Goal: Task Accomplishment & Management: Manage account settings

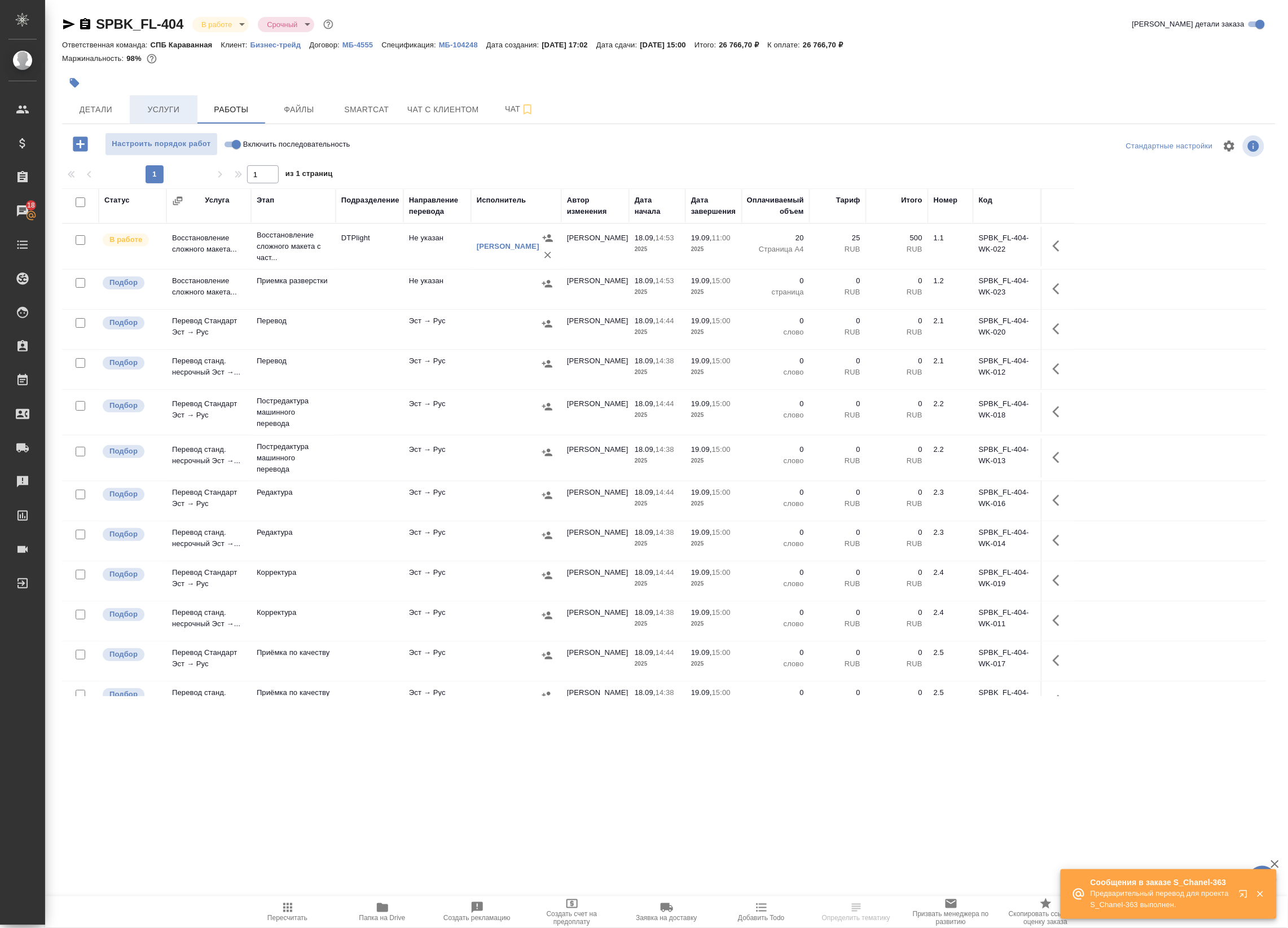
click at [168, 103] on span "Услуги" at bounding box center [163, 110] width 54 height 14
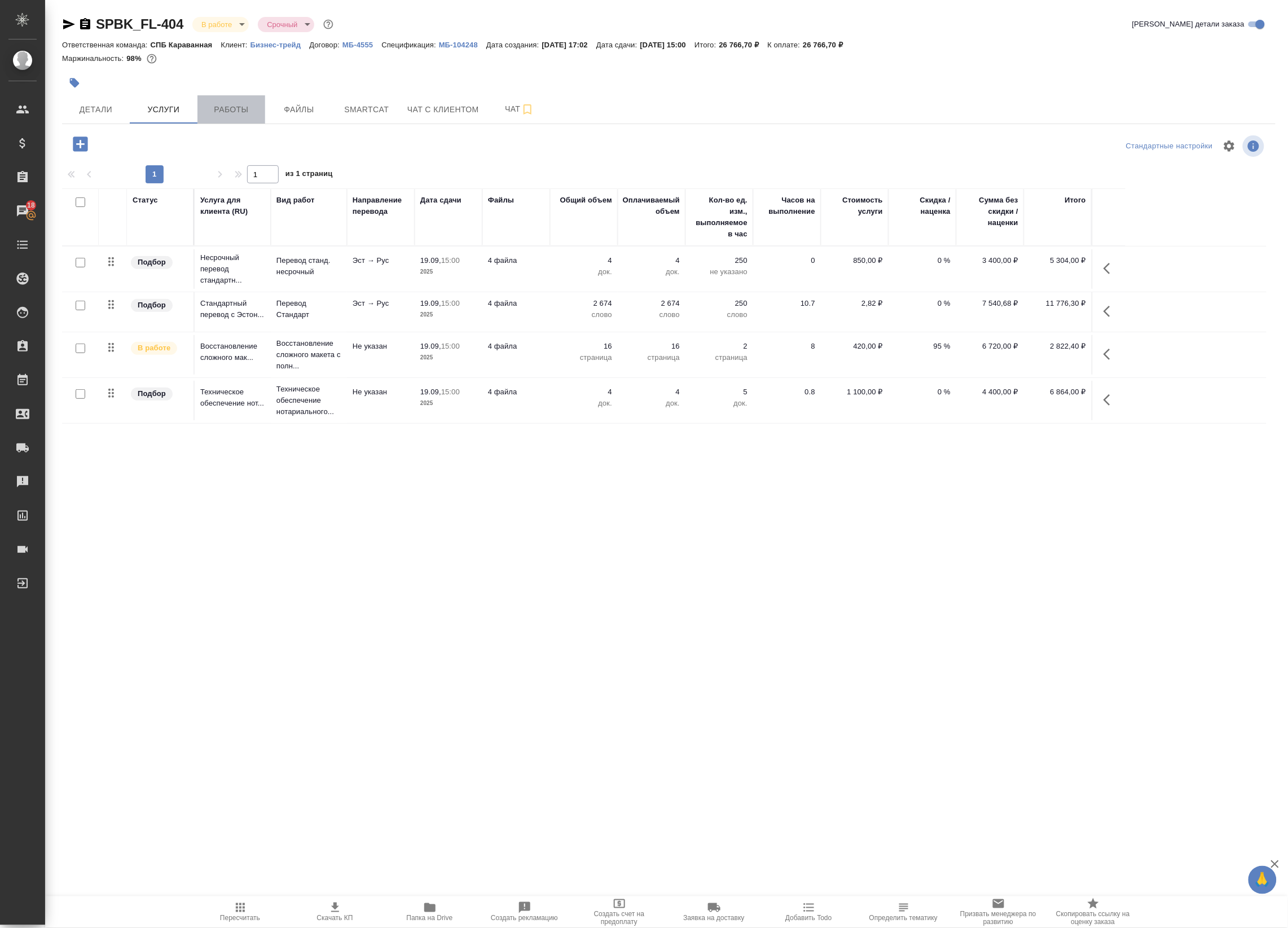
click at [219, 105] on span "Работы" at bounding box center [231, 110] width 54 height 14
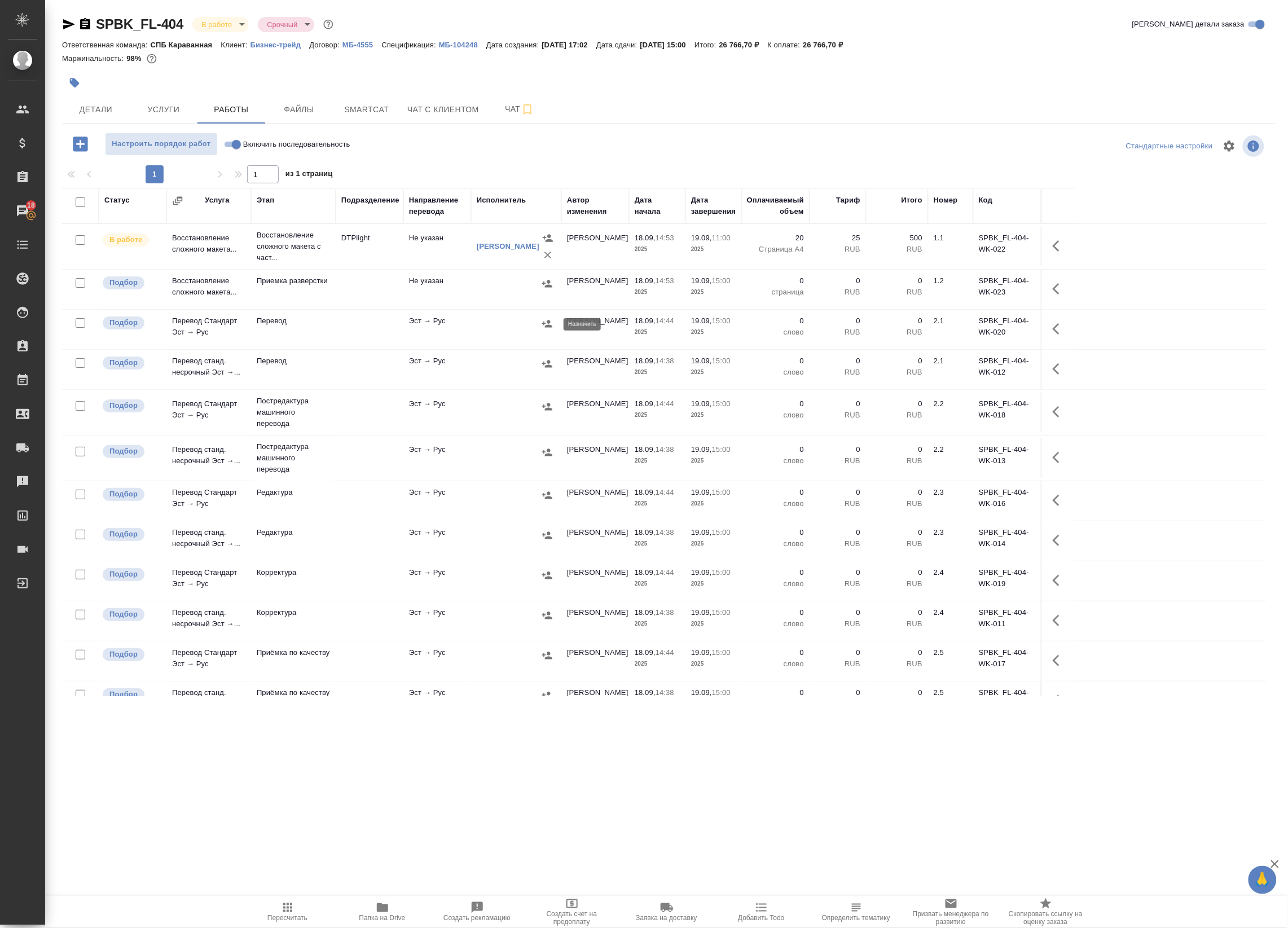
click at [547, 325] on icon "button" at bounding box center [547, 323] width 12 height 12
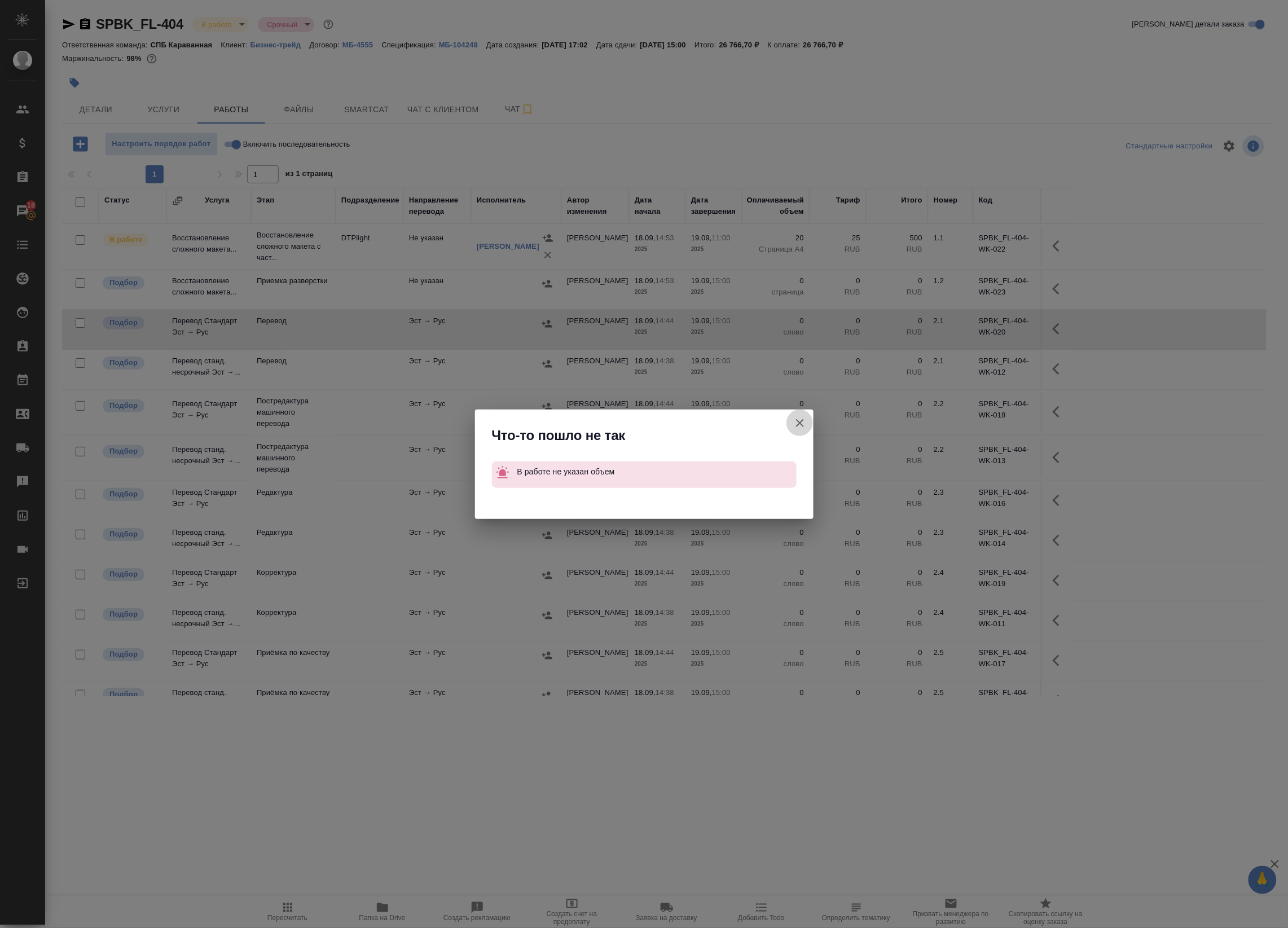
click at [801, 424] on icon "button" at bounding box center [799, 423] width 8 height 8
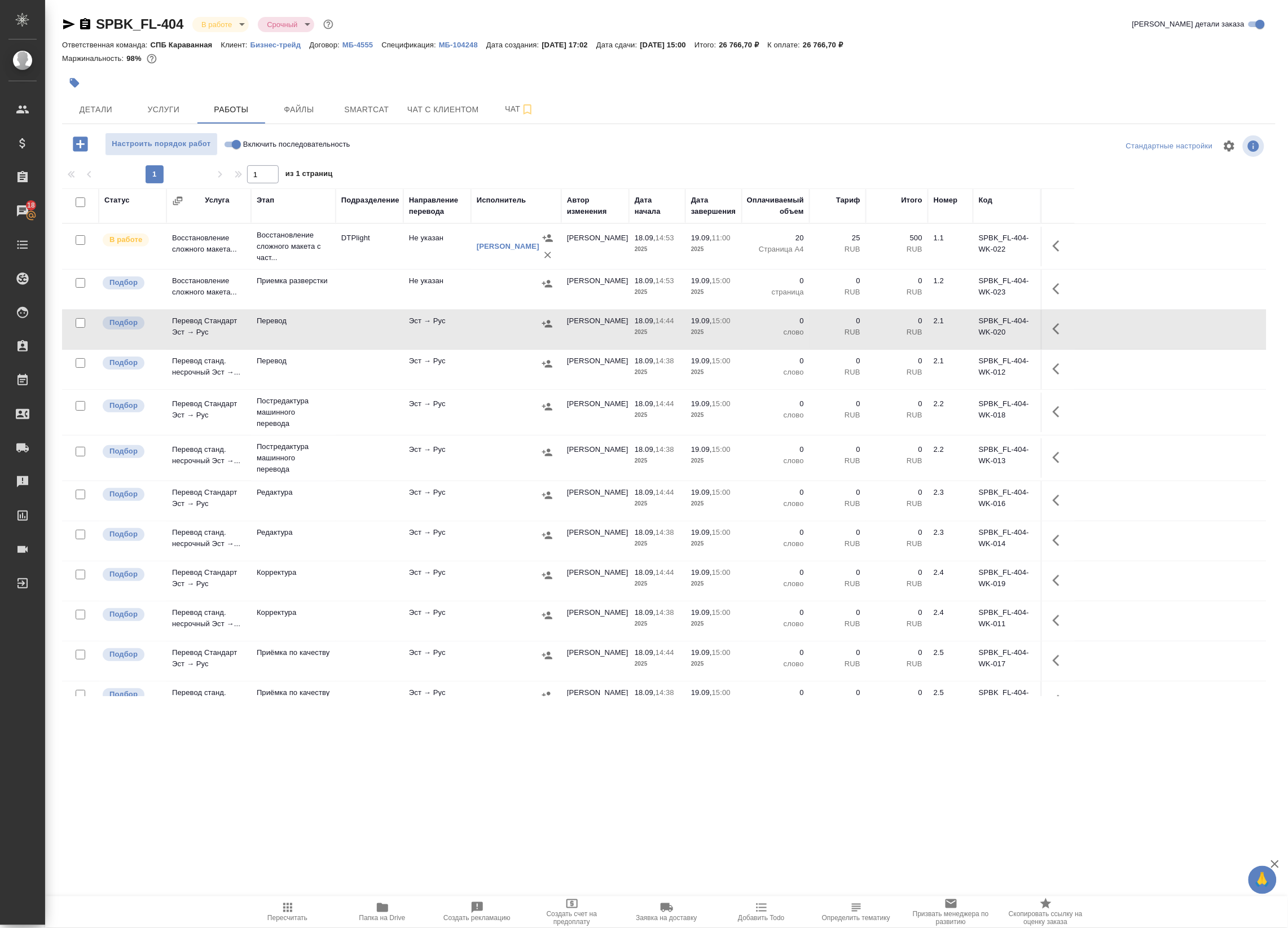
click at [1054, 331] on icon "button" at bounding box center [1059, 329] width 13 height 13
click at [975, 332] on icon "button" at bounding box center [976, 329] width 10 height 10
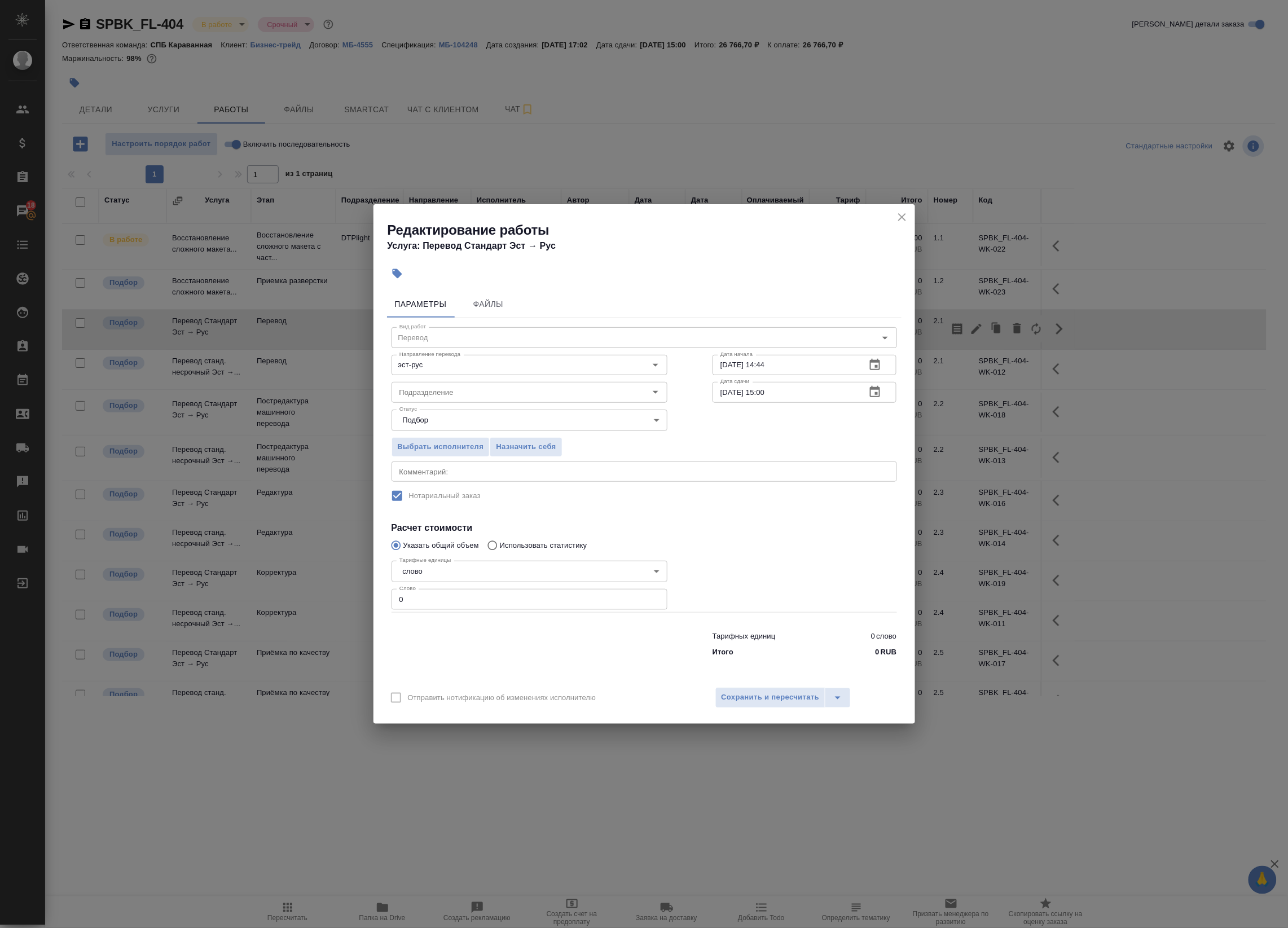
click at [570, 480] on div "x Комментарий:" at bounding box center [644, 472] width 505 height 20
type textarea "2000"
click at [790, 695] on span "Сохранить и пересчитать" at bounding box center [771, 697] width 99 height 13
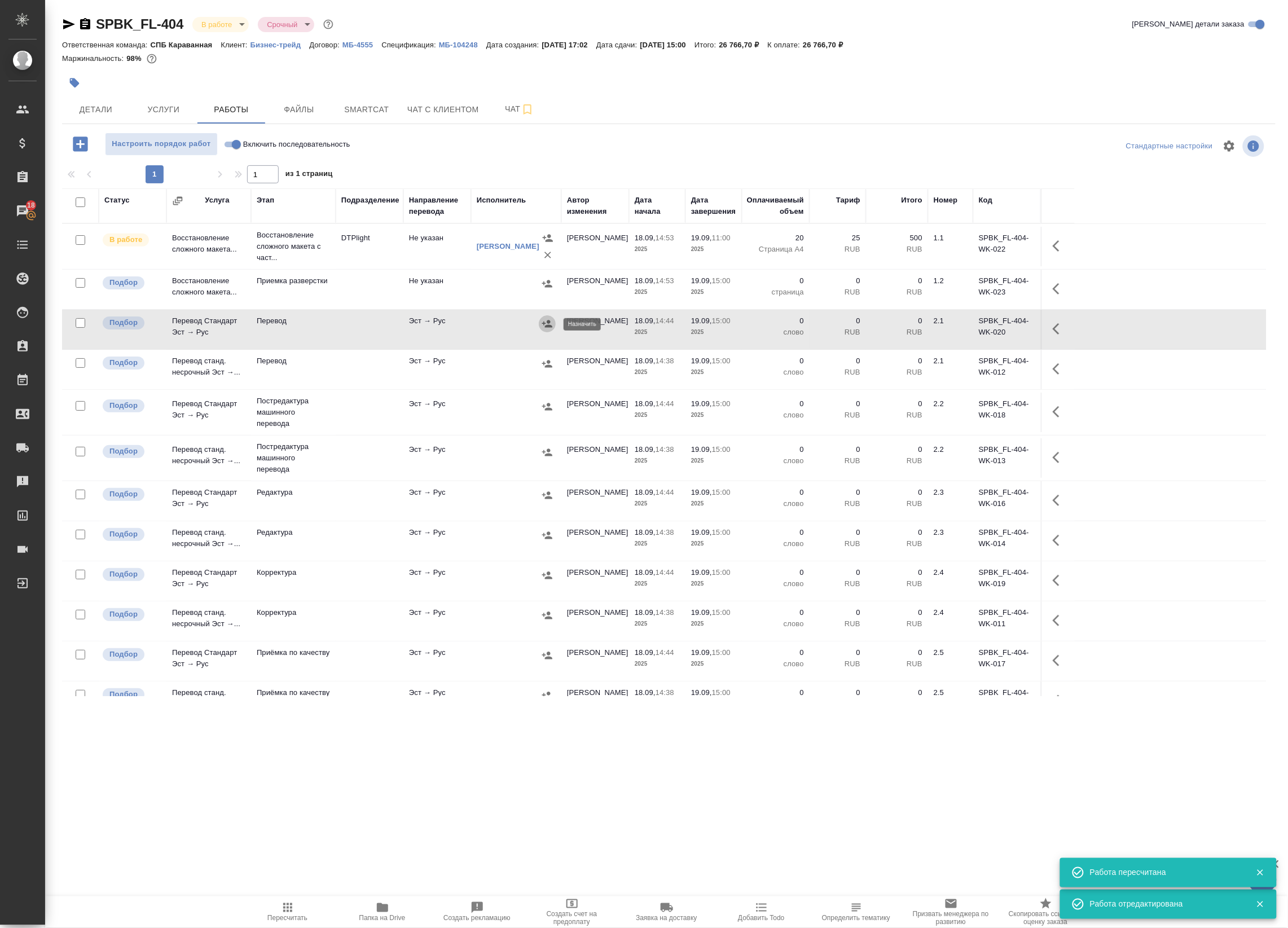
click at [547, 323] on icon "button" at bounding box center [546, 323] width 10 height 7
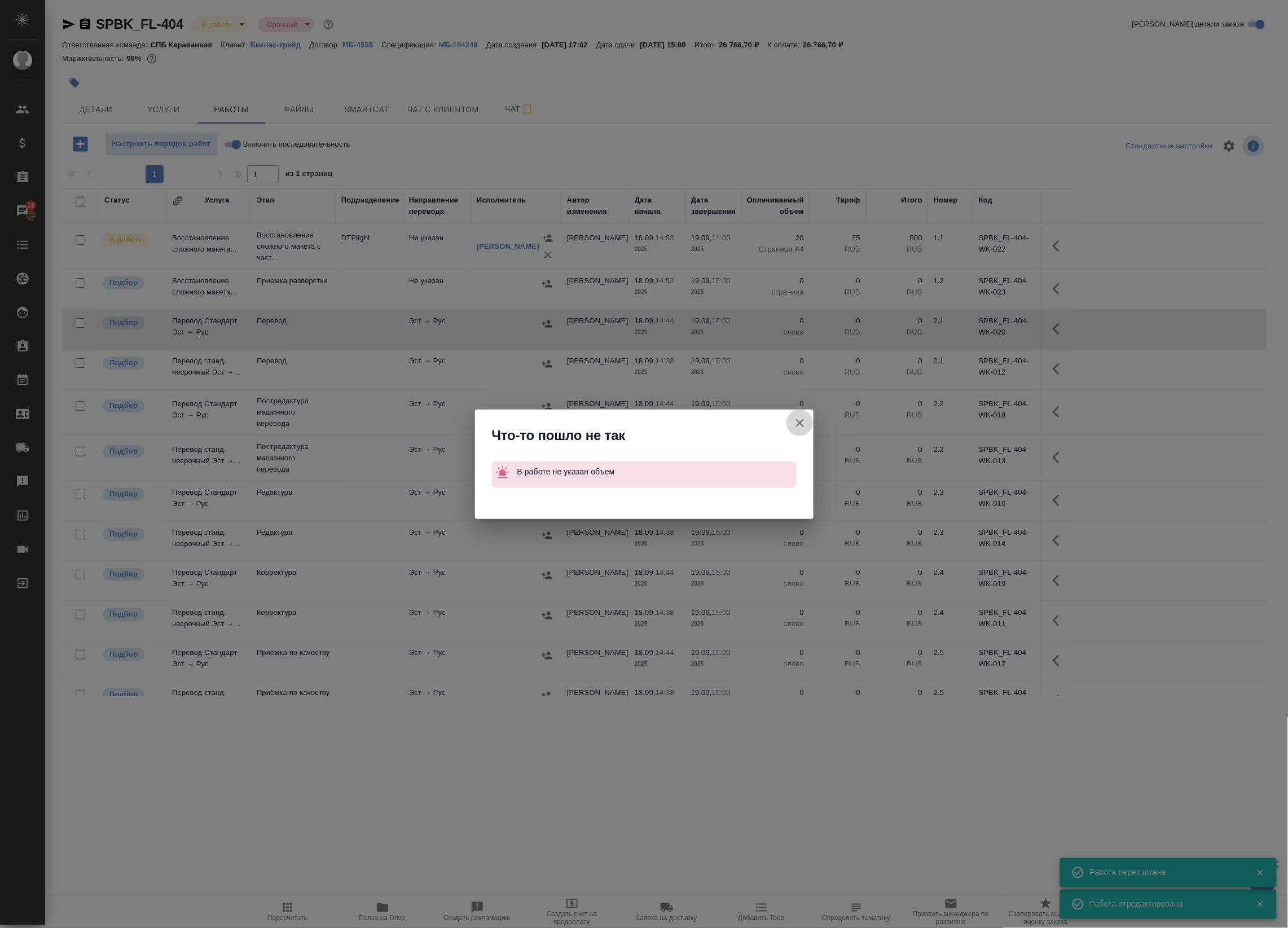
click at [800, 424] on icon "button" at bounding box center [799, 423] width 13 height 13
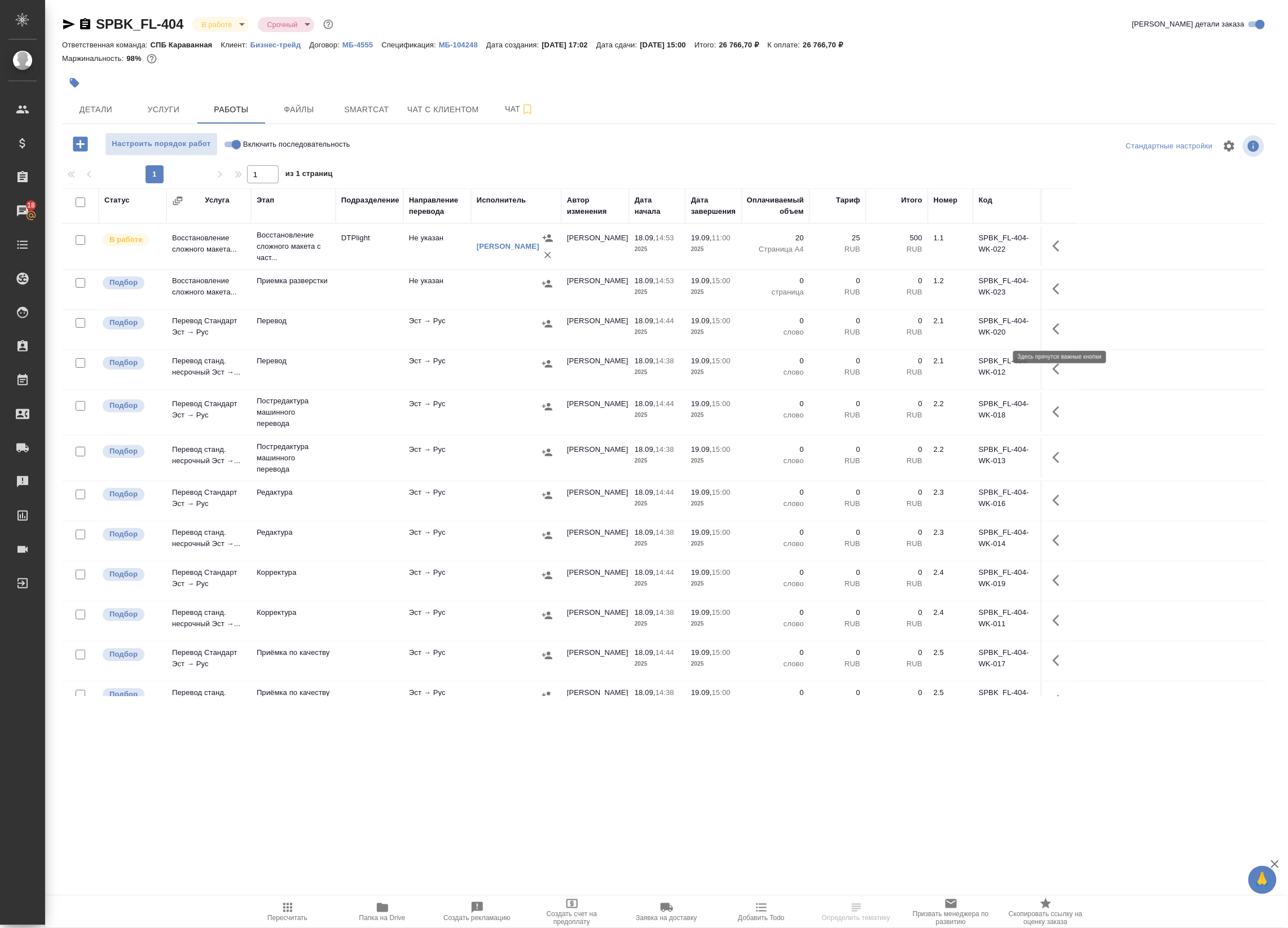
click at [1057, 327] on icon "button" at bounding box center [1056, 329] width 7 height 12
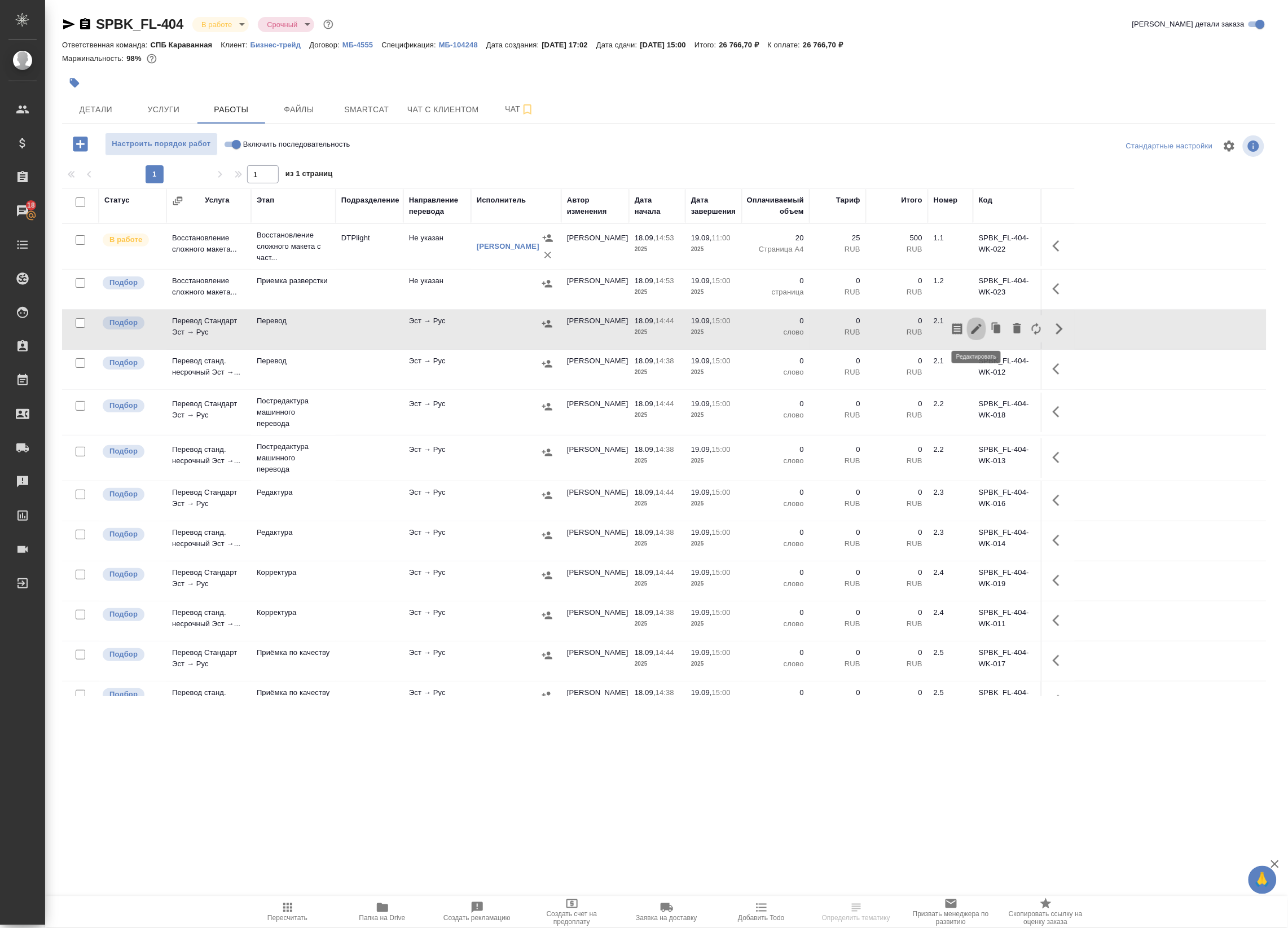
click at [974, 330] on icon "button" at bounding box center [976, 329] width 10 height 10
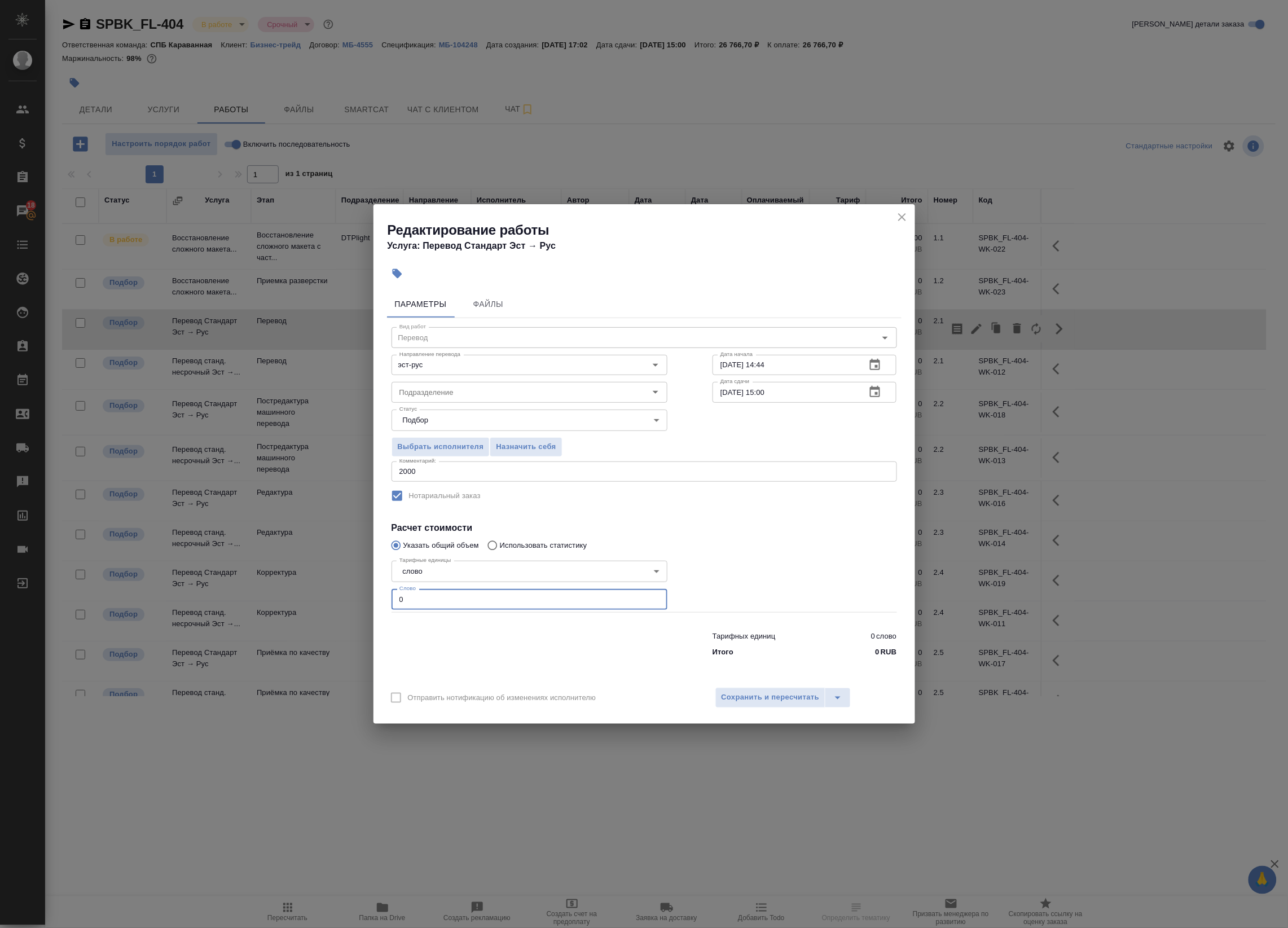
drag, startPoint x: 366, startPoint y: 598, endPoint x: 353, endPoint y: 596, distance: 13.2
click at [353, 596] on div "Редактирование работы Услуга: Перевод Стандарт Эст → Рус Параметры Файлы Вид ра…" at bounding box center [644, 464] width 1288 height 928
type input "2000"
click at [740, 694] on span "Сохранить и пересчитать" at bounding box center [771, 697] width 99 height 13
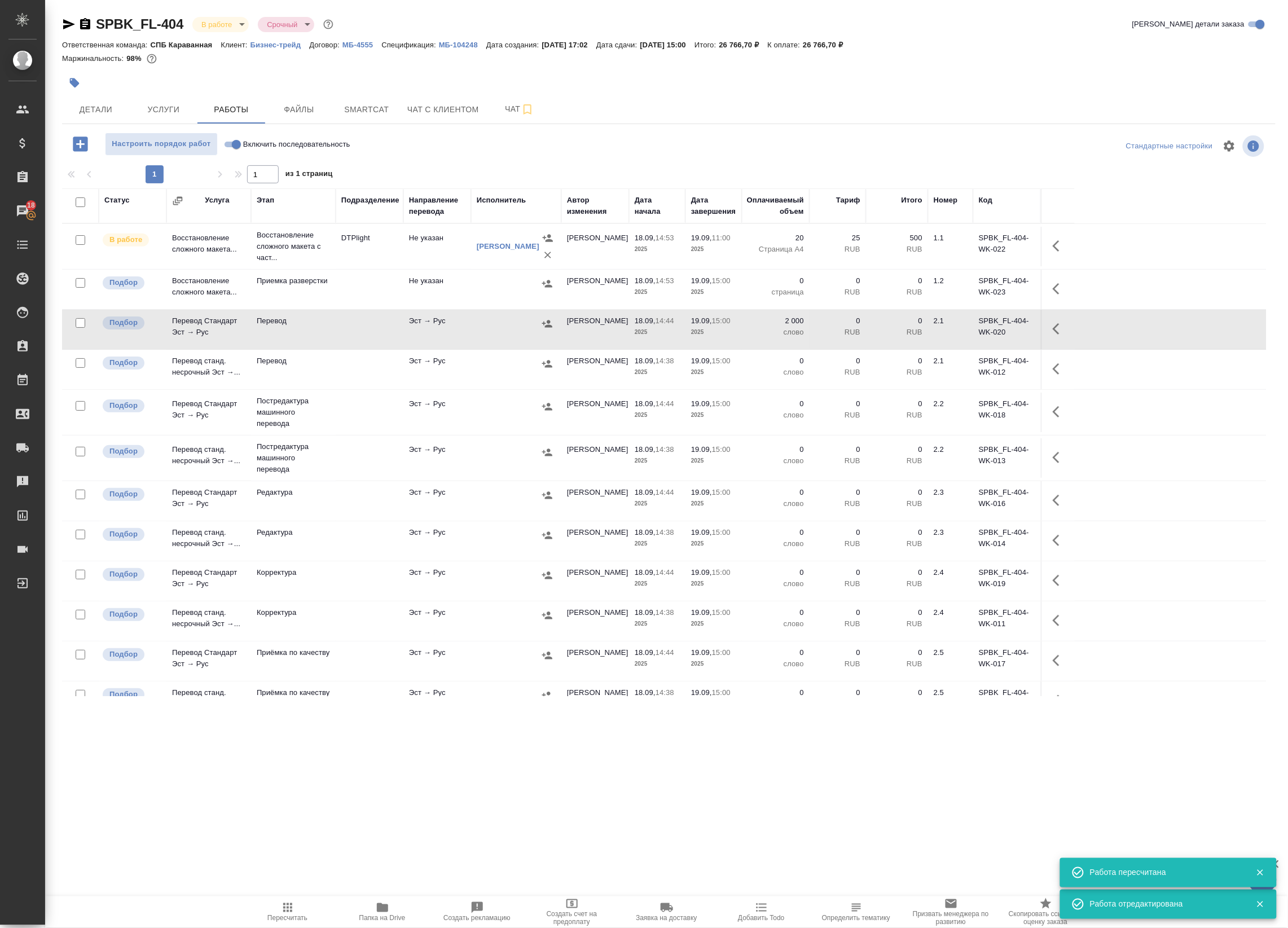
click at [548, 325] on icon "button" at bounding box center [547, 323] width 12 height 12
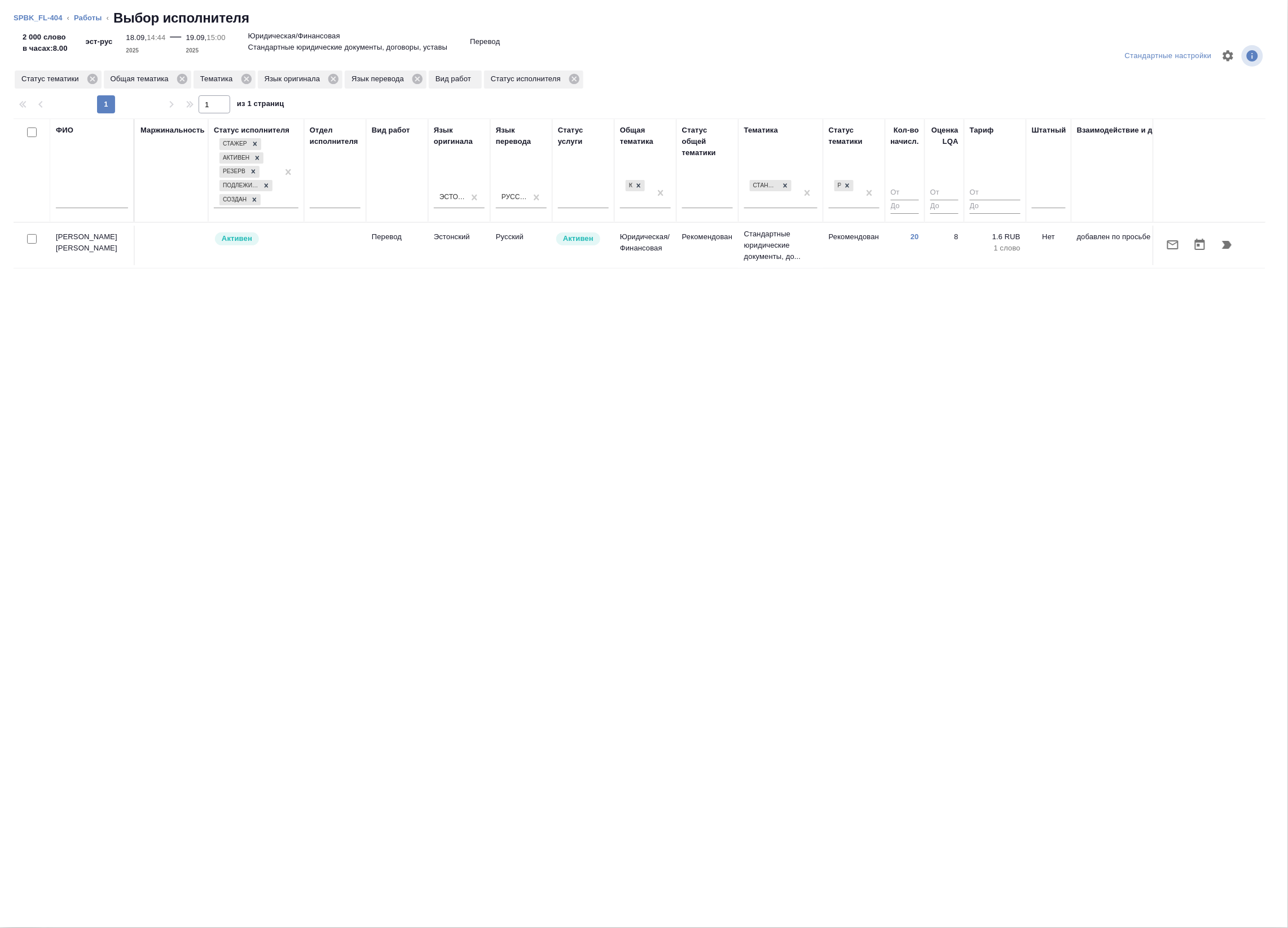
click at [395, 207] on div "Вид работ" at bounding box center [397, 170] width 51 height 91
click at [386, 131] on div "Вид работ" at bounding box center [391, 130] width 38 height 12
click at [76, 18] on link "Работы" at bounding box center [88, 18] width 28 height 9
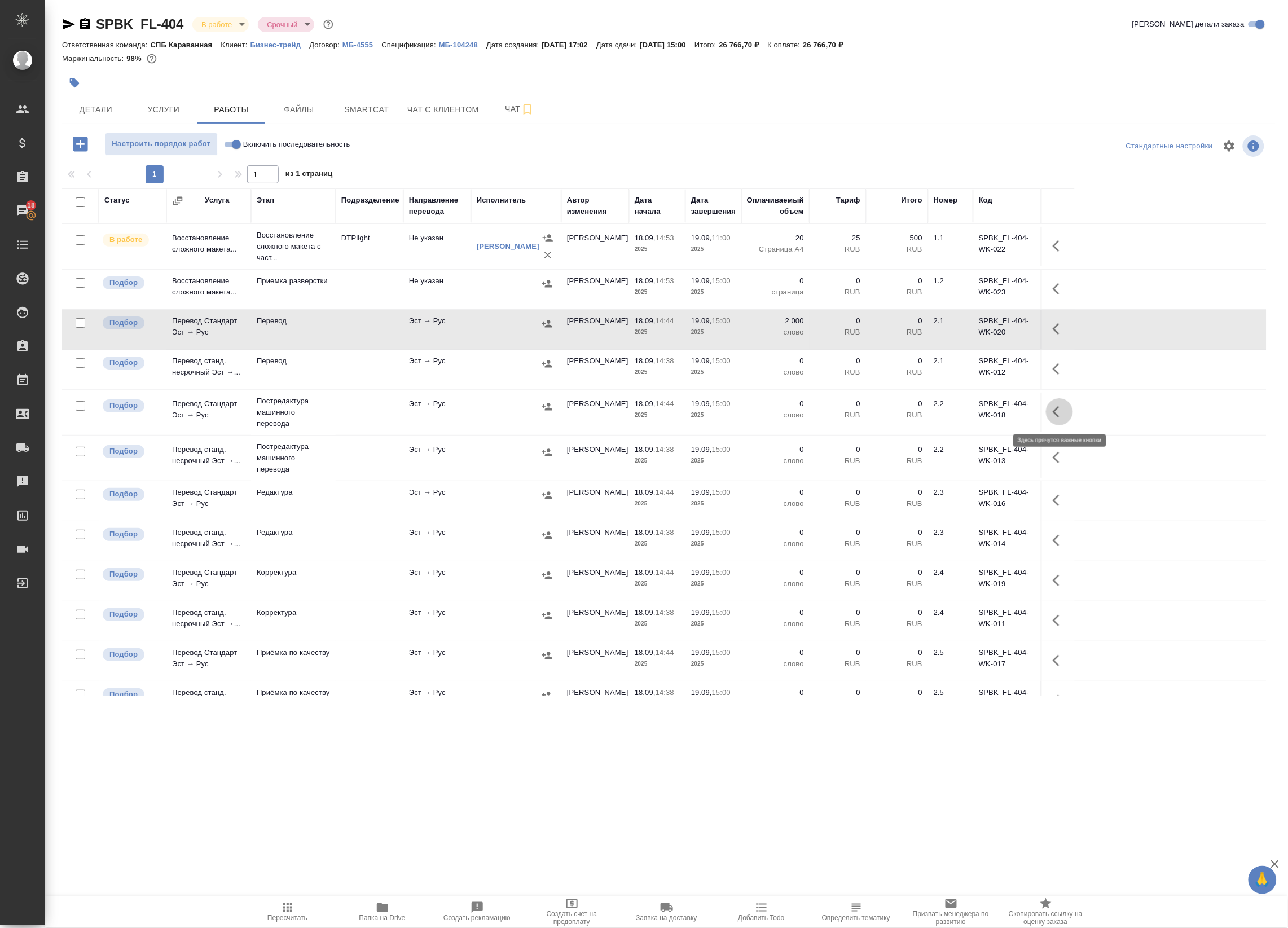
click at [1065, 407] on icon "button" at bounding box center [1059, 411] width 13 height 13
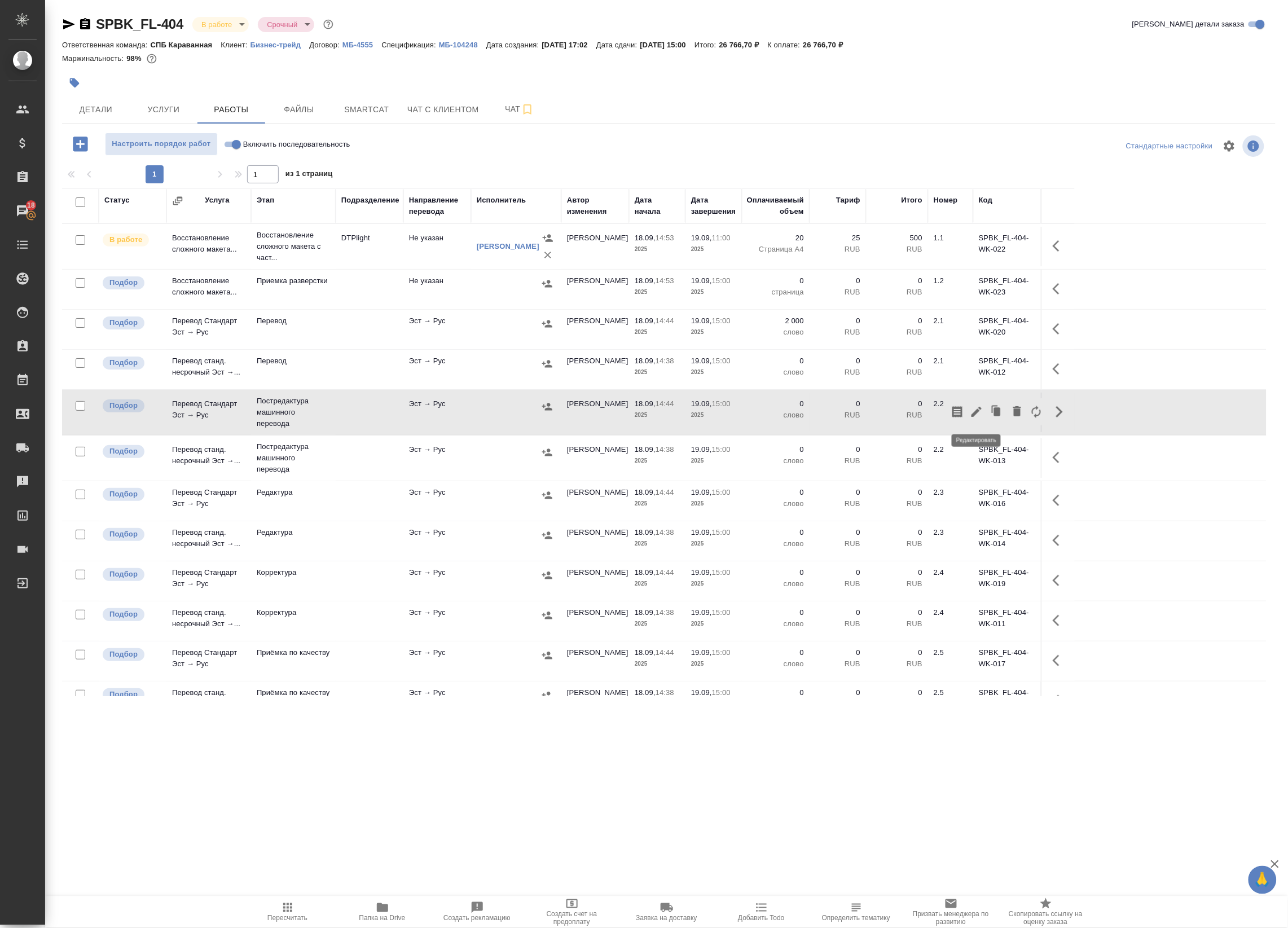
click at [975, 416] on icon "button" at bounding box center [976, 411] width 10 height 10
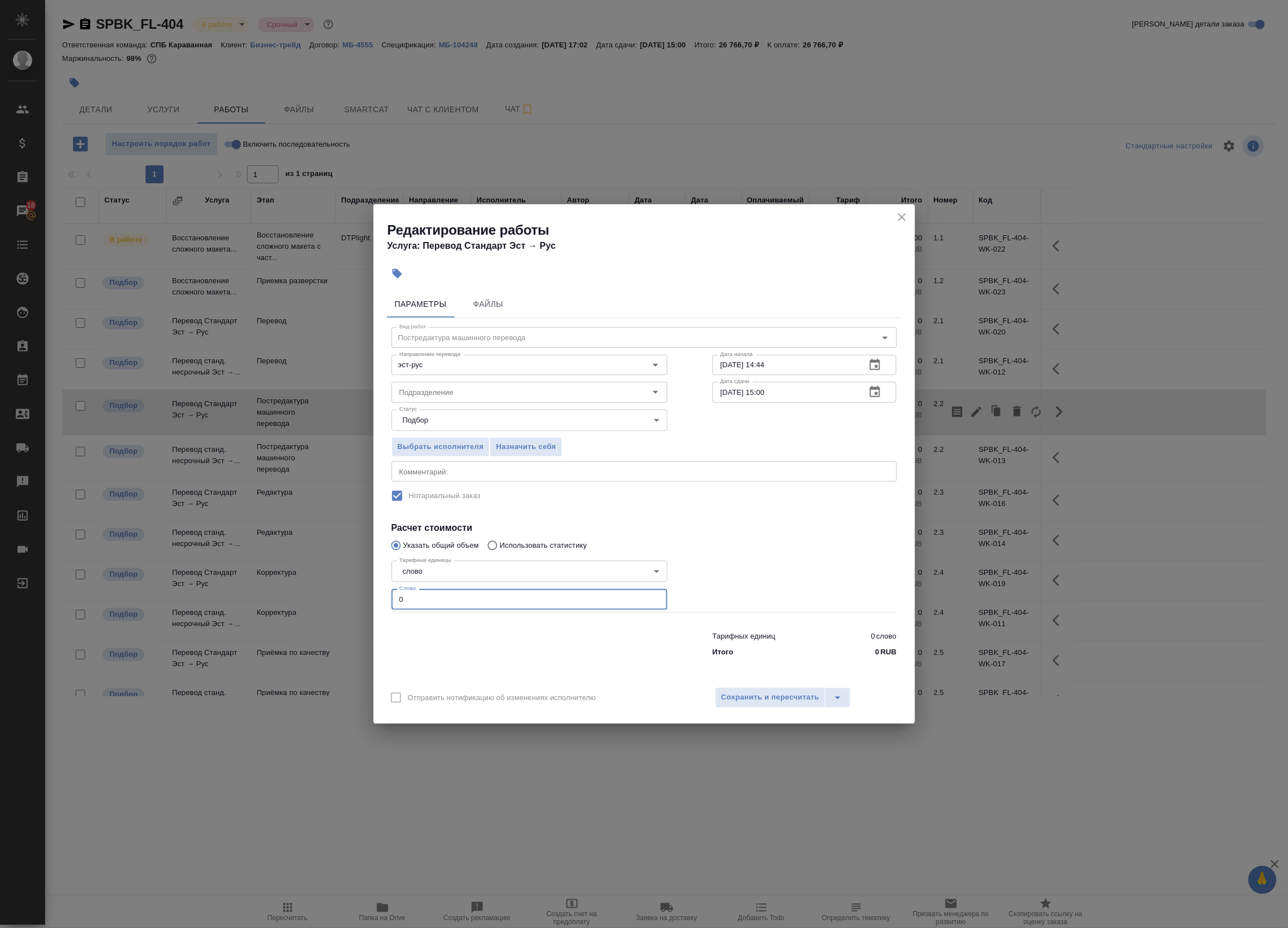
drag, startPoint x: 456, startPoint y: 602, endPoint x: 352, endPoint y: 590, distance: 104.7
click at [353, 590] on div "Редактирование работы Услуга: Перевод Стандарт Эст → Рус Параметры Файлы Вид ра…" at bounding box center [644, 464] width 1288 height 928
type input "1"
click at [777, 689] on button "Сохранить и пересчитать" at bounding box center [771, 697] width 111 height 20
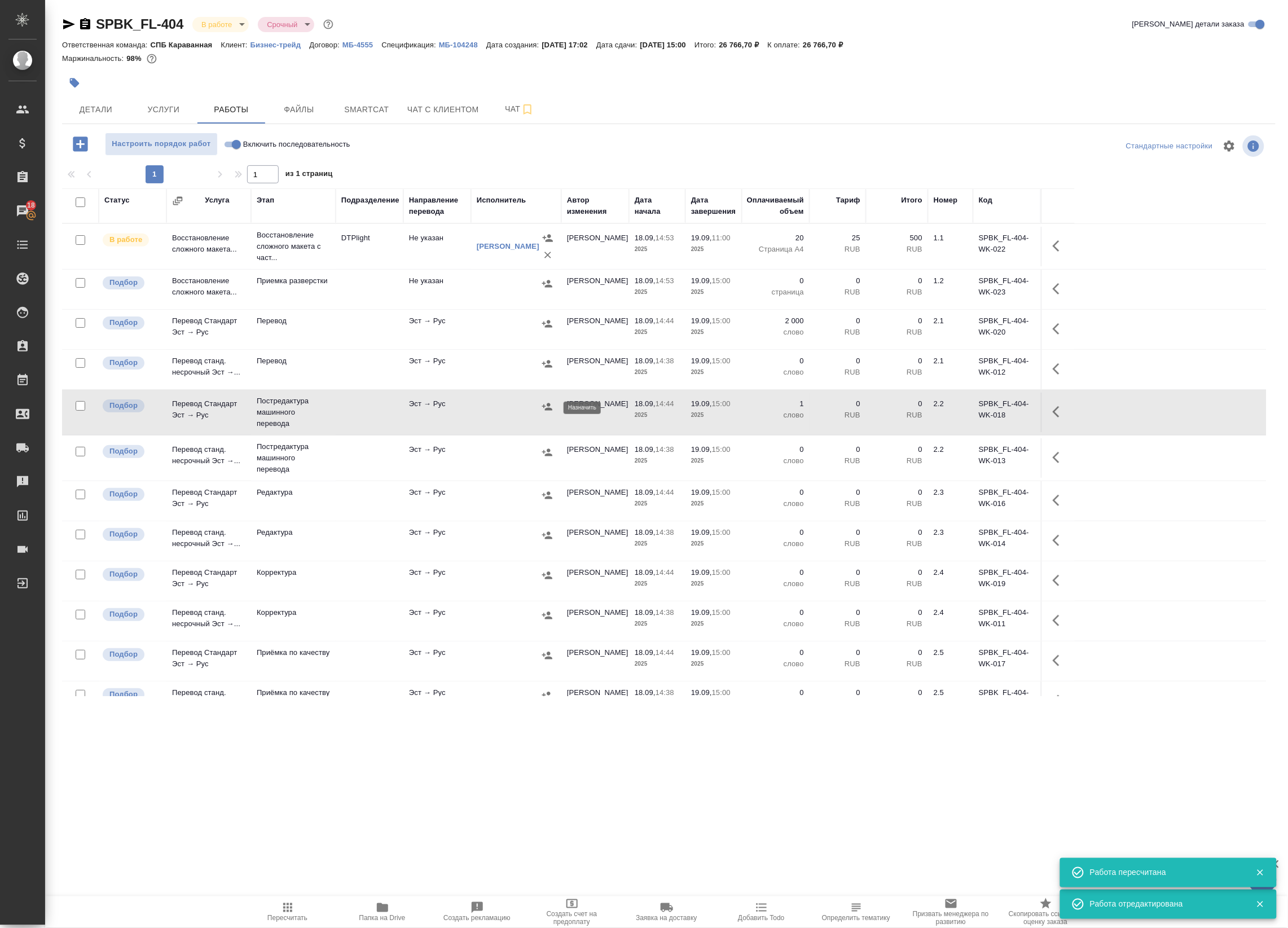
click at [547, 407] on icon "button" at bounding box center [546, 407] width 10 height 7
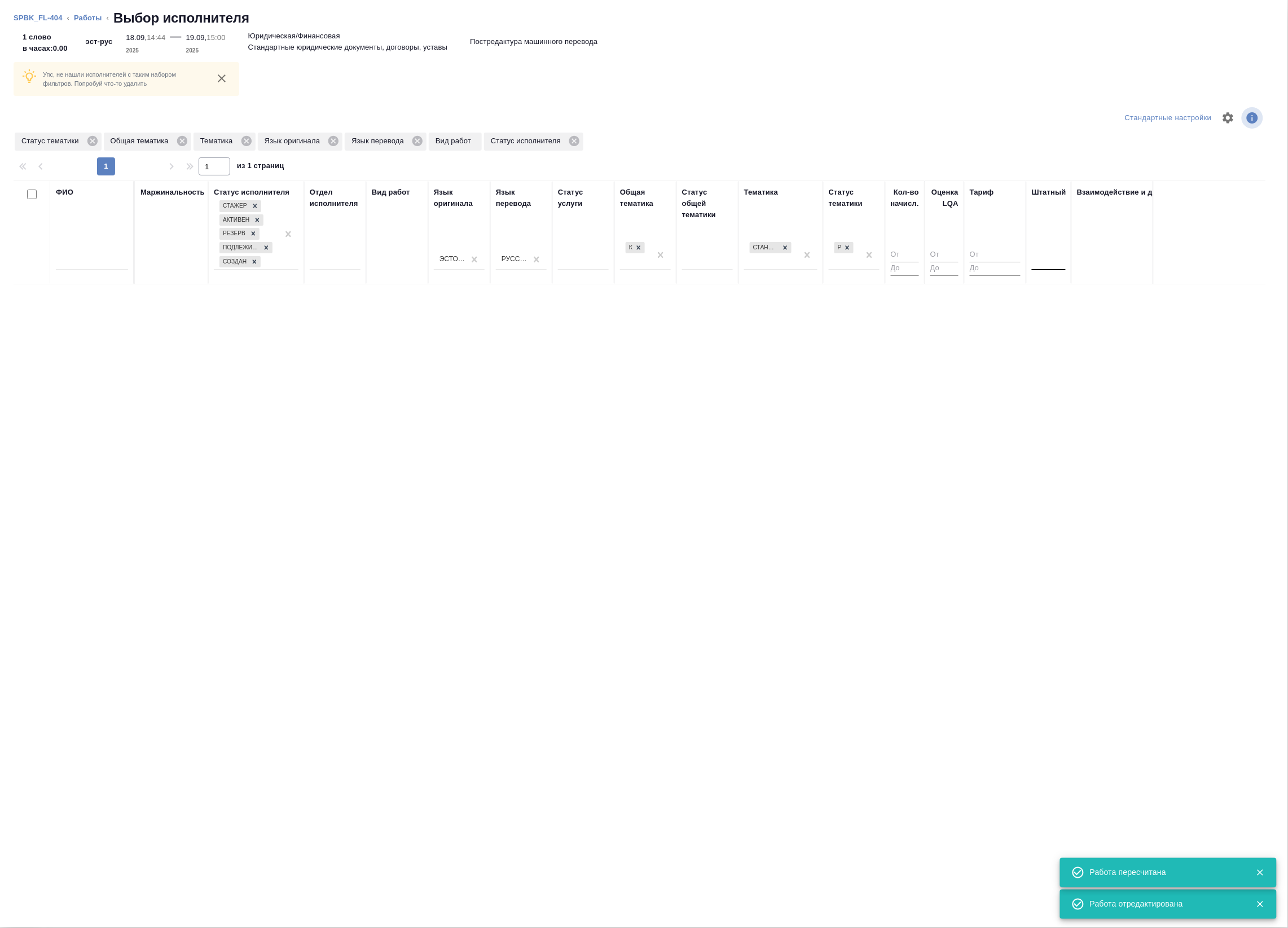
click at [1055, 270] on div at bounding box center [1049, 259] width 34 height 21
click at [1050, 290] on div "Нет" at bounding box center [1117, 295] width 170 height 20
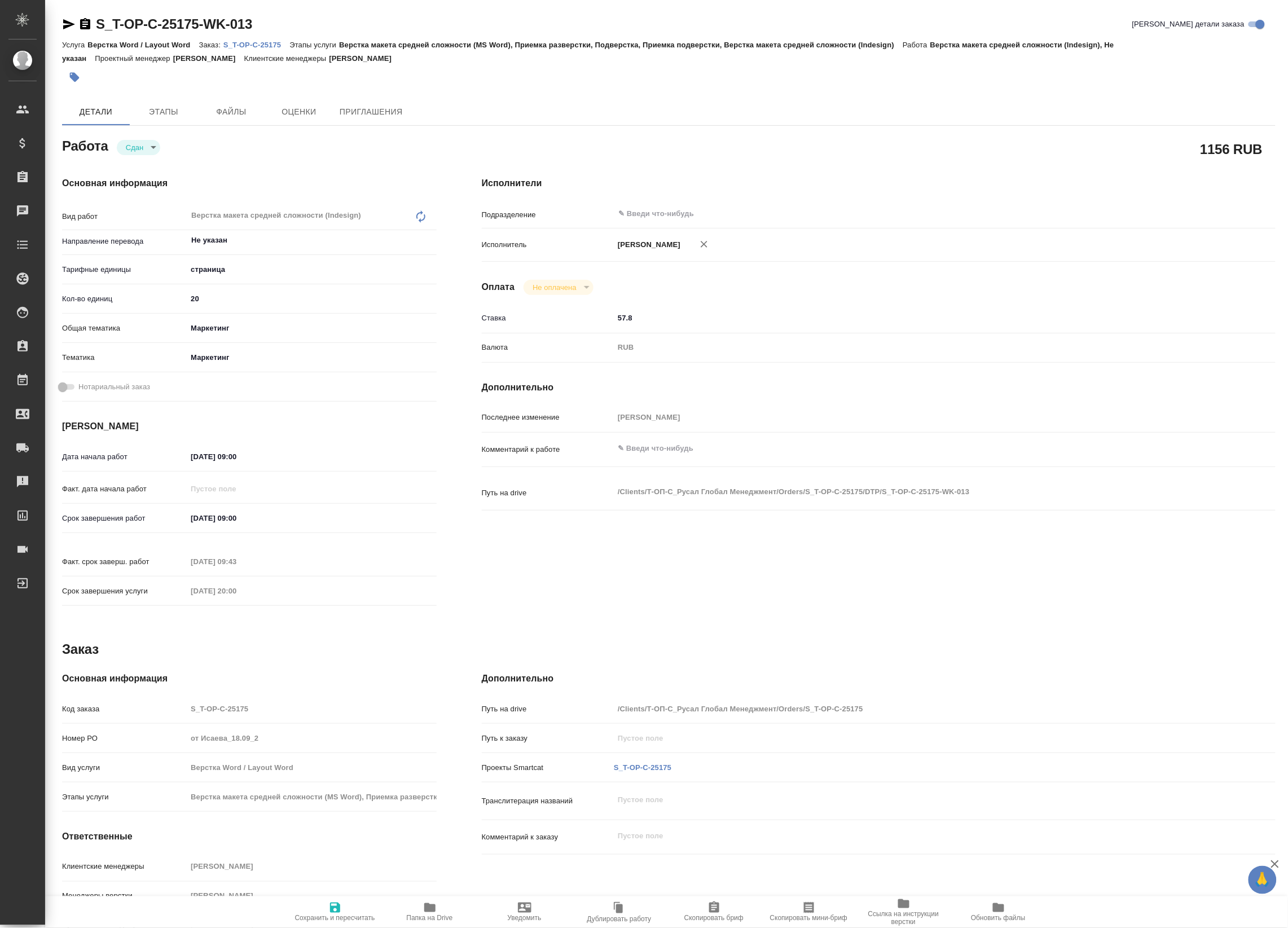
type textarea "x"
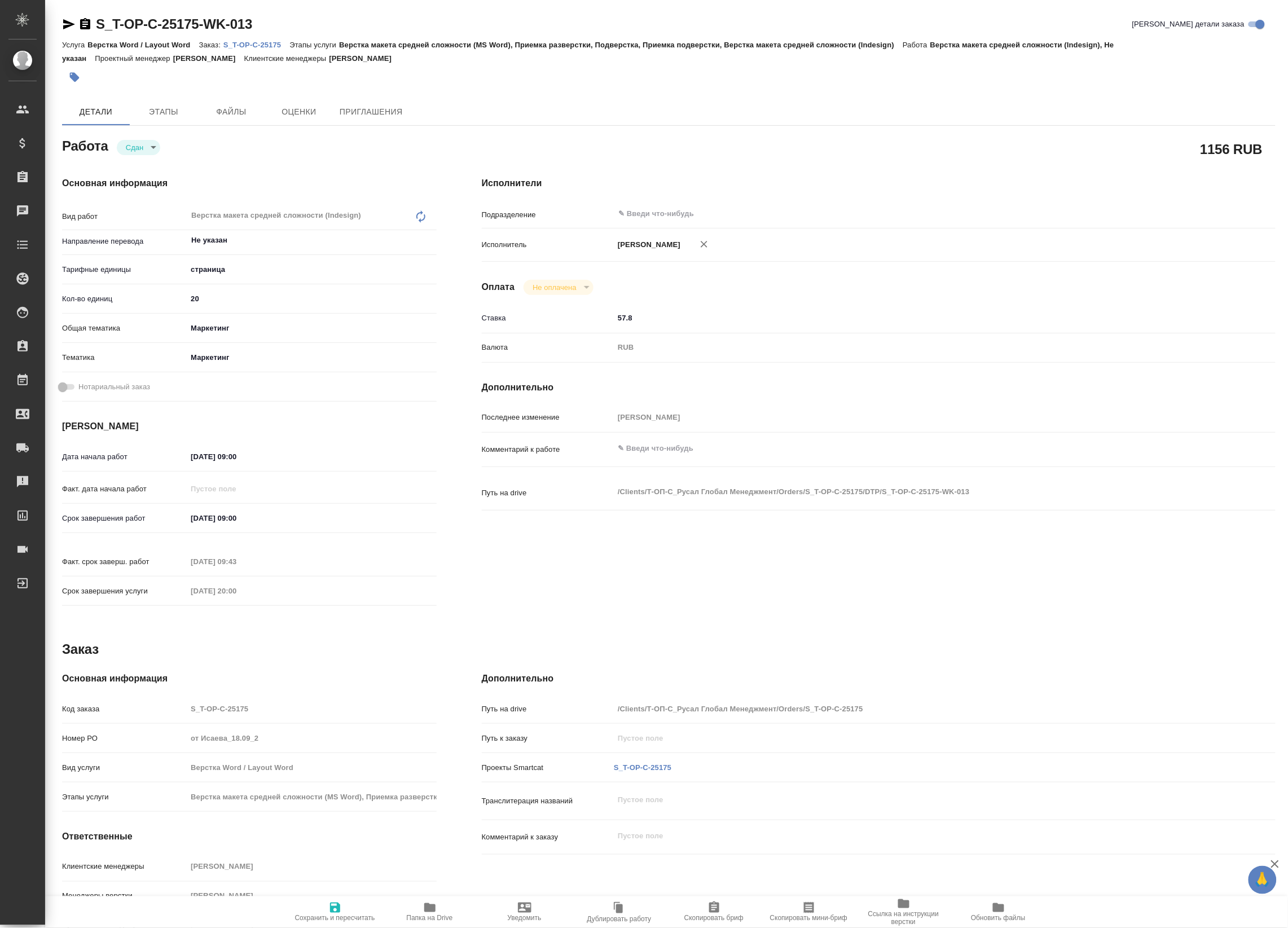
type textarea "x"
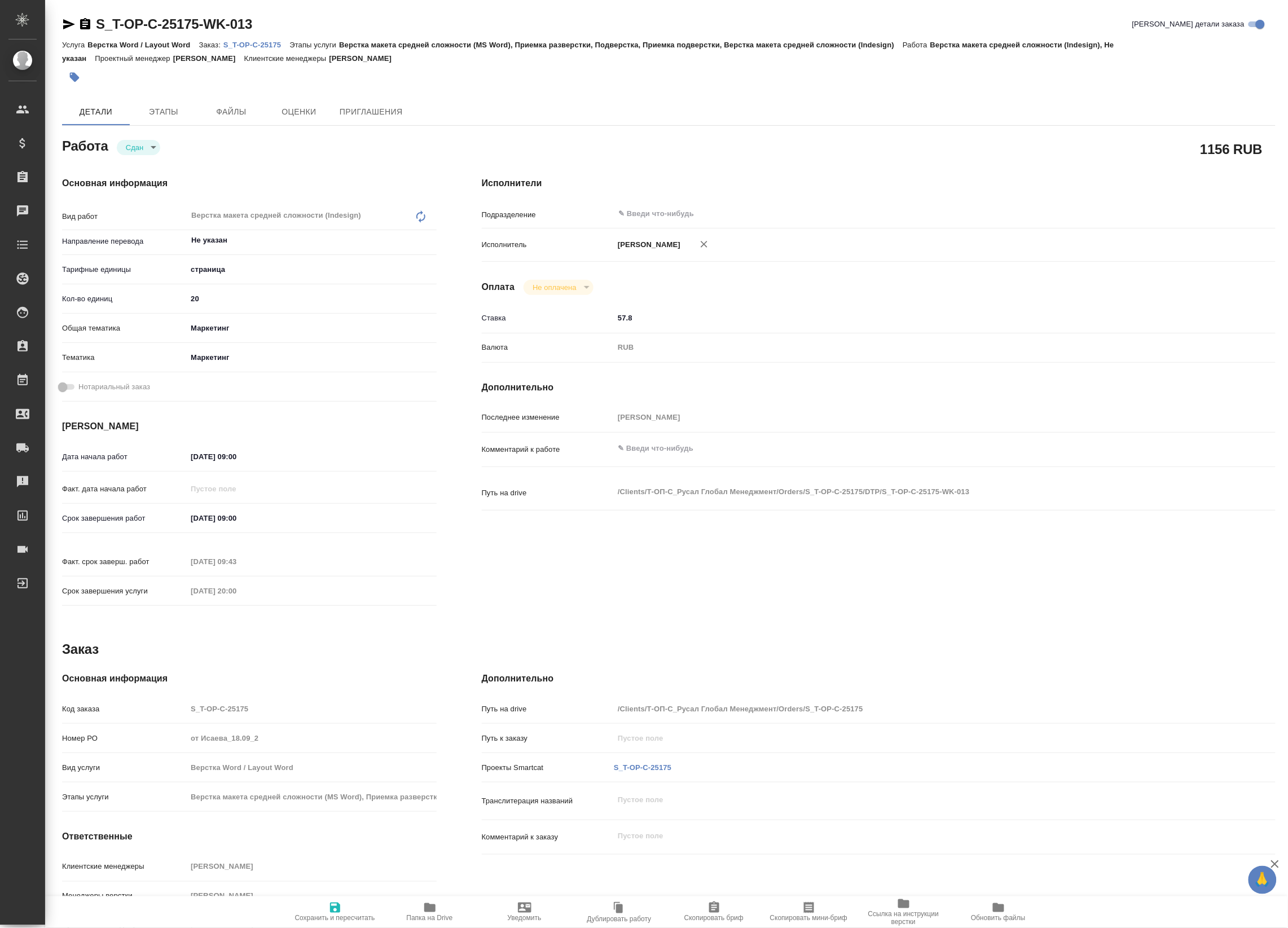
type textarea "x"
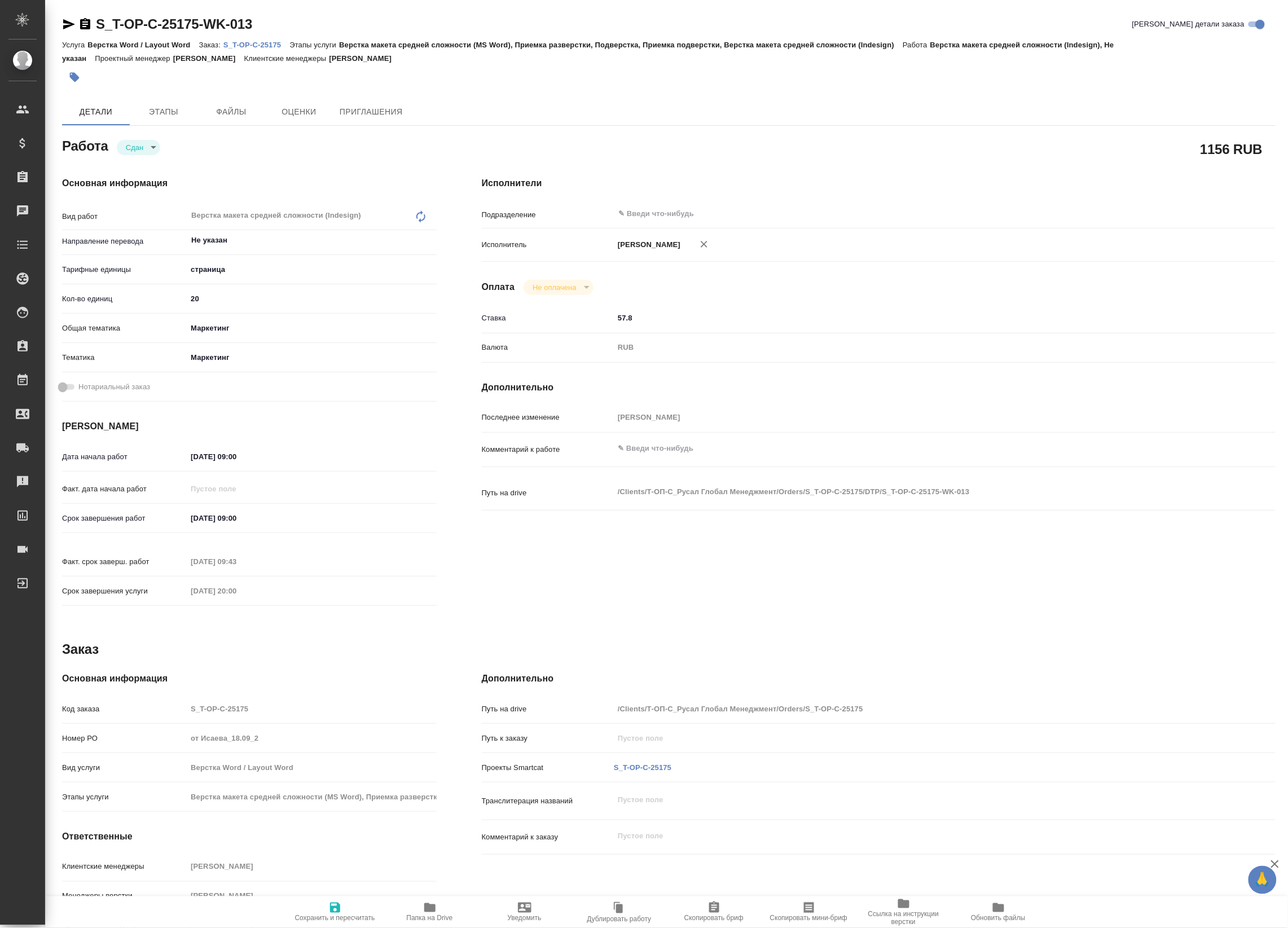
type textarea "x"
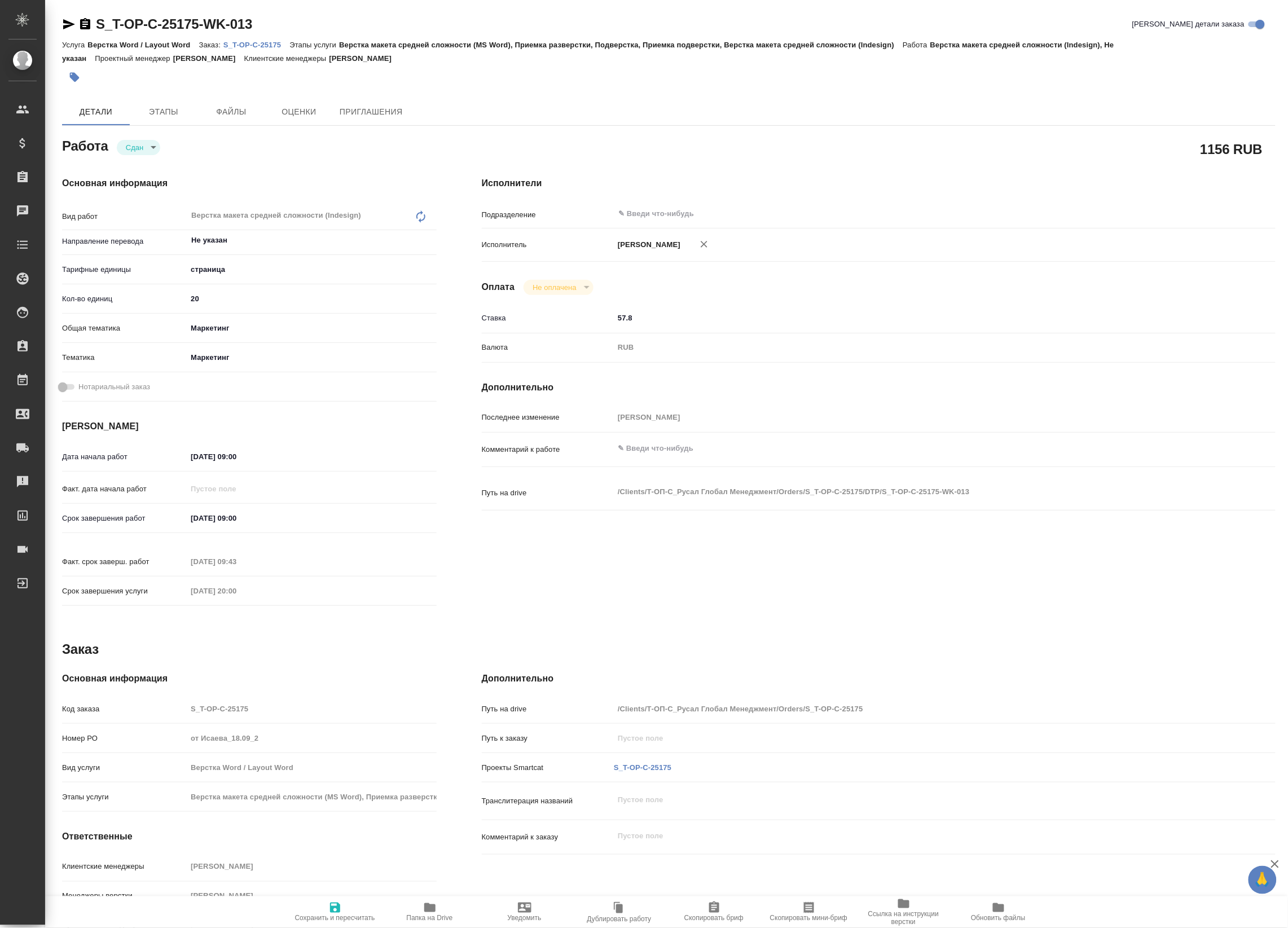
type textarea "x"
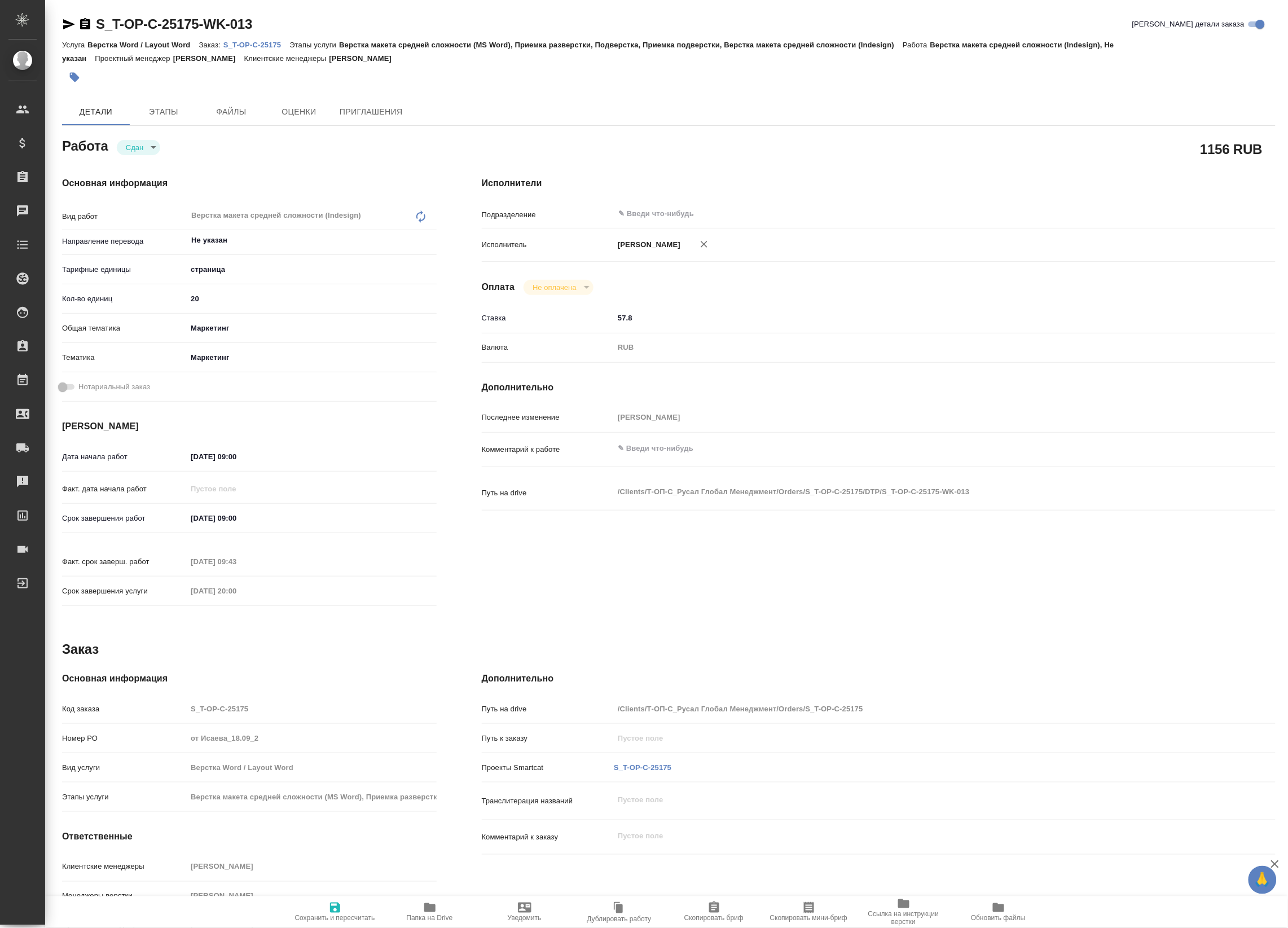
type textarea "x"
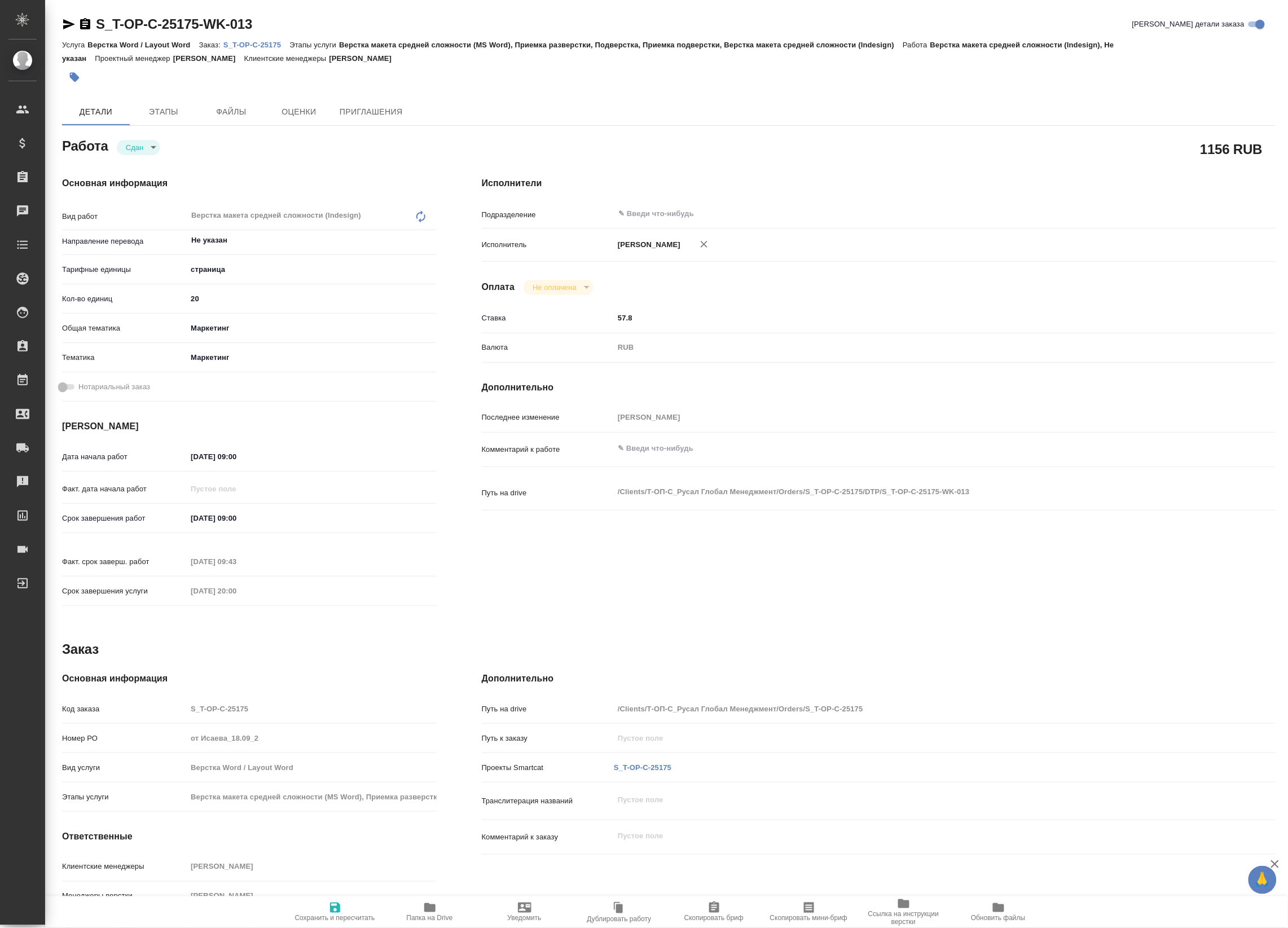
type textarea "x"
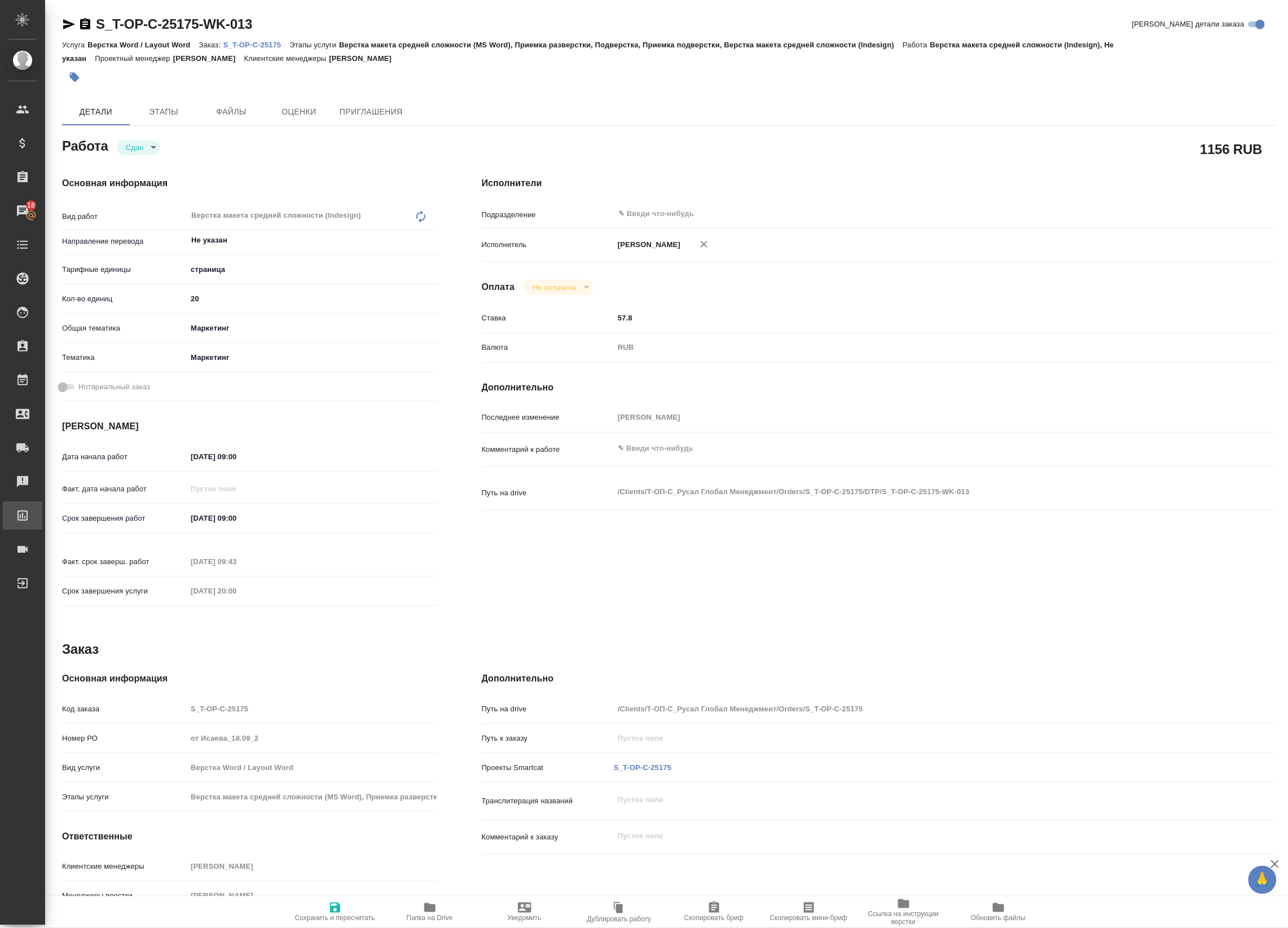
type textarea "x"
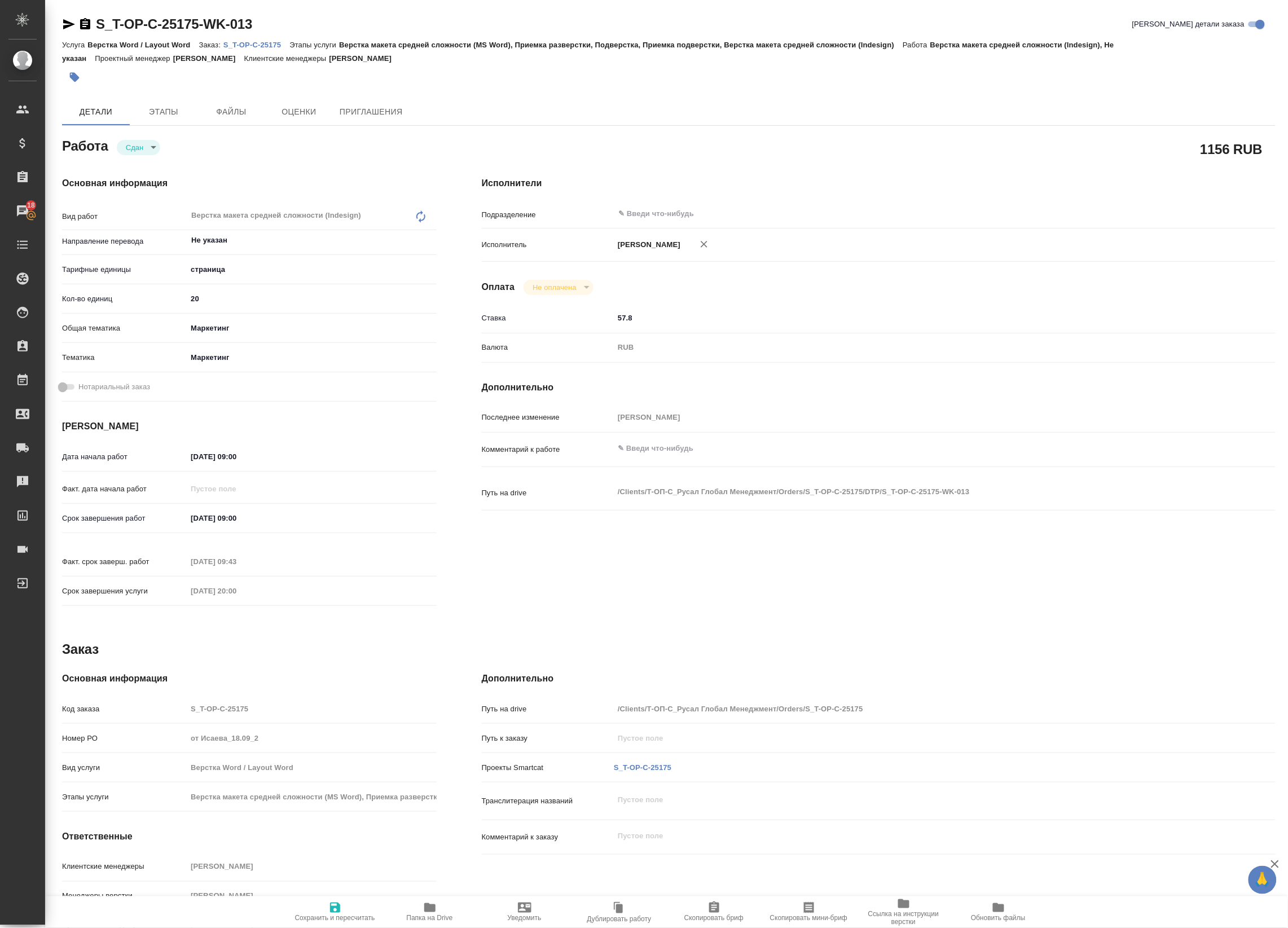
type textarea "x"
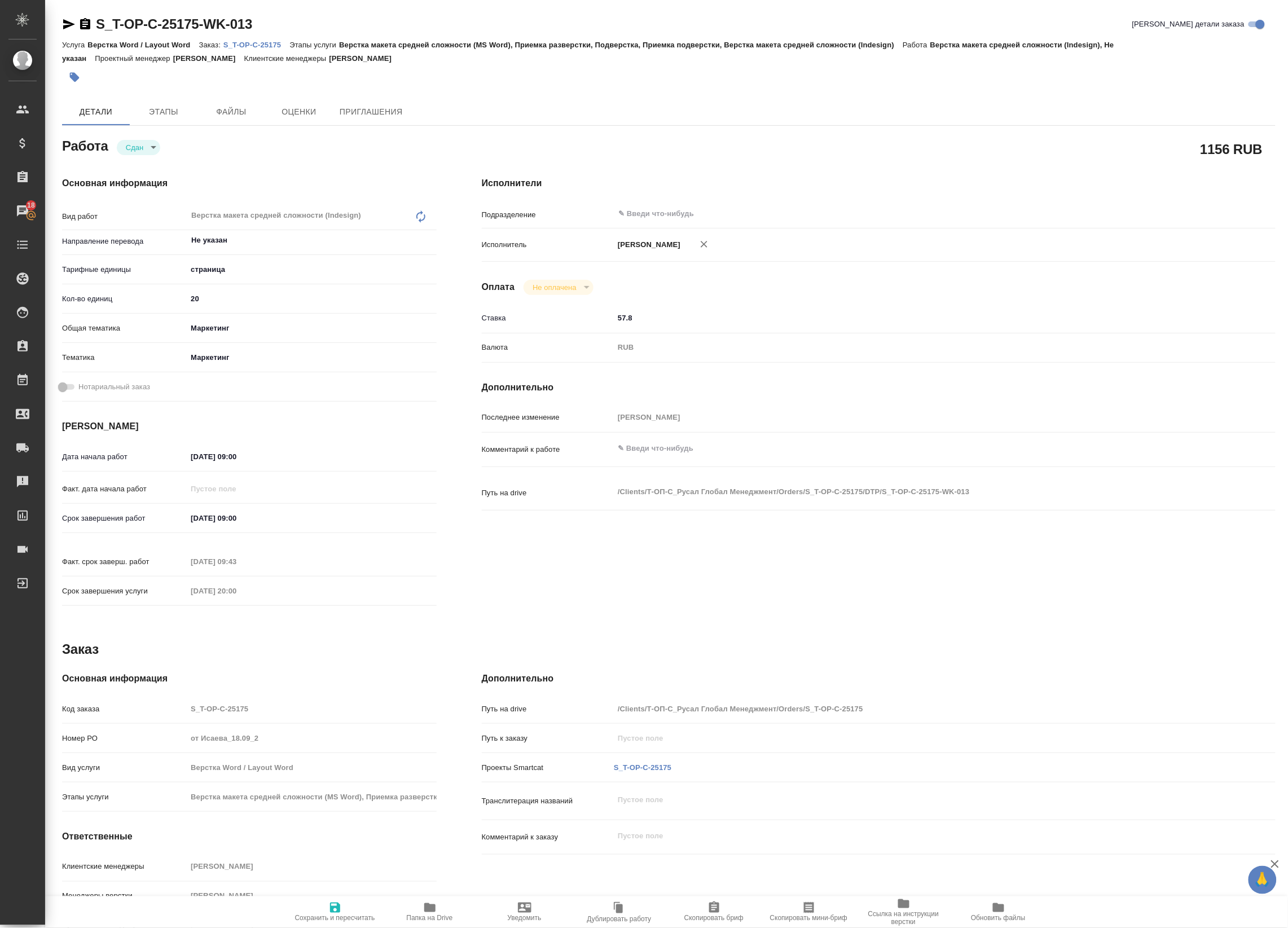
type textarea "x"
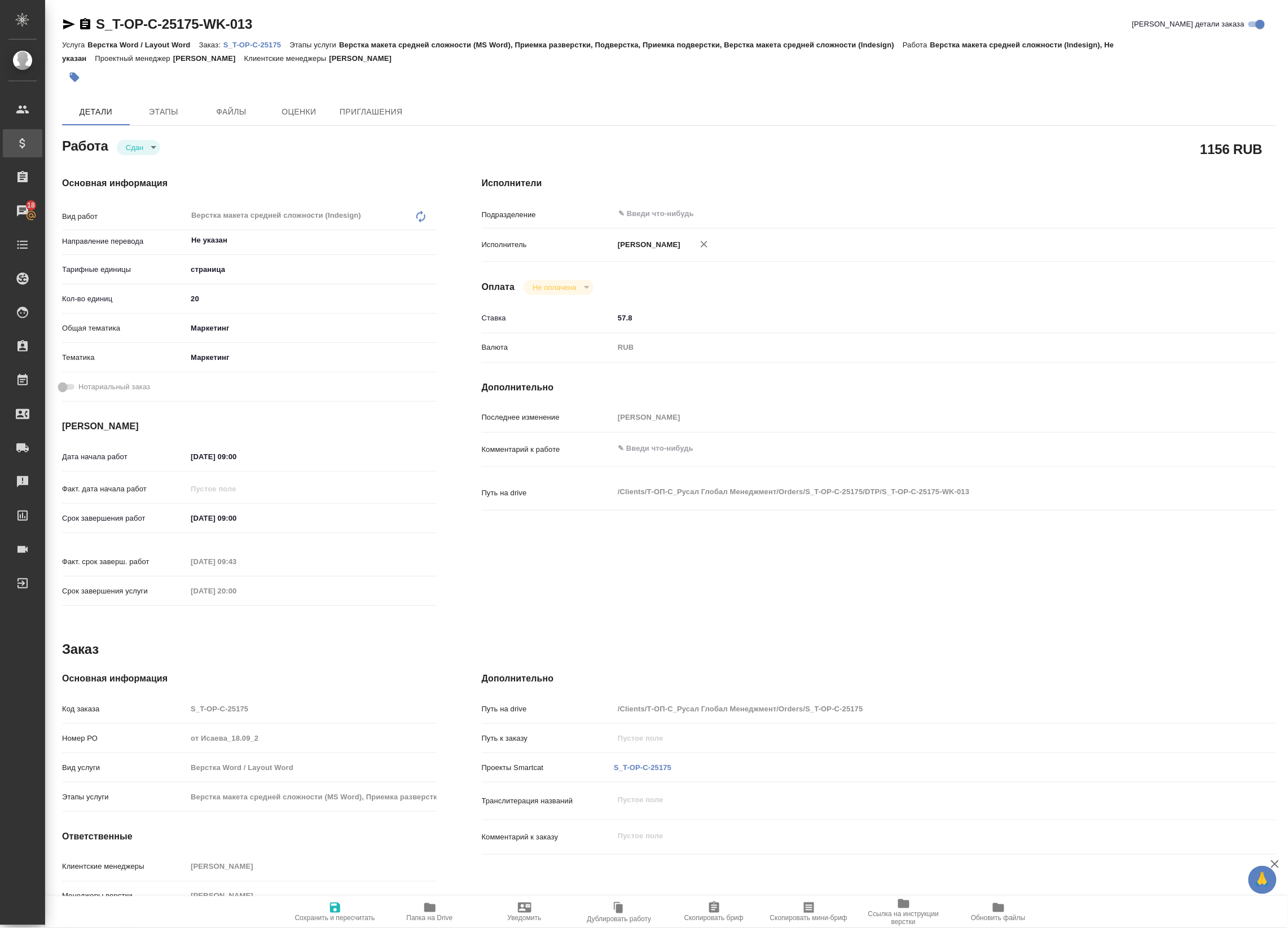
type textarea "x"
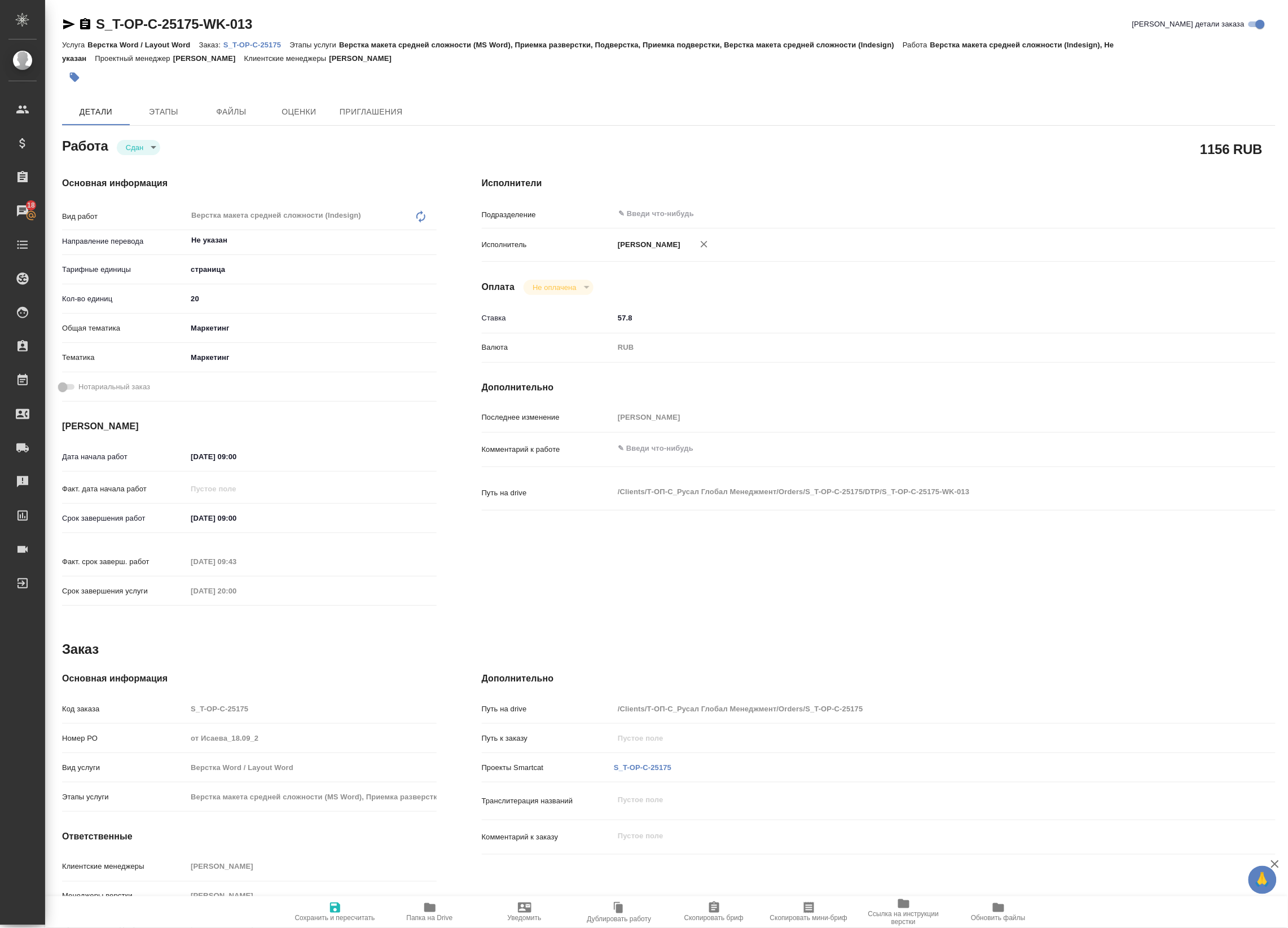
type textarea "x"
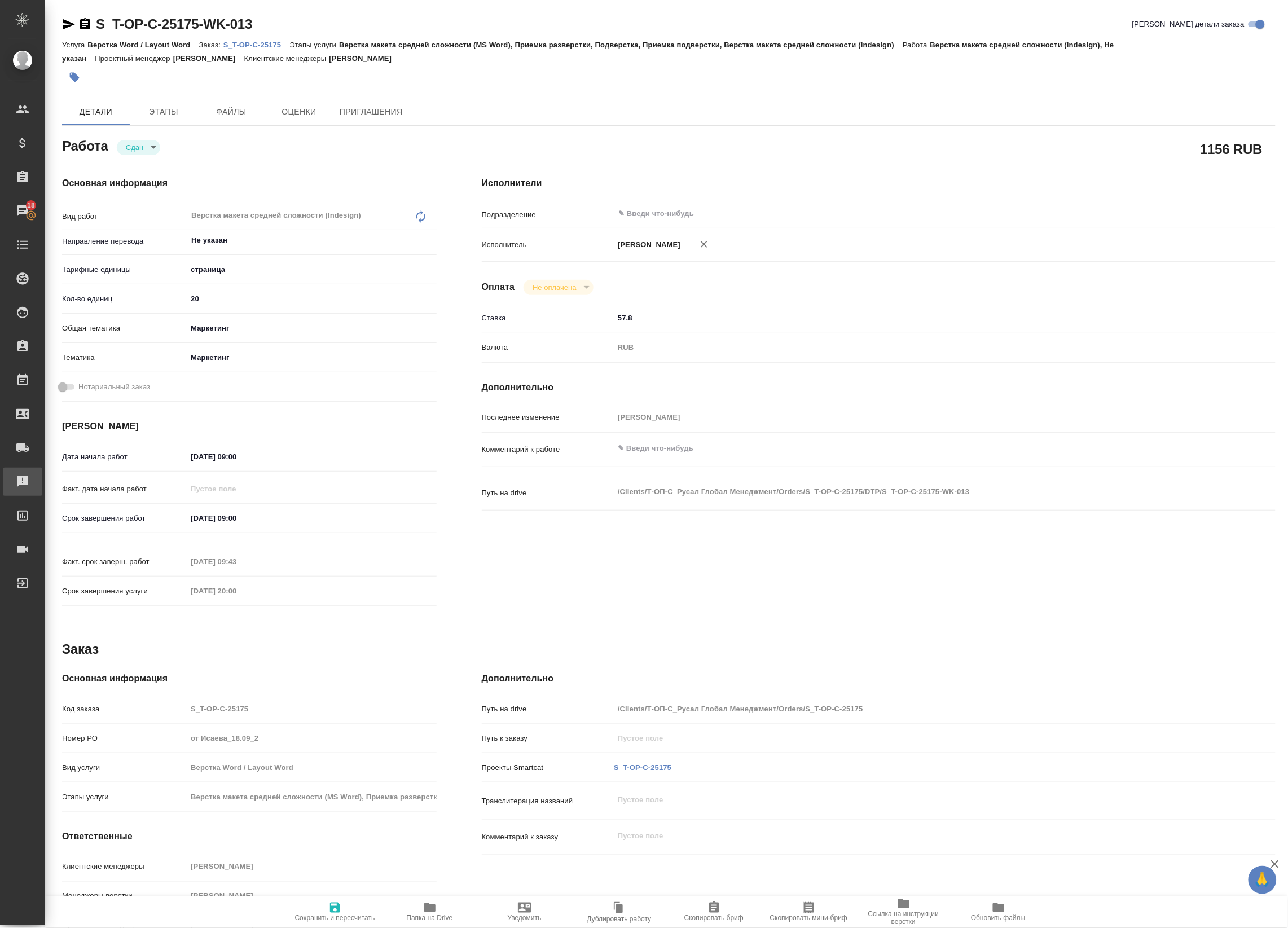
type textarea "x"
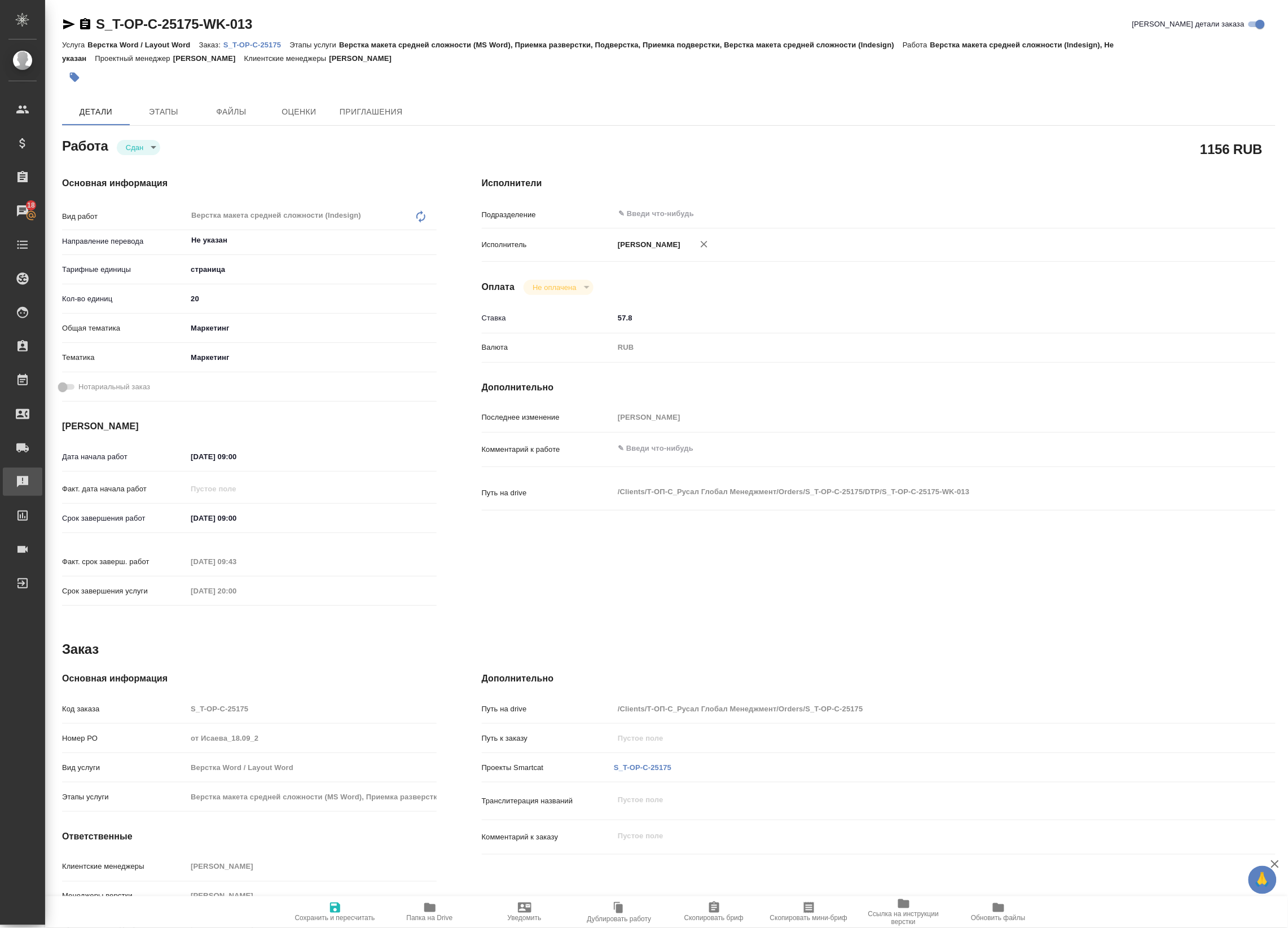
type textarea "x"
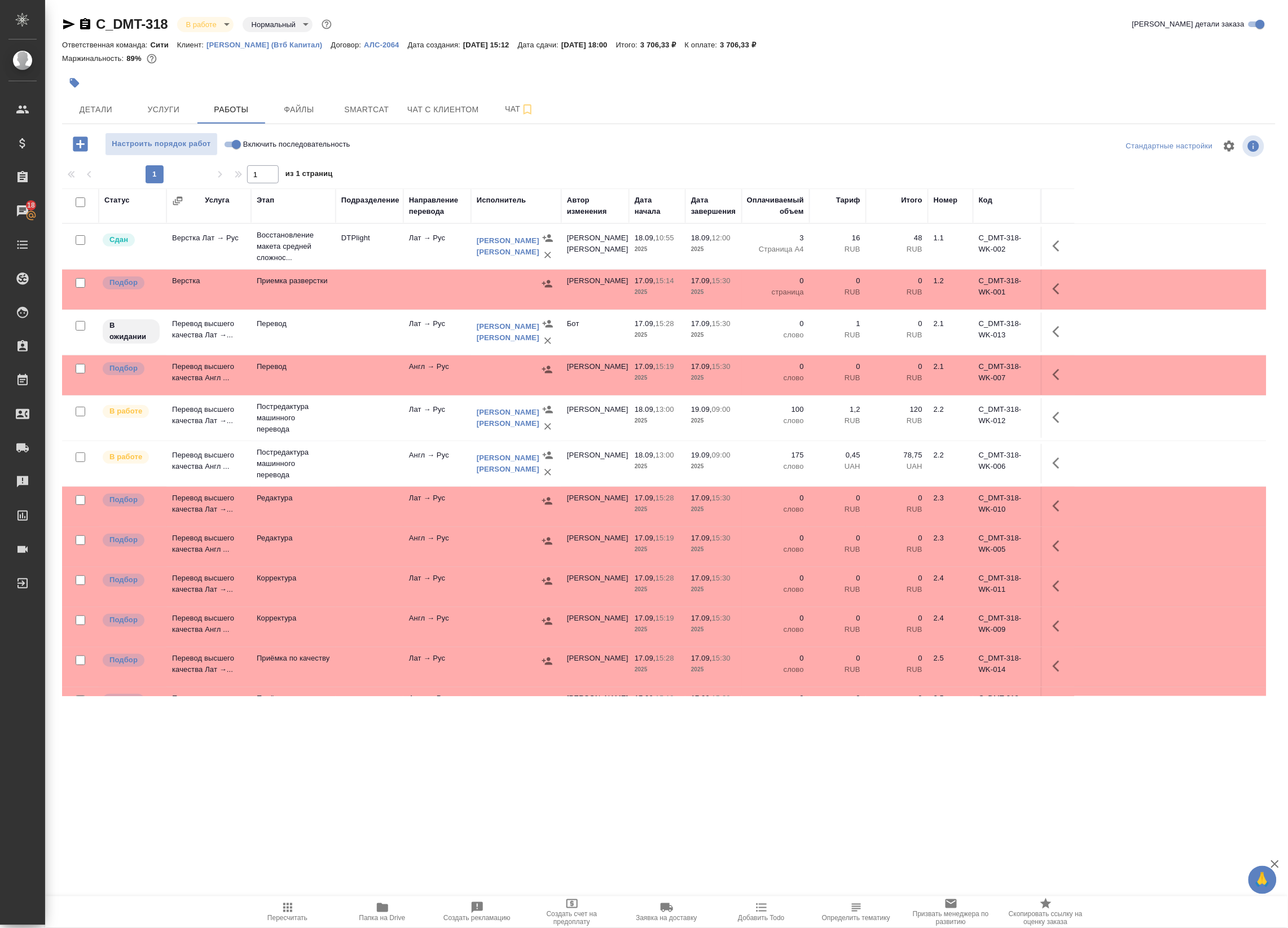
click at [678, 868] on div ".cls-1 fill:#fff; AWATERA Badanyan Artak Клиенты Спецификации Заказы 18 Чаты To…" at bounding box center [644, 464] width 1288 height 928
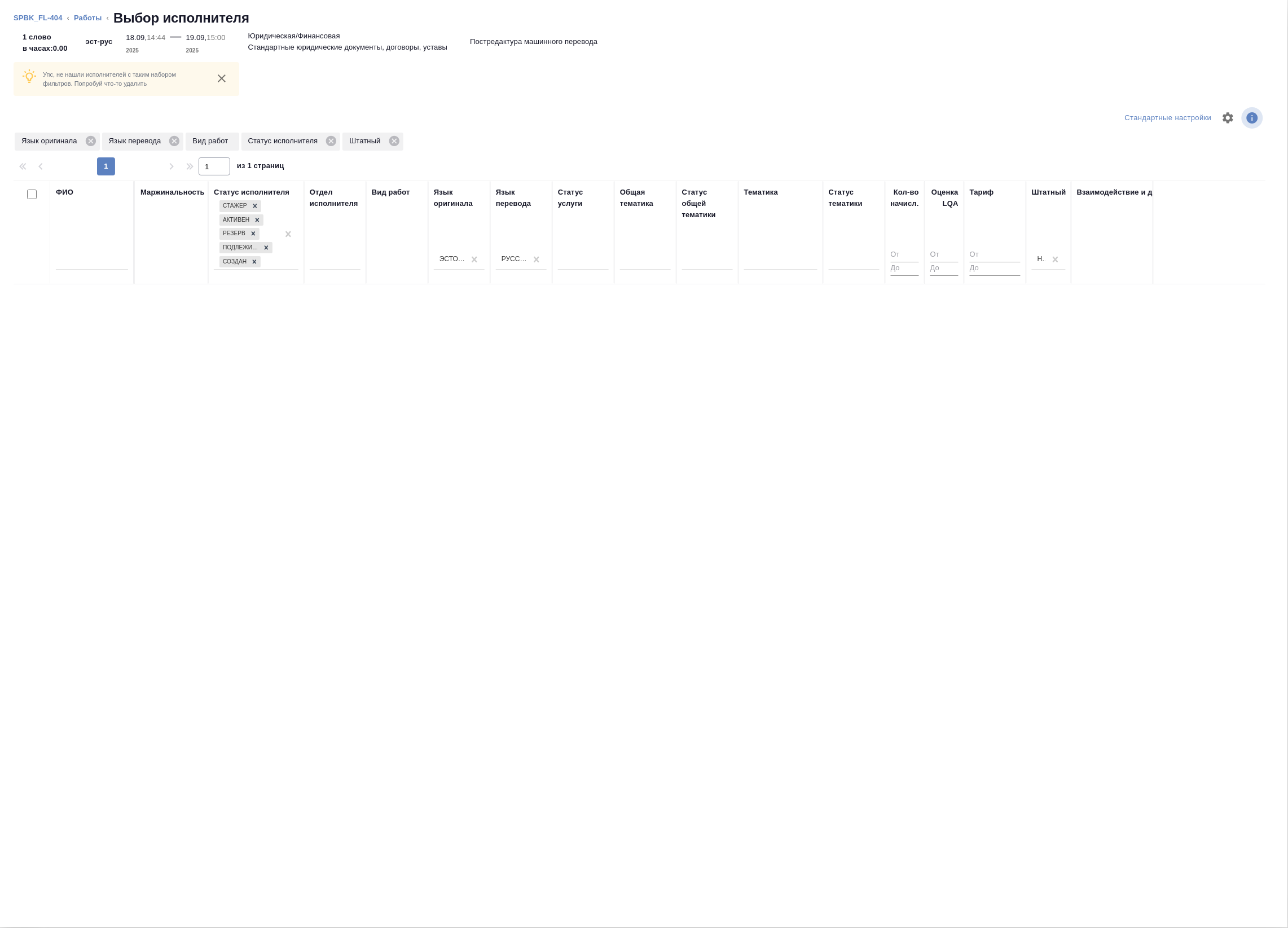
click at [91, 12] on li "Работы" at bounding box center [88, 18] width 28 height 12
click at [89, 23] on li "Работы" at bounding box center [88, 18] width 28 height 12
click at [89, 17] on link "Работы" at bounding box center [88, 18] width 28 height 9
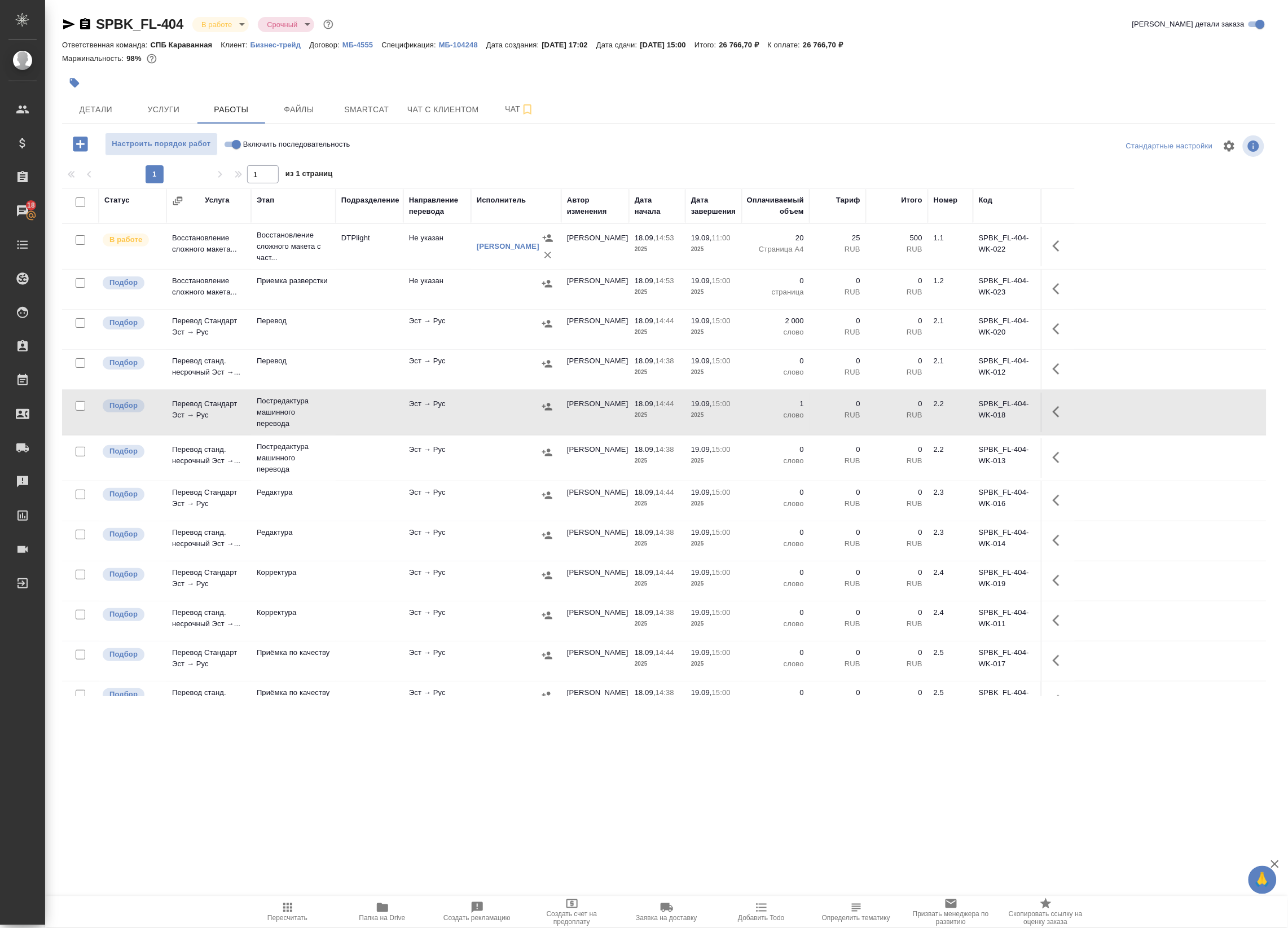
click at [546, 325] on icon "button" at bounding box center [547, 323] width 12 height 12
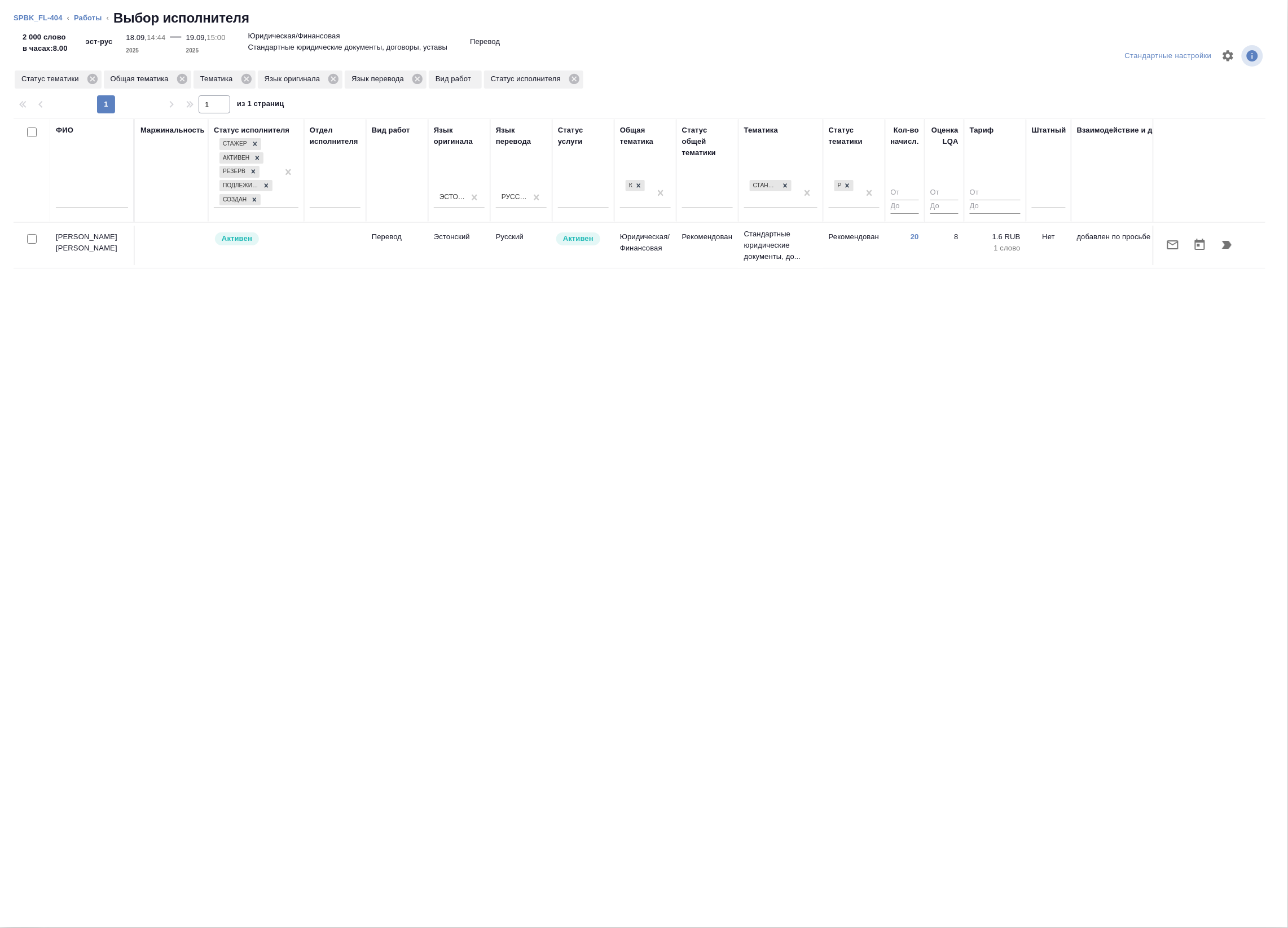
click at [545, 260] on td "Русский" at bounding box center [521, 245] width 62 height 39
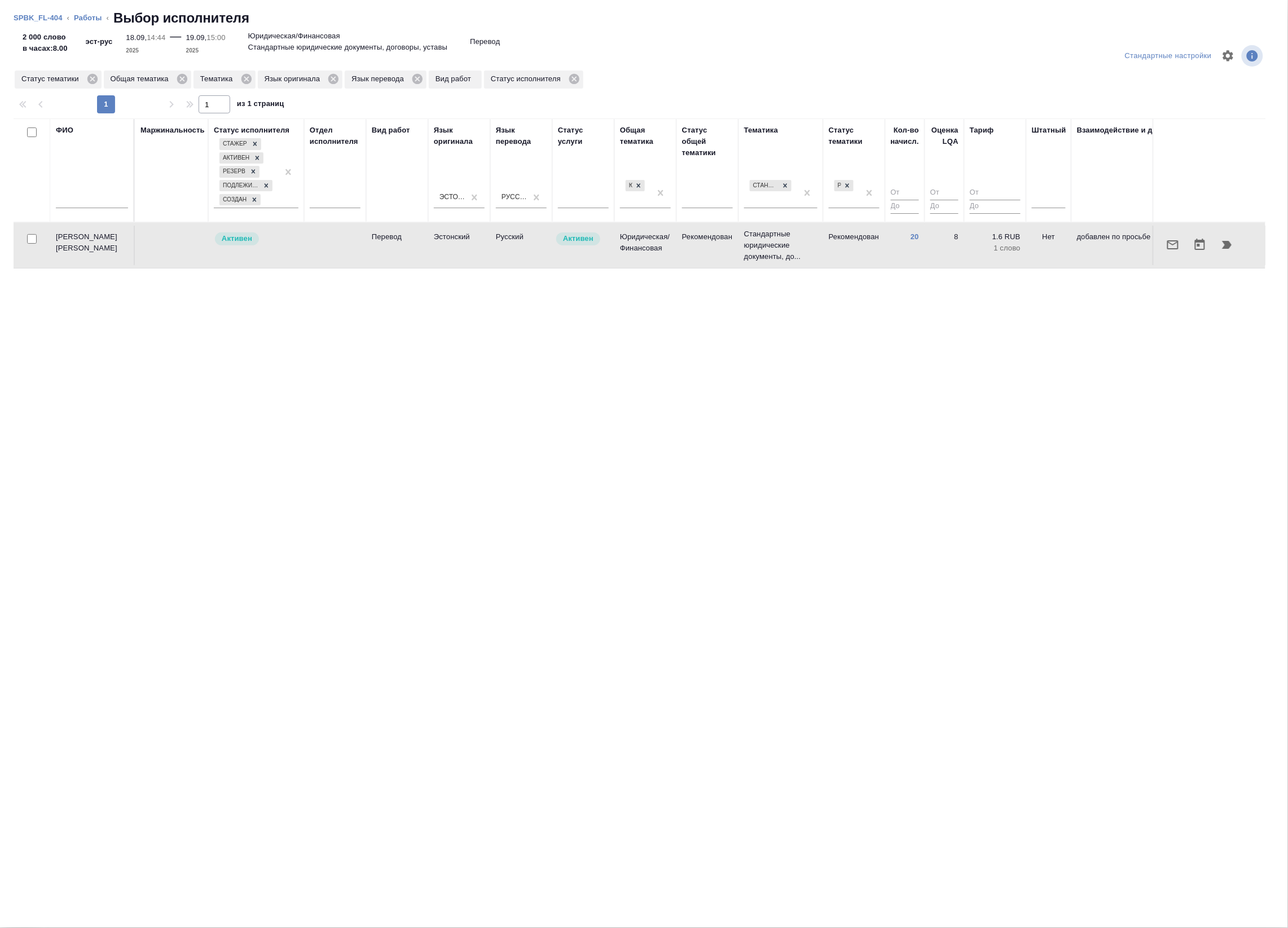
click at [545, 260] on td "Русский" at bounding box center [521, 245] width 62 height 39
click at [89, 18] on link "Работы" at bounding box center [88, 18] width 28 height 9
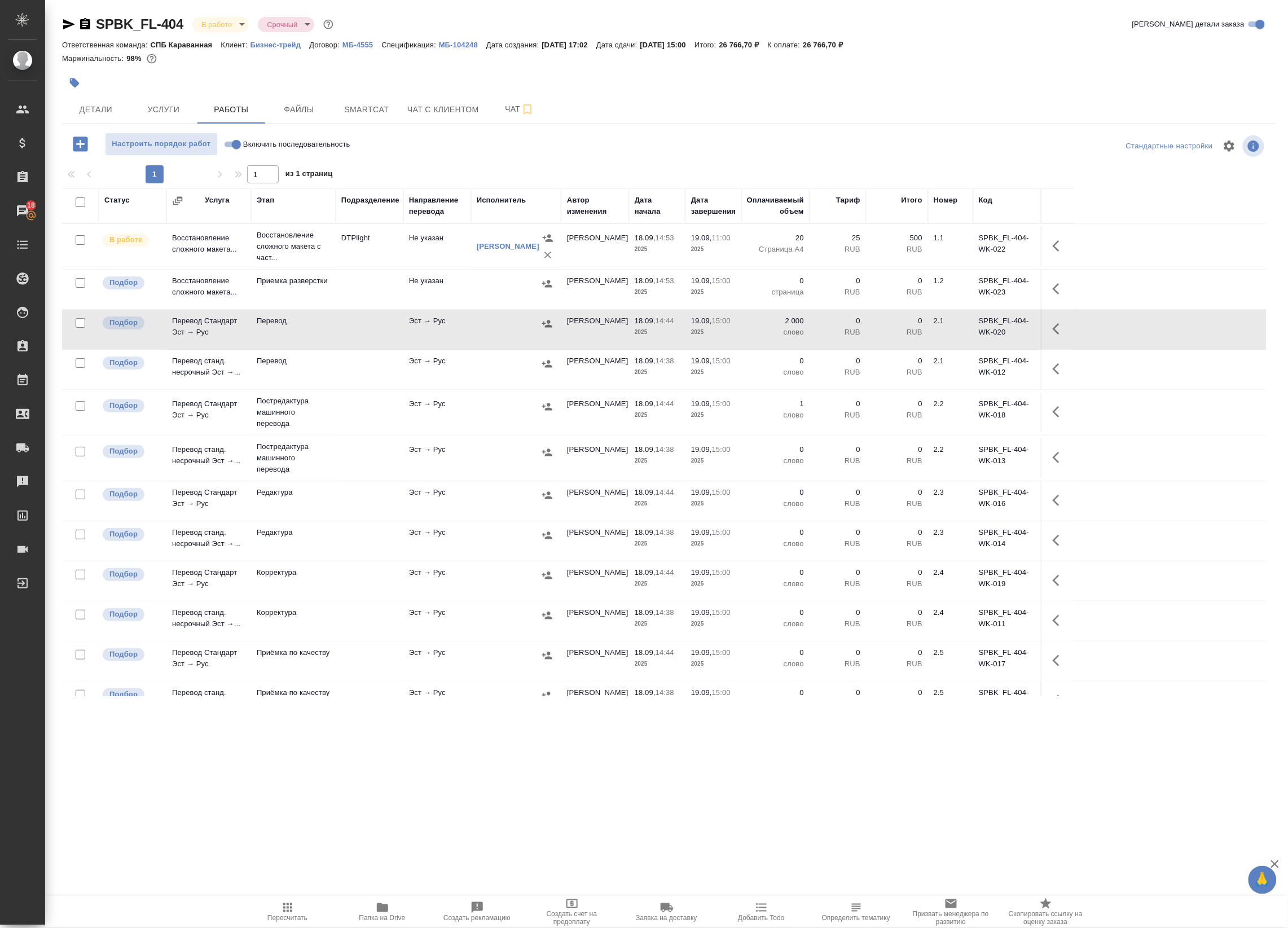
click at [385, 917] on span "Папка на Drive" at bounding box center [383, 918] width 46 height 8
click at [1056, 328] on icon "button" at bounding box center [1056, 329] width 7 height 12
click at [977, 329] on icon "button" at bounding box center [976, 329] width 10 height 10
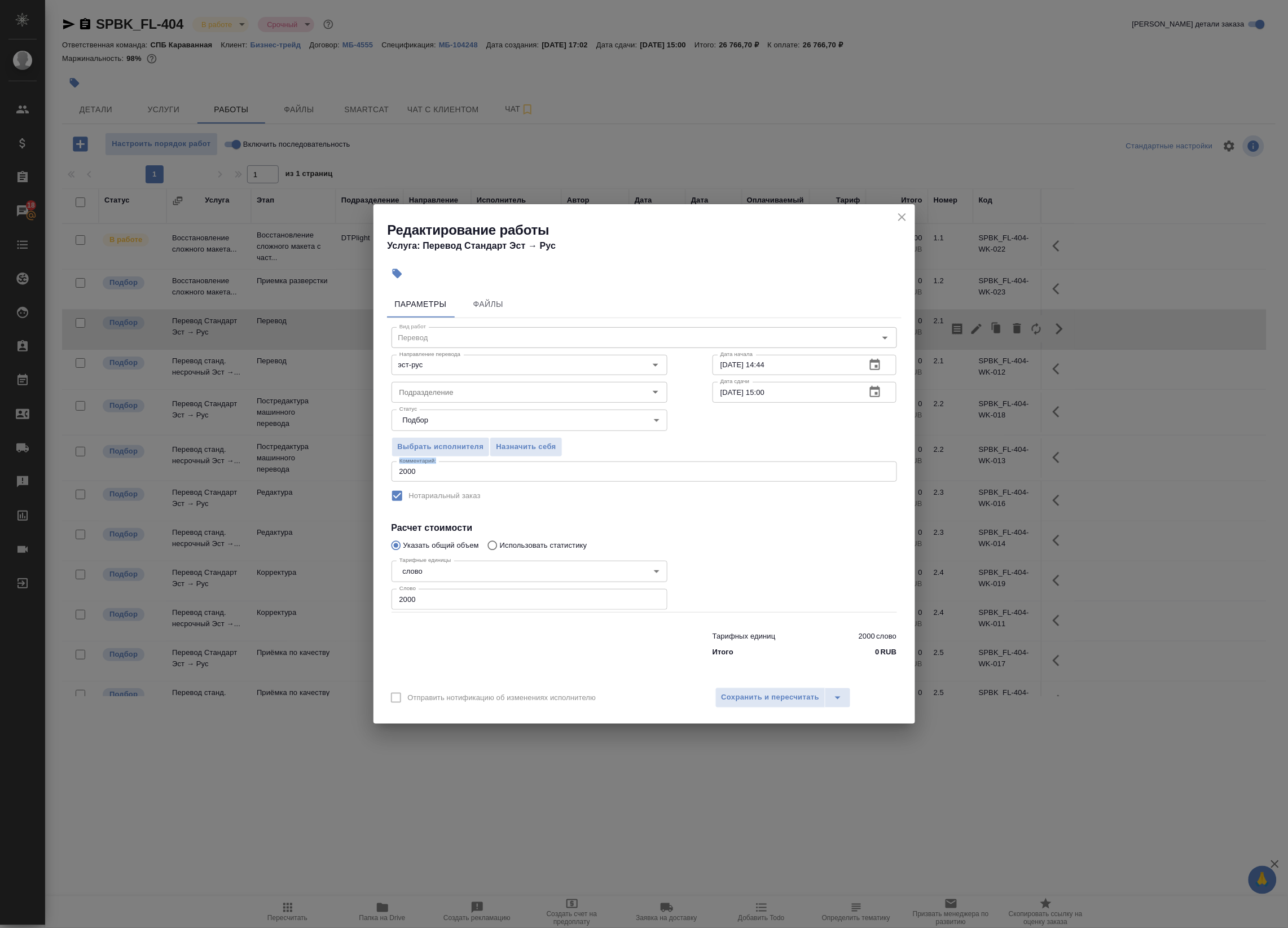
drag, startPoint x: 457, startPoint y: 477, endPoint x: 140, endPoint y: 452, distance: 318.0
click at [142, 452] on div "Редактирование работы Услуга: Перевод Стандарт Эст → Рус Параметры Файлы Вид ра…" at bounding box center [644, 464] width 1288 height 928
click at [430, 474] on textarea "2000" at bounding box center [644, 472] width 489 height 9
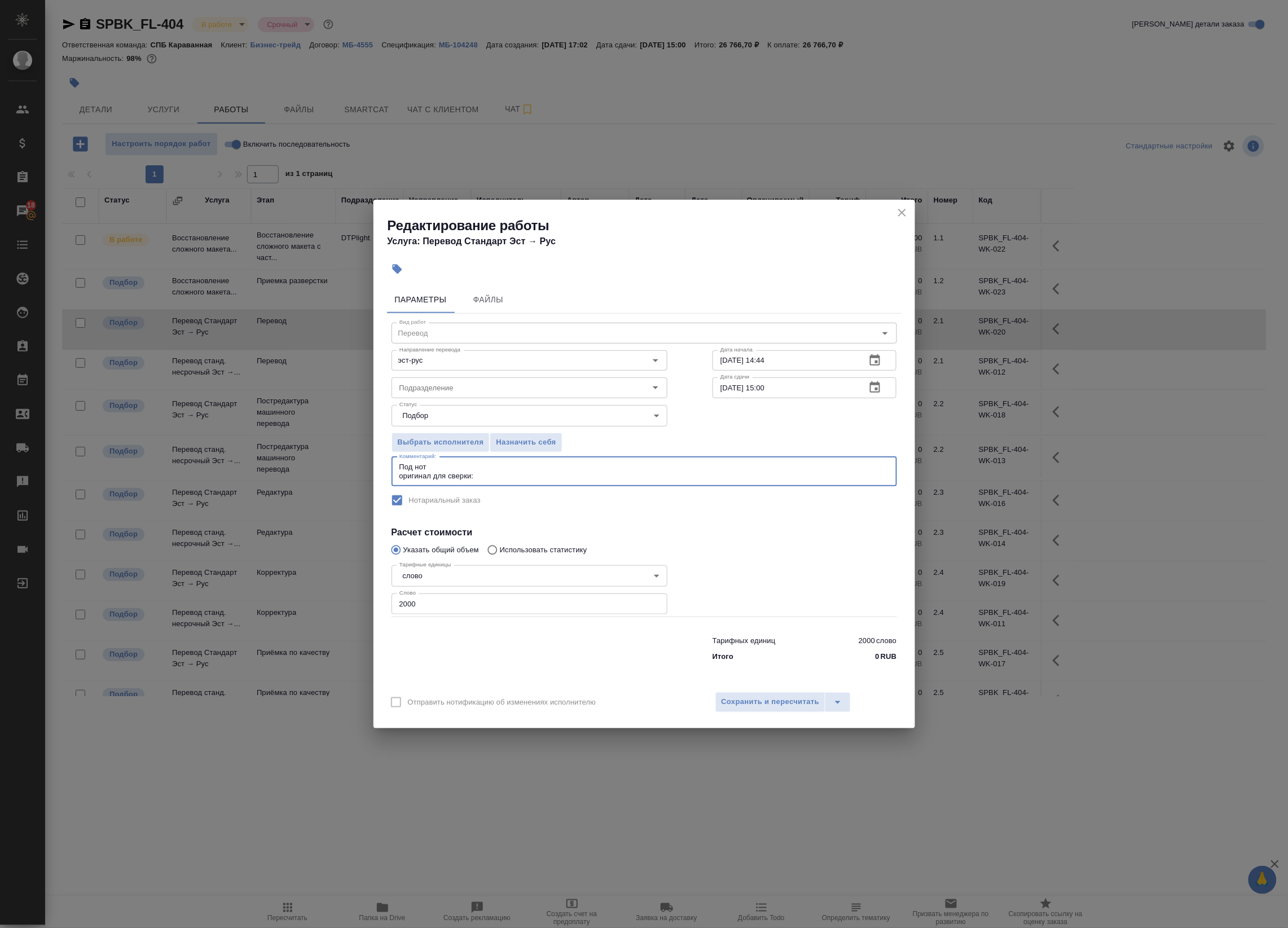
paste textarea "https://drive.awatera.com/s/sWrMS9gKGswpoby"
type textarea "Под нот оригинал для сверки:https://drive.awatera.com/s/sWrMS9gKGswpoby"
click at [729, 705] on span "Сохранить и пересчитать" at bounding box center [771, 702] width 99 height 13
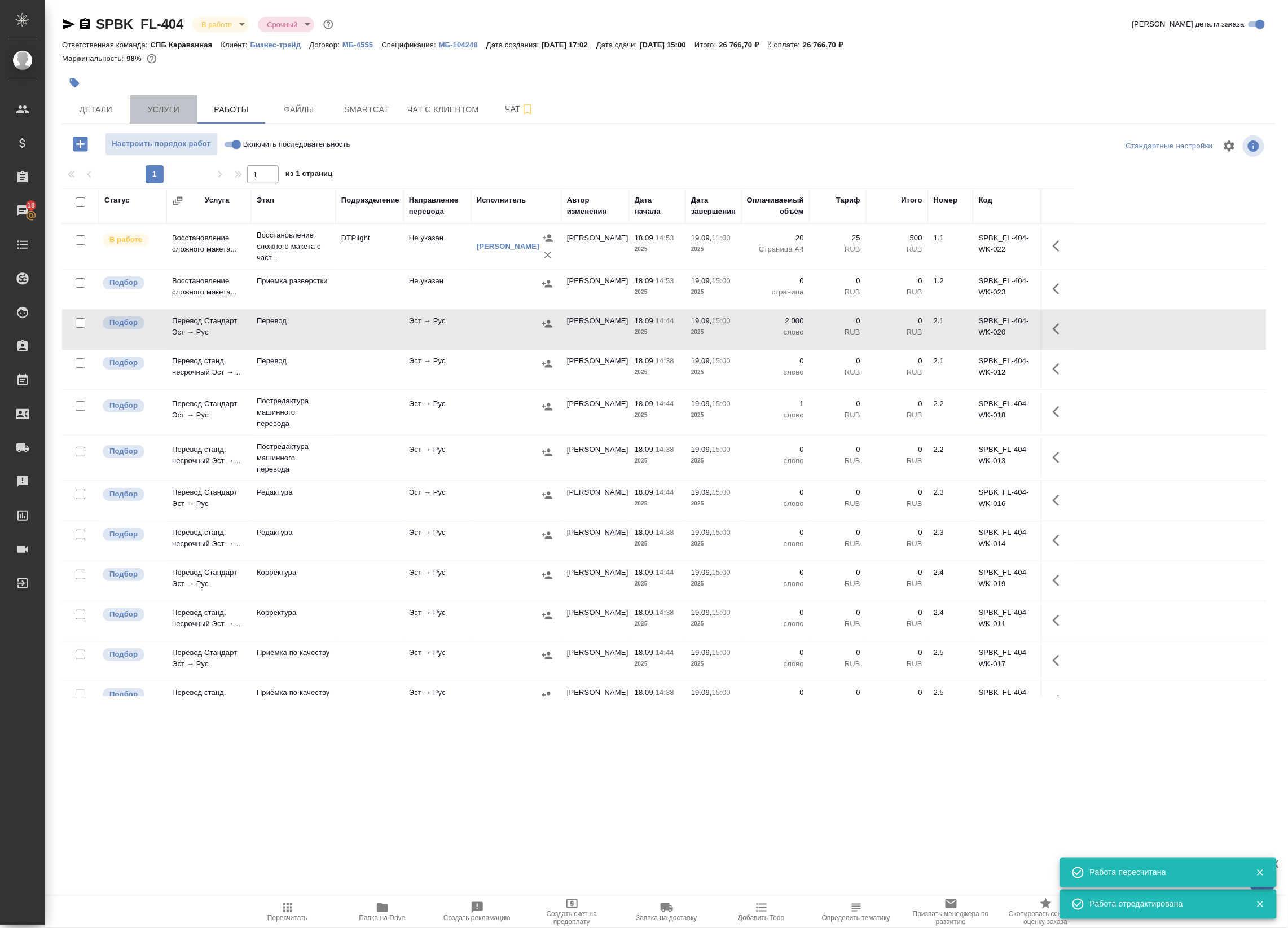
click at [171, 100] on button "Услуги" at bounding box center [163, 109] width 68 height 28
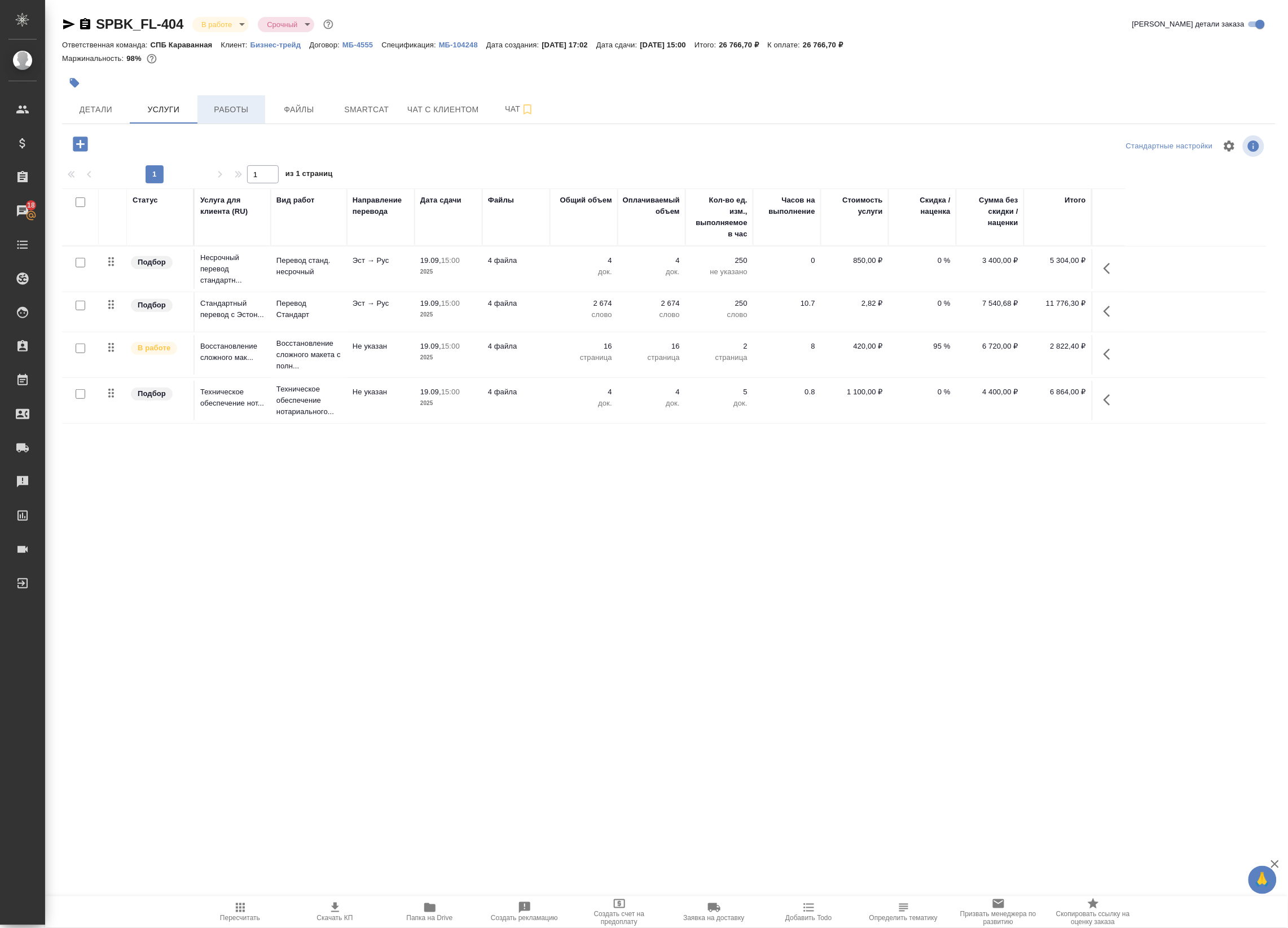
click at [221, 106] on span "Работы" at bounding box center [231, 110] width 54 height 14
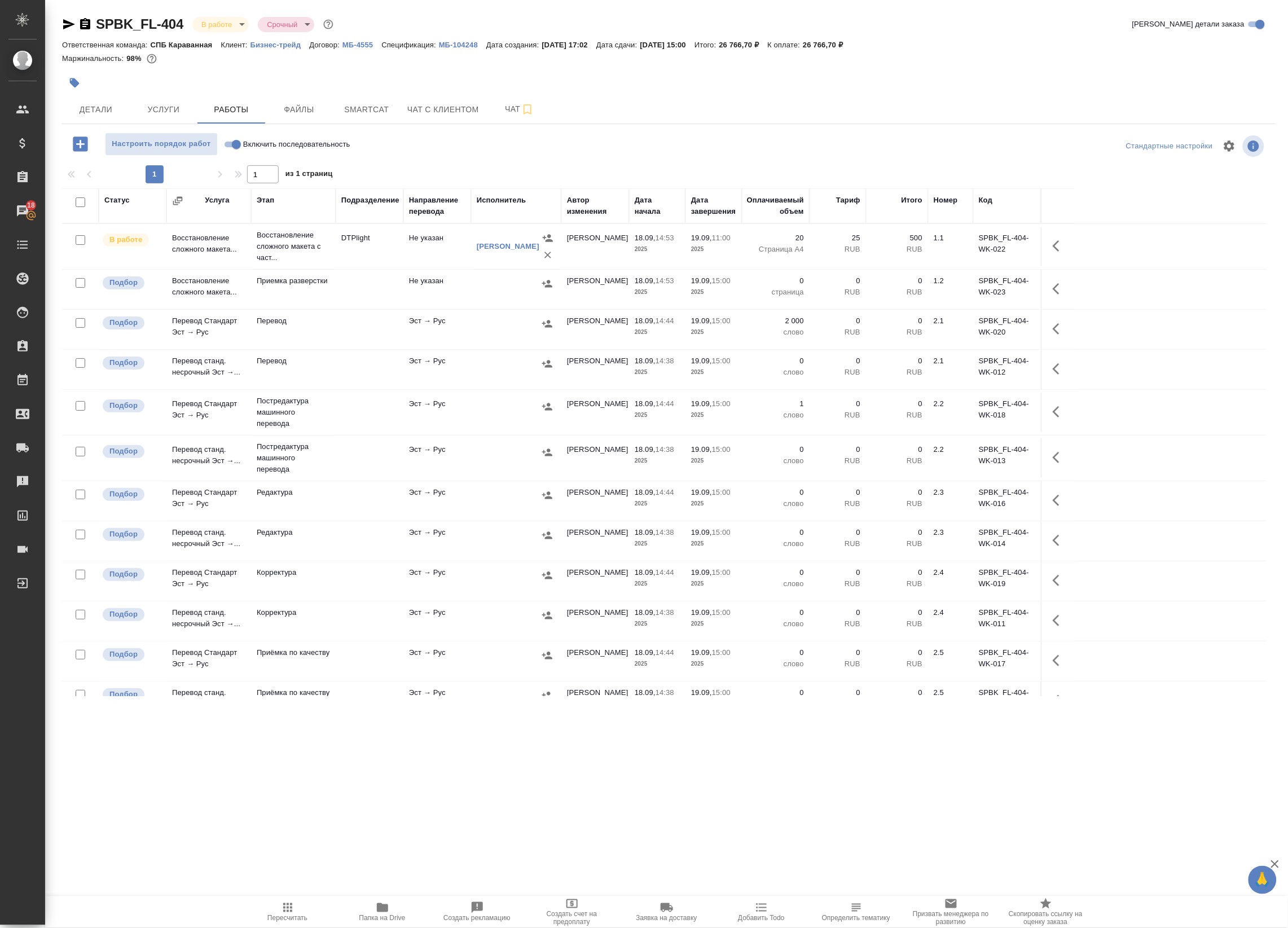
click at [415, 254] on td "Не указан" at bounding box center [437, 246] width 68 height 39
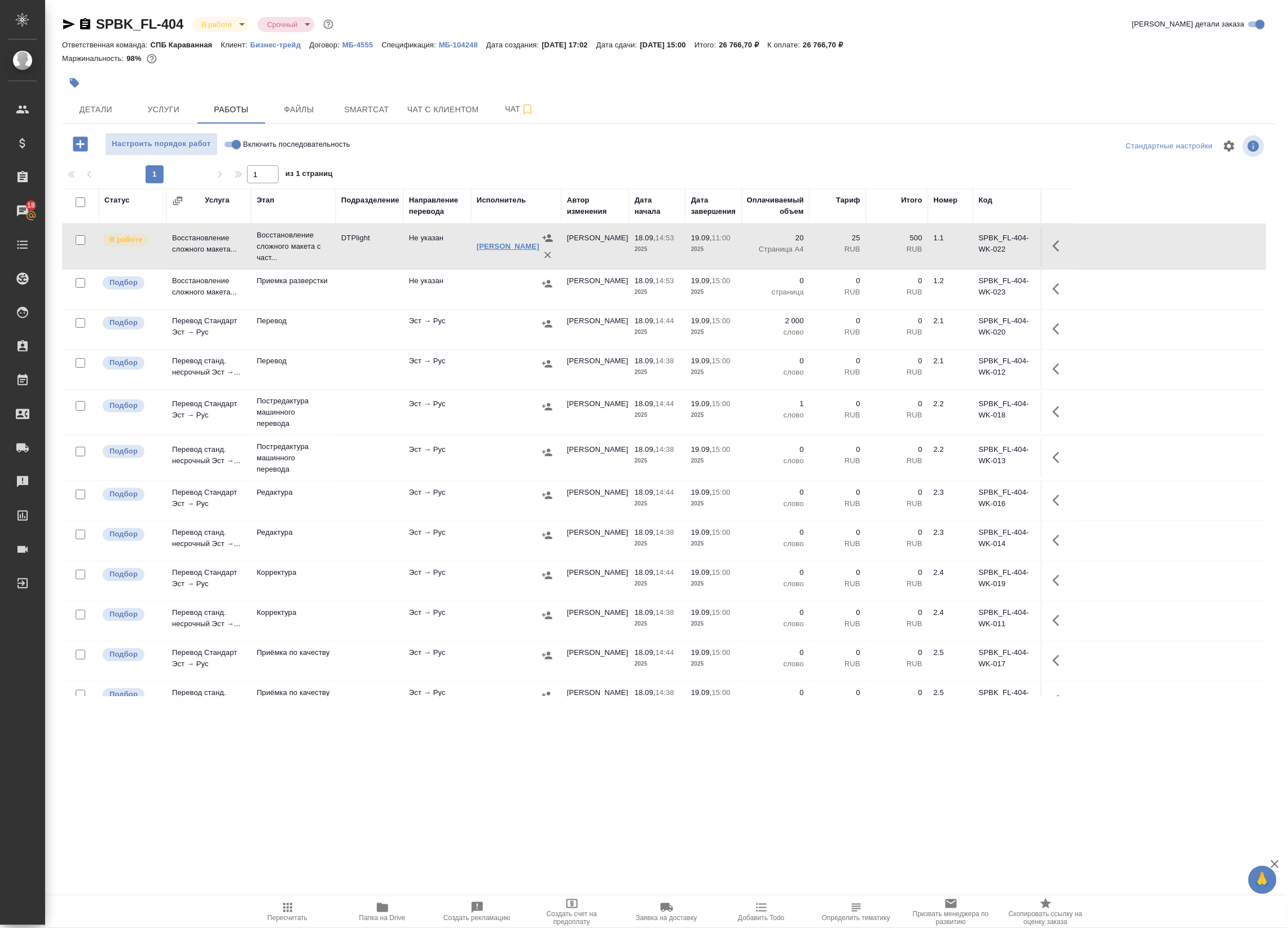
click at [503, 243] on link "[PERSON_NAME]" at bounding box center [508, 247] width 63 height 9
click at [512, 110] on span "Чат" at bounding box center [520, 109] width 54 height 14
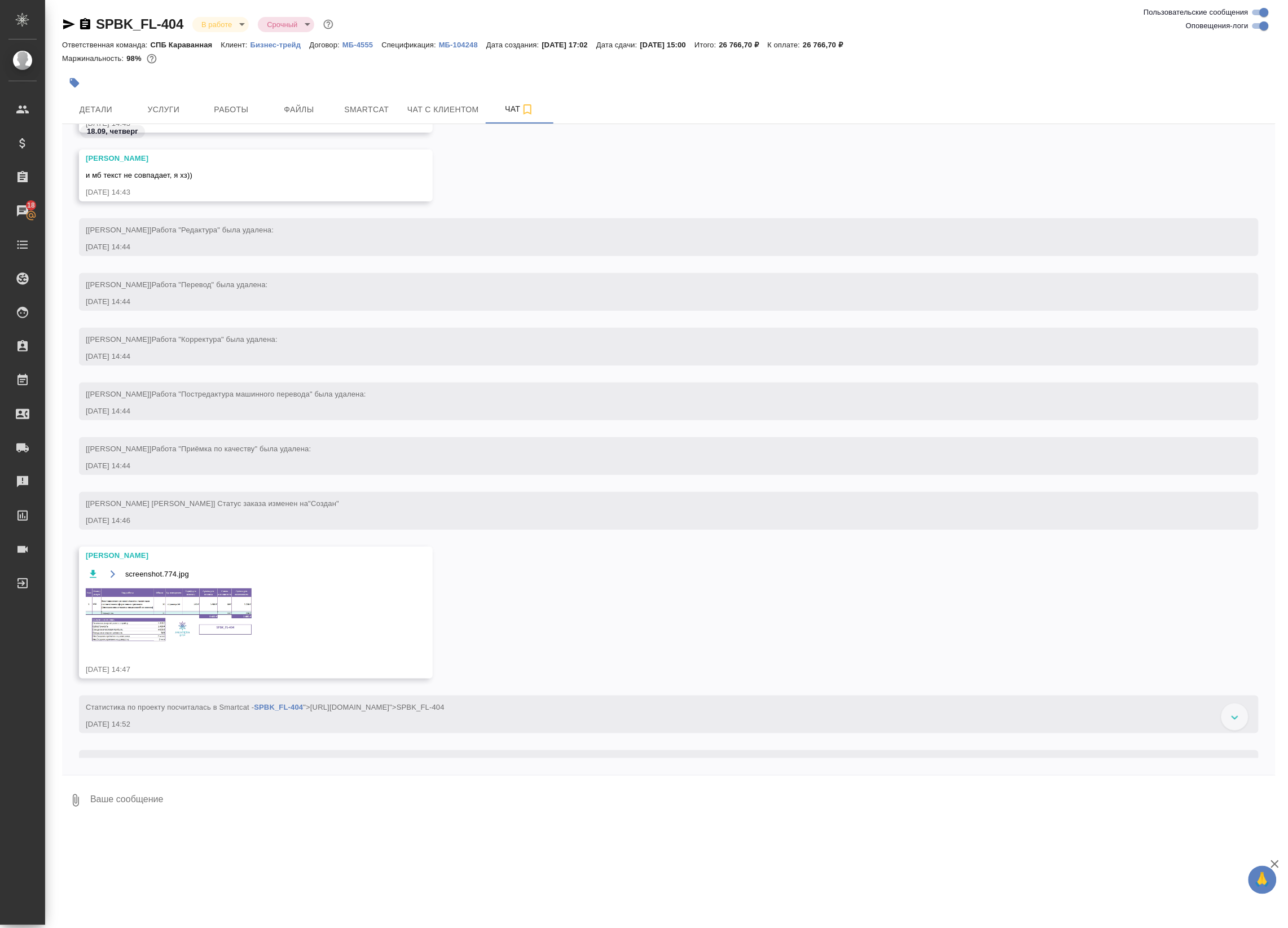
scroll to position [83, 0]
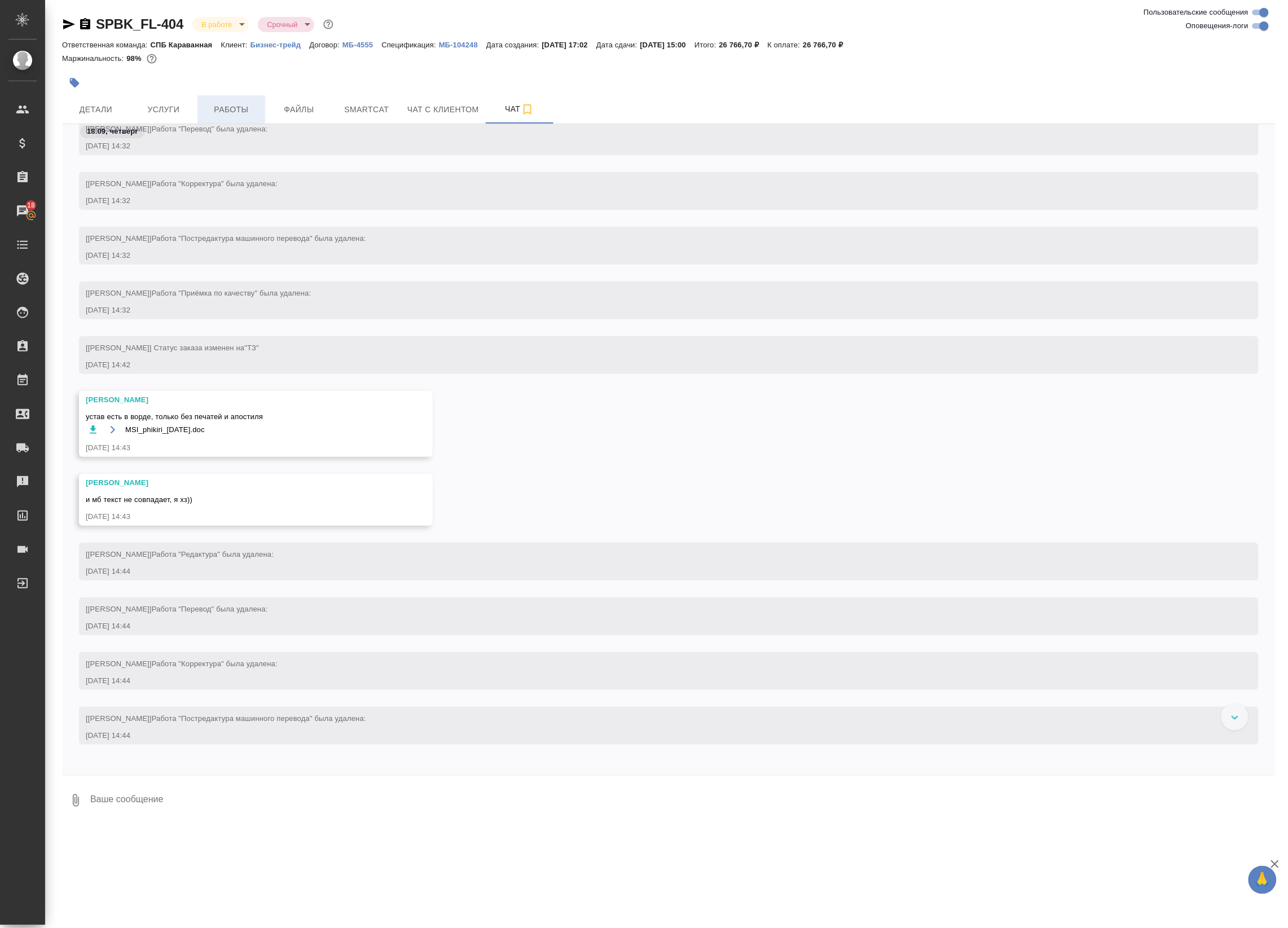
click at [219, 111] on span "Работы" at bounding box center [231, 110] width 54 height 14
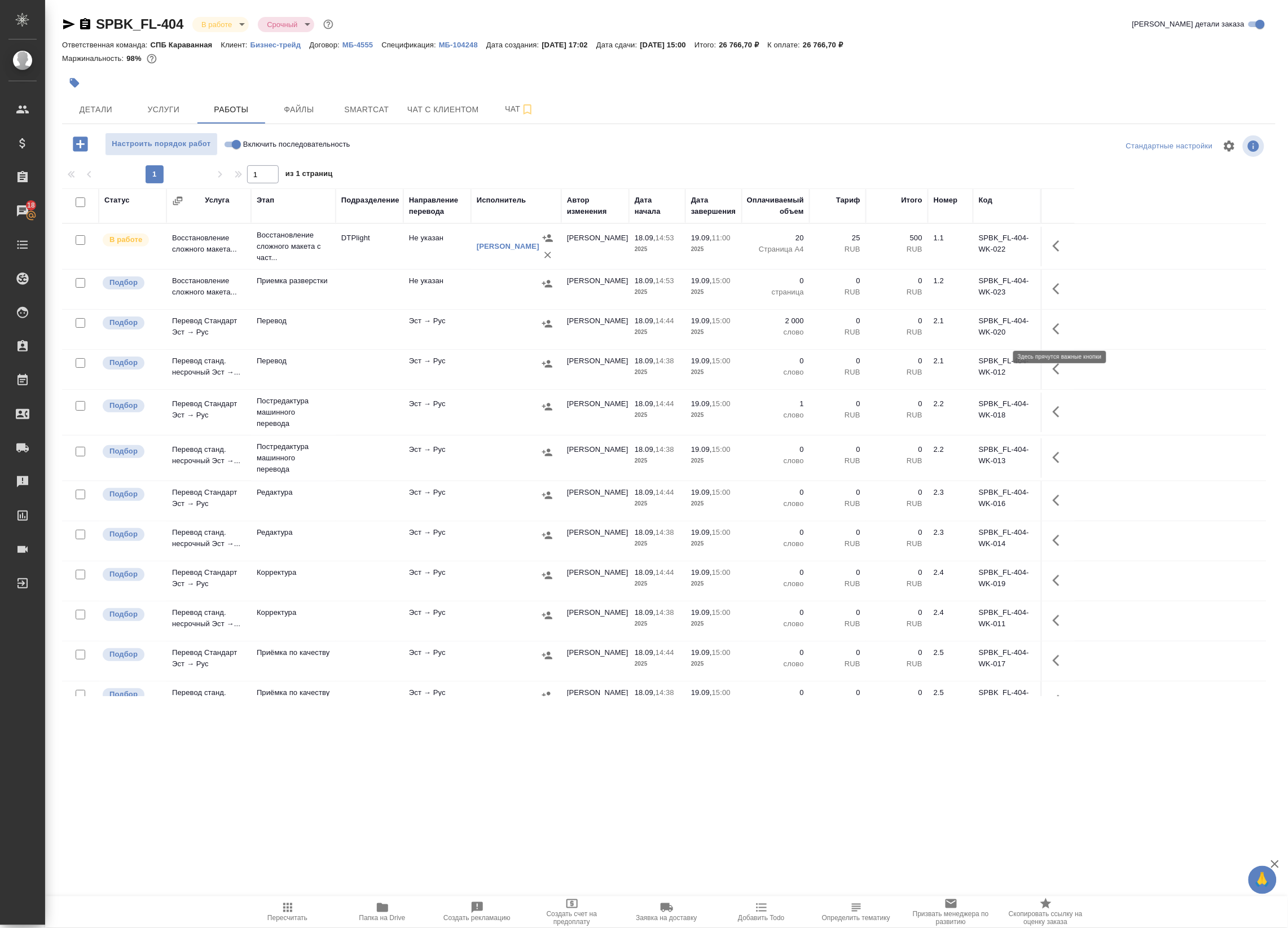
drag, startPoint x: 1065, startPoint y: 331, endPoint x: 1048, endPoint y: 333, distance: 17.1
click at [1065, 331] on icon "button" at bounding box center [1059, 329] width 13 height 13
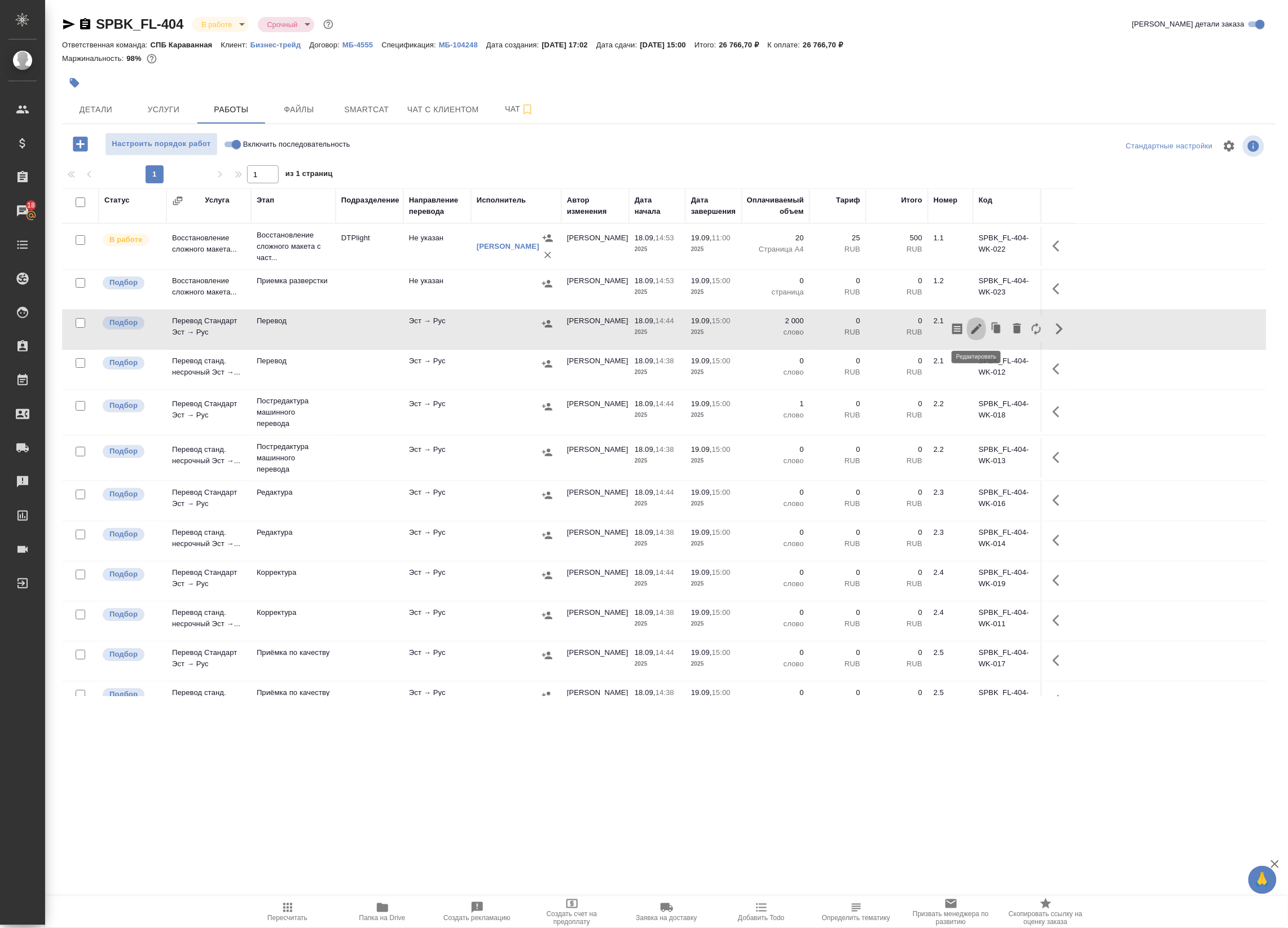
click at [983, 331] on button "button" at bounding box center [977, 329] width 20 height 27
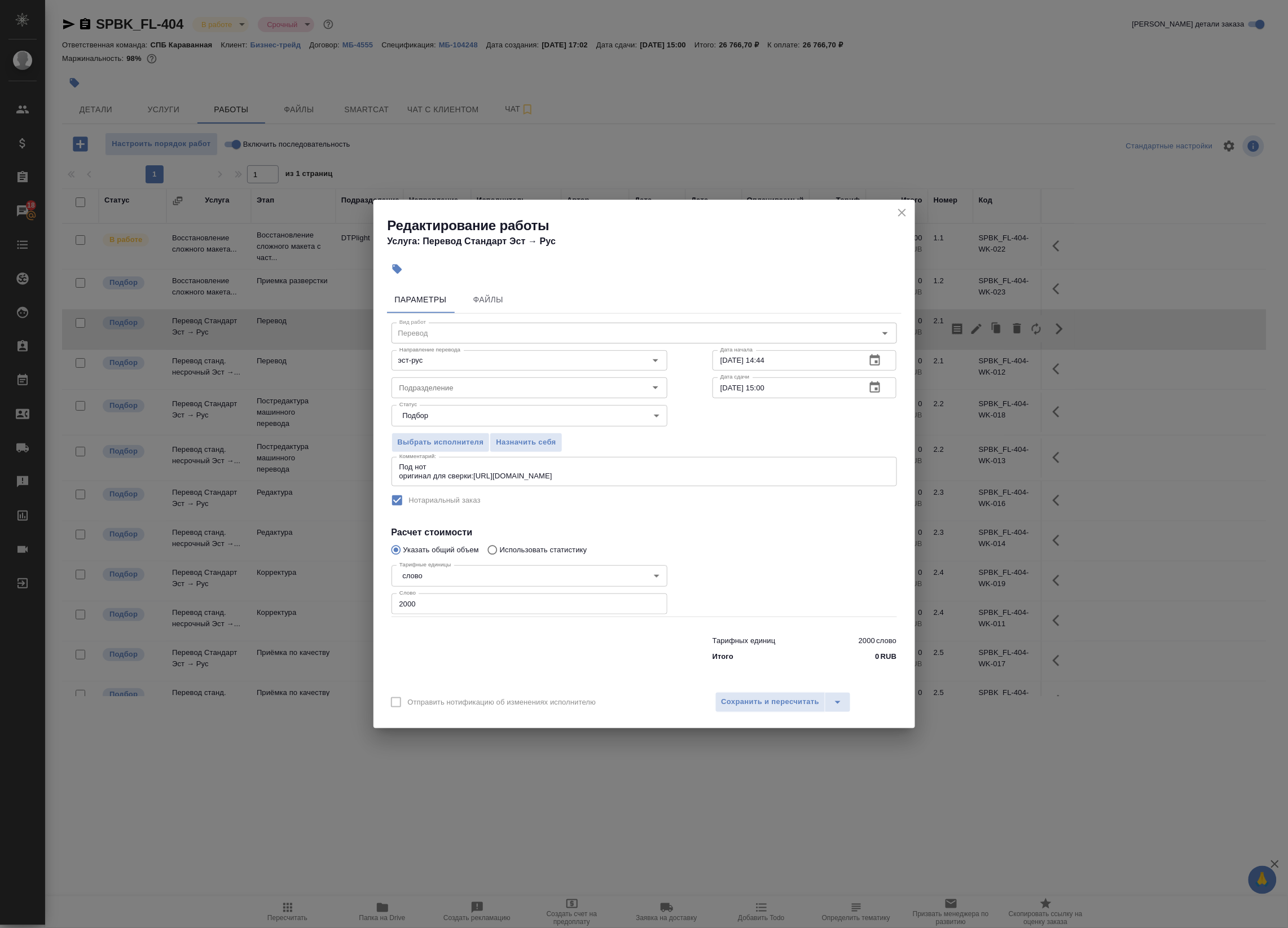
click at [884, 356] on button "button" at bounding box center [875, 361] width 27 height 27
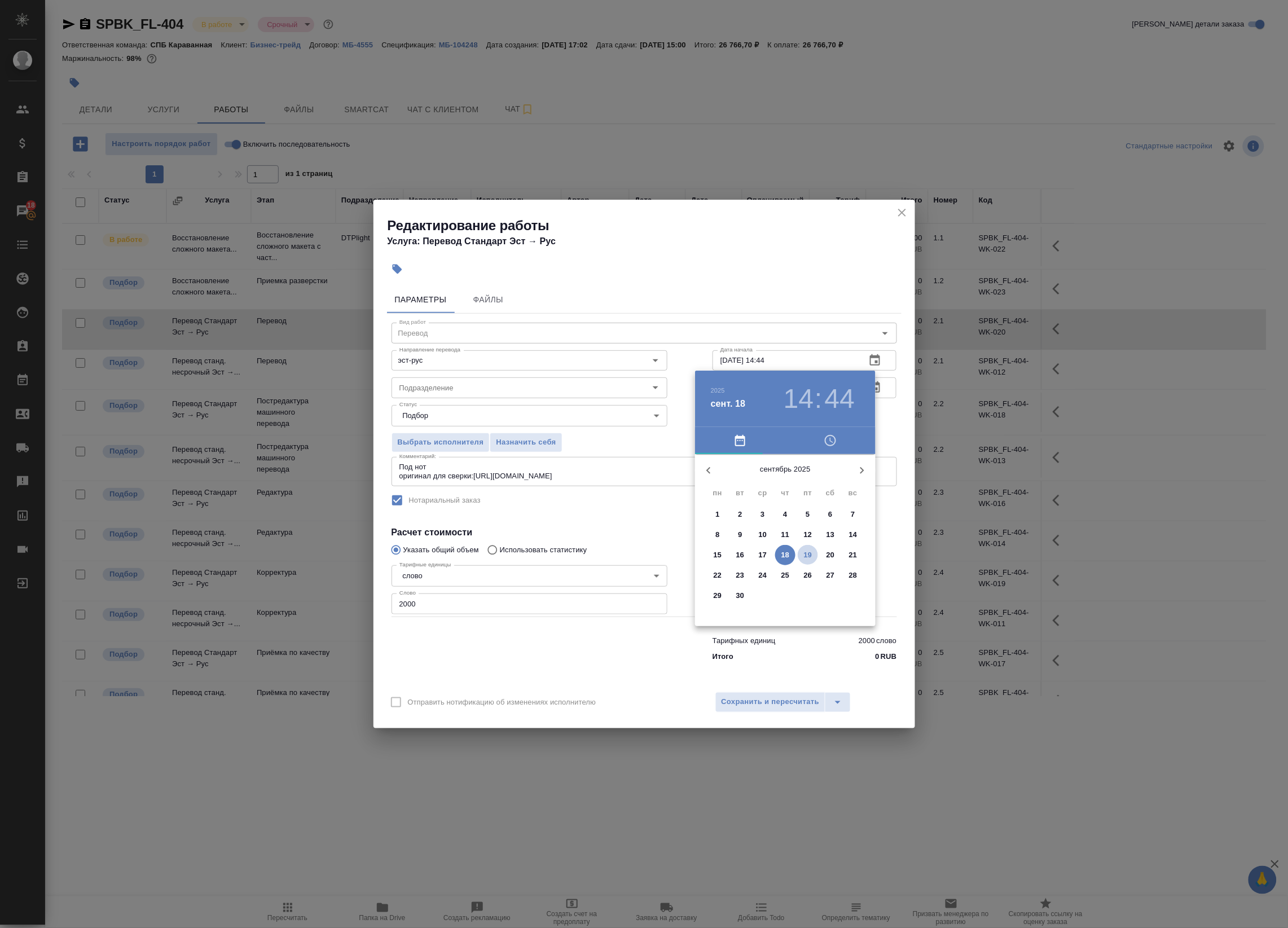
click at [800, 551] on span "19" at bounding box center [807, 555] width 20 height 12
click at [752, 494] on div at bounding box center [785, 543] width 147 height 147
click at [787, 477] on div at bounding box center [785, 543] width 147 height 147
type input "[DATE] 11:00"
click at [895, 422] on div at bounding box center [644, 464] width 1288 height 928
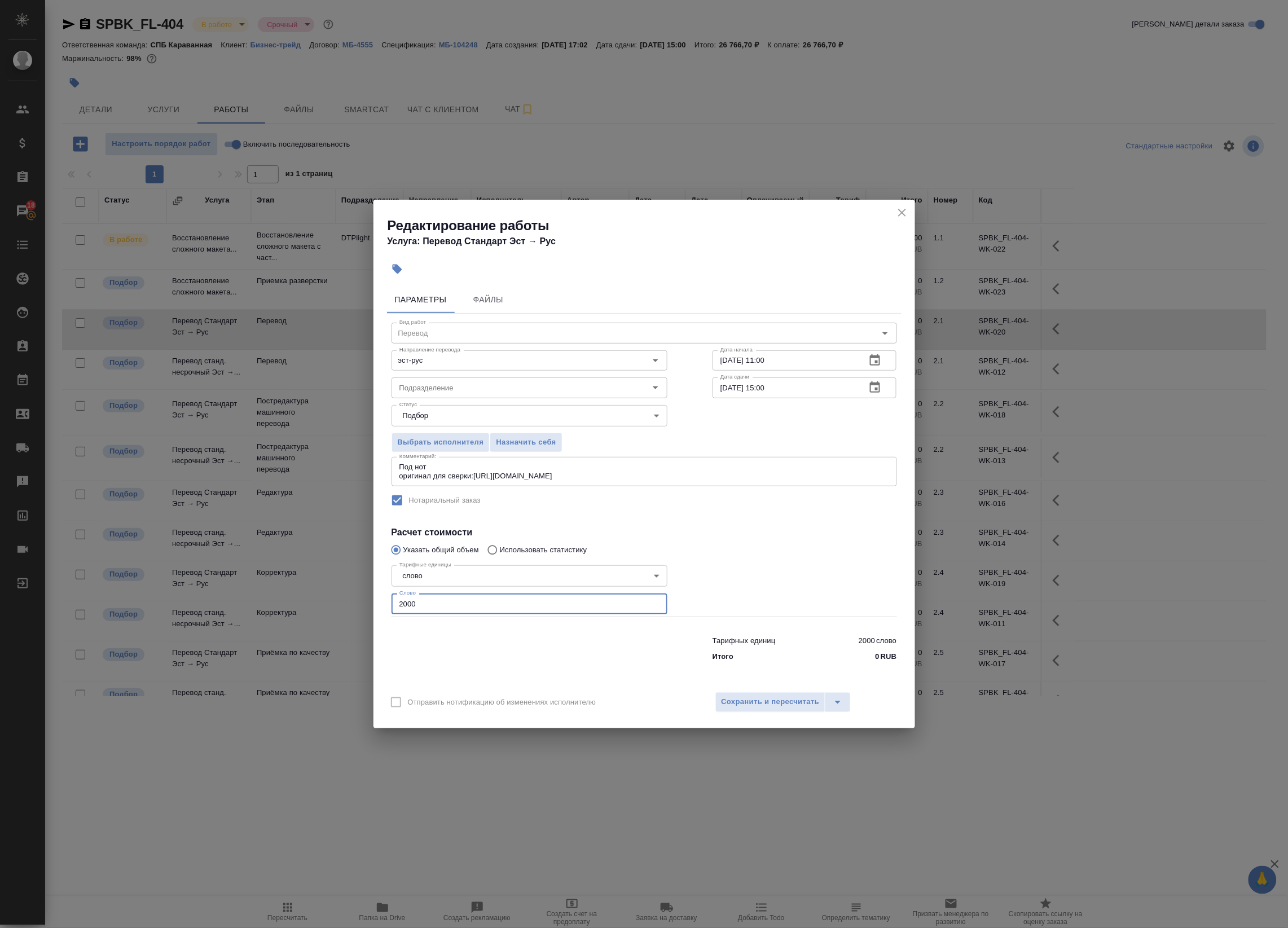
drag, startPoint x: 439, startPoint y: 610, endPoint x: 303, endPoint y: 593, distance: 137.1
click at [304, 593] on div "Редактирование работы Услуга: Перевод Стандарт Эст → Рус Параметры Файлы Вид ра…" at bounding box center [644, 464] width 1288 height 928
type input "1"
click at [644, 480] on div "Под нот оригинал для сверки:https://drive.awatera.com/s/sWrMS9gKGswpoby x Комме…" at bounding box center [644, 472] width 505 height 29
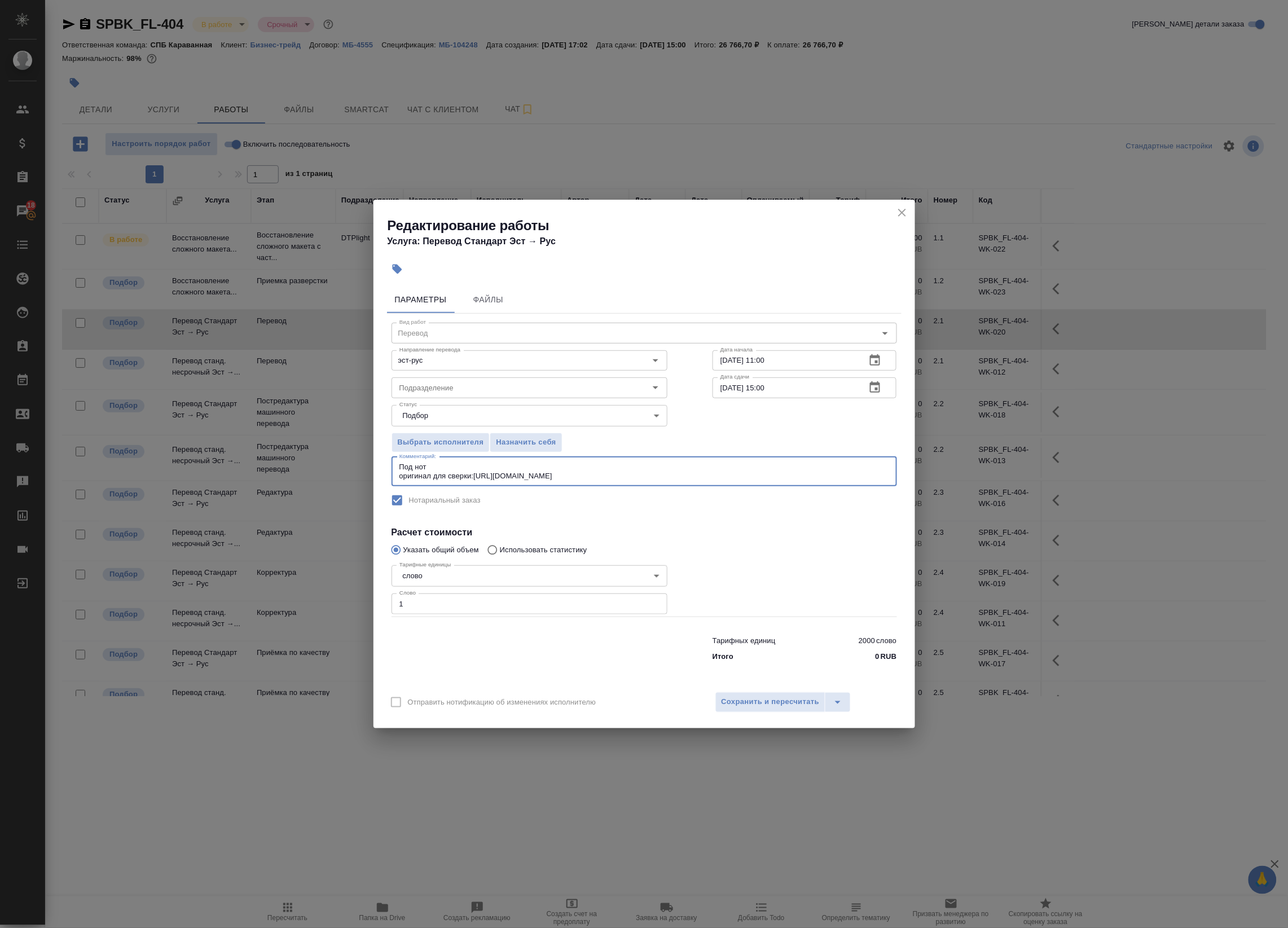
click at [652, 477] on textarea "Под нот оригинал для сверки:https://drive.awatera.com/s/sWrMS9gKGswpoby" at bounding box center [644, 472] width 489 height 18
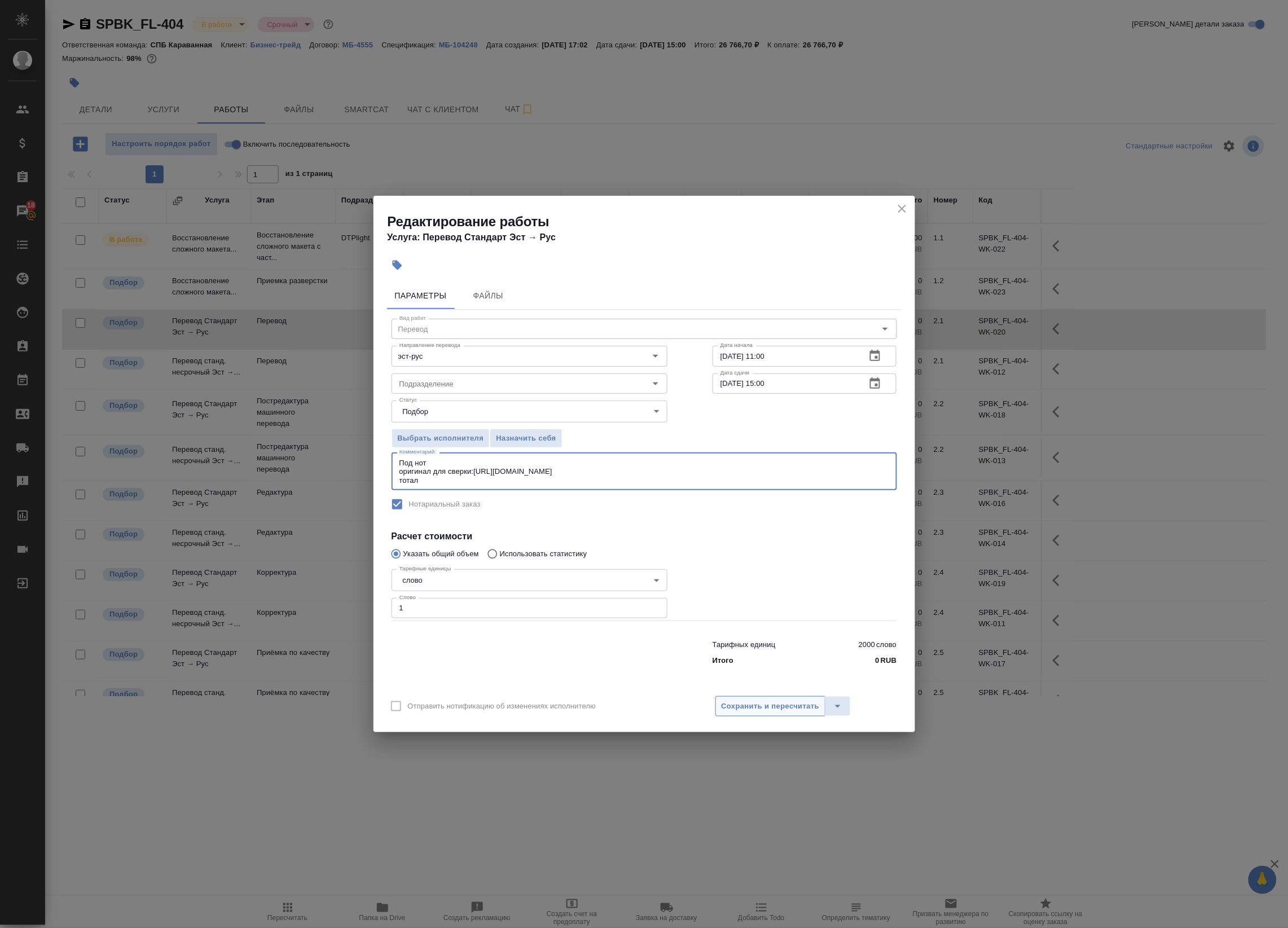
type textarea "Под нот оригинал для сверки:https://drive.awatera.com/s/sWrMS9gKGswpoby тотал"
click at [777, 698] on button "Сохранить и пересчитать" at bounding box center [771, 706] width 111 height 20
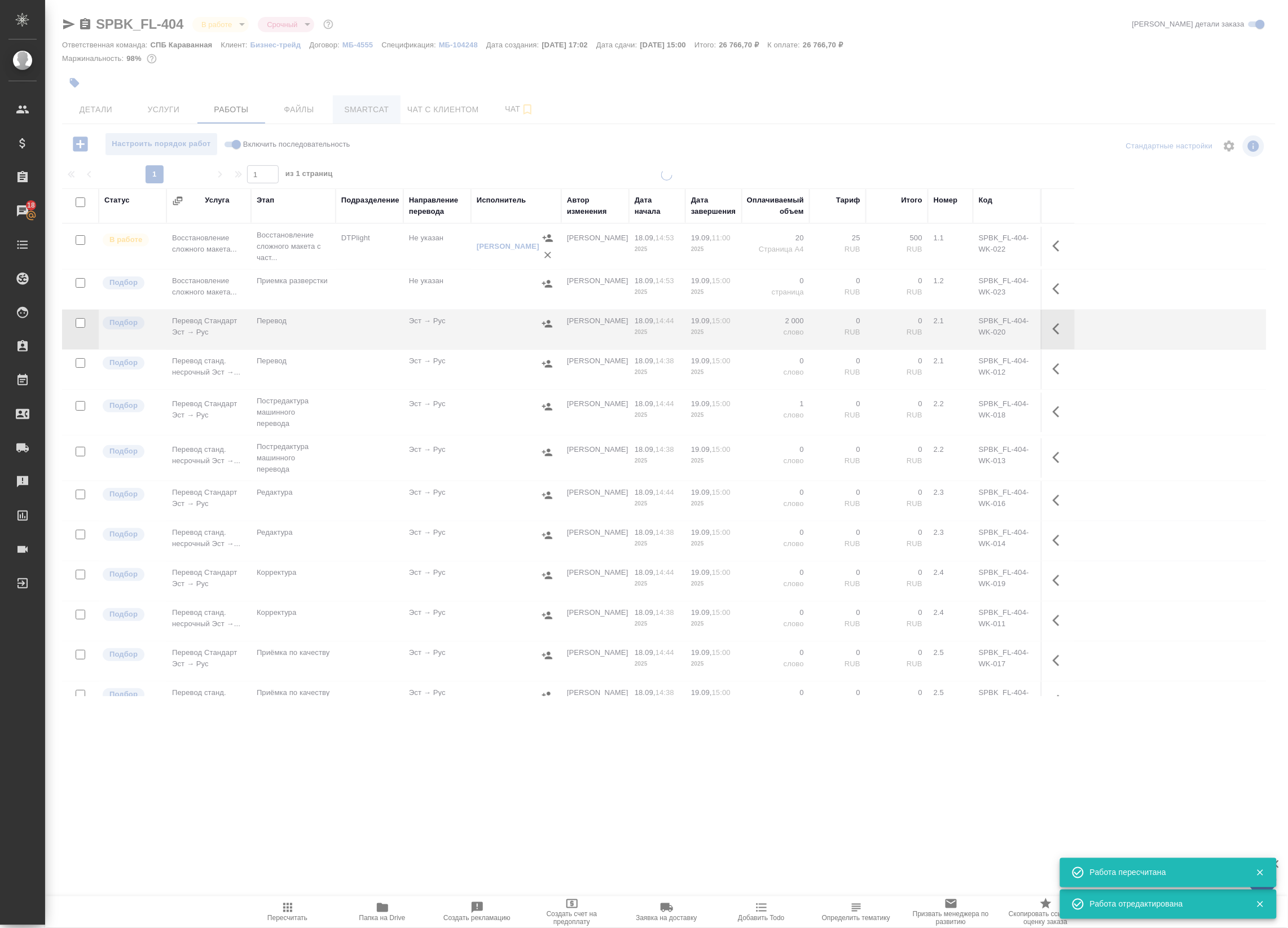
click at [372, 100] on button "Smartcat" at bounding box center [367, 109] width 68 height 28
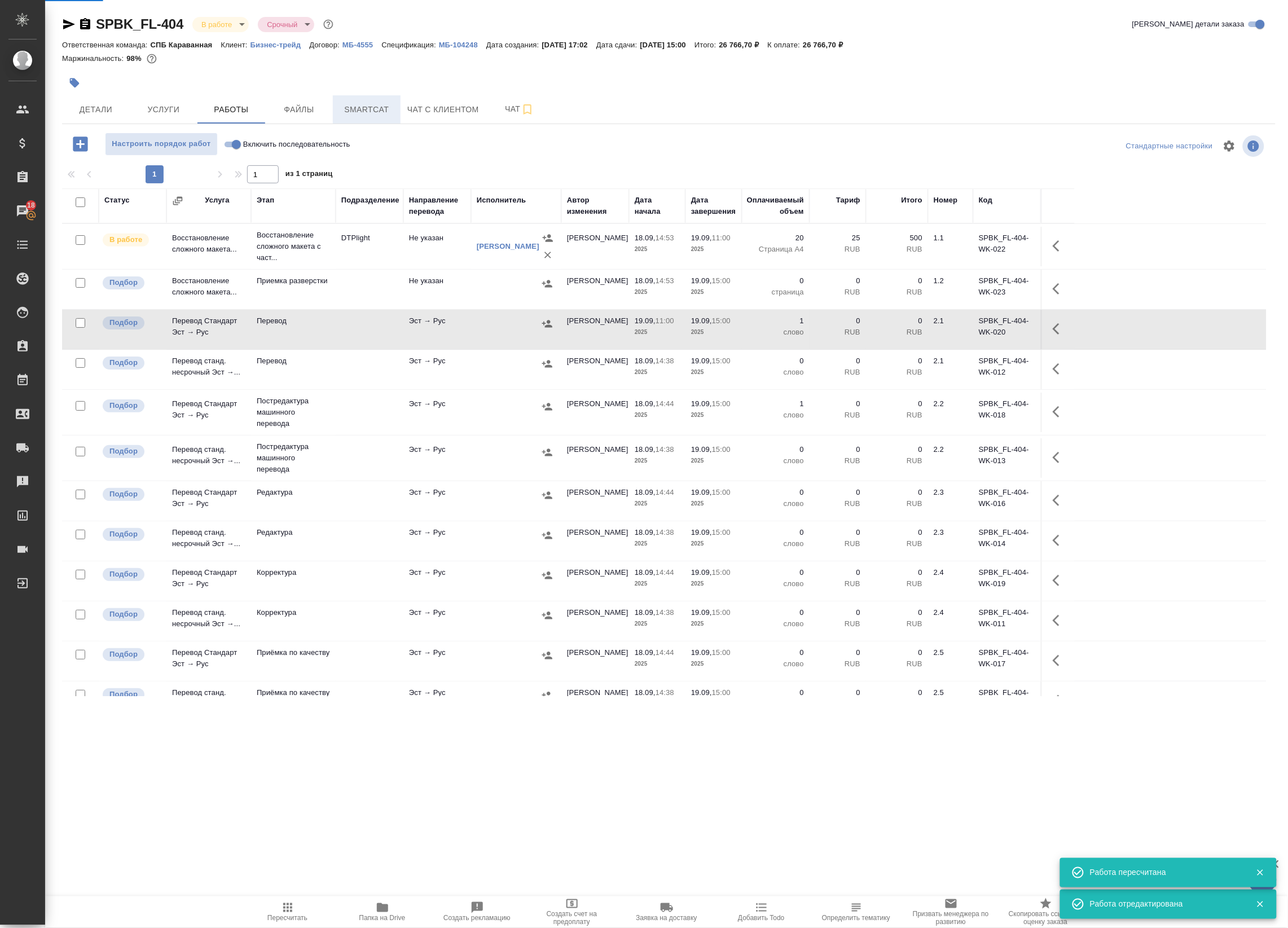
click at [372, 100] on button "Smartcat" at bounding box center [367, 109] width 68 height 28
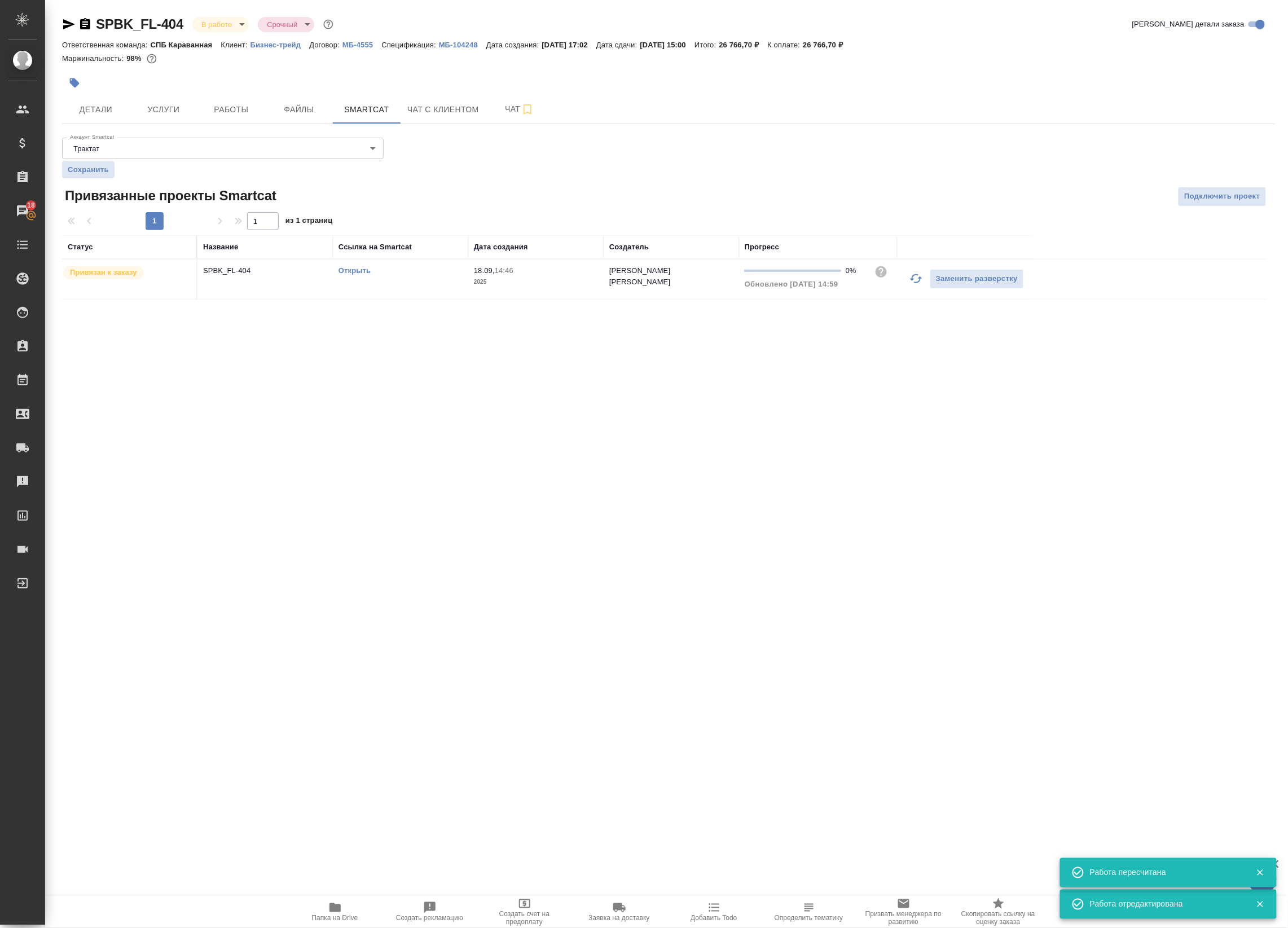
click at [362, 270] on link "Открыть" at bounding box center [354, 271] width 32 height 9
click at [196, 115] on button "Услуги" at bounding box center [163, 109] width 68 height 28
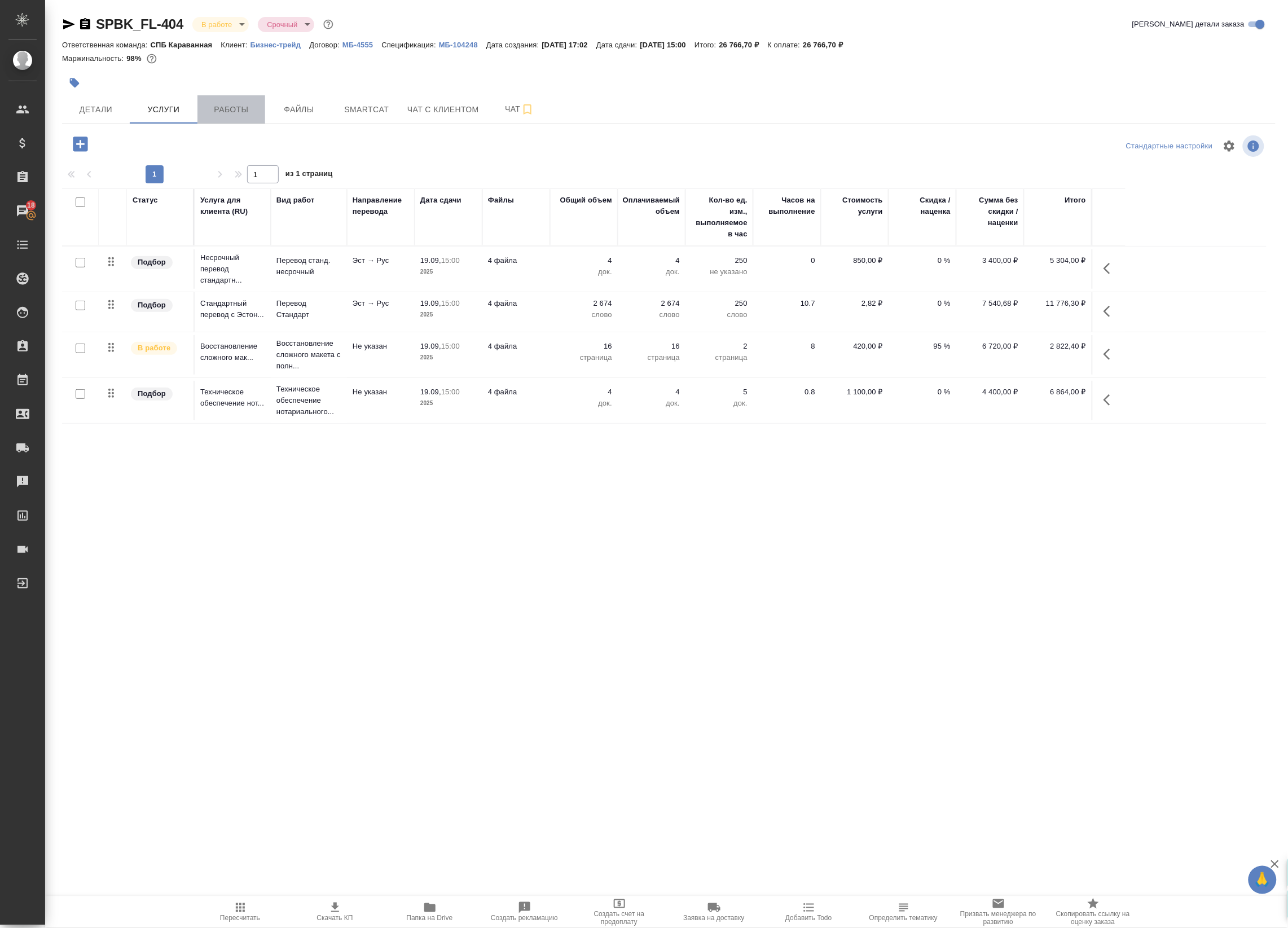
click at [216, 113] on span "Работы" at bounding box center [231, 110] width 54 height 14
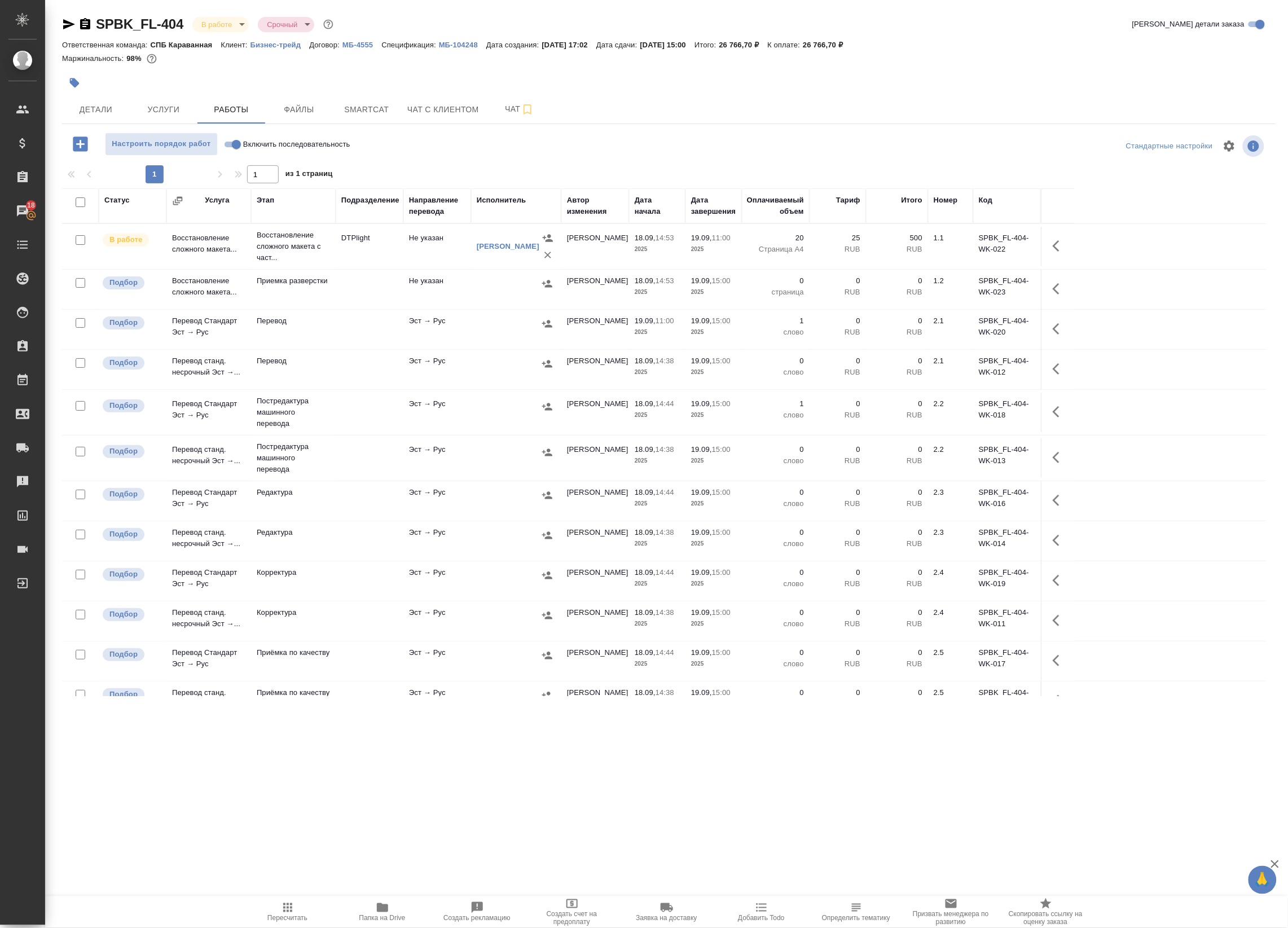
click at [489, 323] on div at bounding box center [516, 323] width 79 height 17
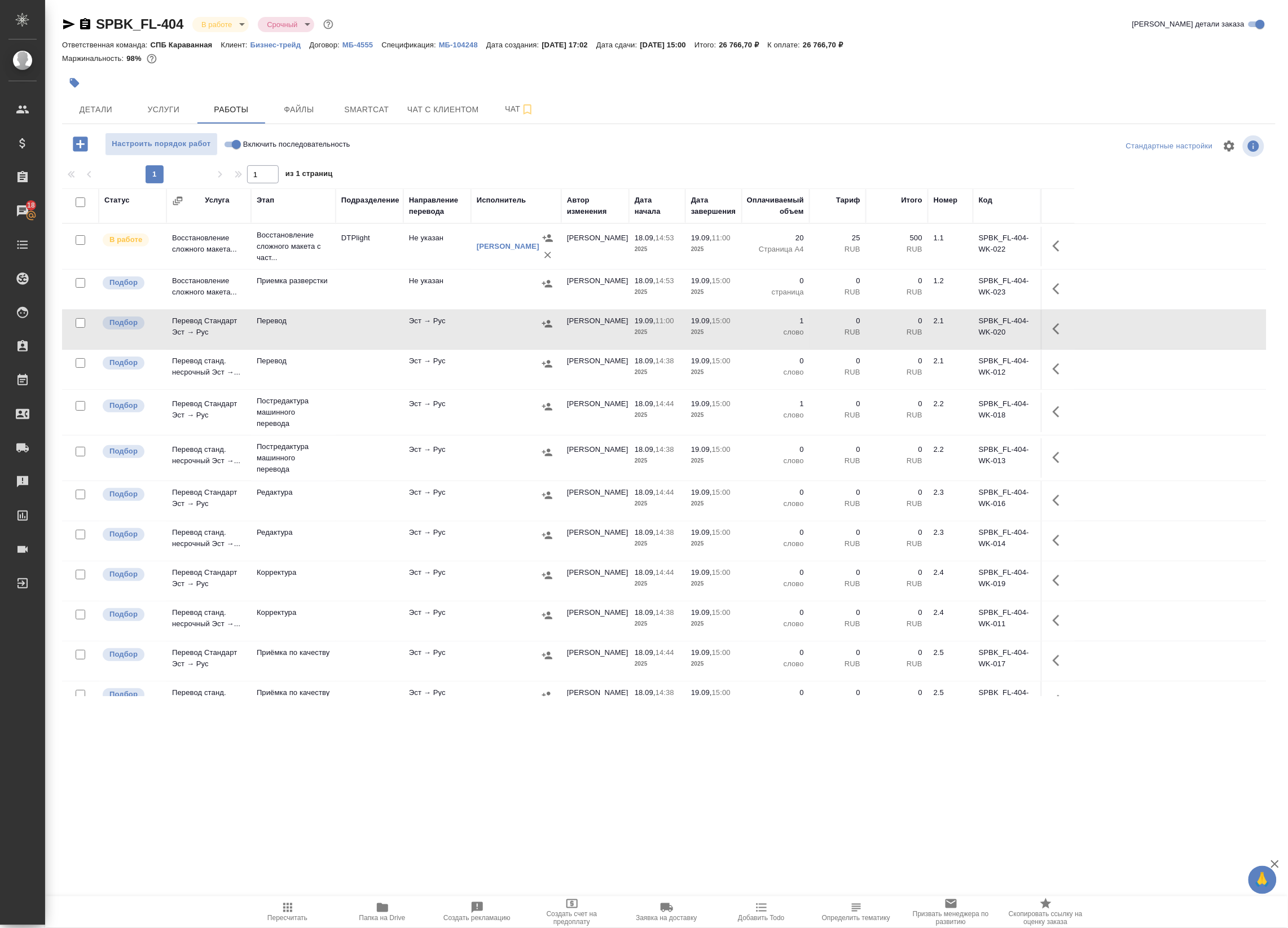
click at [1061, 329] on icon "button" at bounding box center [1059, 329] width 13 height 13
click at [977, 329] on icon "button" at bounding box center [976, 329] width 10 height 10
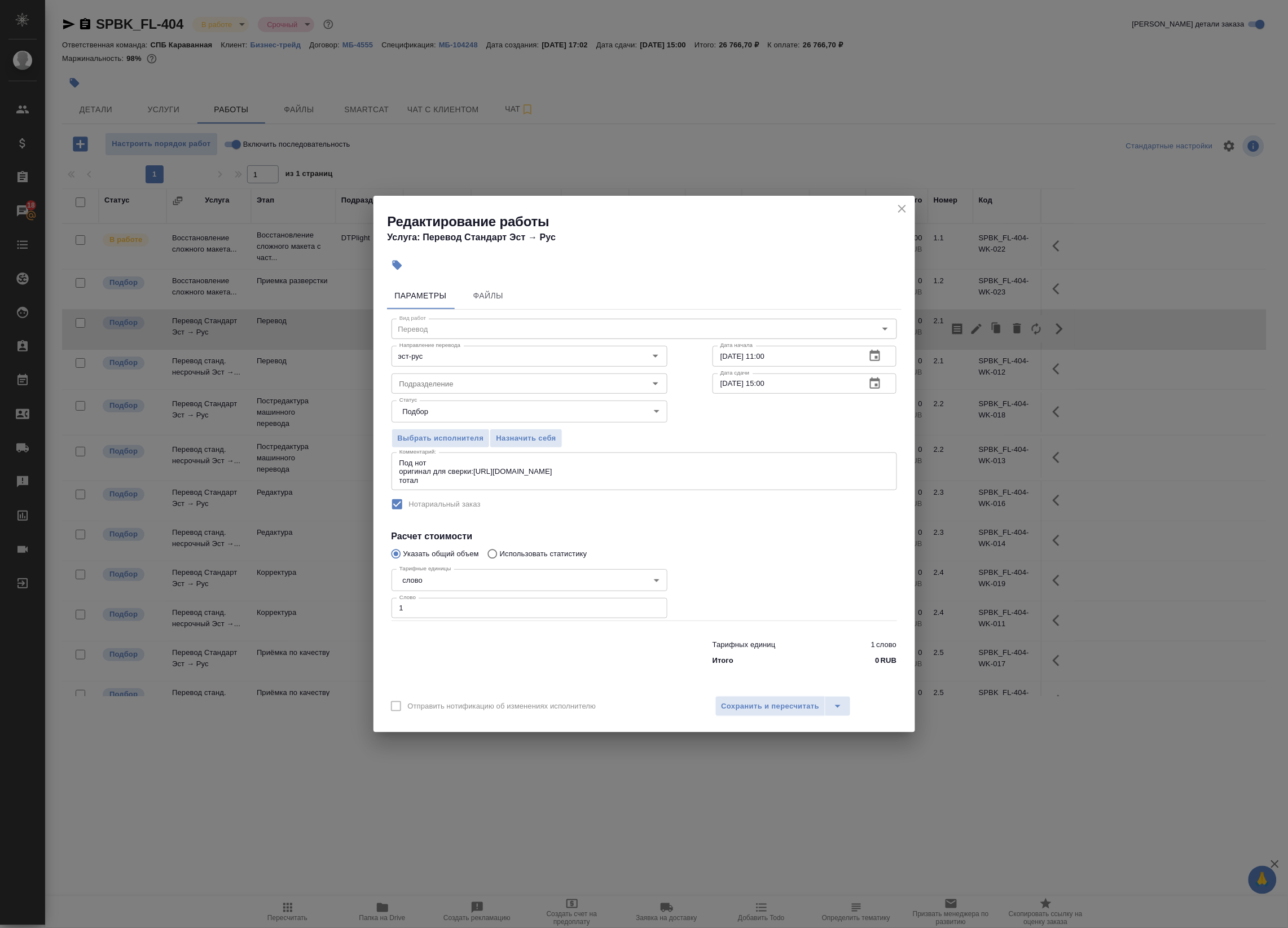
click at [433, 481] on textarea "Под нот оригинал для сверки:https://drive.awatera.com/s/sWrMS9gKGswpoby тотал" at bounding box center [644, 471] width 489 height 26
paste textarea "2519"
type textarea "Под нот оригинал для сверки:https://drive.awatera.com/s/sWrMS9gKGswpoby тотал 2…"
click at [781, 709] on span "Сохранить и пересчитать" at bounding box center [771, 706] width 99 height 13
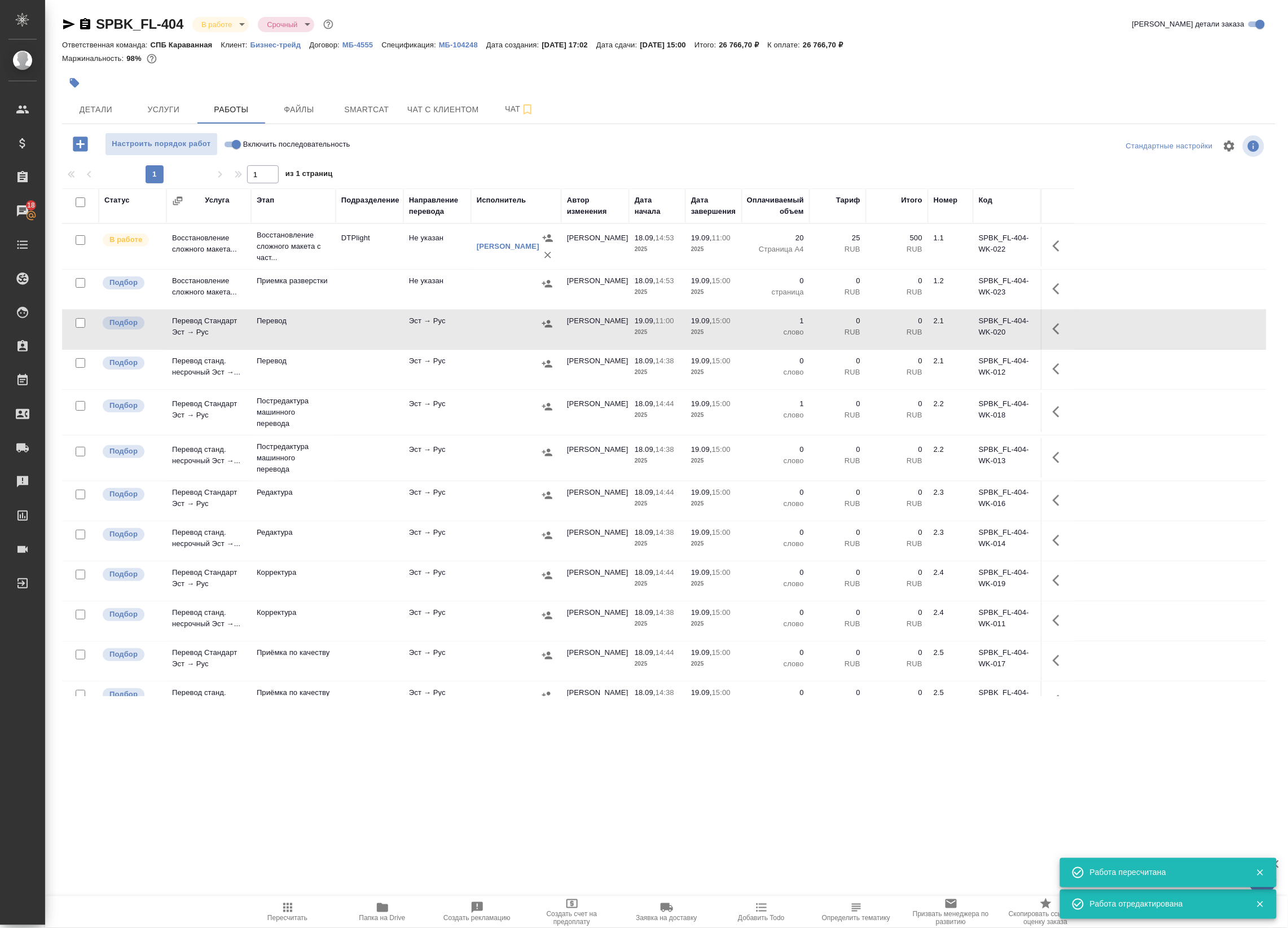
click at [1062, 337] on button "button" at bounding box center [1060, 329] width 27 height 27
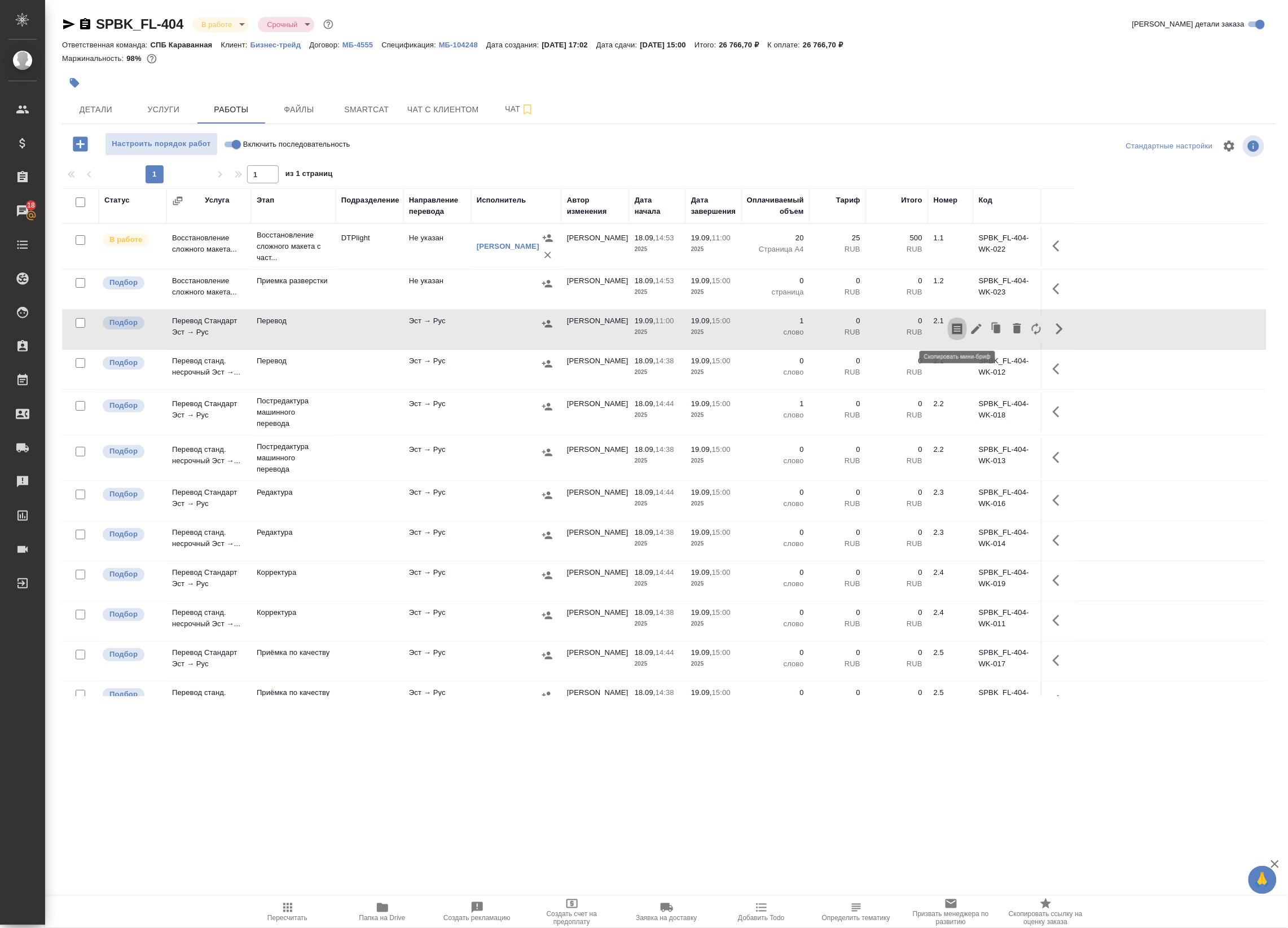
click at [960, 330] on icon "button" at bounding box center [957, 329] width 13 height 13
click at [1059, 326] on icon "button" at bounding box center [1059, 329] width 13 height 13
click at [545, 329] on icon "button" at bounding box center [547, 323] width 12 height 12
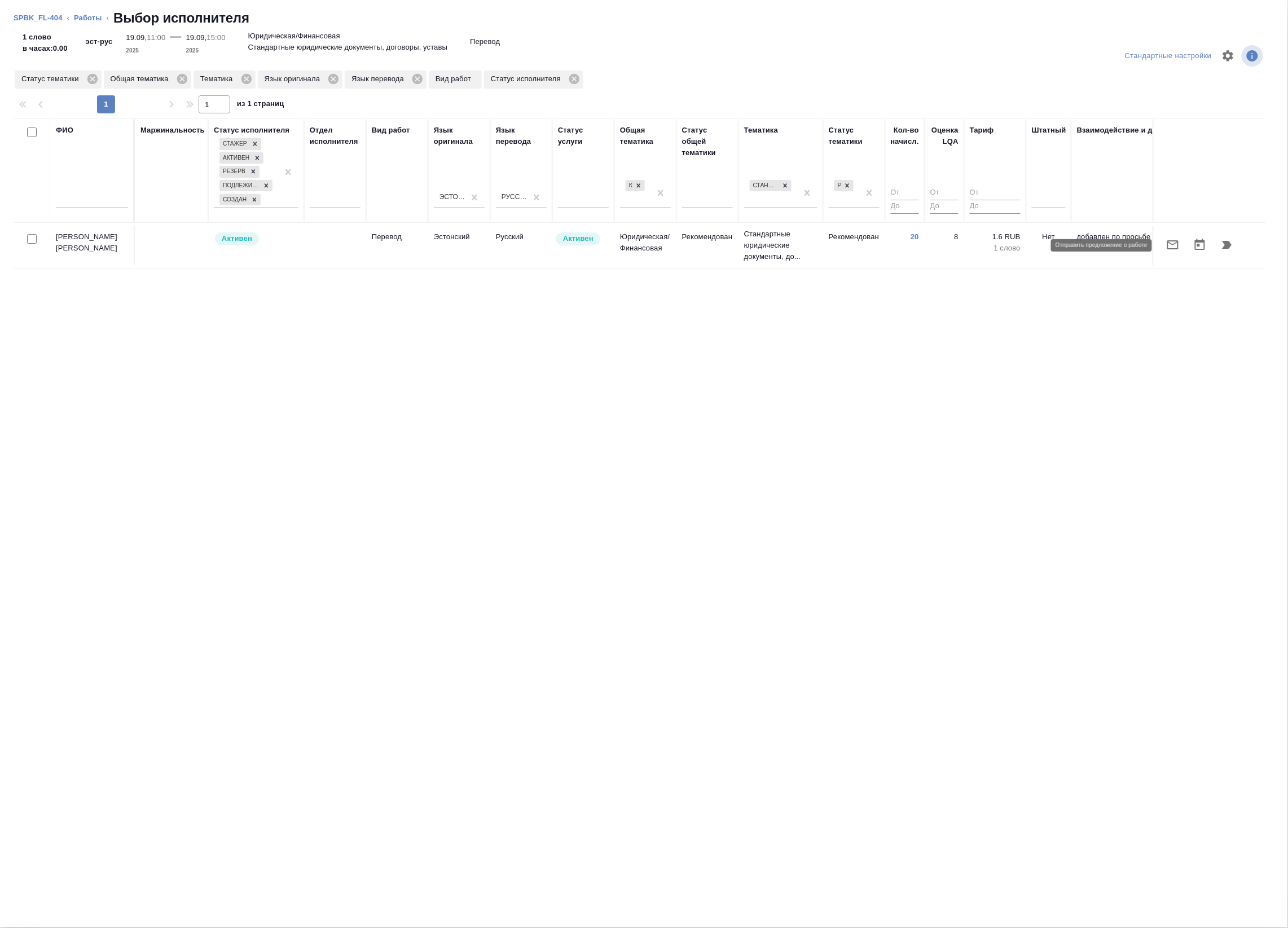
click at [1175, 243] on icon "button" at bounding box center [1173, 245] width 12 height 9
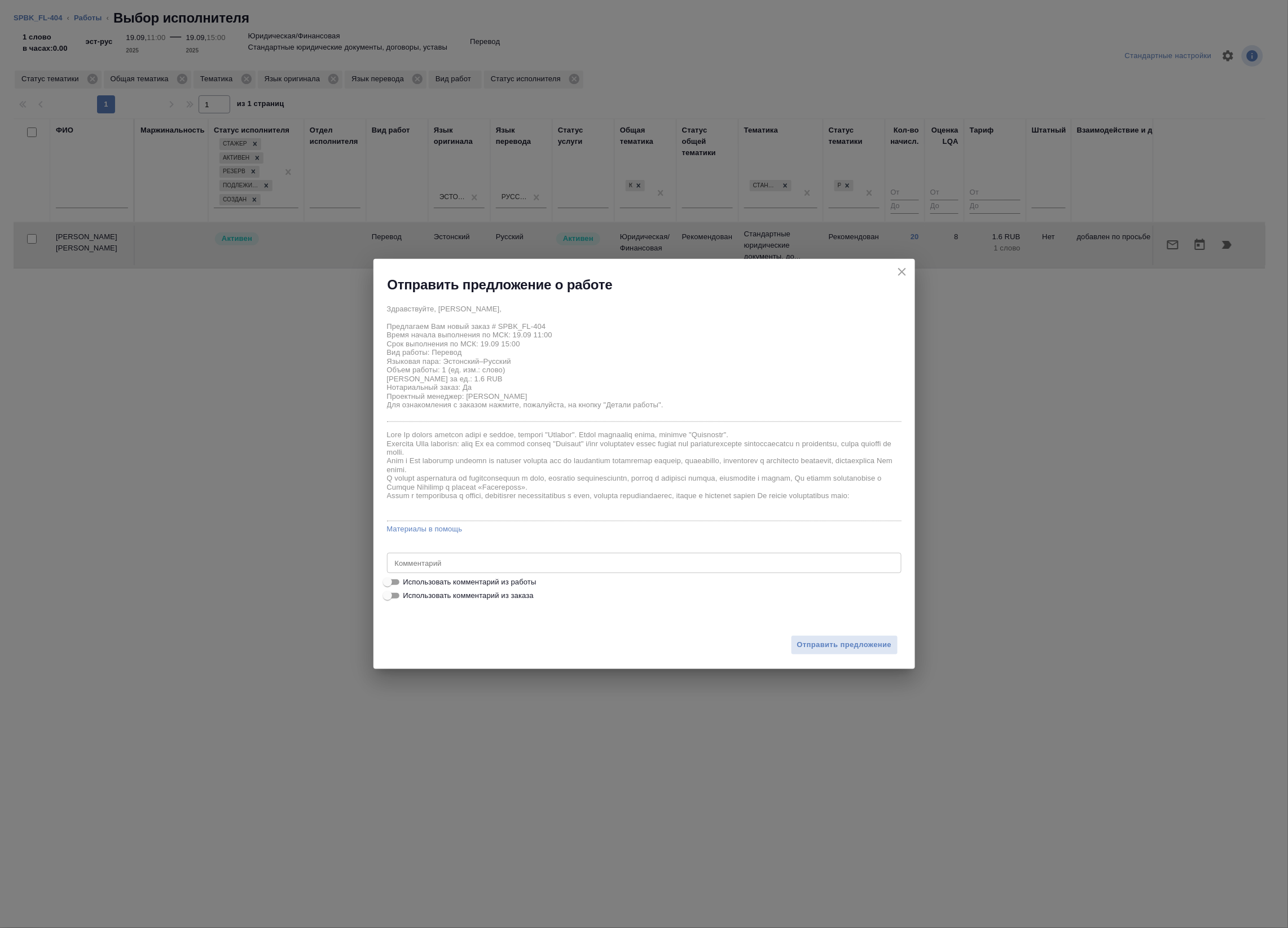
click at [468, 578] on span "Использовать комментарий из работы" at bounding box center [470, 582] width 133 height 12
click at [408, 578] on input "Использовать комментарий из работы" at bounding box center [388, 582] width 41 height 13
checkbox input "true"
type textarea "Под нот оригинал для сверки:https://drive.awatera.com/s/sWrMS9gKGswpoby тотал 2…"
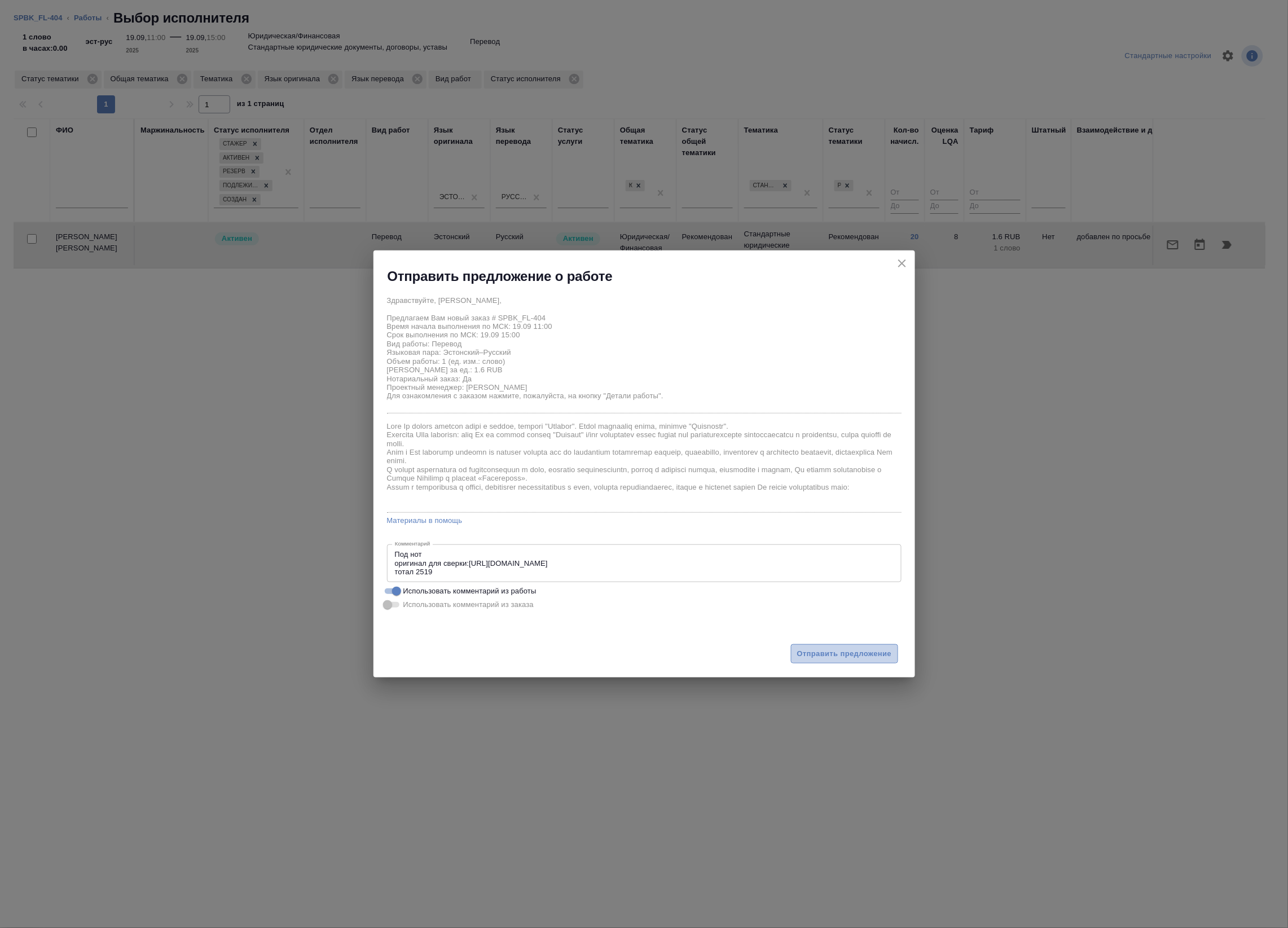
click at [830, 650] on span "Отправить предложение" at bounding box center [845, 654] width 95 height 13
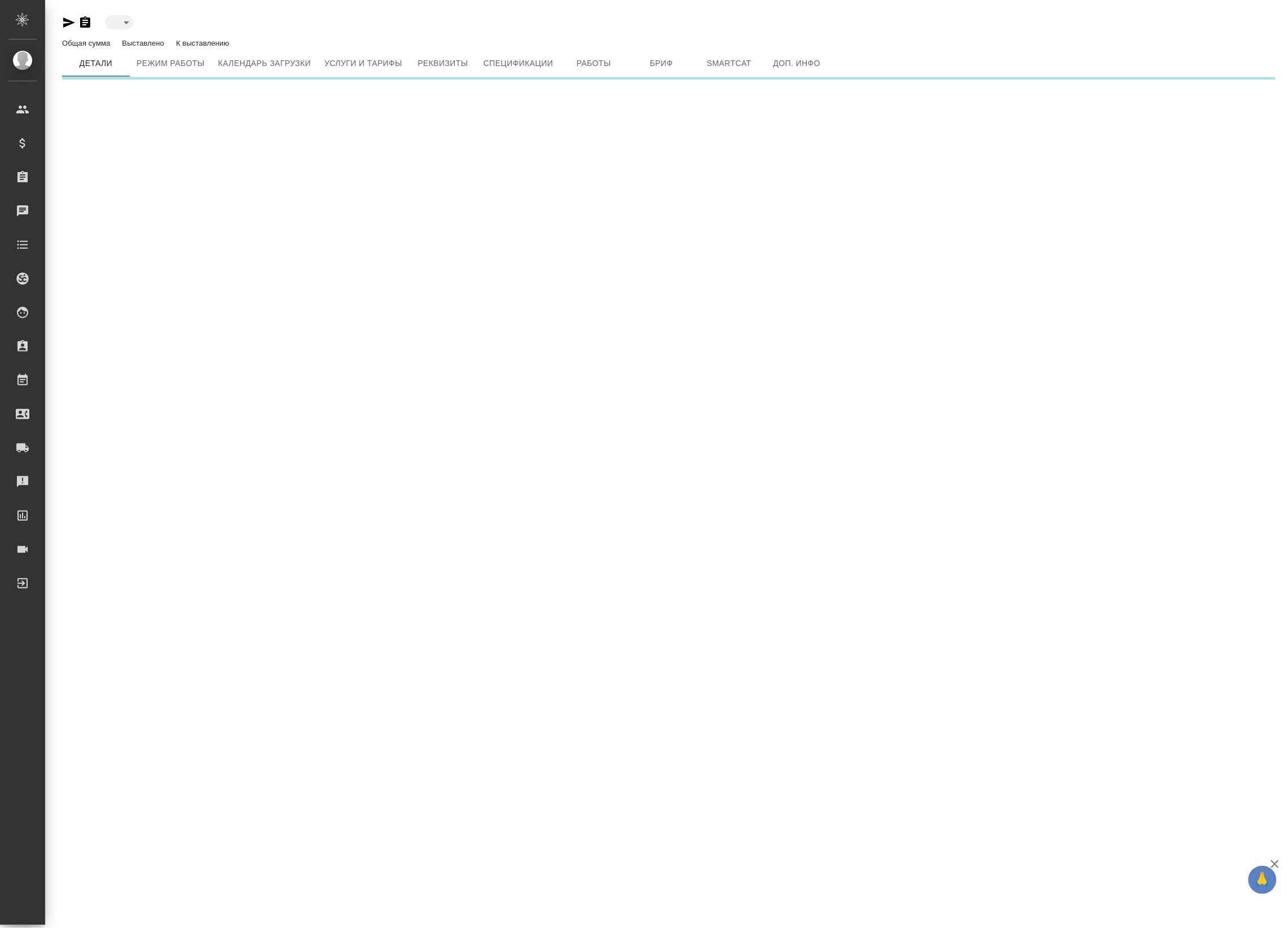
type input "active"
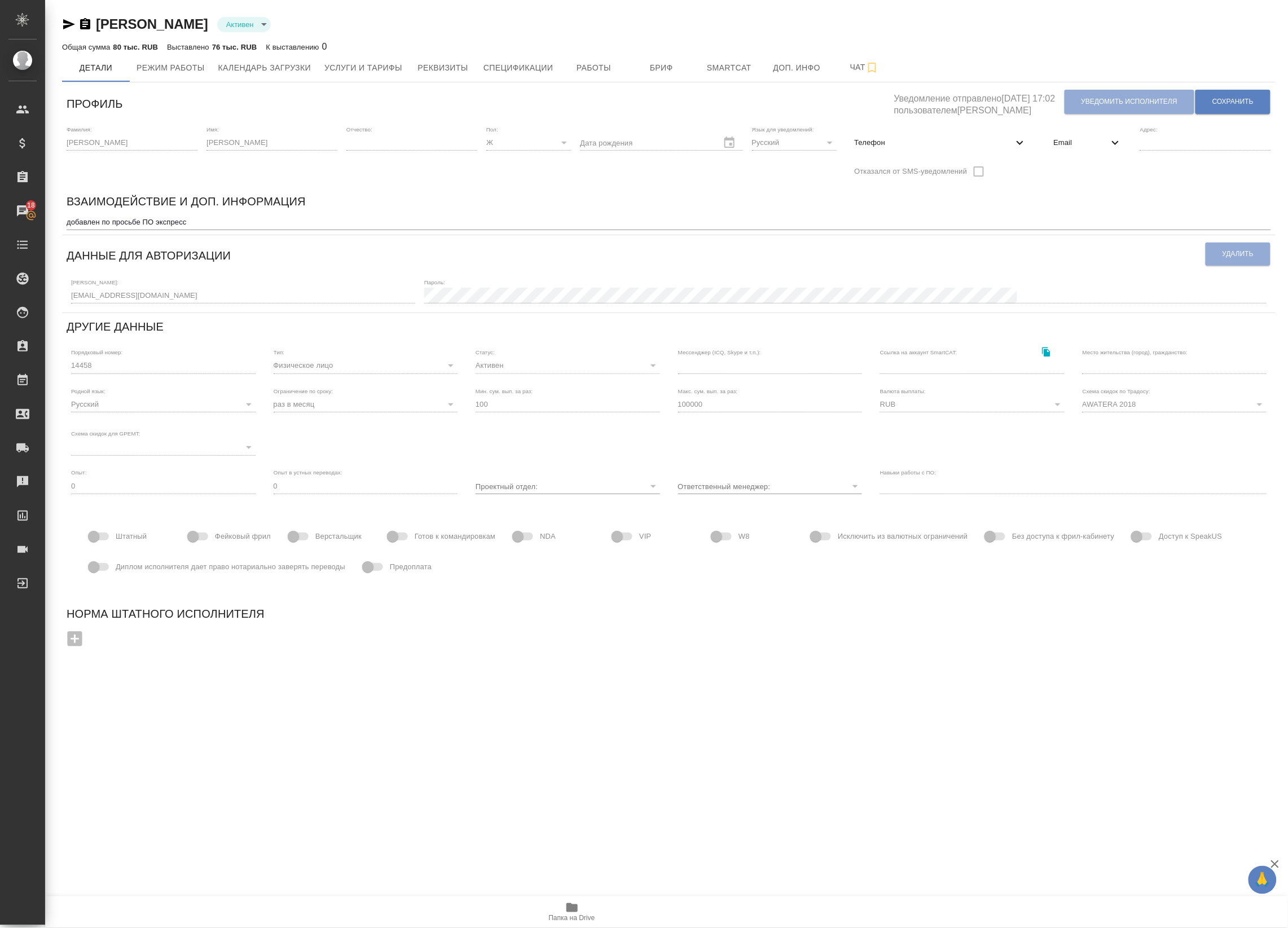
click at [937, 142] on span "Телефон" at bounding box center [934, 142] width 159 height 12
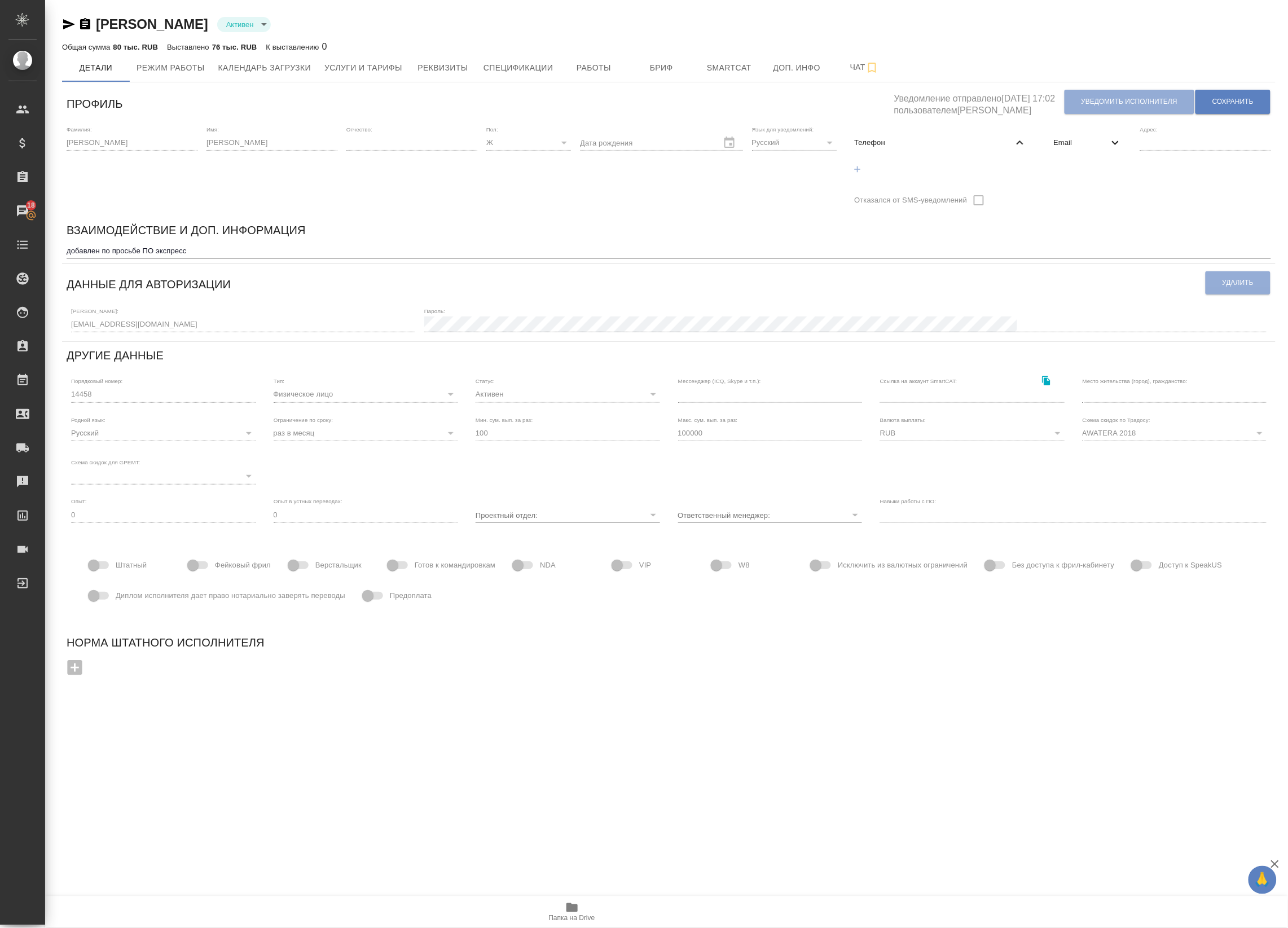
click at [1069, 153] on div "Email" at bounding box center [1088, 143] width 86 height 25
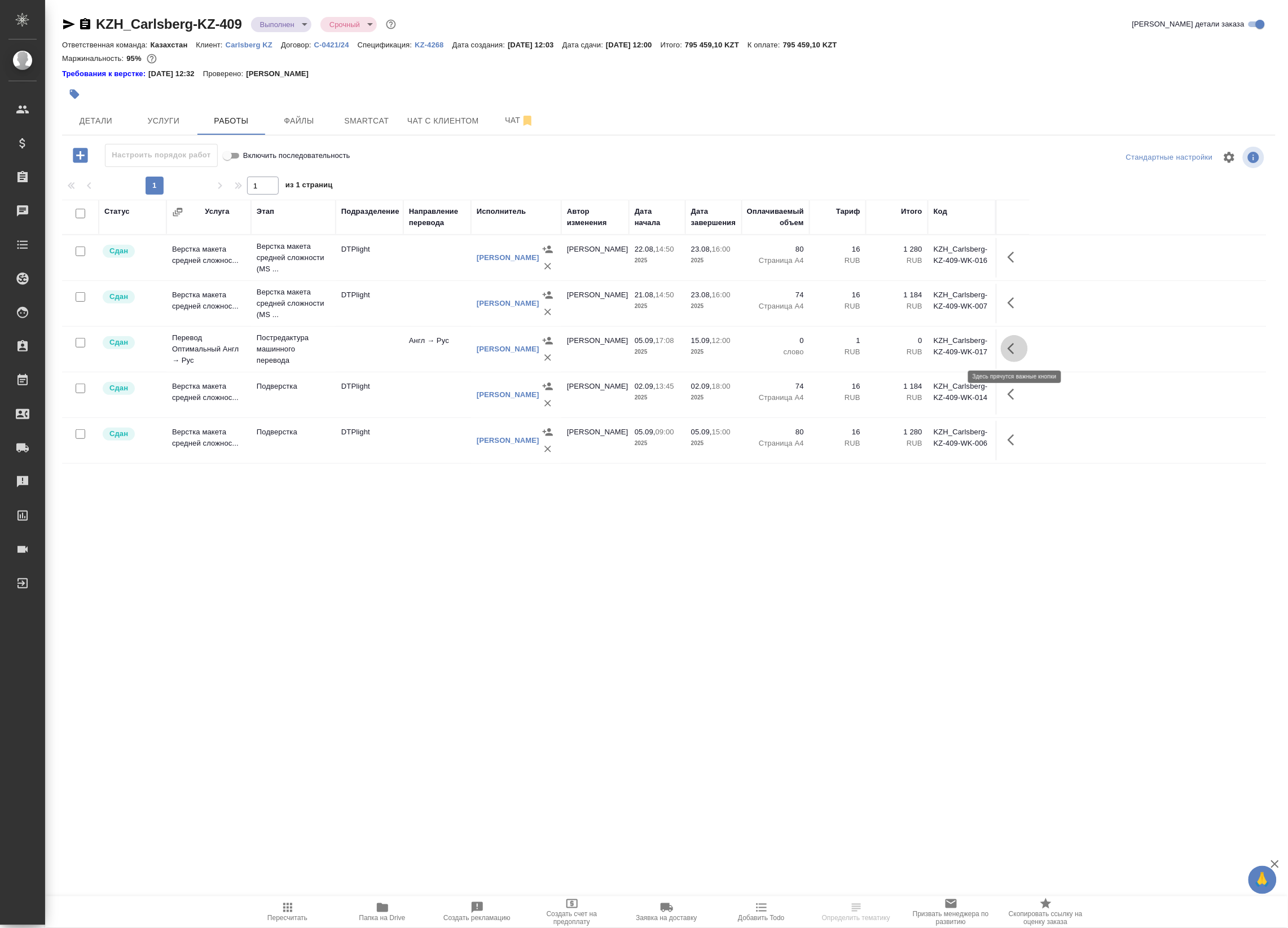
click at [1011, 345] on icon "button" at bounding box center [1014, 348] width 13 height 13
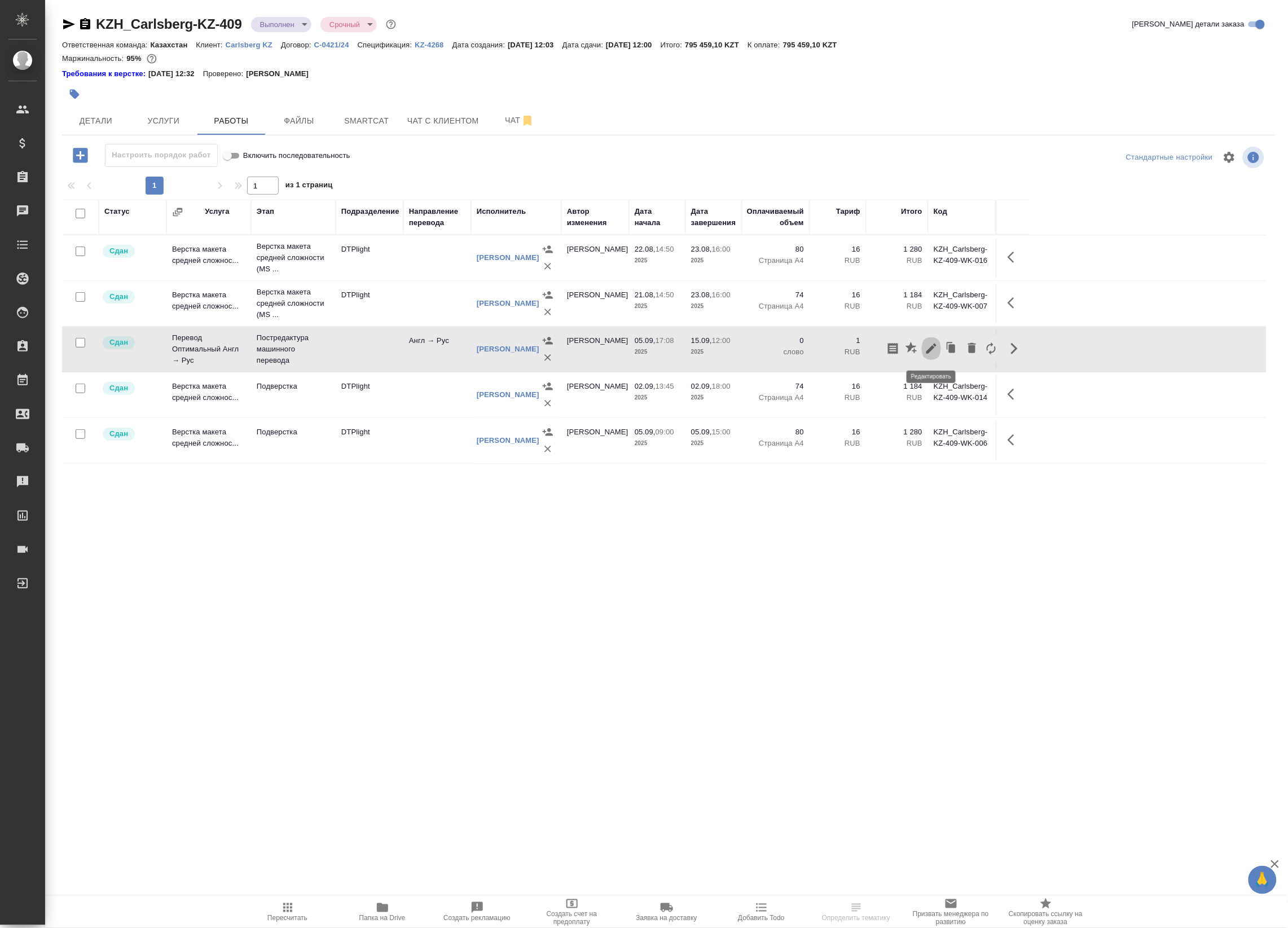
click at [935, 347] on icon "button" at bounding box center [931, 348] width 13 height 13
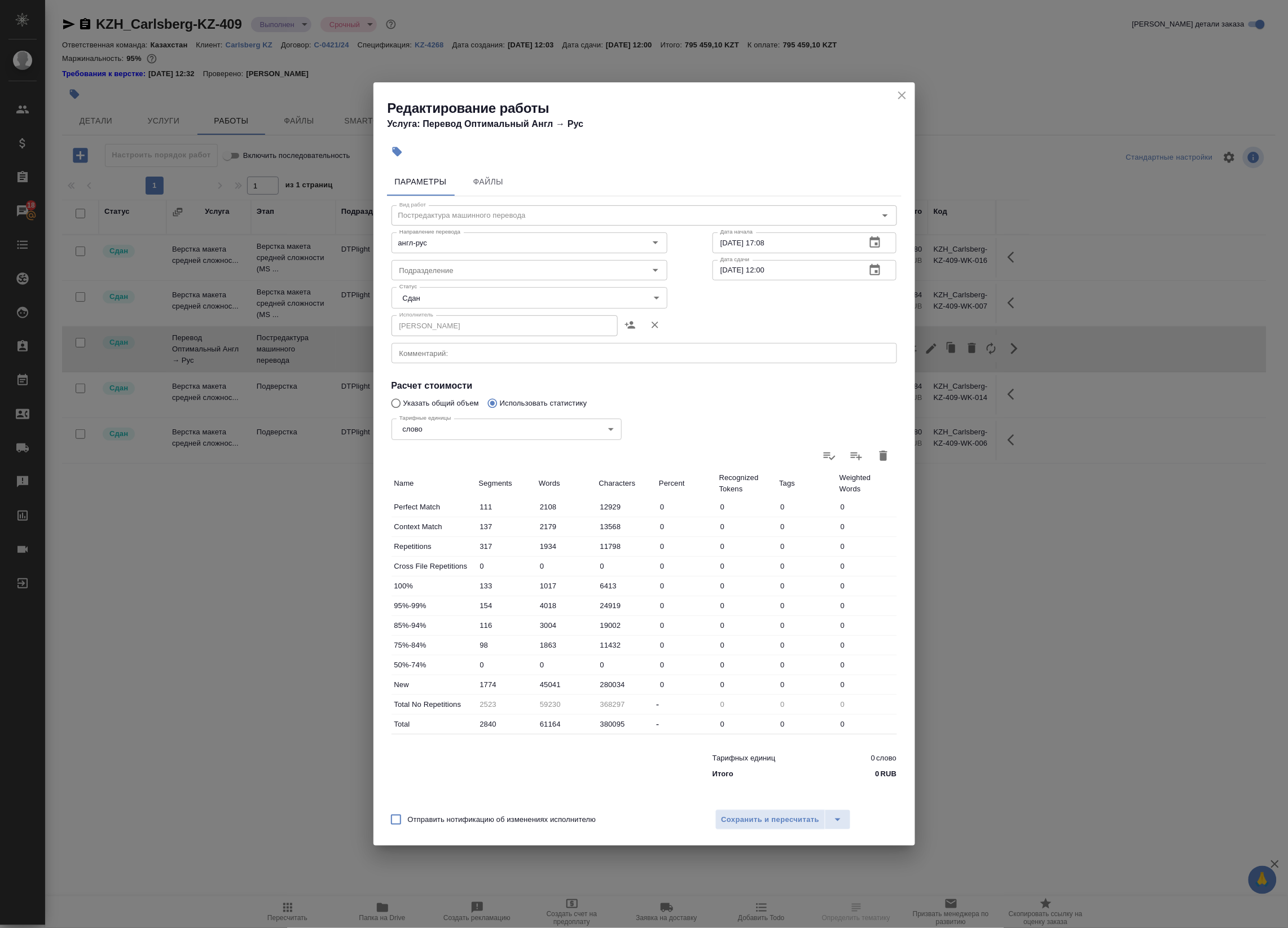
click at [416, 401] on div "Тарифные единицы слово 5a8b1489cc6b4906c91bfd90 Тарифные единицы" at bounding box center [506, 428] width 275 height 74
click at [386, 399] on div "Параметры Файлы Вид работ Постредактура машинного перевода Вид работ Направлени…" at bounding box center [645, 483] width 542 height 638
click at [395, 401] on input "Указать общий объем" at bounding box center [394, 403] width 18 height 21
radio input "true"
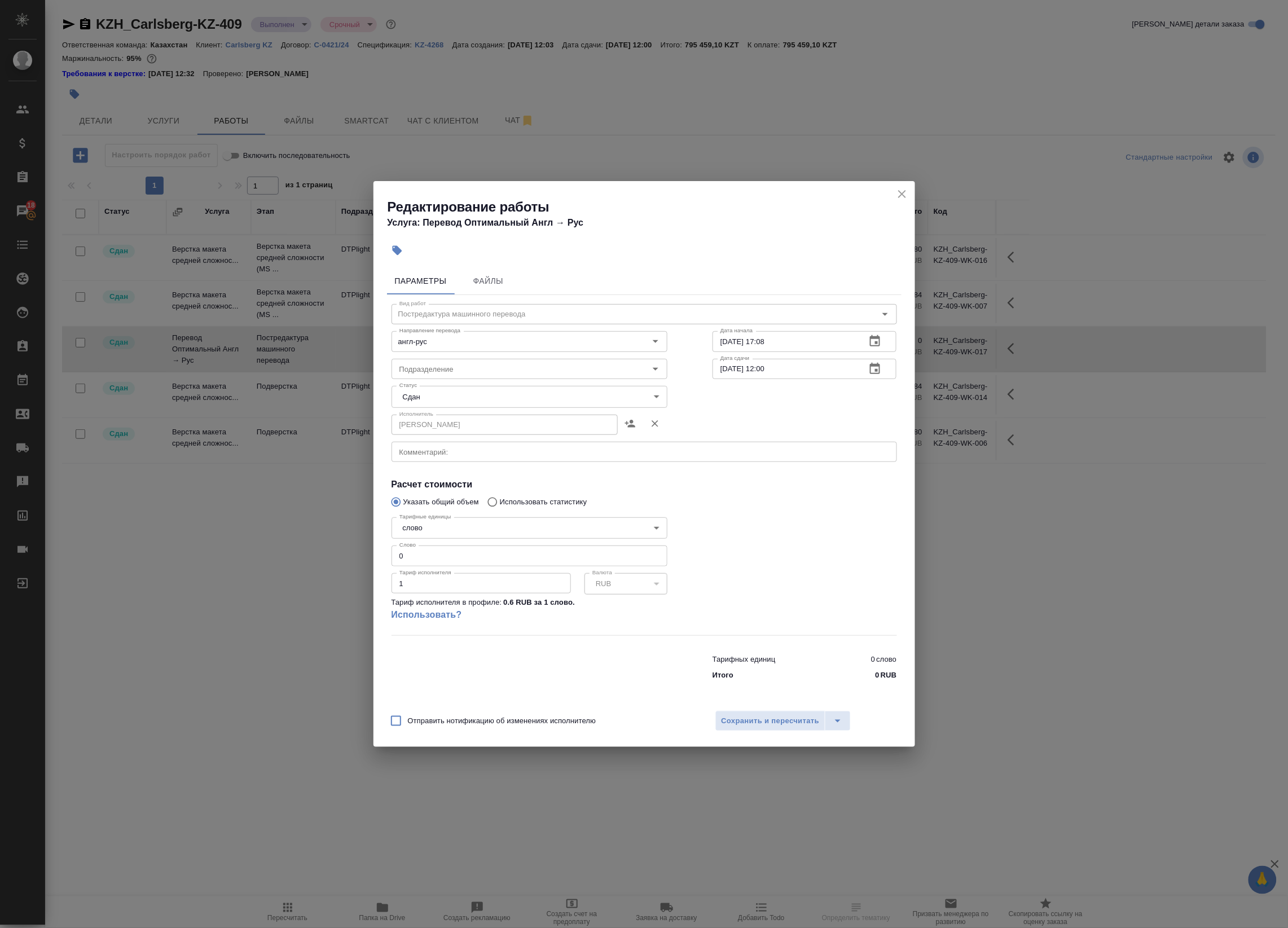
drag, startPoint x: 439, startPoint y: 592, endPoint x: 545, endPoint y: 833, distance: 263.3
click at [438, 592] on input "1" at bounding box center [481, 583] width 179 height 20
click at [423, 558] on input "0" at bounding box center [529, 555] width 276 height 20
paste input "2871"
type input "28710"
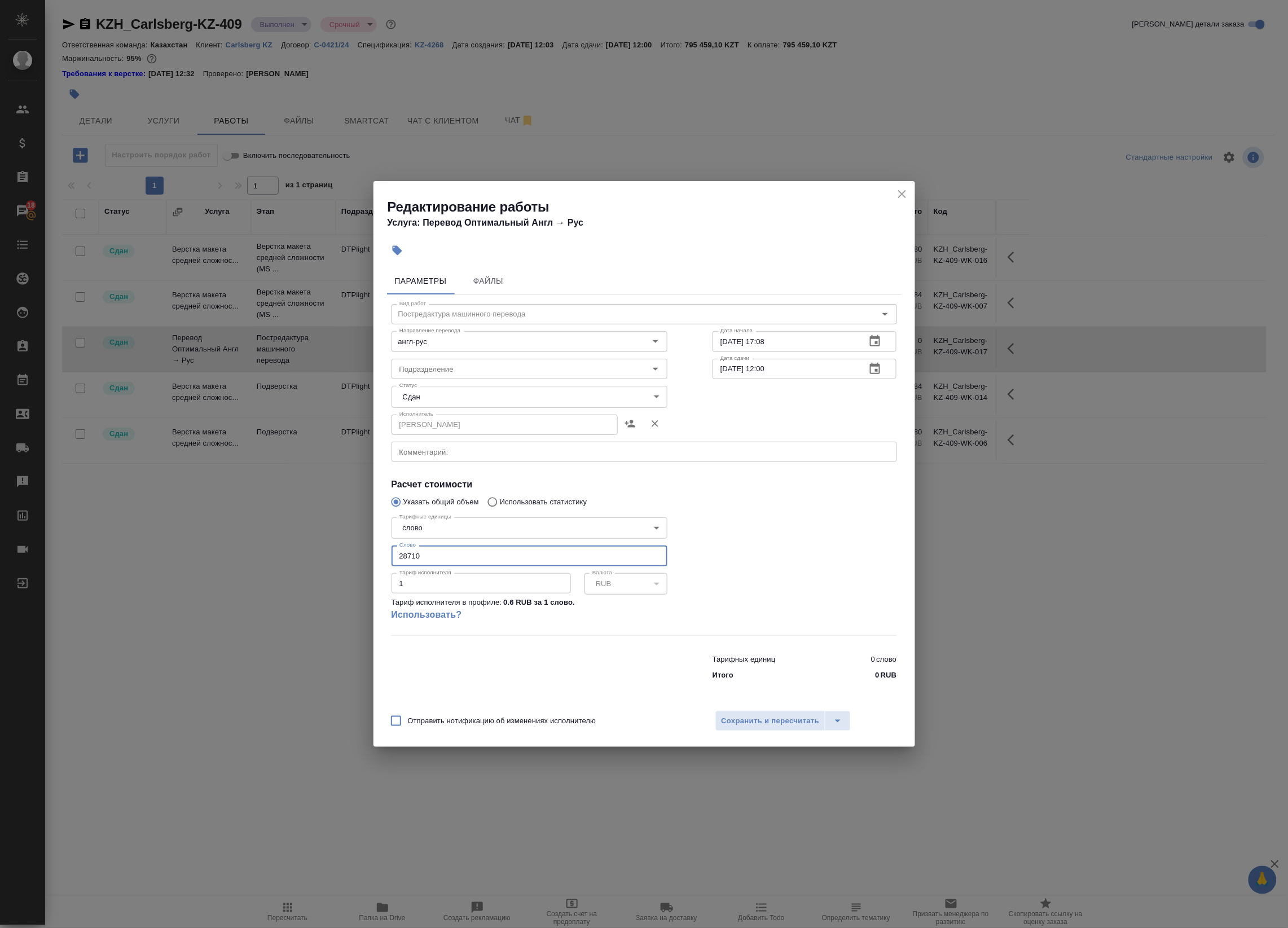
click at [520, 697] on div "Параметры Файлы Вид работ Постредактура машинного перевода Вид работ Направлени…" at bounding box center [645, 483] width 542 height 441
click at [775, 728] on button "Сохранить и пересчитать" at bounding box center [771, 720] width 111 height 20
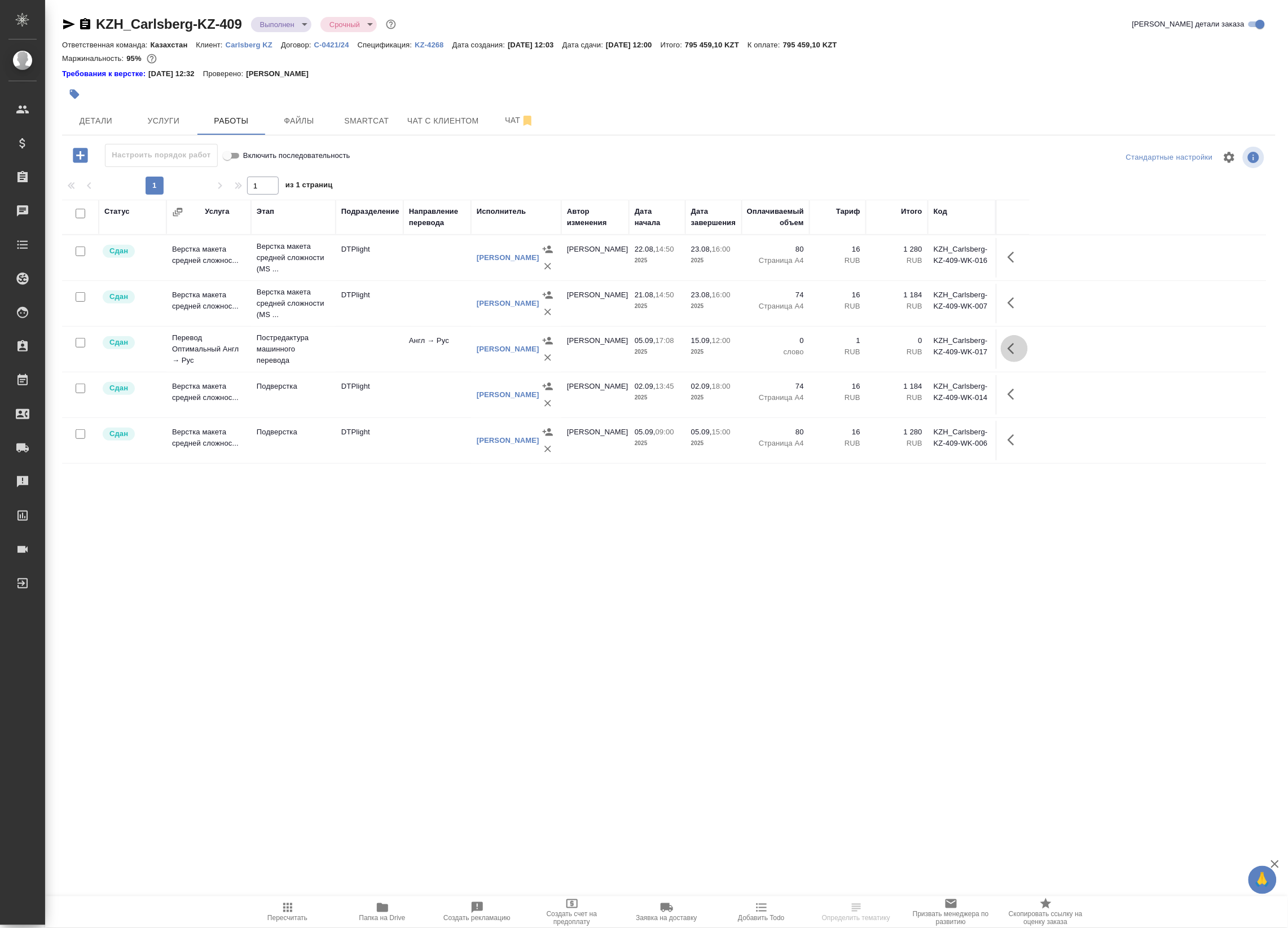
click at [1008, 345] on icon "button" at bounding box center [1014, 348] width 13 height 13
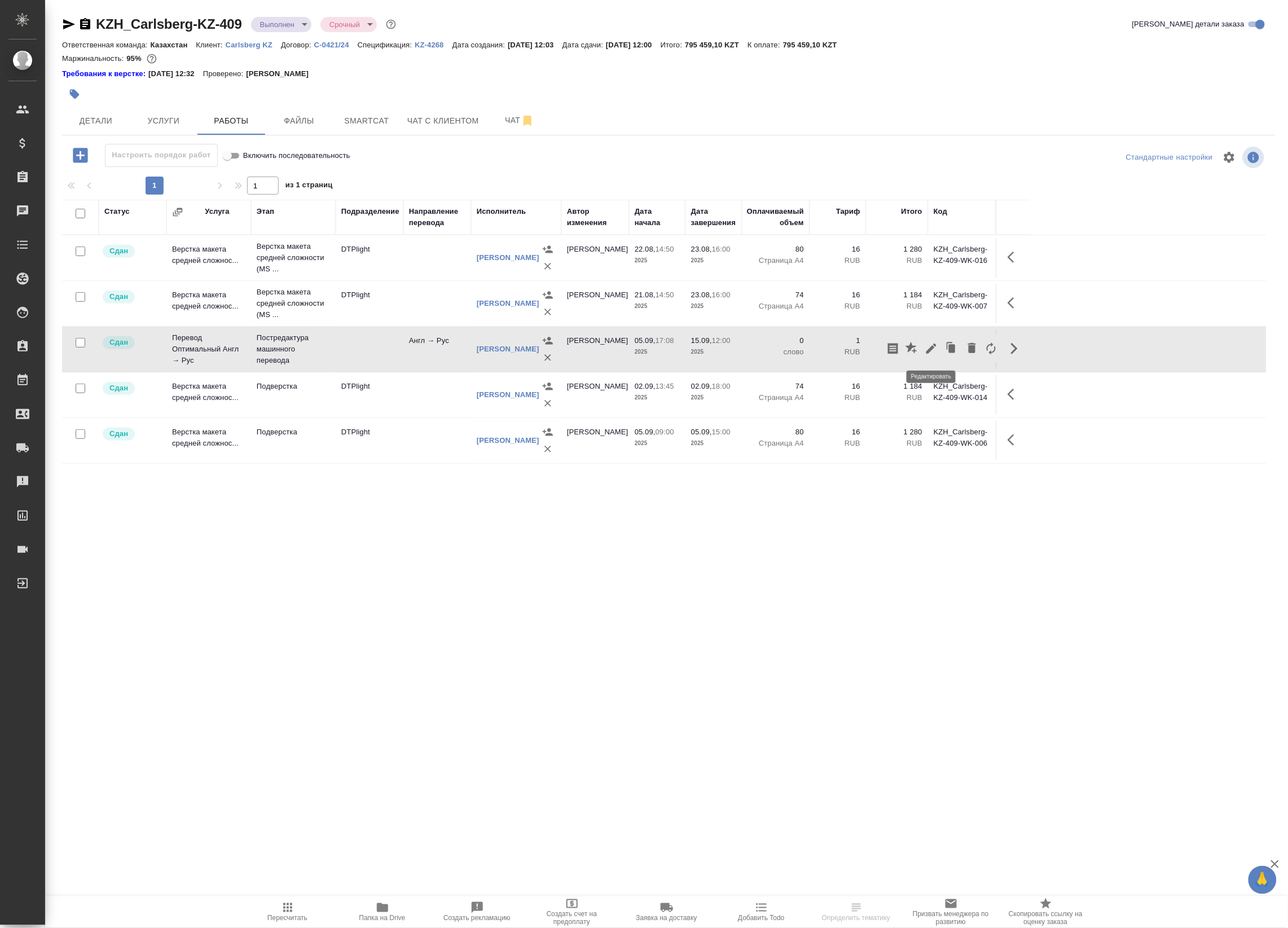
click at [922, 350] on button "button" at bounding box center [932, 348] width 20 height 27
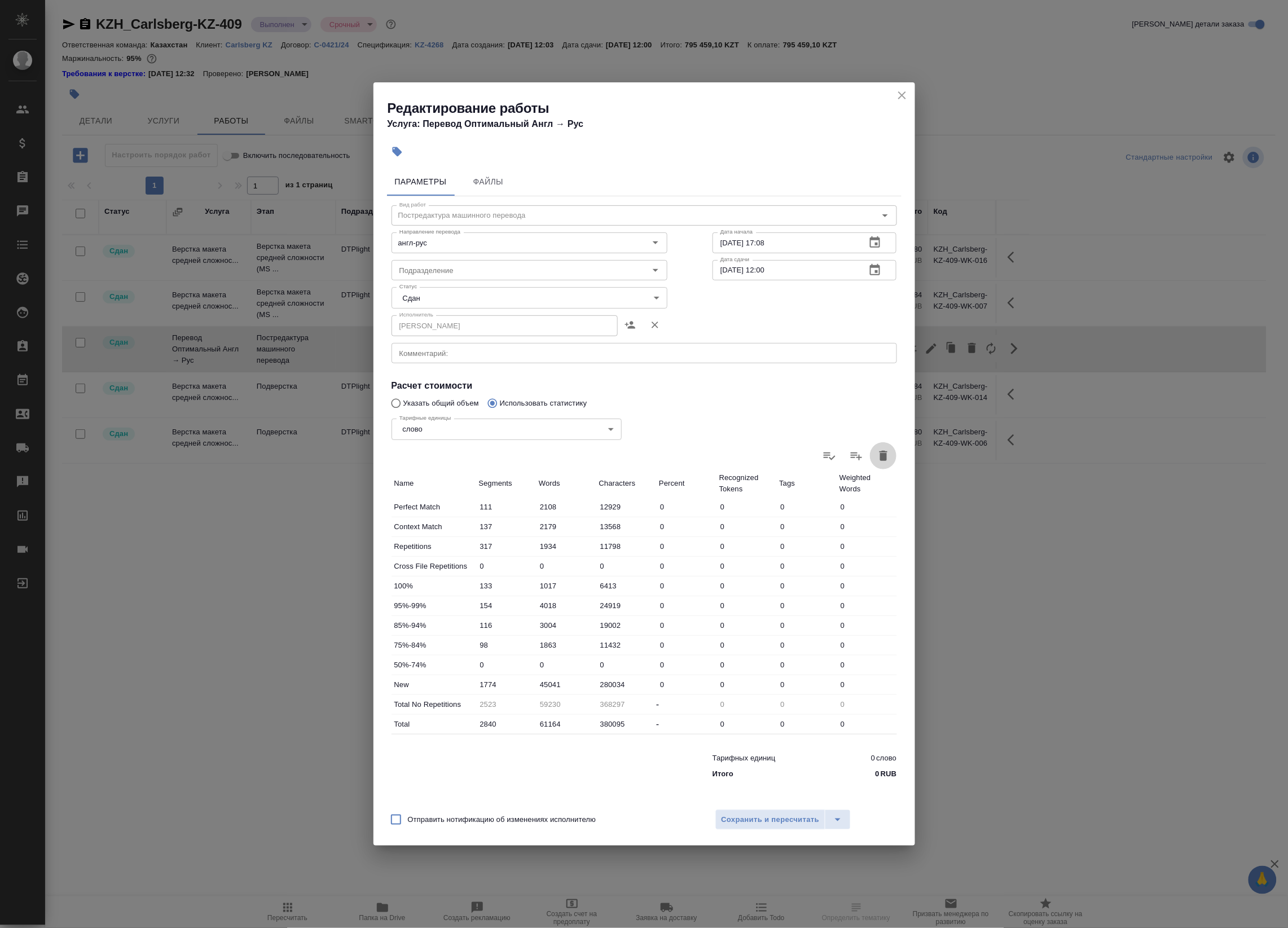
click at [886, 452] on icon "button" at bounding box center [883, 456] width 8 height 10
type input "0"
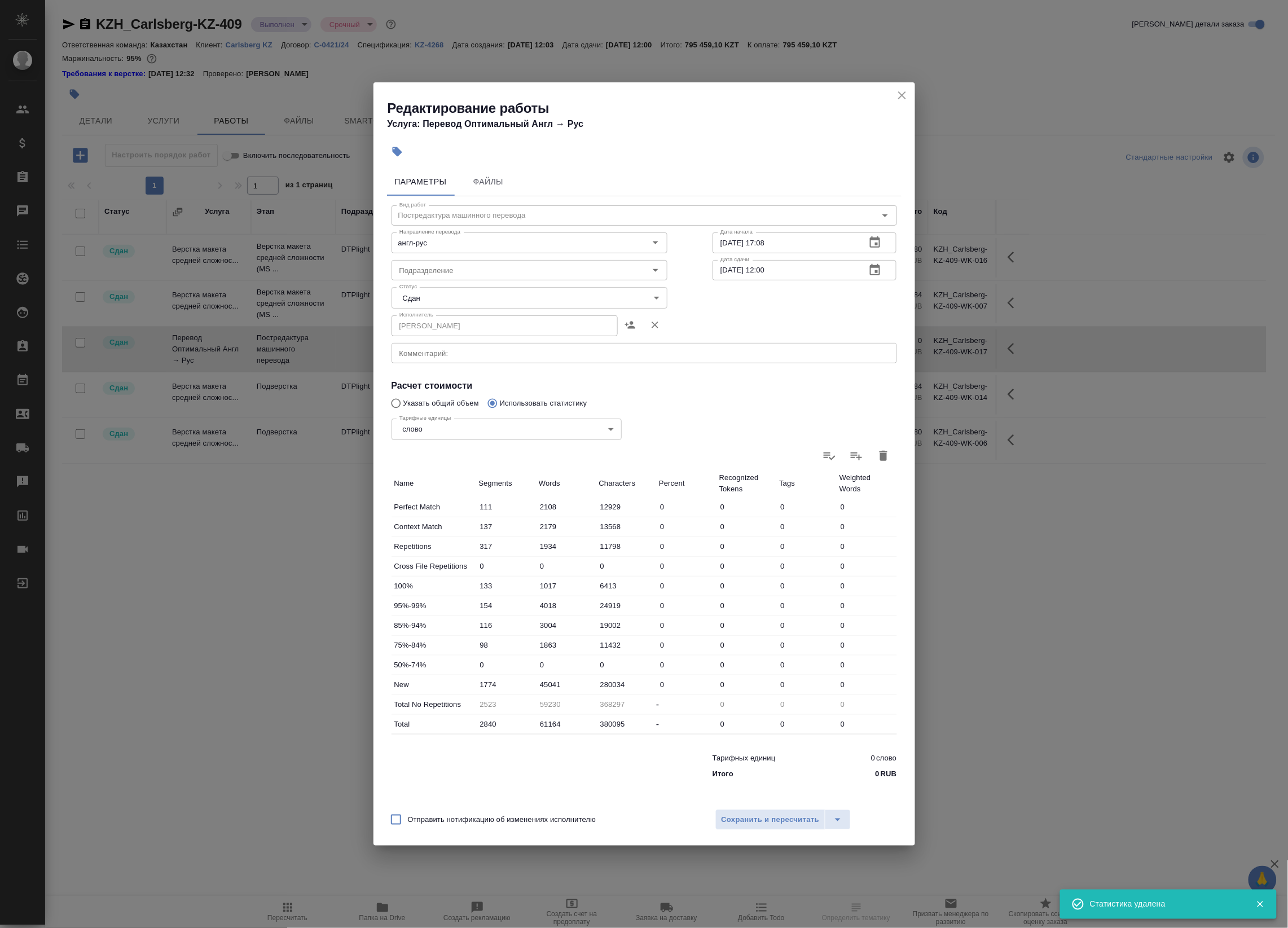
type input "0"
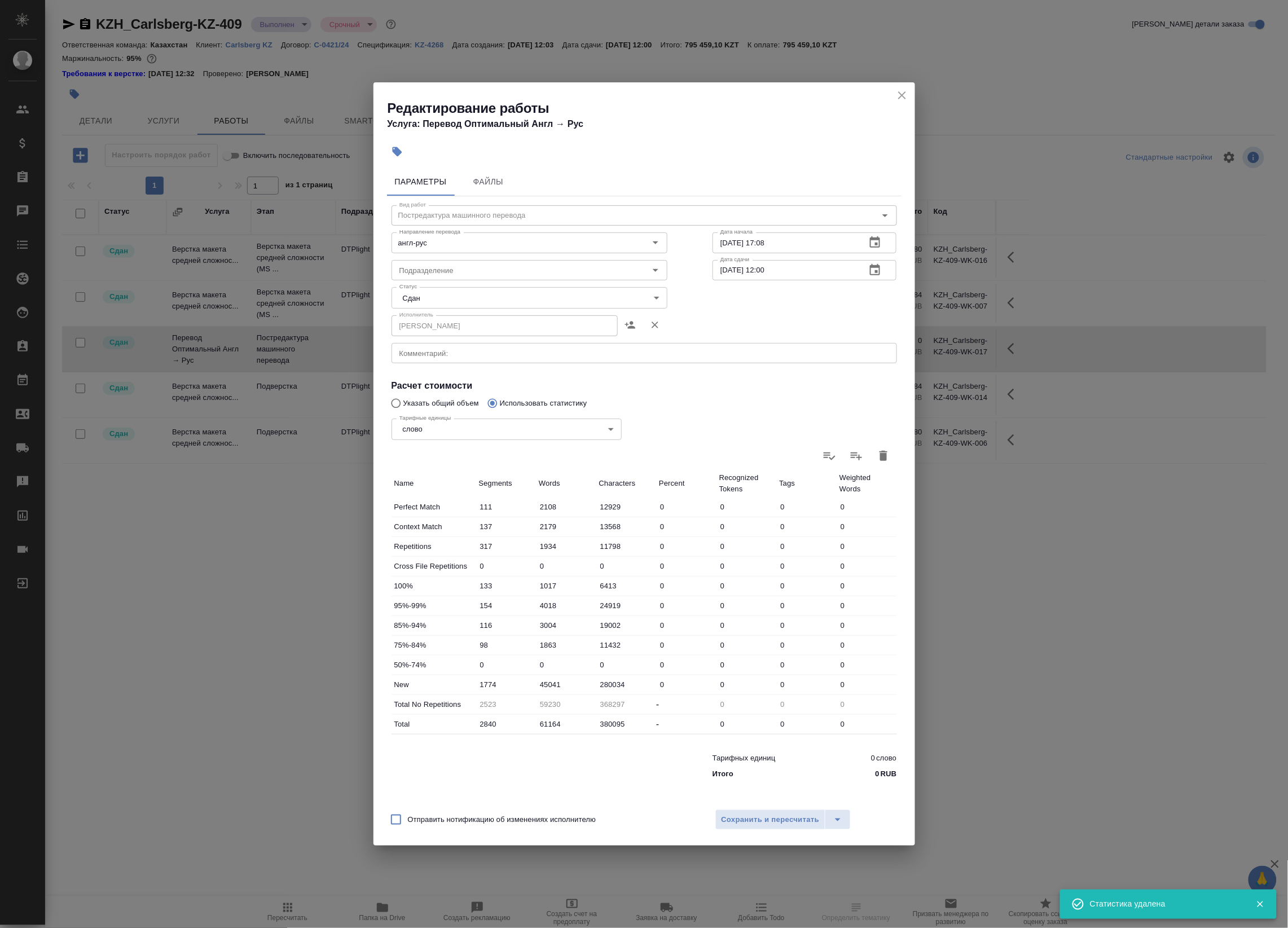
type input "0"
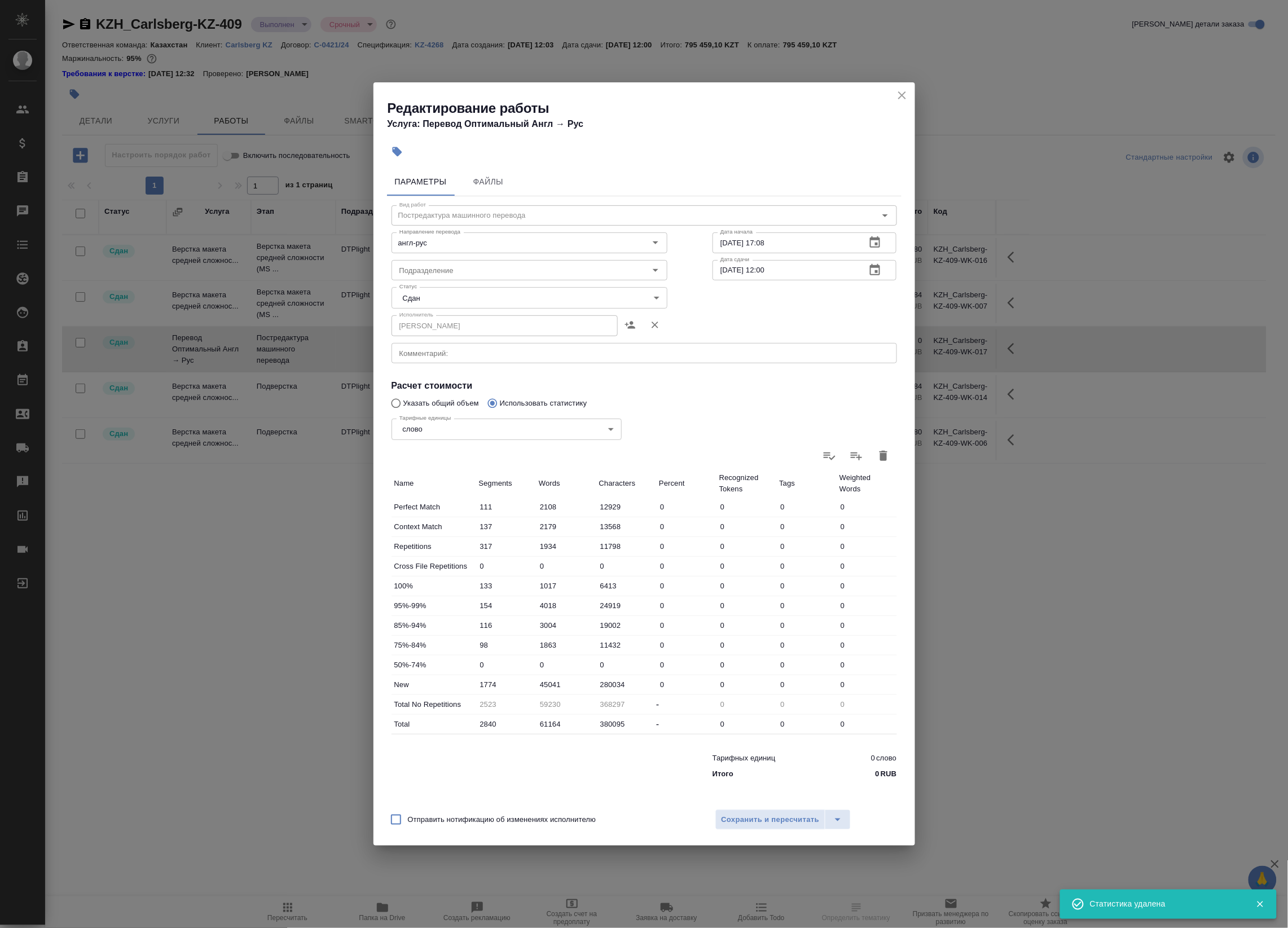
type input "0"
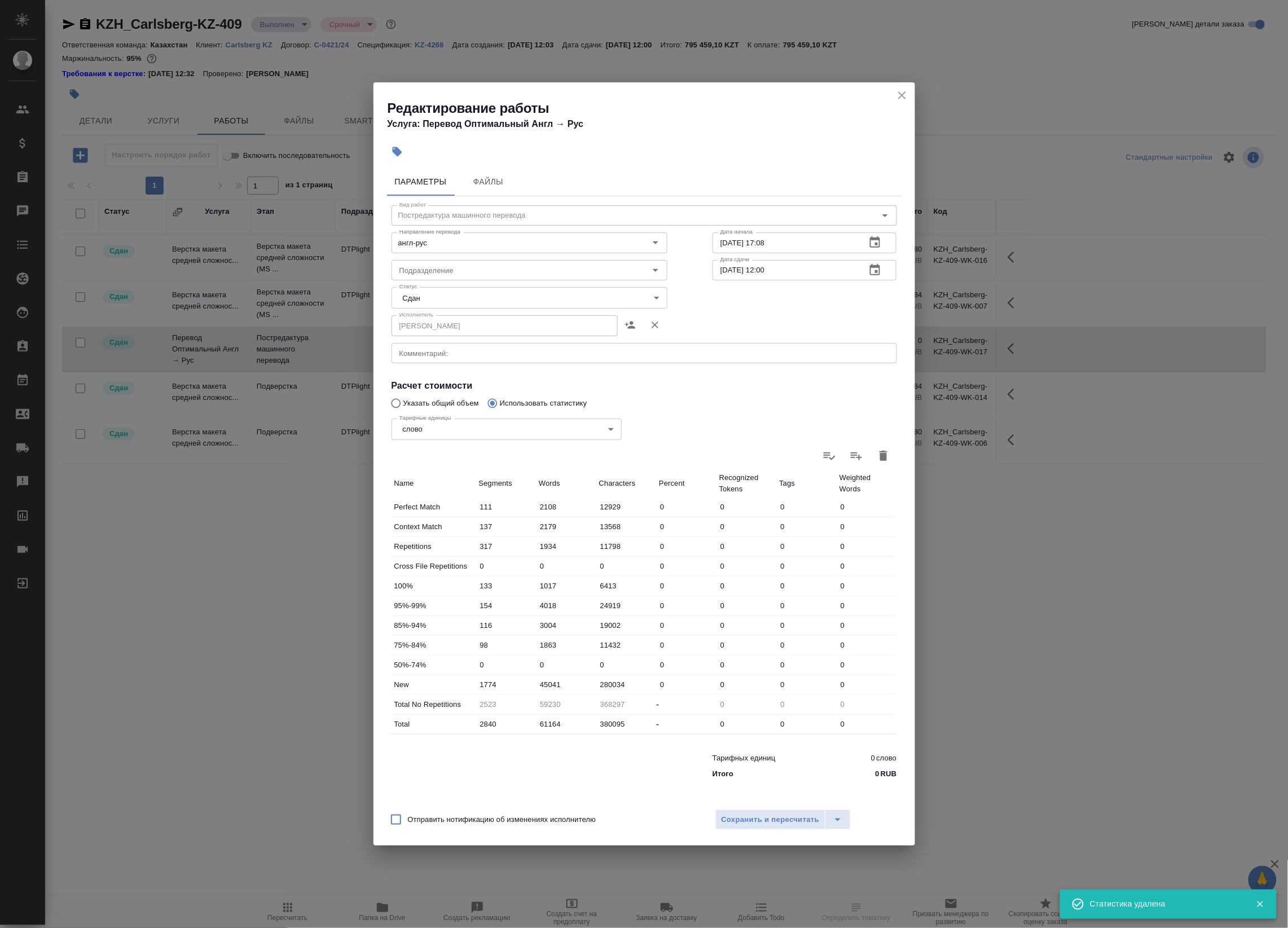
type input "0"
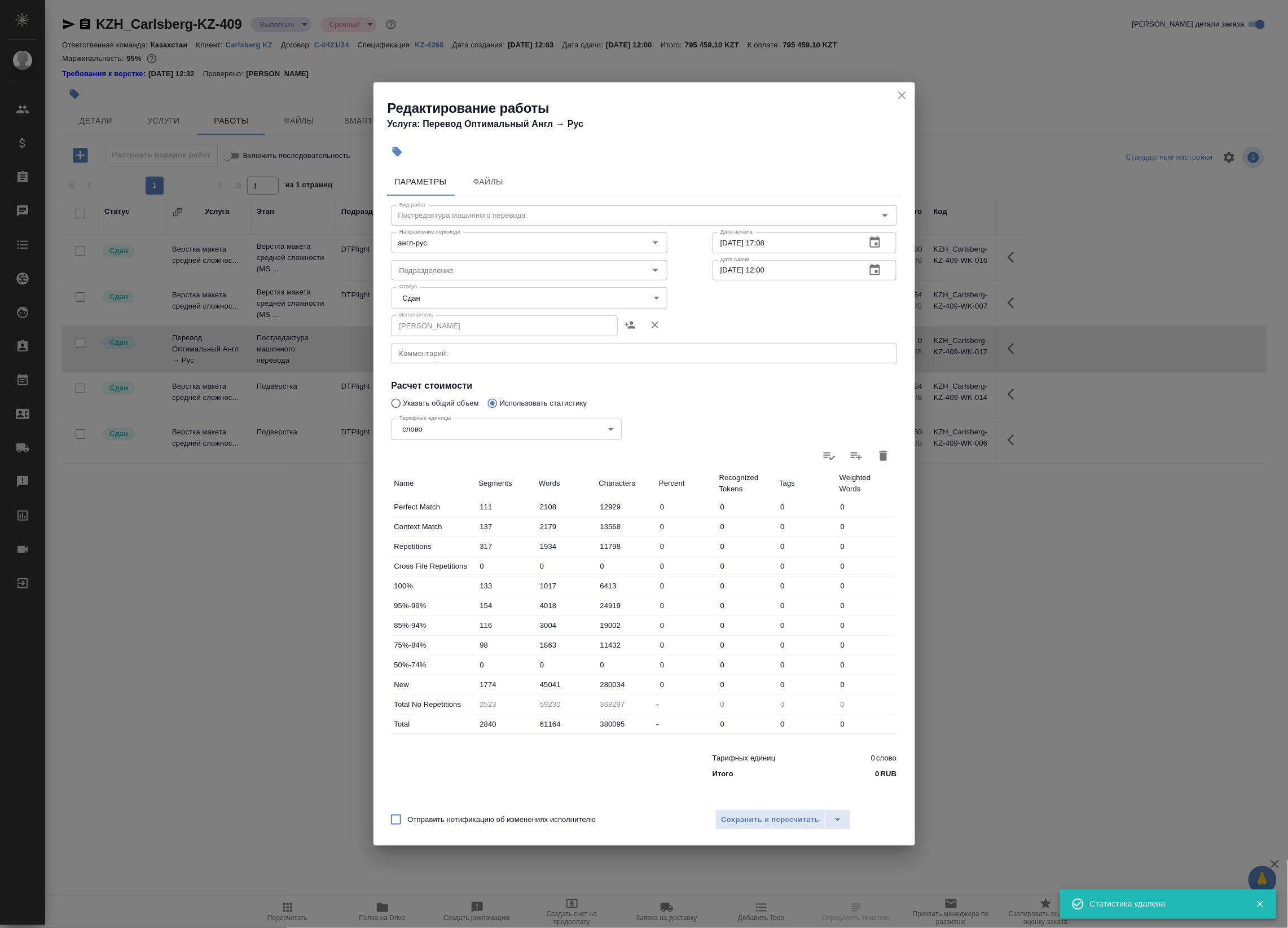
type input "0"
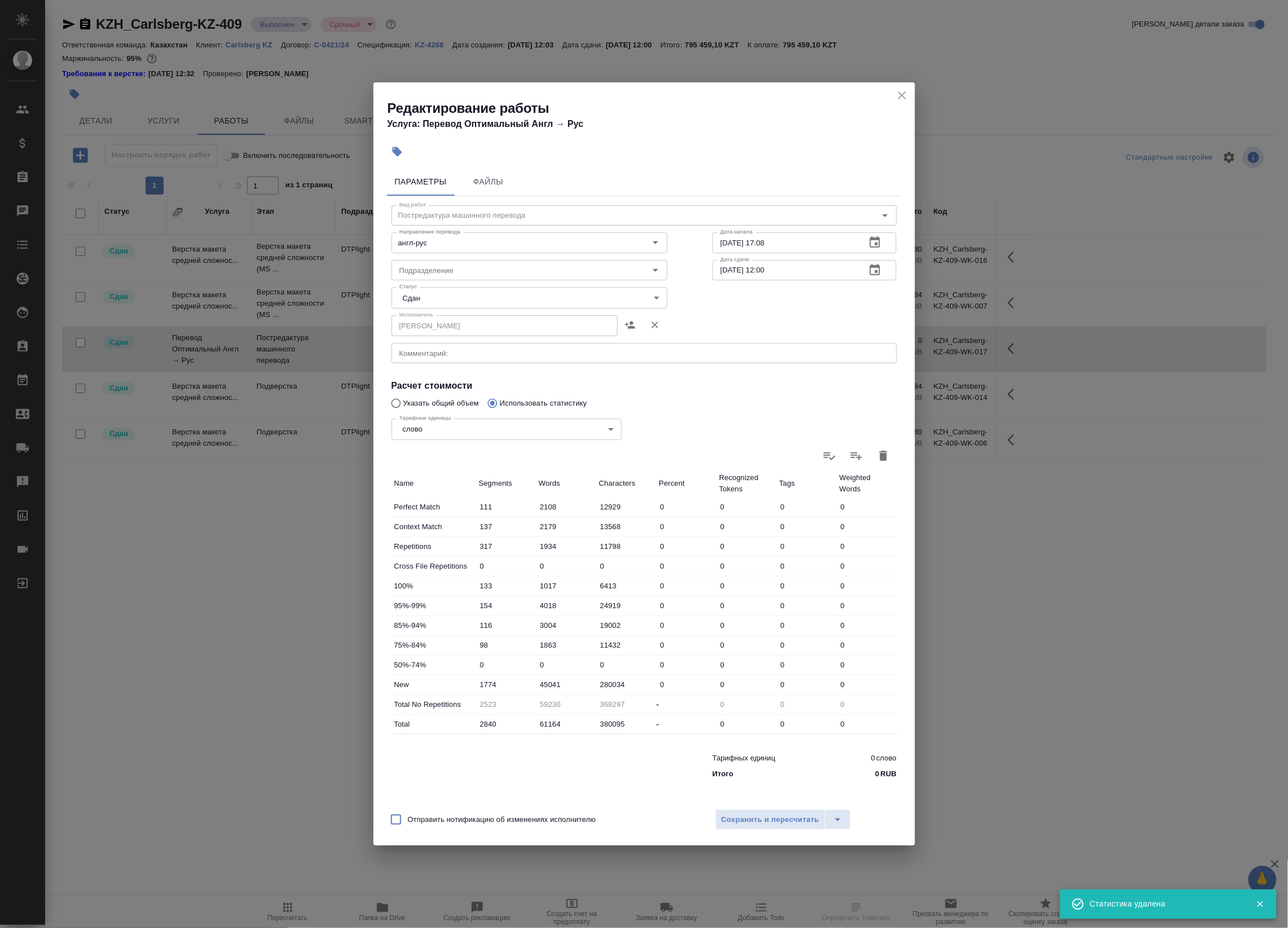
type input "0"
click at [405, 402] on div "Тарифные единицы слово 5a8b1489cc6b4906c91bfd90 Тарифные единицы" at bounding box center [506, 428] width 275 height 74
click at [394, 407] on input "Указать общий объем" at bounding box center [394, 403] width 18 height 21
radio input "true"
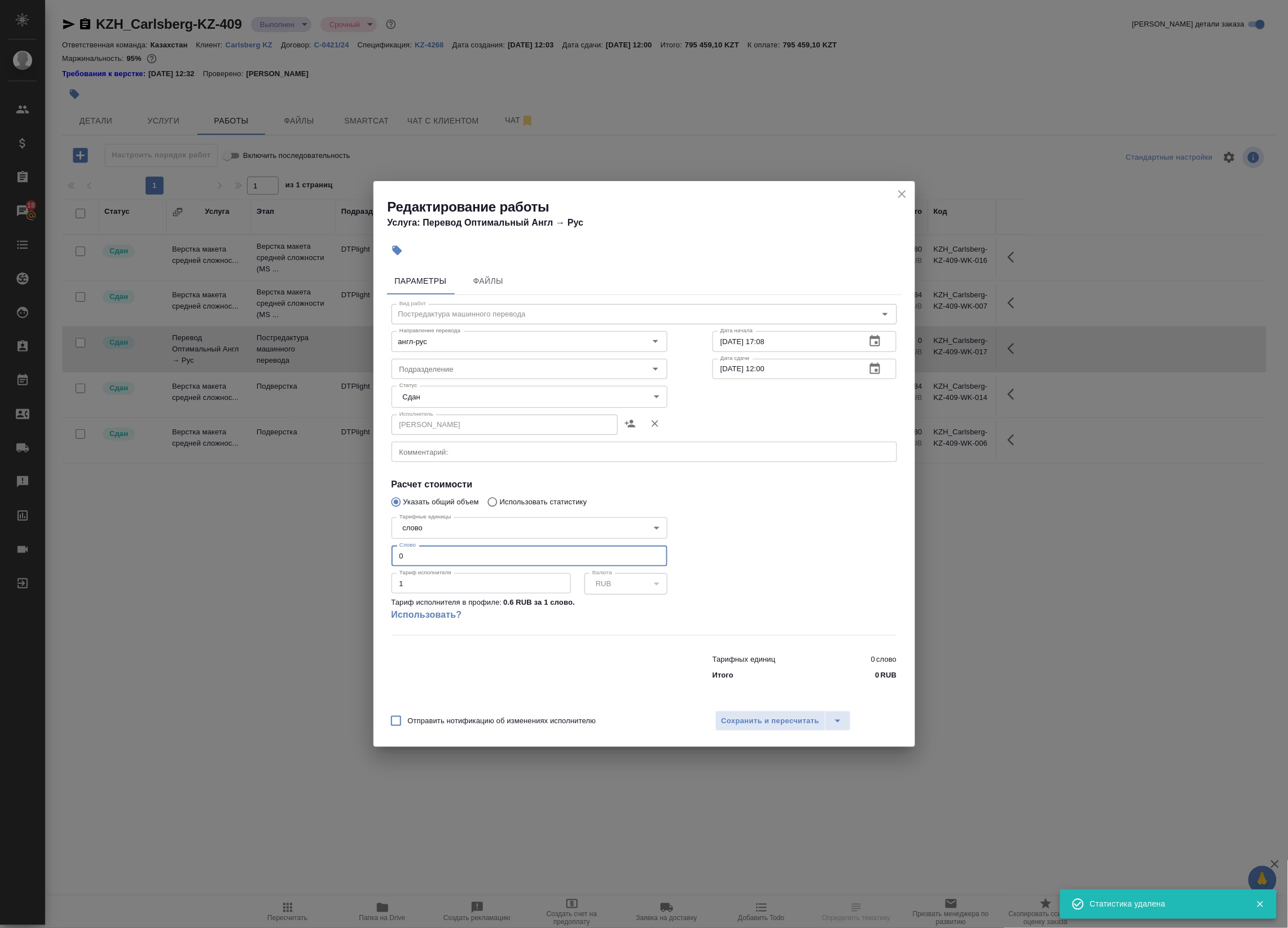
click at [348, 556] on div "Редактирование работы Услуга: Перевод Оптимальный Англ → Рус Параметры Файлы Ви…" at bounding box center [644, 464] width 1288 height 928
paste input "2871"
type input "28710"
click at [734, 718] on span "Сохранить и пересчитать" at bounding box center [771, 721] width 99 height 13
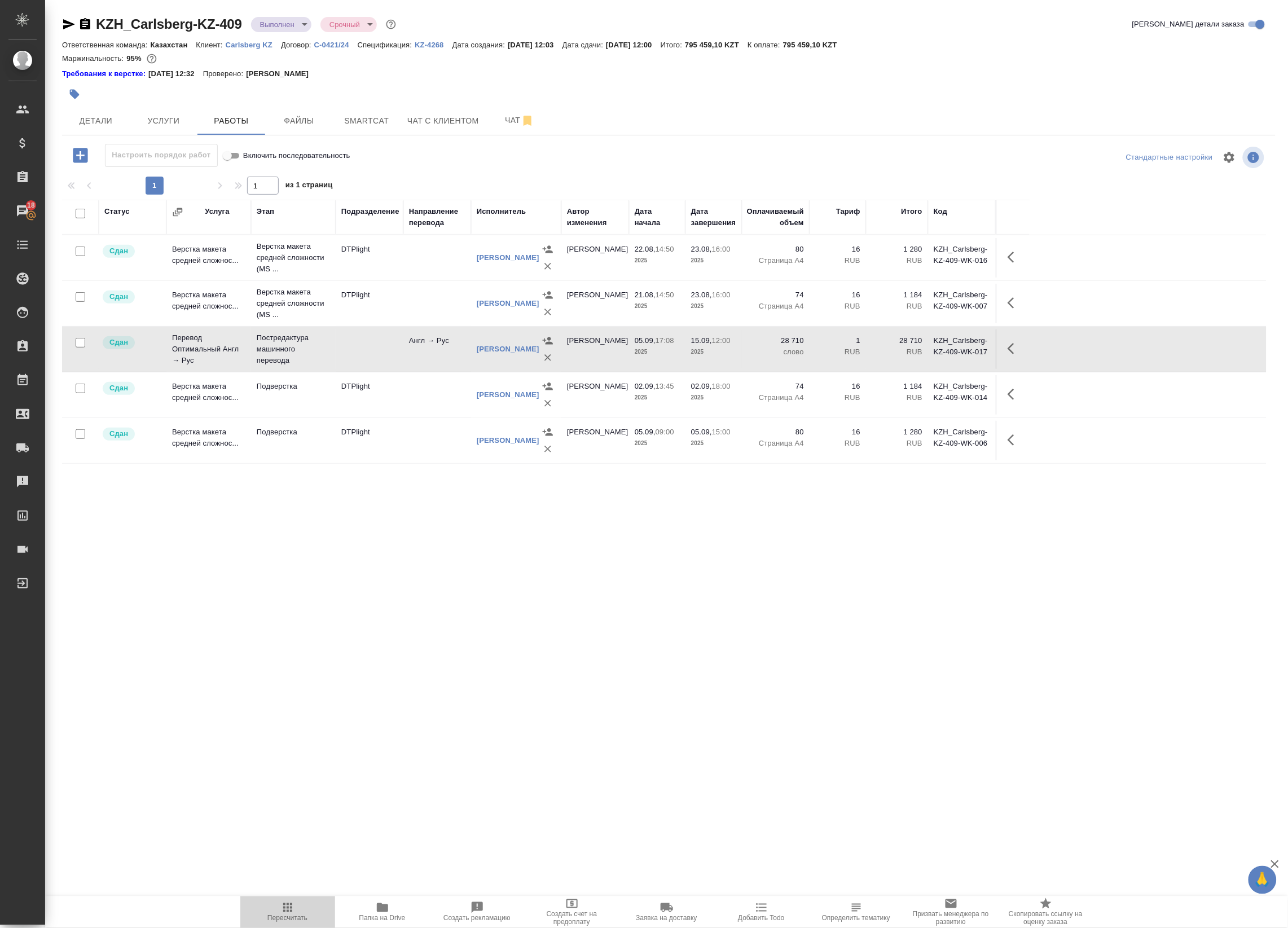
click at [284, 907] on icon "button" at bounding box center [288, 908] width 9 height 9
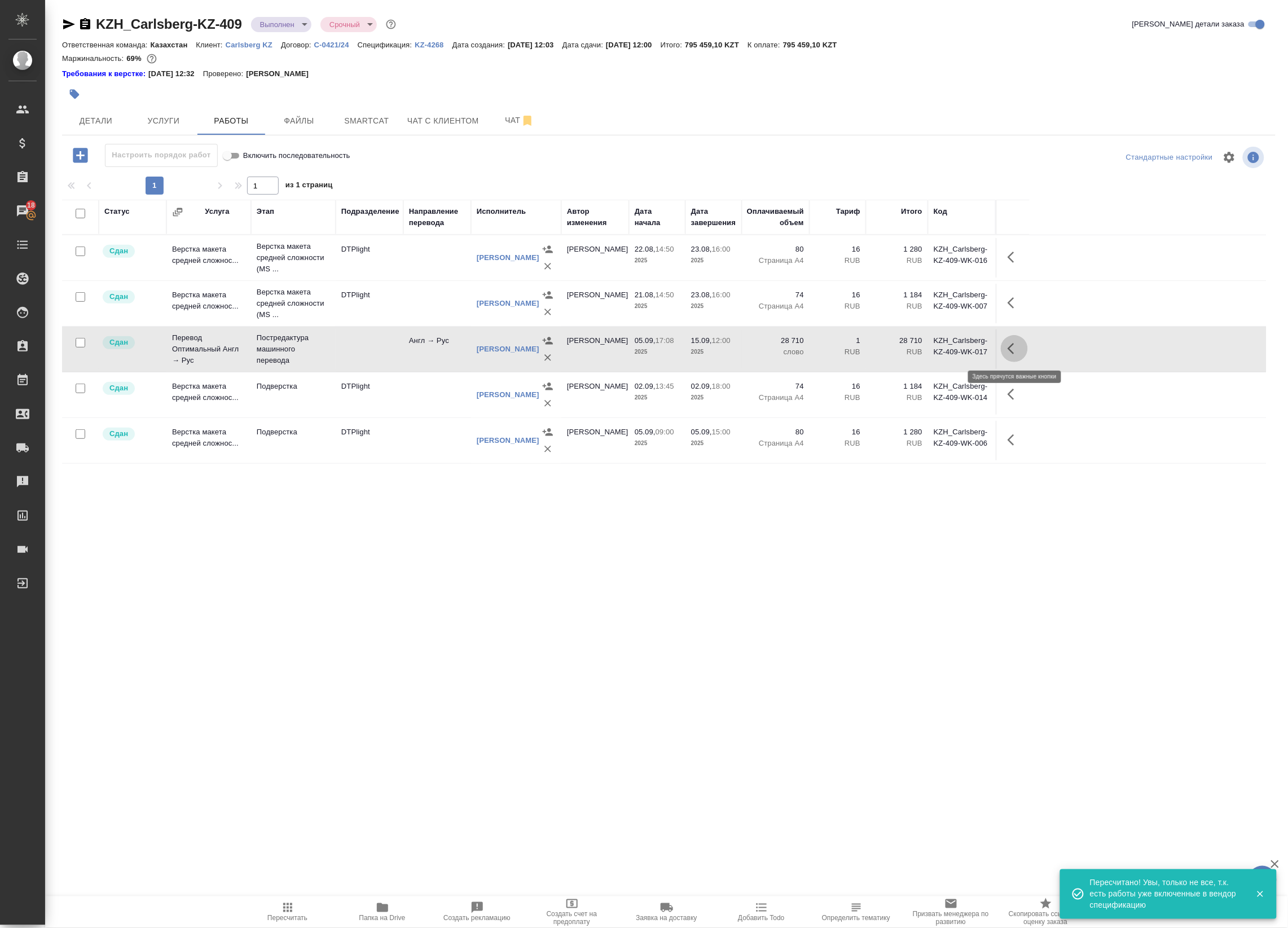
click at [1014, 342] on icon "button" at bounding box center [1014, 348] width 13 height 13
click at [931, 353] on icon "button" at bounding box center [931, 348] width 13 height 13
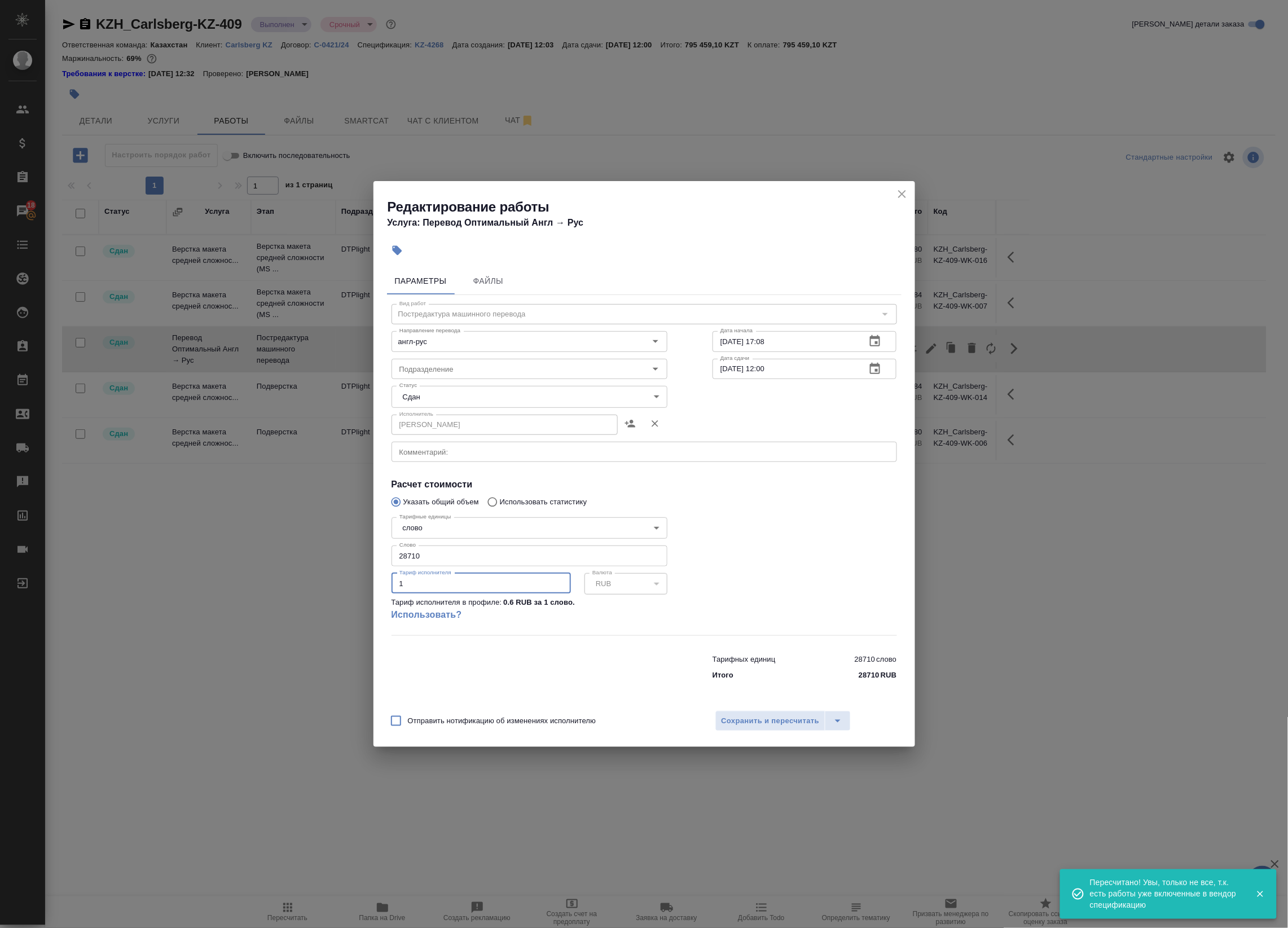
click at [416, 587] on input "1" at bounding box center [481, 583] width 179 height 20
type input "1.3"
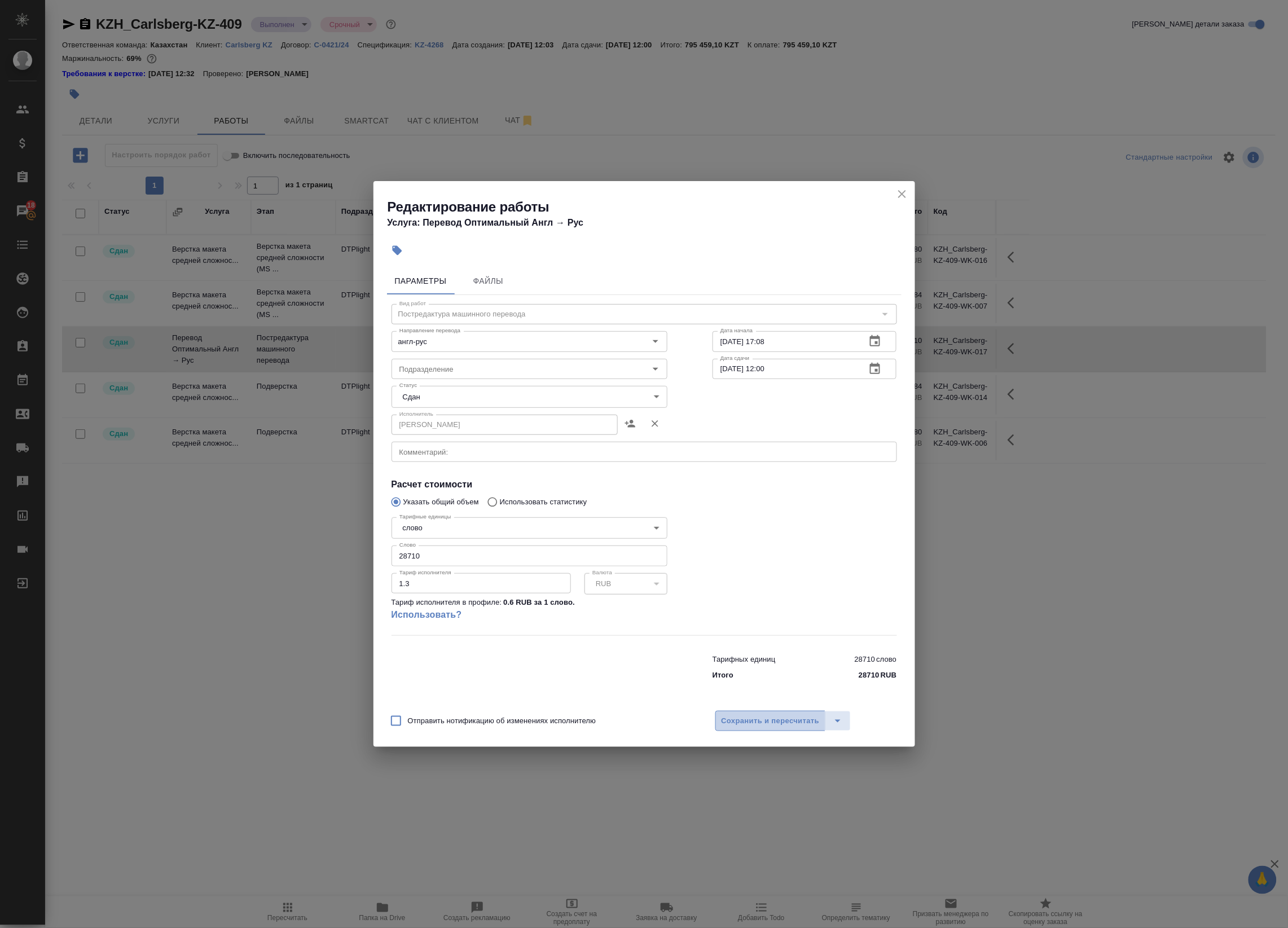
click at [760, 728] on button "Сохранить и пересчитать" at bounding box center [771, 720] width 111 height 20
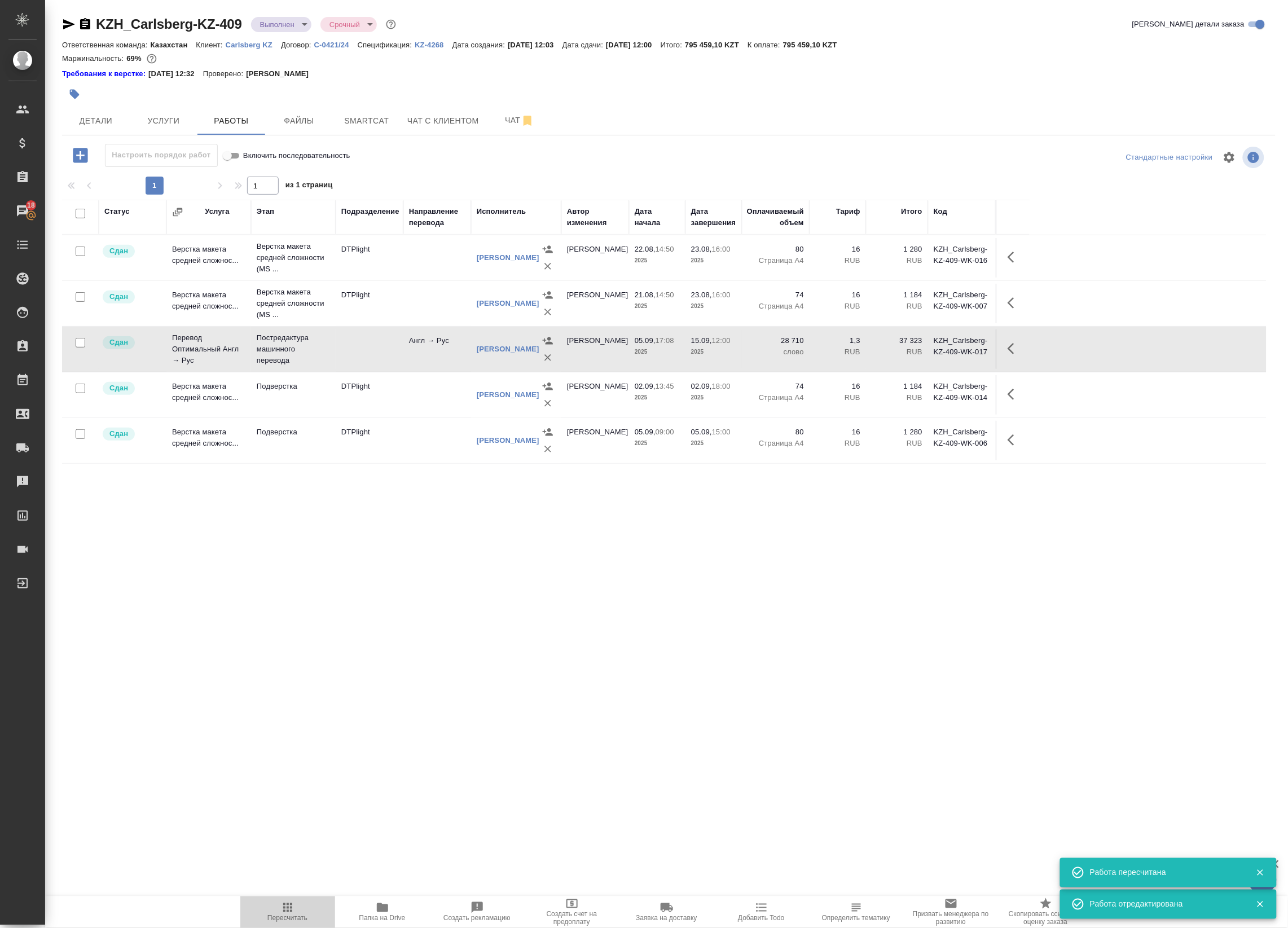
click at [299, 910] on span "Пересчитать" at bounding box center [287, 912] width 81 height 21
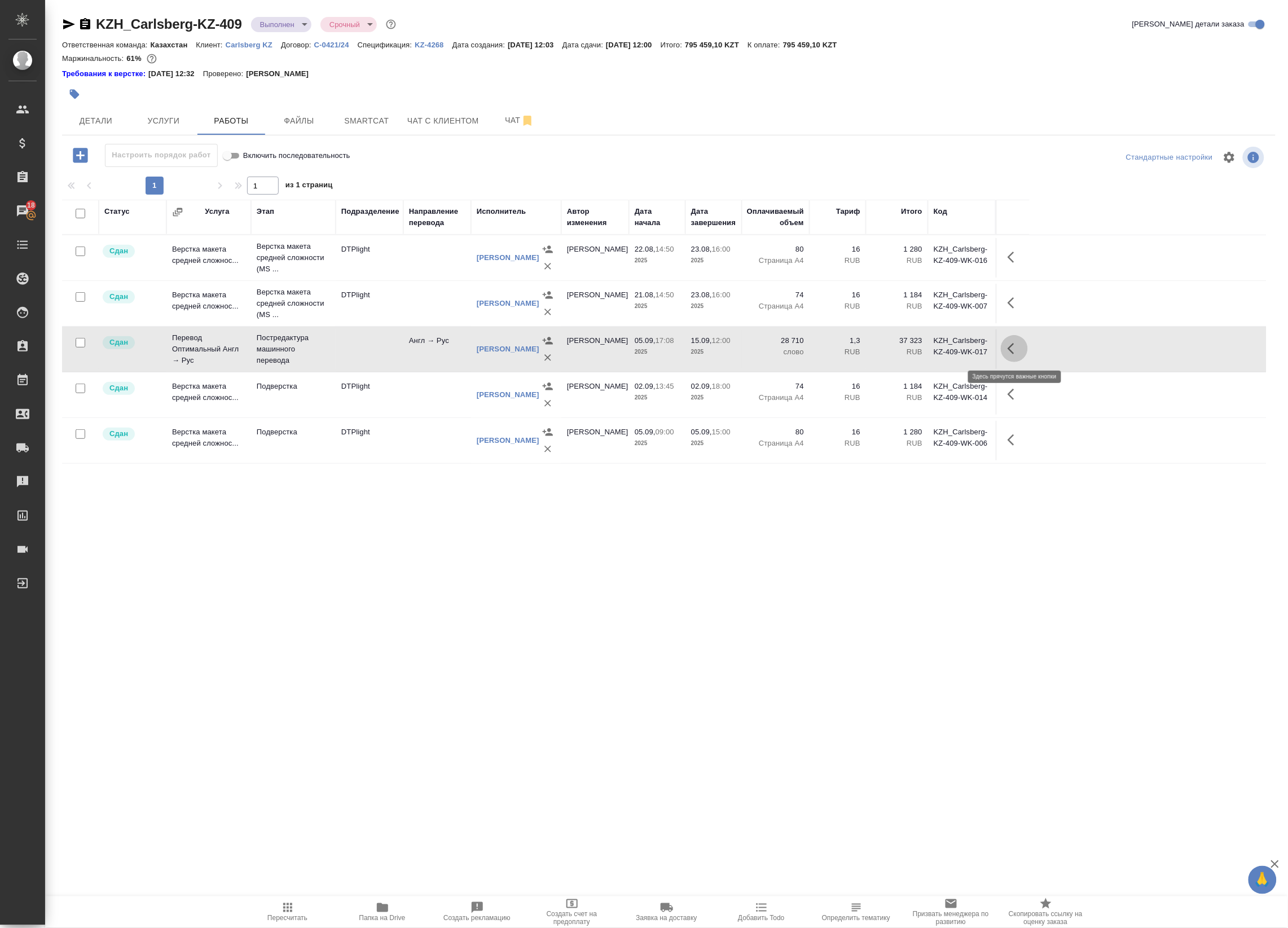
click at [1017, 348] on icon "button" at bounding box center [1014, 348] width 13 height 13
click at [893, 347] on icon "button" at bounding box center [893, 348] width 13 height 13
click at [933, 353] on icon "button" at bounding box center [931, 348] width 13 height 13
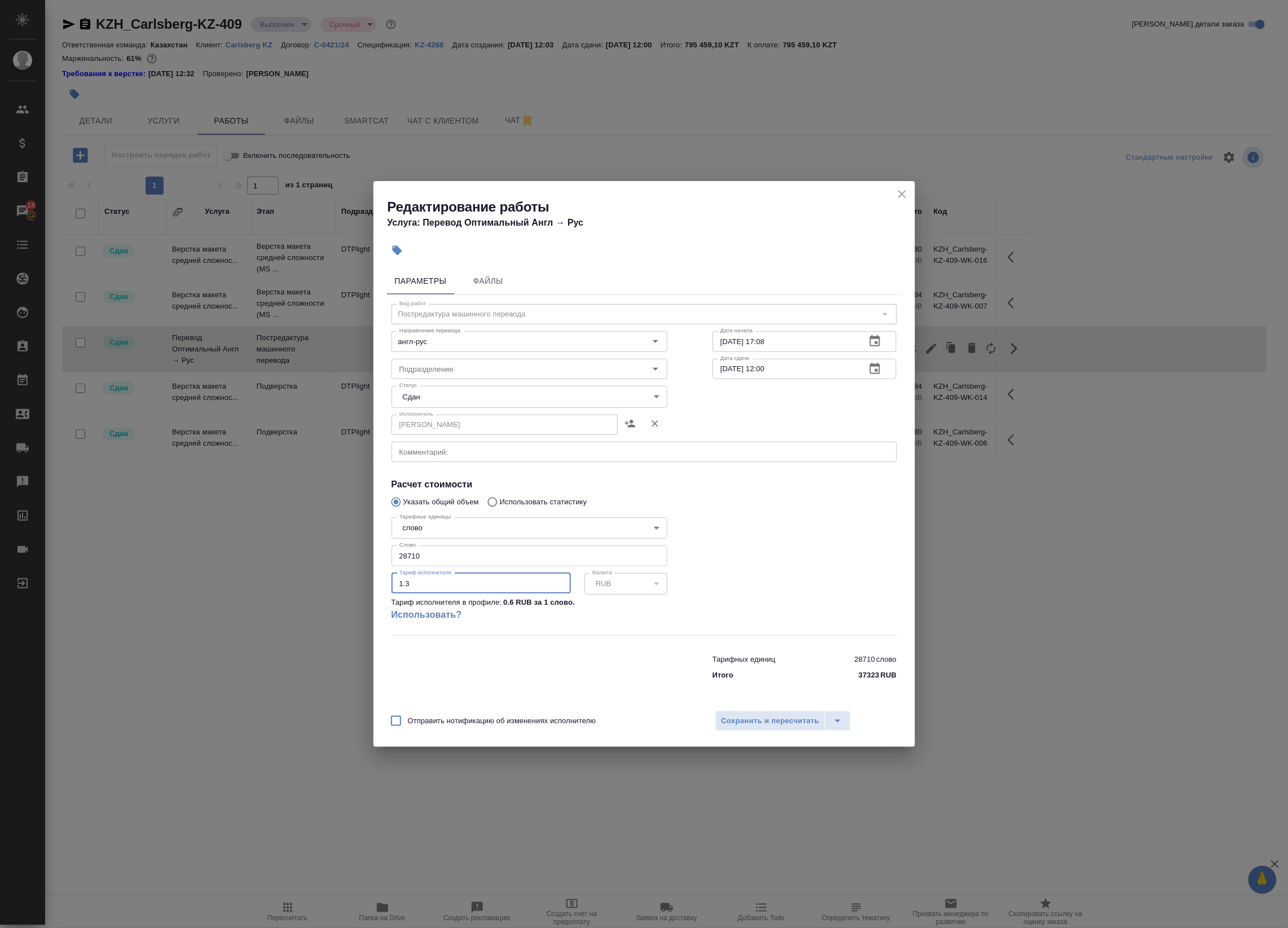
click at [441, 578] on input "1.3" at bounding box center [481, 583] width 179 height 20
type input "1.2"
click at [728, 718] on span "Сохранить и пересчитать" at bounding box center [771, 721] width 99 height 13
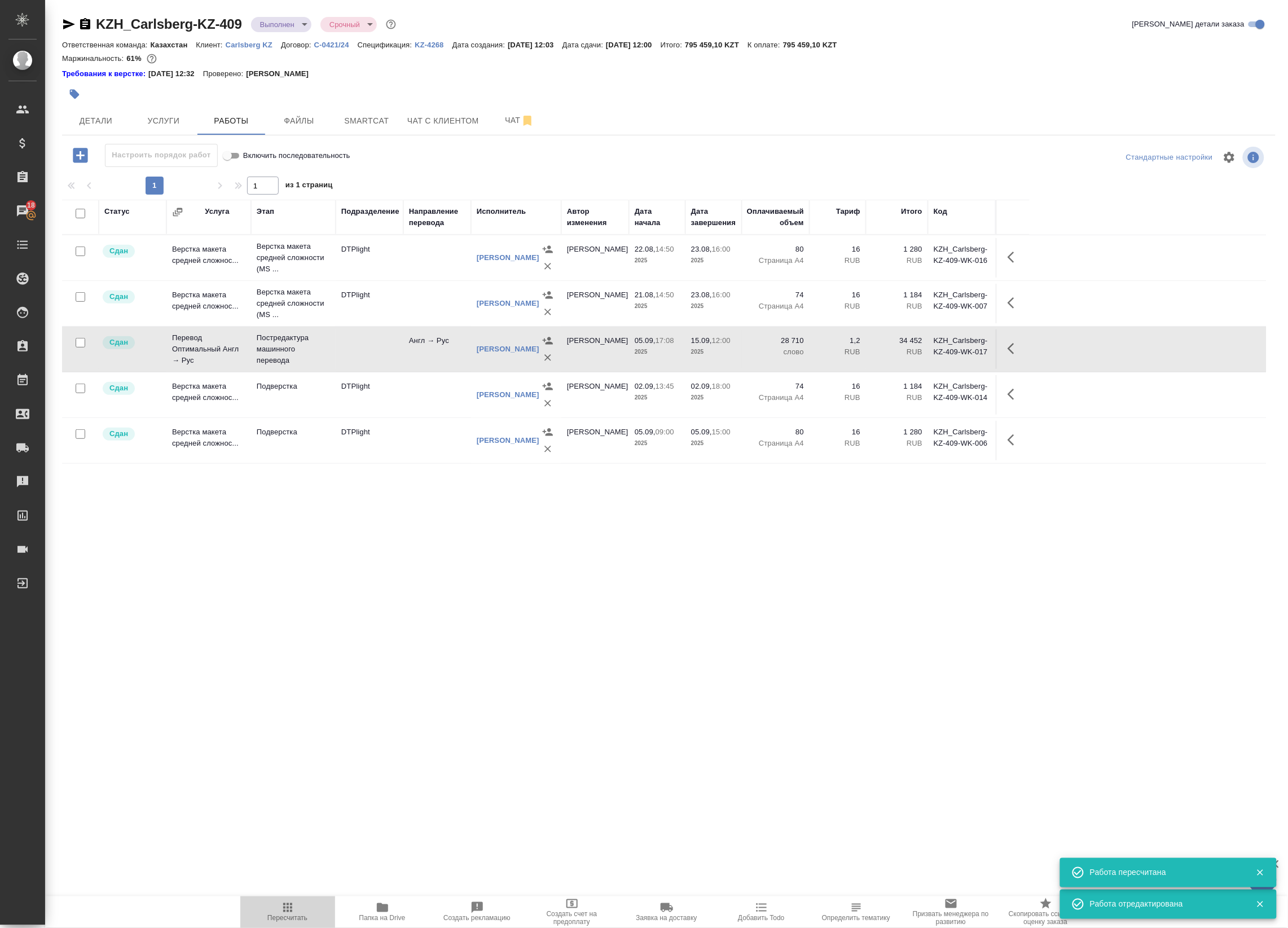
click at [275, 909] on span "Пересчитать" at bounding box center [287, 912] width 81 height 21
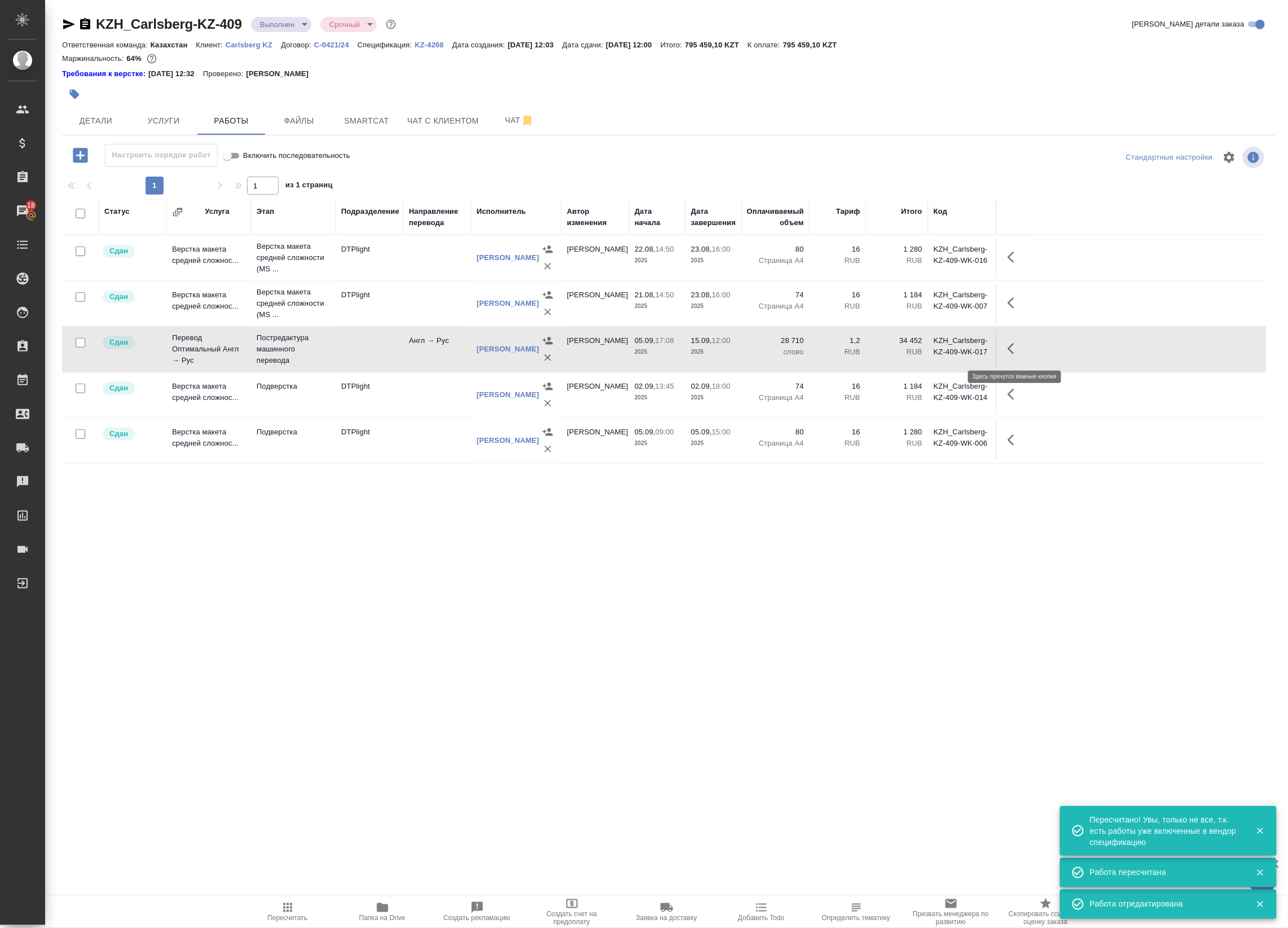
click at [1019, 351] on icon "button" at bounding box center [1014, 348] width 13 height 13
click at [929, 351] on icon "button" at bounding box center [931, 348] width 10 height 10
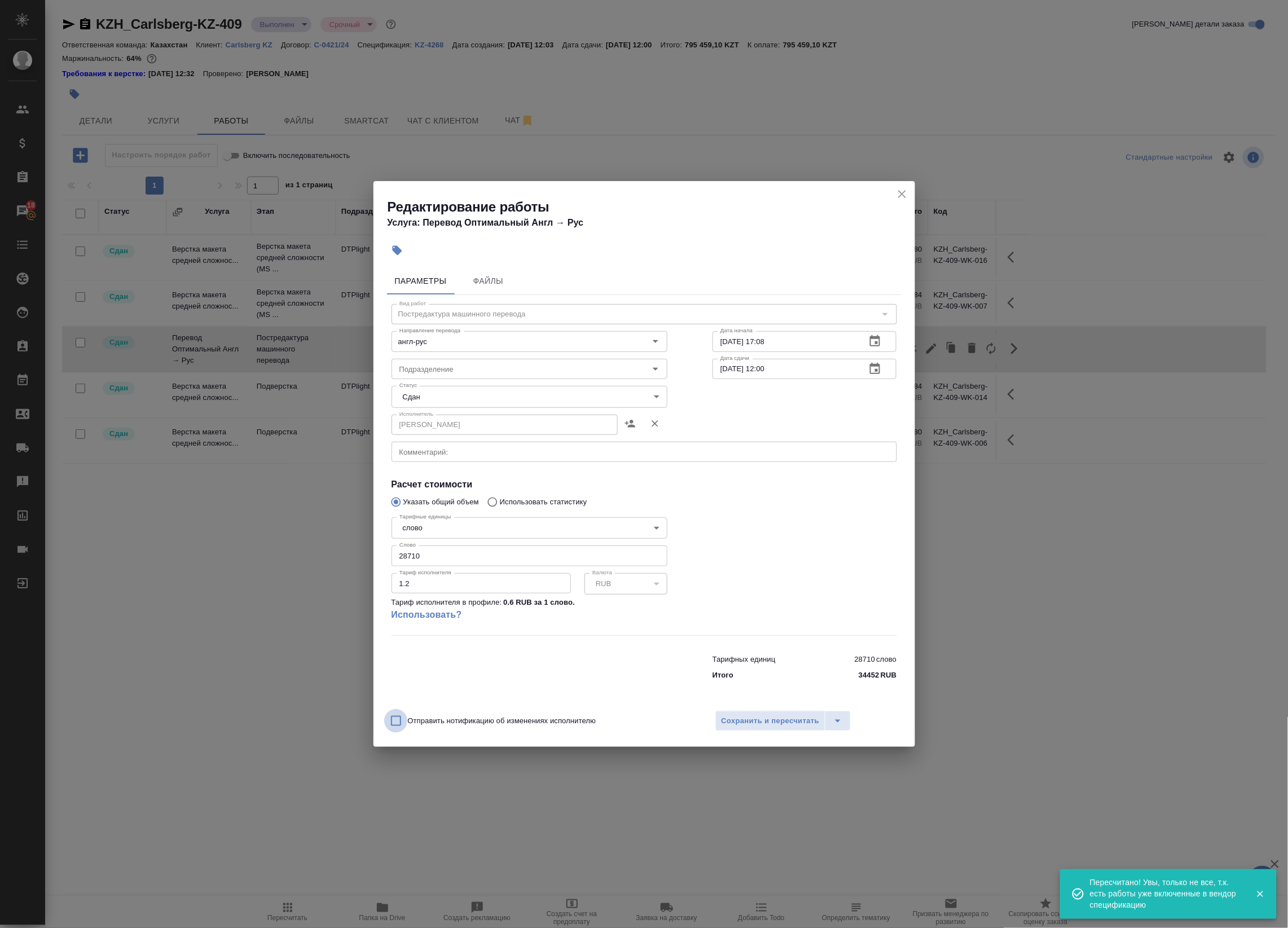
click at [406, 717] on input "Отправить нотификацию об изменениях исполнителю" at bounding box center [396, 721] width 24 height 24
checkbox input "true"
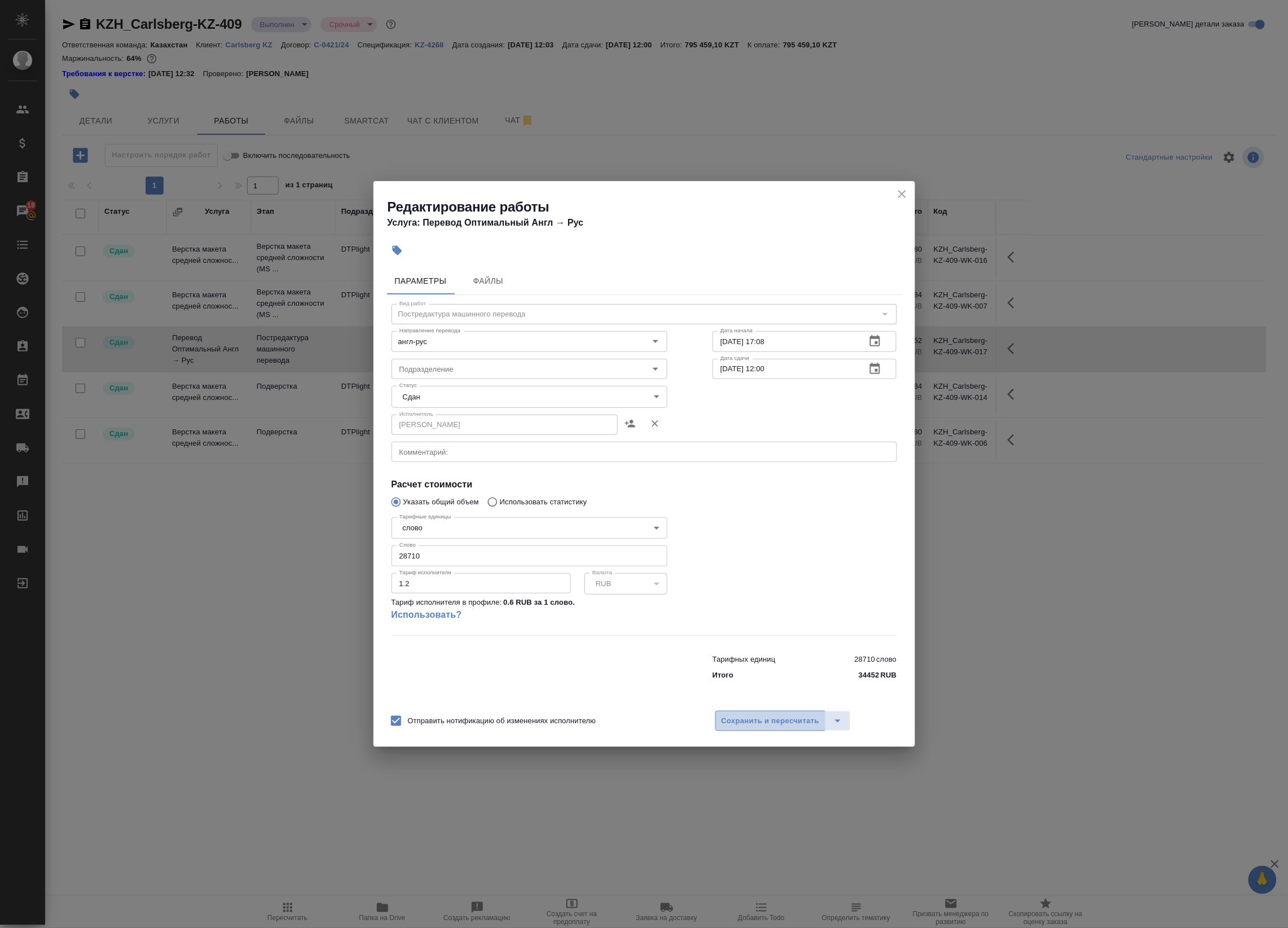
click at [770, 718] on span "Сохранить и пересчитать" at bounding box center [771, 721] width 99 height 13
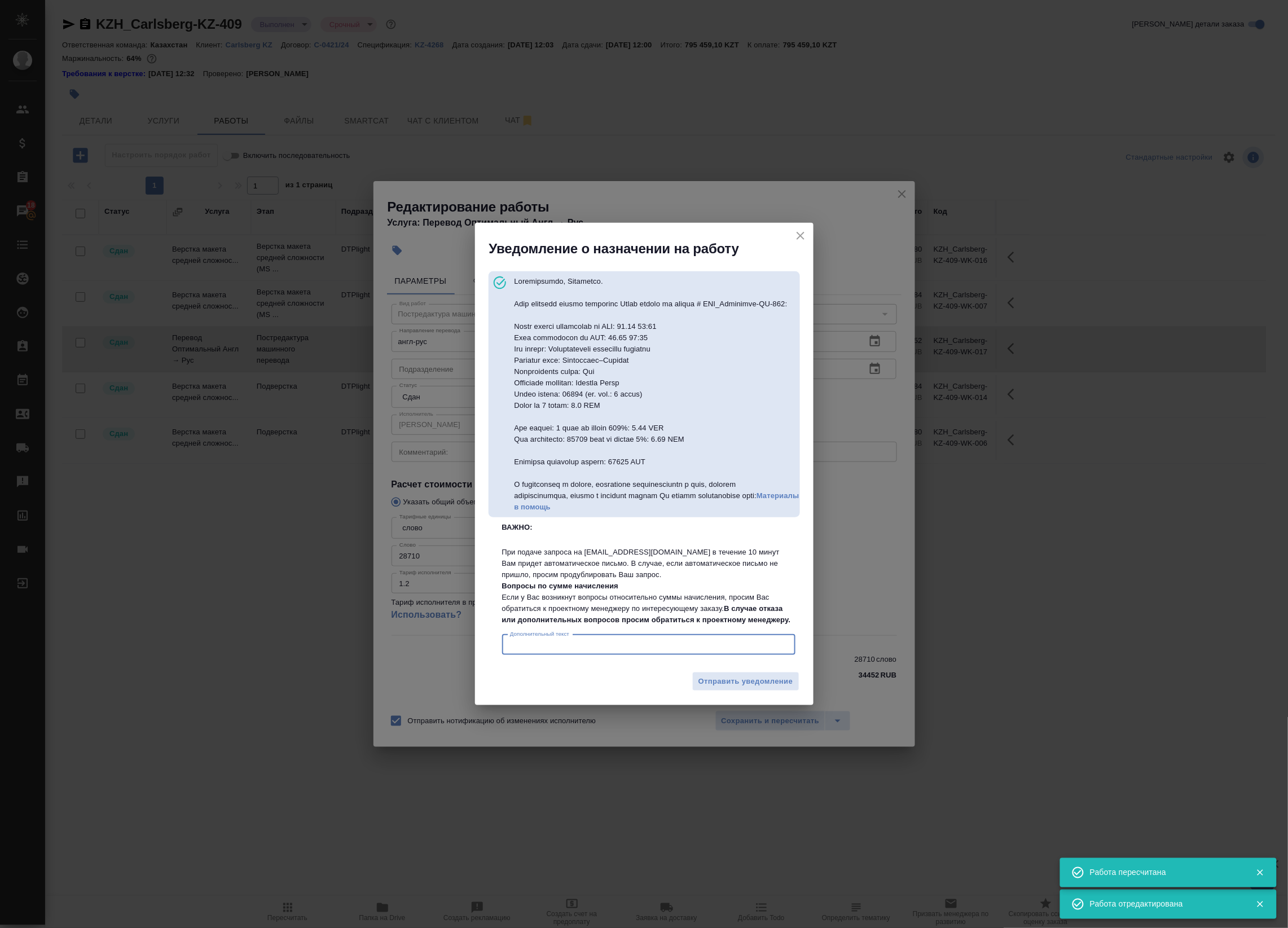
click at [669, 649] on textarea "Дополнительный текст" at bounding box center [648, 645] width 278 height 9
click at [709, 688] on span "Отправить уведомление" at bounding box center [745, 681] width 95 height 13
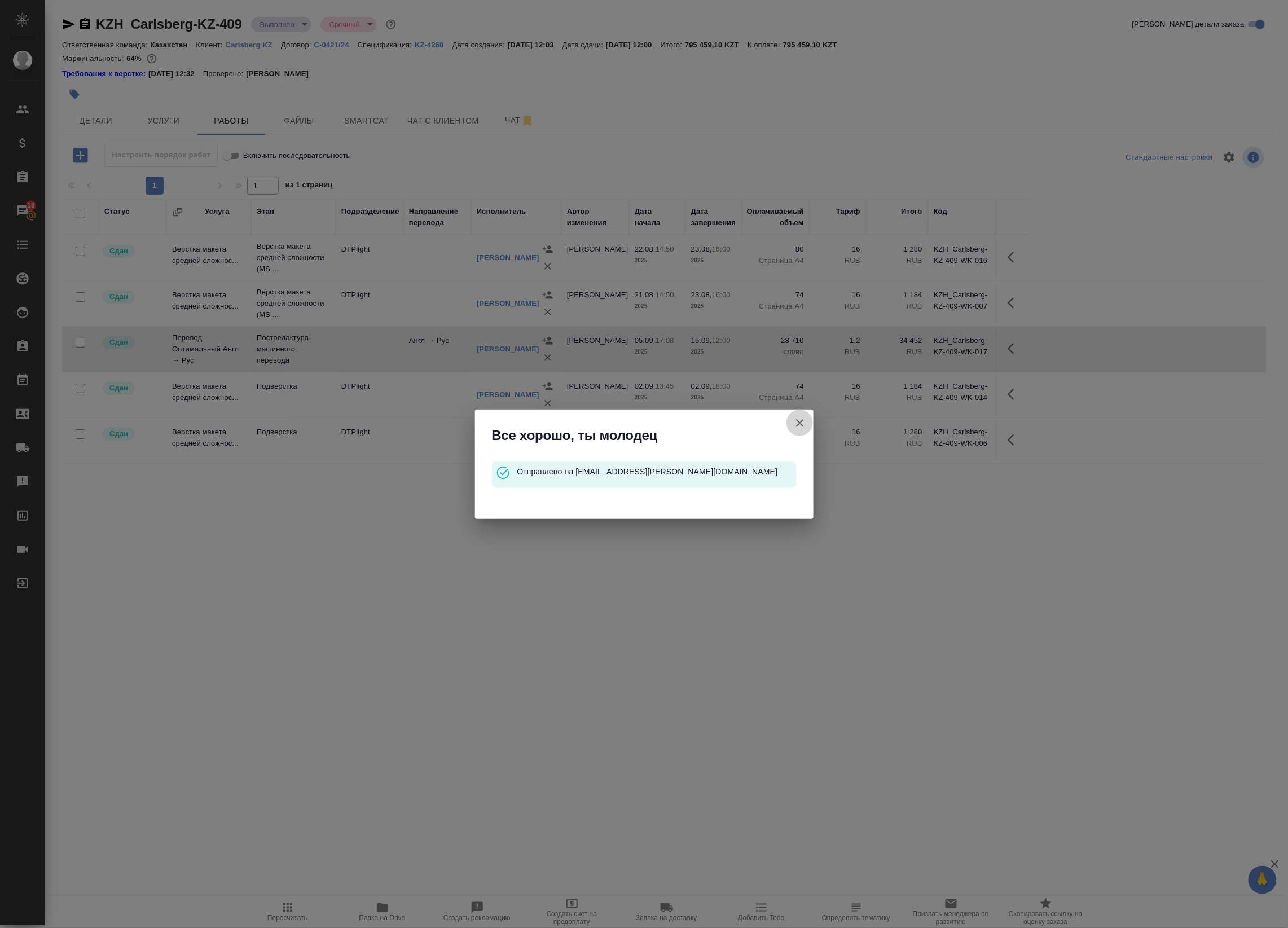
click at [794, 422] on icon "button" at bounding box center [799, 423] width 13 height 13
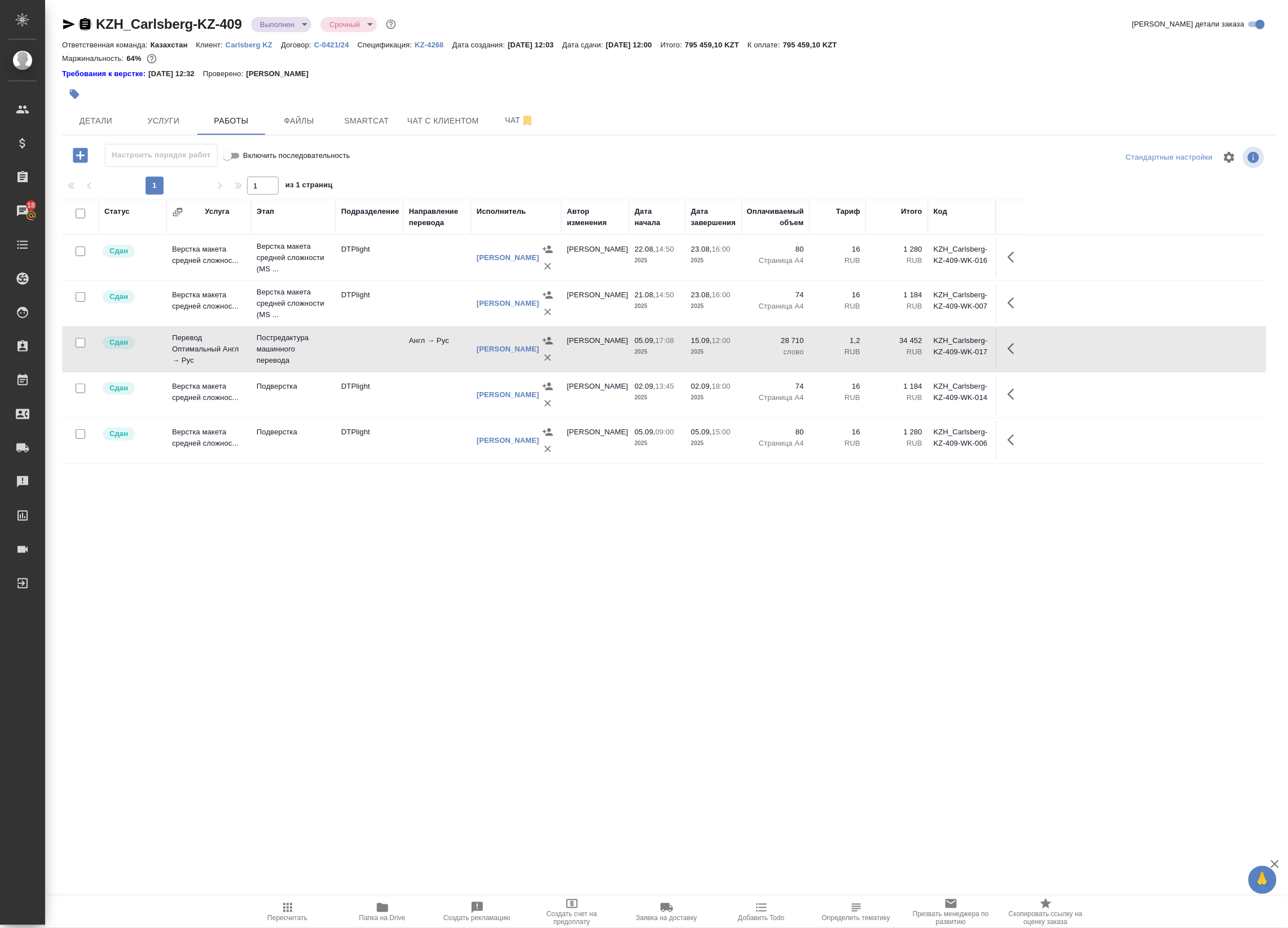
click at [83, 26] on icon "button" at bounding box center [84, 24] width 13 height 13
click at [302, 22] on body "🙏 .cls-1 fill:#fff; AWATERA Badanyan Artak Клиенты Спецификации Заказы 18 Чаты …" at bounding box center [644, 464] width 1288 height 928
drag, startPoint x: 288, startPoint y: 172, endPoint x: 279, endPoint y: 770, distance: 598.1
click at [282, 748] on div "Создан Согласование КП Ожидание предоплаты Связаться с клиентом Подтвержден В р…" at bounding box center [644, 464] width 1288 height 928
click at [287, 915] on div at bounding box center [644, 464] width 1288 height 928
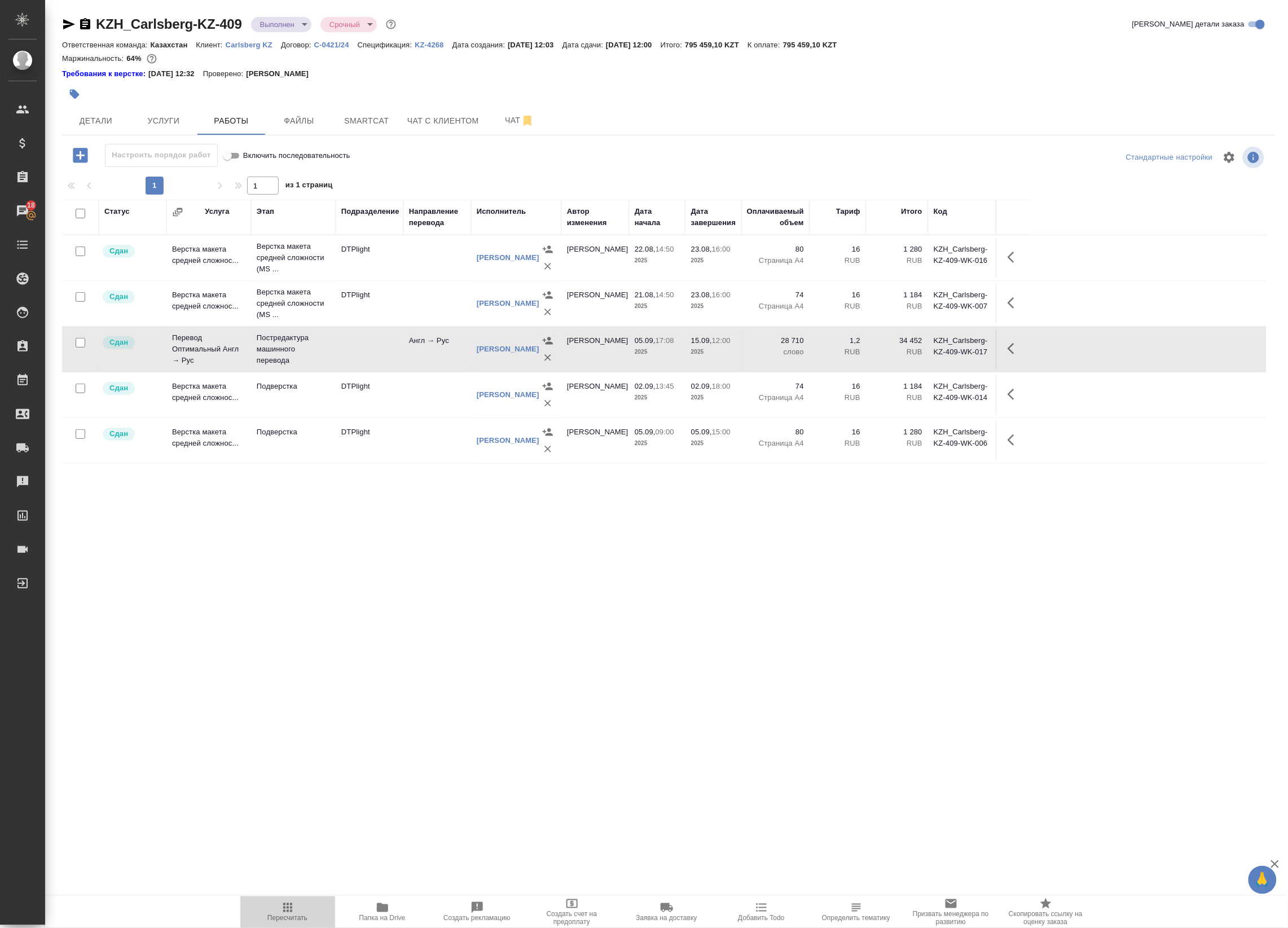
click at [287, 908] on icon "button" at bounding box center [288, 908] width 9 height 9
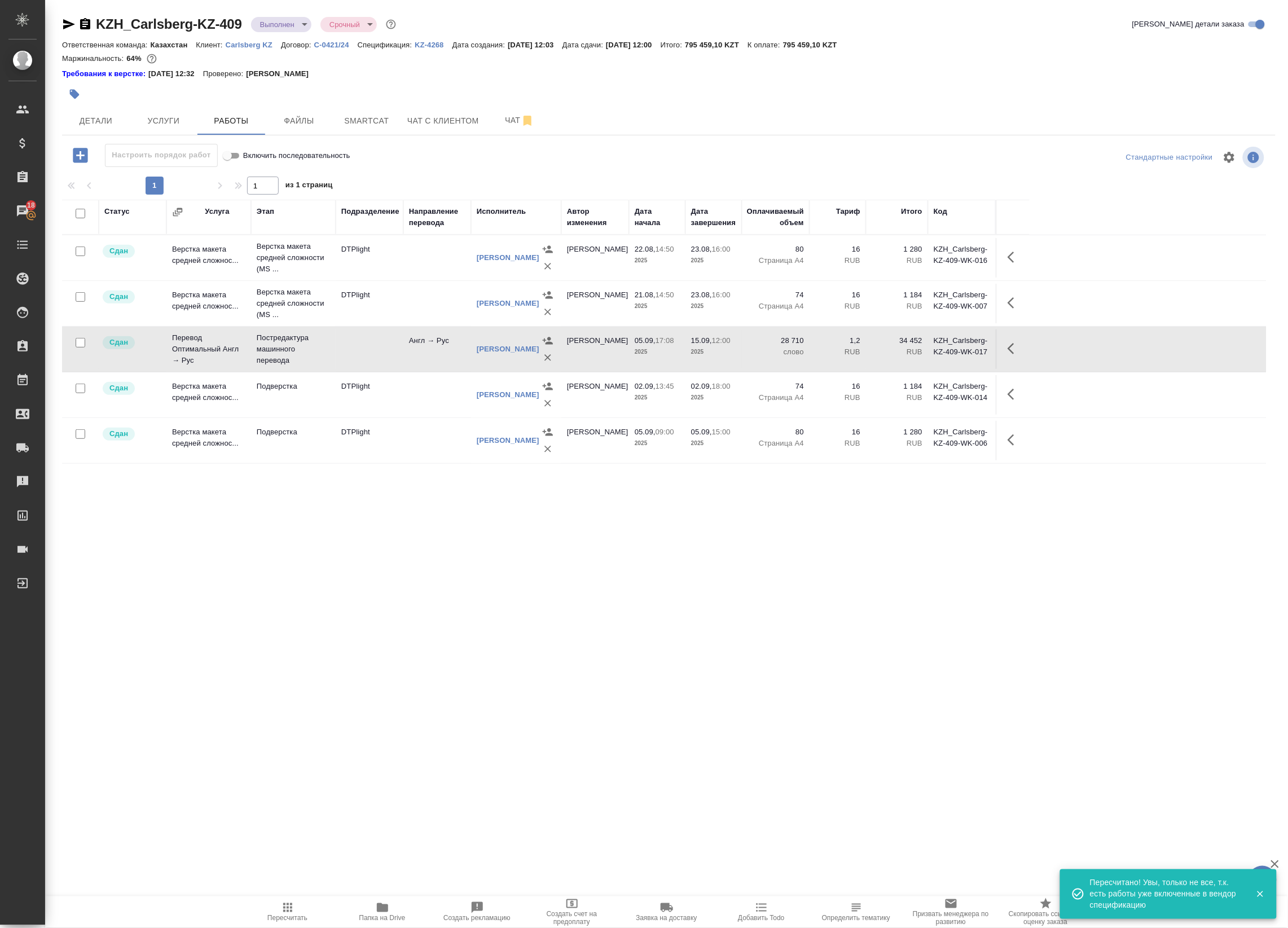
click at [290, 16] on body "🙏 .cls-1 fill:#fff; AWATERA Badanyan Artak Клиенты Спецификации Заказы 18 Чаты …" at bounding box center [644, 464] width 1288 height 928
click at [308, 176] on li "Завершен" at bounding box center [303, 177] width 103 height 20
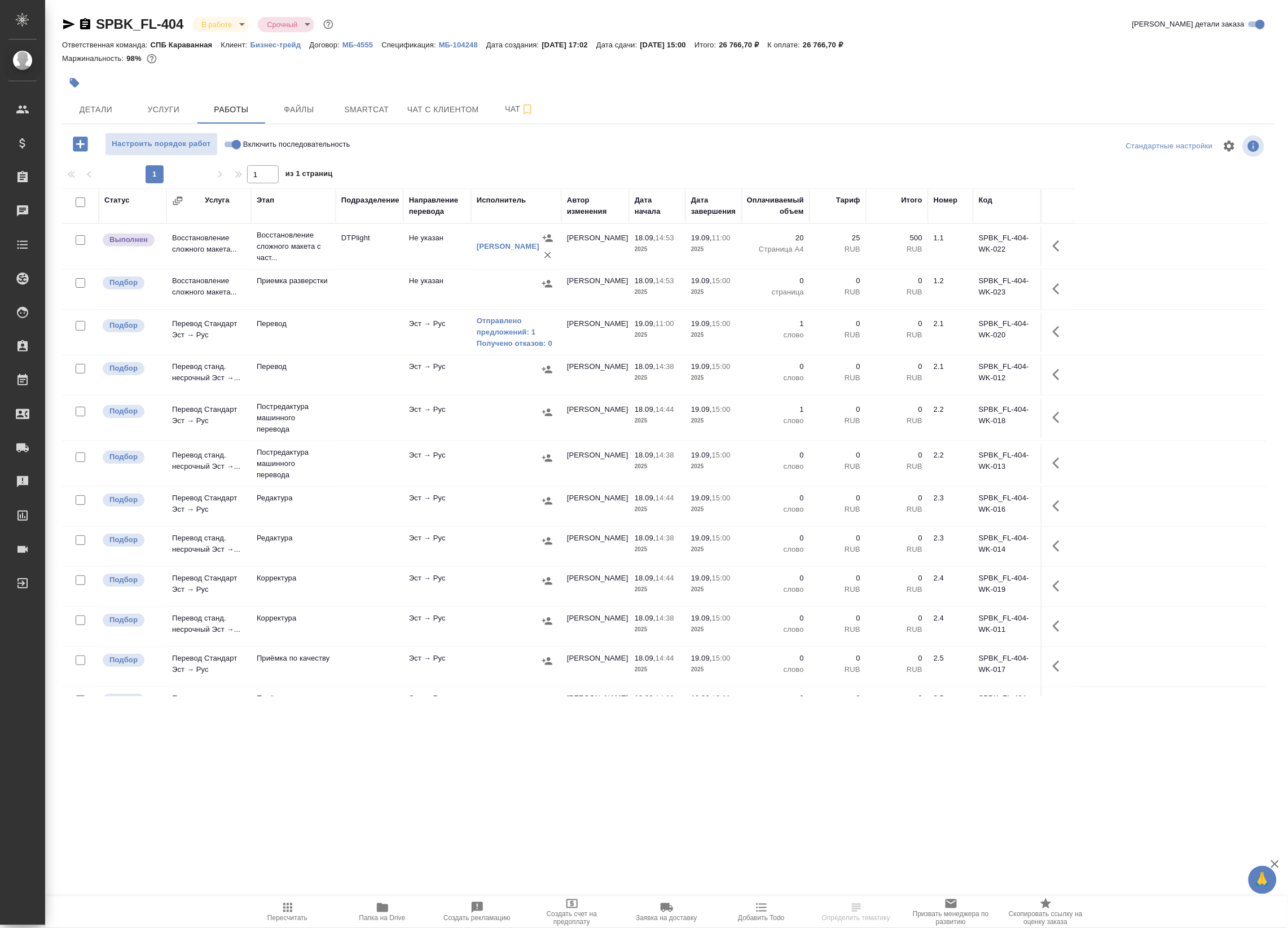
click at [406, 240] on td "Не указан" at bounding box center [437, 246] width 68 height 39
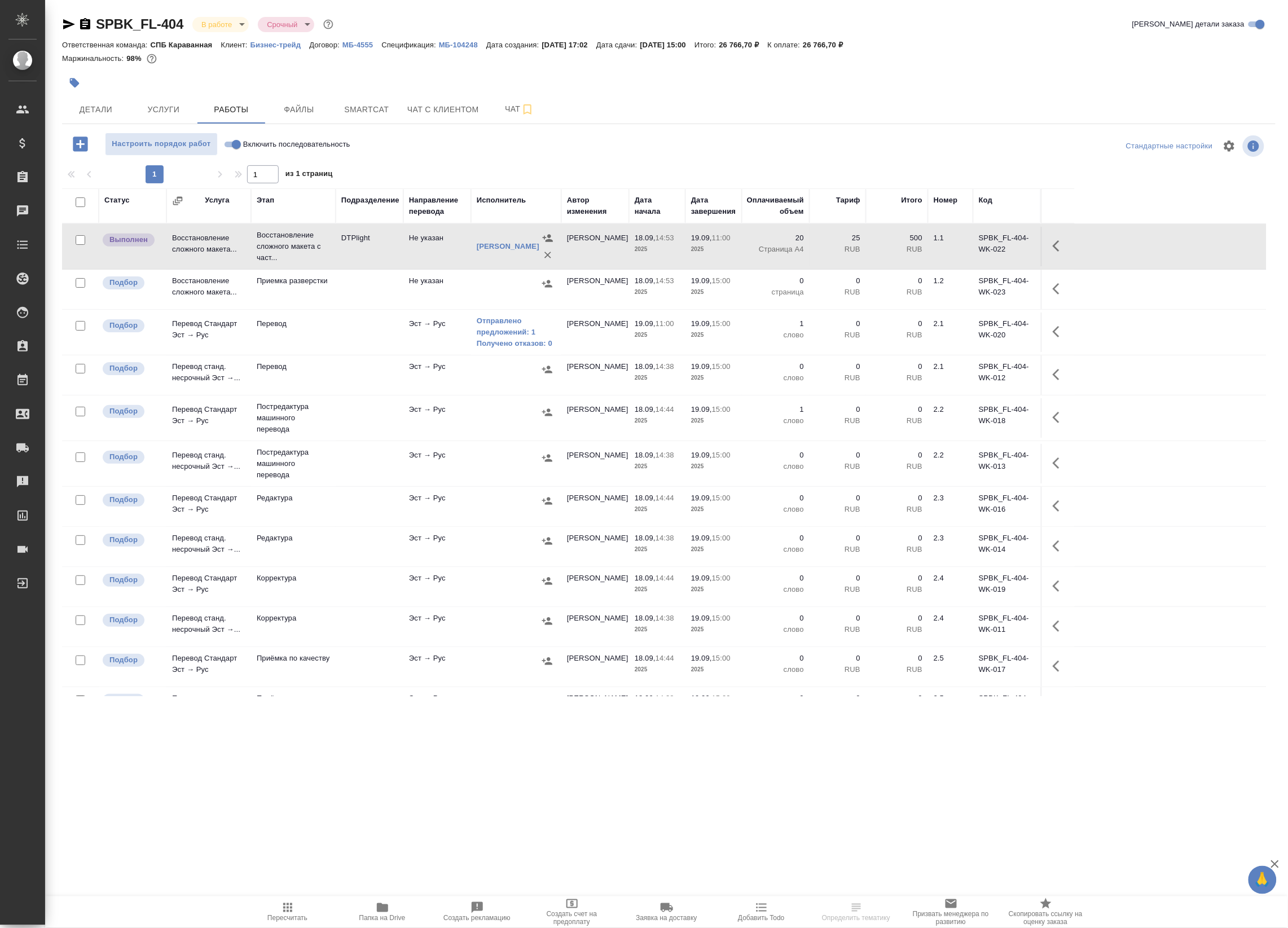
click at [406, 240] on td "Не указан" at bounding box center [437, 246] width 68 height 39
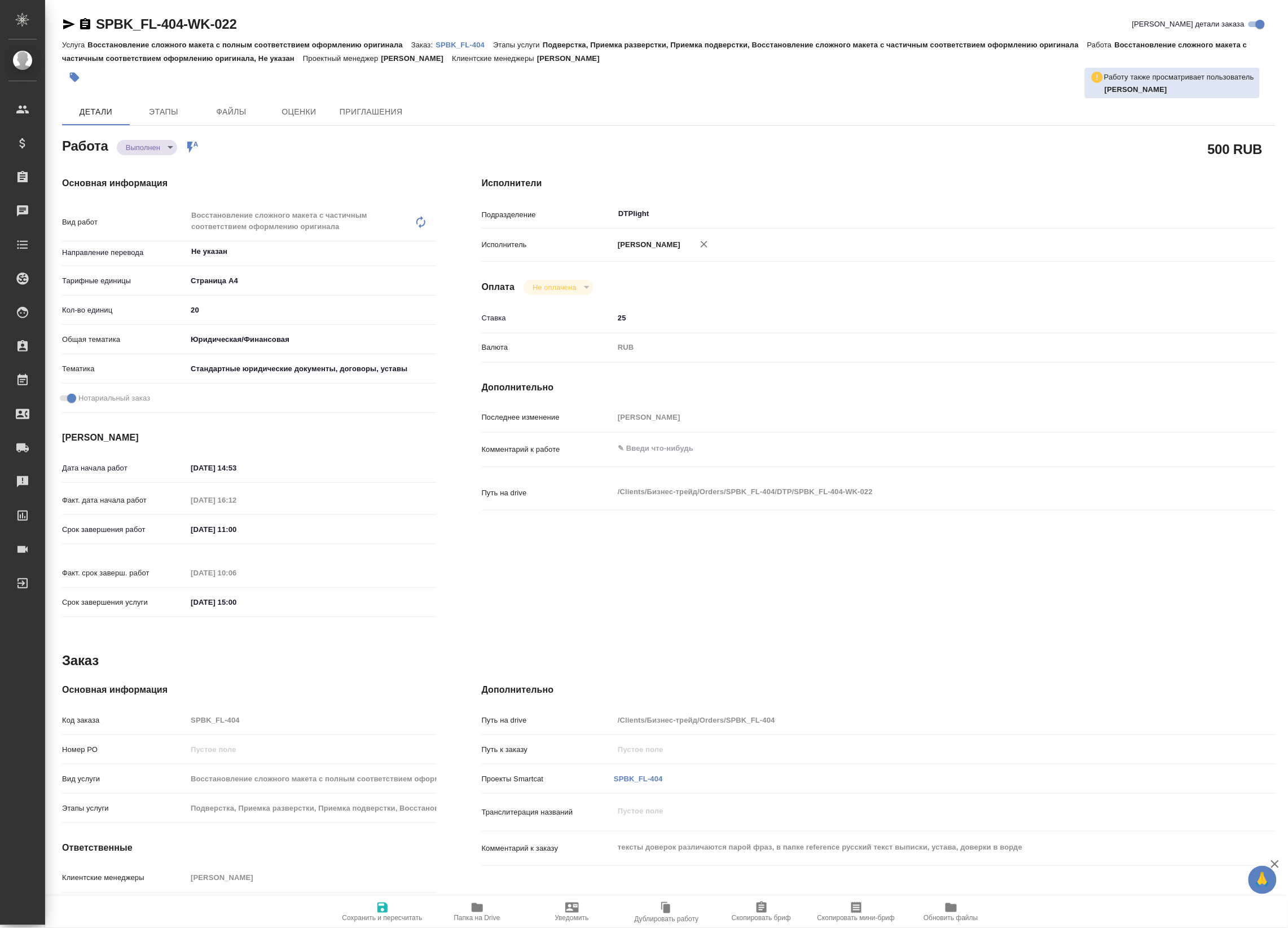
type textarea "x"
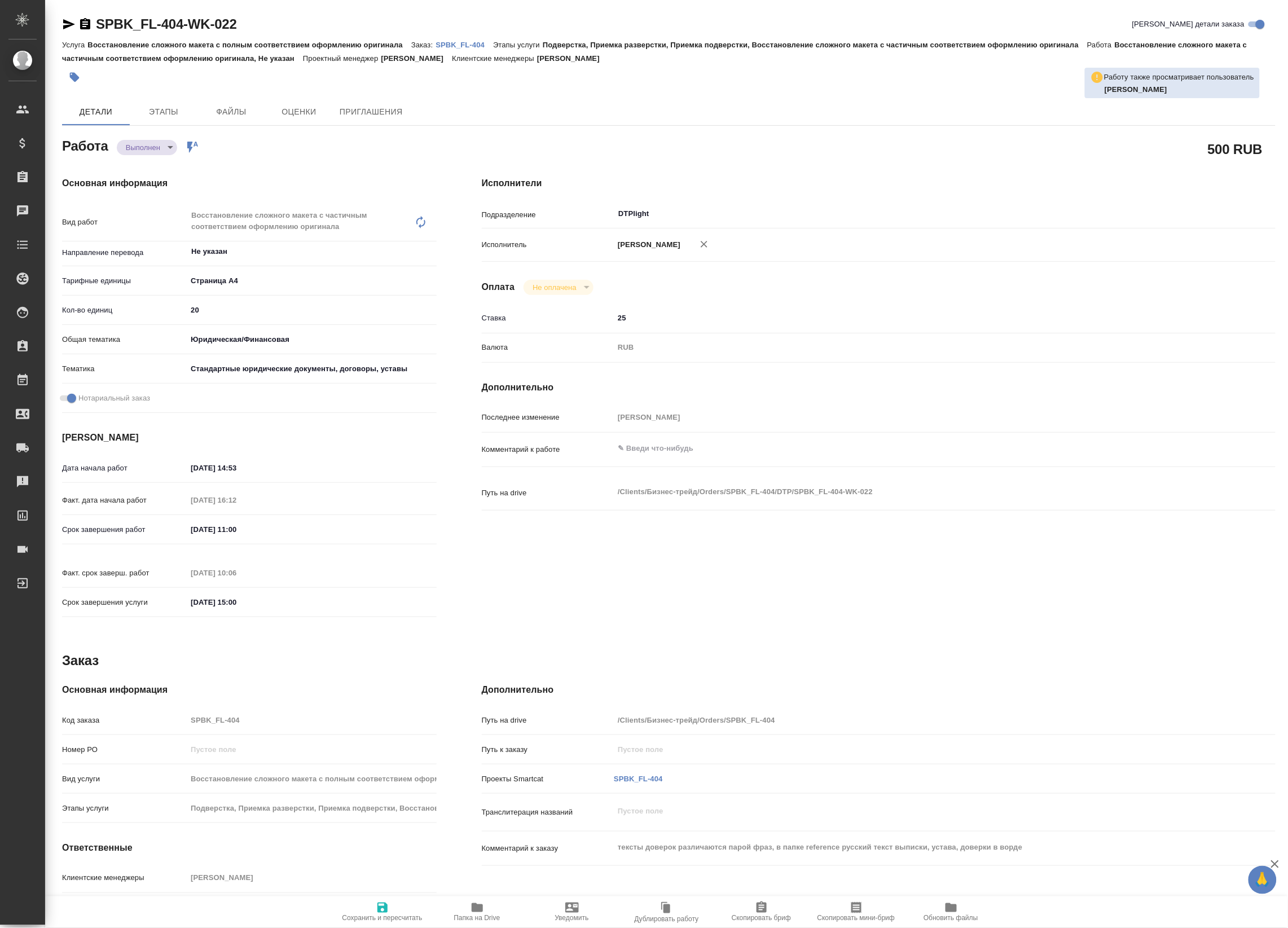
type textarea "x"
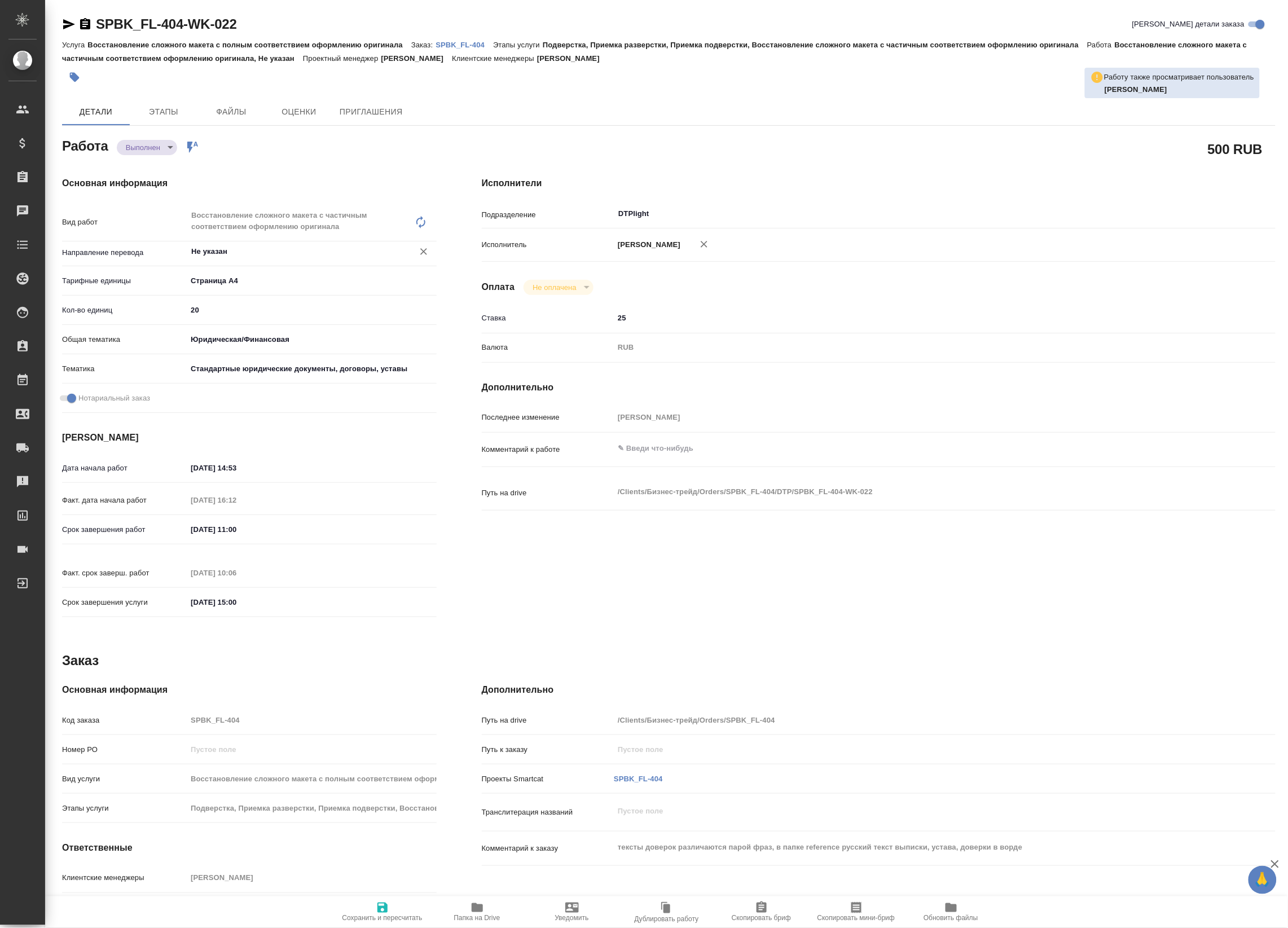
type textarea "x"
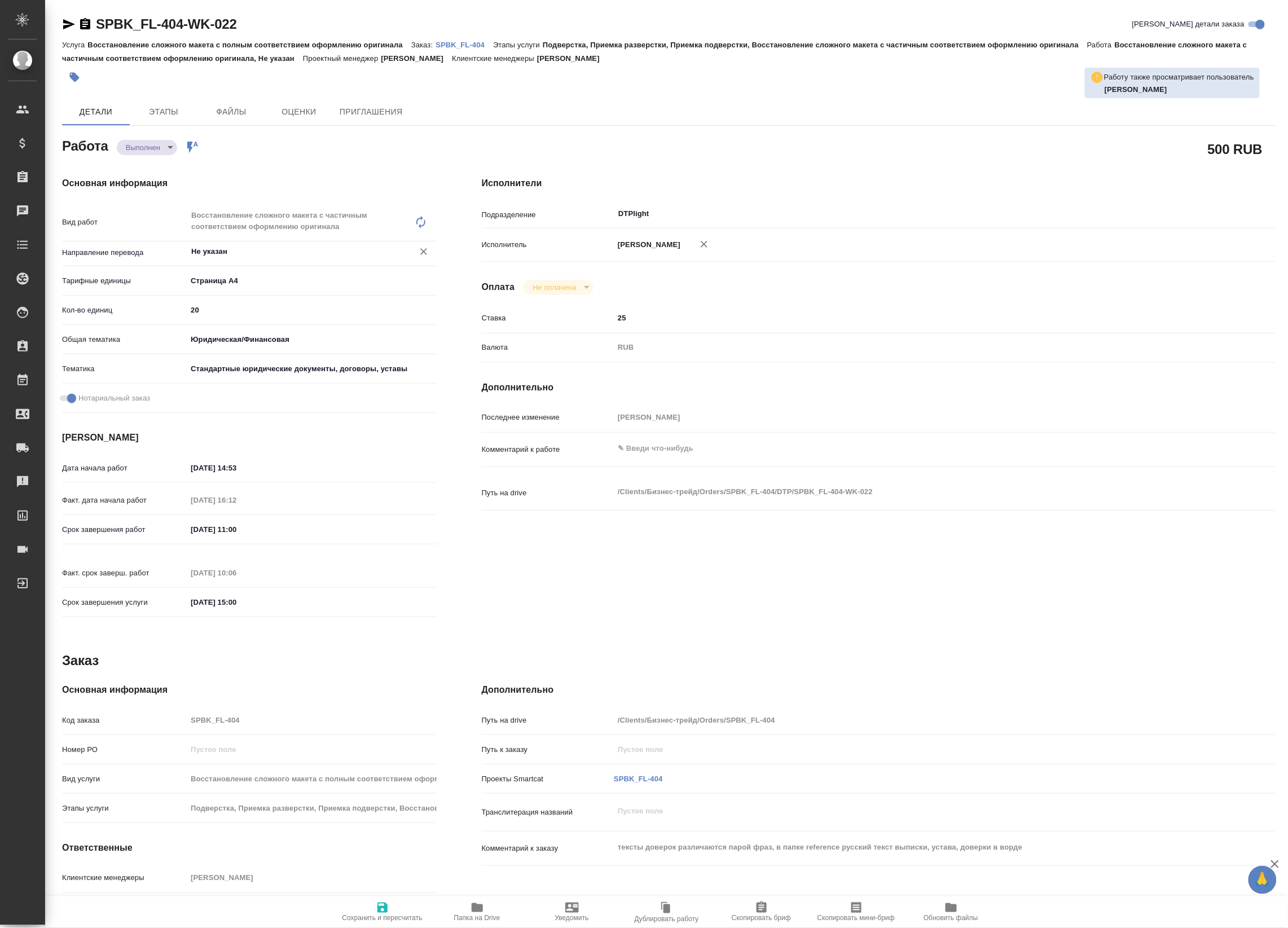
type textarea "x"
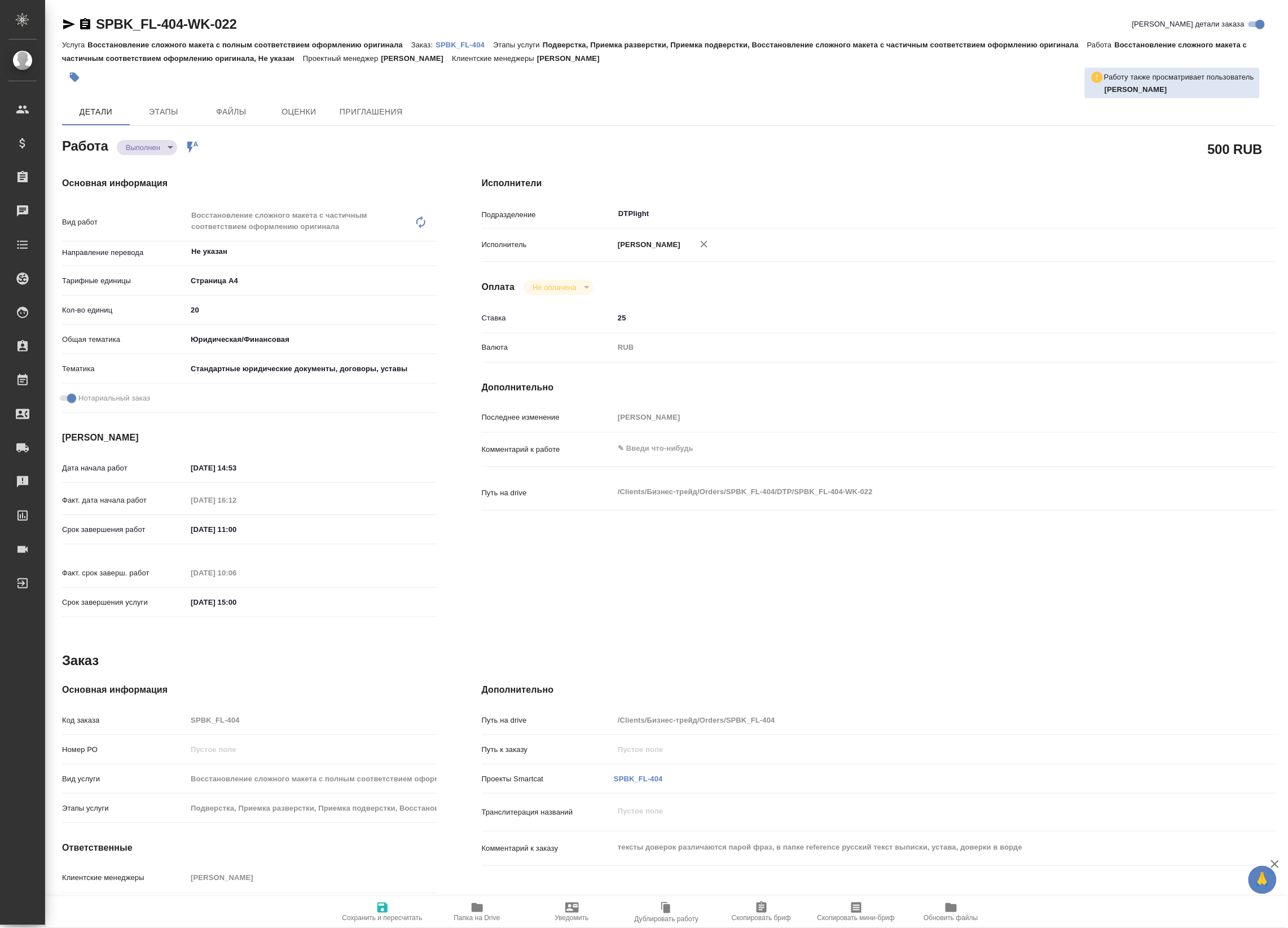
type textarea "x"
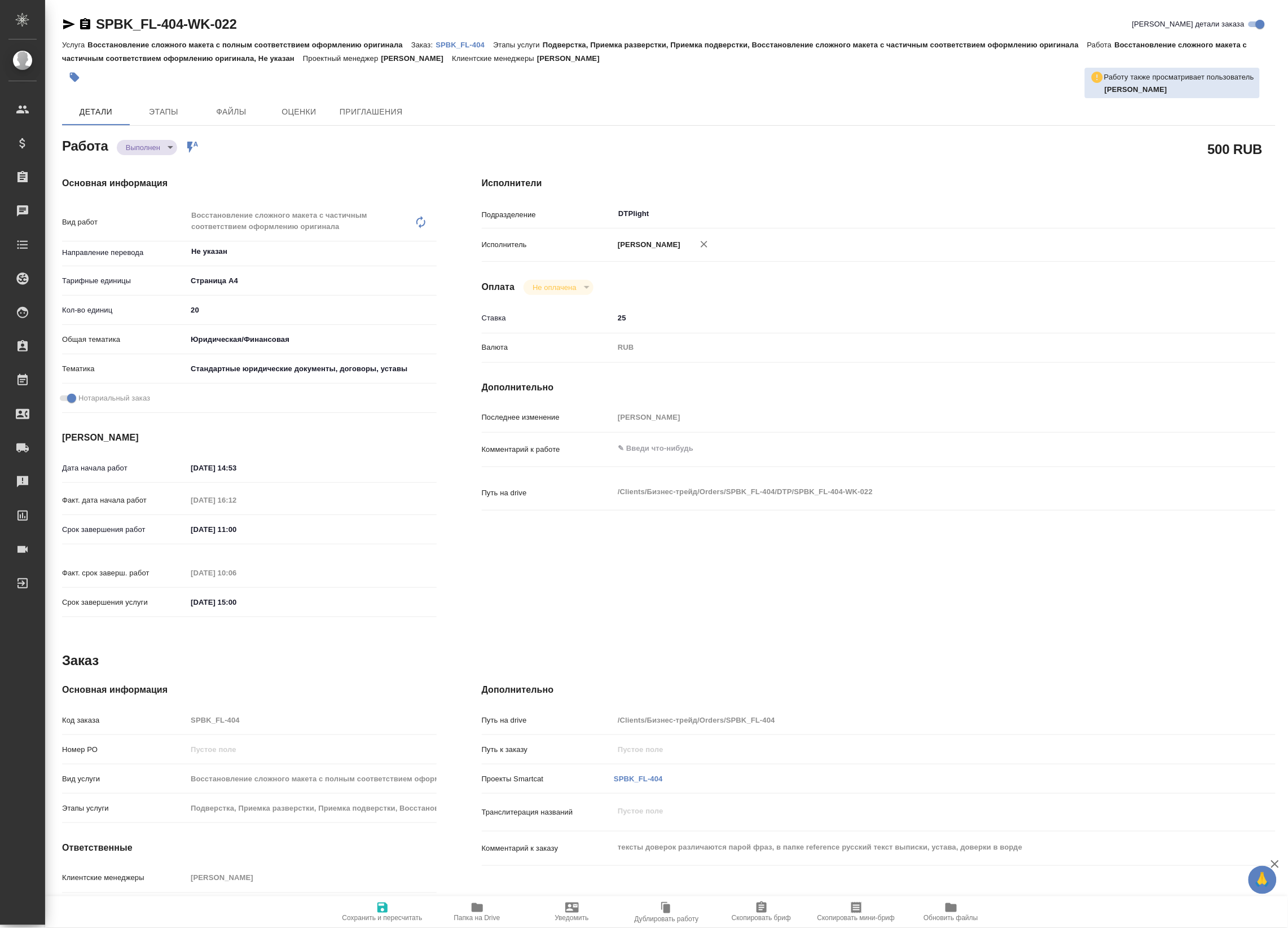
type textarea "x"
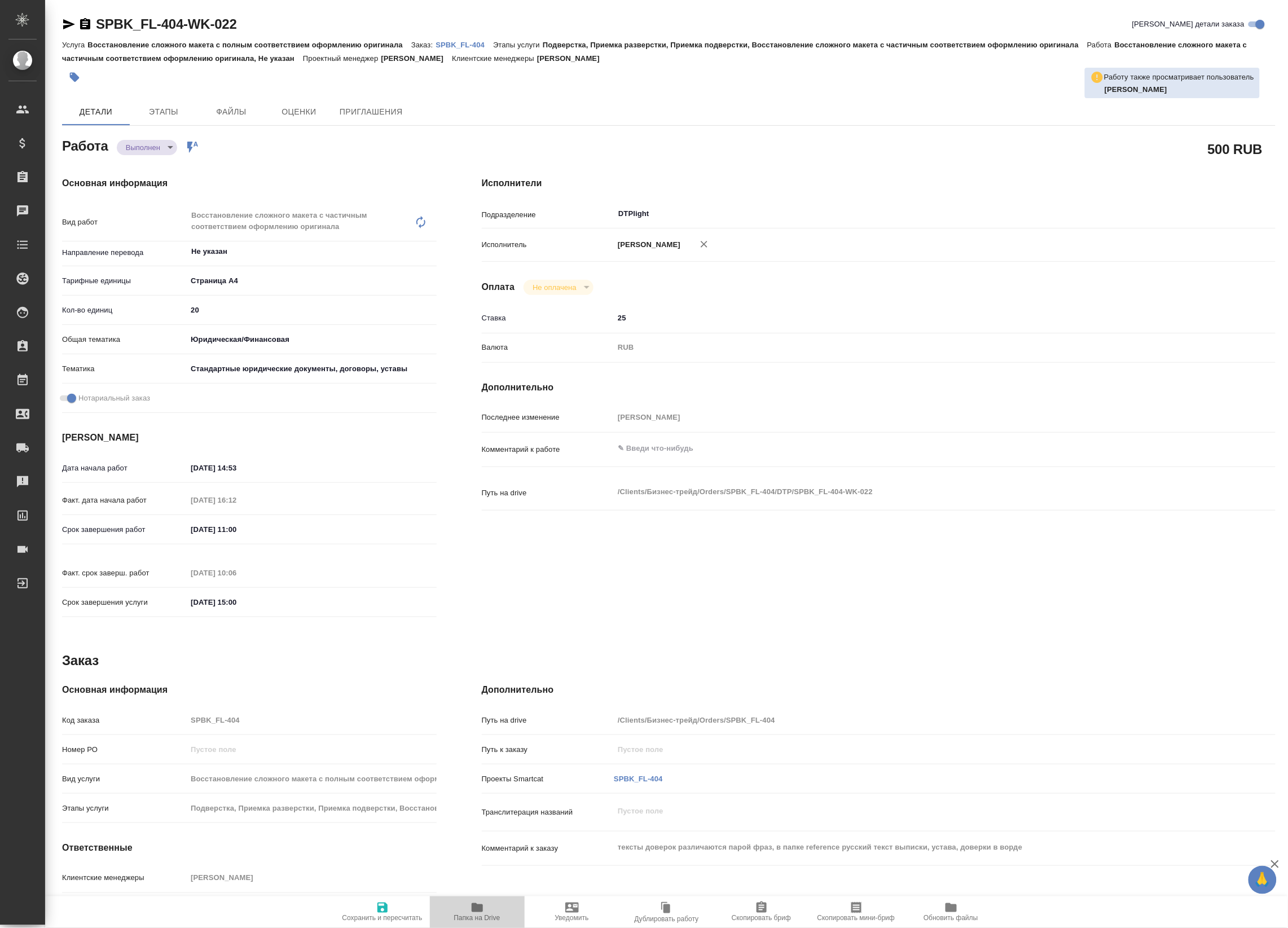
click at [483, 910] on icon "button" at bounding box center [477, 908] width 13 height 13
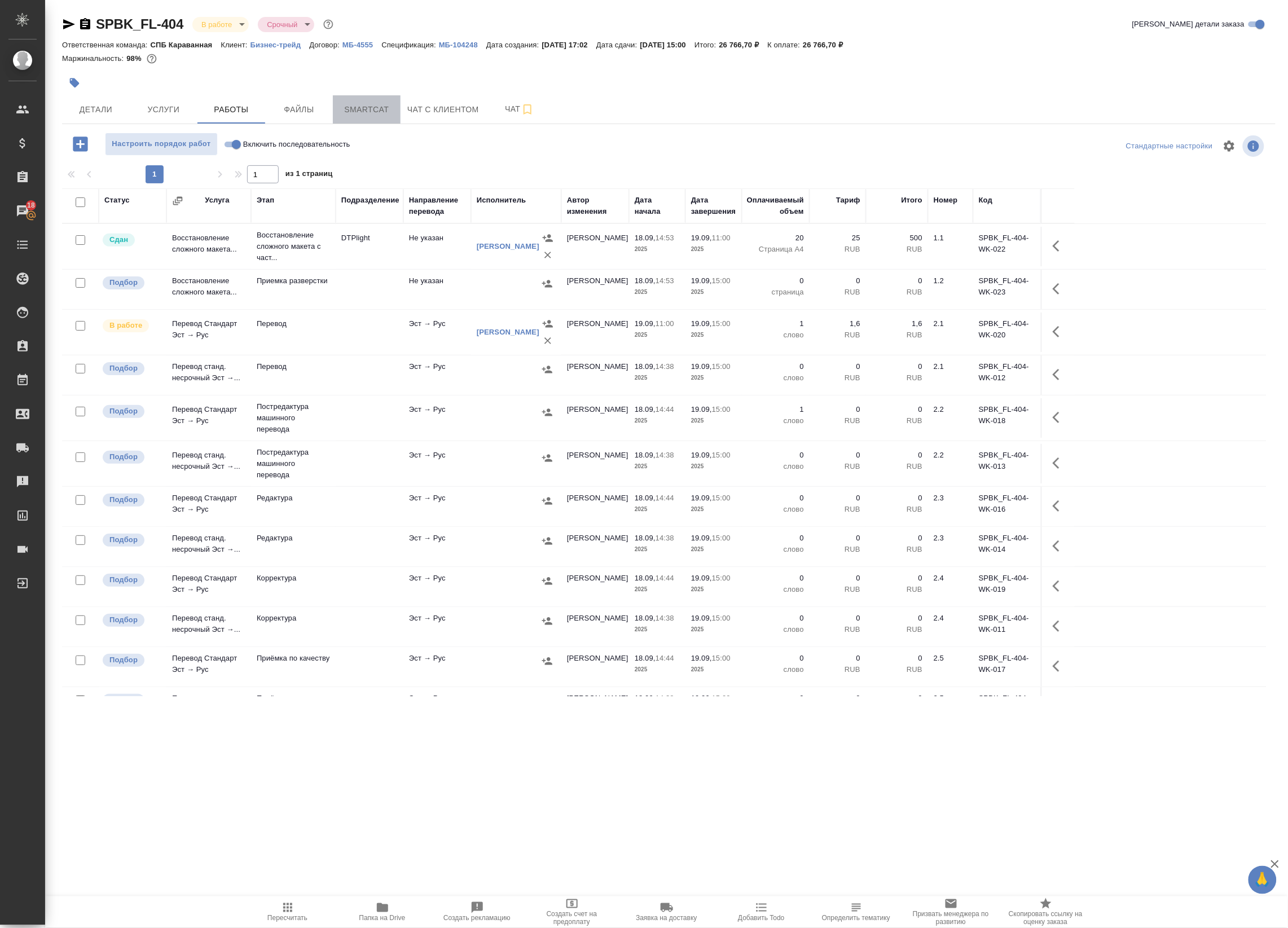
click at [354, 99] on button "Smartcat" at bounding box center [367, 109] width 68 height 28
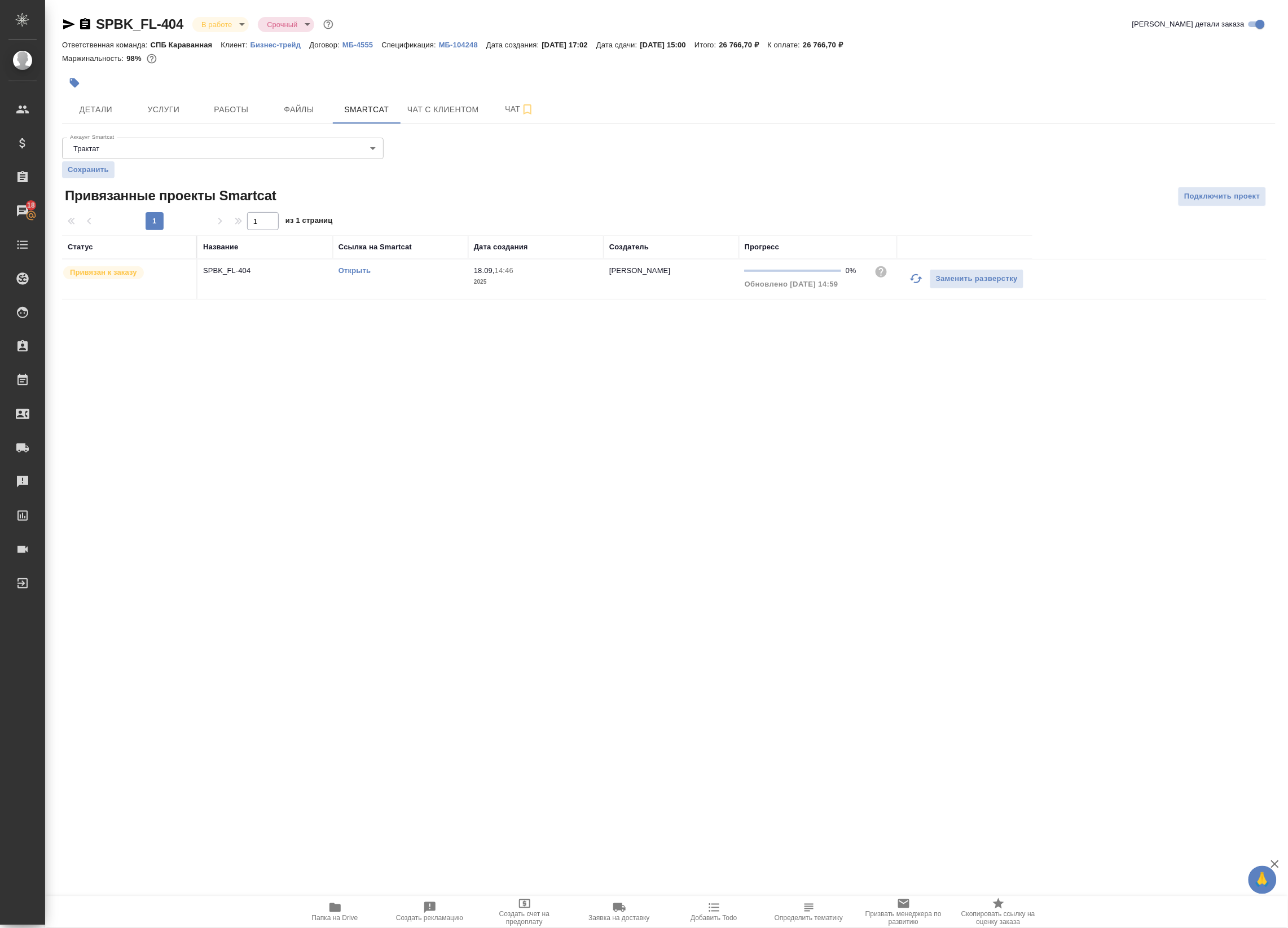
click at [360, 272] on link "Открыть" at bounding box center [354, 271] width 32 height 9
click at [168, 103] on span "Услуги" at bounding box center [163, 110] width 54 height 14
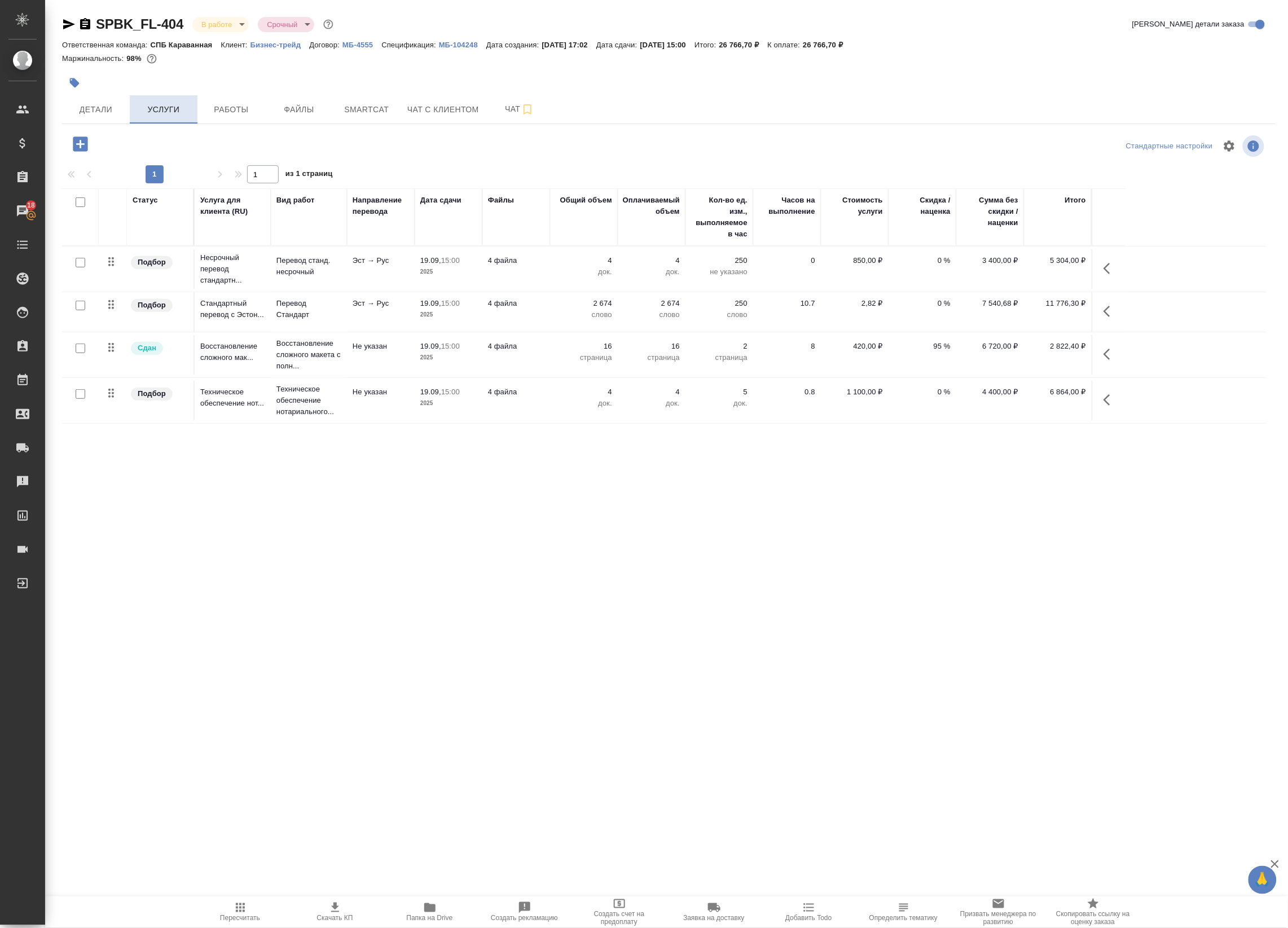
click at [195, 106] on button "Услуги" at bounding box center [163, 109] width 68 height 28
click at [223, 108] on span "Работы" at bounding box center [231, 110] width 54 height 14
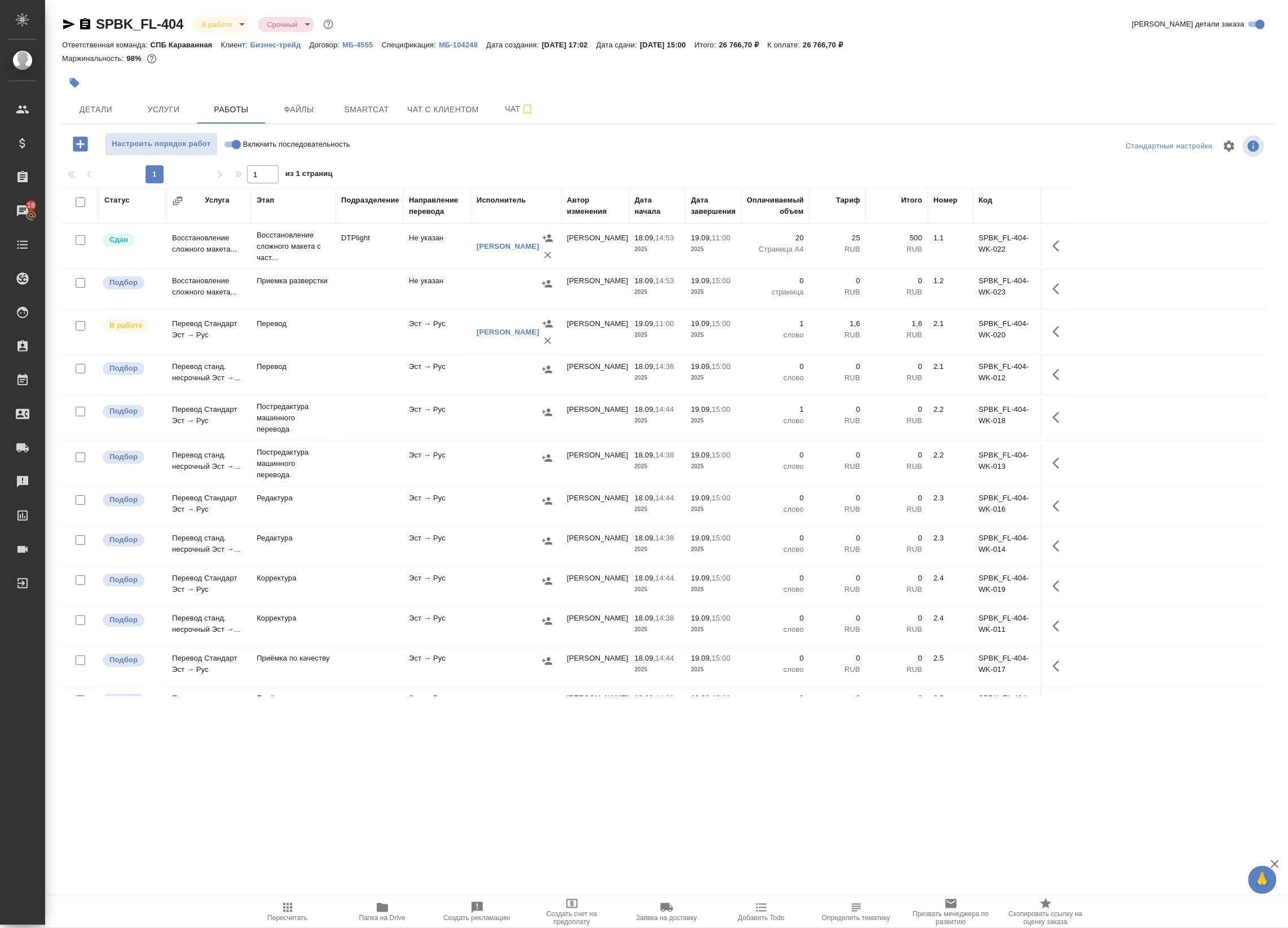
click at [285, 901] on icon "button" at bounding box center [287, 908] width 13 height 13
click at [1057, 337] on icon "button" at bounding box center [1056, 331] width 7 height 12
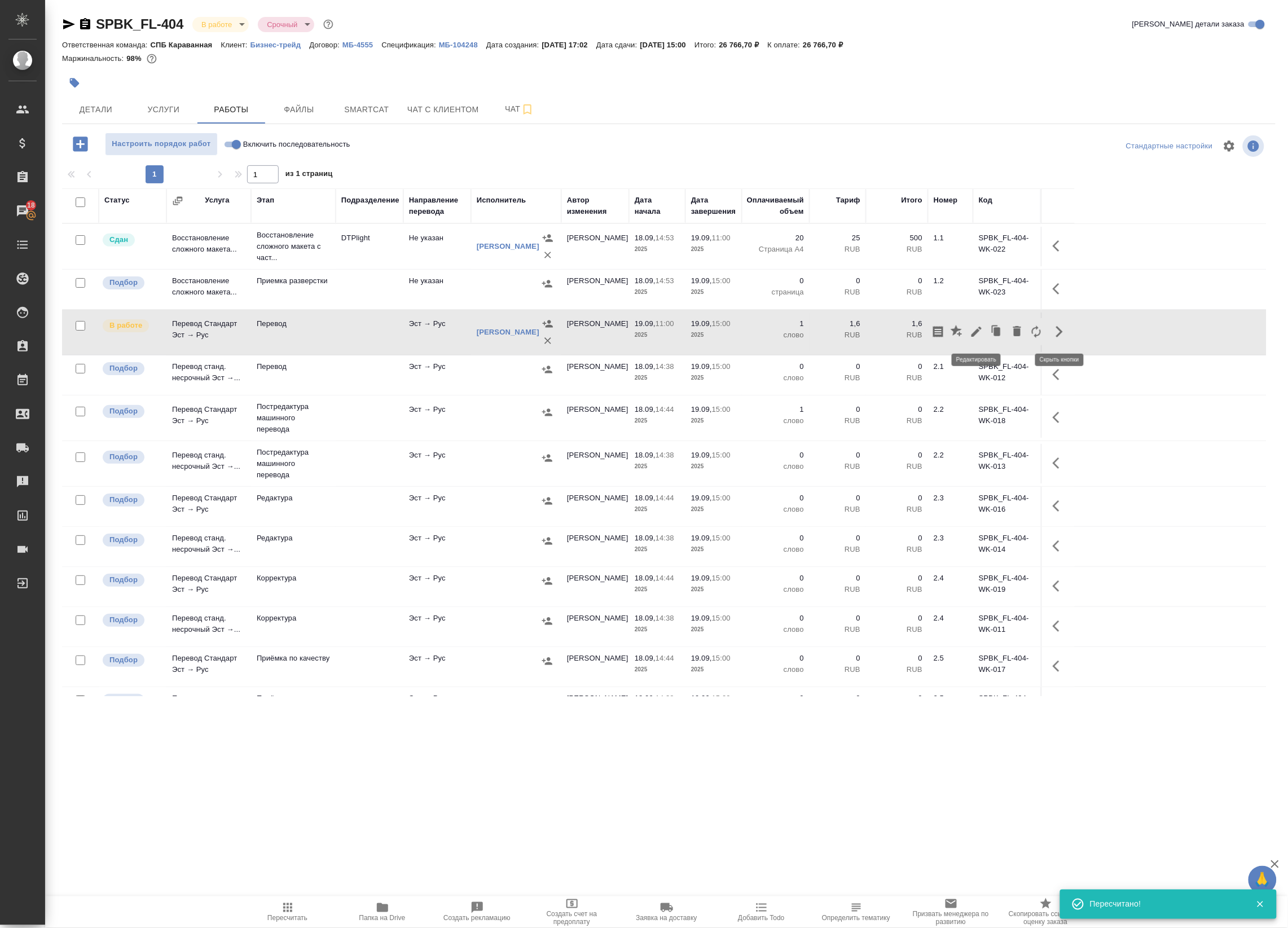
click at [974, 338] on icon "button" at bounding box center [976, 331] width 13 height 13
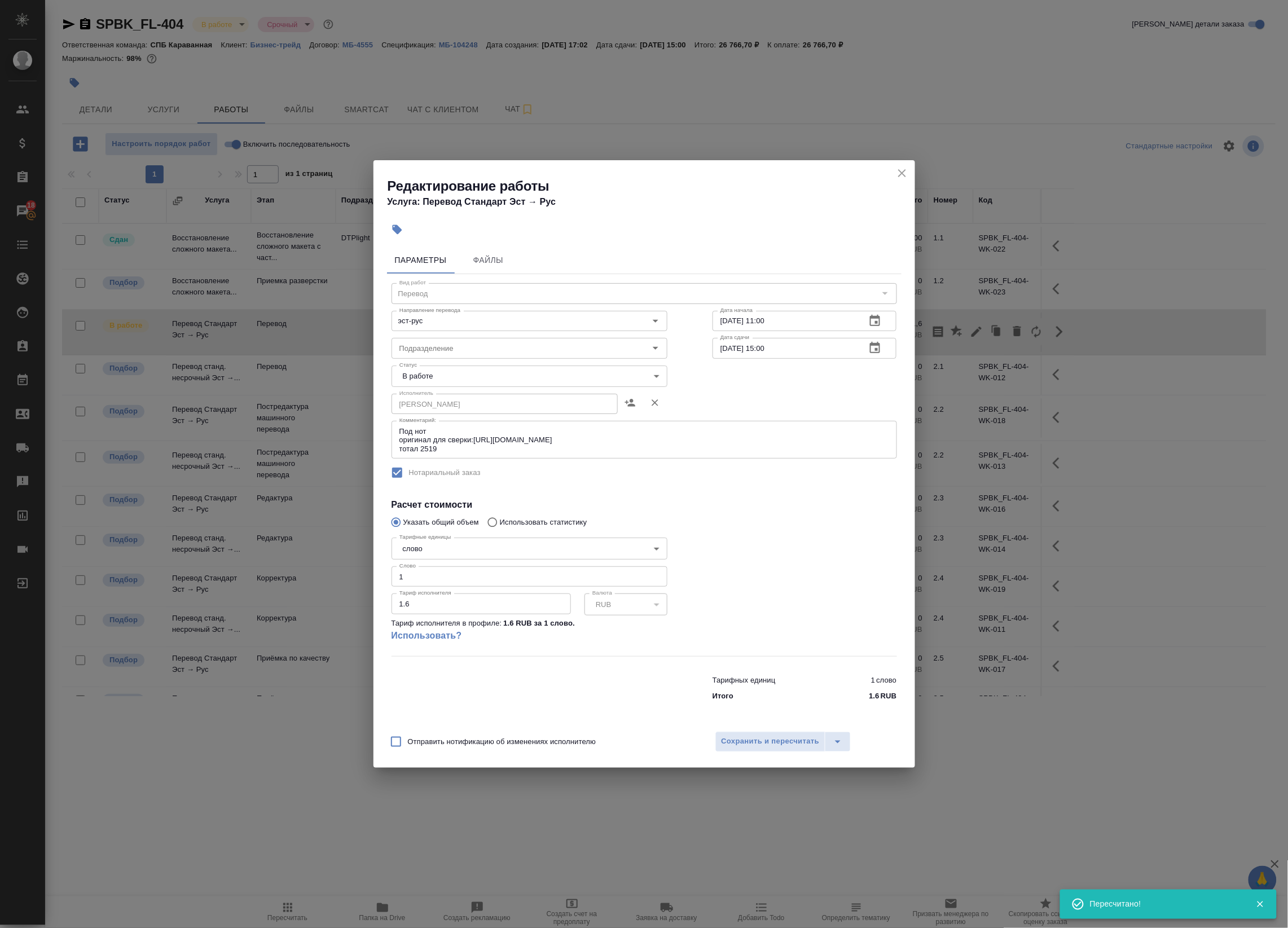
drag, startPoint x: 426, startPoint y: 575, endPoint x: 332, endPoint y: 564, distance: 94.6
click at [332, 564] on div "Редактирование работы Услуга: Перевод Стандарт Эст → [PERSON_NAME] Файлы Вид ра…" at bounding box center [644, 464] width 1288 height 928
paste input "3483"
type input "3483"
click at [727, 733] on button "Сохранить и пересчитать" at bounding box center [771, 742] width 111 height 20
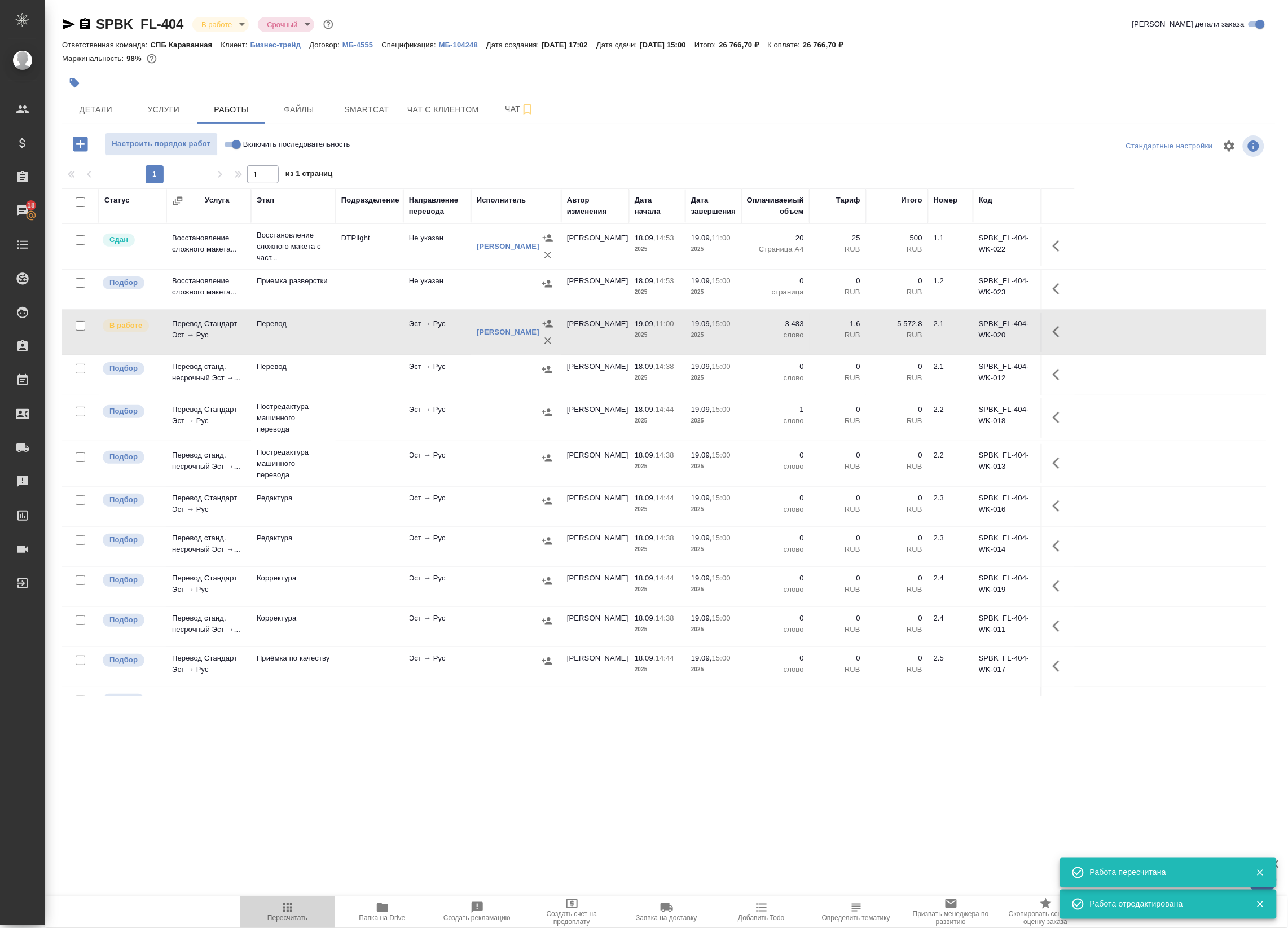
click at [295, 915] on span "Пересчитать" at bounding box center [287, 918] width 40 height 8
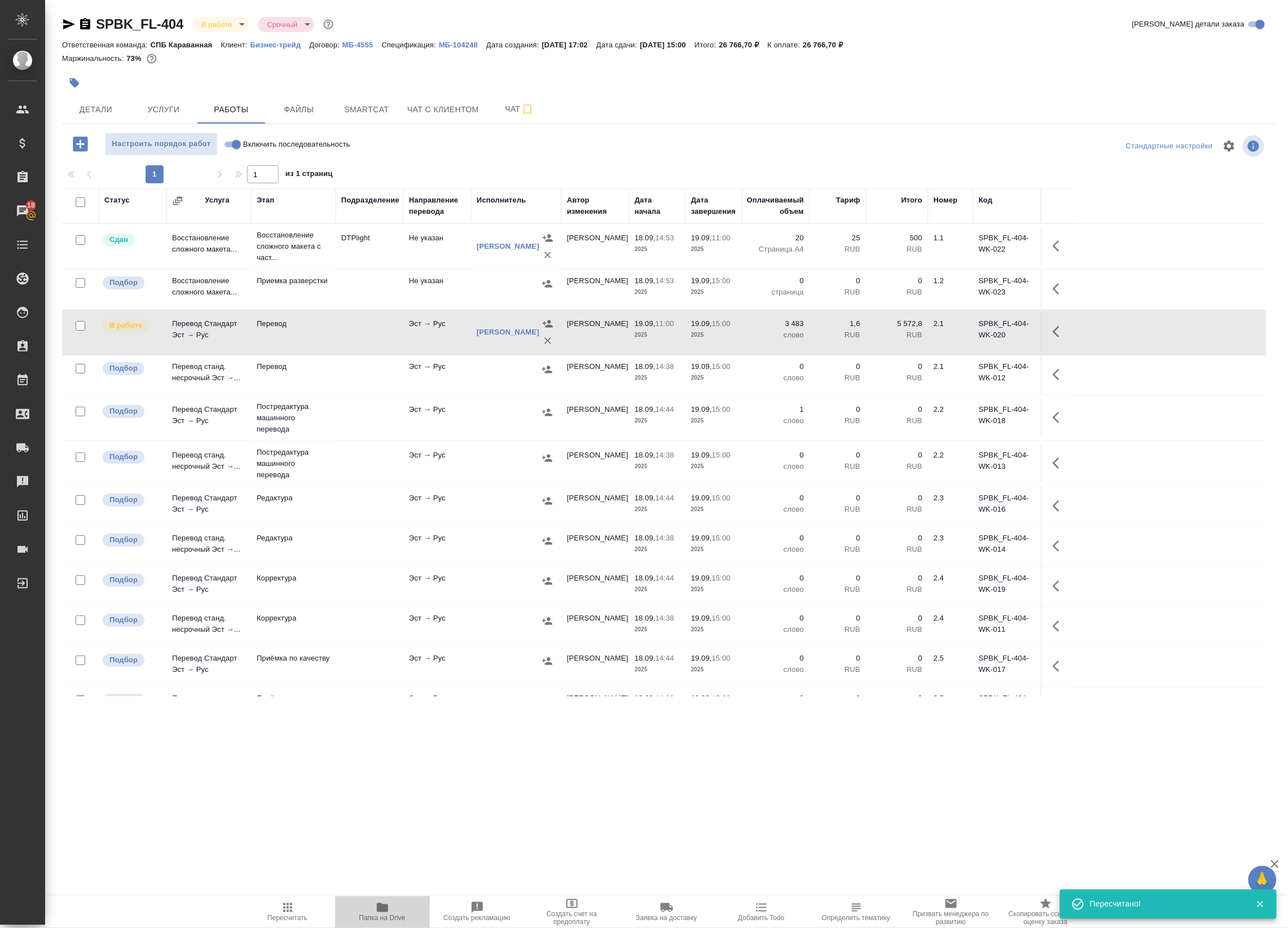
click at [378, 902] on icon "button" at bounding box center [382, 908] width 13 height 13
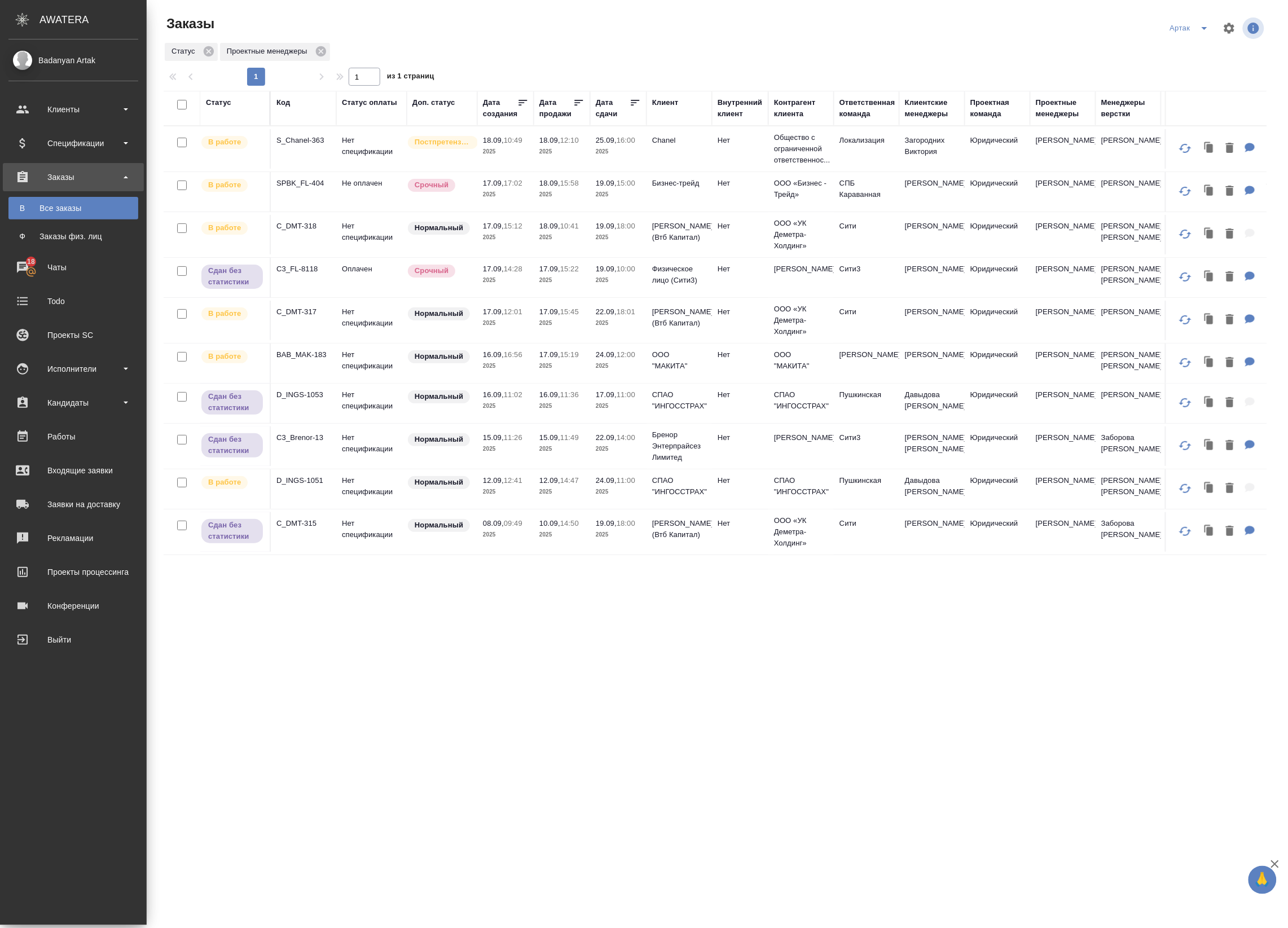
click at [299, 151] on td "S_Chanel-363" at bounding box center [304, 148] width 66 height 39
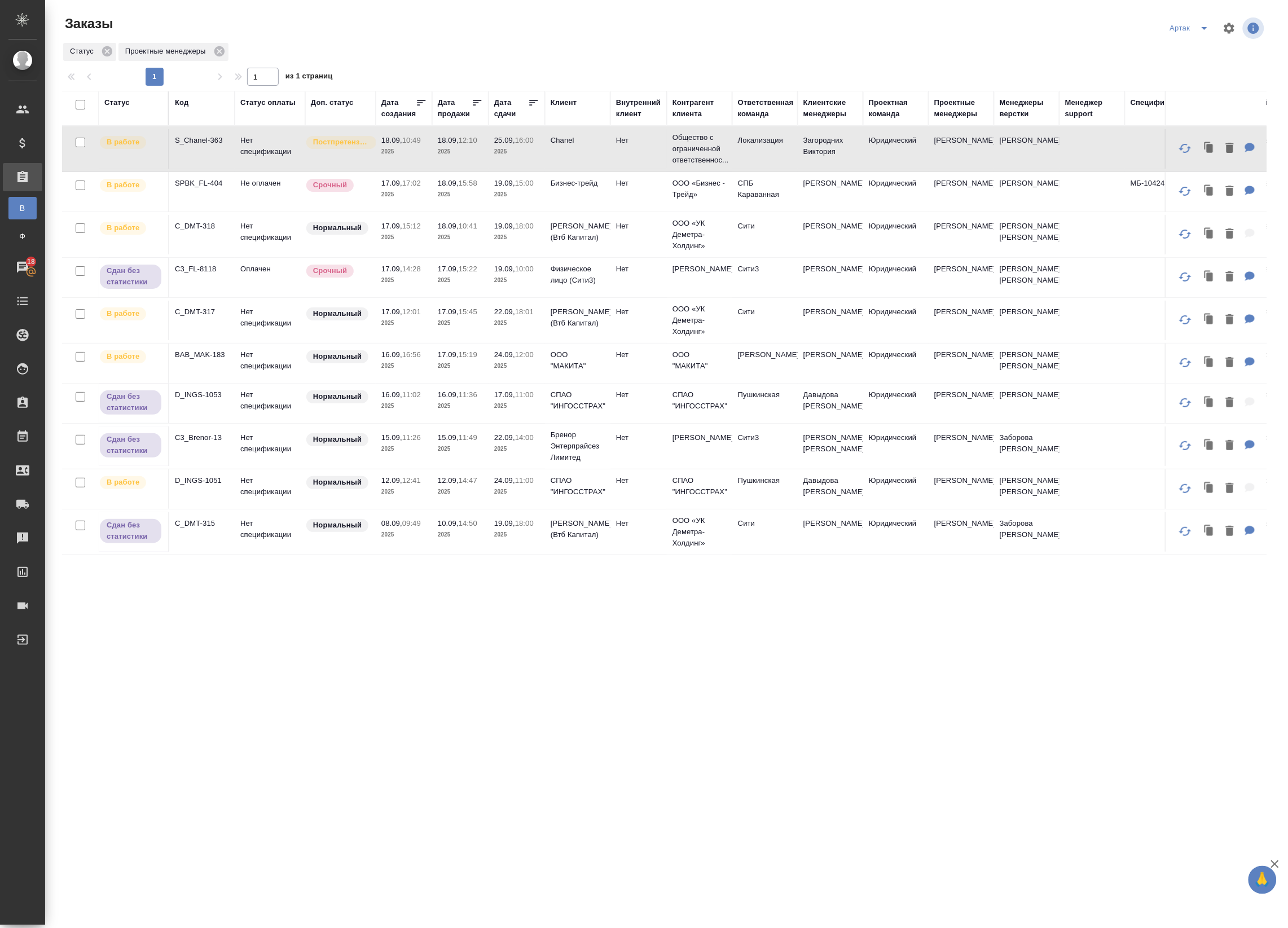
click at [289, 501] on td "Нет спецификации" at bounding box center [269, 489] width 70 height 39
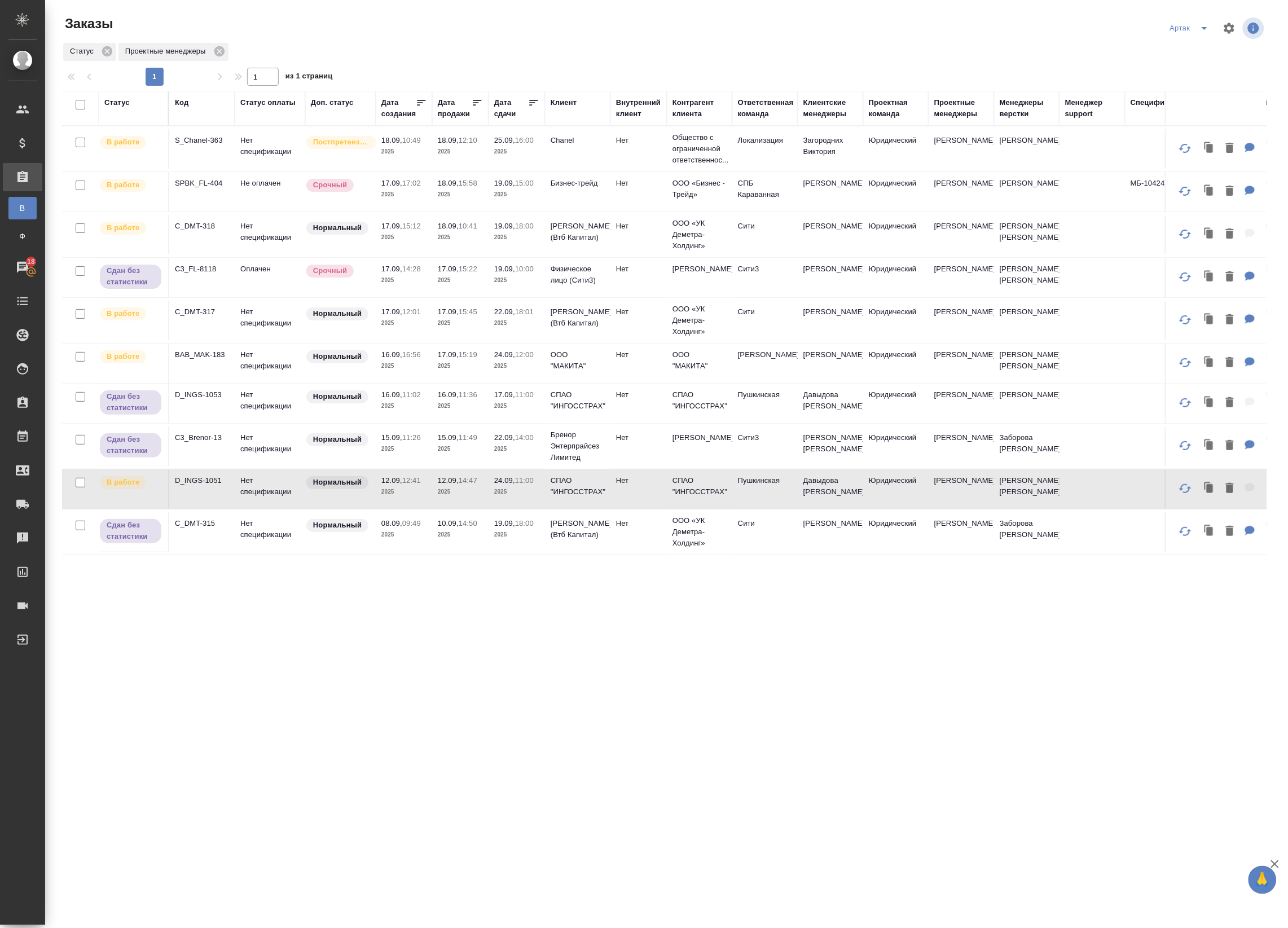
click at [381, 618] on div "Статус Код Статус оплаты Доп. статус Дата создания Дата продажи Дата сдачи Клие…" at bounding box center [664, 429] width 1205 height 677
drag, startPoint x: 1203, startPoint y: 26, endPoint x: 1205, endPoint y: 35, distance: 9.2
click at [1203, 26] on icon "split button" at bounding box center [1205, 28] width 13 height 13
click at [1194, 55] on li "leagal" at bounding box center [1192, 51] width 49 height 18
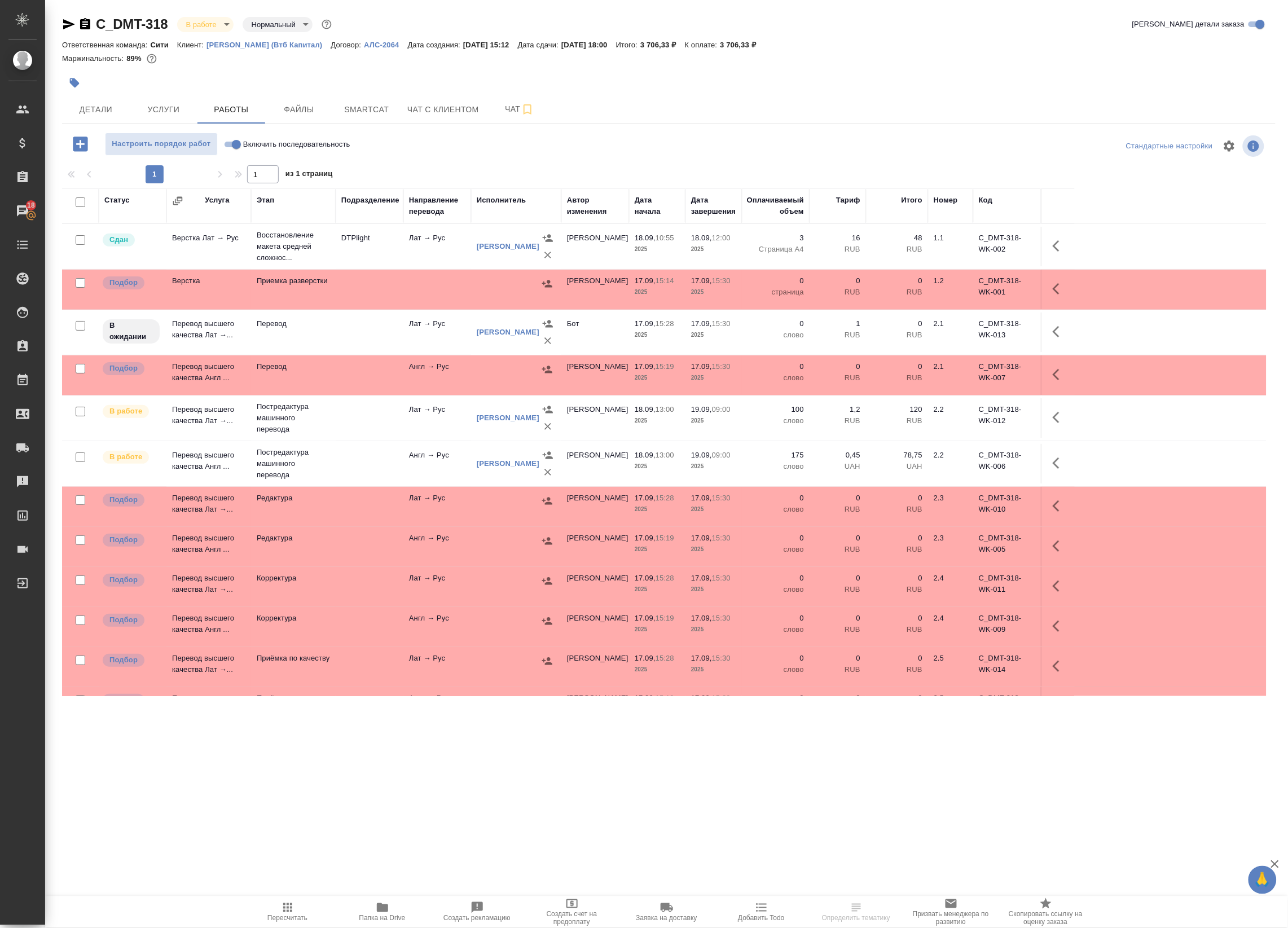
click at [76, 201] on input "checkbox" at bounding box center [80, 202] width 10 height 10
checkbox input "true"
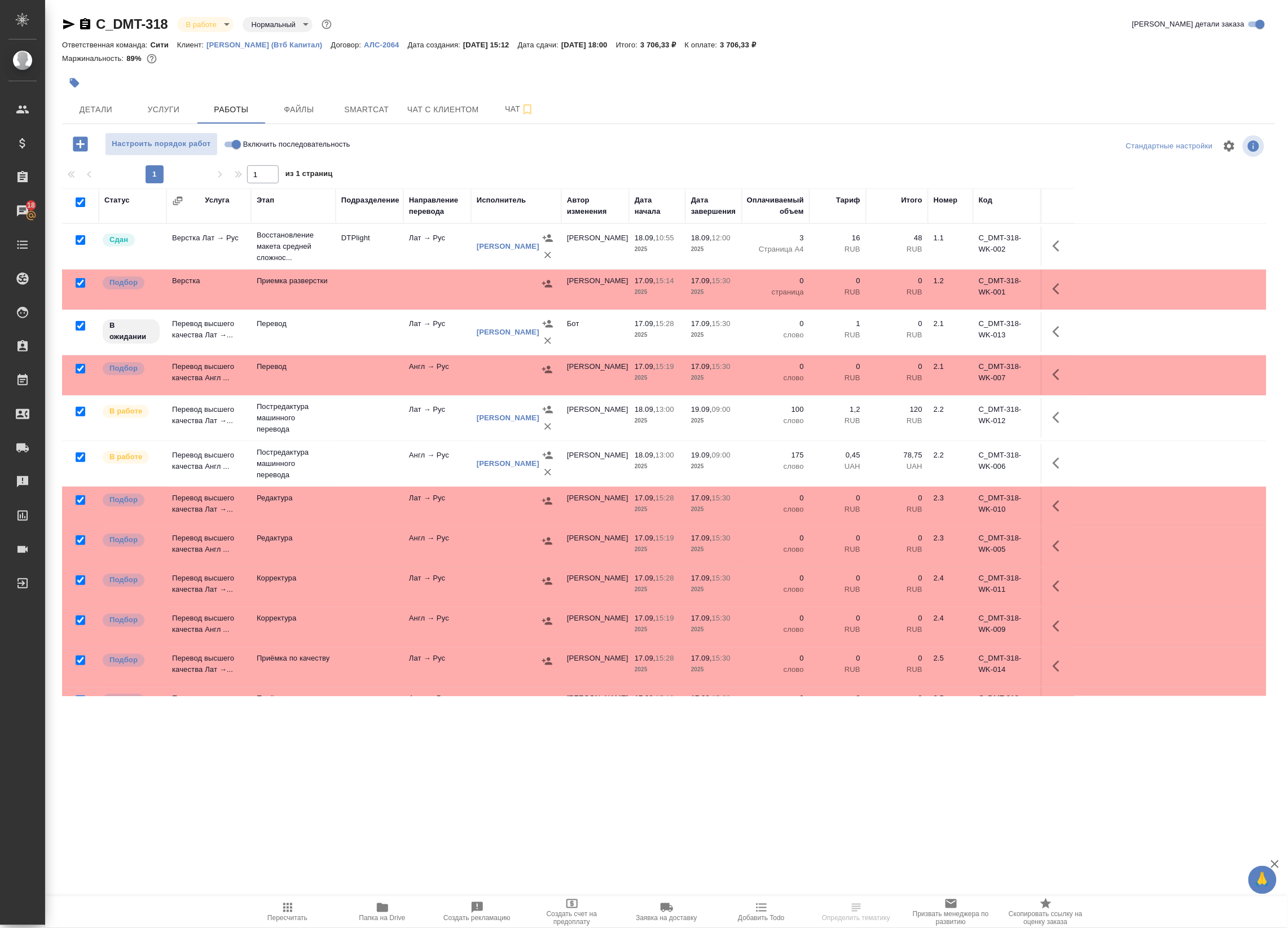
checkbox input "true"
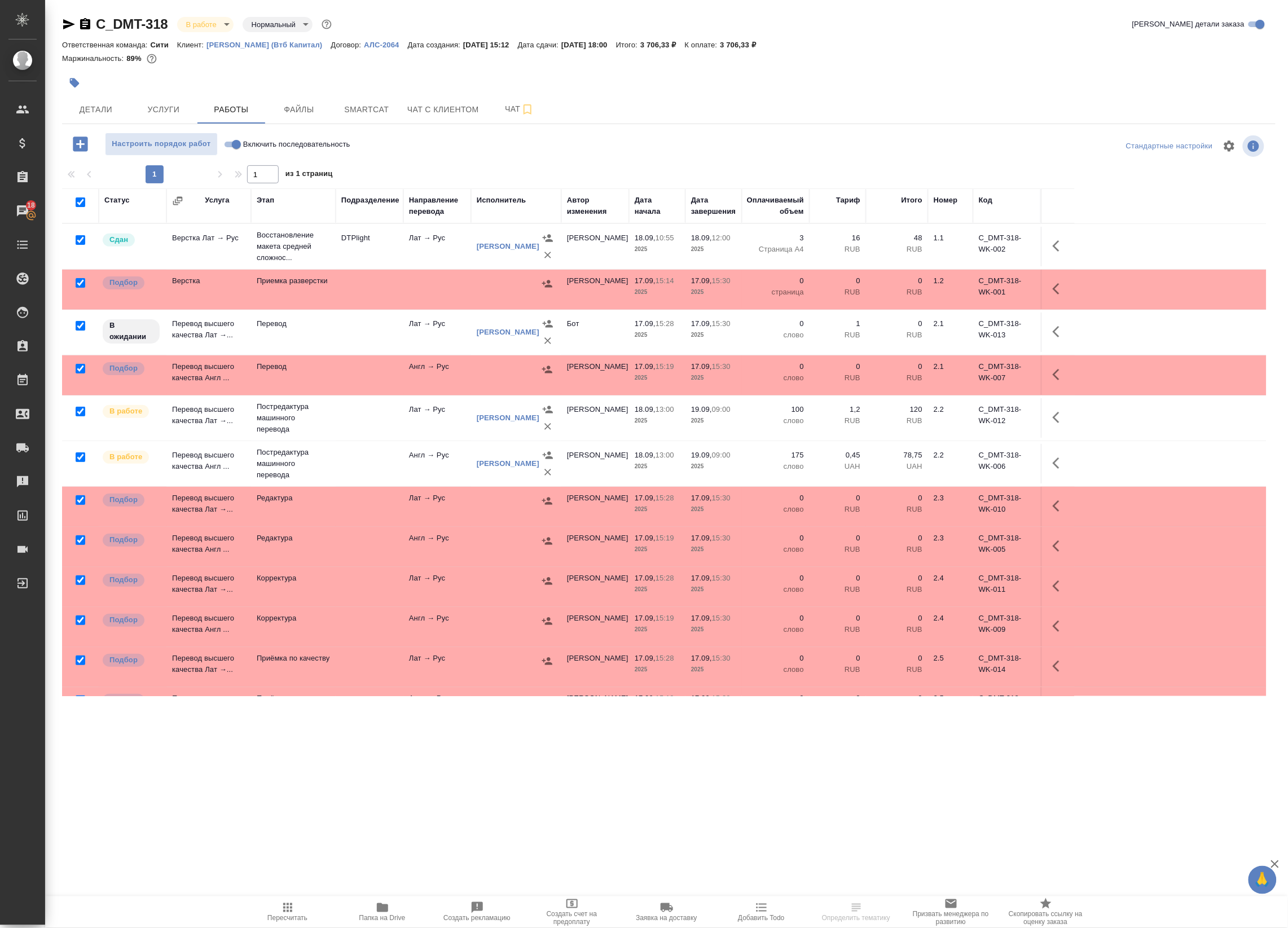
checkbox input "true"
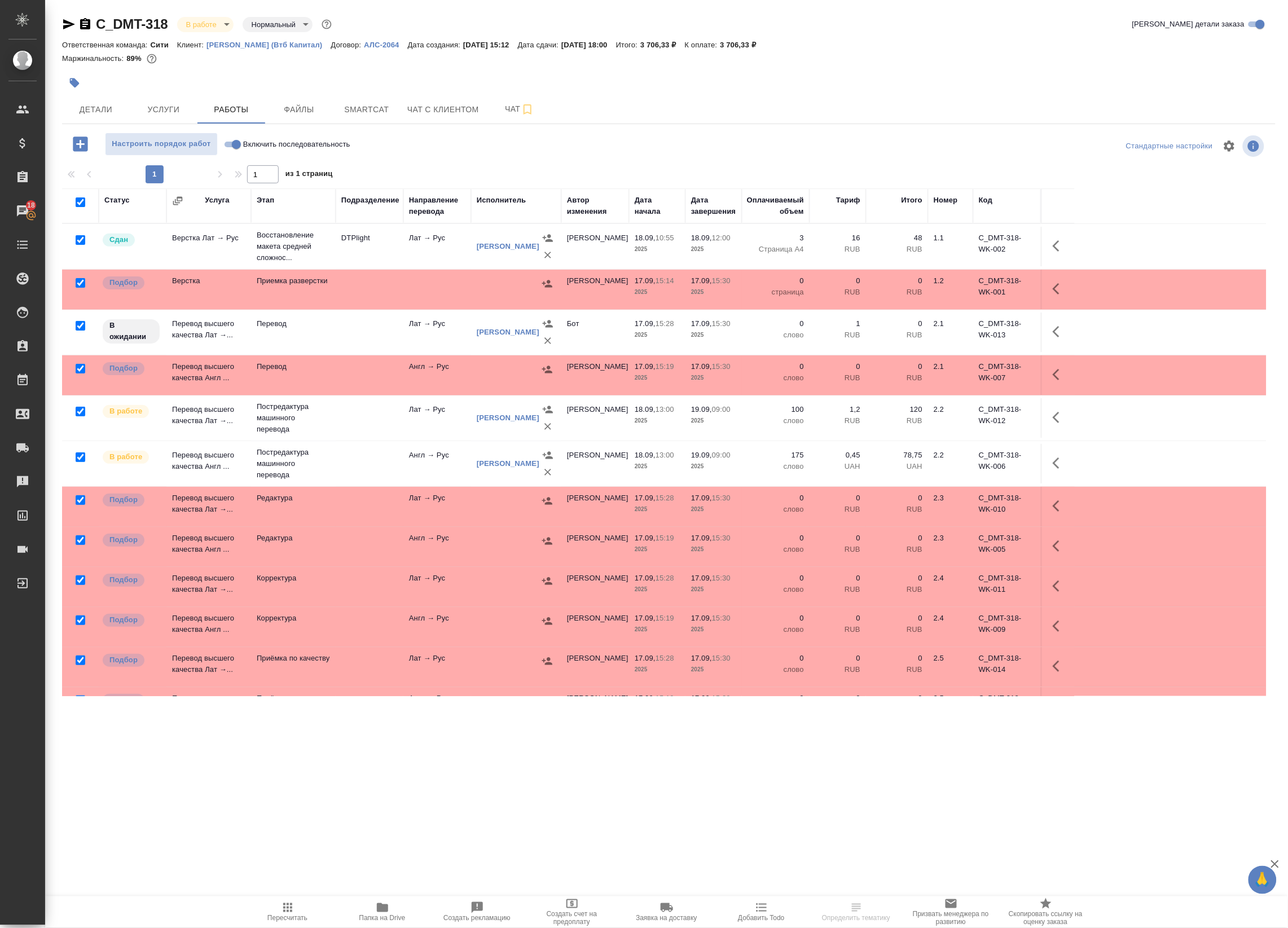
checkbox input "true"
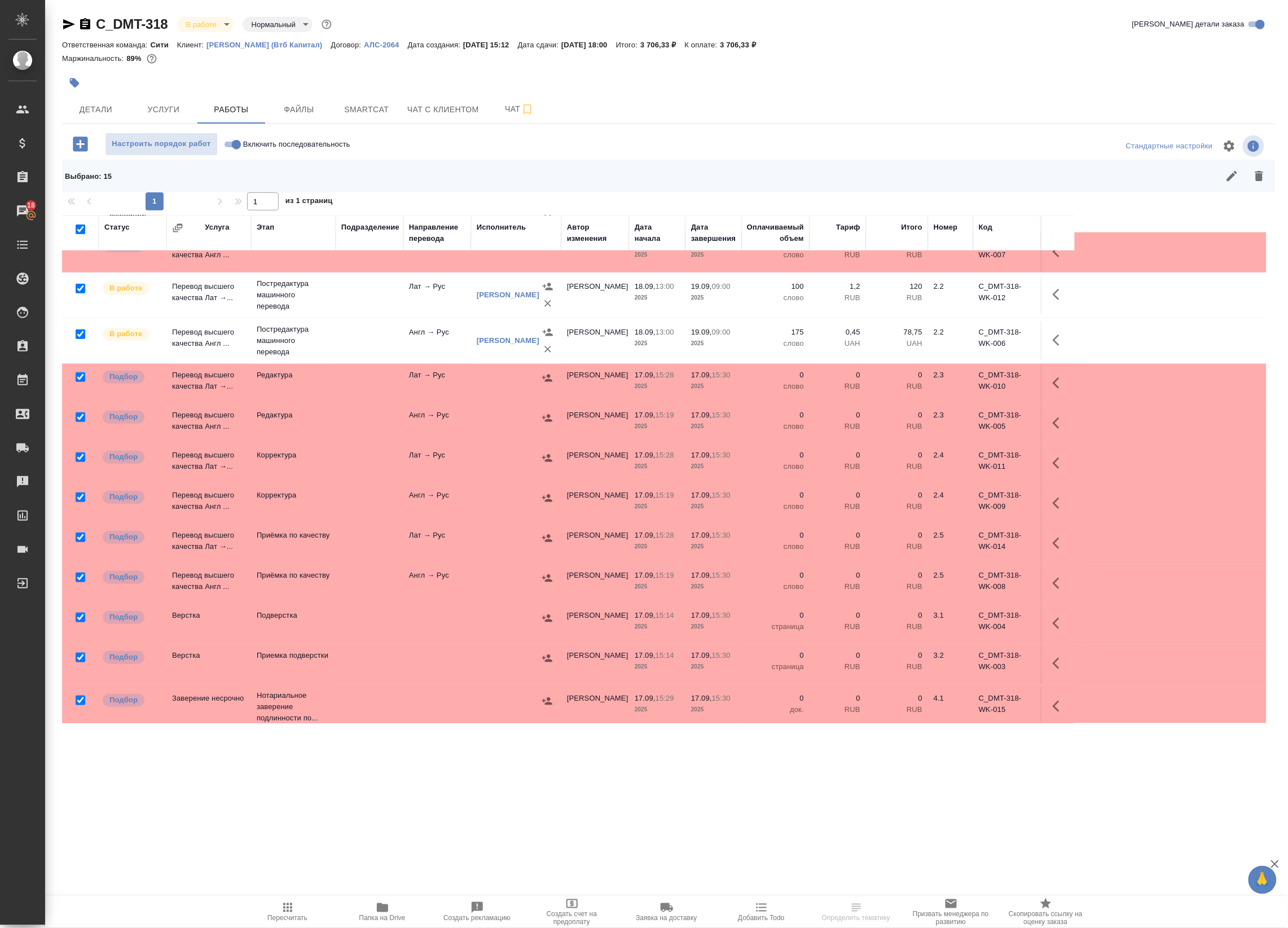
scroll to position [159, 0]
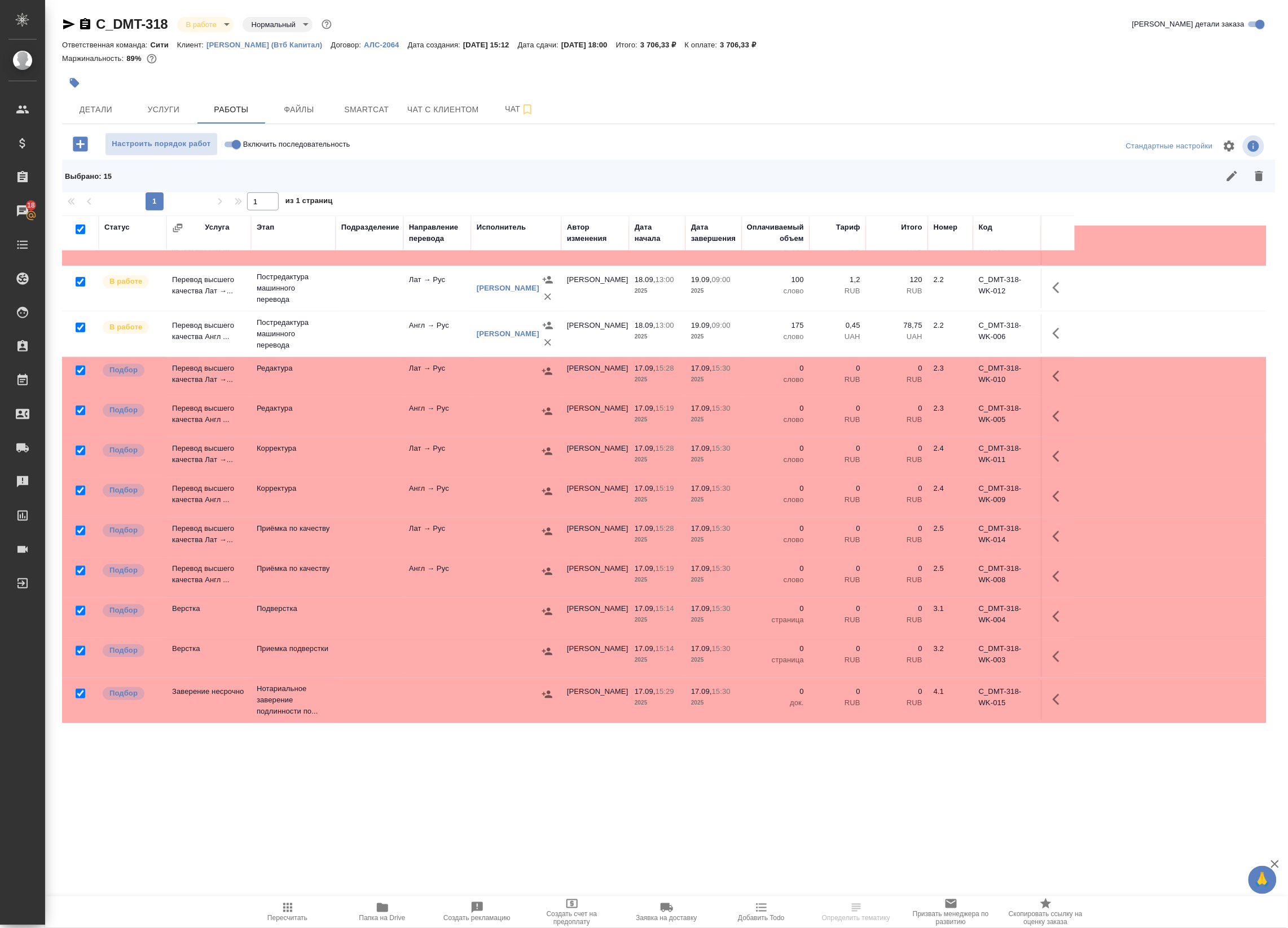
click at [76, 691] on input "checkbox" at bounding box center [80, 694] width 10 height 10
checkbox input "false"
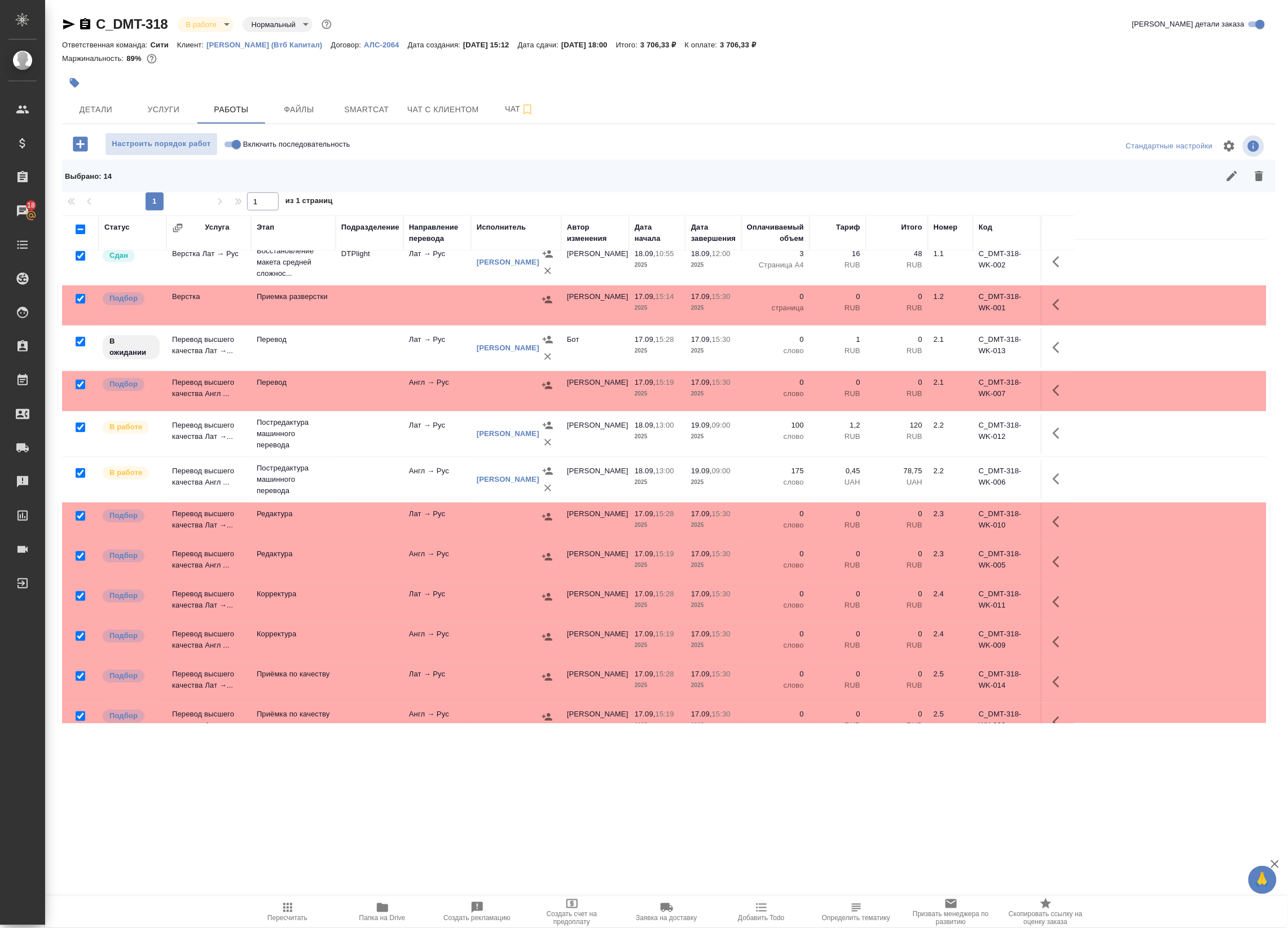
scroll to position [0, 0]
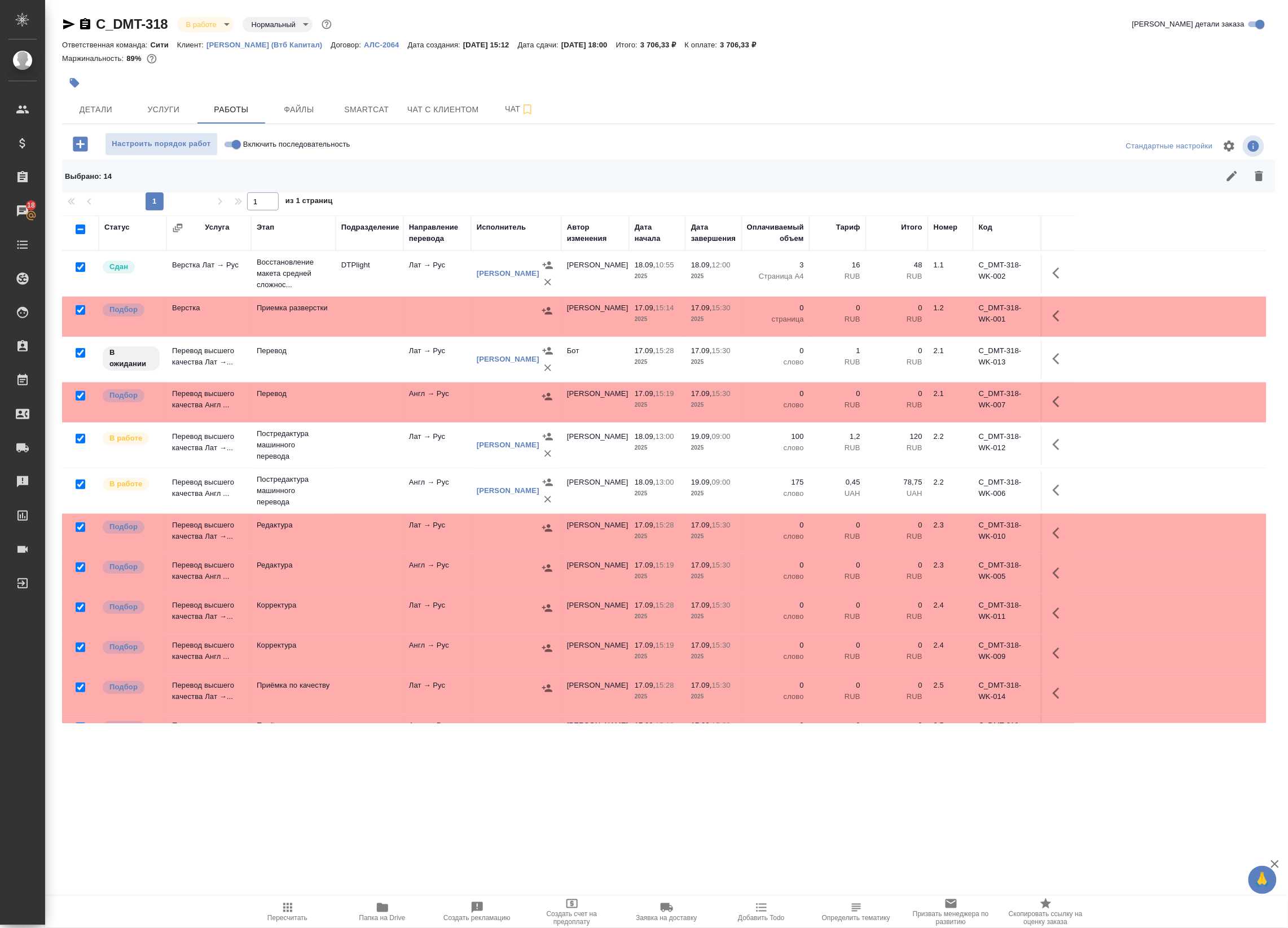
click at [77, 487] on input "checkbox" at bounding box center [80, 484] width 10 height 10
checkbox input "false"
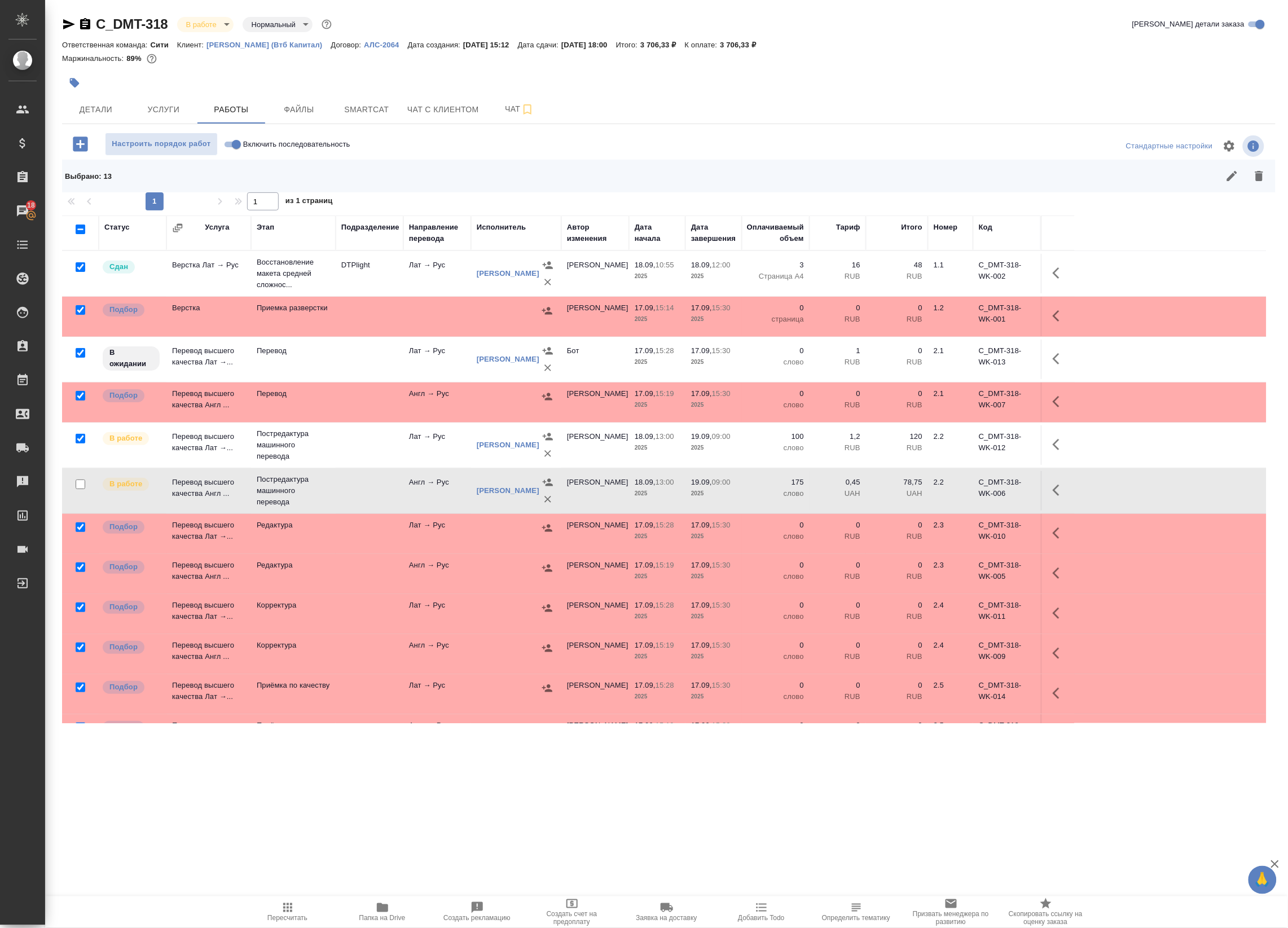
click at [81, 435] on input "checkbox" at bounding box center [80, 439] width 10 height 10
checkbox input "false"
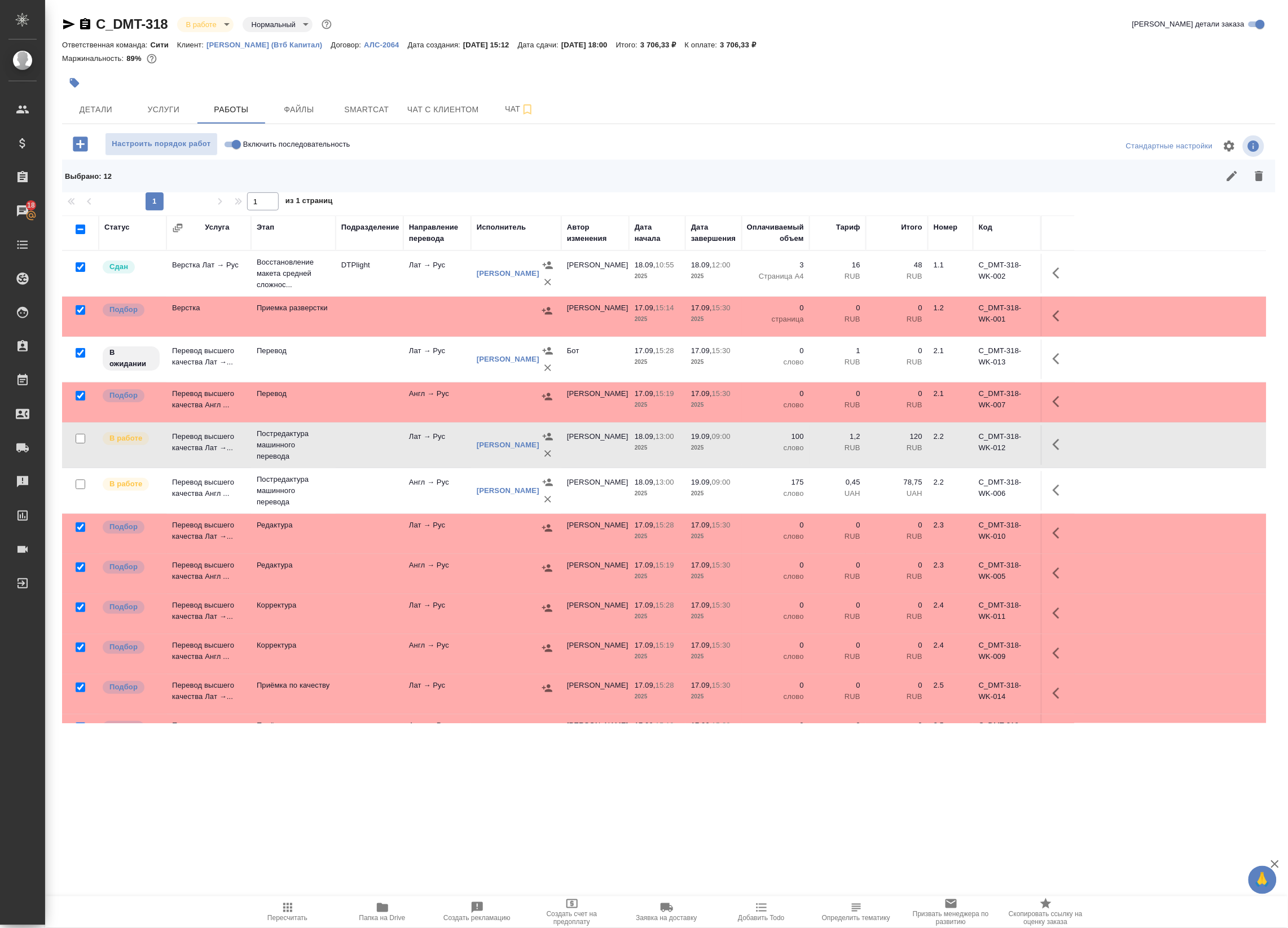
click at [83, 264] on input "checkbox" at bounding box center [80, 266] width 10 height 10
checkbox input "false"
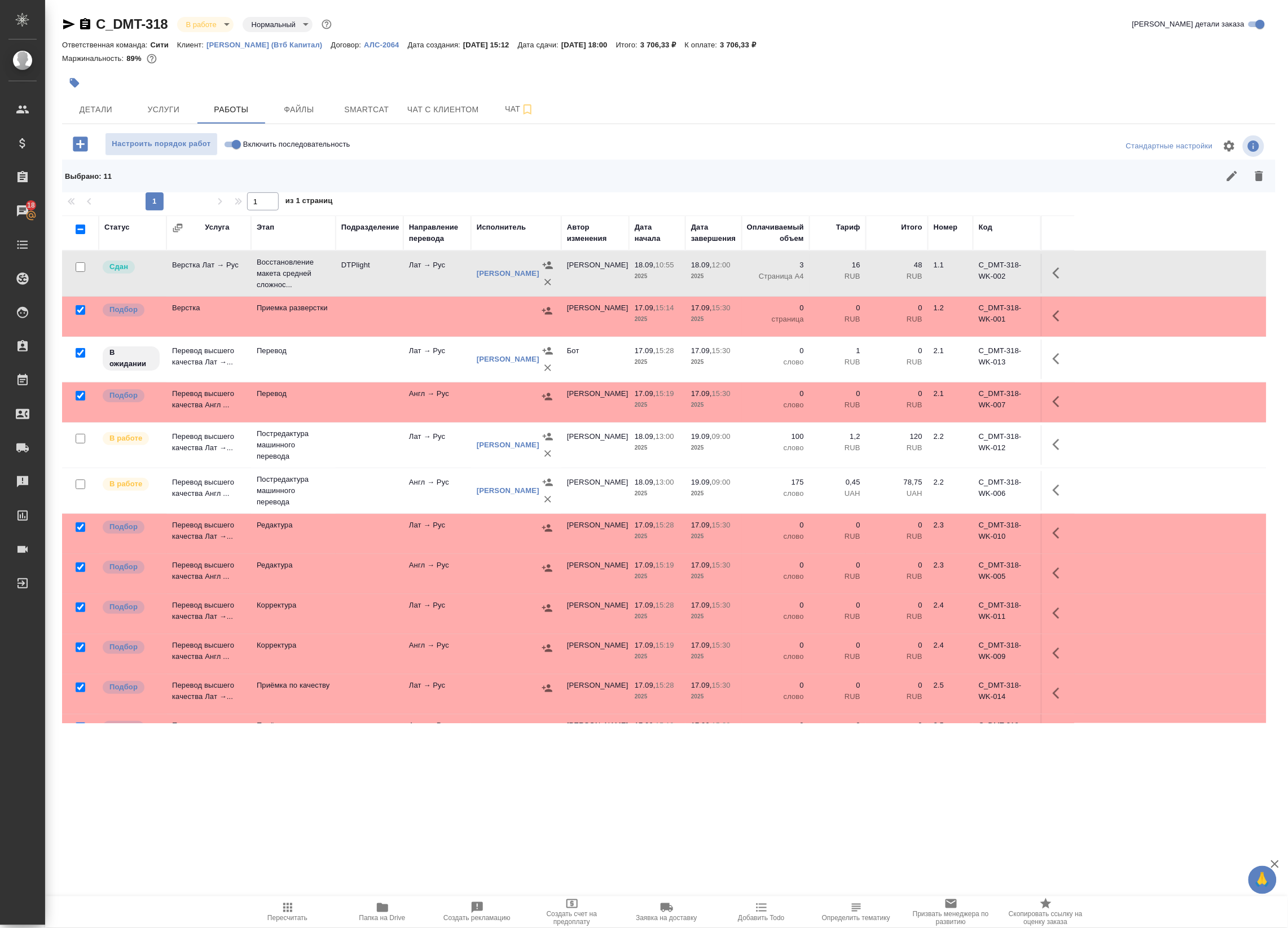
click at [82, 358] on input "checkbox" at bounding box center [80, 353] width 10 height 10
checkbox input "false"
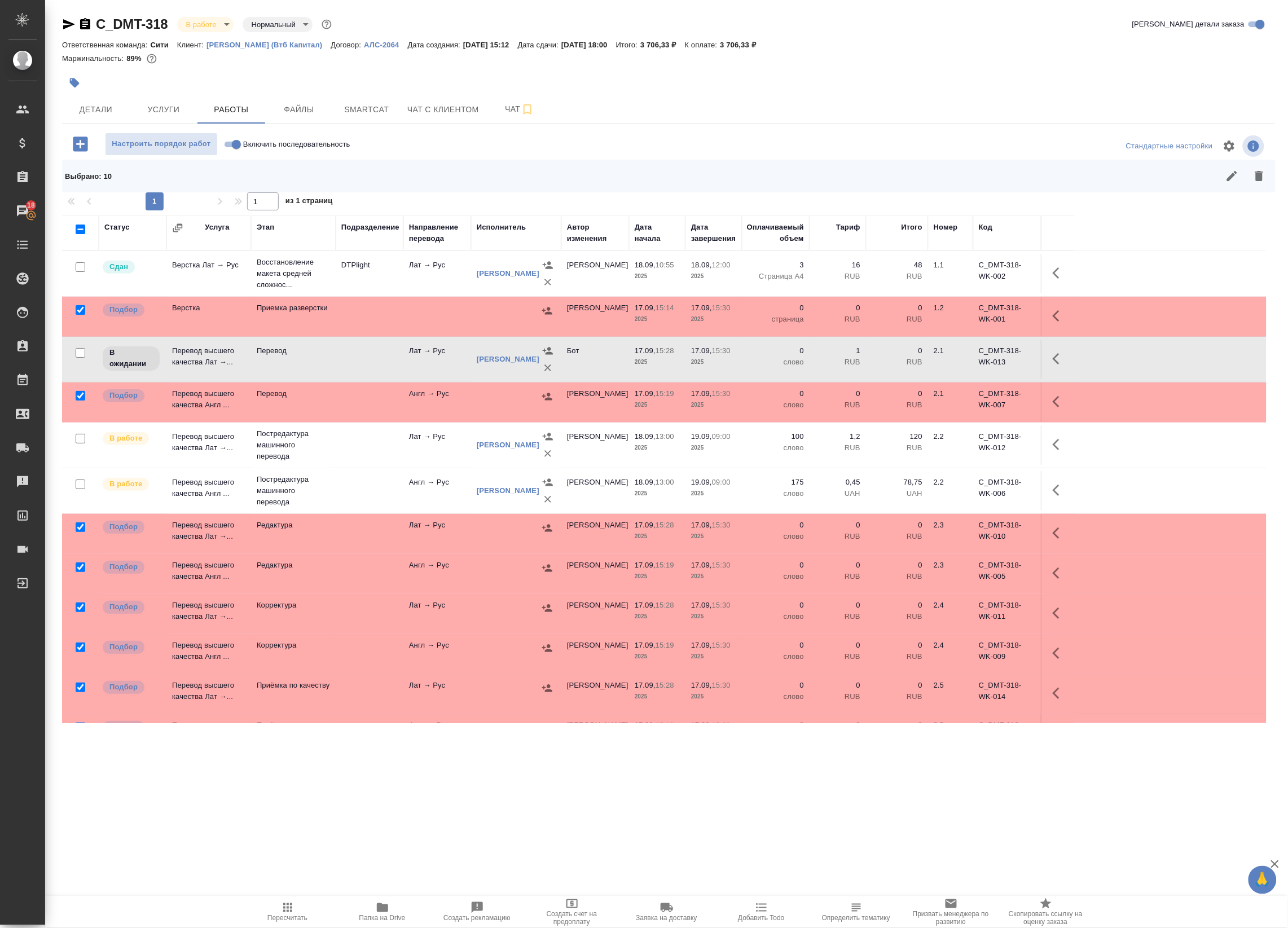
click at [1261, 176] on icon "button" at bounding box center [1259, 175] width 8 height 10
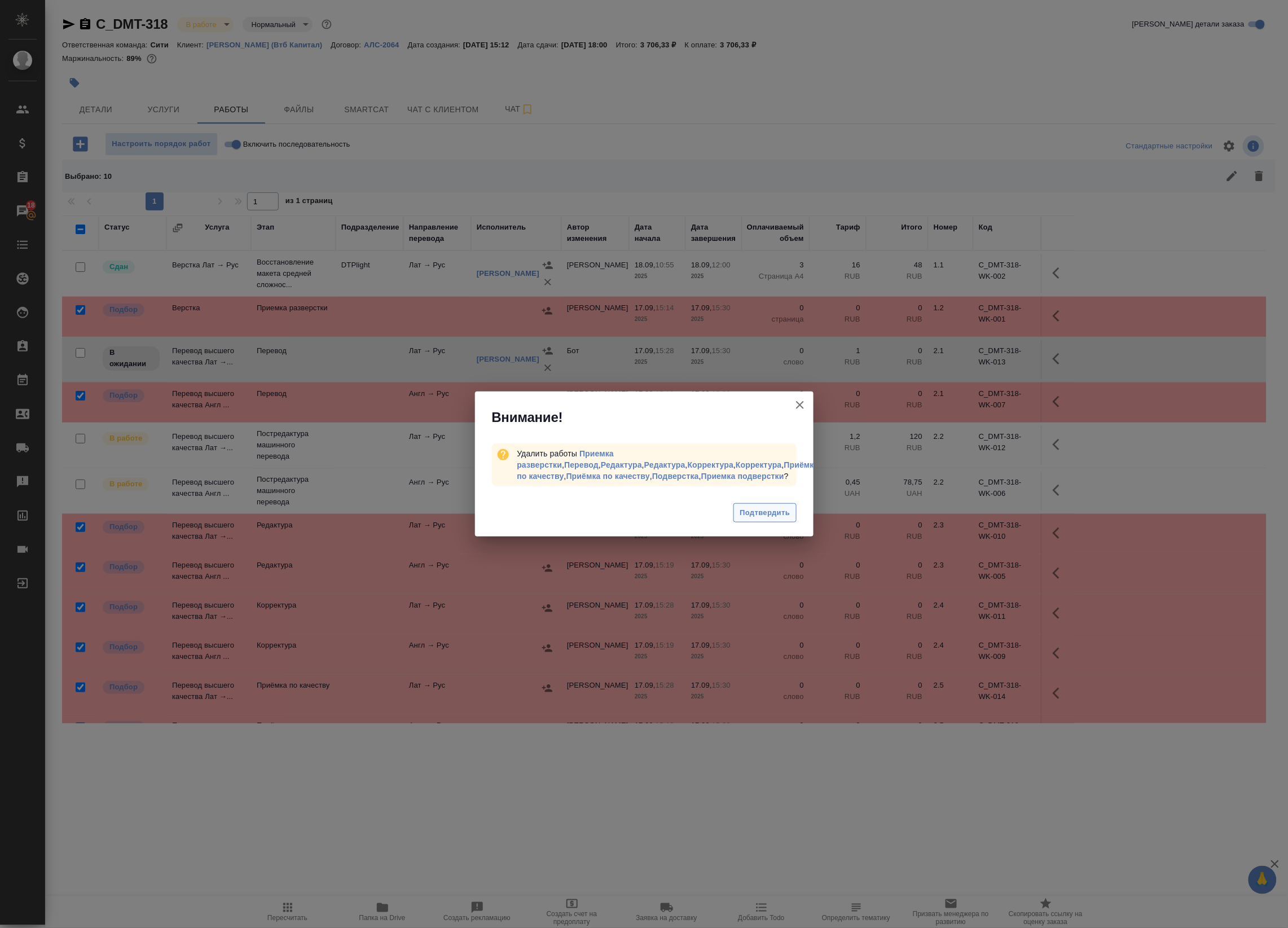
click at [785, 506] on span "Подтвердить" at bounding box center [765, 512] width 51 height 13
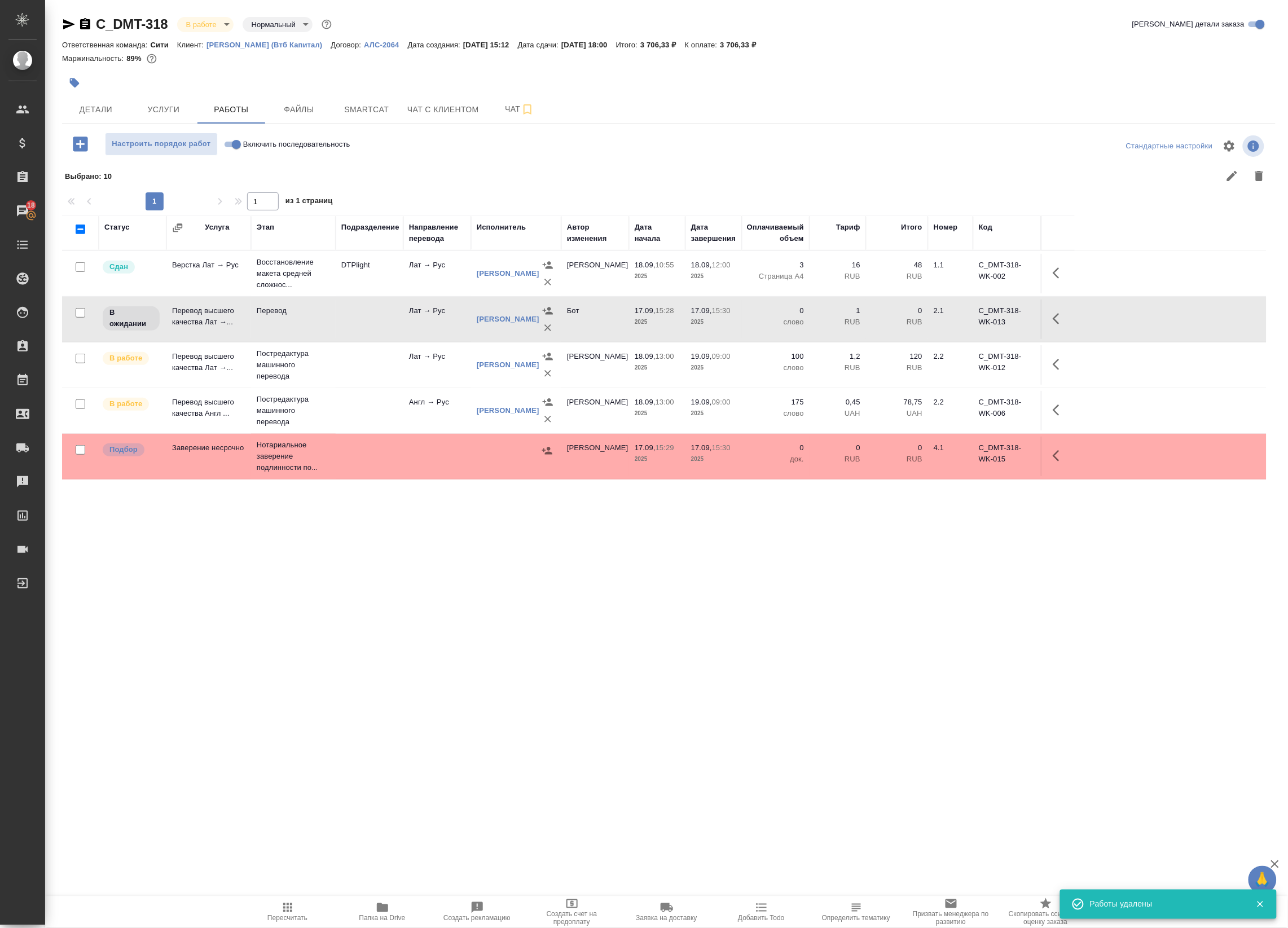
click at [463, 529] on div "Статус Услуга Этап Подразделение Направление перевода Исполнитель Автор изменен…" at bounding box center [664, 470] width 1205 height 508
click at [327, 615] on div "Статус Услуга Этап Подразделение Направление перевода Исполнитель Автор изменен…" at bounding box center [664, 470] width 1205 height 508
click at [356, 113] on span "Smartcat" at bounding box center [366, 110] width 54 height 14
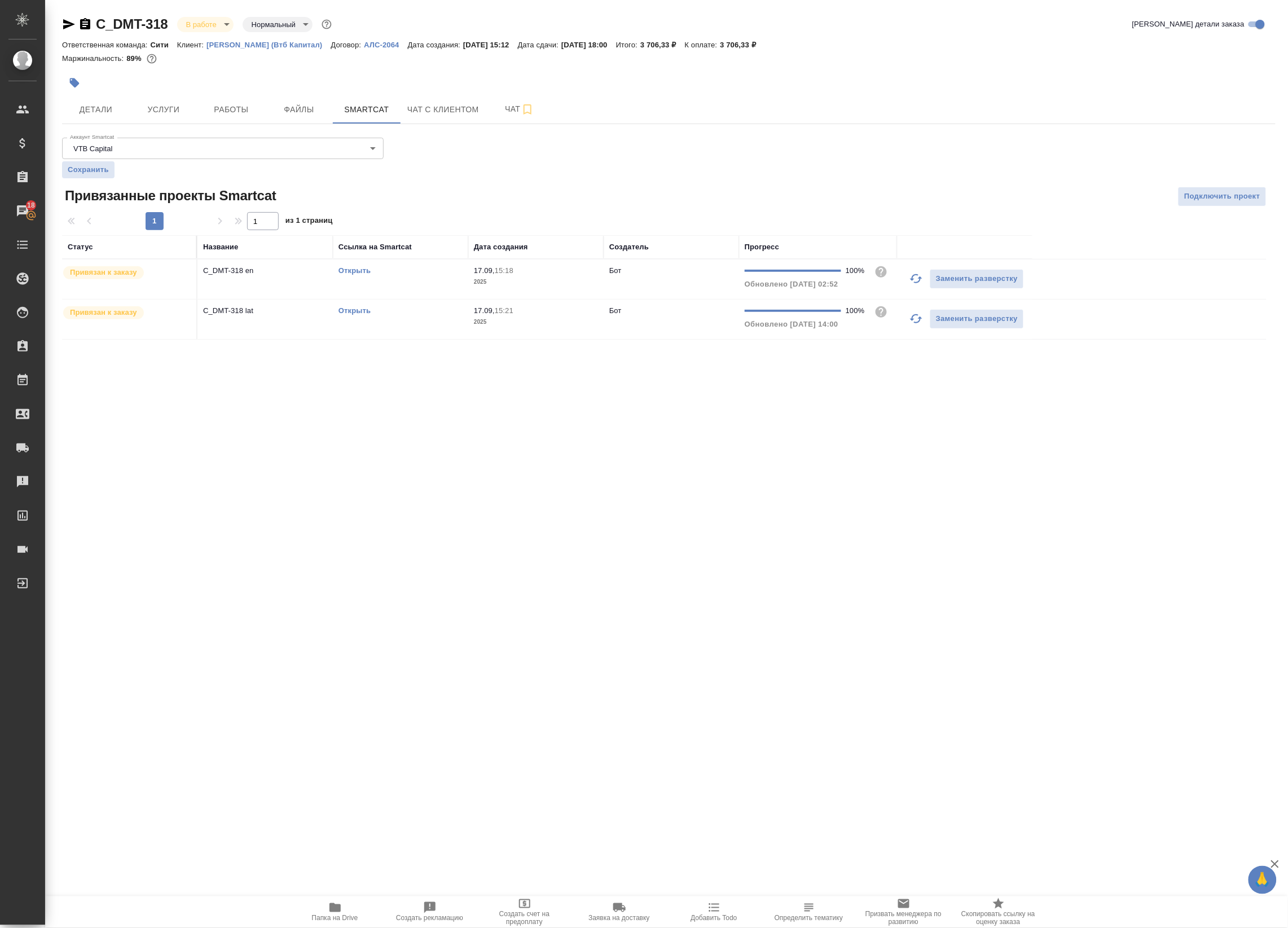
click at [362, 309] on link "Открыть" at bounding box center [354, 311] width 32 height 9
click at [348, 268] on link "Открыть" at bounding box center [354, 271] width 32 height 9
click at [237, 103] on span "Работы" at bounding box center [231, 110] width 54 height 14
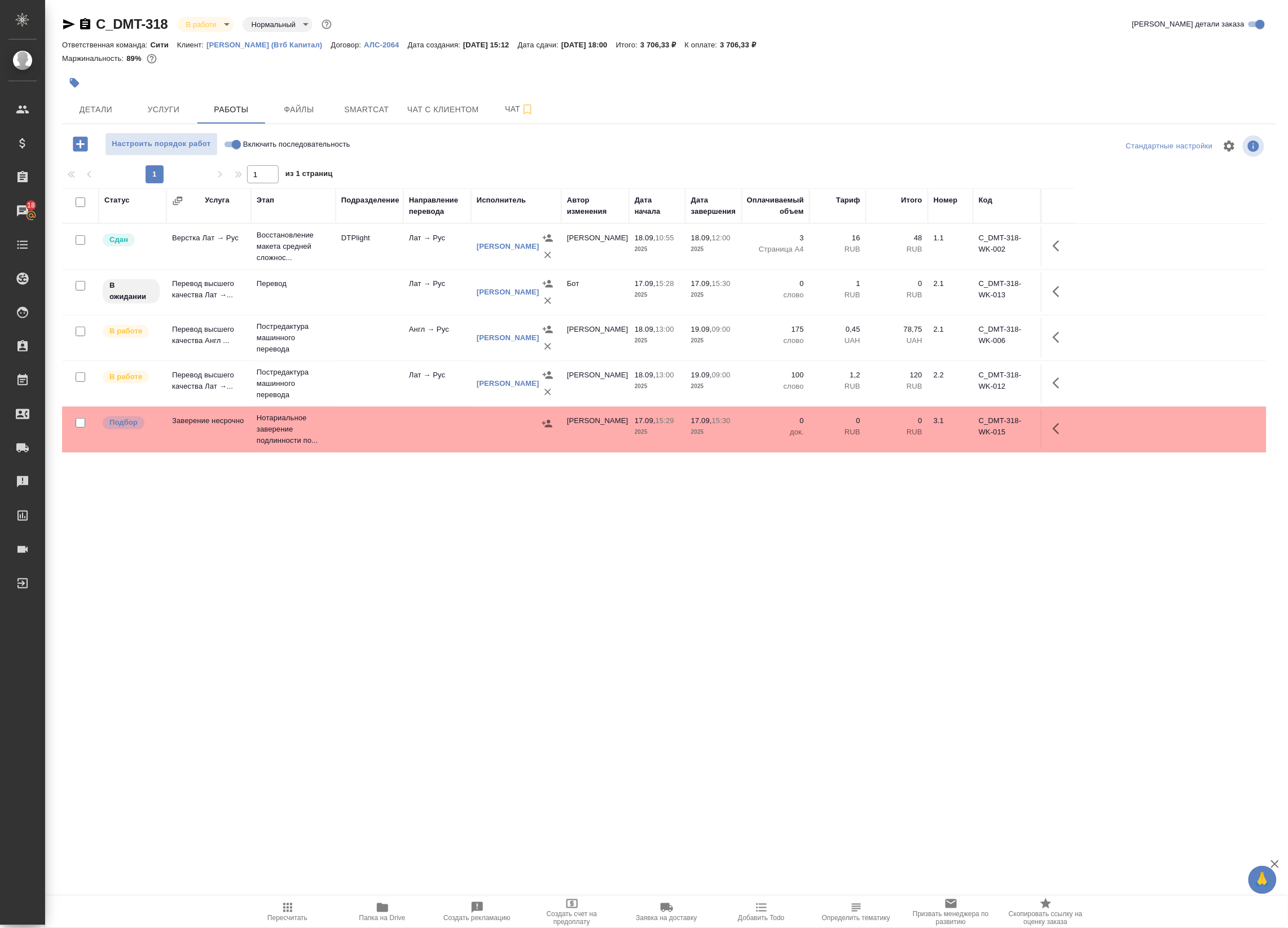
click at [387, 912] on icon "button" at bounding box center [382, 908] width 13 height 13
click at [208, 24] on body "🙏 .cls-1 fill:#fff; AWATERA Badanyan Artak Клиенты Спецификации Заказы 18 Чаты …" at bounding box center [644, 464] width 1288 height 928
click at [201, 132] on button "Сдан без статистики" at bounding box center [225, 139] width 76 height 12
click at [1054, 334] on icon "button" at bounding box center [1059, 337] width 13 height 13
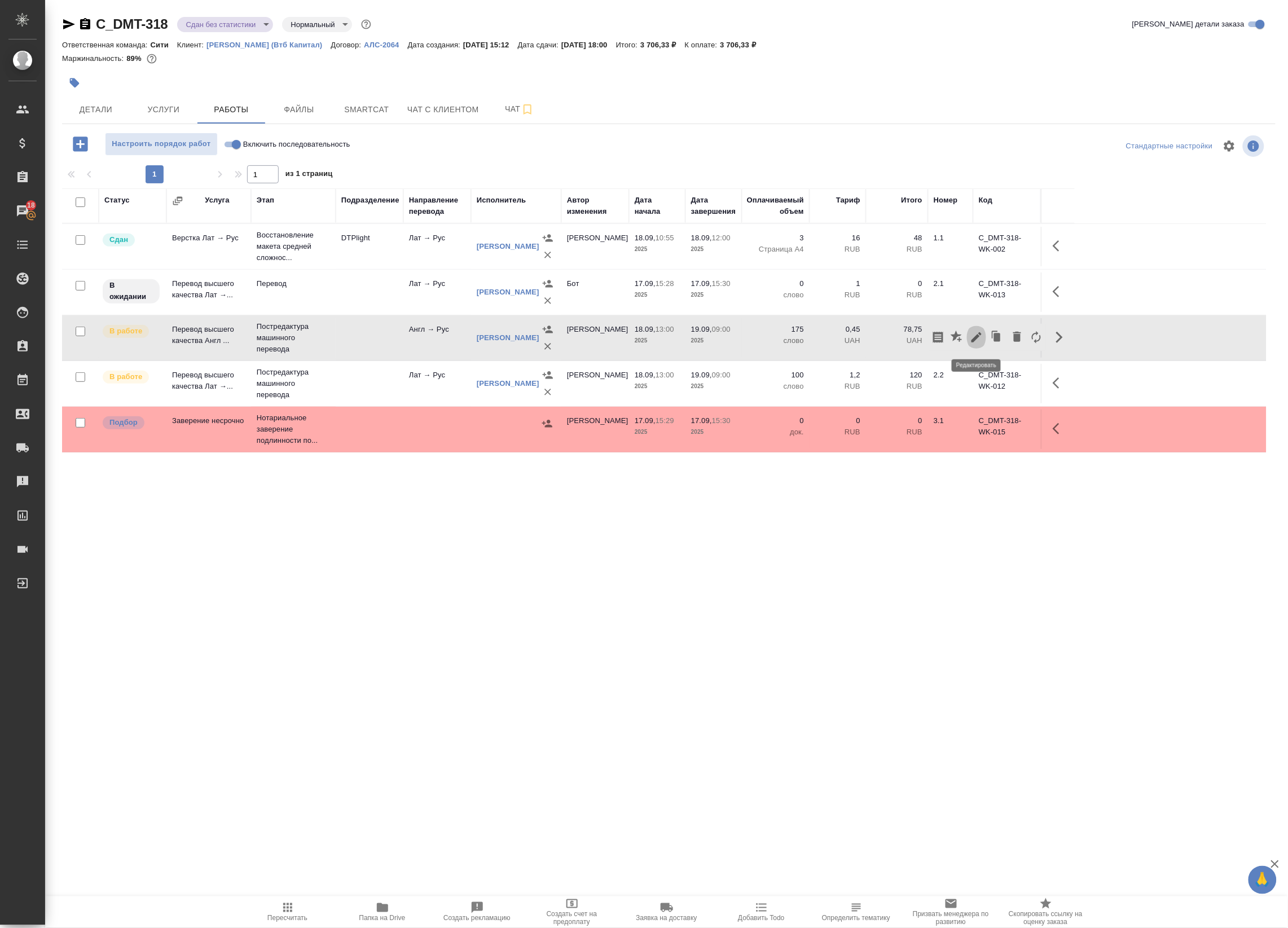
click at [980, 338] on icon "button" at bounding box center [976, 337] width 13 height 13
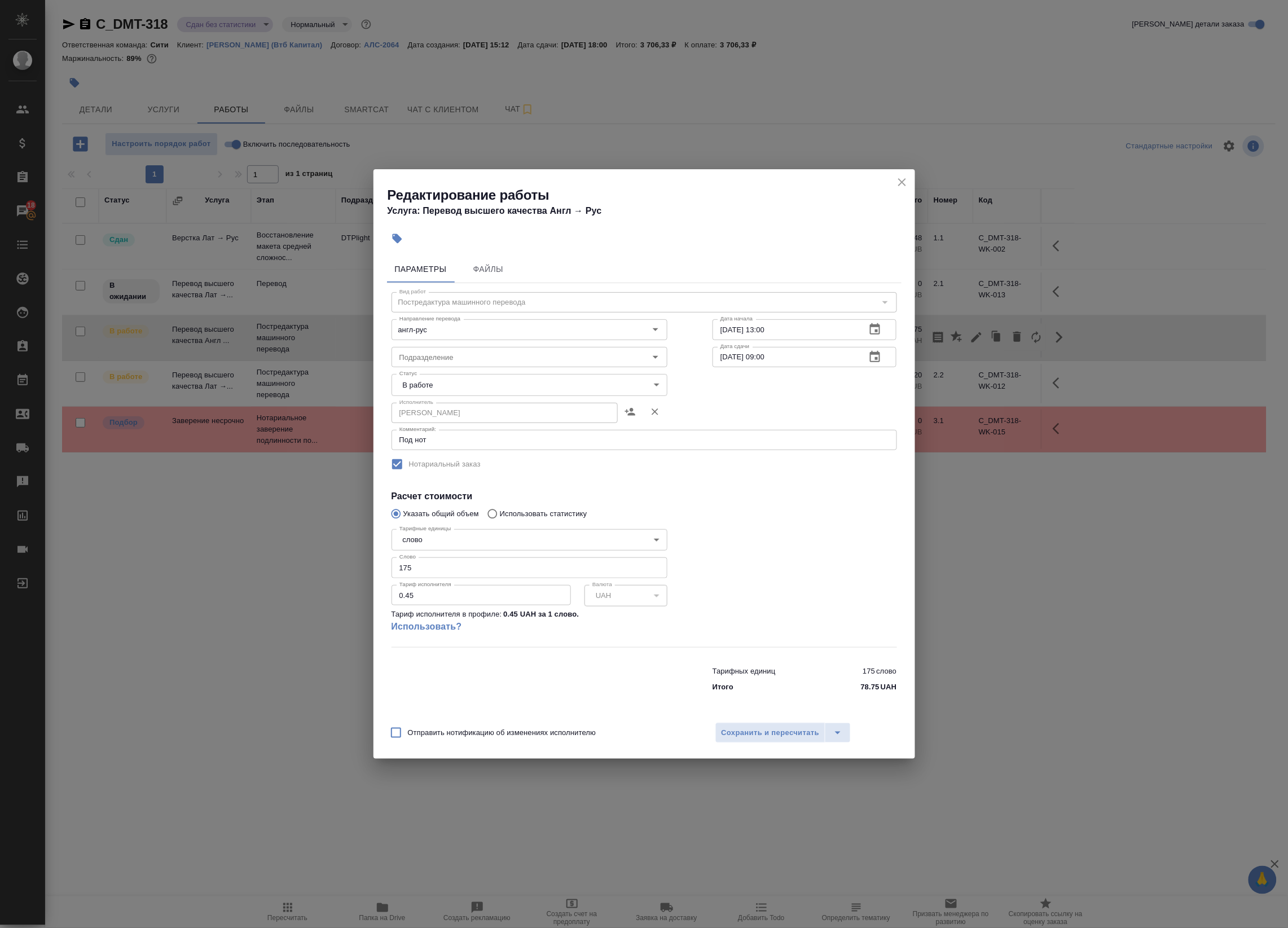
click at [504, 391] on body "🙏 .cls-1 fill:#fff; AWATERA Badanyan Artak Клиенты Спецификации Заказы 18 Чаты …" at bounding box center [644, 464] width 1288 height 928
click at [477, 418] on li "Сдан" at bounding box center [529, 424] width 276 height 20
type input "closed"
click at [731, 726] on span "Сохранить и пересчитать" at bounding box center [771, 733] width 99 height 13
click at [746, 731] on span "Сохранить и пересчитать" at bounding box center [771, 733] width 99 height 13
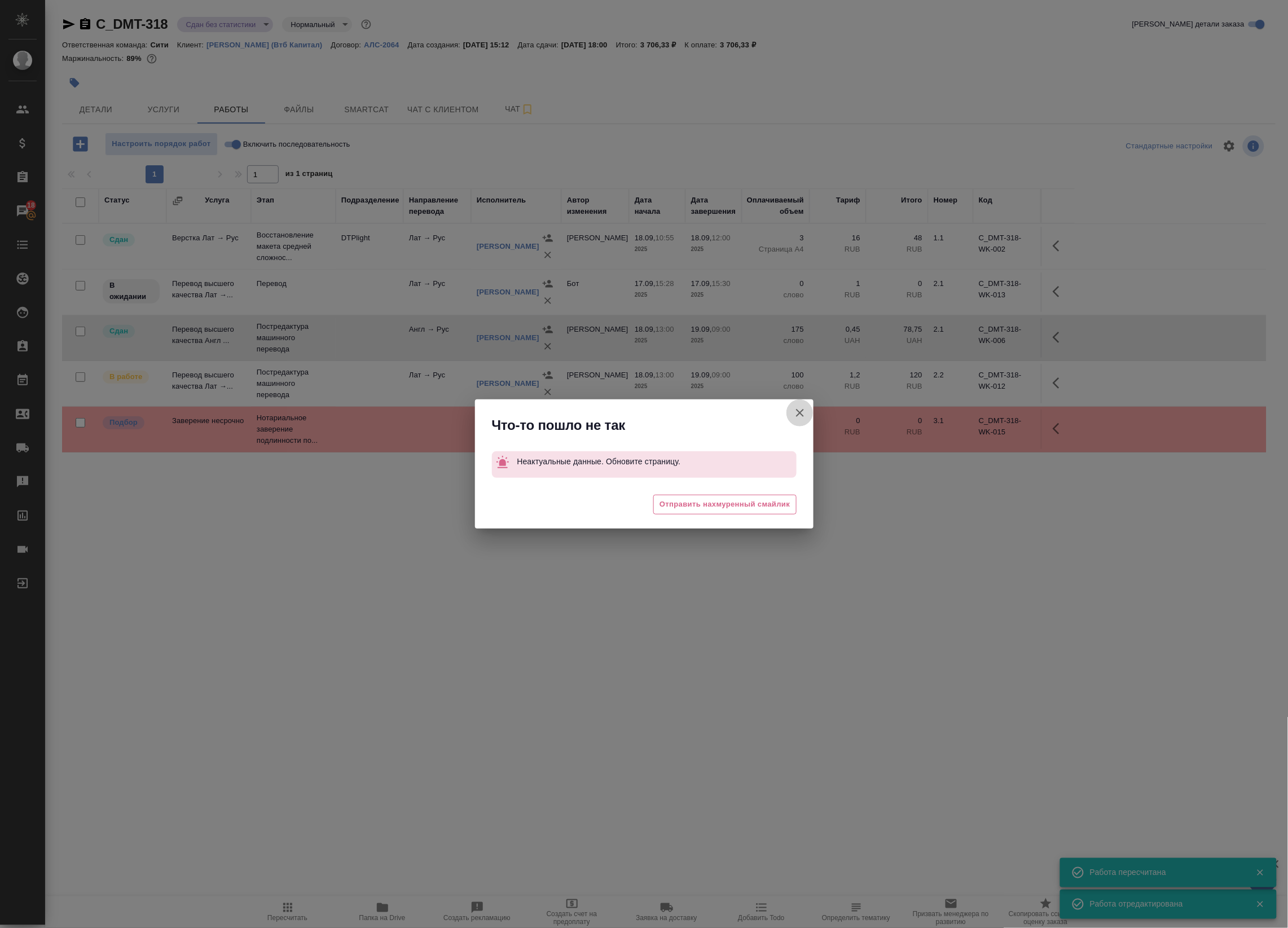
click at [797, 416] on icon "button" at bounding box center [799, 413] width 8 height 8
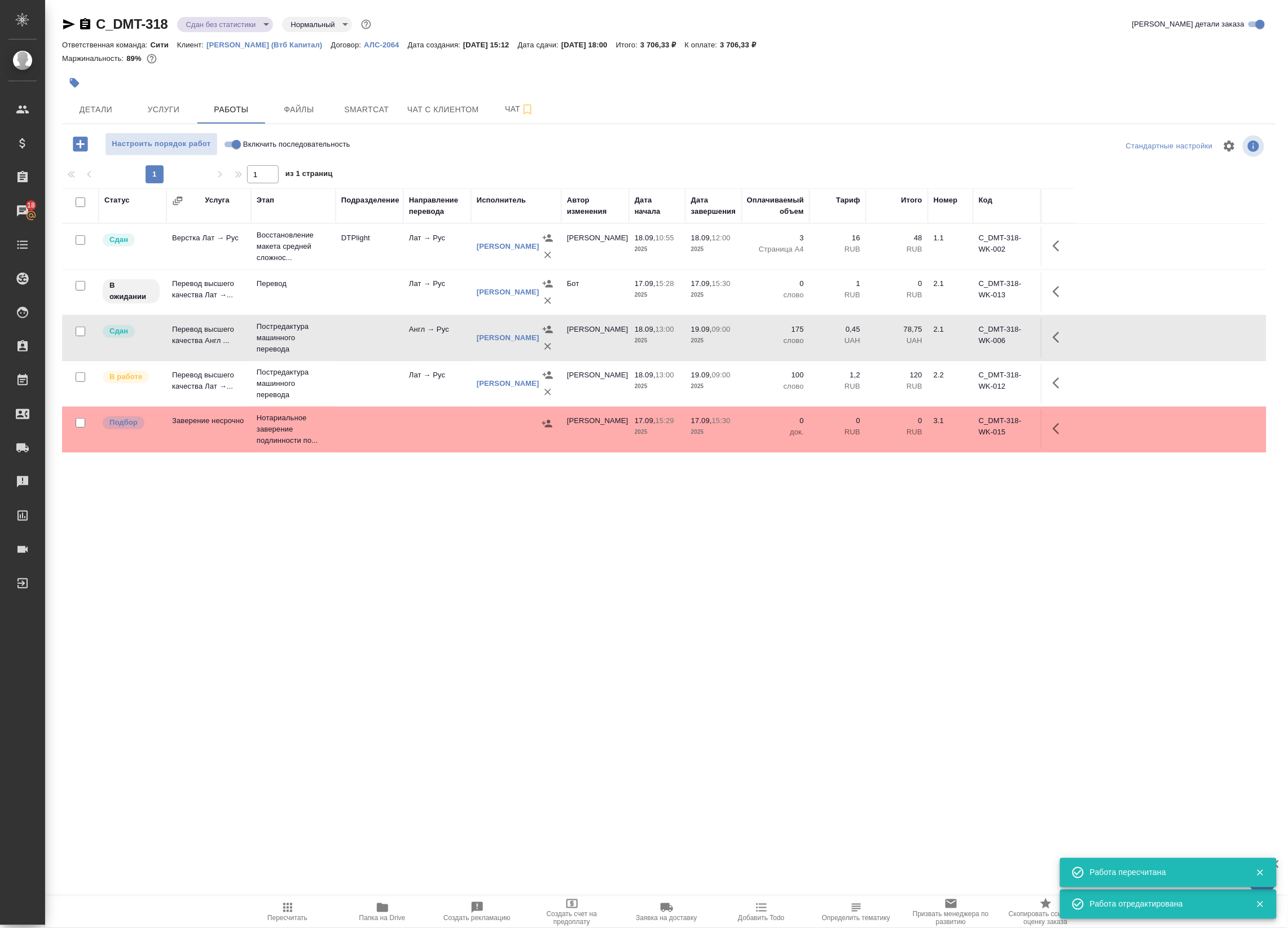
click at [289, 915] on span "Пересчитать" at bounding box center [287, 918] width 40 height 8
click at [1046, 385] on td at bounding box center [1058, 384] width 34 height 39
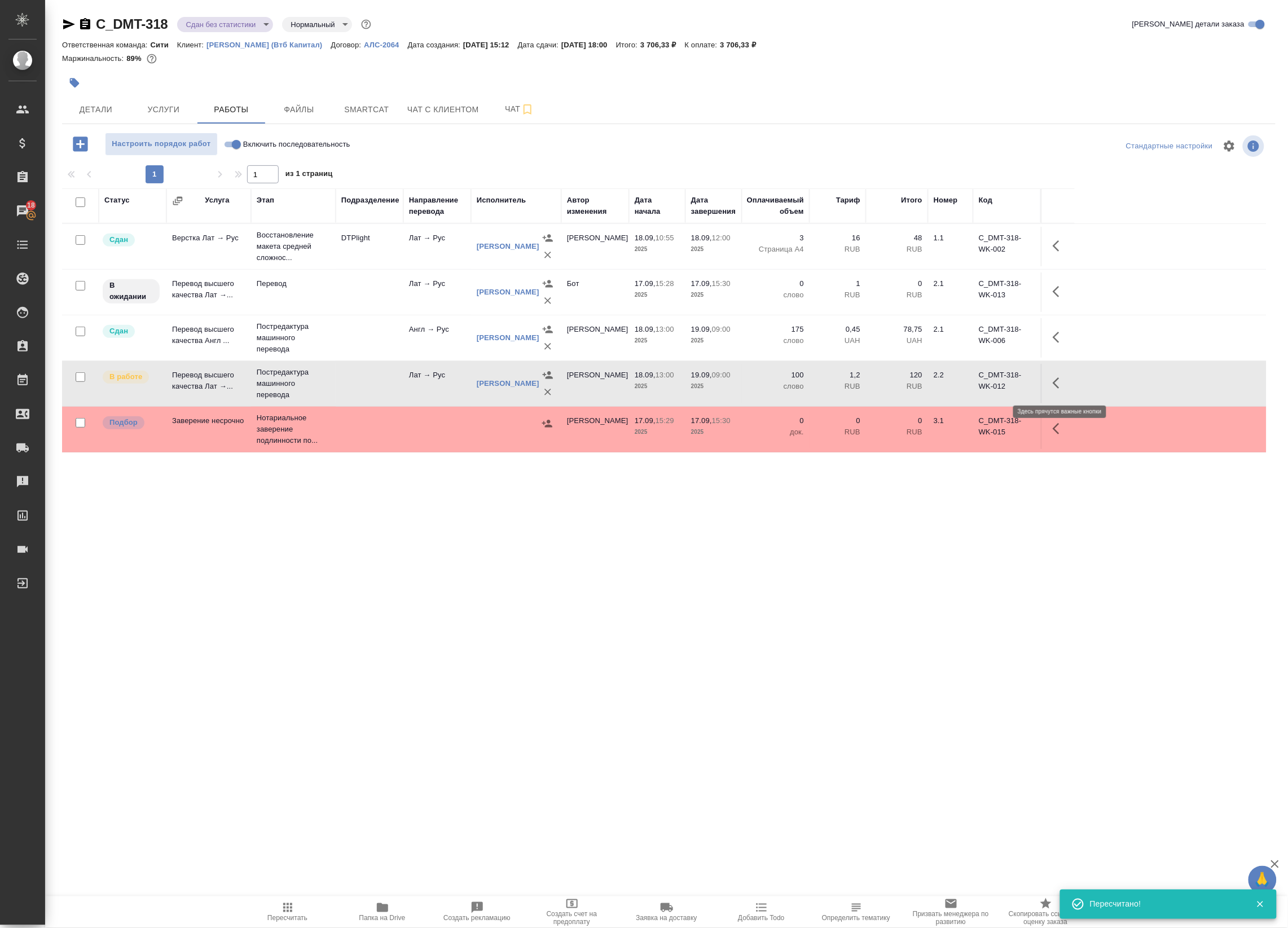
click at [1058, 384] on icon "button" at bounding box center [1059, 383] width 13 height 13
click at [982, 383] on icon "button" at bounding box center [976, 383] width 13 height 13
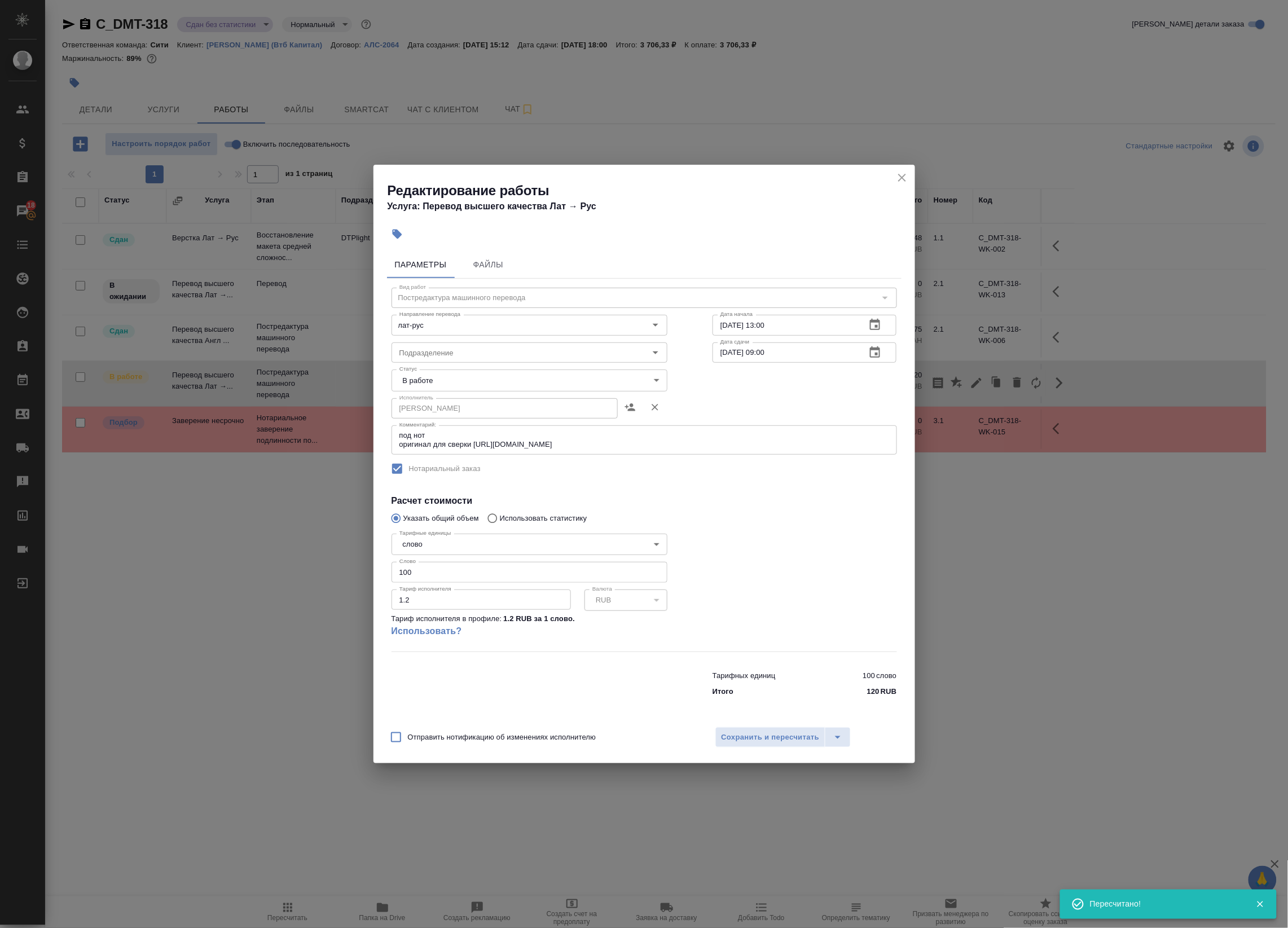
click at [475, 378] on body "🙏 .cls-1 fill:#fff; AWATERA Badanyan Artak Клиенты Спецификации Заказы 18 Чаты …" at bounding box center [644, 464] width 1288 height 928
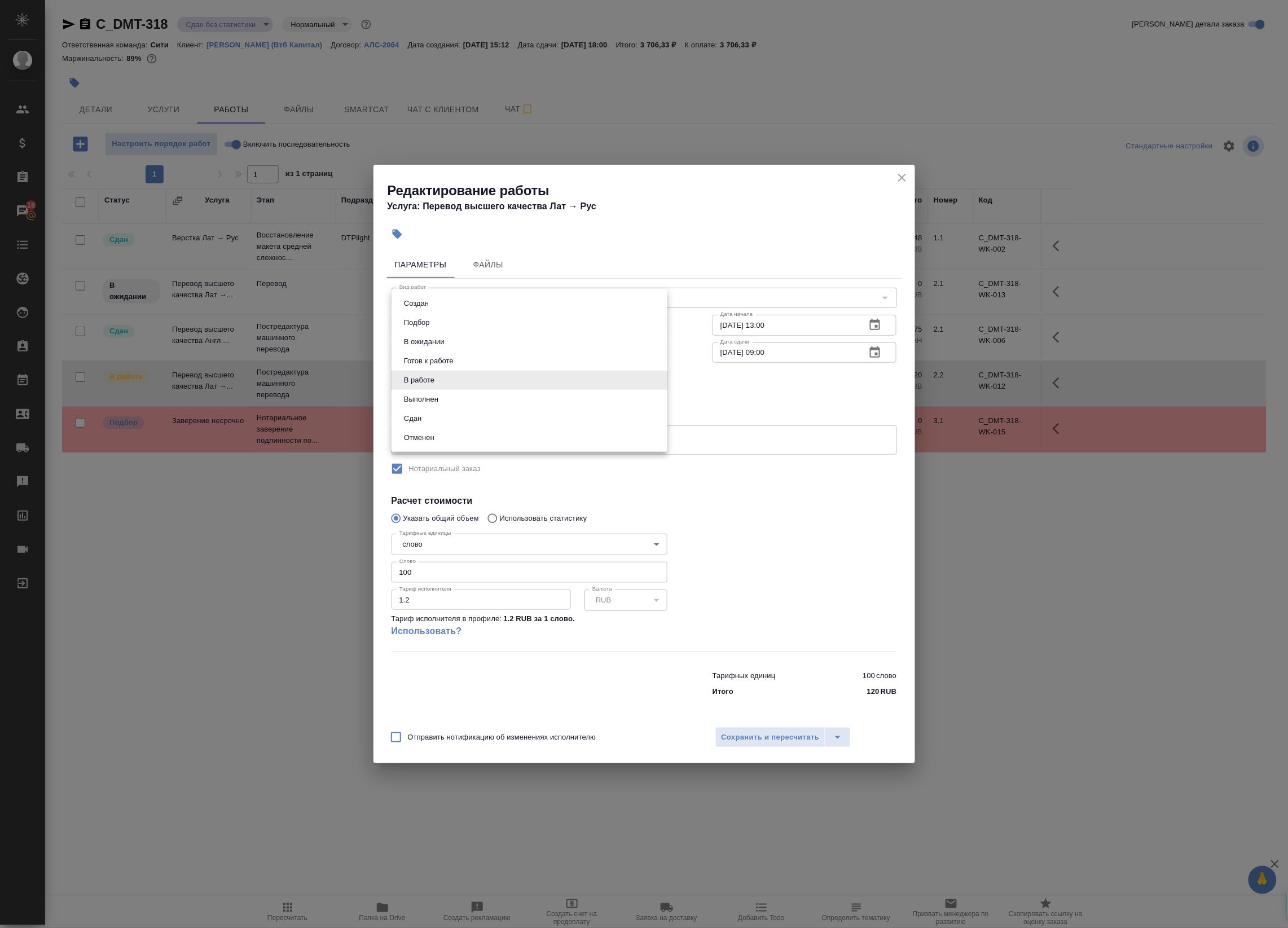
drag, startPoint x: 458, startPoint y: 405, endPoint x: 458, endPoint y: 416, distance: 11.0
click at [458, 416] on ul "Создан Подбор В ожидании Готов к работе В работе Выполнен Сдан Отменен" at bounding box center [529, 370] width 276 height 163
click at [458, 416] on li "Сдан" at bounding box center [529, 419] width 276 height 20
type input "closed"
click at [754, 743] on span "Сохранить и пересчитать" at bounding box center [771, 737] width 99 height 13
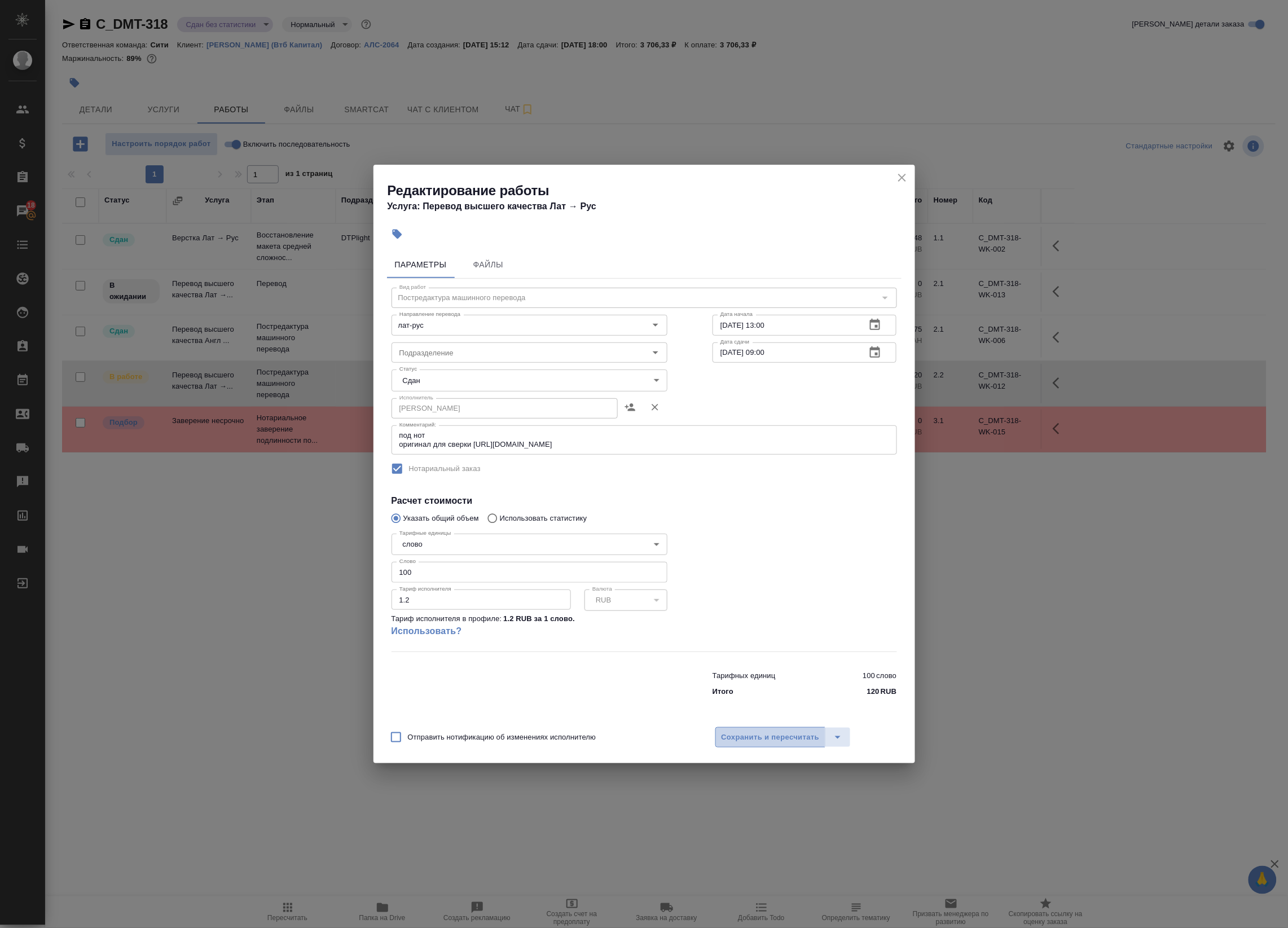
click at [760, 740] on span "Сохранить и пересчитать" at bounding box center [771, 737] width 99 height 13
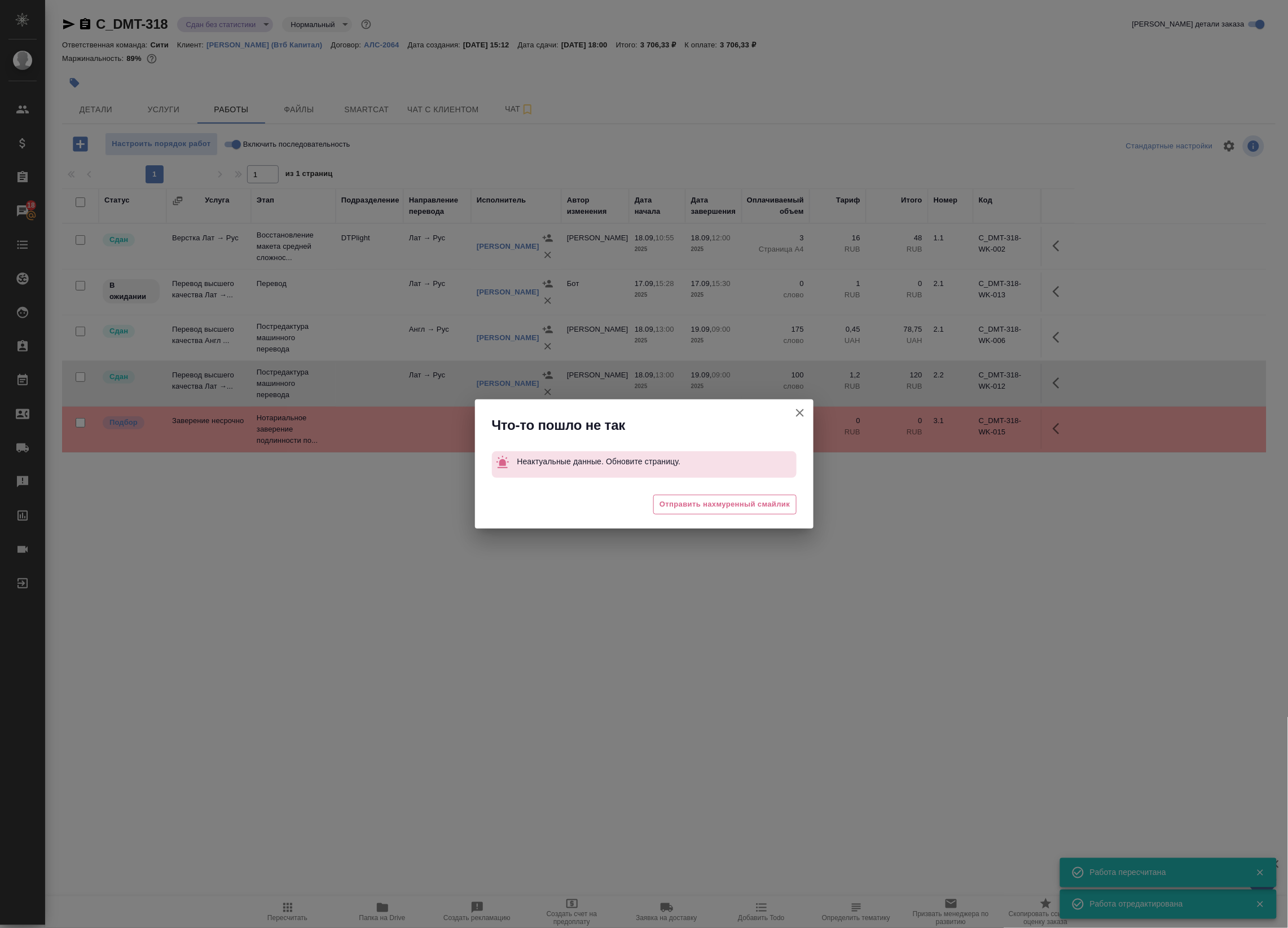
click at [802, 410] on icon "button" at bounding box center [799, 413] width 8 height 8
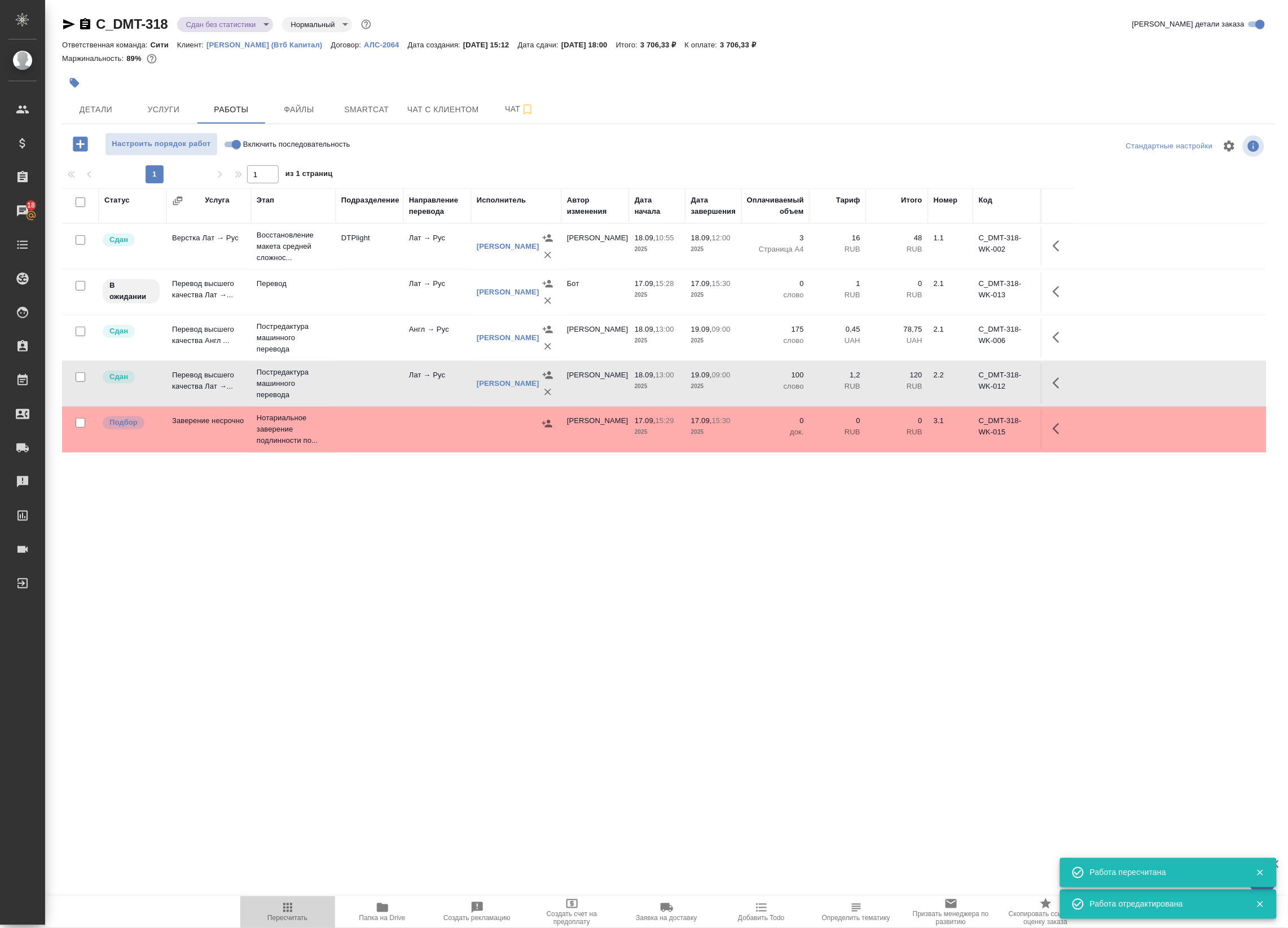
click at [305, 908] on span "Пересчитать" at bounding box center [287, 912] width 81 height 21
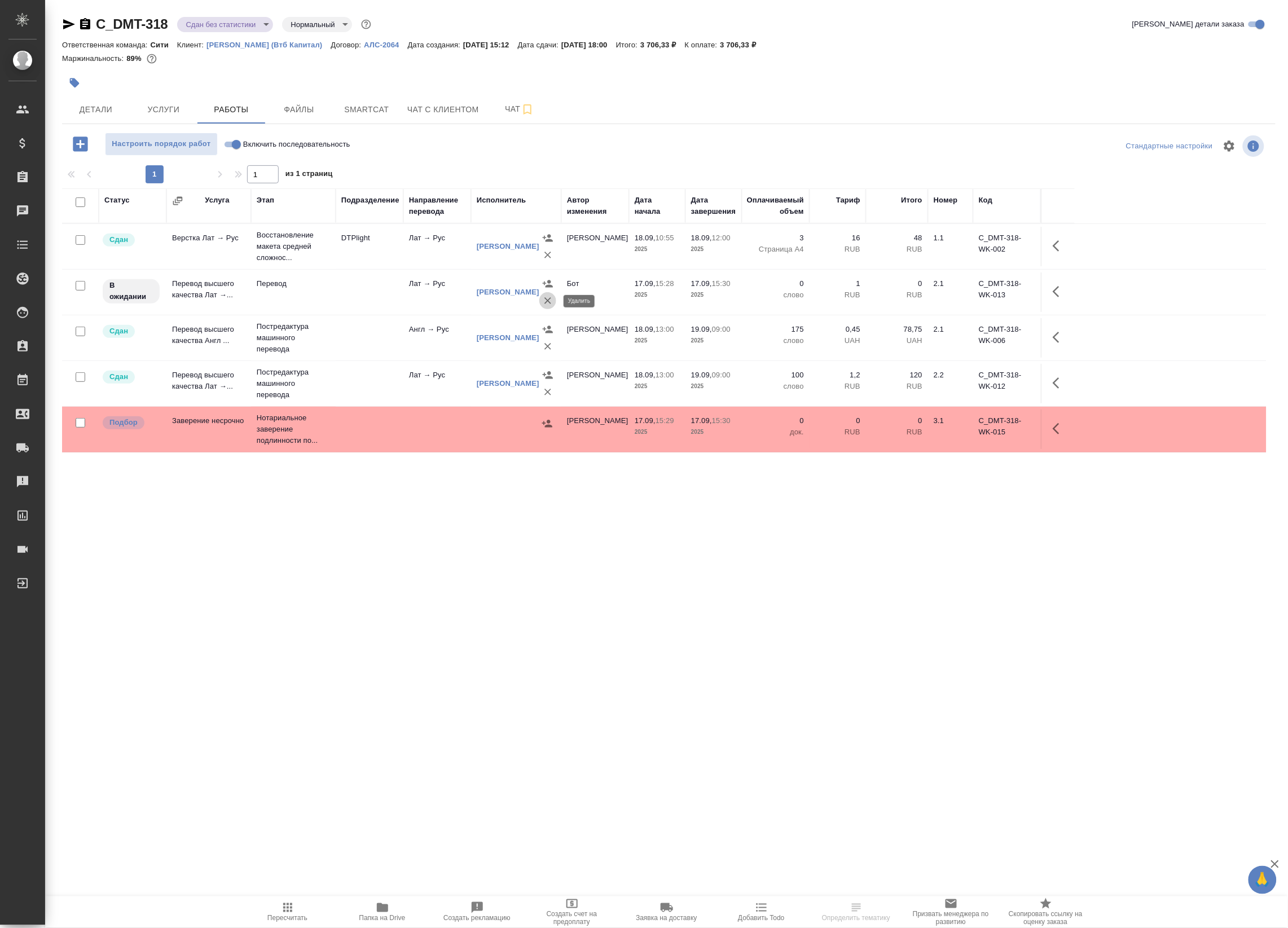
click at [545, 301] on icon "button" at bounding box center [547, 300] width 12 height 12
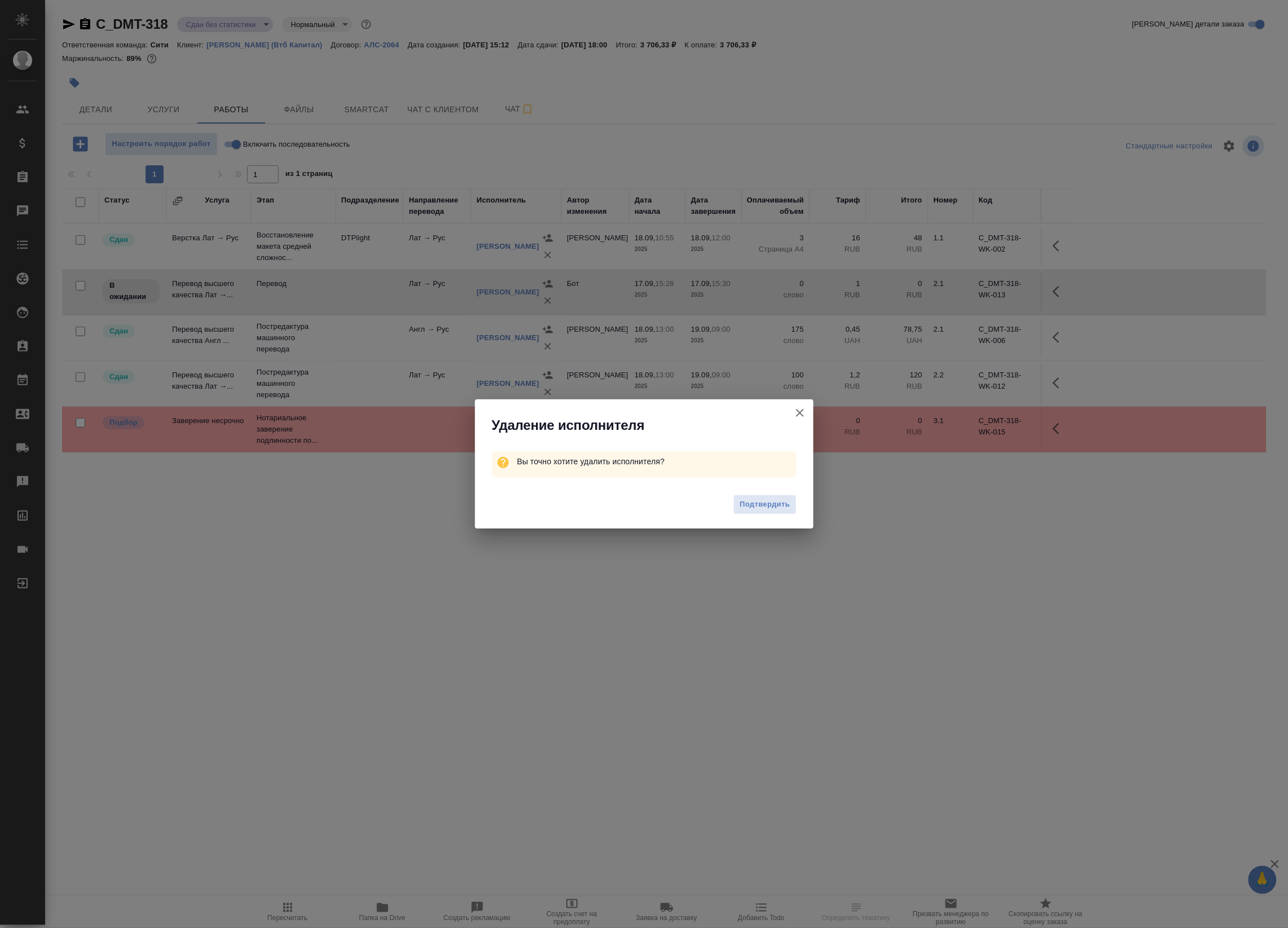
click at [762, 503] on span "Подтвердить" at bounding box center [765, 504] width 51 height 13
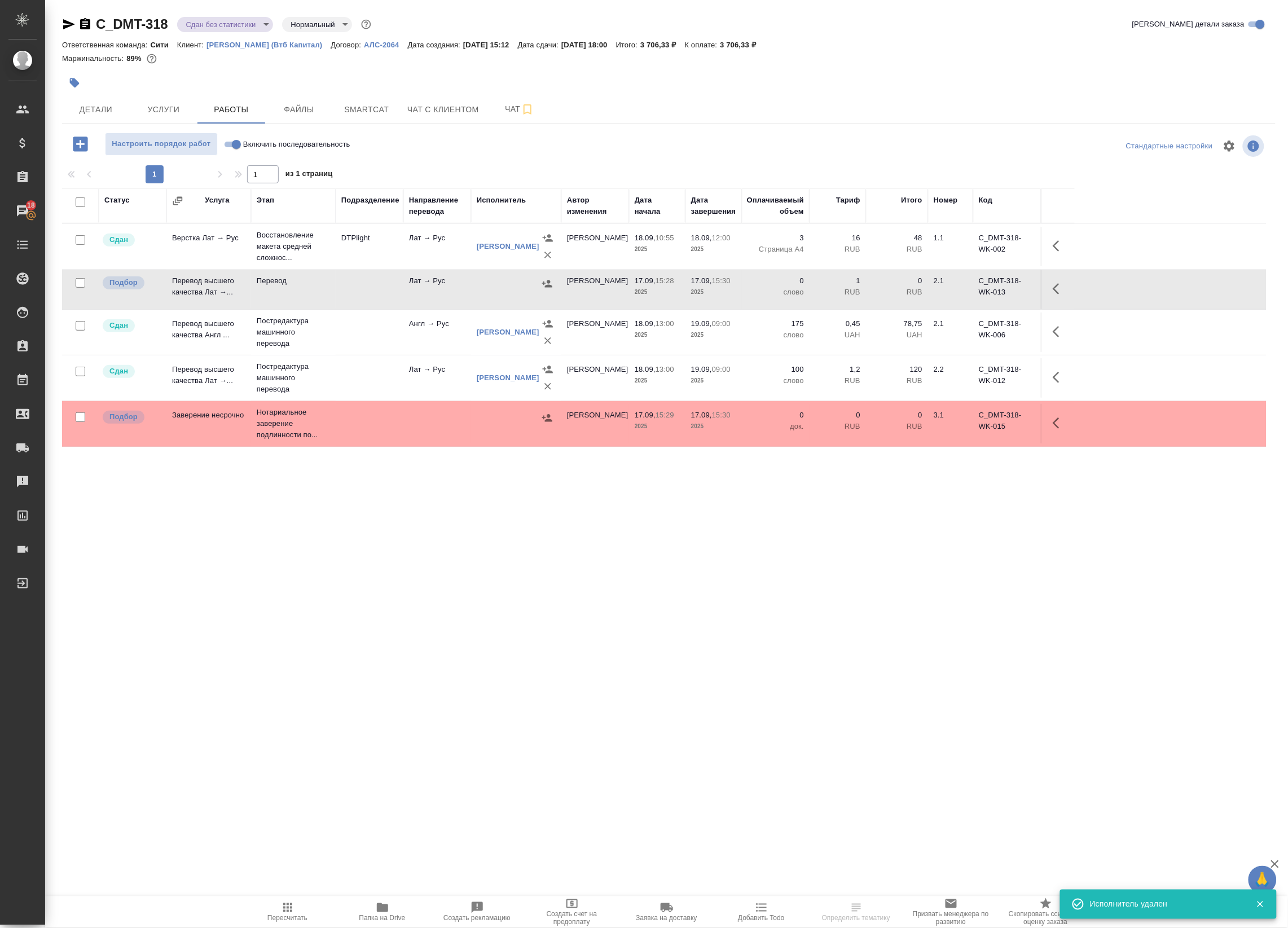
click at [80, 282] on input "checkbox" at bounding box center [80, 282] width 10 height 10
checkbox input "true"
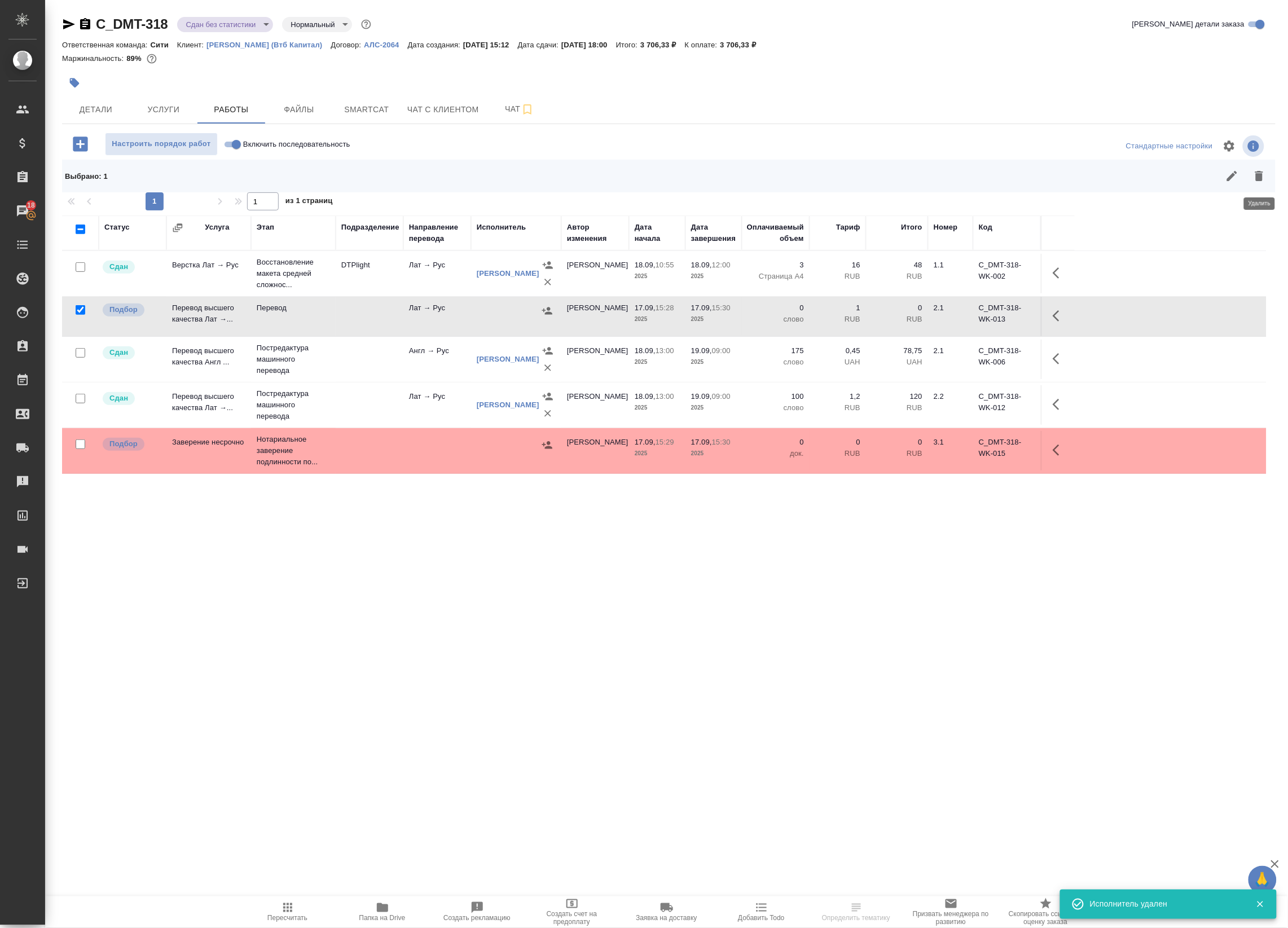
click at [1268, 170] on button "button" at bounding box center [1260, 176] width 27 height 27
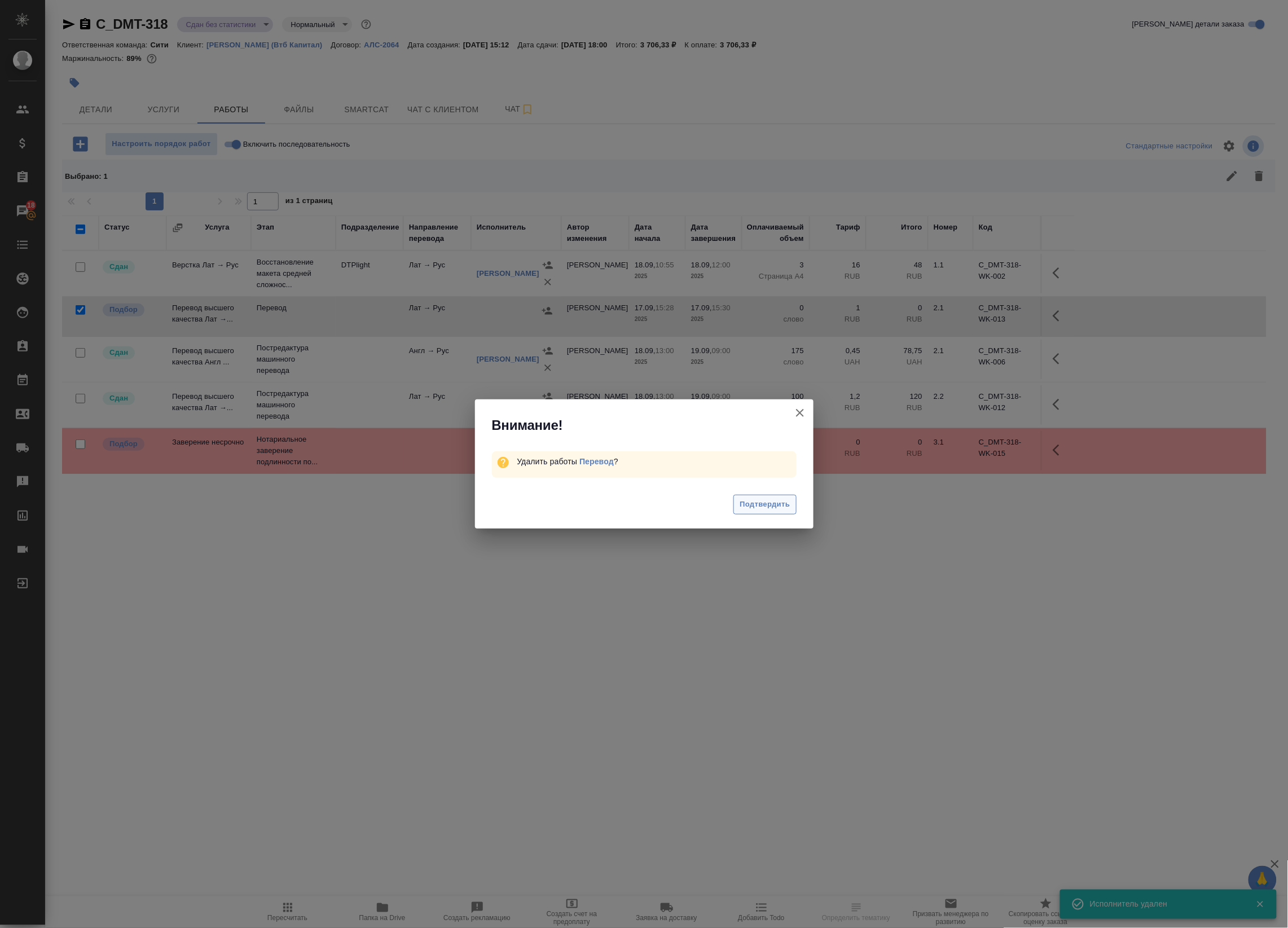
click at [791, 500] on button "Подтвердить" at bounding box center [765, 504] width 63 height 20
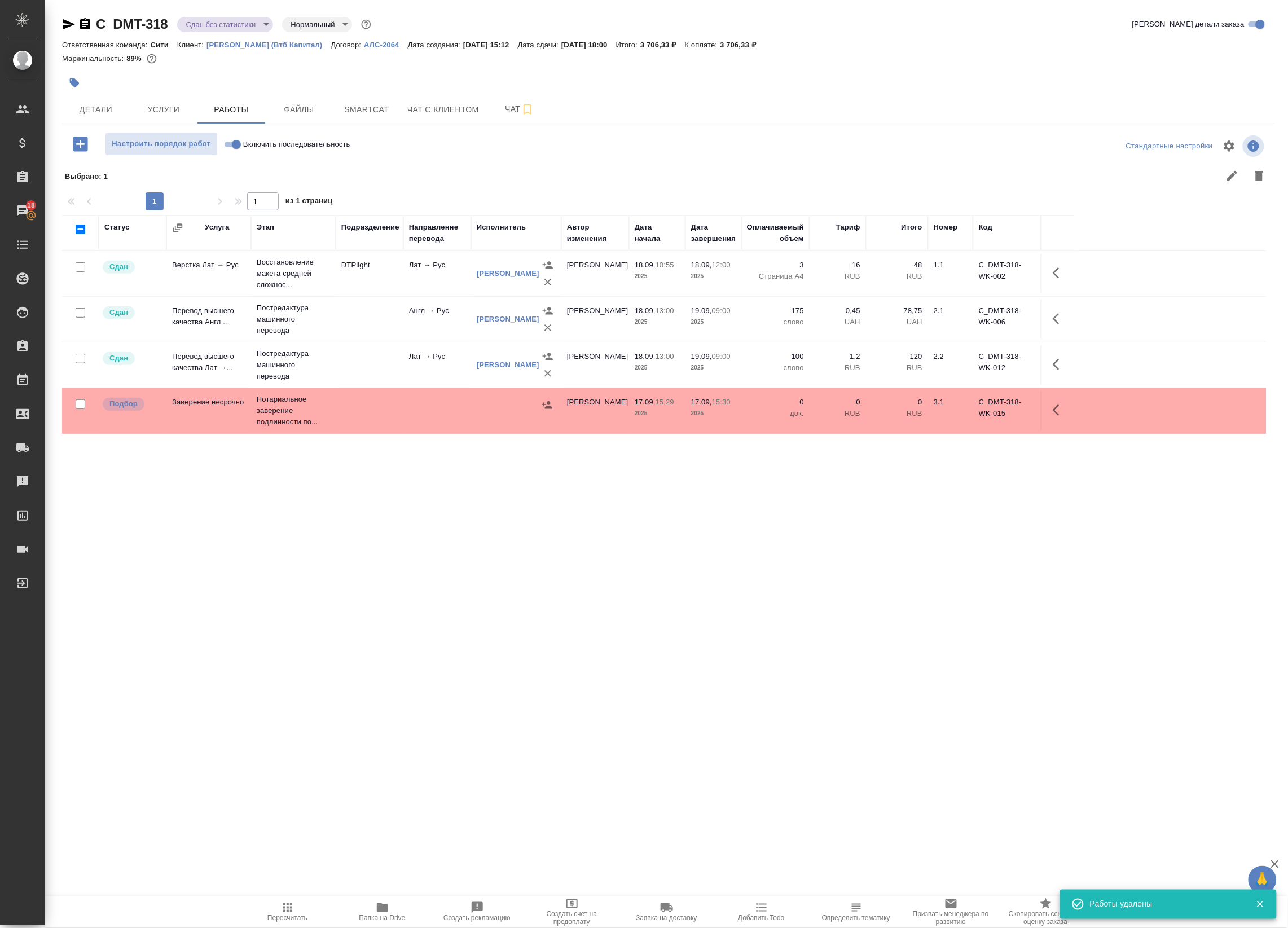
click at [274, 923] on button "Пересчитать" at bounding box center [288, 912] width 95 height 32
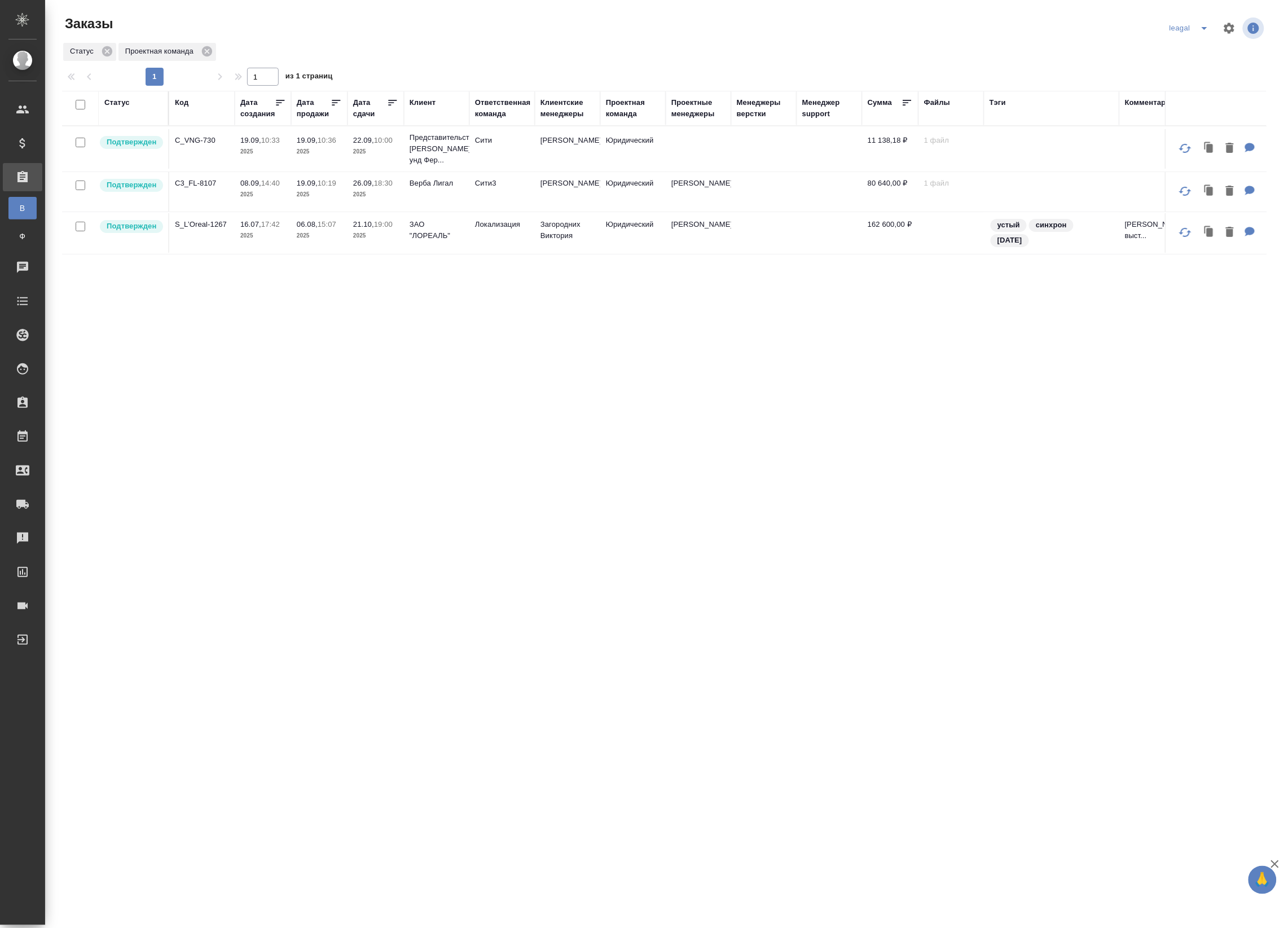
click at [1199, 28] on icon "split button" at bounding box center [1205, 28] width 13 height 13
click at [1187, 55] on li "Артак" at bounding box center [1191, 51] width 49 height 18
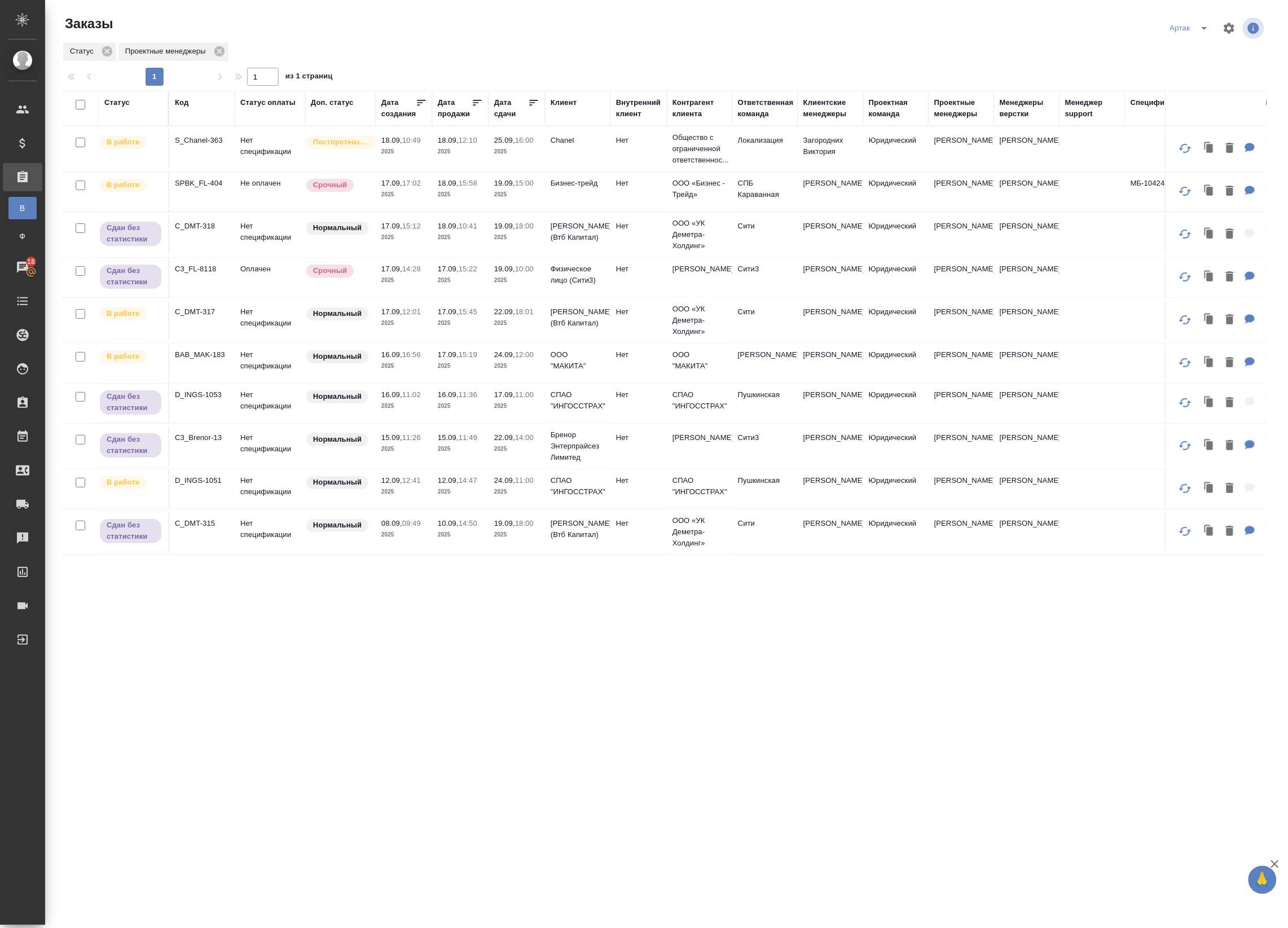
click at [532, 100] on icon at bounding box center [535, 102] width 9 height 5
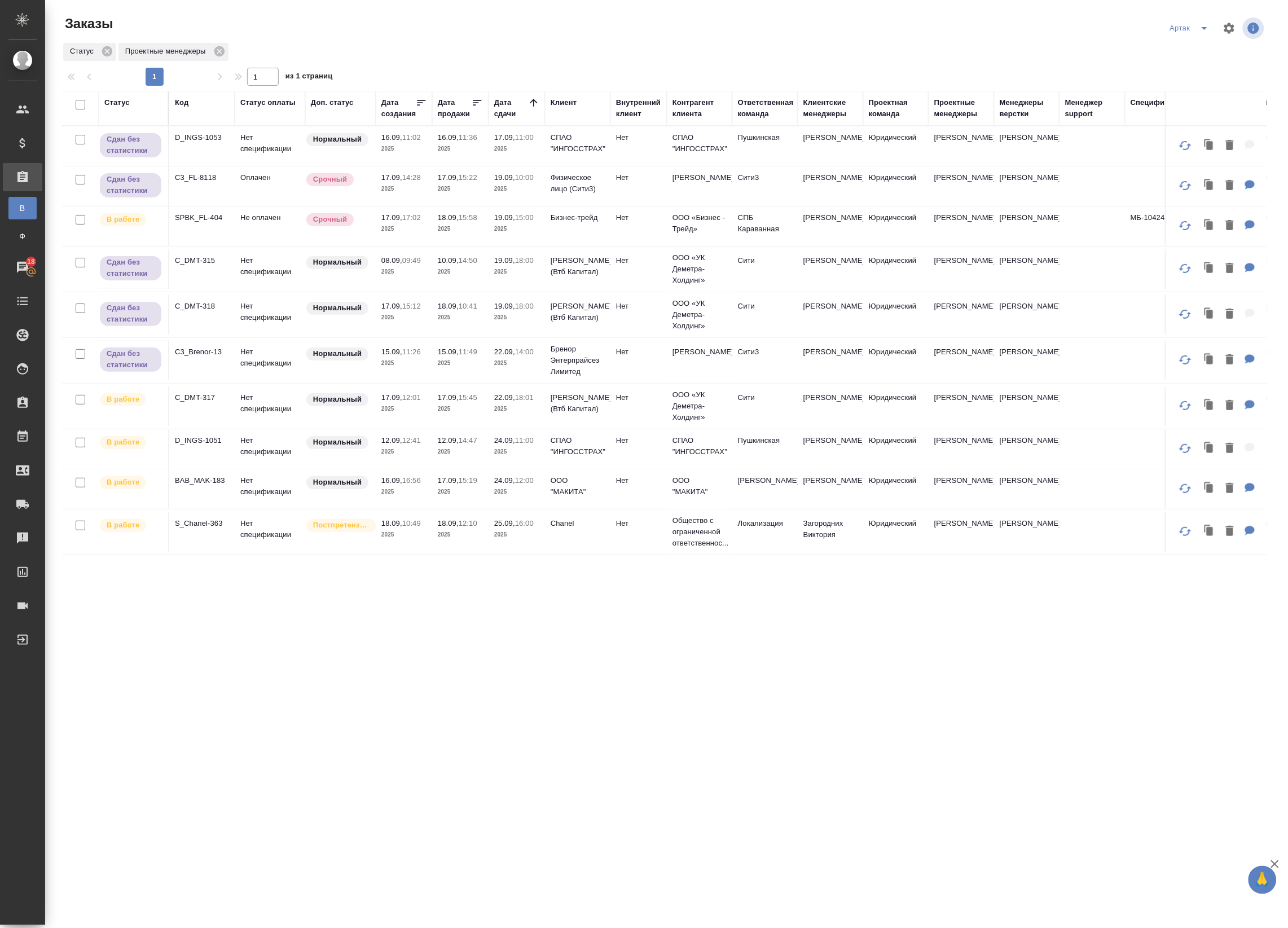
click at [523, 234] on p "2025" at bounding box center [516, 229] width 45 height 12
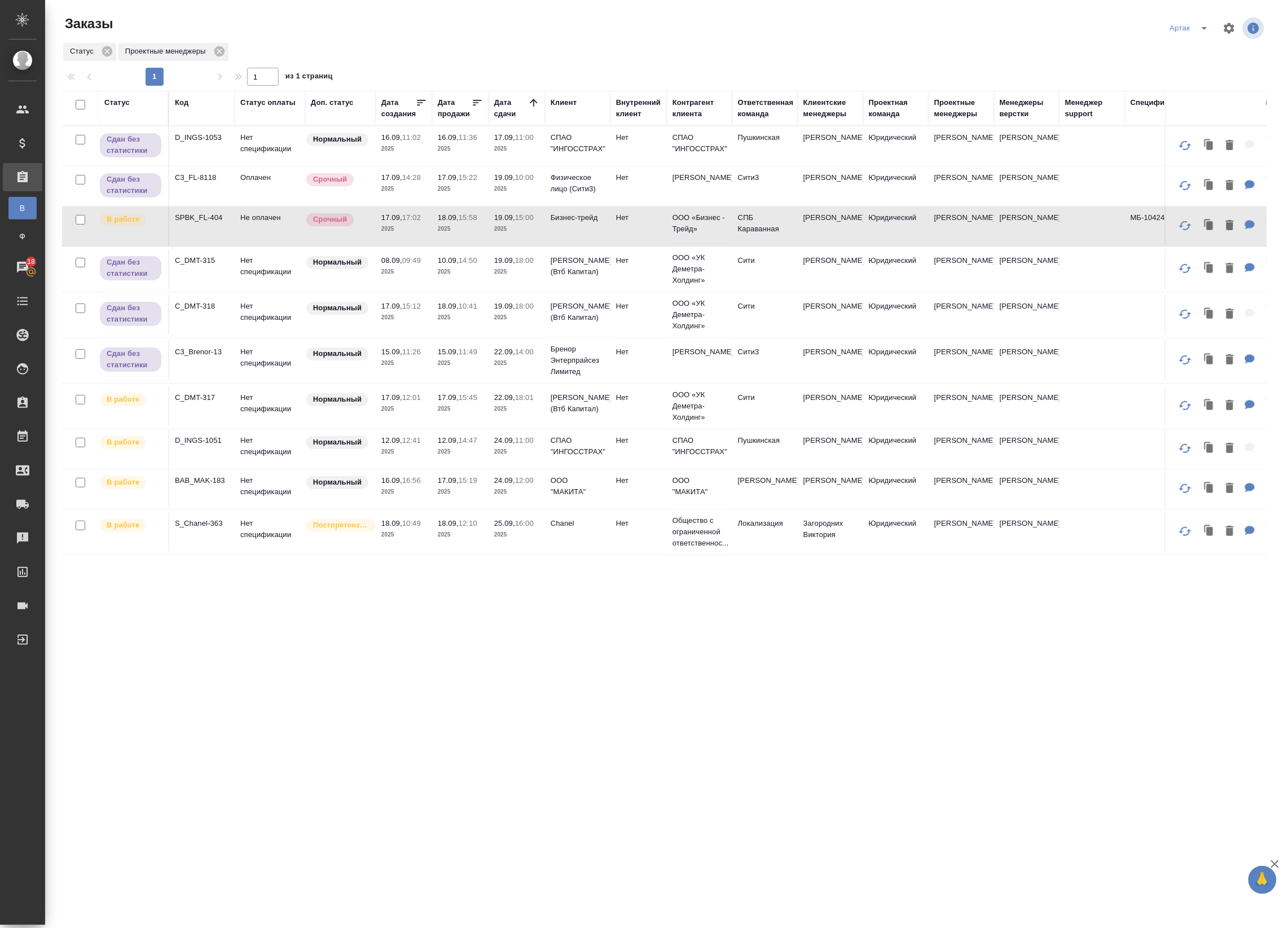
click at [474, 231] on p "2025" at bounding box center [460, 229] width 45 height 12
click at [501, 415] on p "2025" at bounding box center [516, 408] width 45 height 12
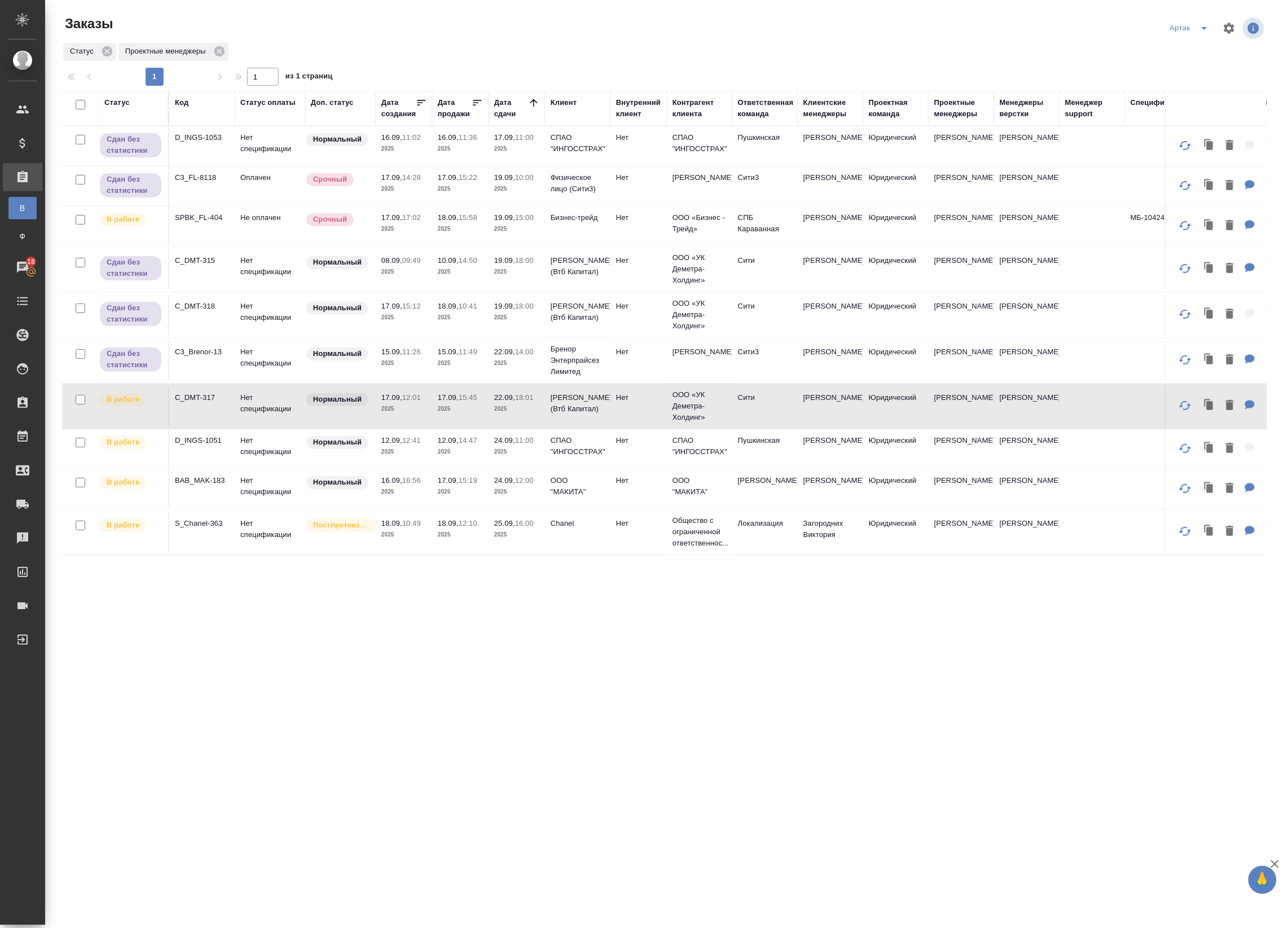
click at [535, 456] on p "2025" at bounding box center [516, 452] width 45 height 12
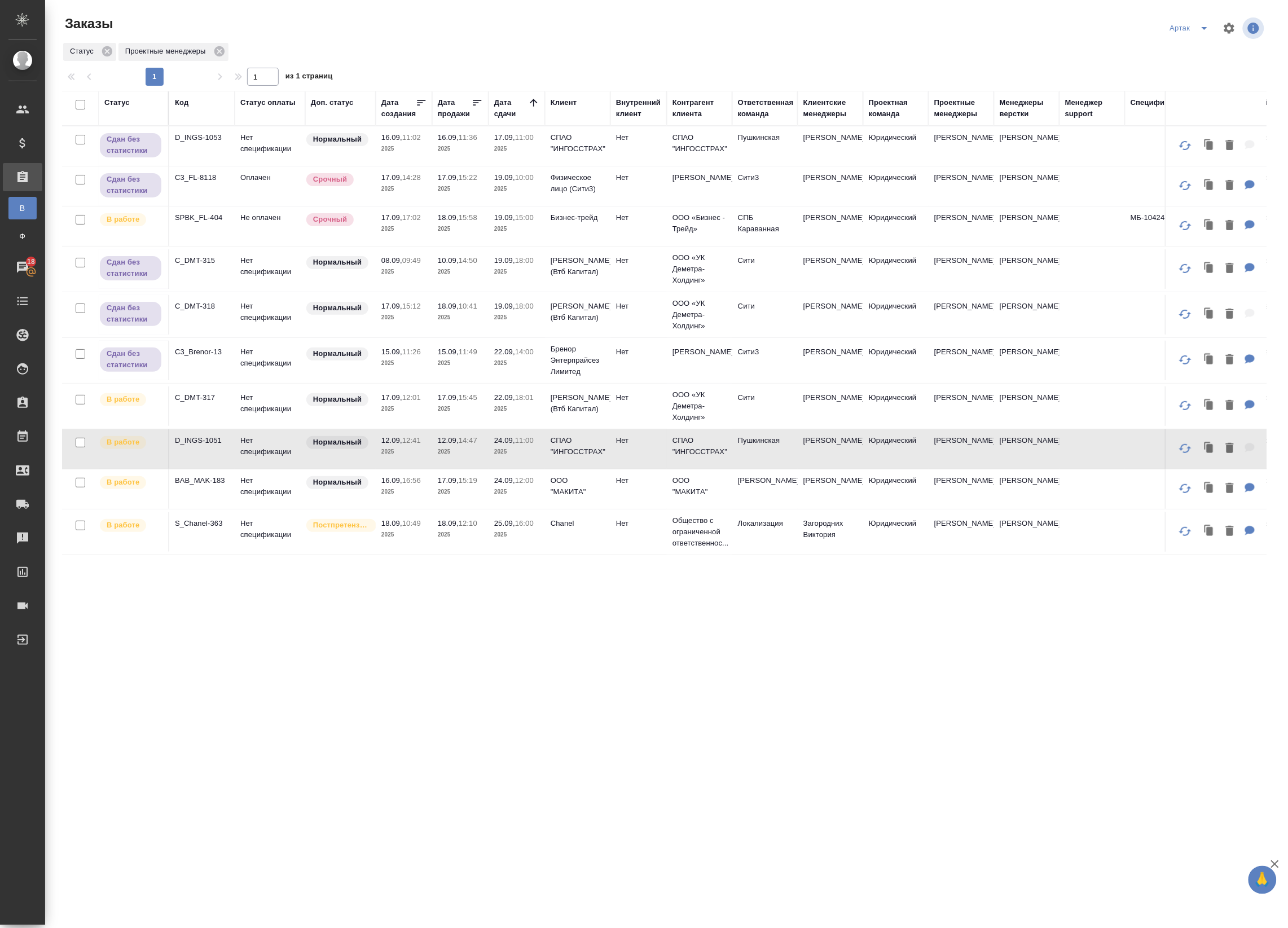
click at [533, 508] on td "24.09, 12:00 2025" at bounding box center [517, 489] width 57 height 39
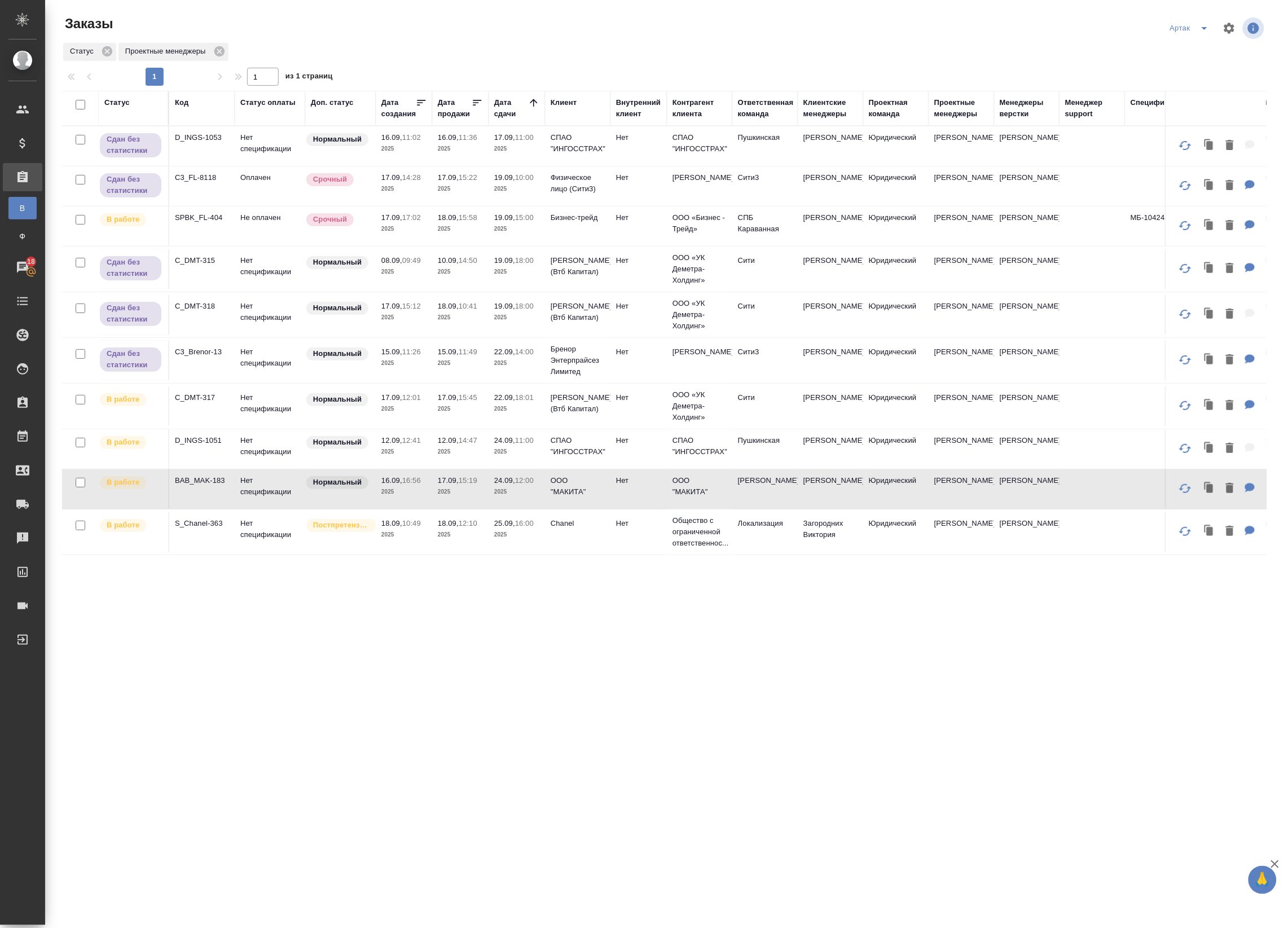
click at [529, 537] on p "2025" at bounding box center [516, 535] width 45 height 12
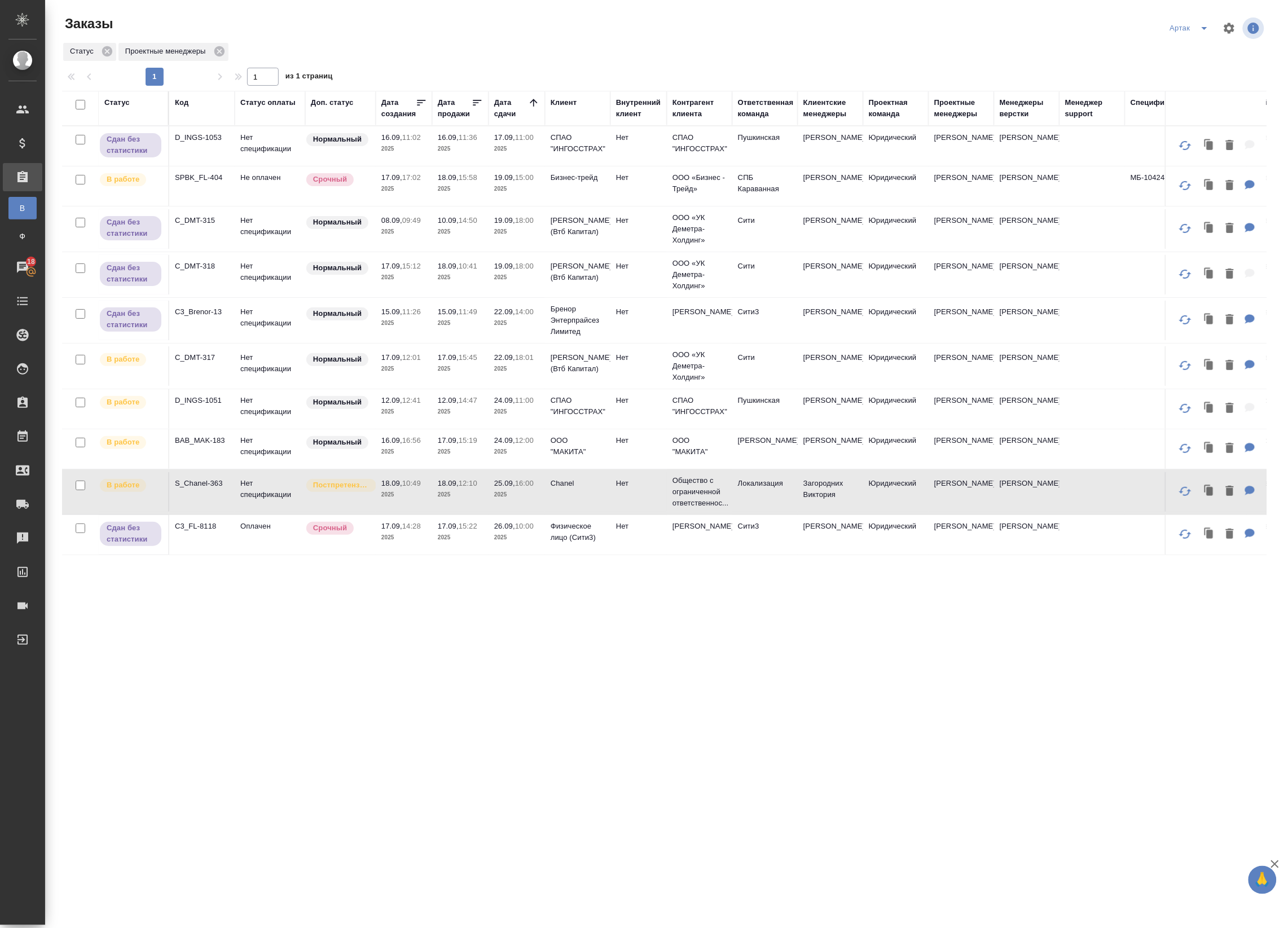
click at [1190, 37] on div "Артак" at bounding box center [1217, 28] width 99 height 27
click at [1206, 26] on icon "split button" at bounding box center [1205, 28] width 13 height 13
click at [1177, 49] on li "leagal" at bounding box center [1192, 51] width 49 height 18
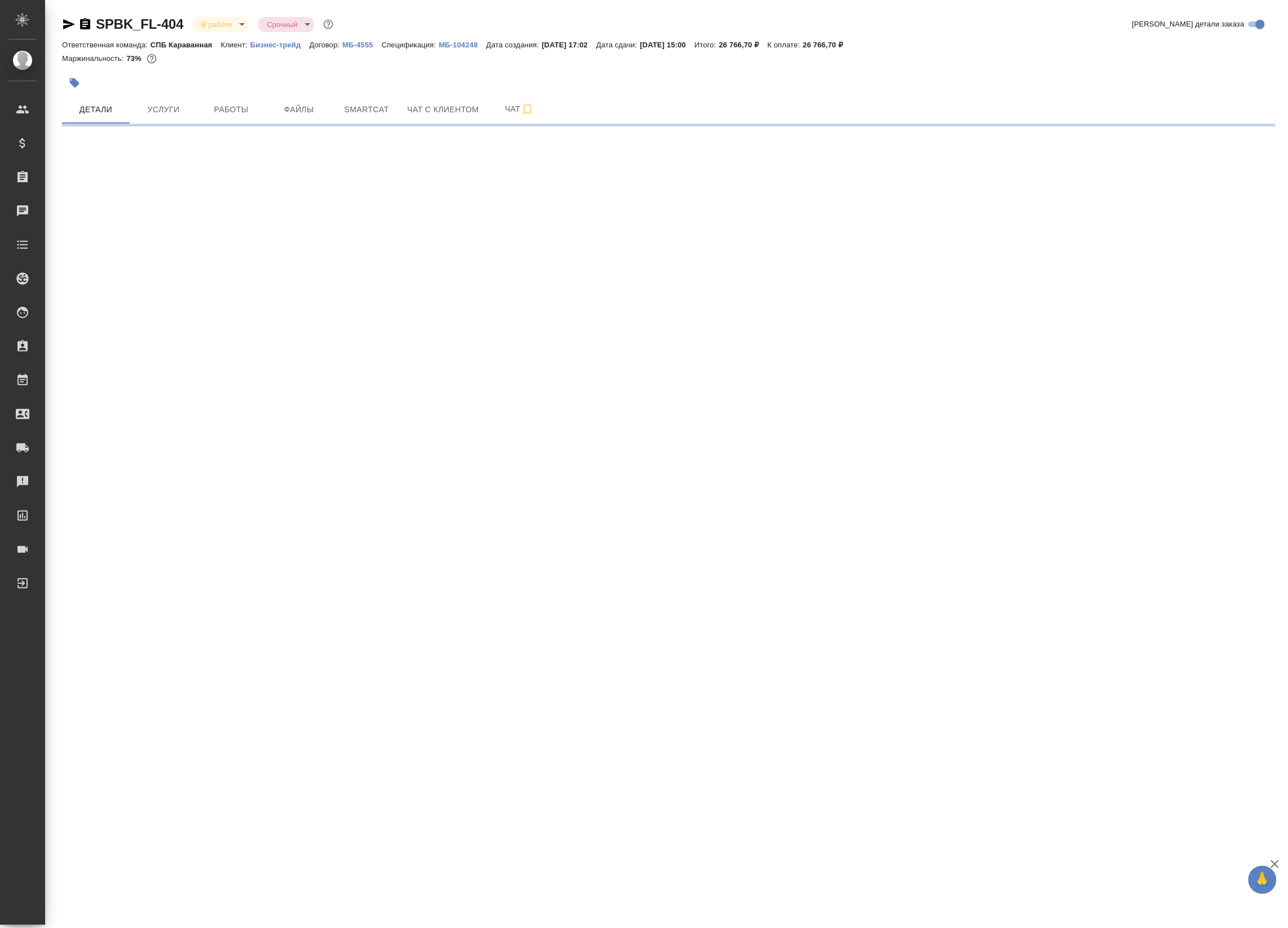
select select "RU"
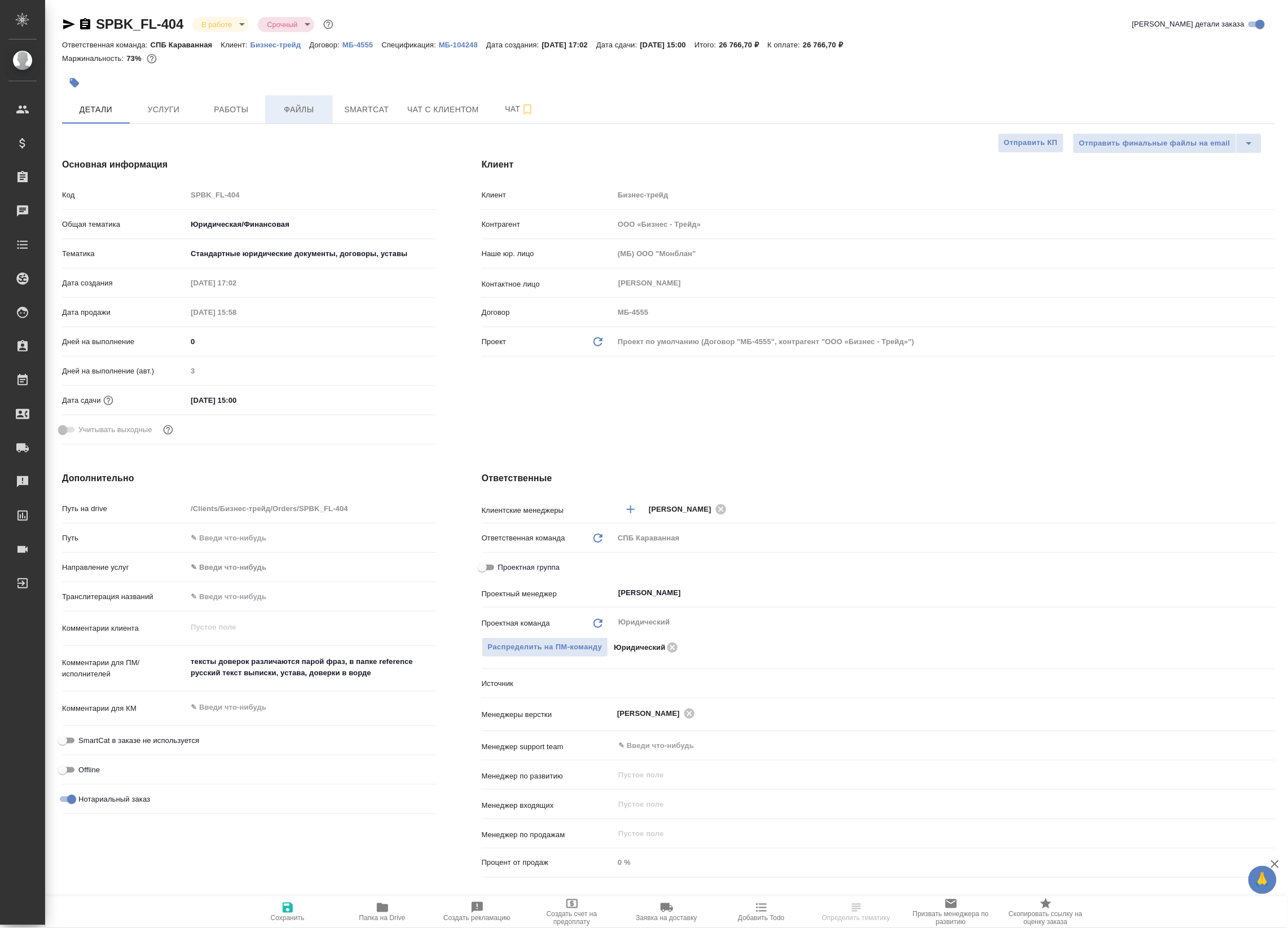
type textarea "x"
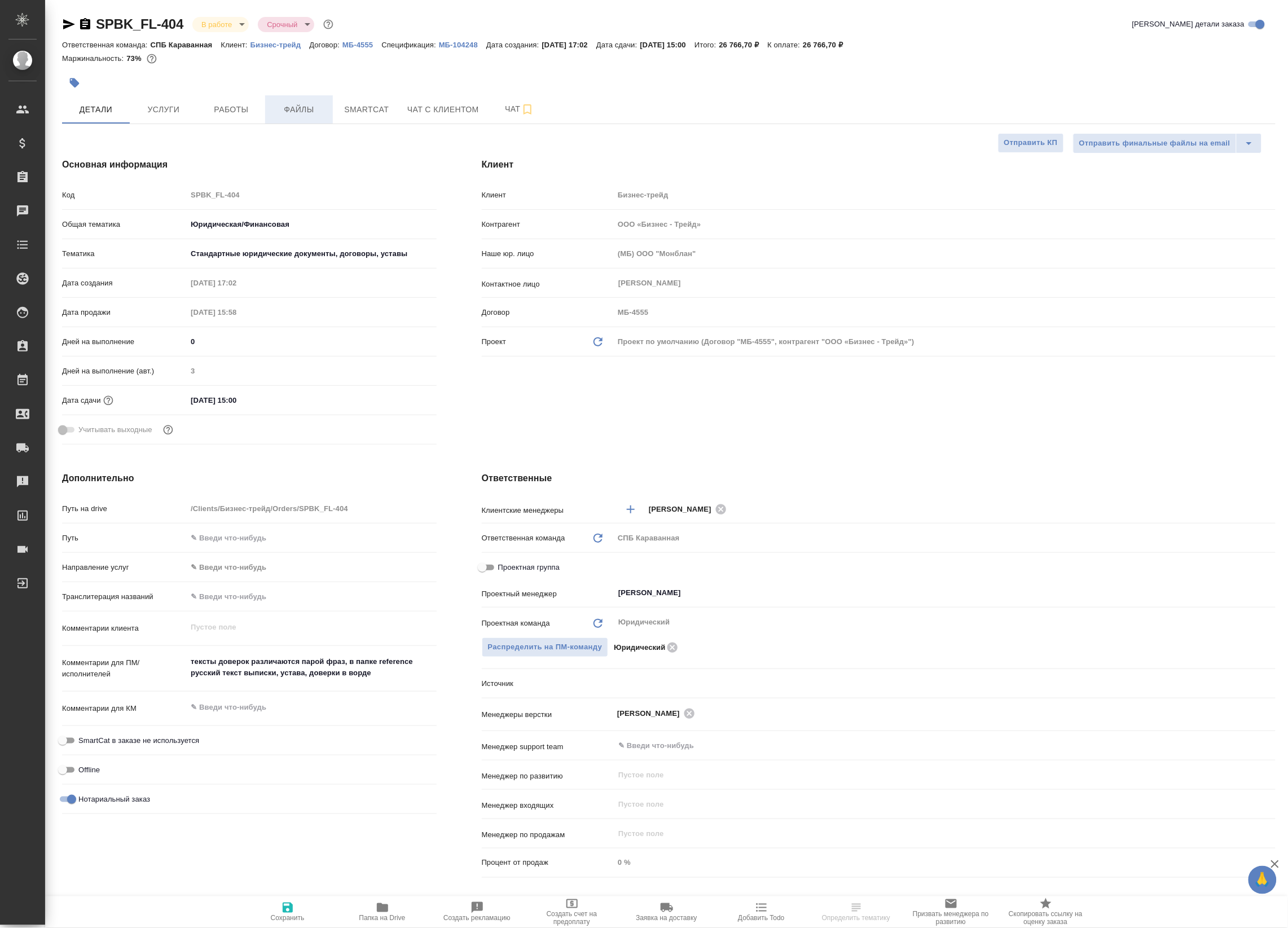
type textarea "x"
click at [243, 105] on span "Работы" at bounding box center [231, 110] width 54 height 14
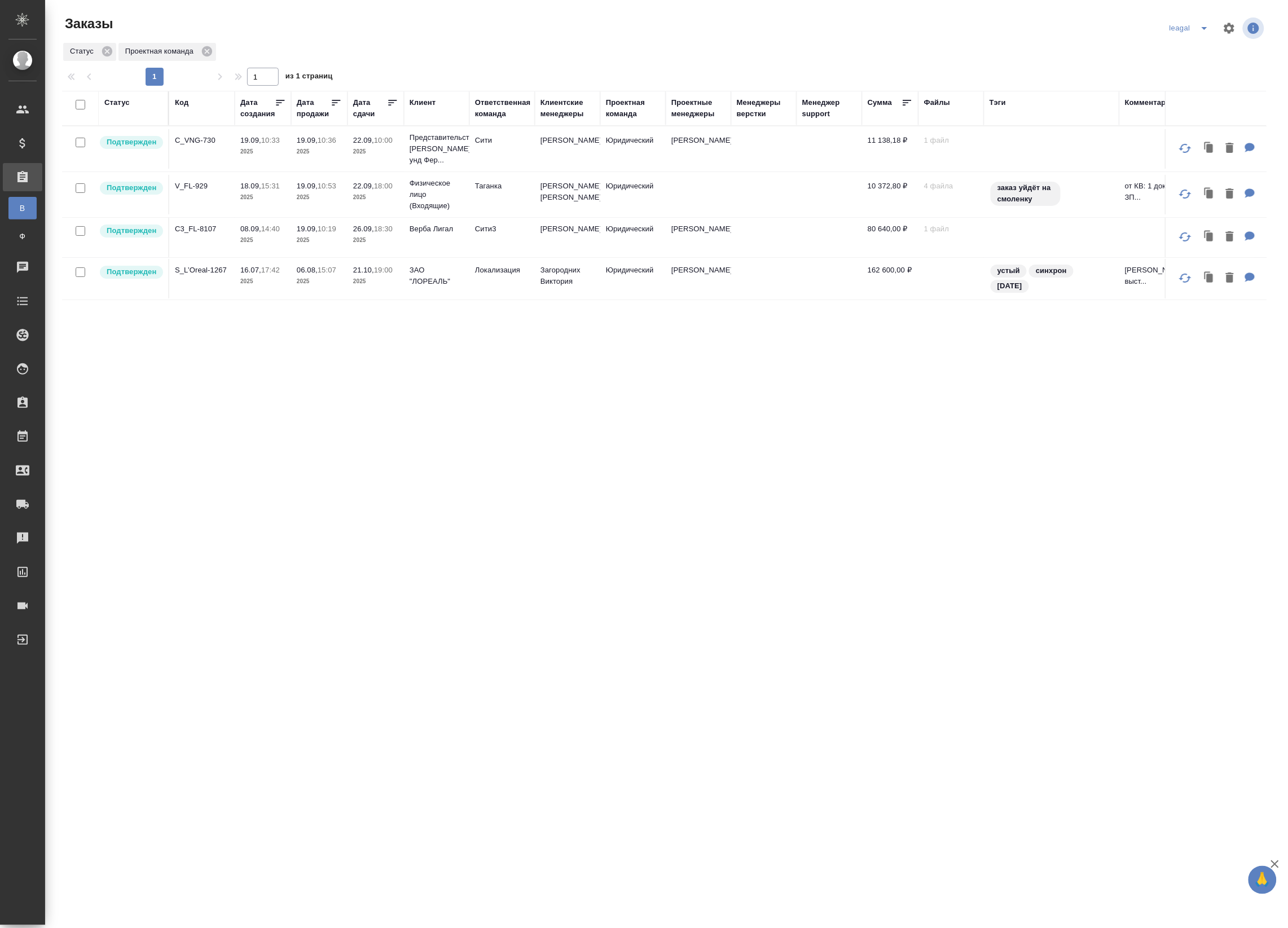
click at [710, 206] on td at bounding box center [699, 194] width 66 height 39
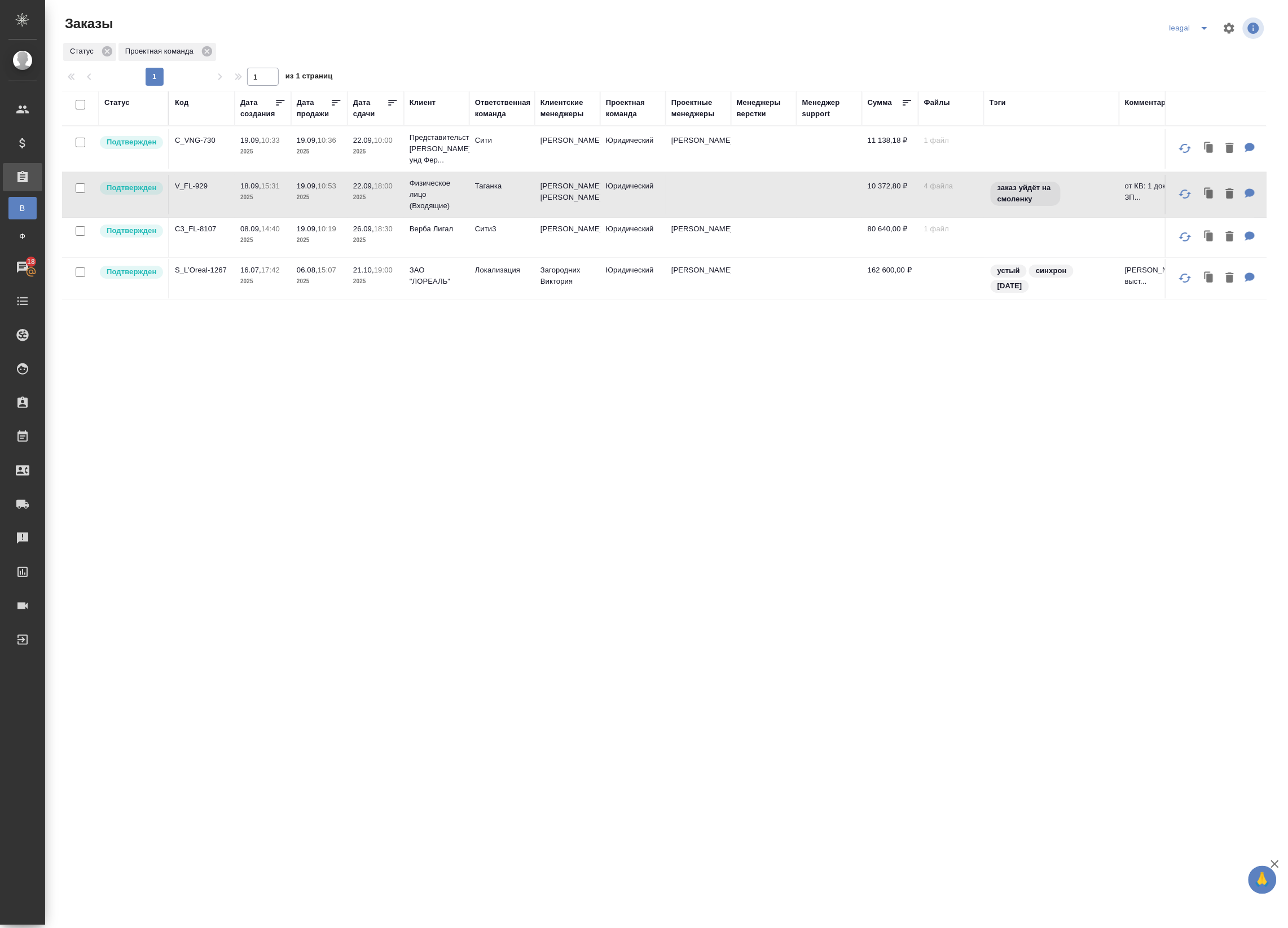
click at [723, 194] on td at bounding box center [699, 194] width 66 height 39
click at [312, 187] on p "19.09," at bounding box center [307, 186] width 21 height 9
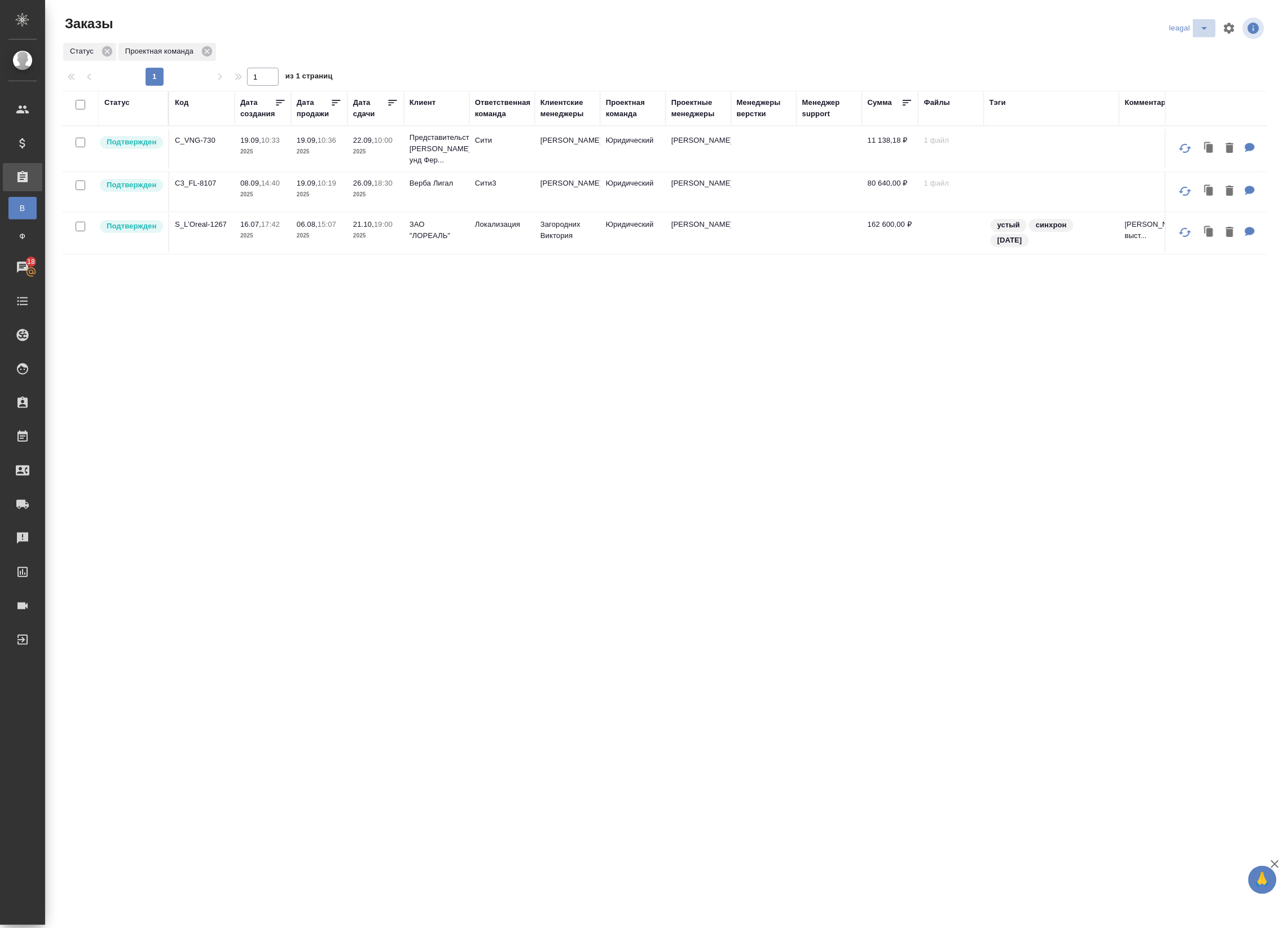
click at [1195, 32] on button "split button" at bounding box center [1205, 28] width 22 height 18
click at [1195, 57] on li "Артак" at bounding box center [1191, 51] width 49 height 18
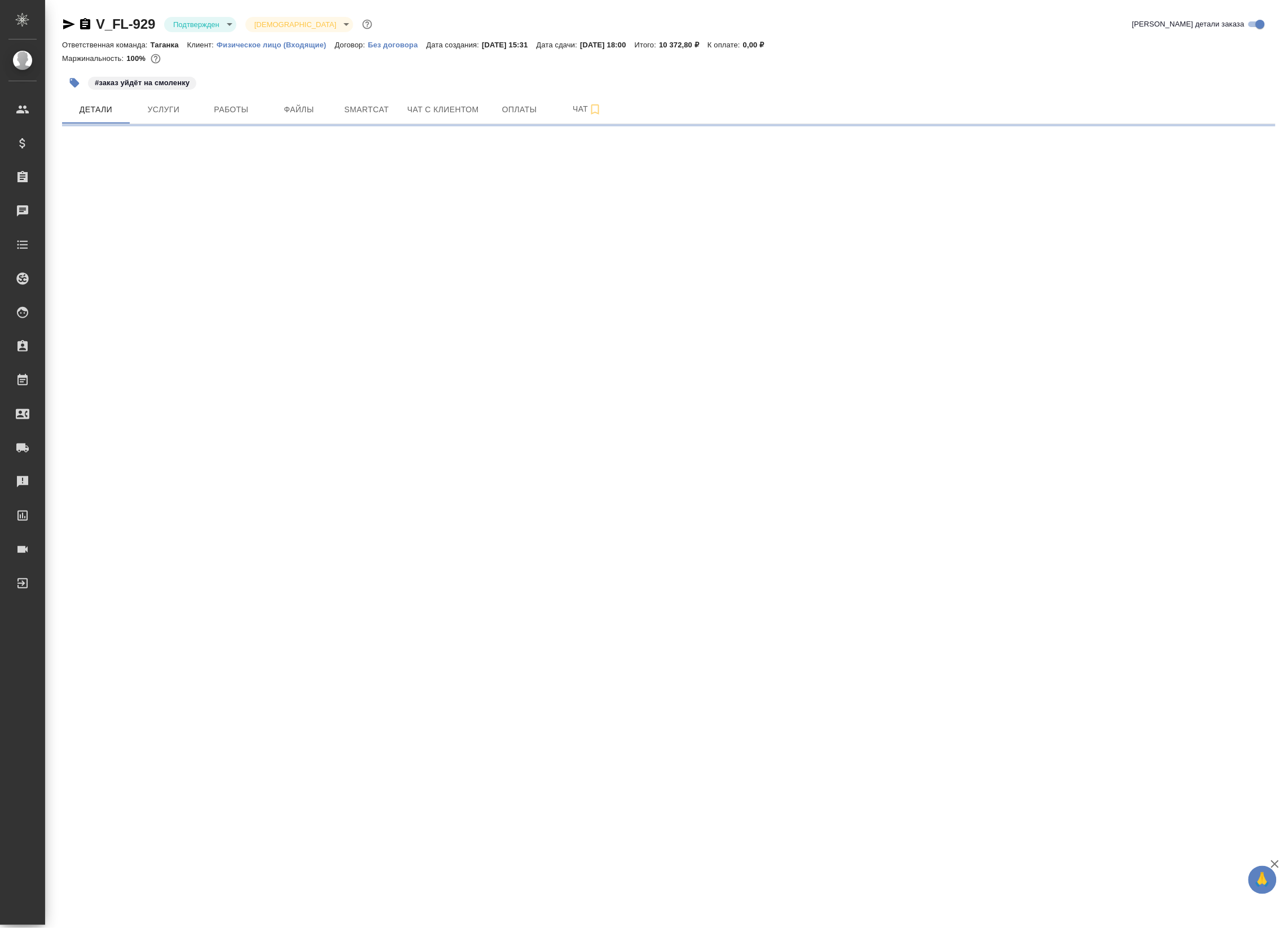
select select "RU"
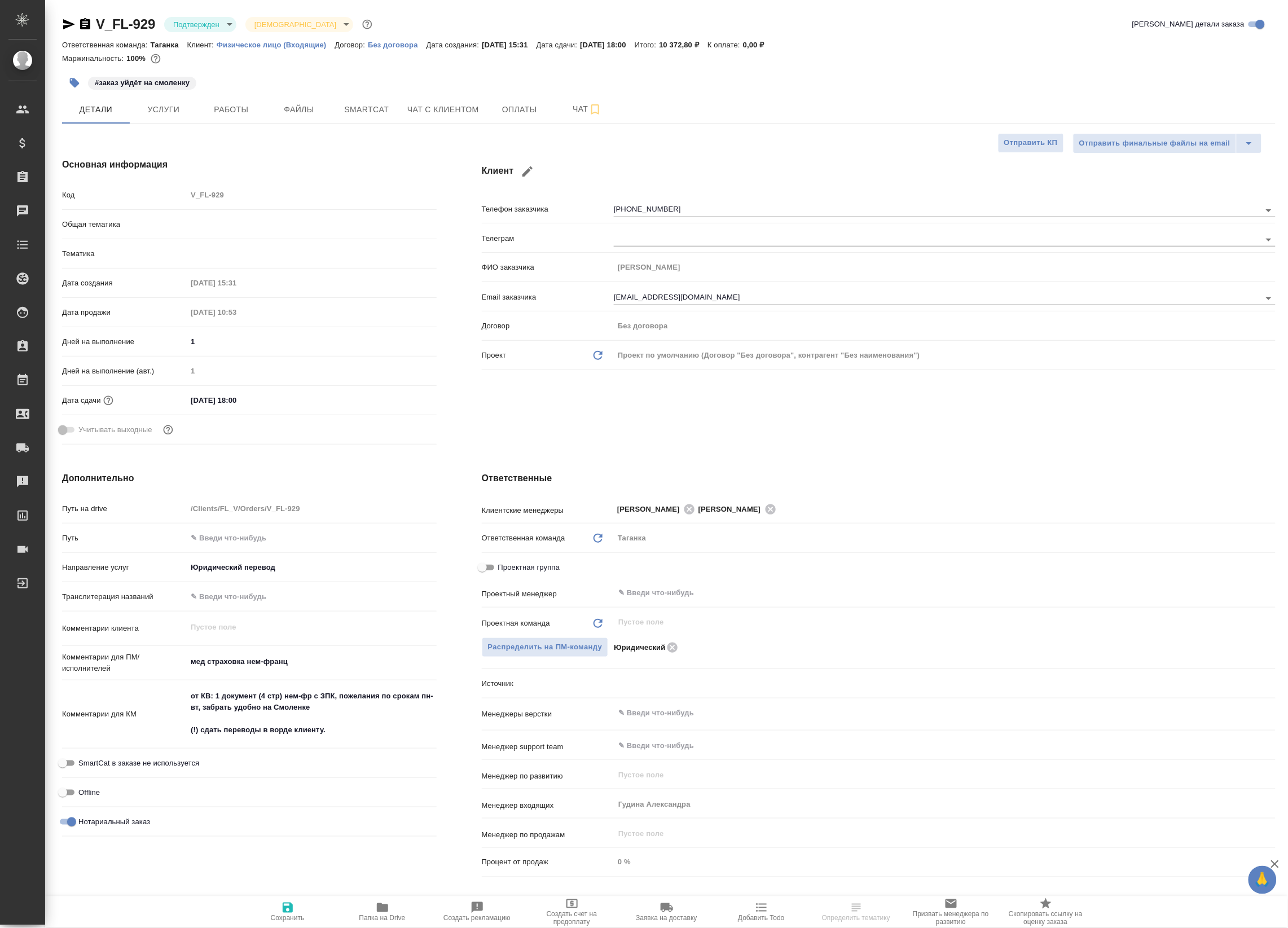
type textarea "x"
click at [227, 114] on span "Работы" at bounding box center [231, 110] width 54 height 14
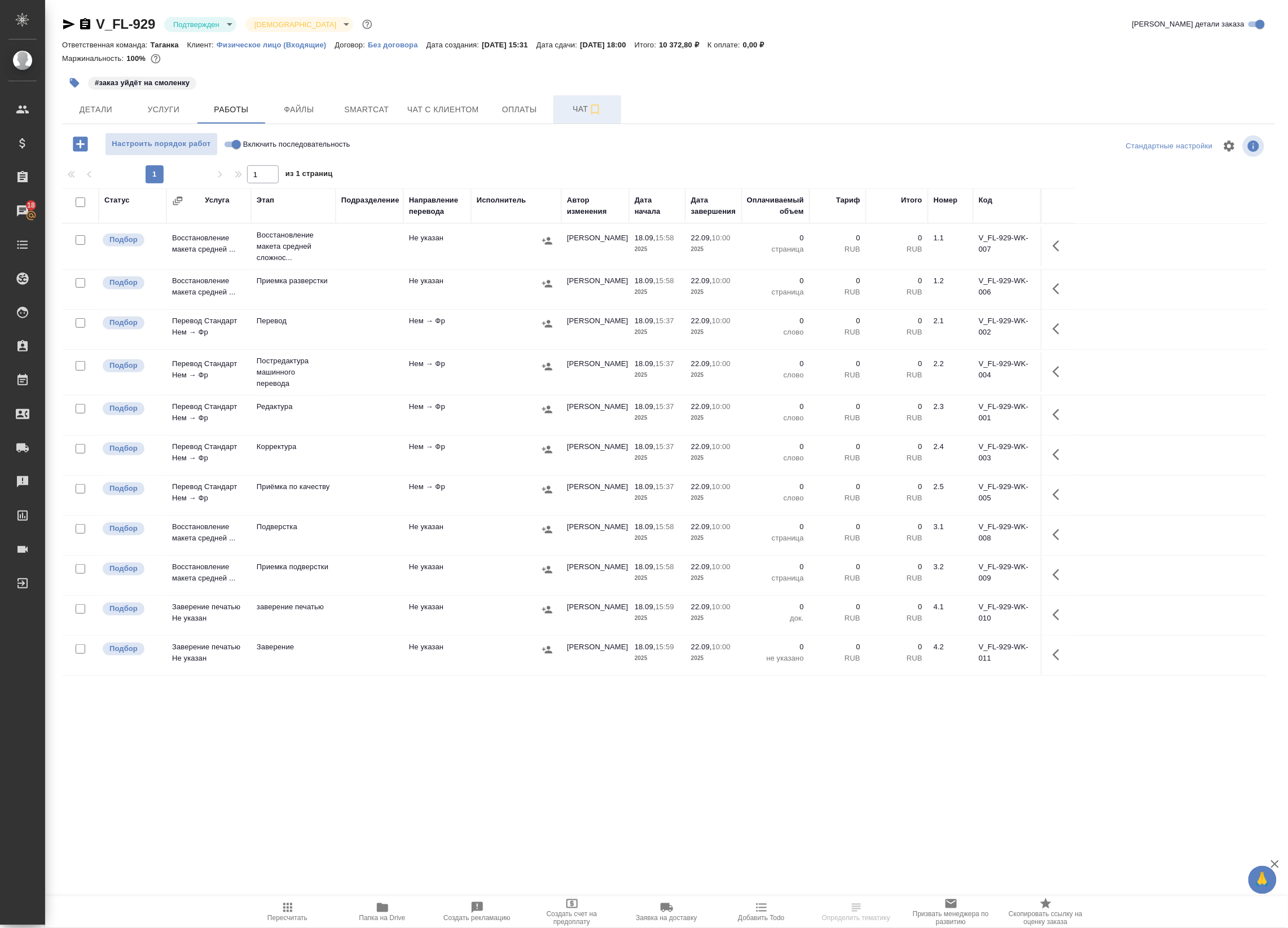
click at [584, 112] on span "Чат" at bounding box center [587, 109] width 54 height 14
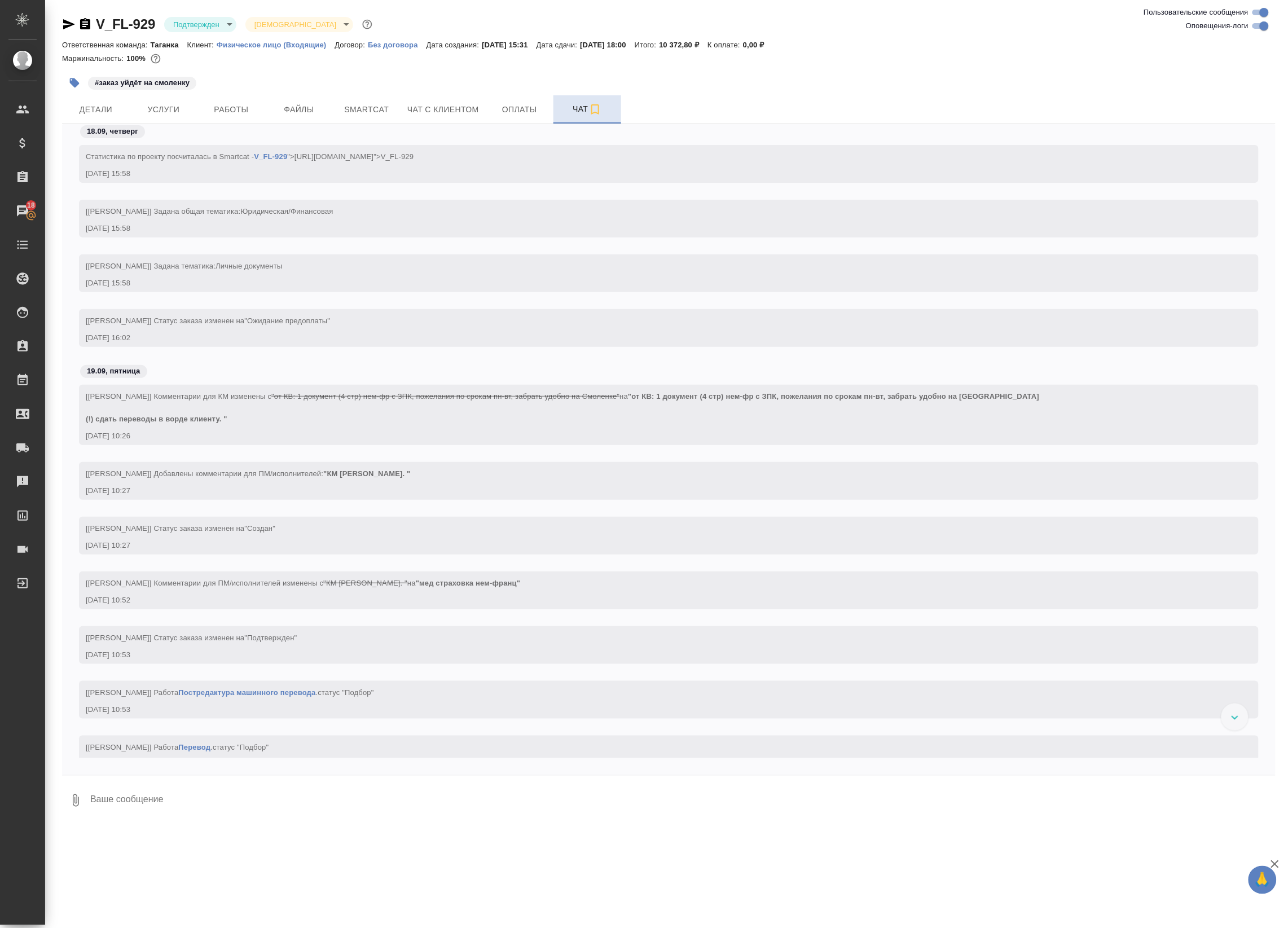
scroll to position [502, 0]
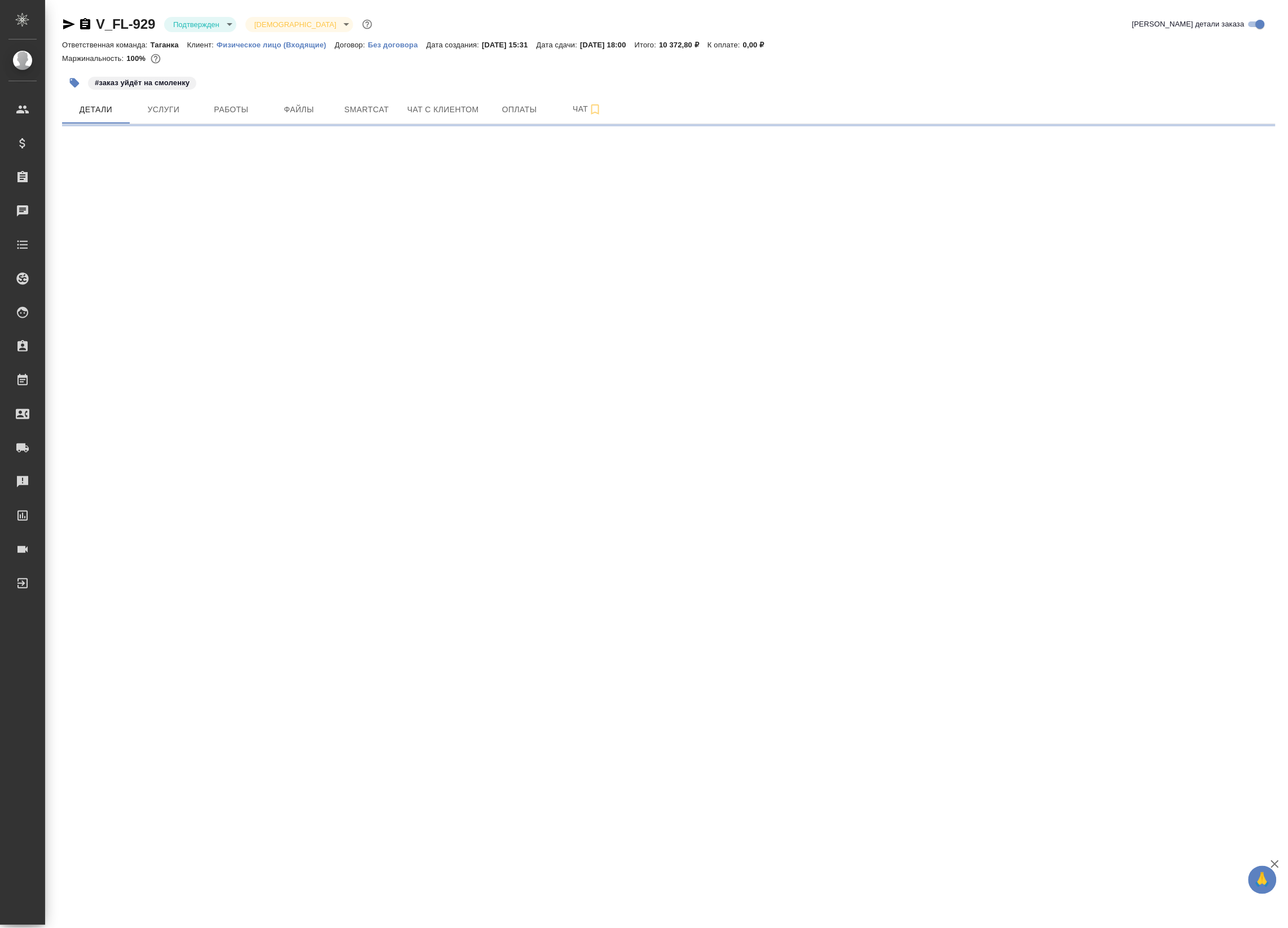
click at [64, 23] on icon "button" at bounding box center [68, 24] width 13 height 13
select select "RU"
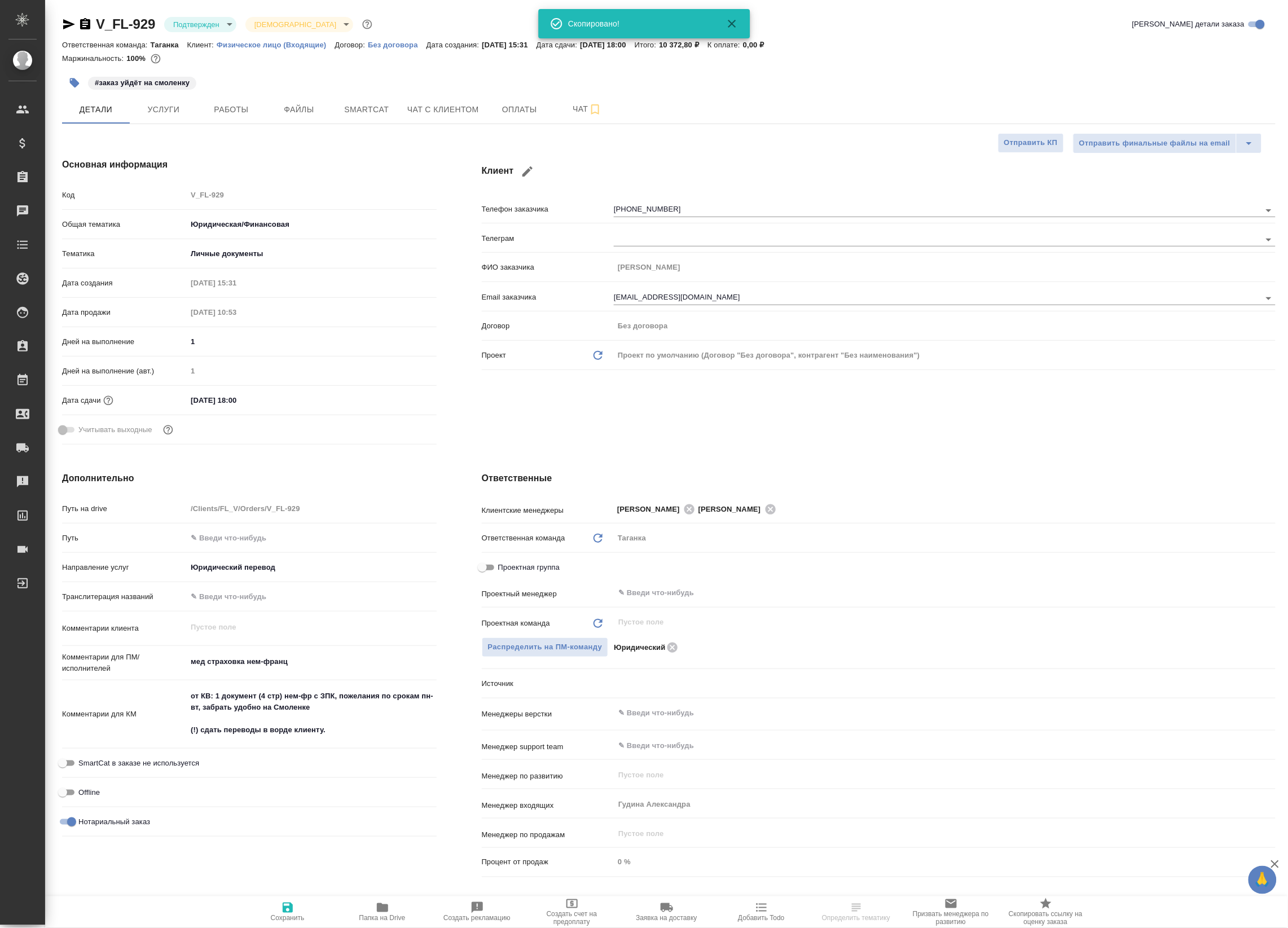
type textarea "x"
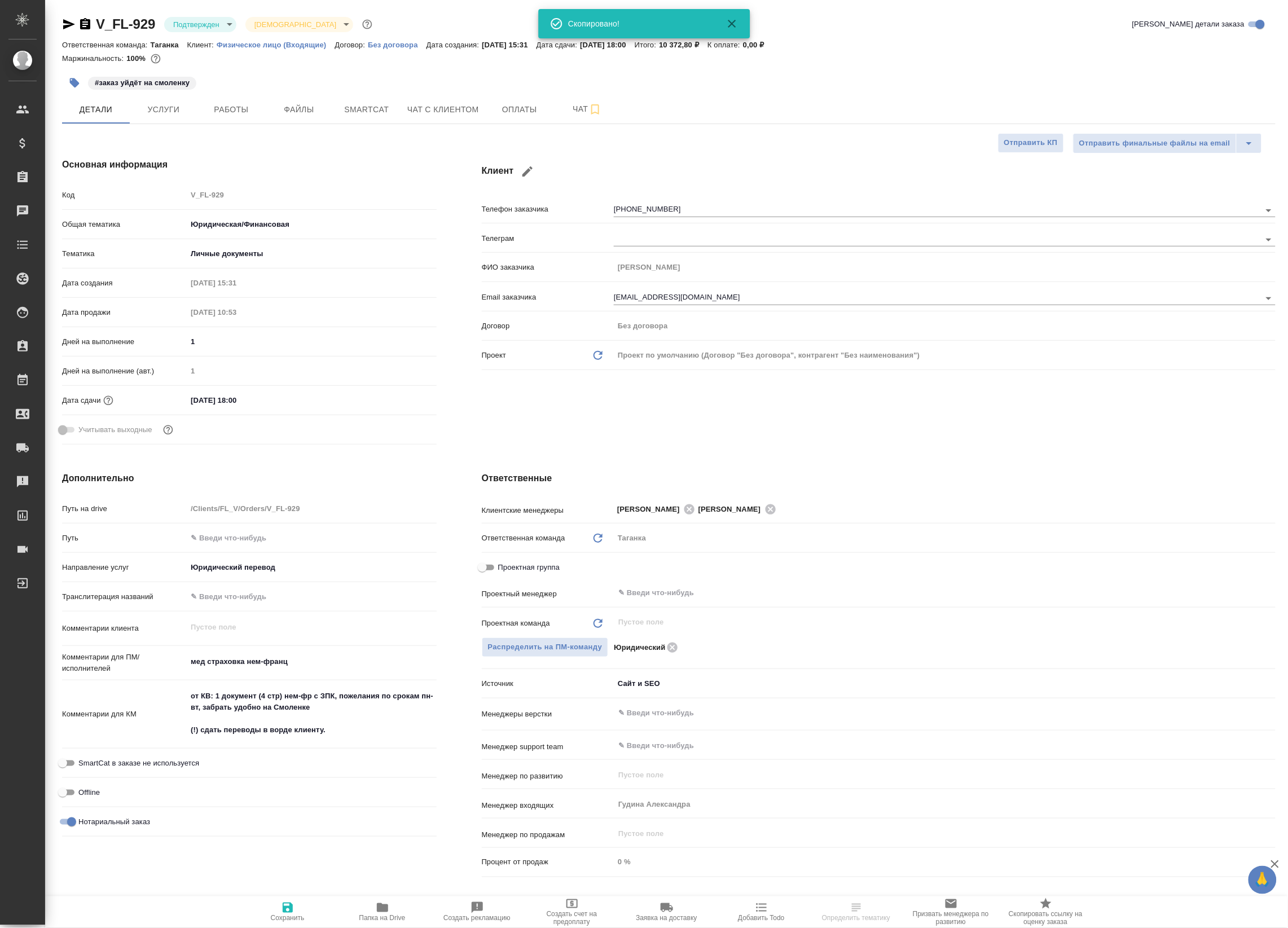
type textarea "x"
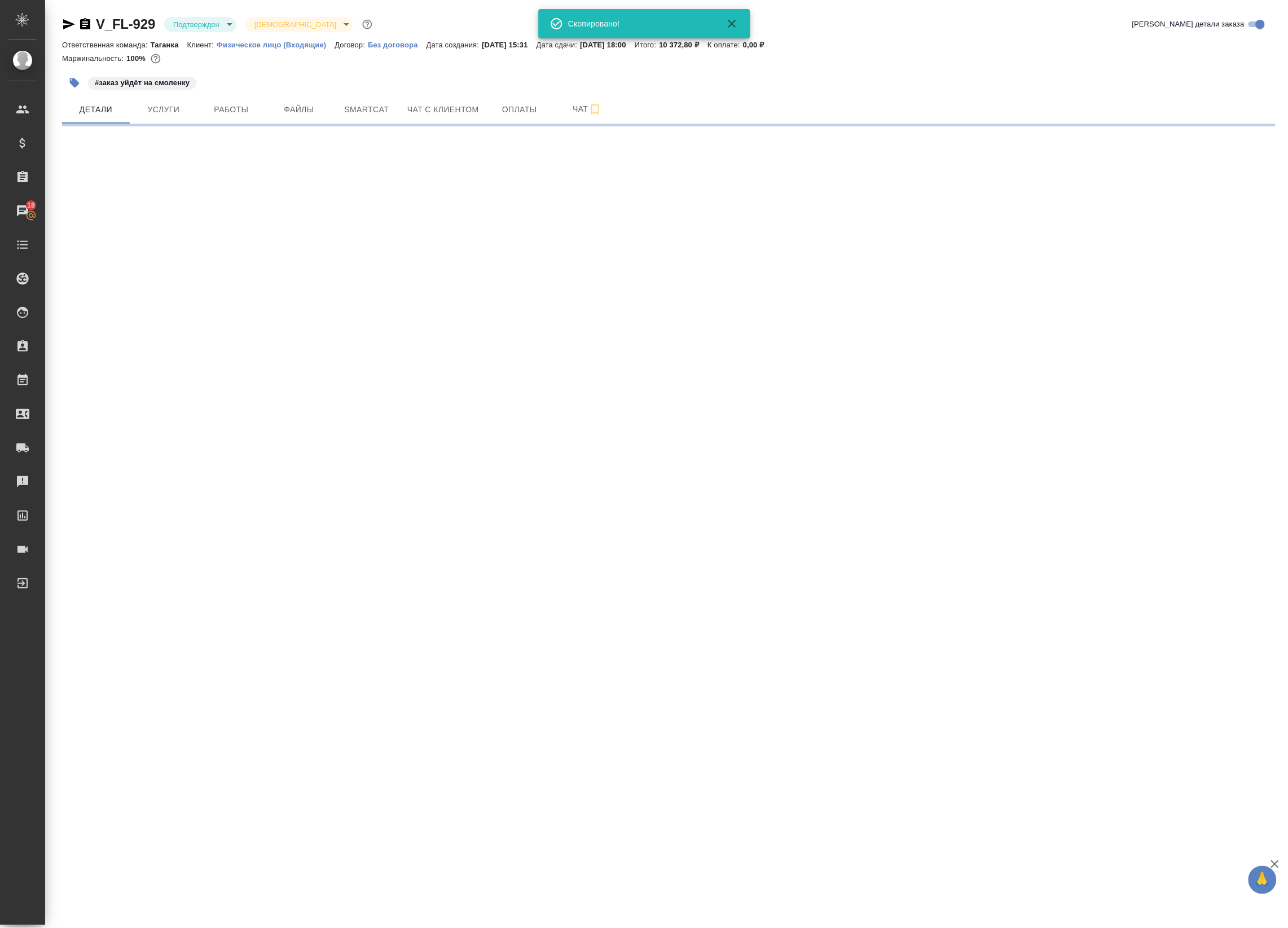
select select "RU"
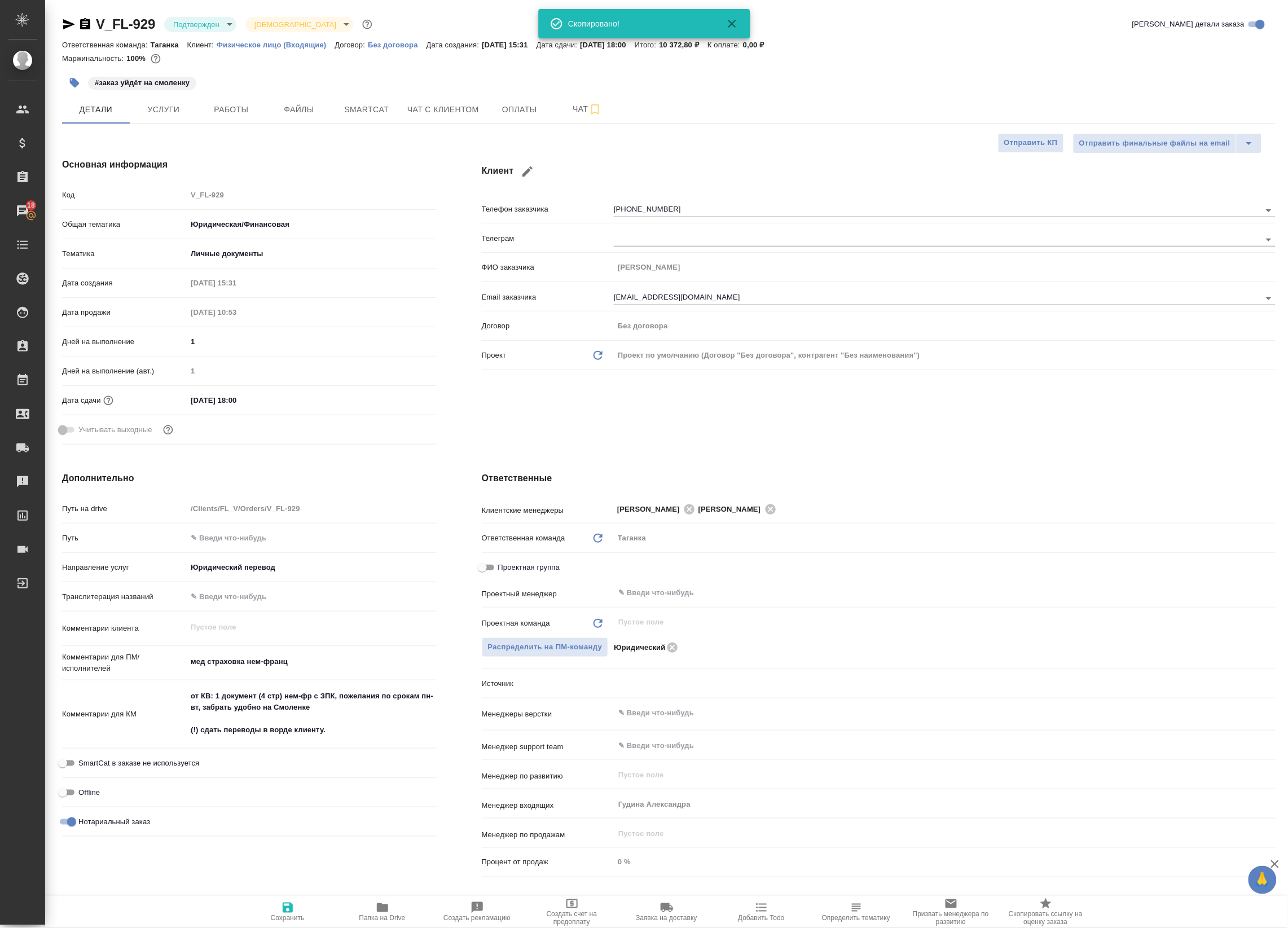
type textarea "x"
click at [418, 360] on div "Дней на выполнение 1" at bounding box center [250, 346] width 375 height 29
type textarea "x"
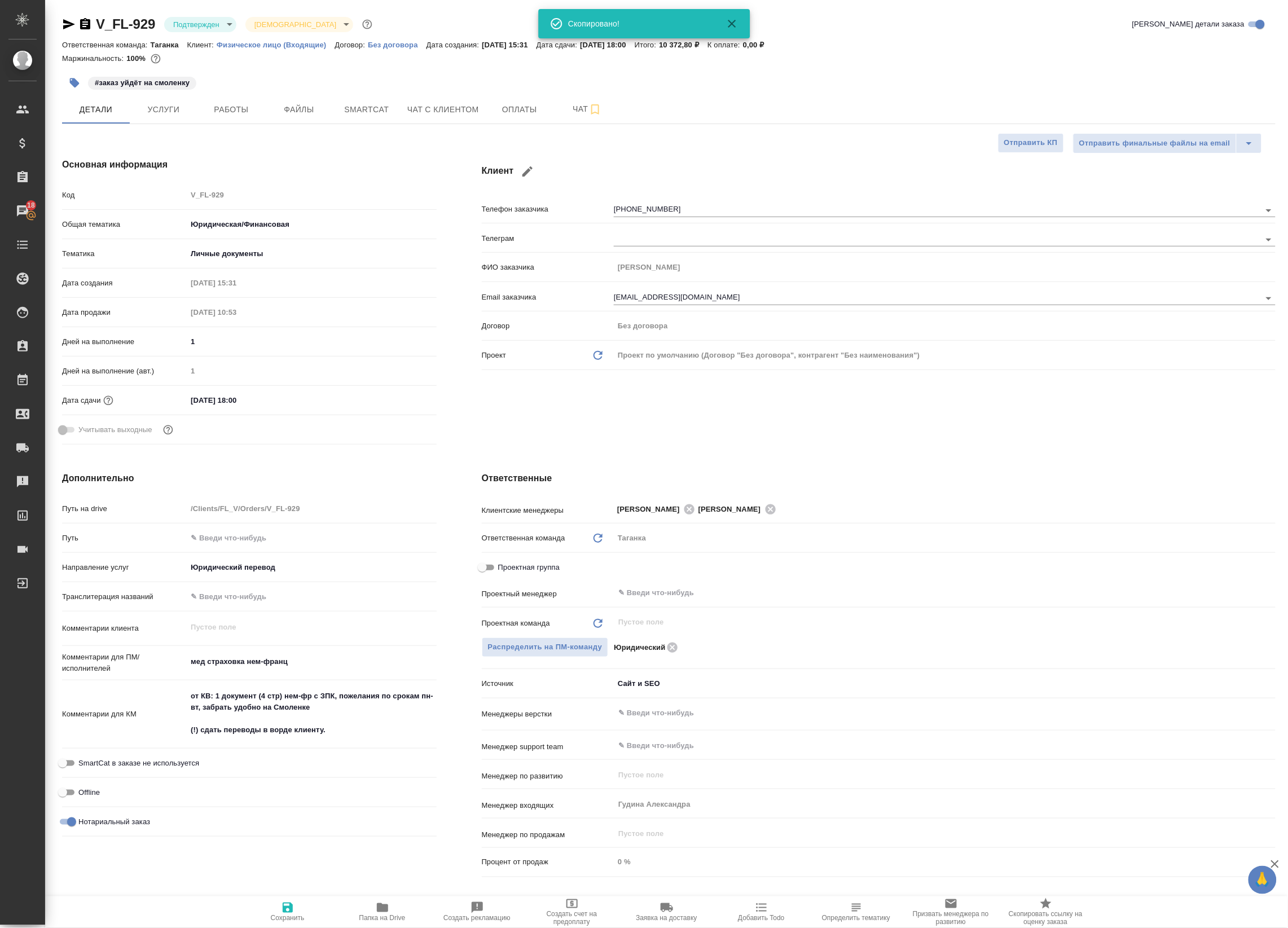
type textarea "x"
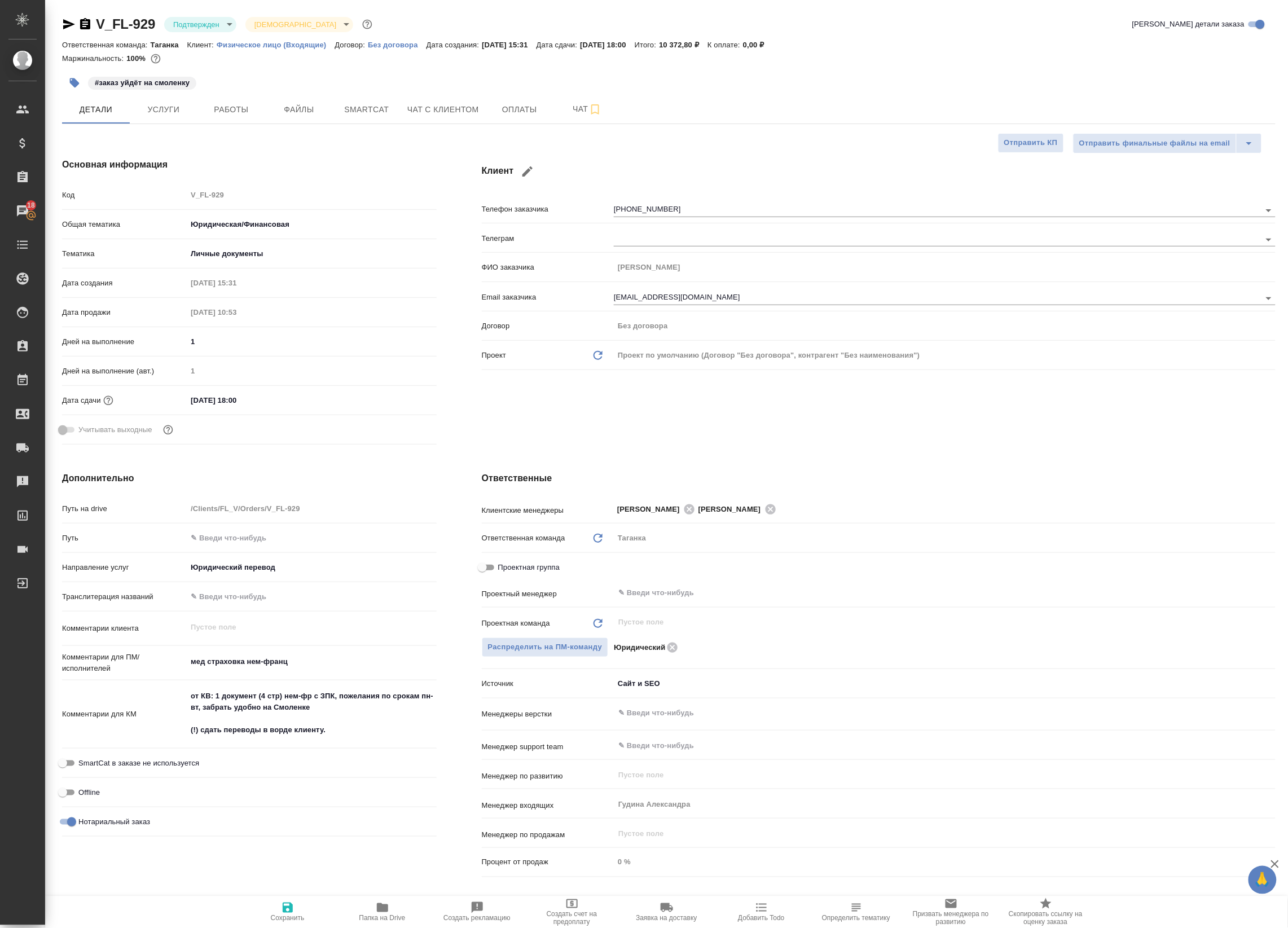
type textarea "x"
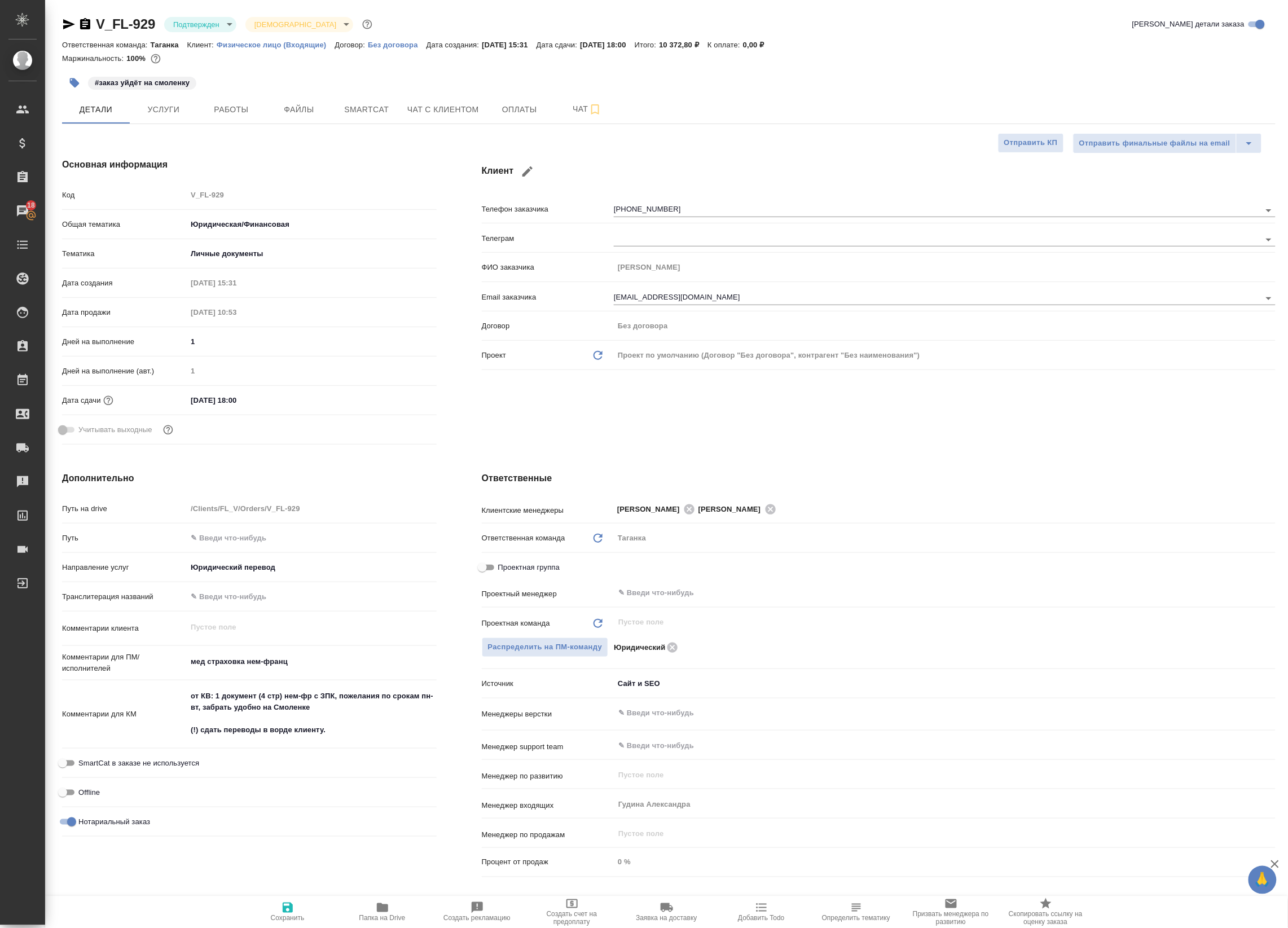
type textarea "x"
click at [289, 106] on span "Файлы" at bounding box center [298, 110] width 54 height 14
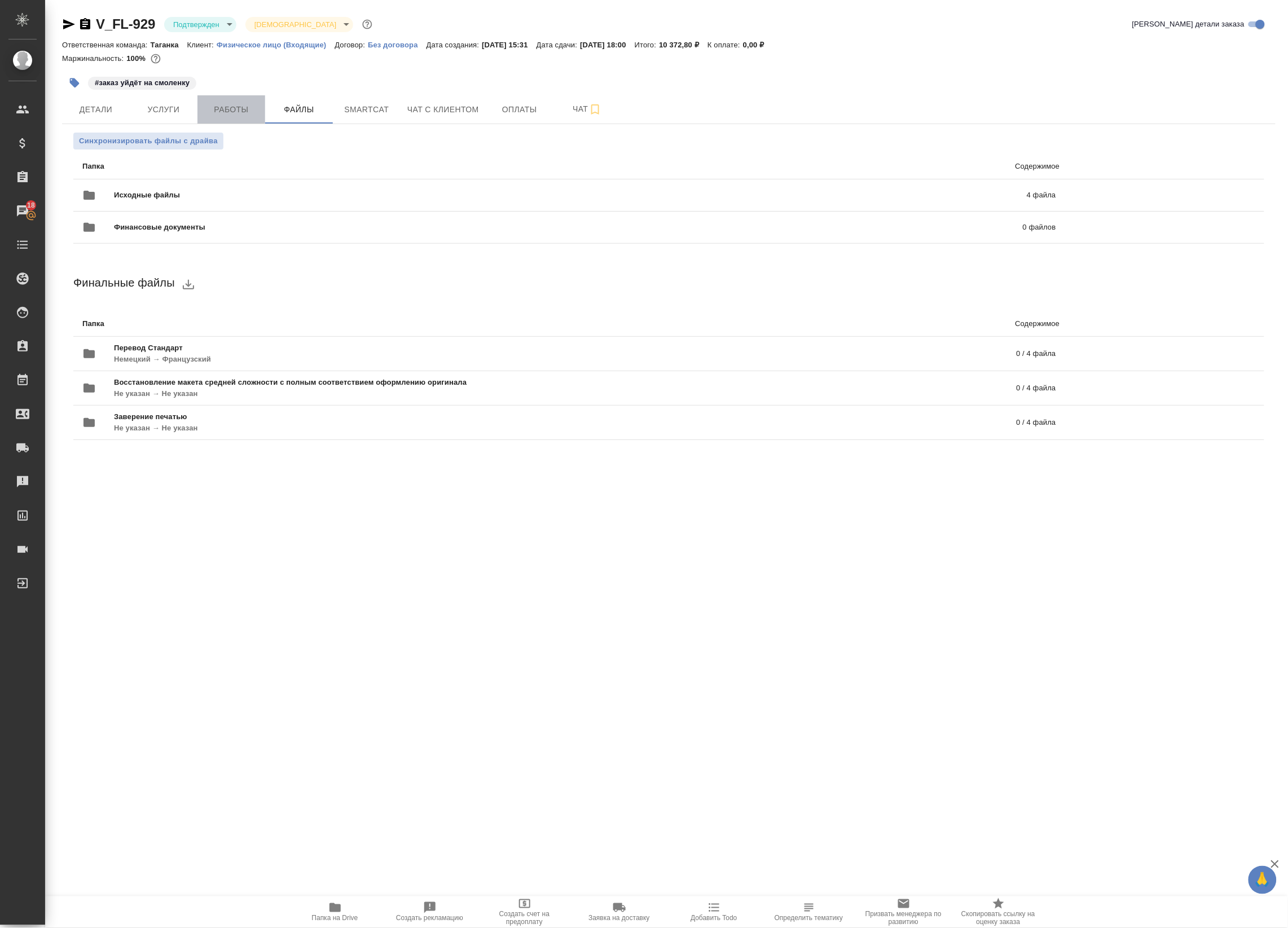
click at [237, 111] on span "Работы" at bounding box center [231, 110] width 54 height 14
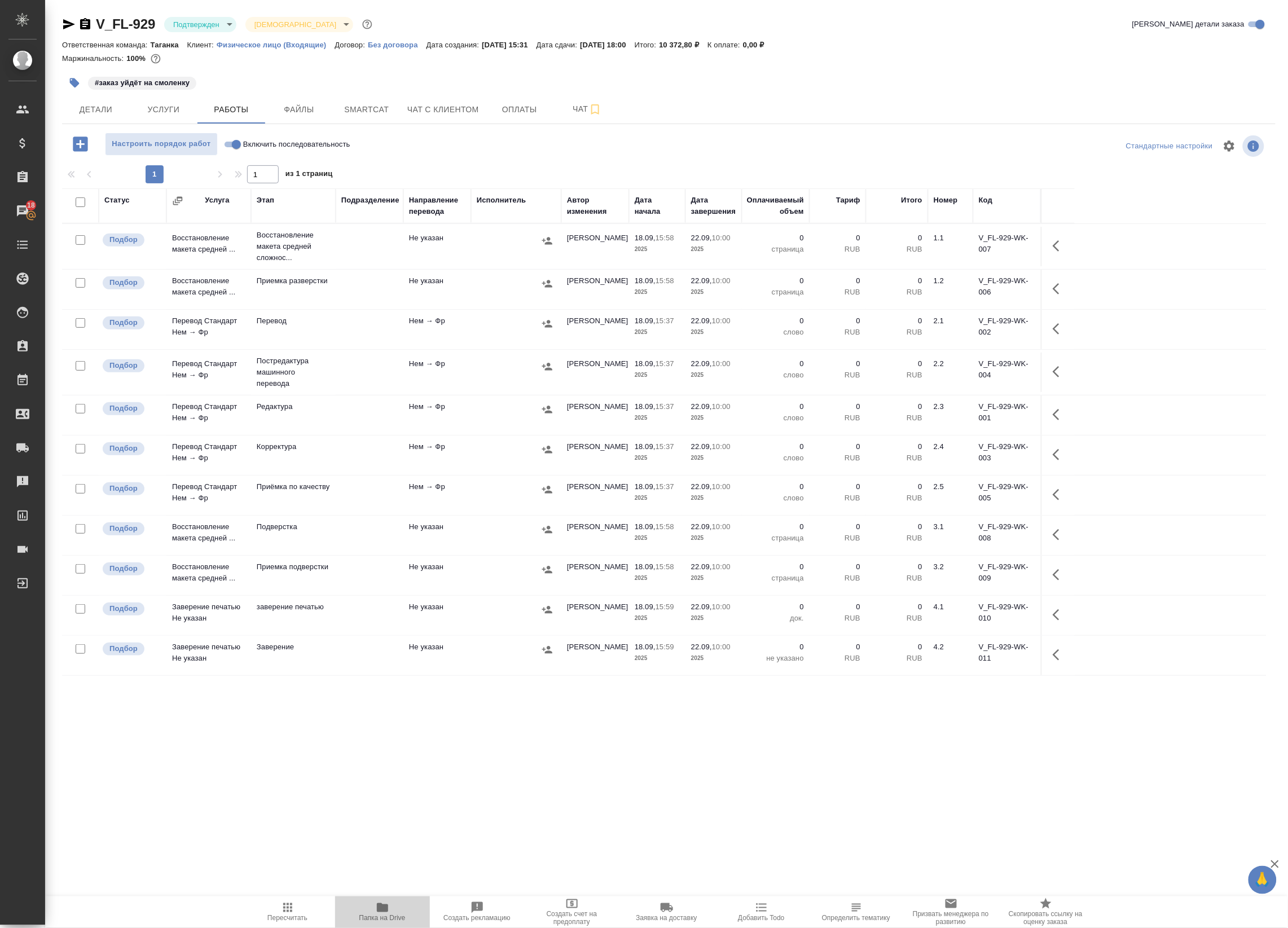
click at [390, 912] on span "Папка на Drive" at bounding box center [382, 912] width 81 height 21
click at [580, 112] on span "Чат" at bounding box center [587, 109] width 54 height 14
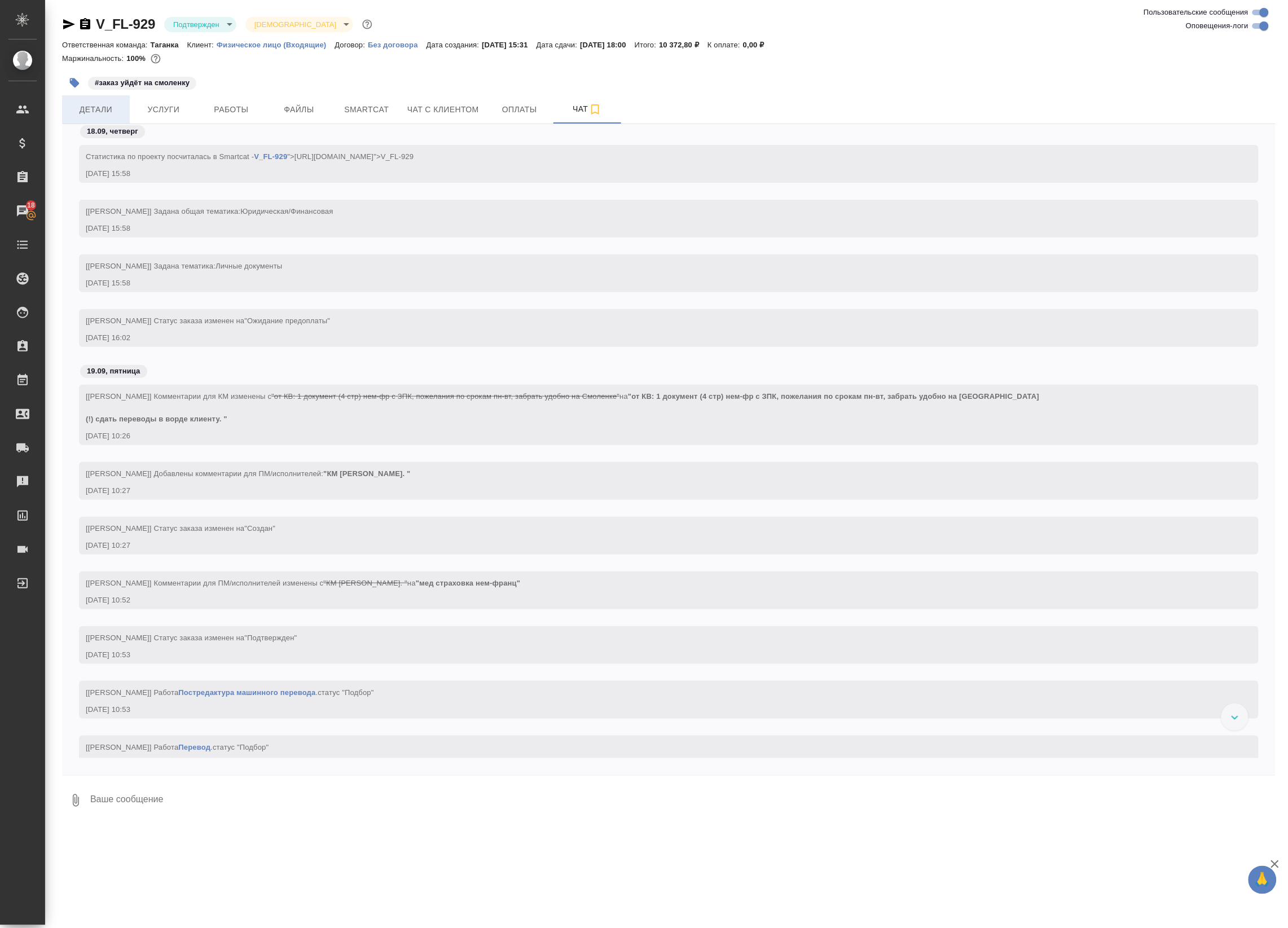
click at [114, 103] on span "Детали" at bounding box center [96, 110] width 54 height 14
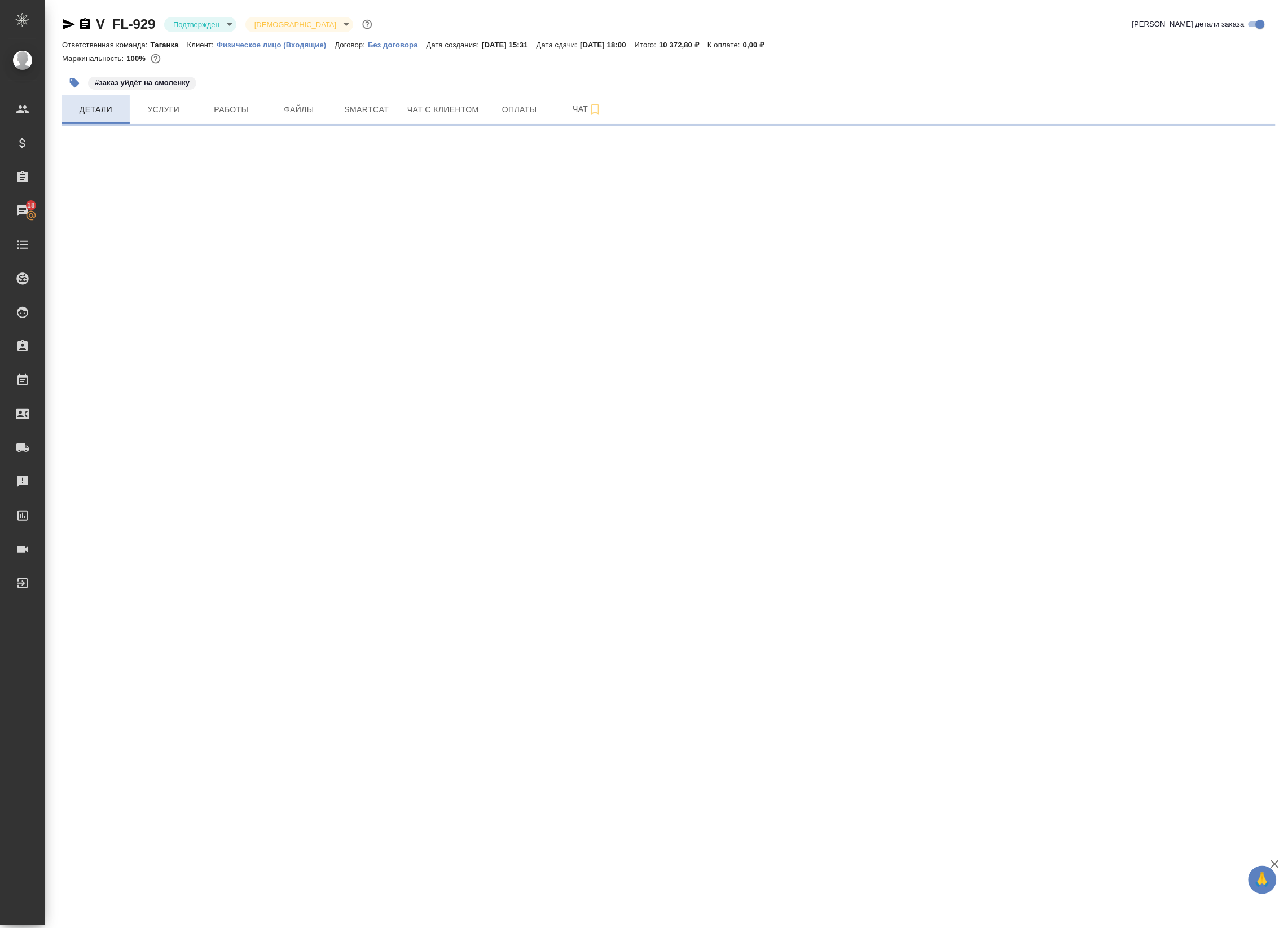
select select "RU"
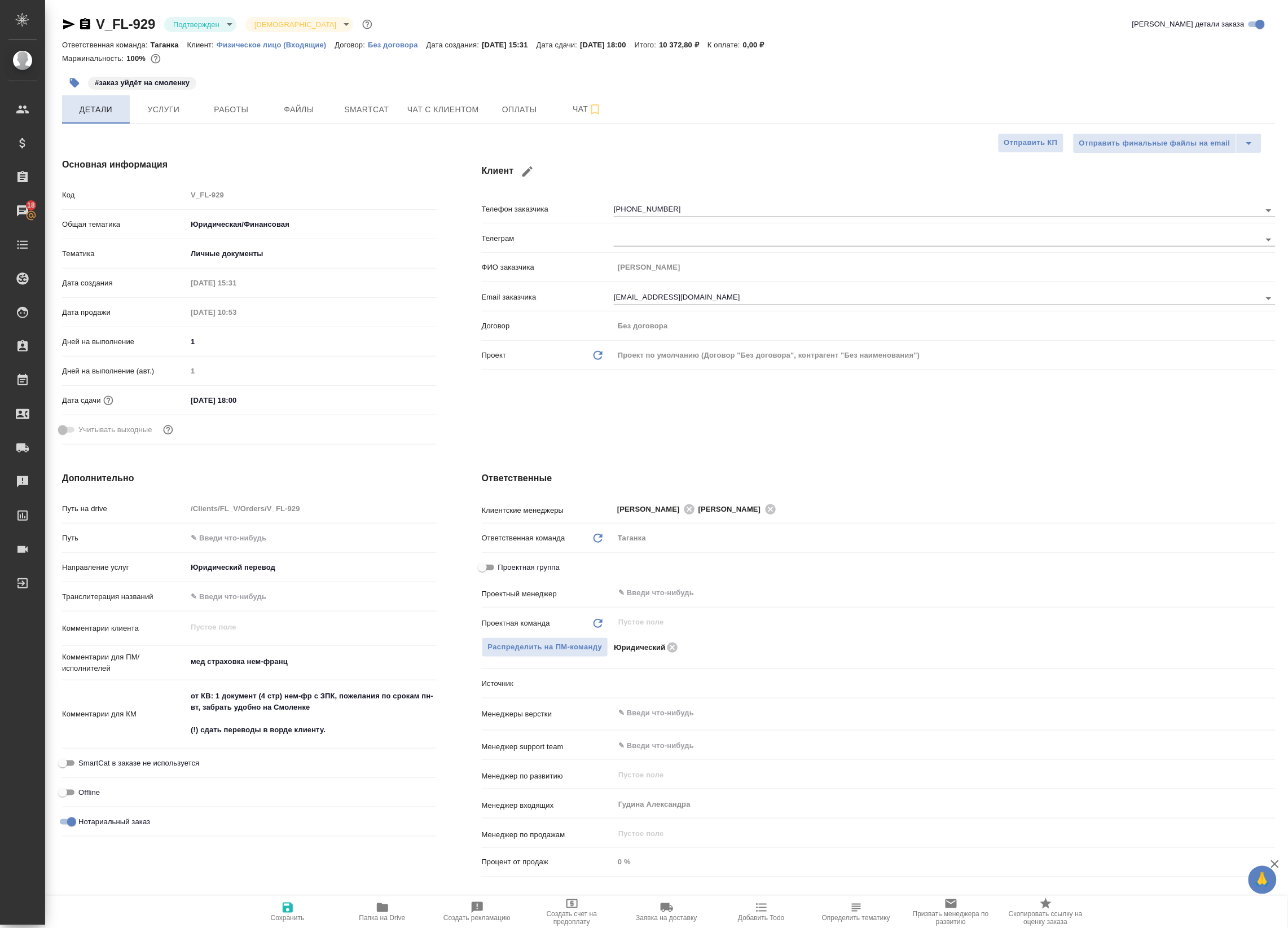
type textarea "x"
click at [351, 105] on span "Smartcat" at bounding box center [366, 110] width 54 height 14
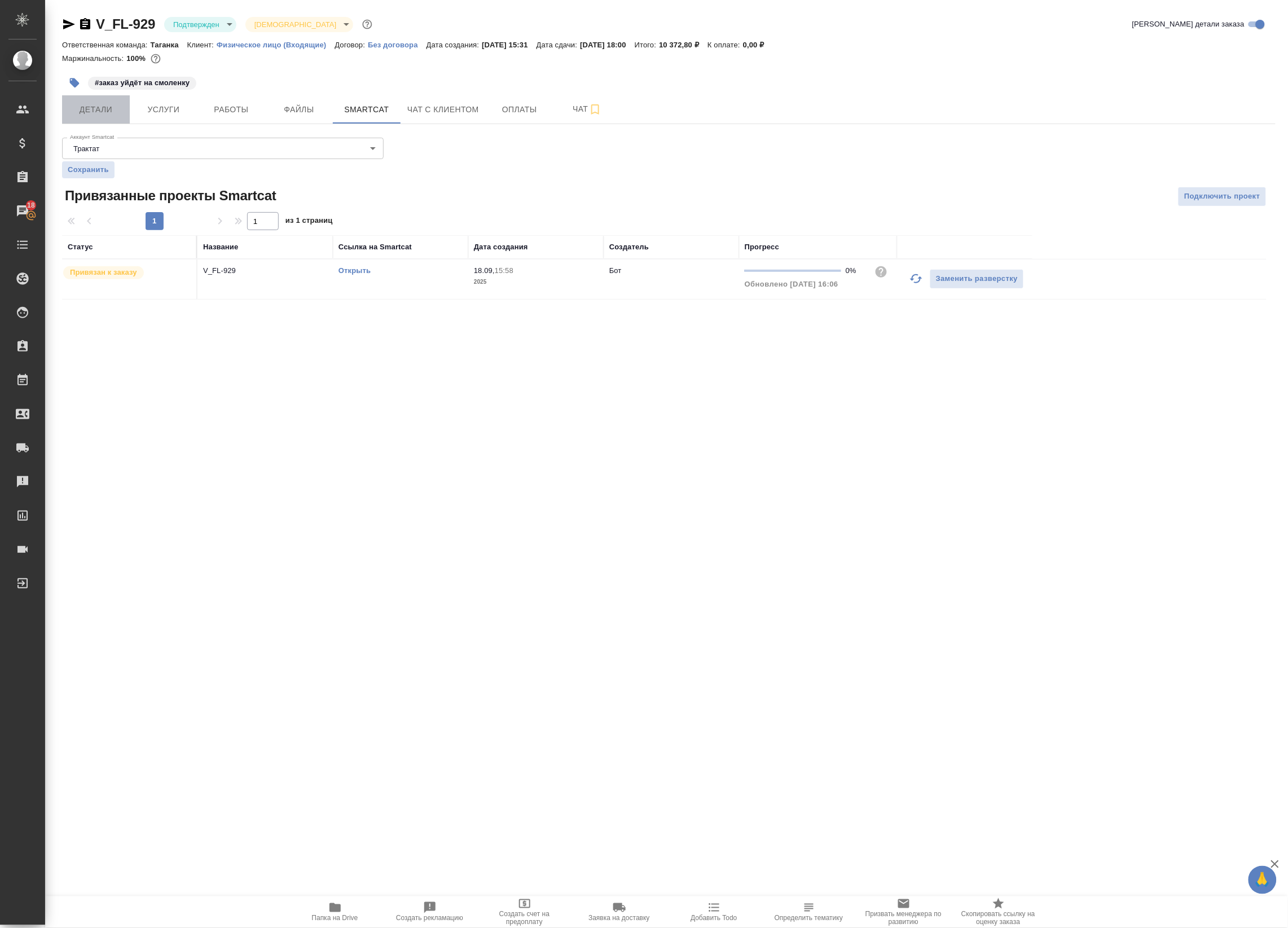
click at [107, 107] on span "Детали" at bounding box center [96, 110] width 54 height 14
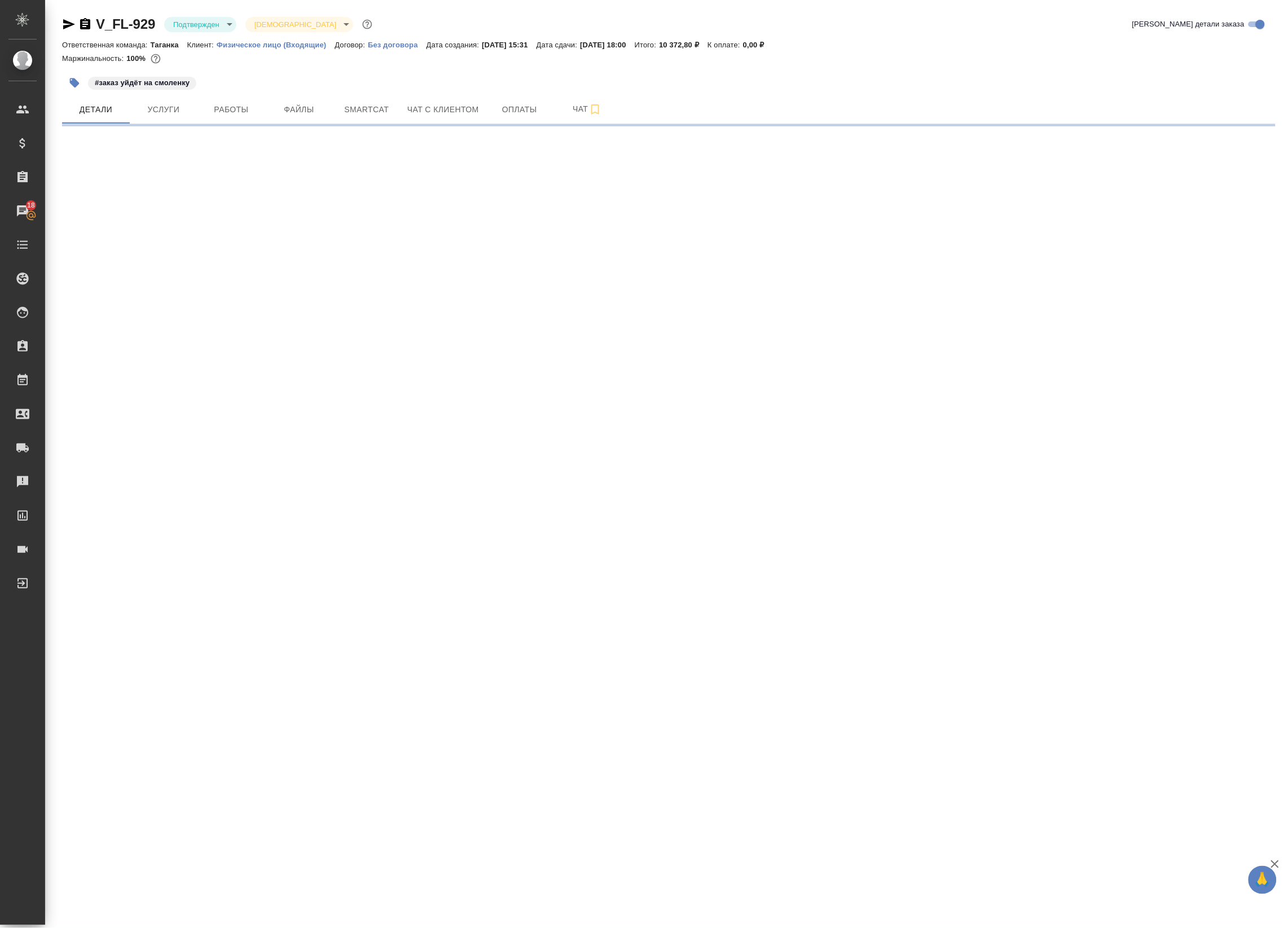
select select "RU"
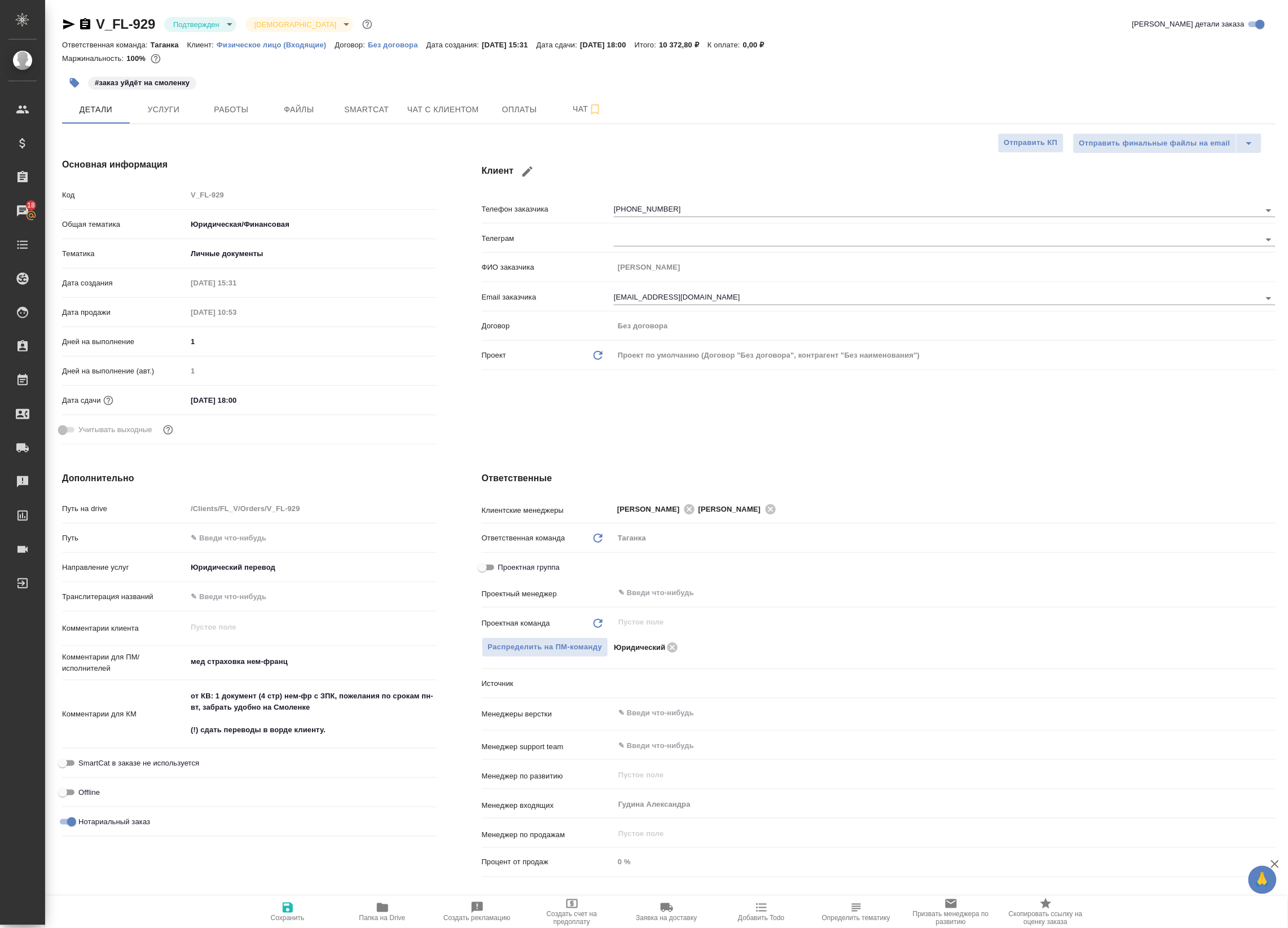
type textarea "x"
click at [226, 20] on body "🙏 .cls-1 fill:#fff; AWATERA Badanyan Artak Клиенты Спецификации Заказы 18 Чаты …" at bounding box center [644, 464] width 1288 height 928
click at [679, 606] on div at bounding box center [644, 464] width 1288 height 928
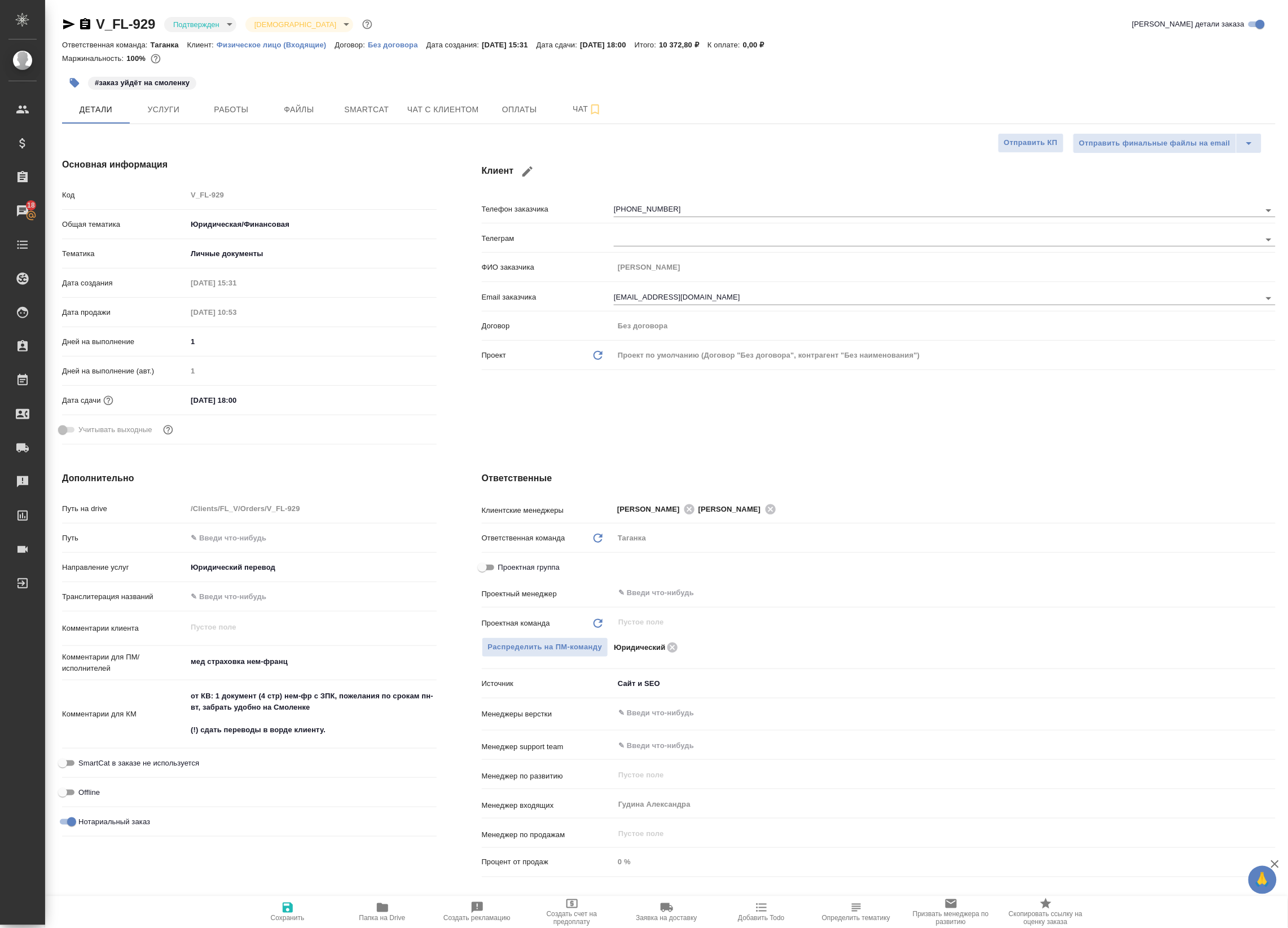
click at [664, 703] on div "​" at bounding box center [944, 713] width 662 height 20
click at [667, 717] on input "text" at bounding box center [926, 712] width 617 height 13
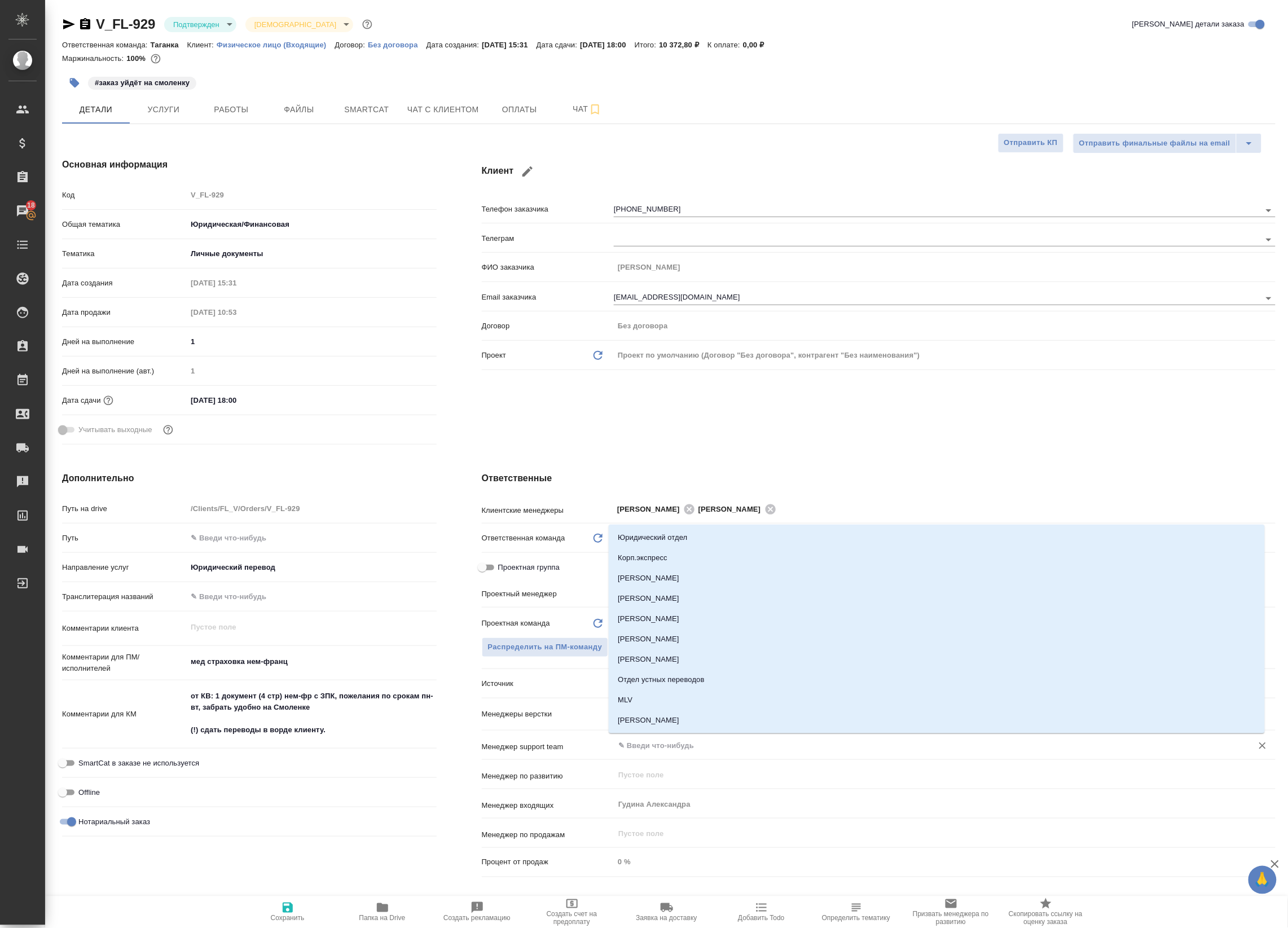
click at [689, 742] on input "text" at bounding box center [926, 745] width 617 height 13
click at [537, 687] on p "Источник" at bounding box center [548, 684] width 132 height 12
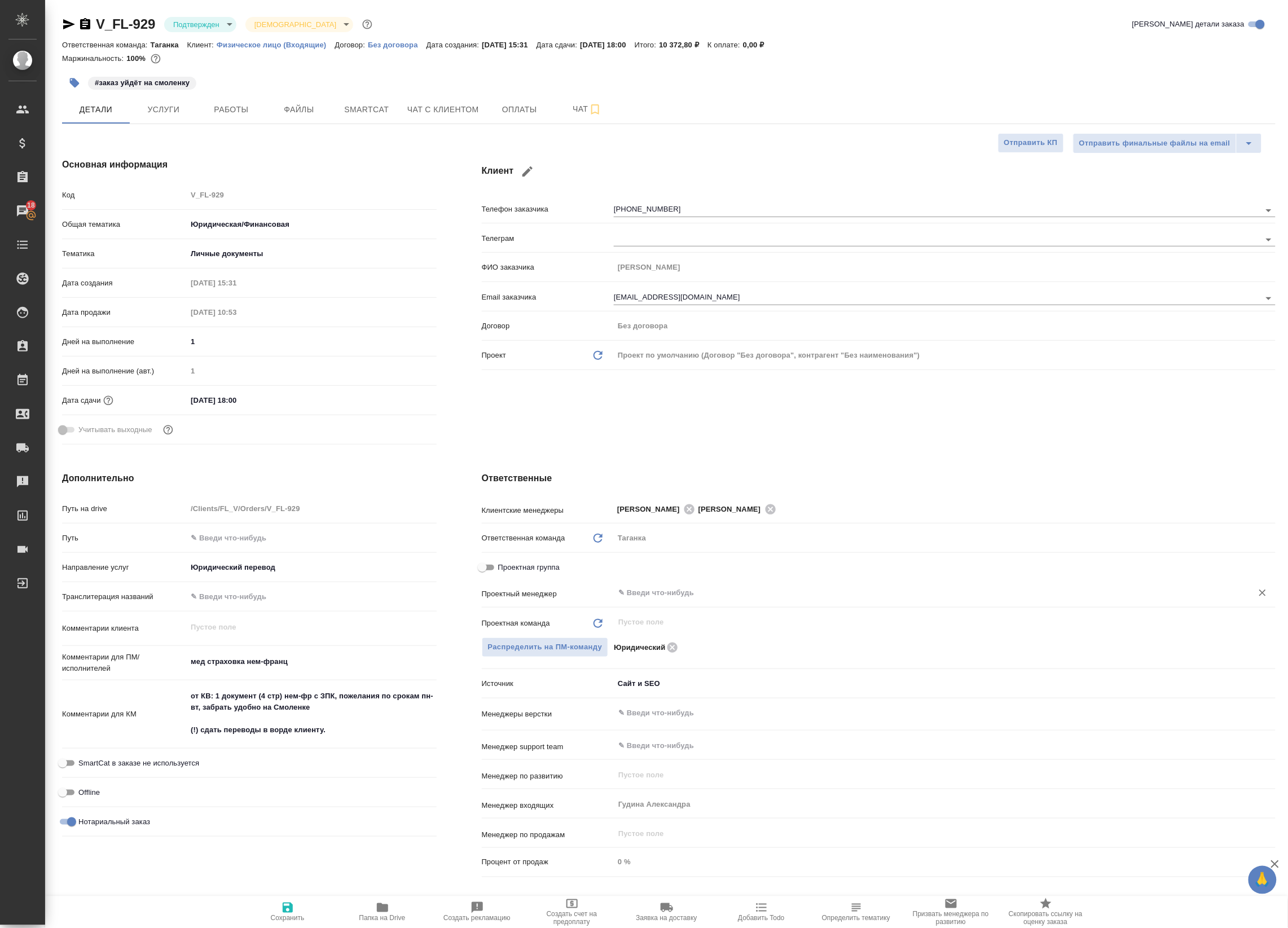
click at [641, 592] on input "text" at bounding box center [926, 592] width 617 height 13
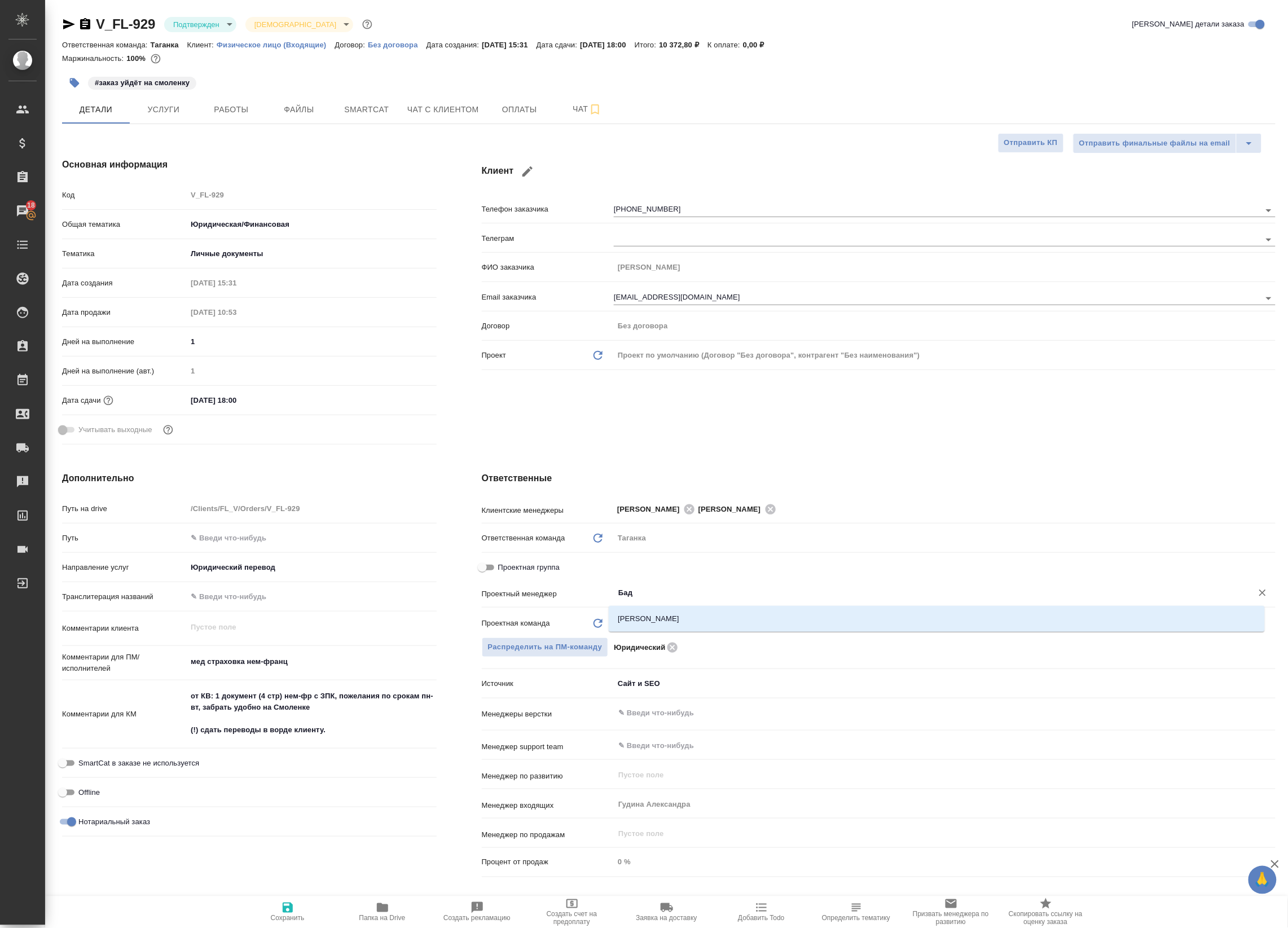
type input "Бада"
click at [666, 624] on li "[PERSON_NAME]" at bounding box center [936, 618] width 656 height 20
type textarea "x"
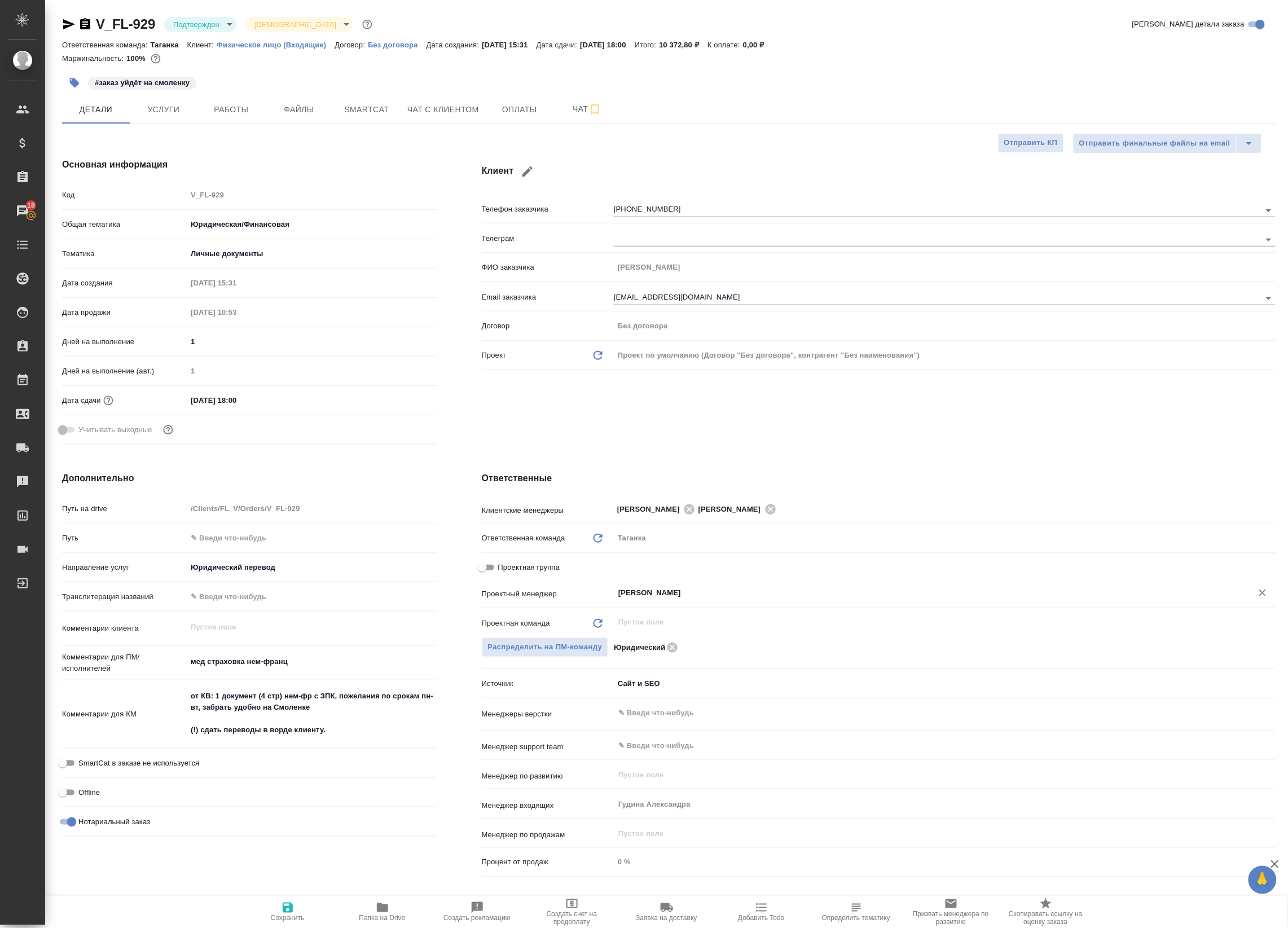
type input "[PERSON_NAME]"
click at [290, 915] on span "Сохранить" at bounding box center [288, 918] width 34 height 8
type textarea "x"
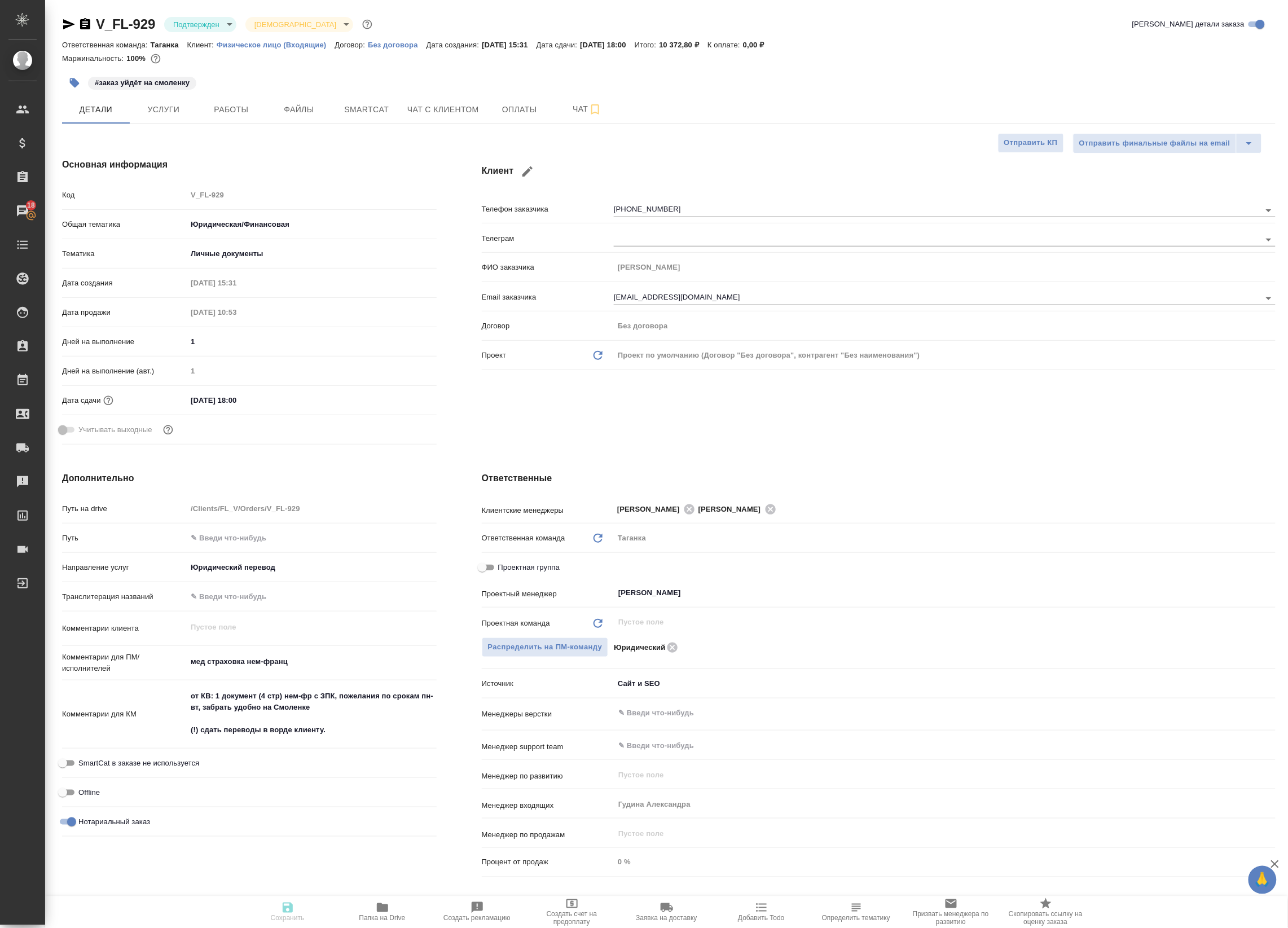
type textarea "x"
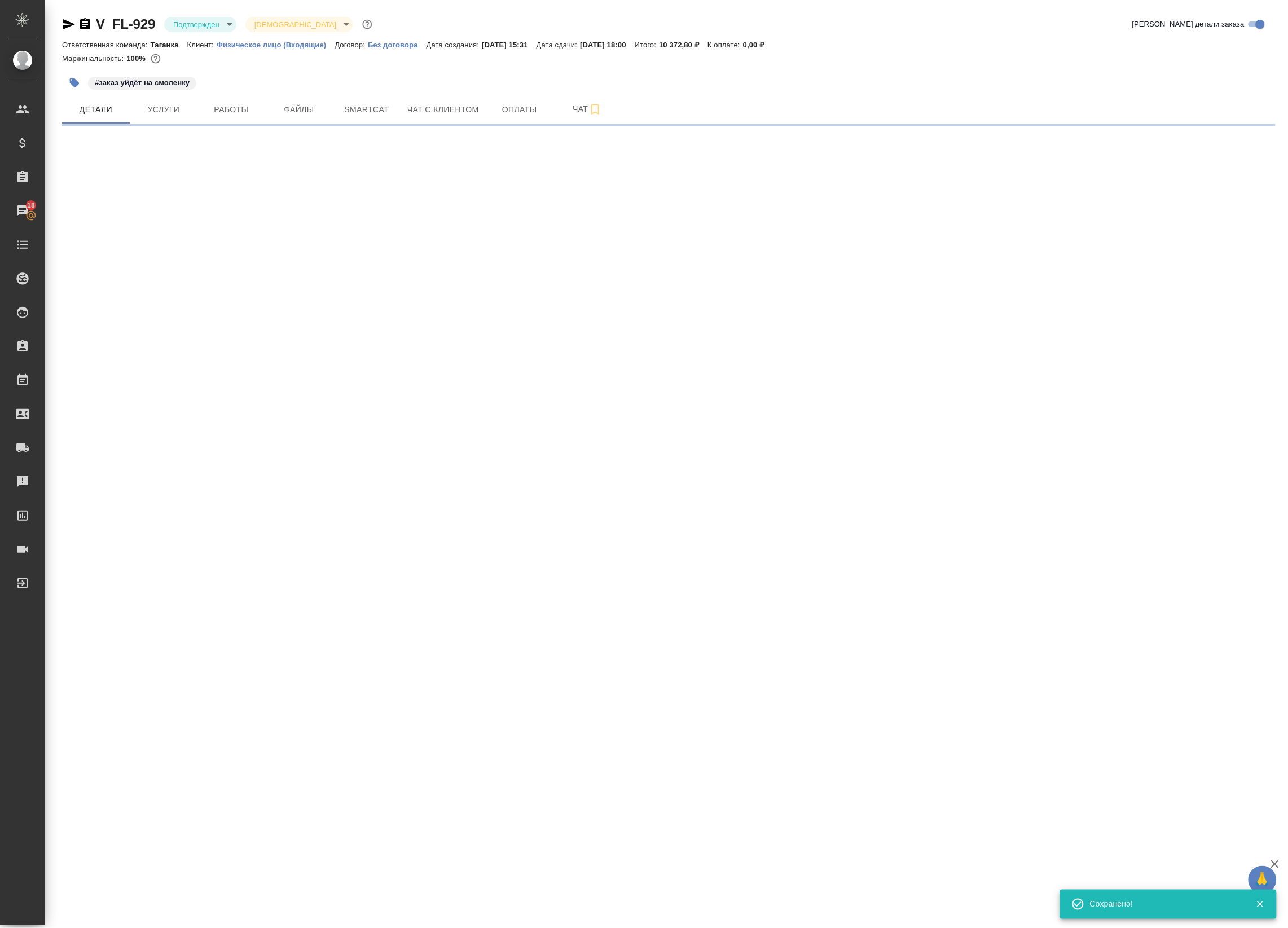
select select "RU"
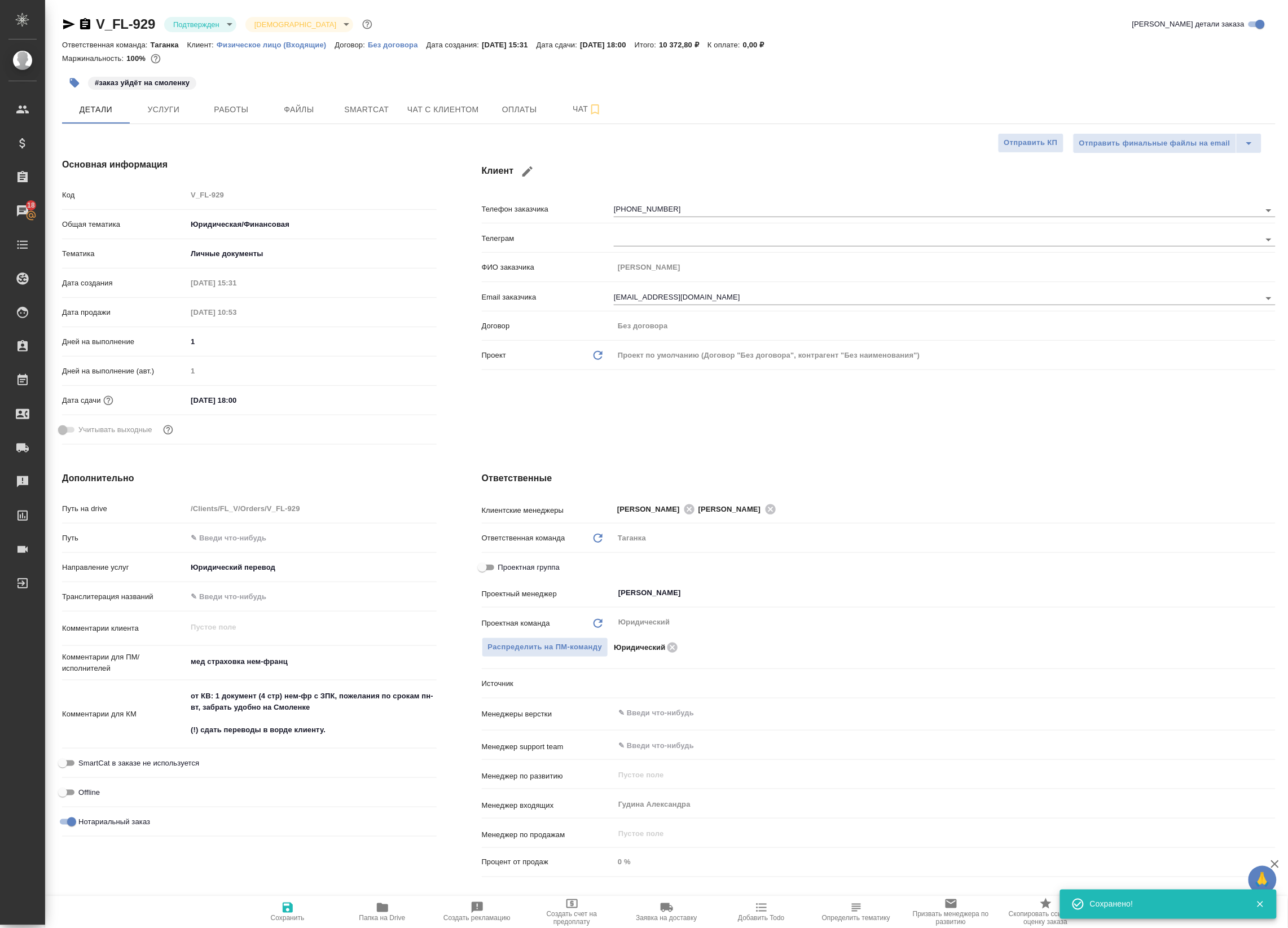
type textarea "x"
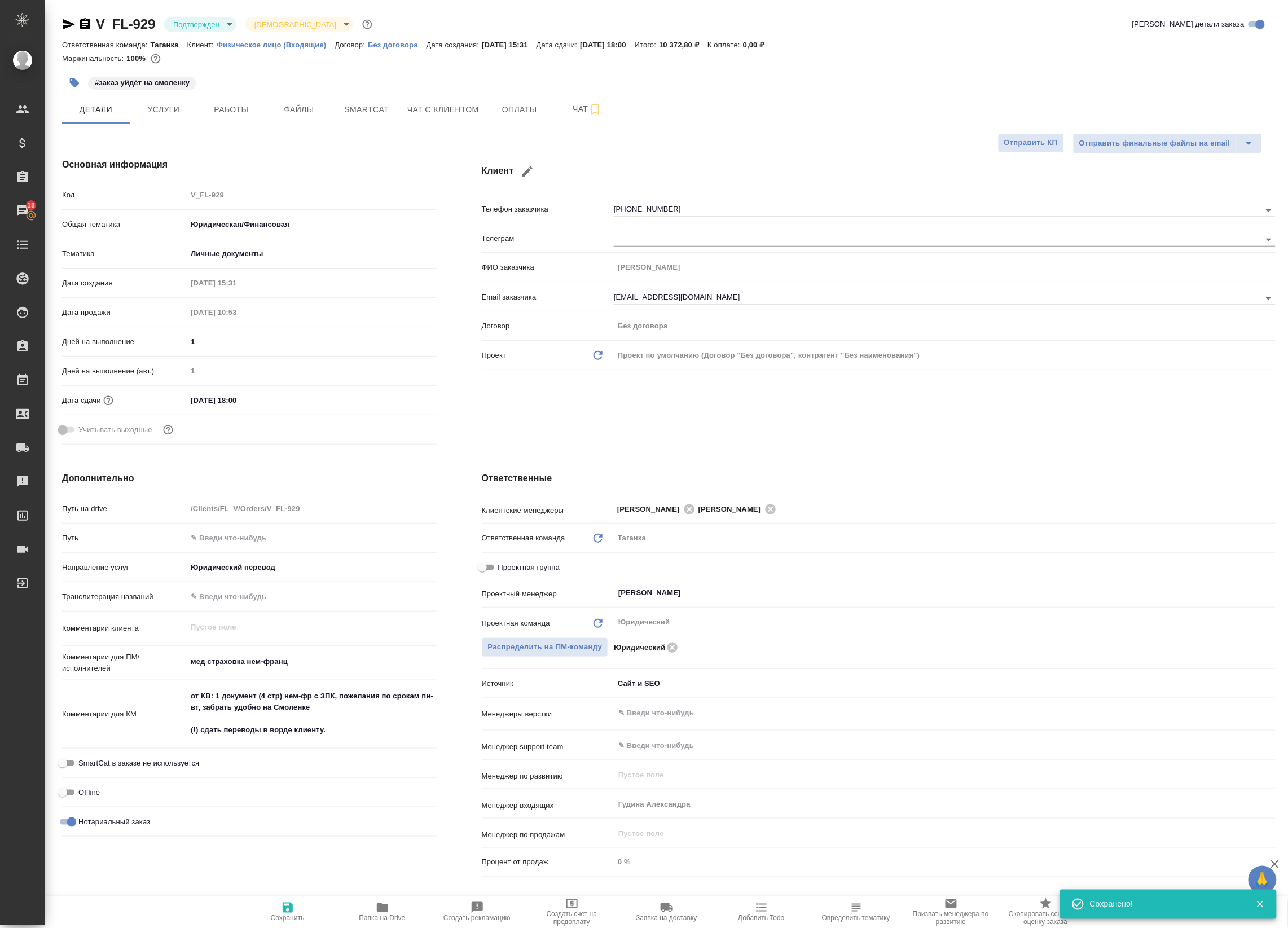
type textarea "x"
click at [123, 106] on button "Детали" at bounding box center [96, 109] width 68 height 28
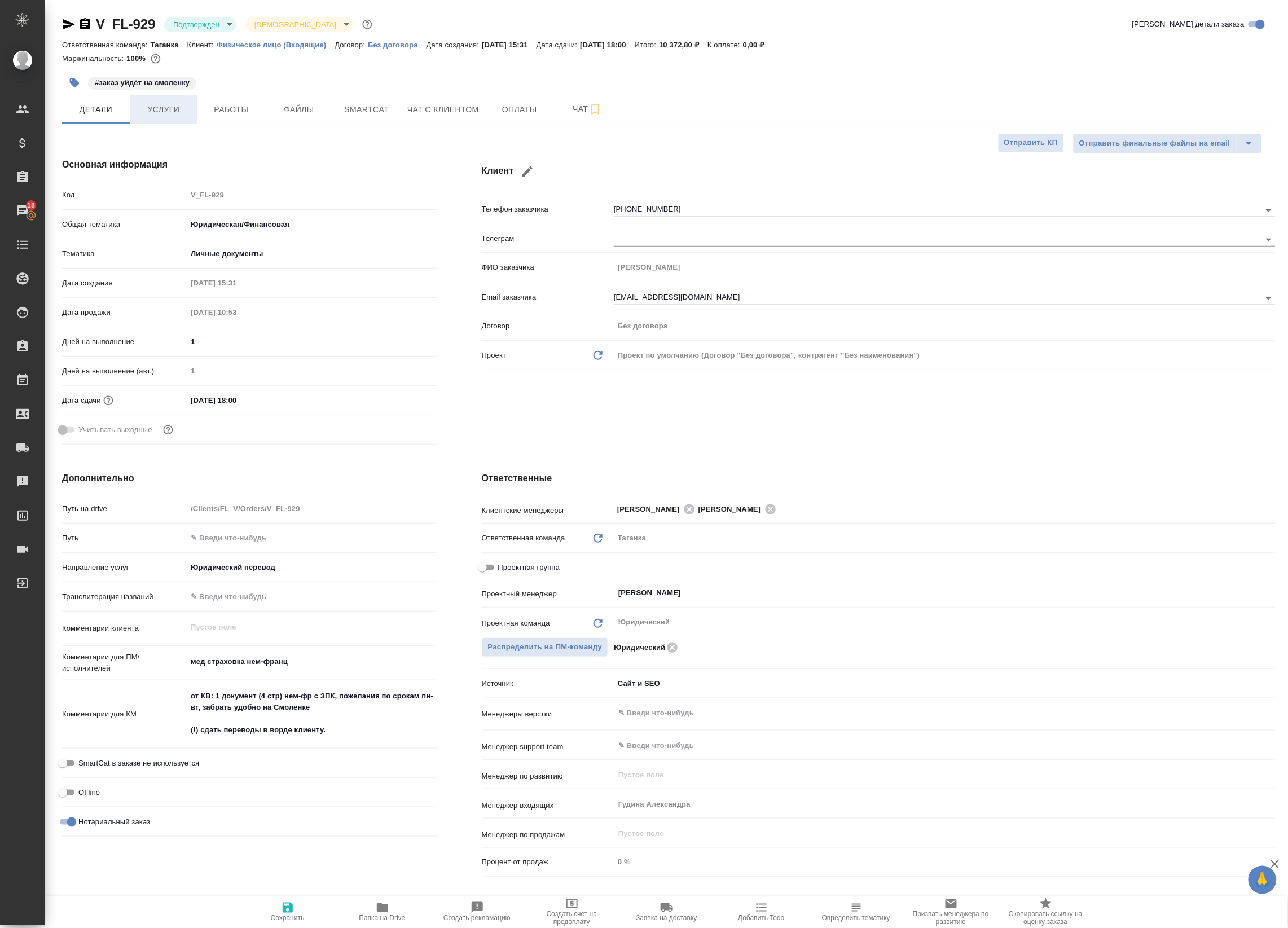
click at [191, 107] on button "Услуги" at bounding box center [163, 109] width 68 height 28
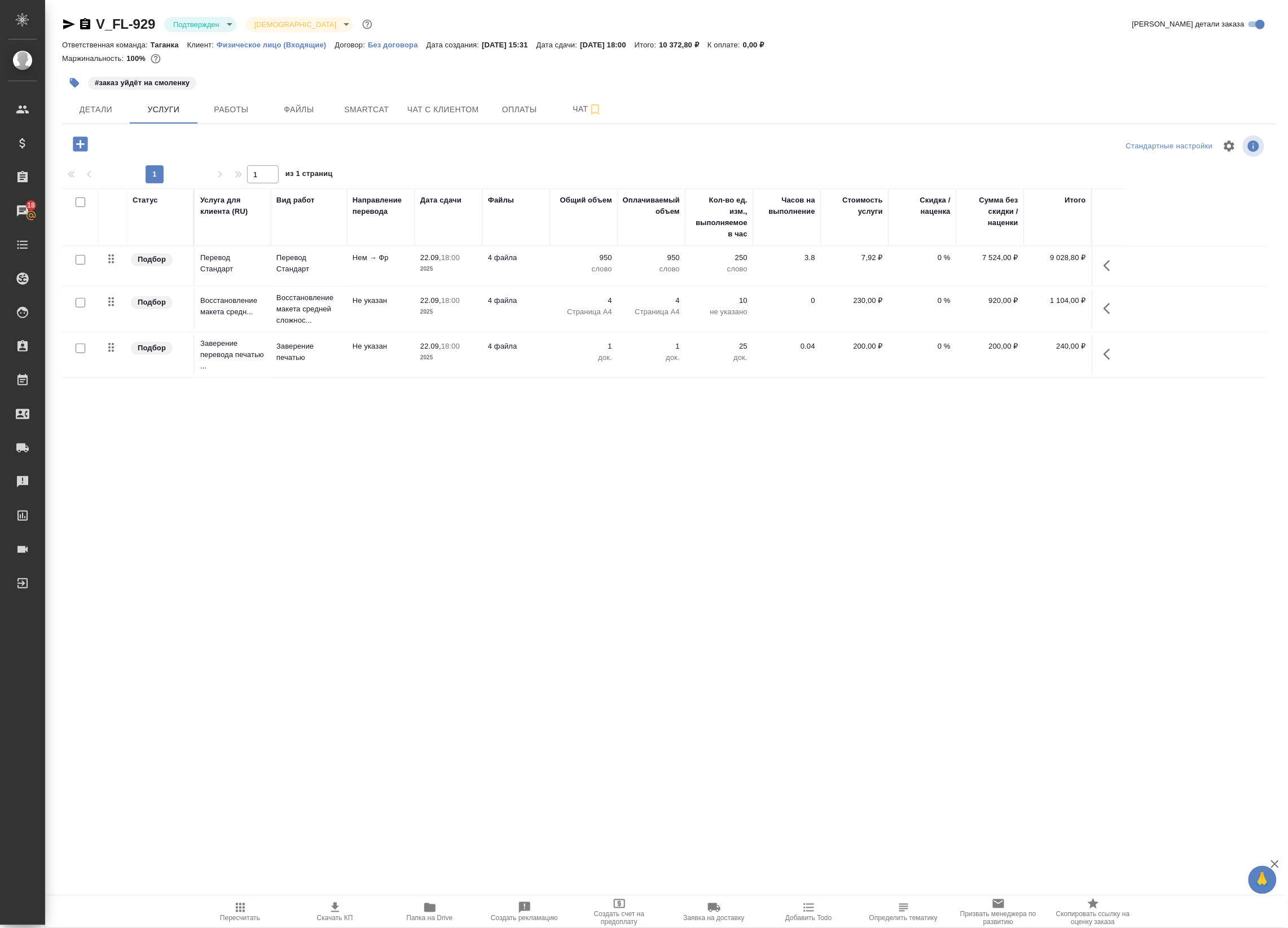
click at [337, 616] on div "Статус Услуга для клиента (RU) Вид работ Направление перевода Дата сдачи Файлы …" at bounding box center [664, 442] width 1205 height 508
click at [378, 107] on span "Smartcat" at bounding box center [366, 110] width 54 height 14
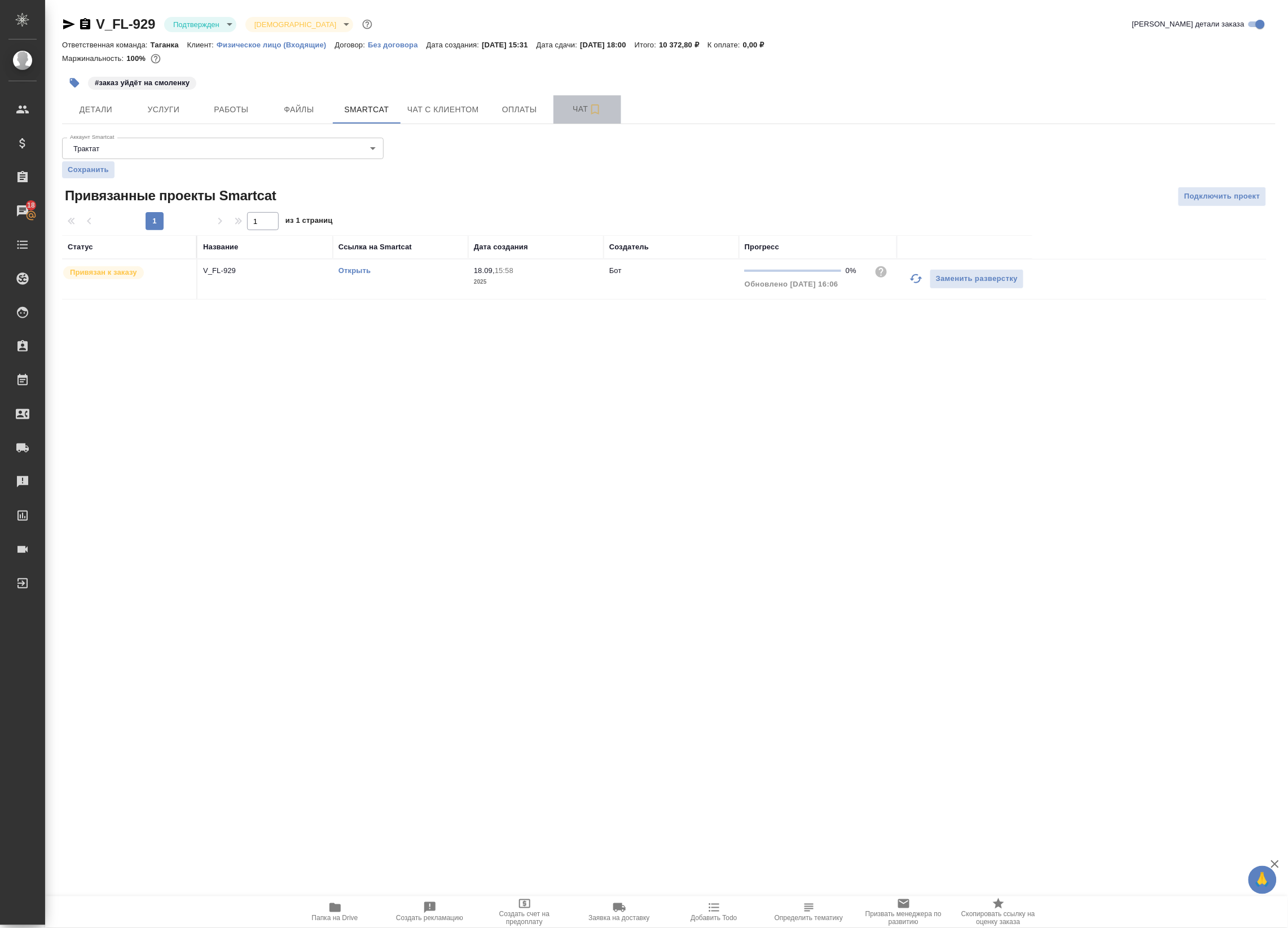
click at [584, 116] on button "Чат" at bounding box center [587, 109] width 68 height 28
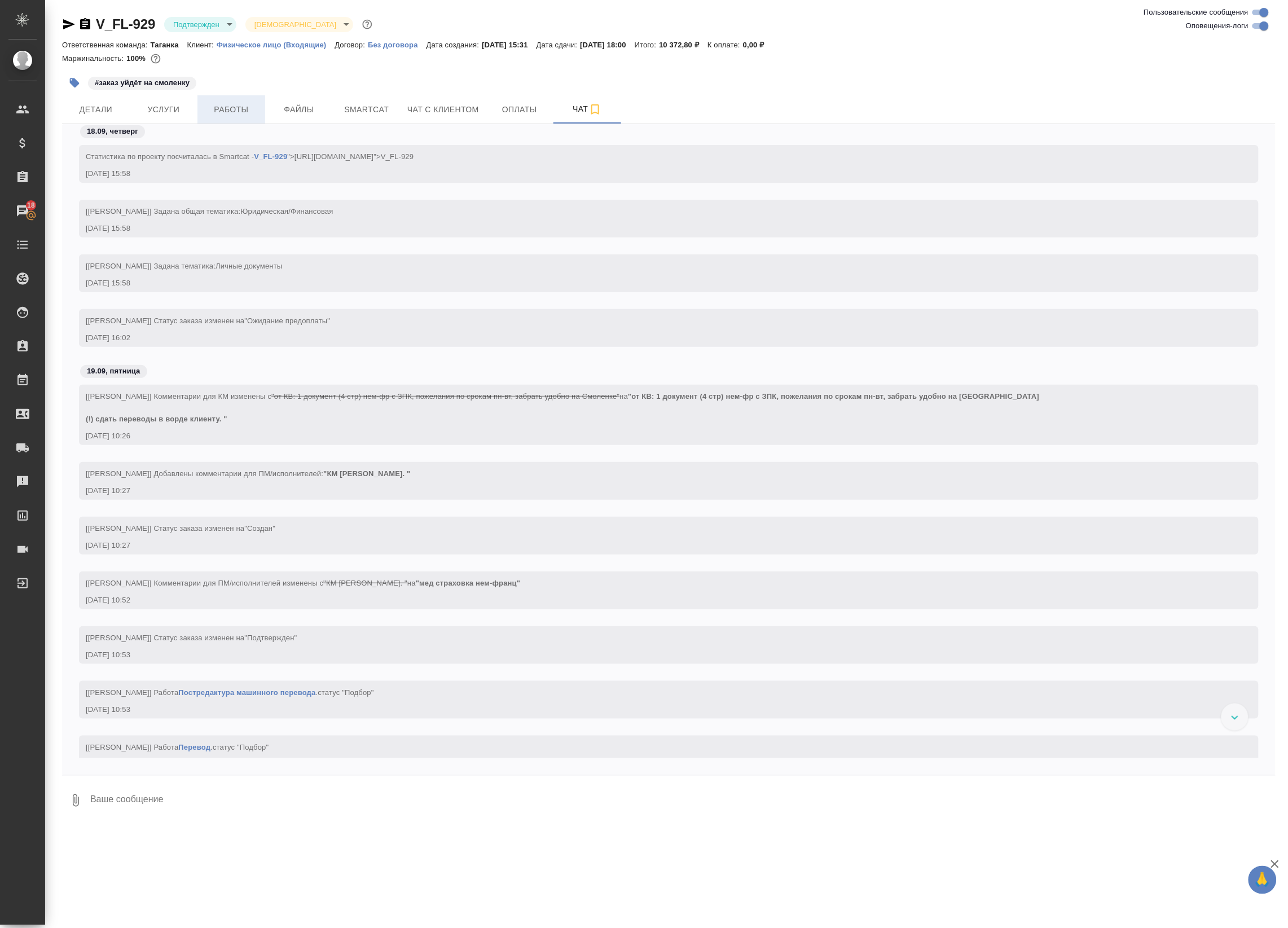
click at [227, 105] on span "Работы" at bounding box center [231, 110] width 54 height 14
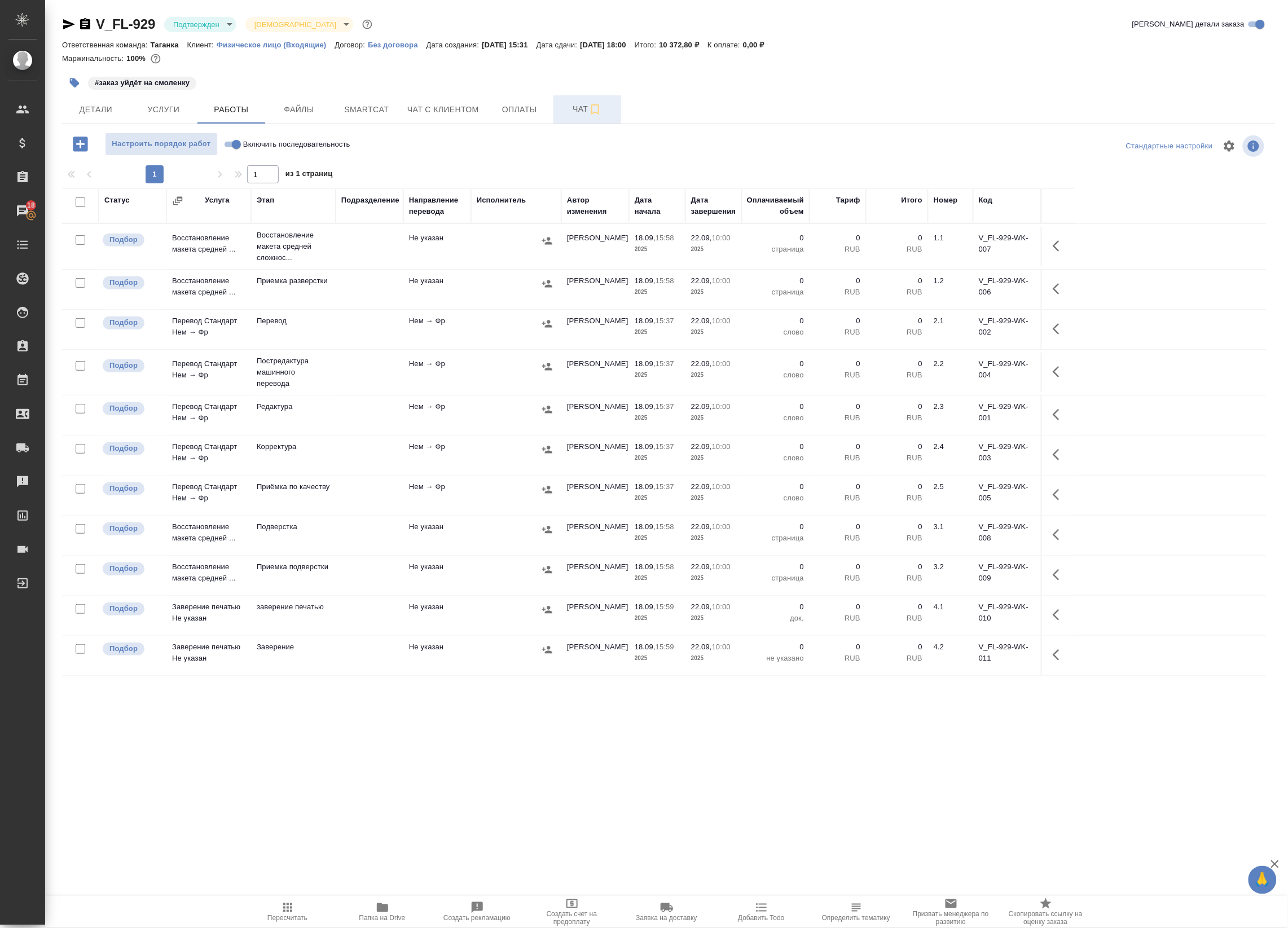
click at [564, 112] on span "Чат" at bounding box center [587, 109] width 54 height 14
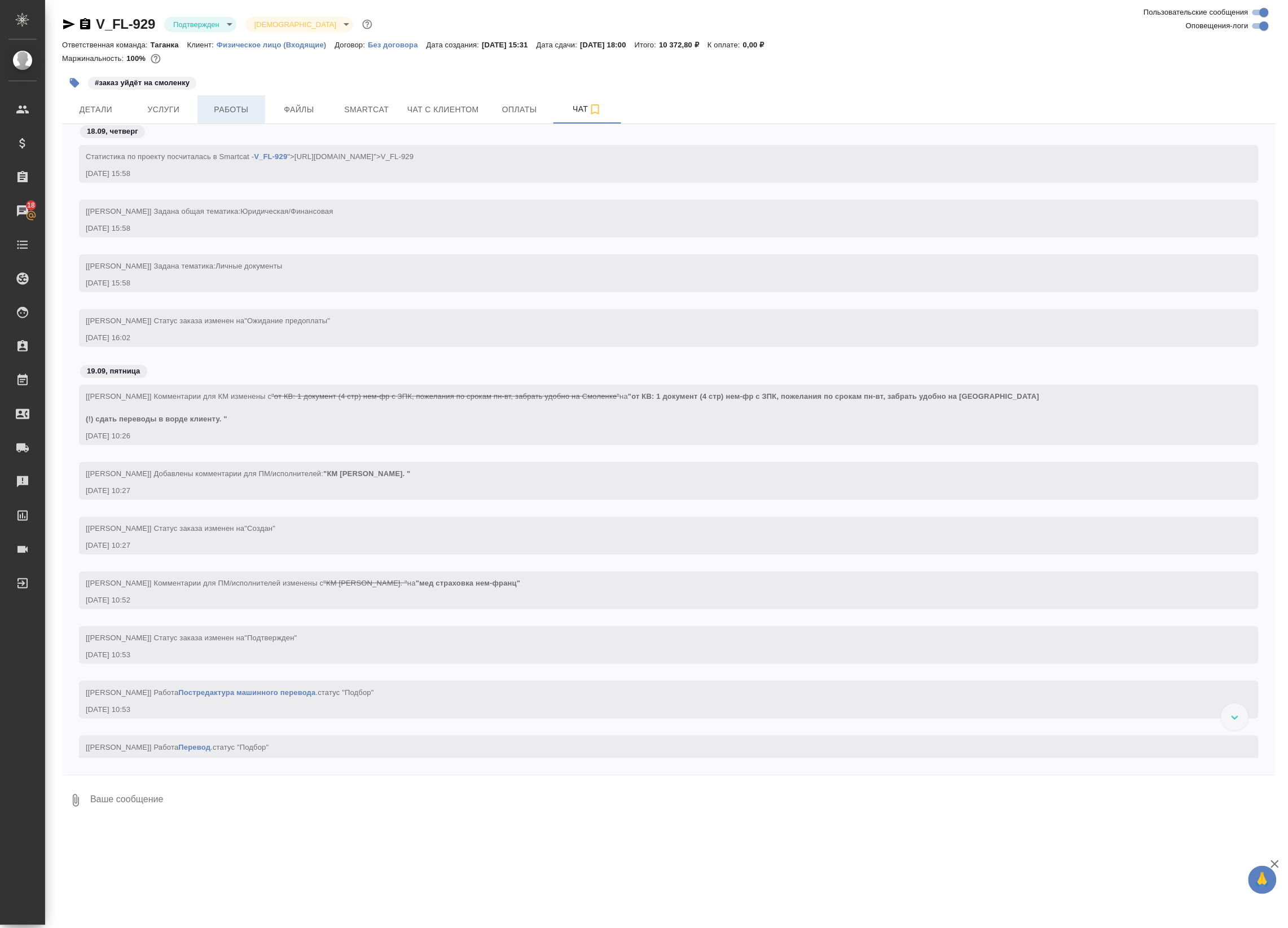
click at [232, 123] on button "Работы" at bounding box center [231, 109] width 68 height 28
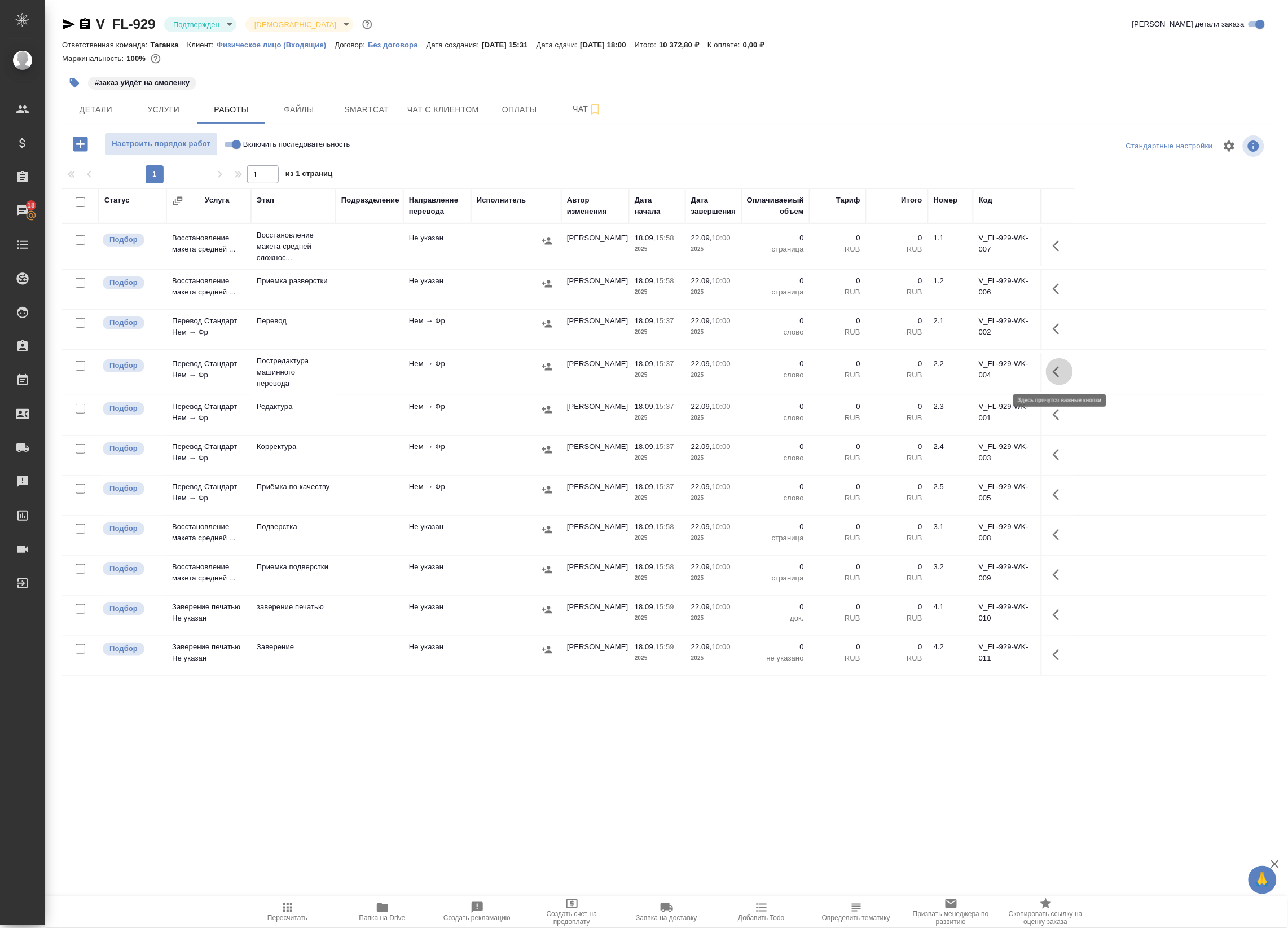
click at [1055, 378] on icon "button" at bounding box center [1059, 371] width 13 height 13
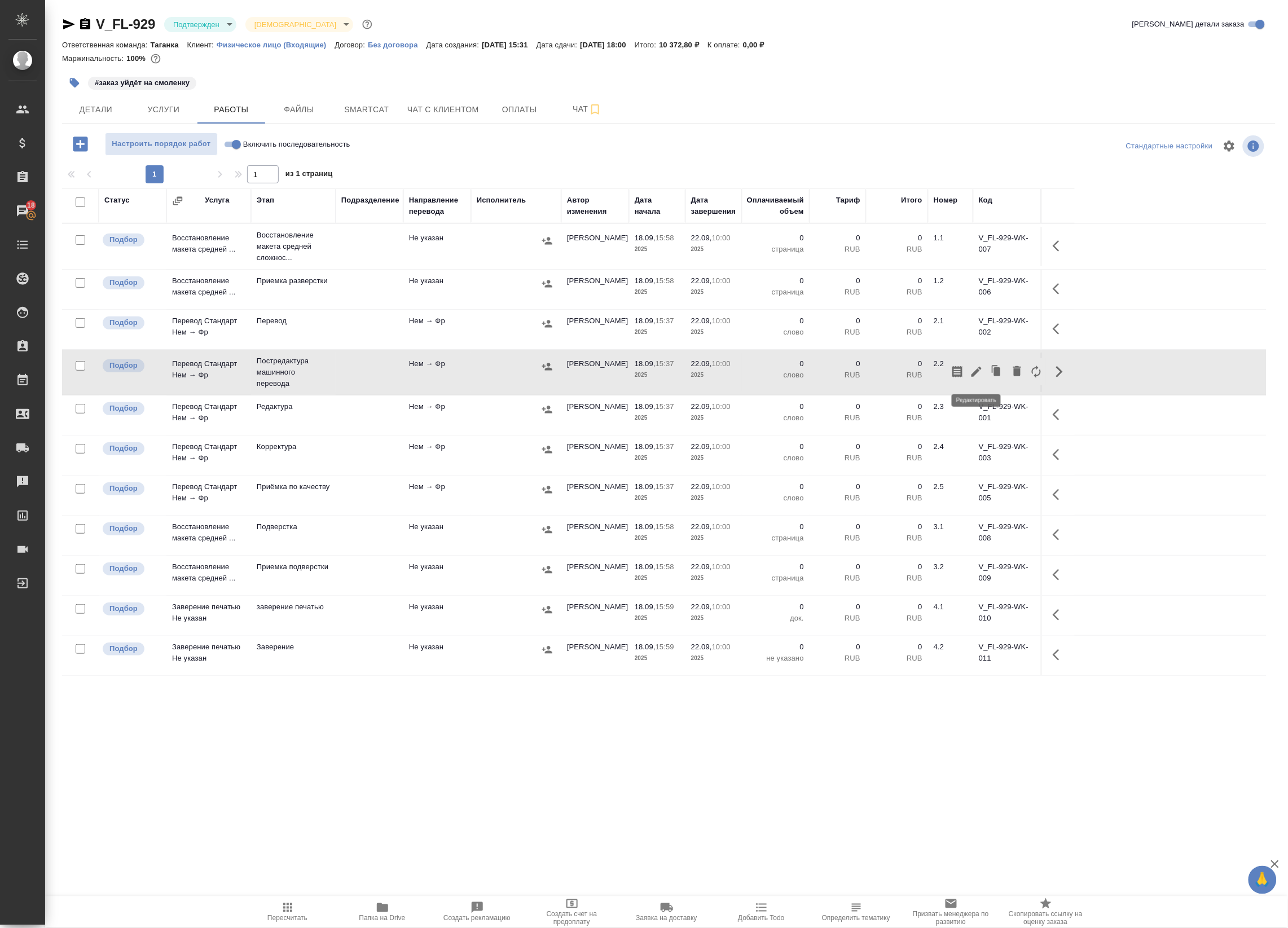
click at [981, 377] on icon "button" at bounding box center [976, 371] width 13 height 13
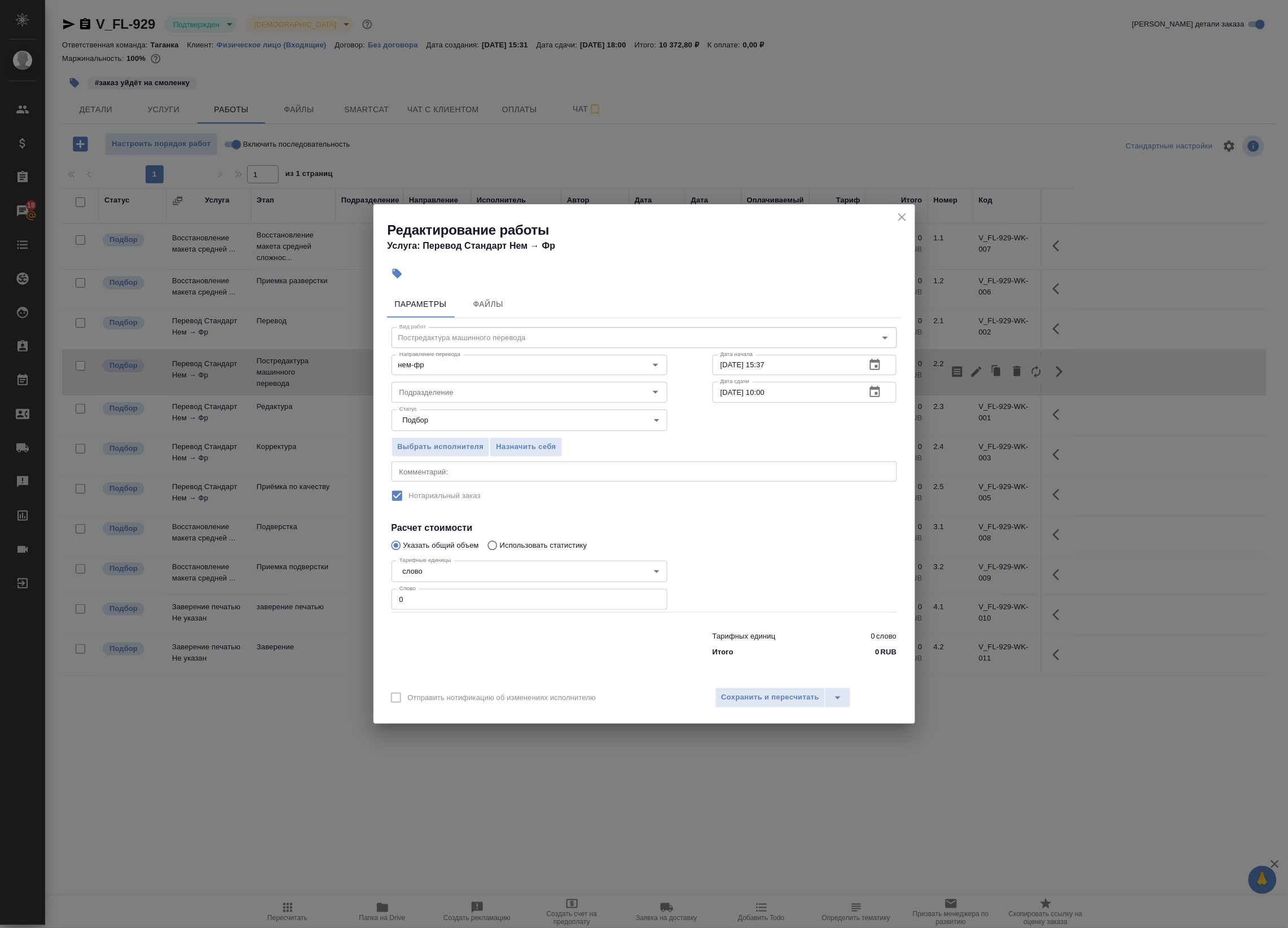
drag, startPoint x: 431, startPoint y: 613, endPoint x: 397, endPoint y: 609, distance: 34.2
click at [399, 610] on div "Тарифных единиц 0 слово Итого 0 RUB" at bounding box center [644, 642] width 551 height 76
drag, startPoint x: 410, startPoint y: 592, endPoint x: 377, endPoint y: 607, distance: 36.2
click at [352, 602] on div "Редактирование работы Услуга: Перевод Стандарт Нем → Фр Параметры Файлы Вид раб…" at bounding box center [644, 464] width 1288 height 928
type input "1"
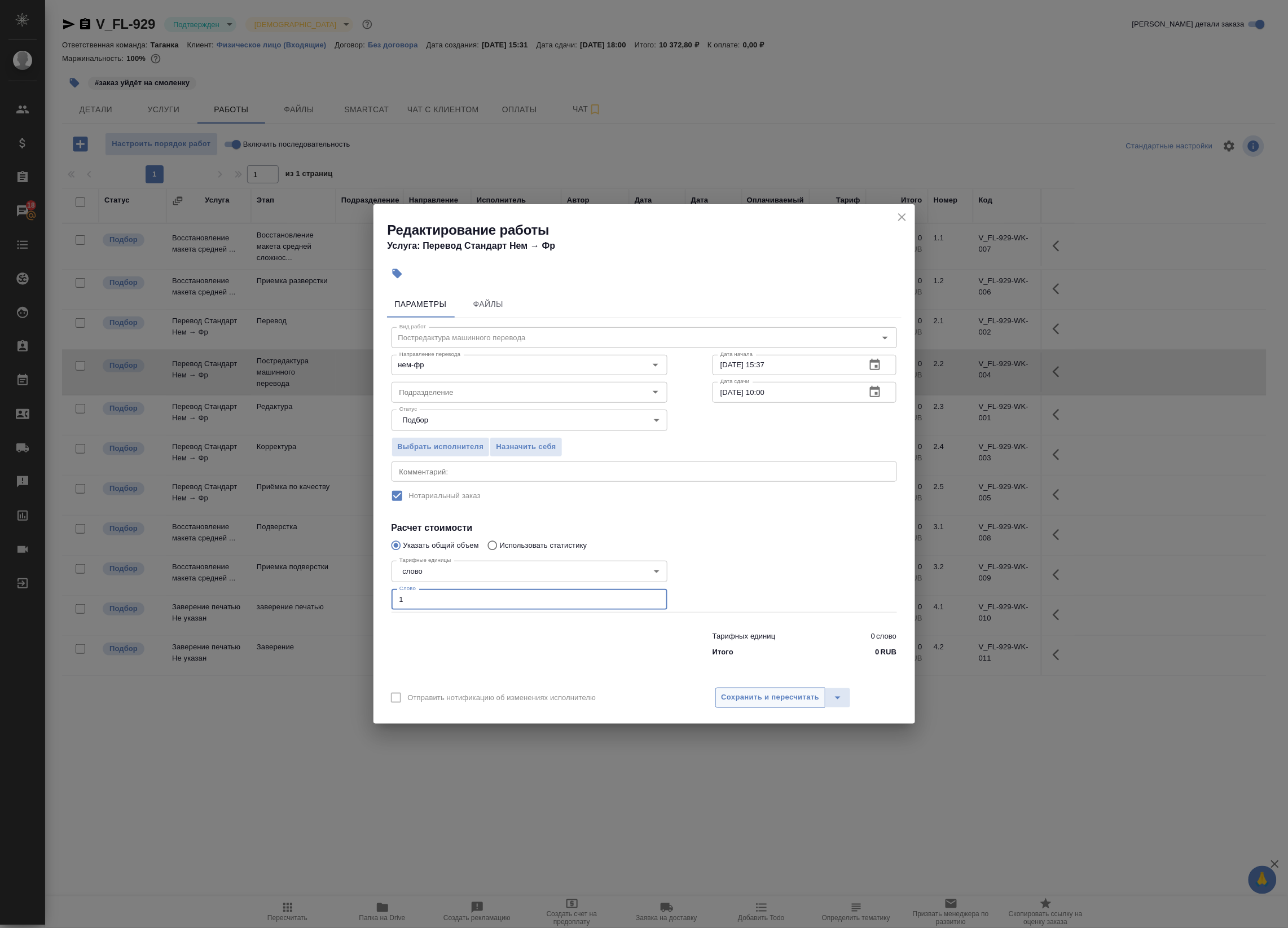
click at [743, 691] on span "Сохранить и пересчитать" at bounding box center [771, 697] width 99 height 13
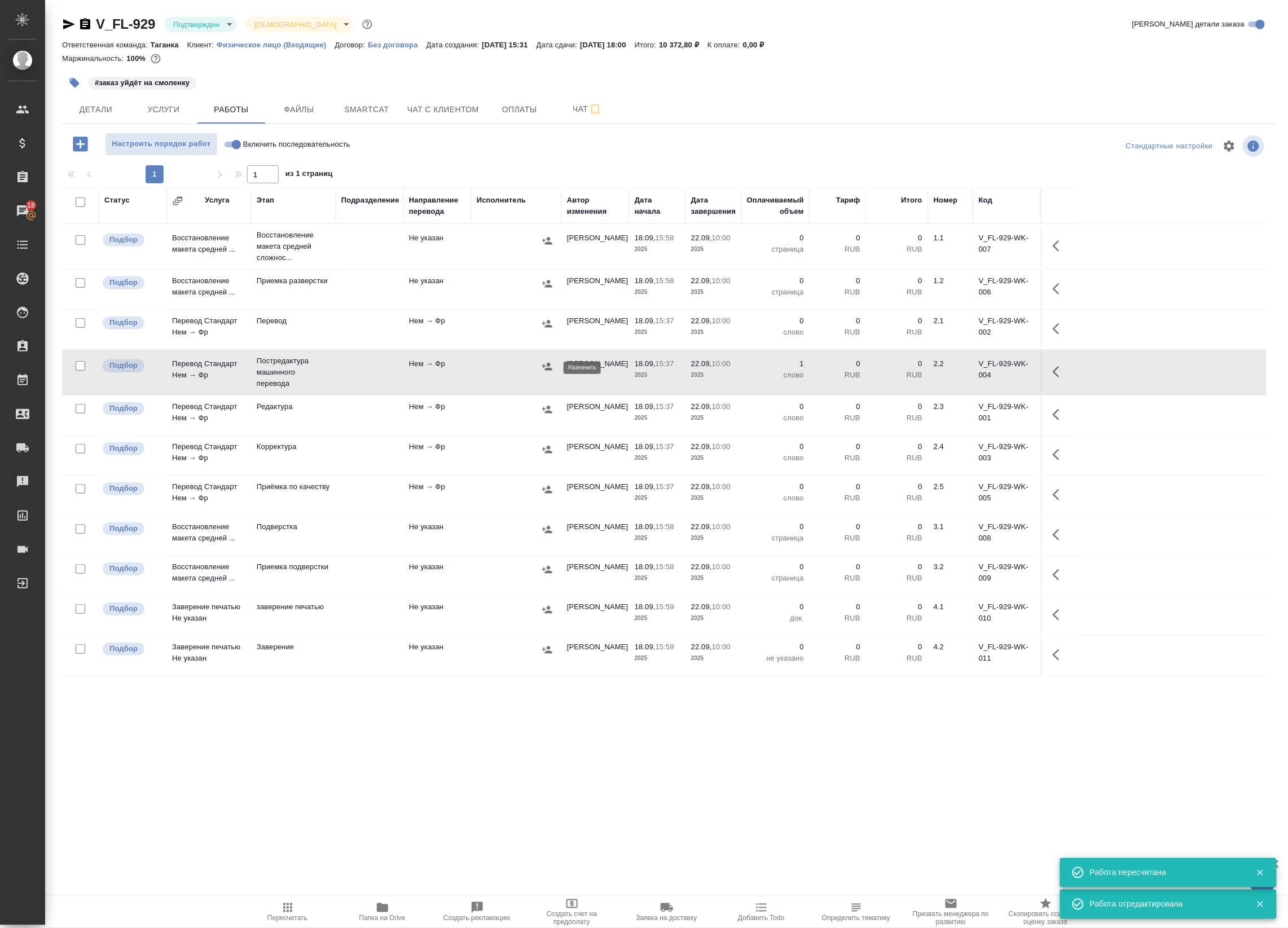
click at [549, 372] on icon "button" at bounding box center [547, 367] width 12 height 12
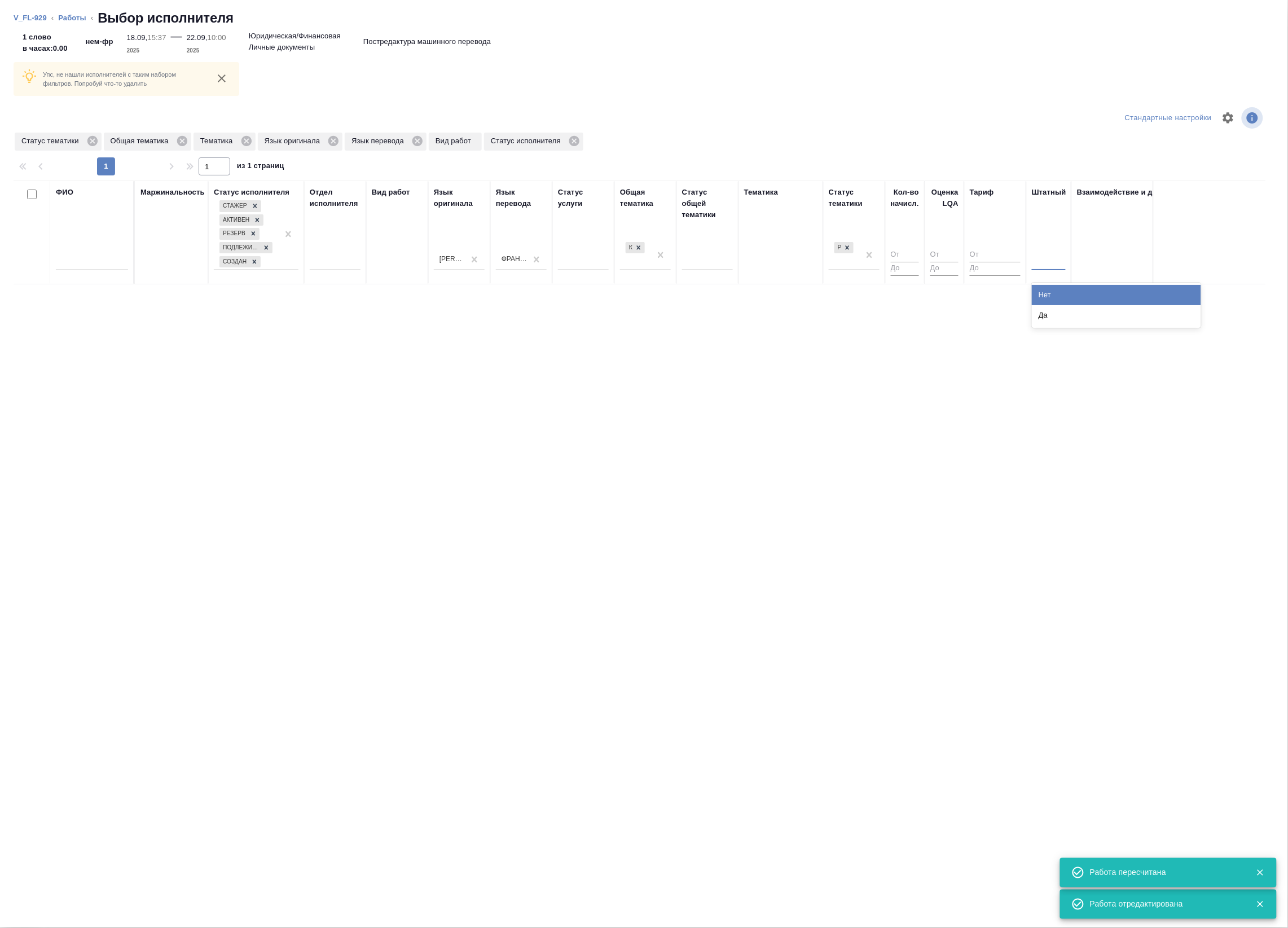
click at [1043, 266] on div at bounding box center [1049, 259] width 34 height 16
click at [1042, 300] on div "Нет" at bounding box center [1117, 295] width 170 height 20
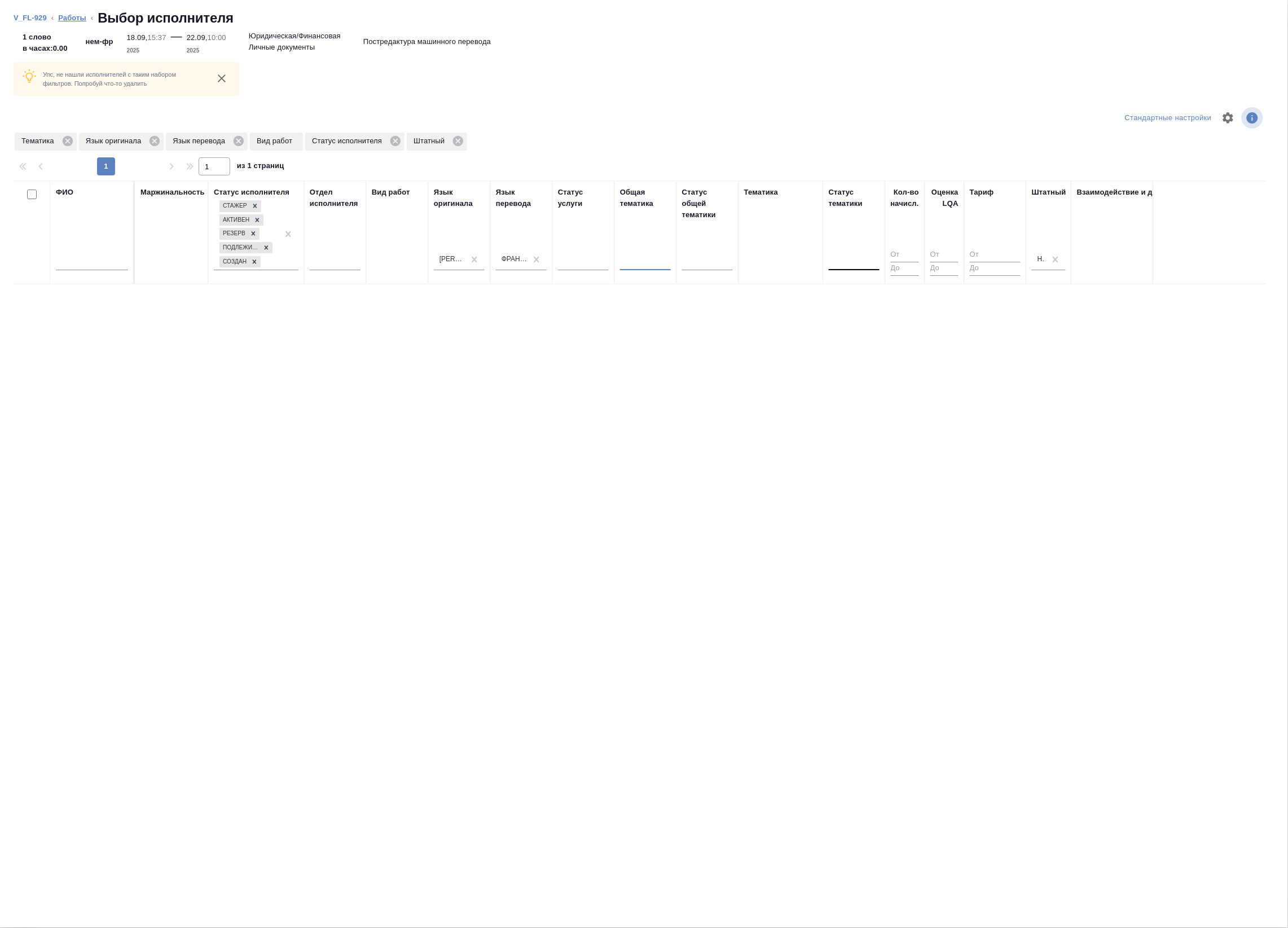
click at [62, 19] on link "Работы" at bounding box center [72, 18] width 28 height 9
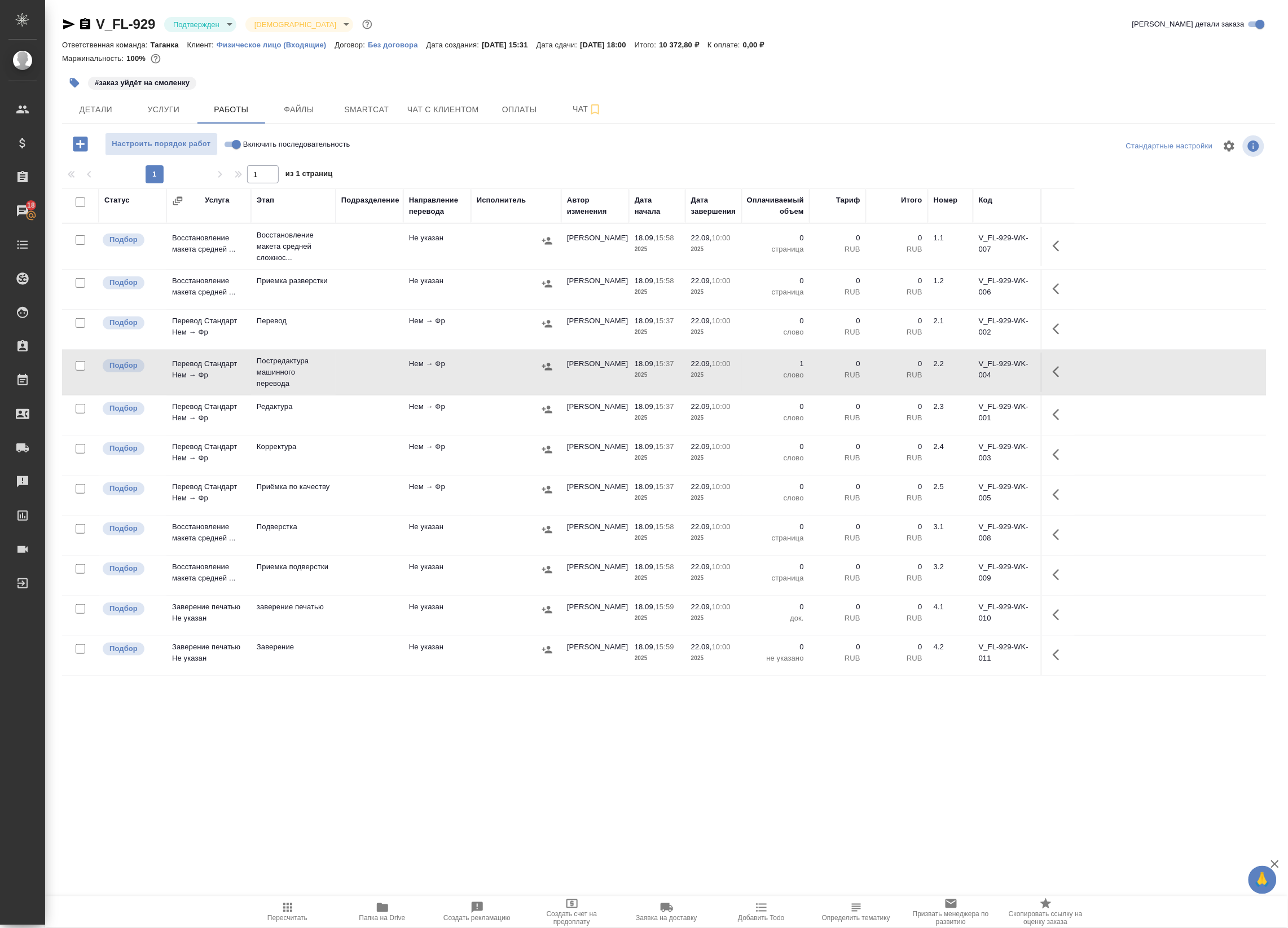
click at [503, 323] on div at bounding box center [516, 323] width 79 height 17
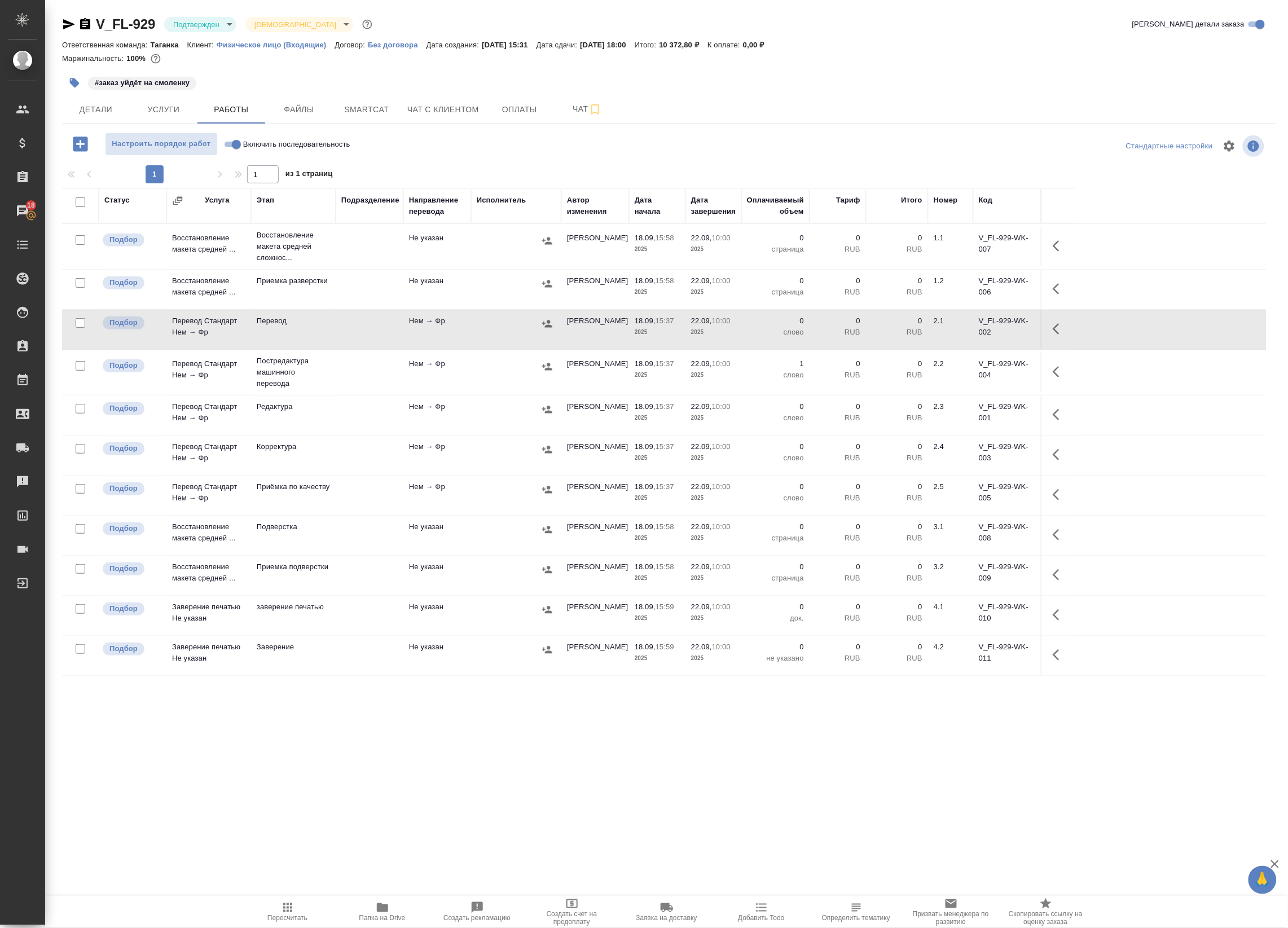
click at [1056, 337] on button "button" at bounding box center [1060, 329] width 27 height 27
click at [979, 336] on icon "button" at bounding box center [976, 329] width 13 height 13
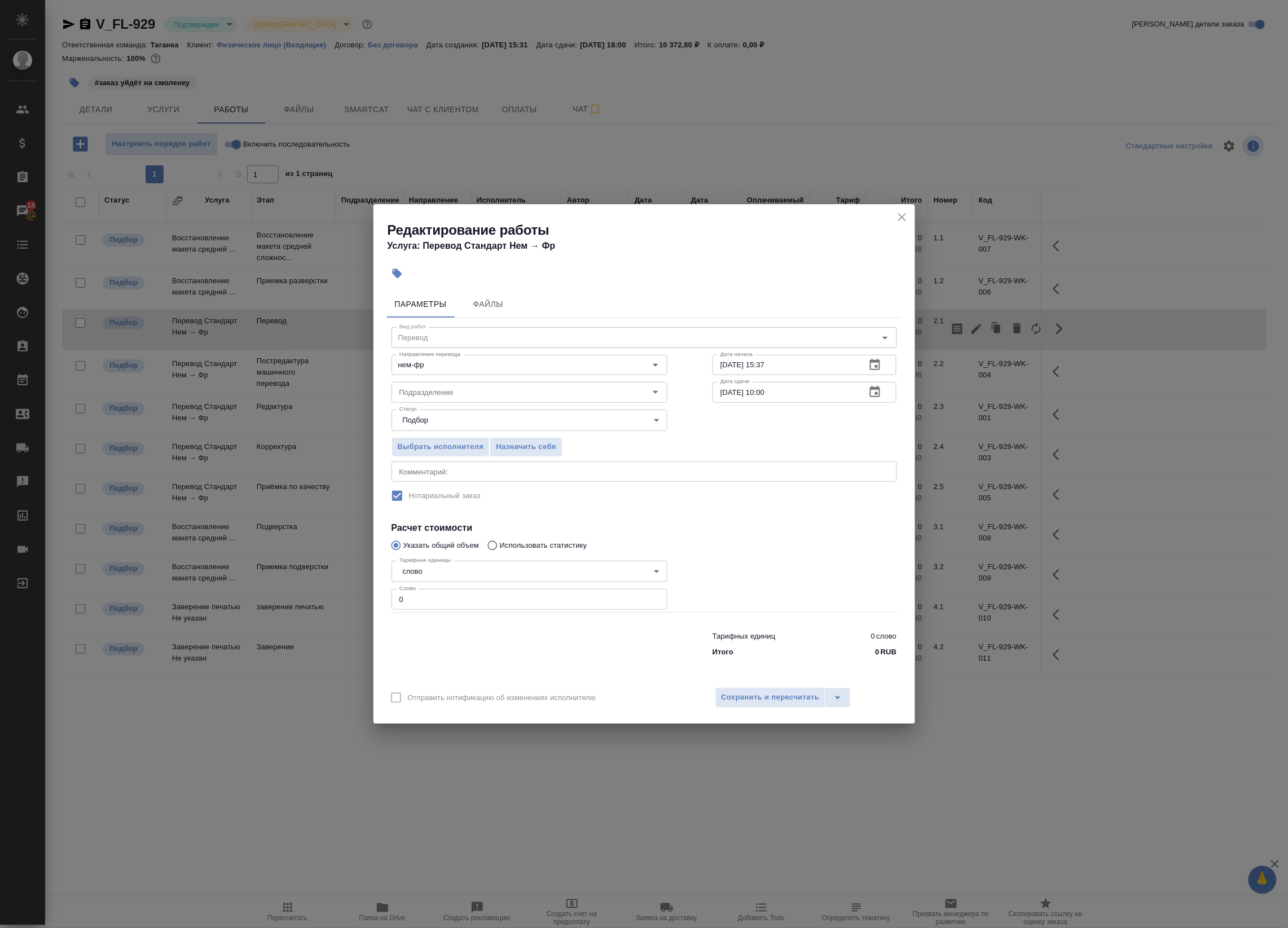
drag, startPoint x: 441, startPoint y: 602, endPoint x: 331, endPoint y: 604, distance: 110.0
click at [331, 604] on div "Редактирование работы Услуга: Перевод Стандарт Нем → Фр Параметры Файлы Вид раб…" at bounding box center [644, 464] width 1288 height 928
type input "1"
click at [731, 698] on span "Сохранить и пересчитать" at bounding box center [771, 697] width 99 height 13
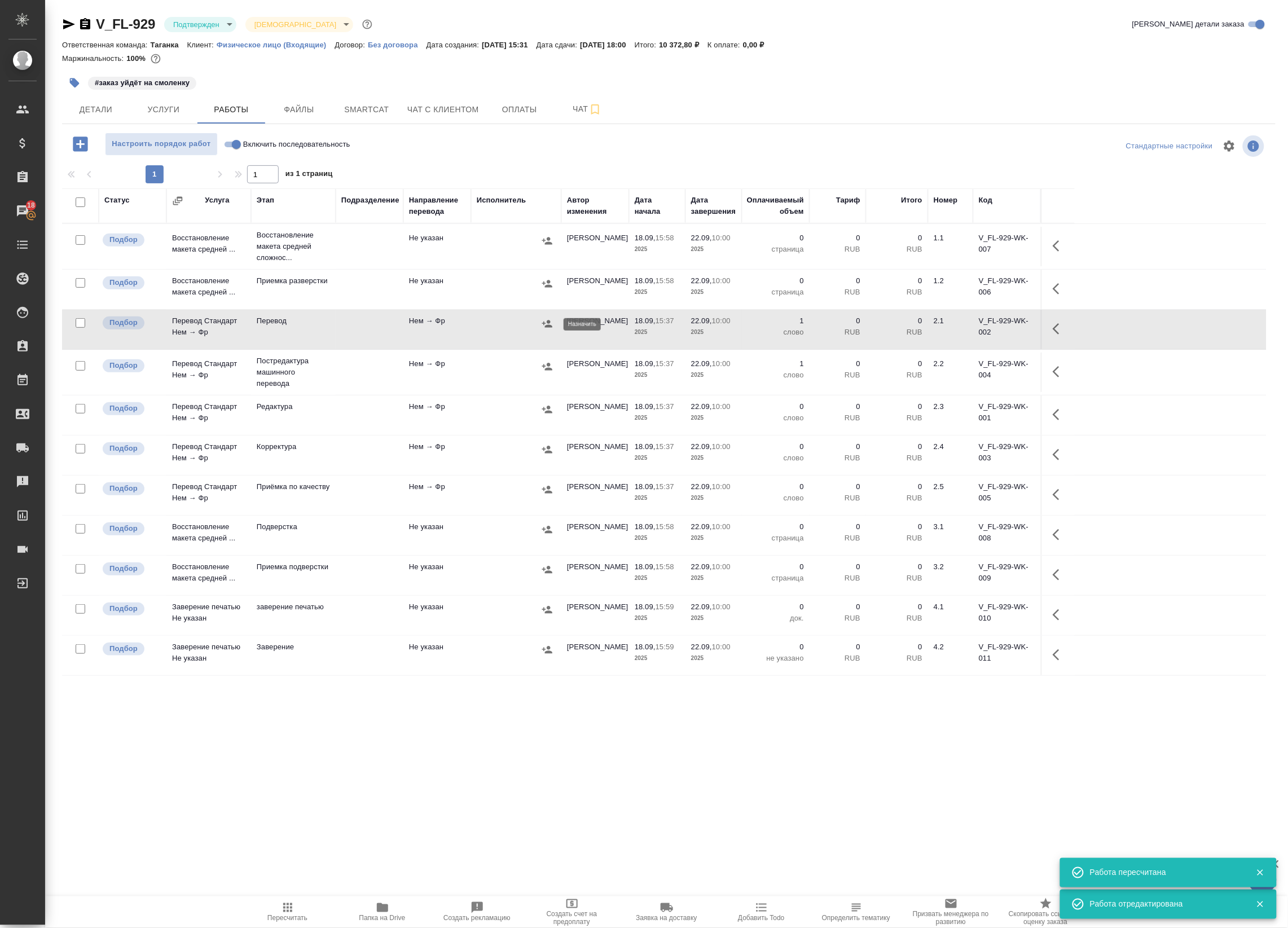
click at [546, 331] on button "button" at bounding box center [547, 323] width 17 height 17
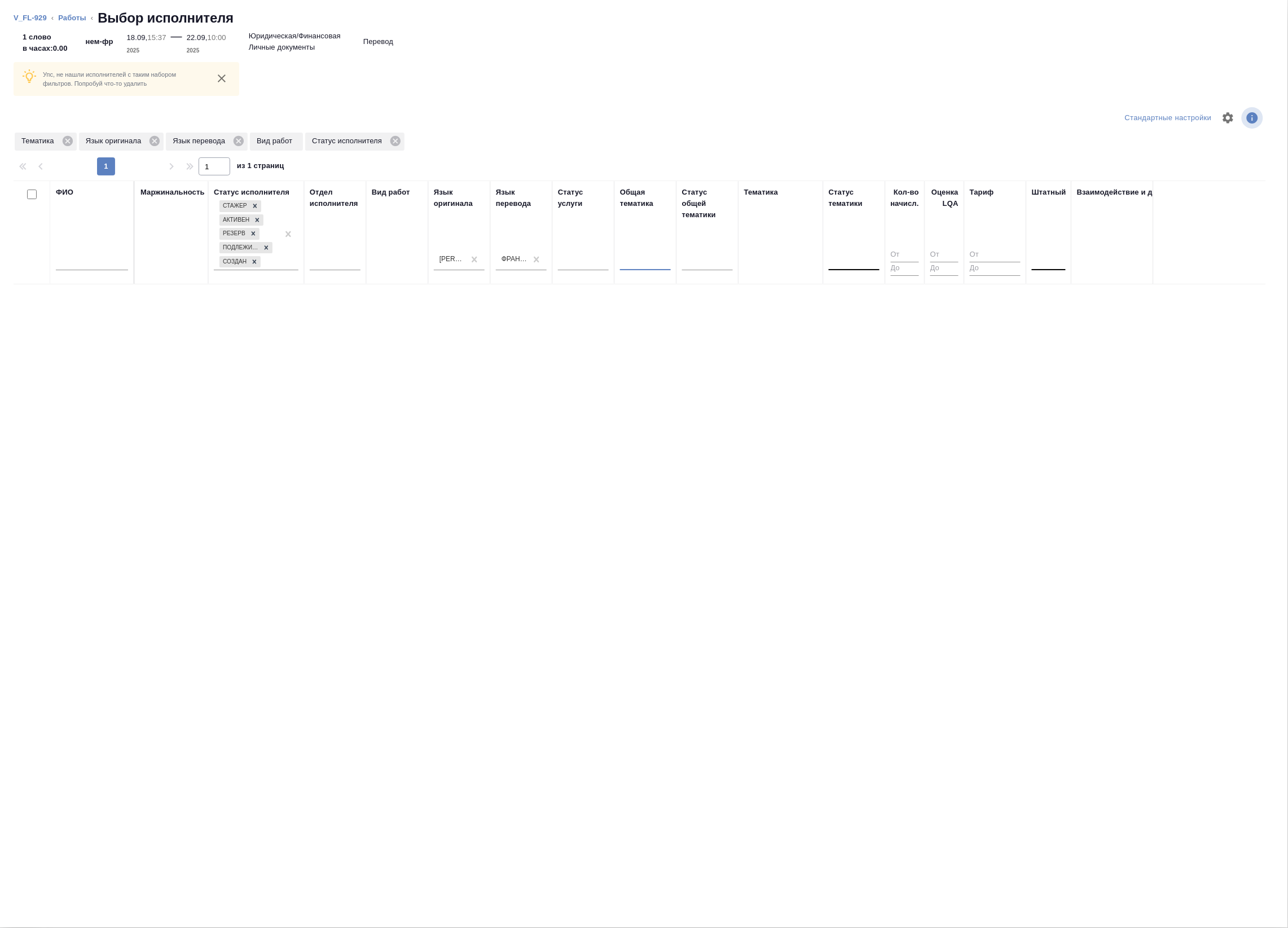
click at [1052, 263] on div at bounding box center [1049, 259] width 34 height 16
click at [1038, 287] on div "Нет" at bounding box center [1117, 295] width 170 height 20
click at [74, 18] on link "Работы" at bounding box center [72, 18] width 28 height 9
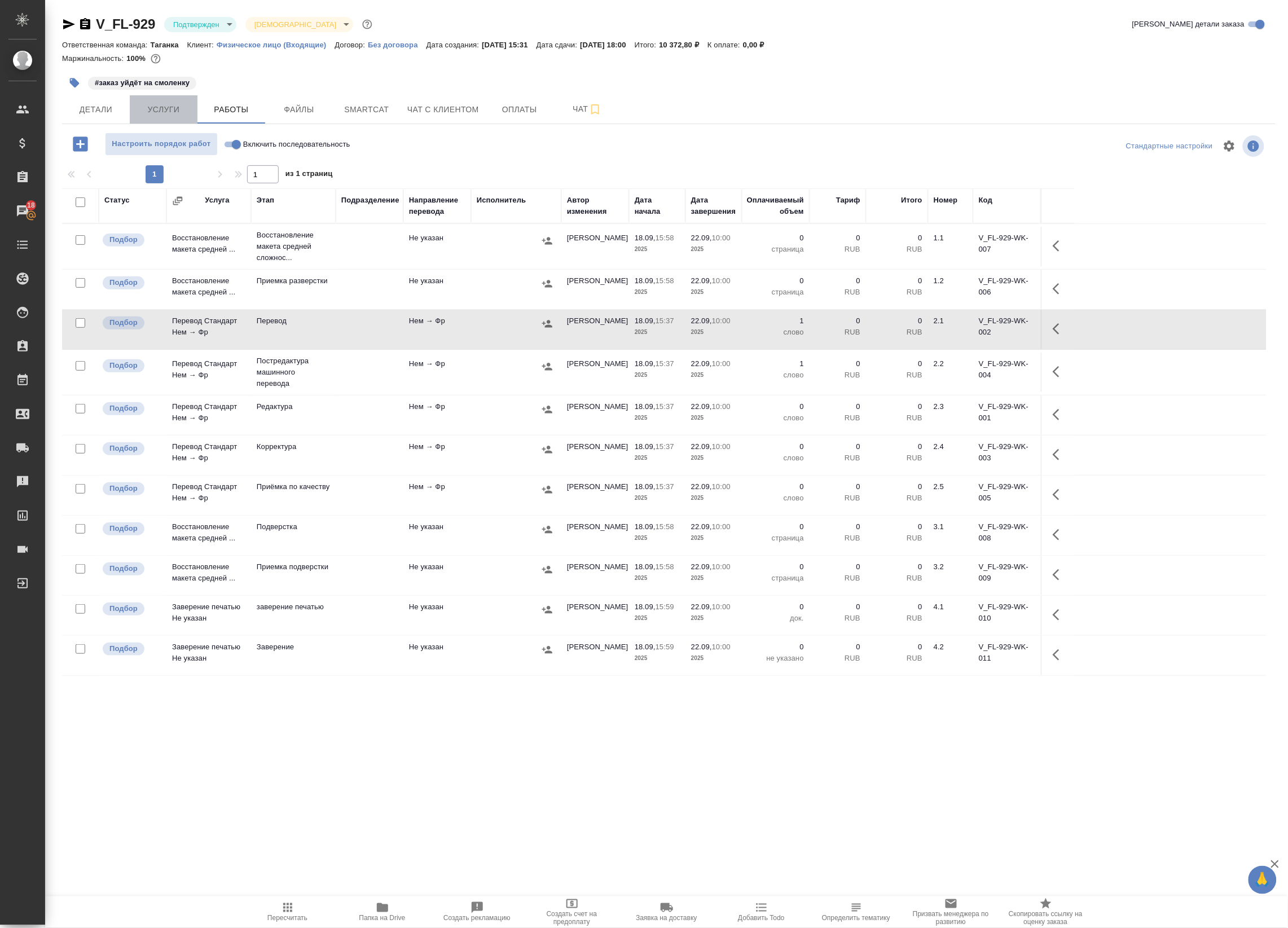
click at [176, 115] on span "Услуги" at bounding box center [163, 110] width 54 height 14
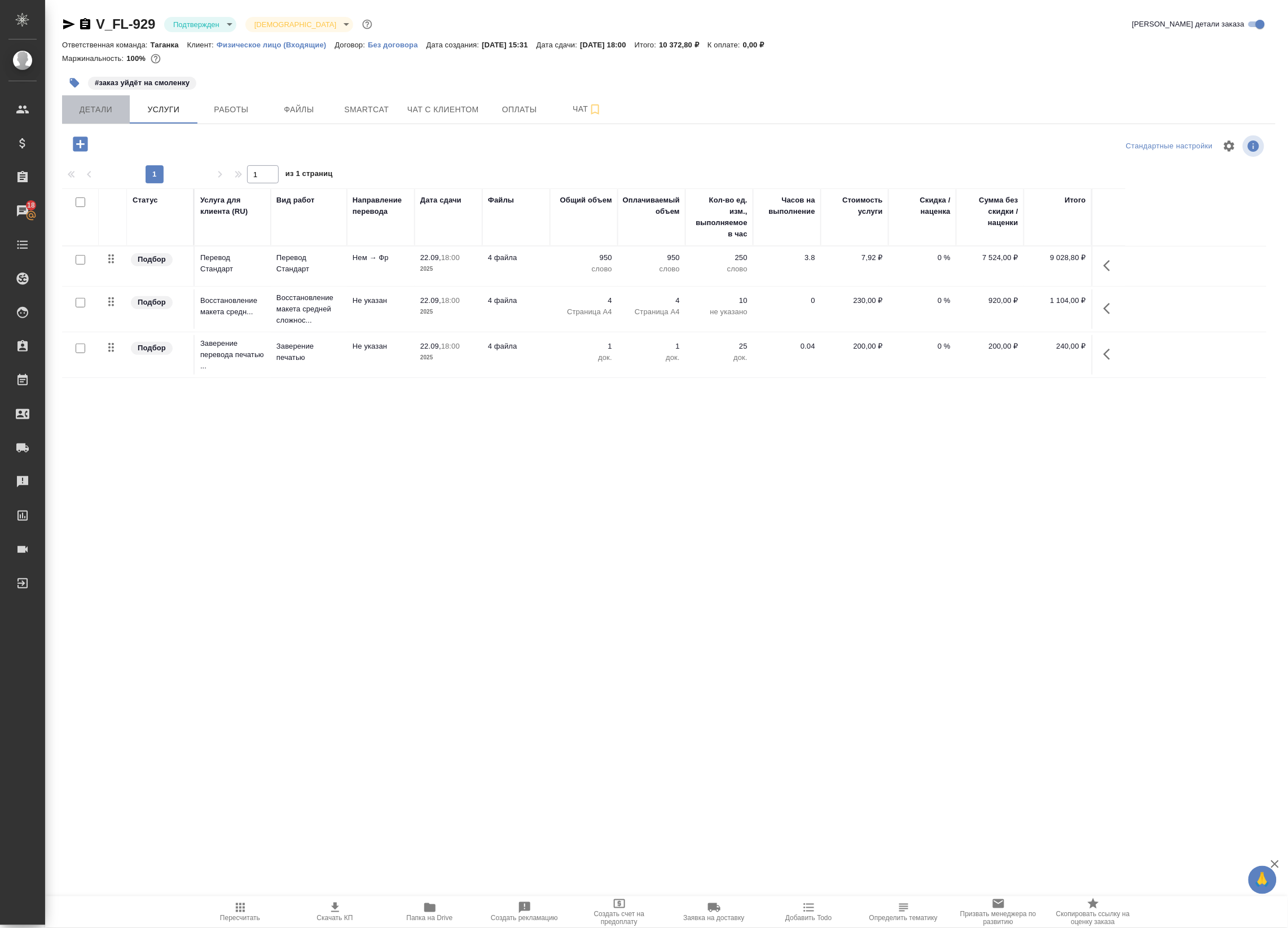
click at [94, 106] on span "Детали" at bounding box center [96, 110] width 54 height 14
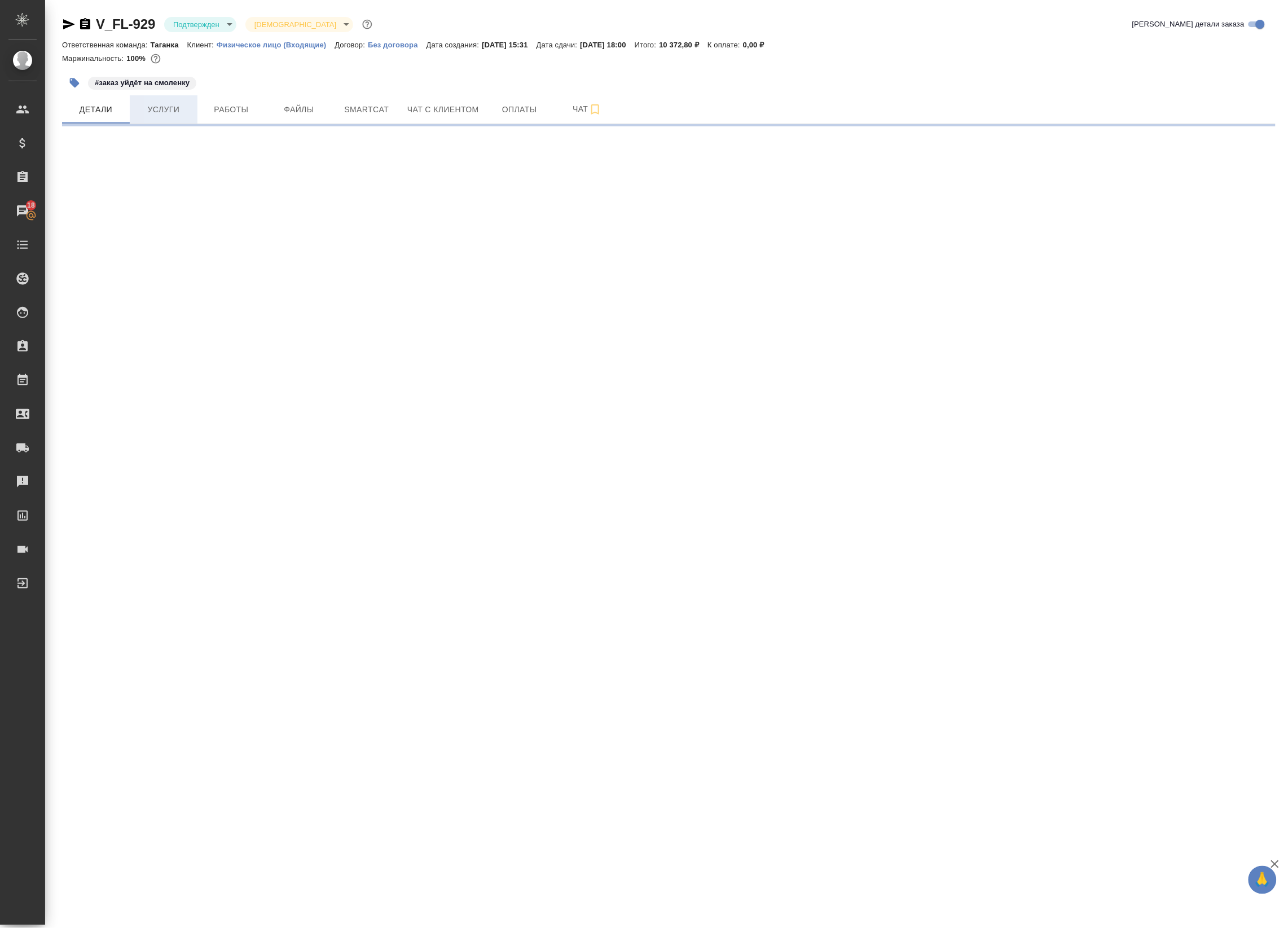
select select "RU"
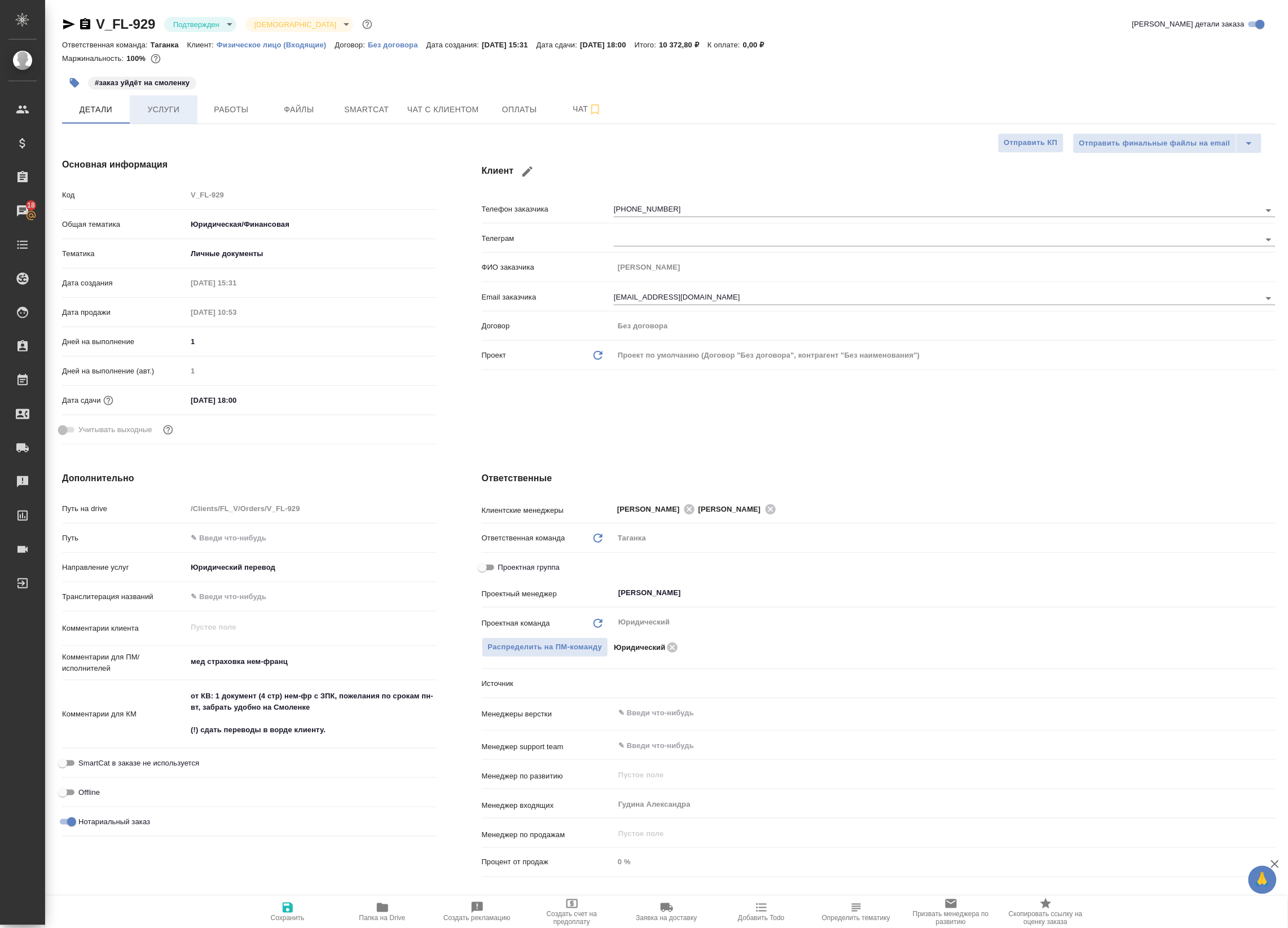
type textarea "x"
click at [162, 113] on span "Услуги" at bounding box center [163, 110] width 54 height 14
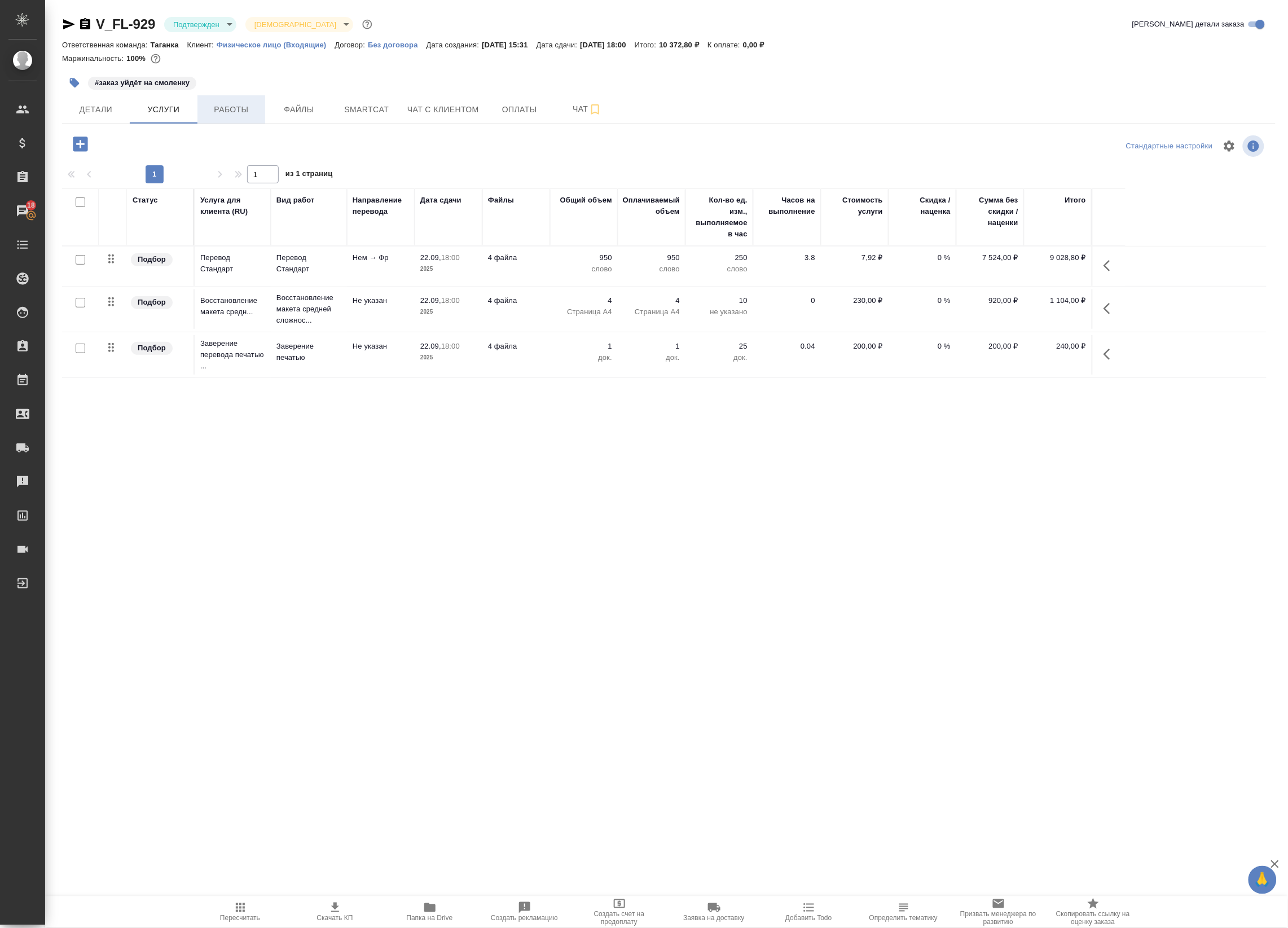
click at [245, 106] on span "Работы" at bounding box center [231, 110] width 54 height 14
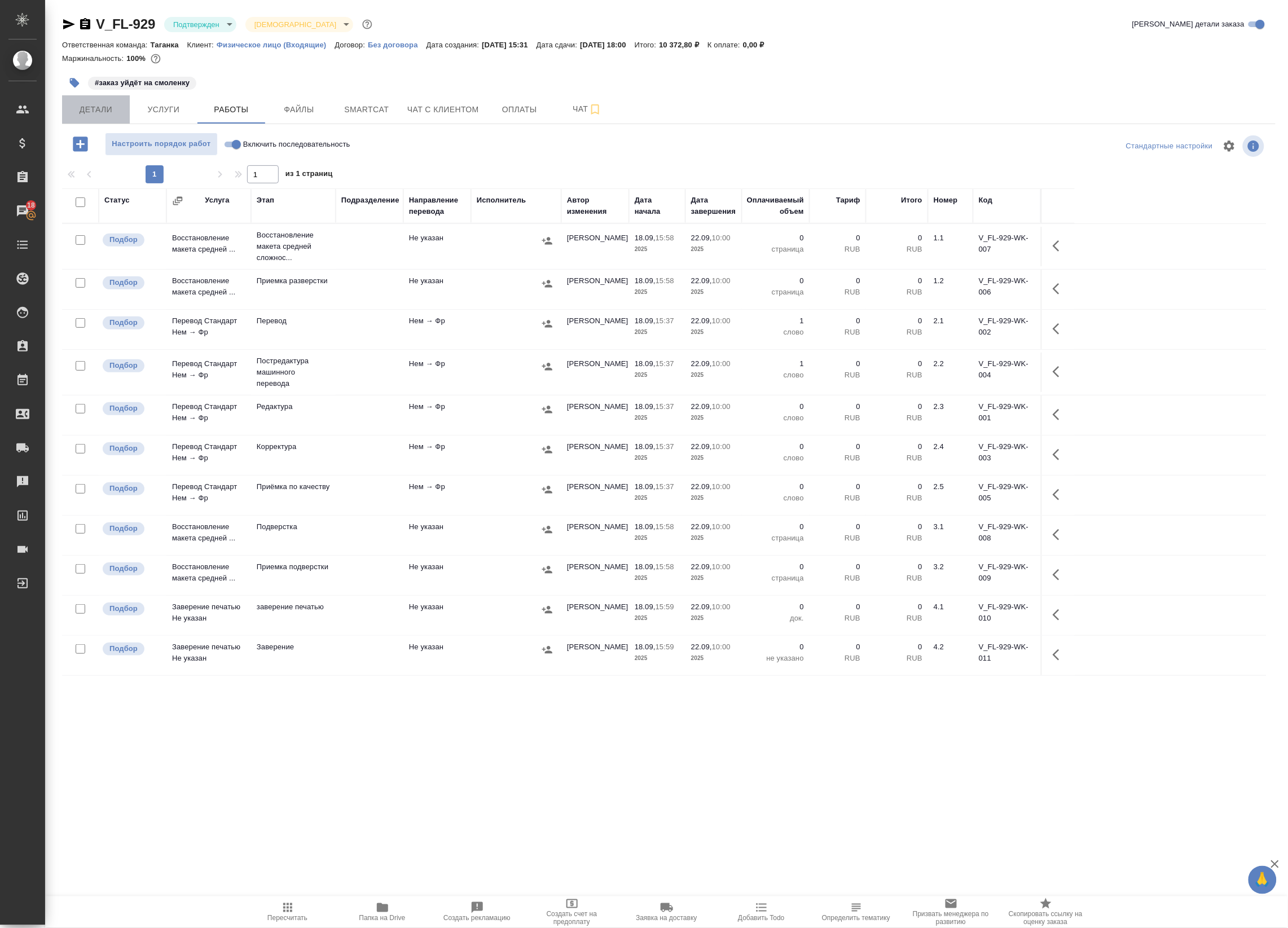
click at [111, 99] on button "Детали" at bounding box center [96, 109] width 68 height 28
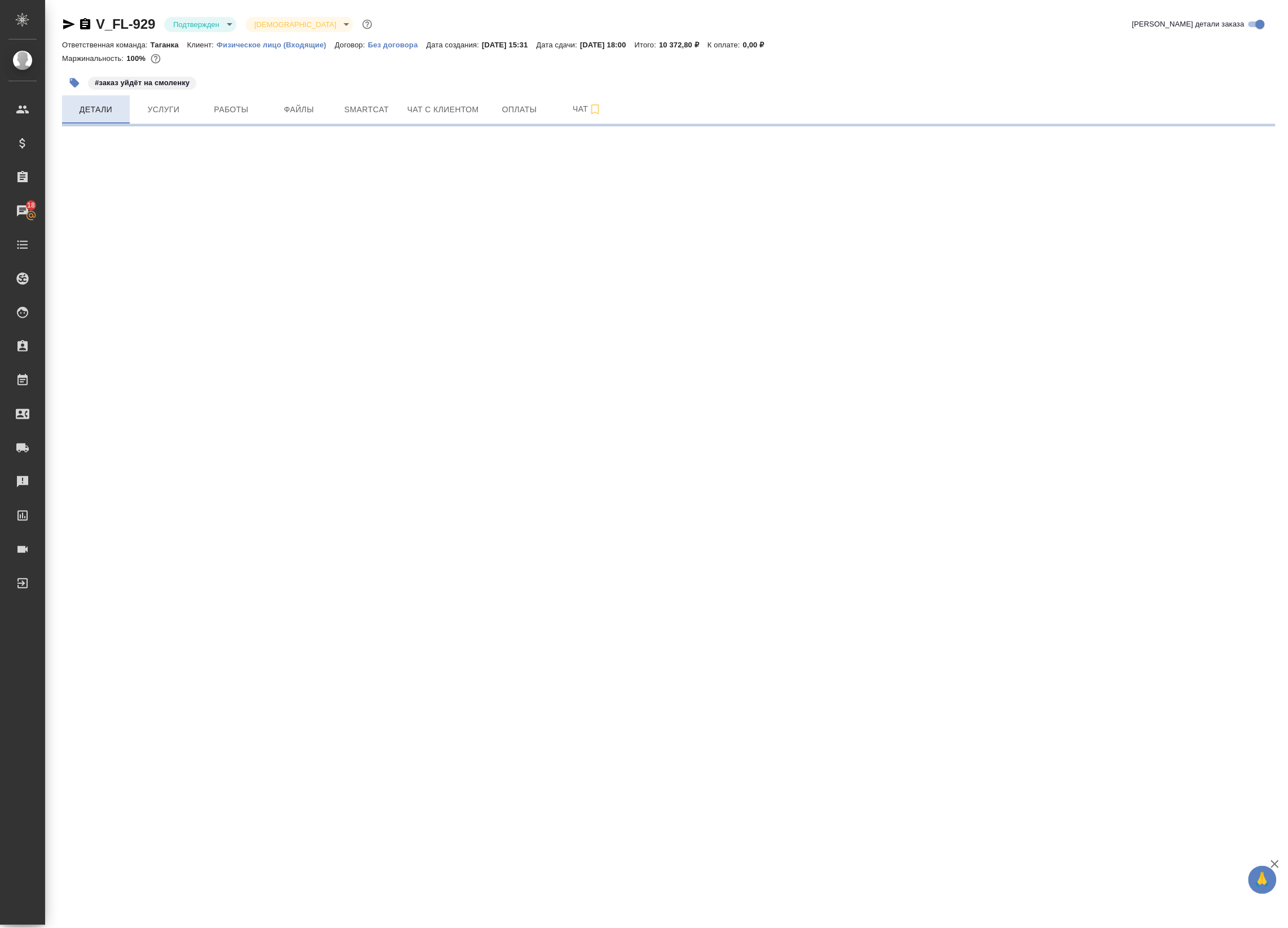
select select "RU"
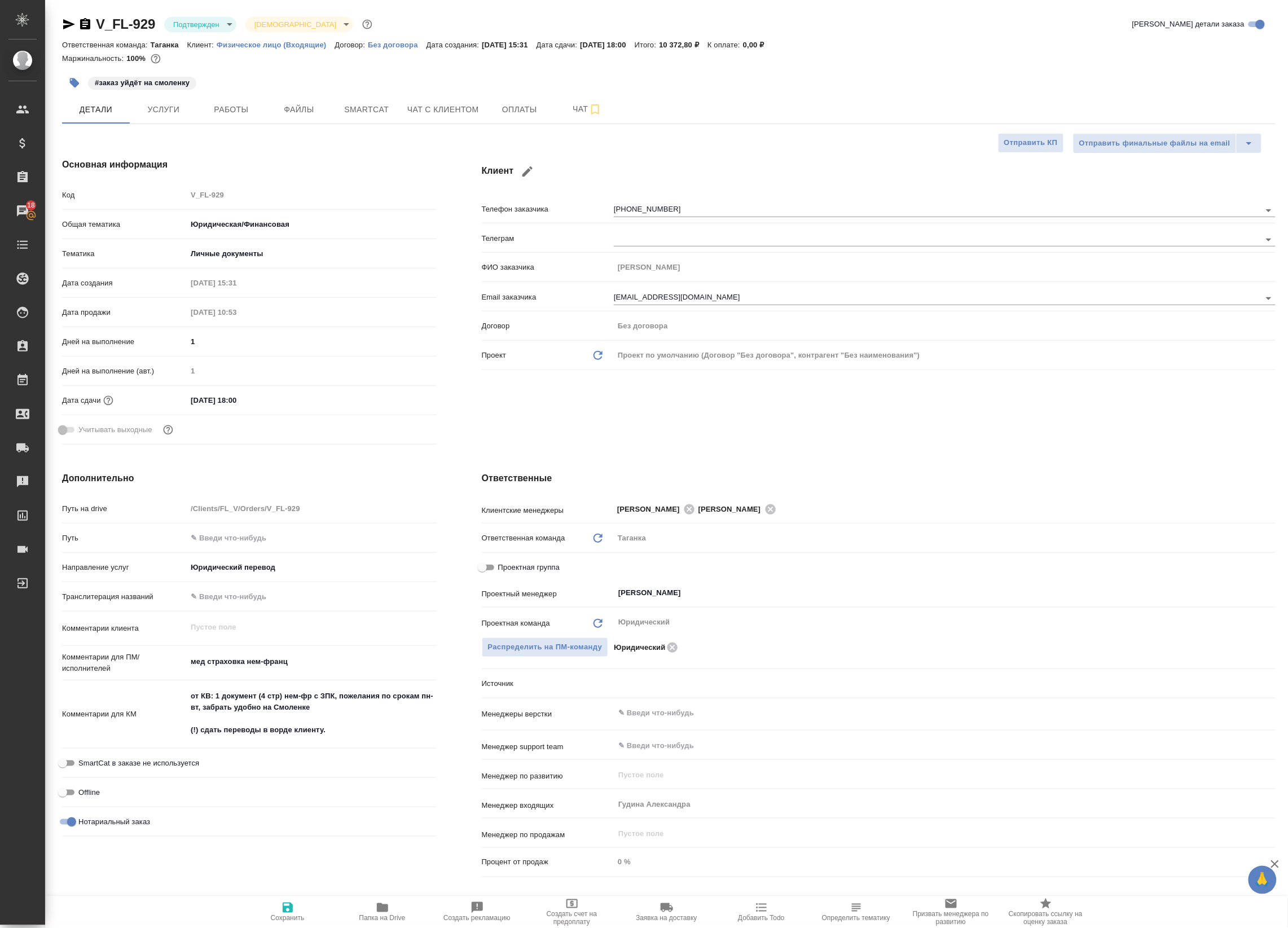
type textarea "x"
click at [266, 103] on button "Файлы" at bounding box center [299, 109] width 68 height 28
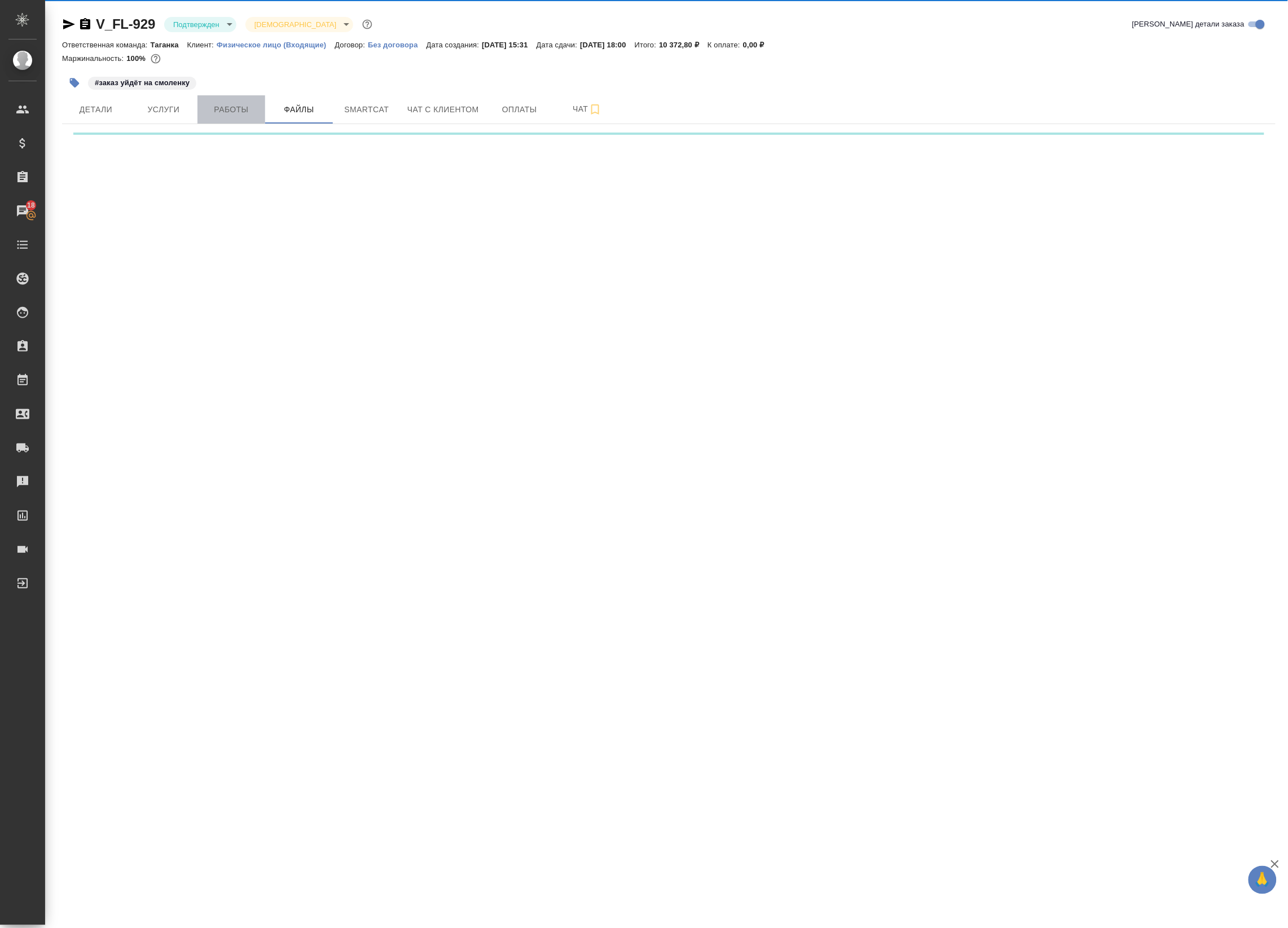
click at [242, 110] on span "Работы" at bounding box center [231, 110] width 54 height 14
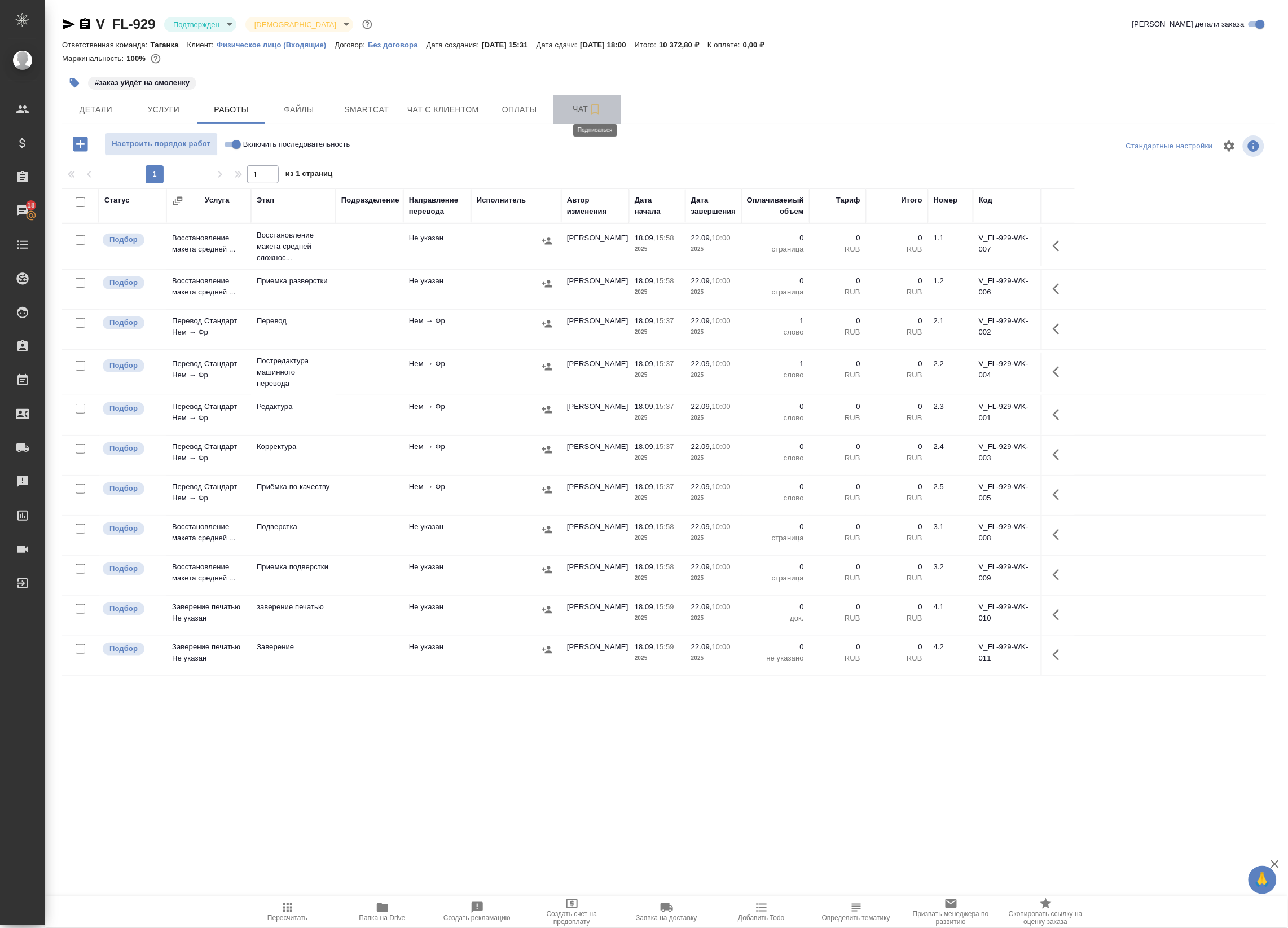
click at [591, 109] on icon "button" at bounding box center [595, 109] width 13 height 13
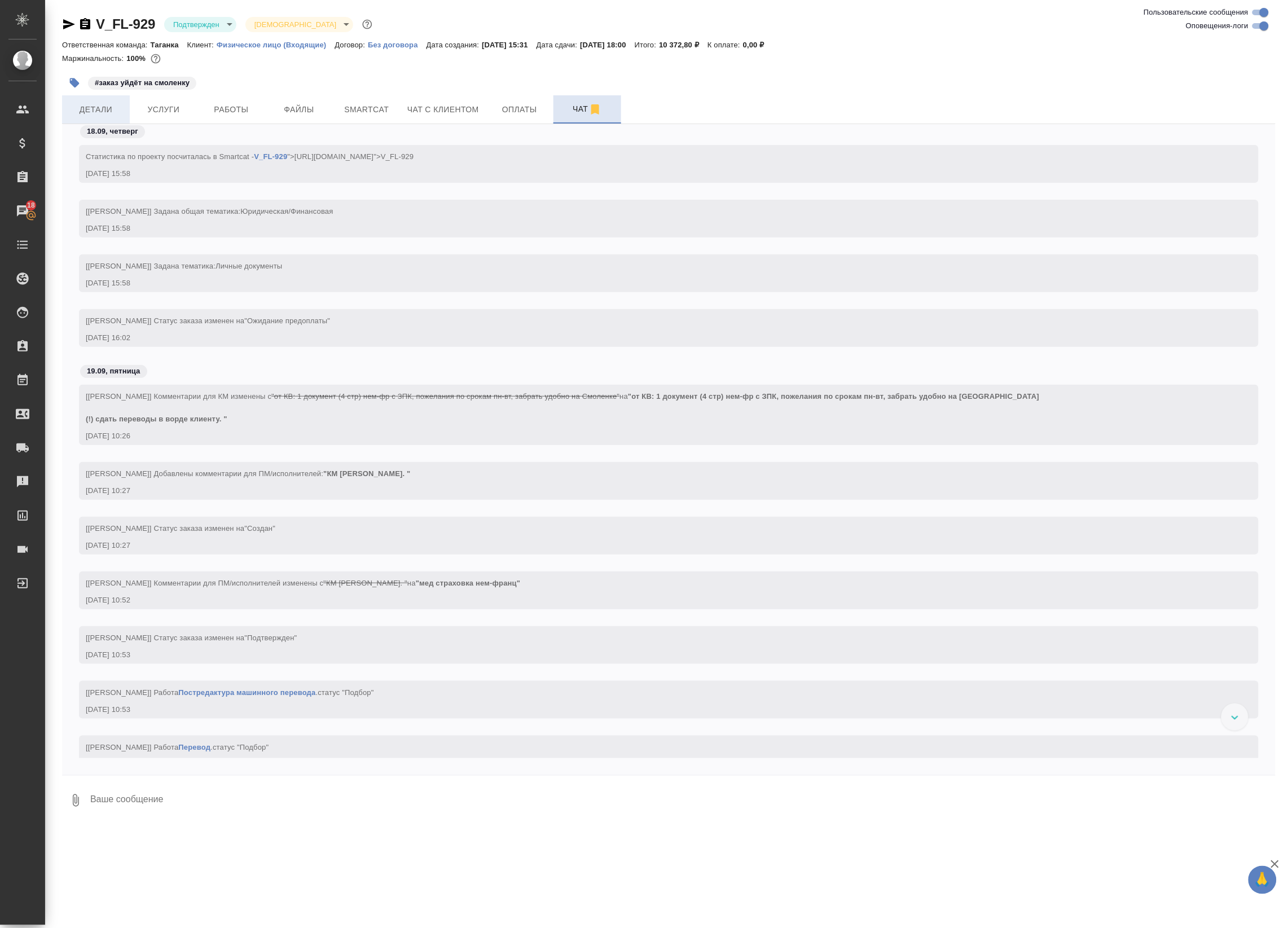
click at [88, 98] on button "Детали" at bounding box center [96, 109] width 68 height 28
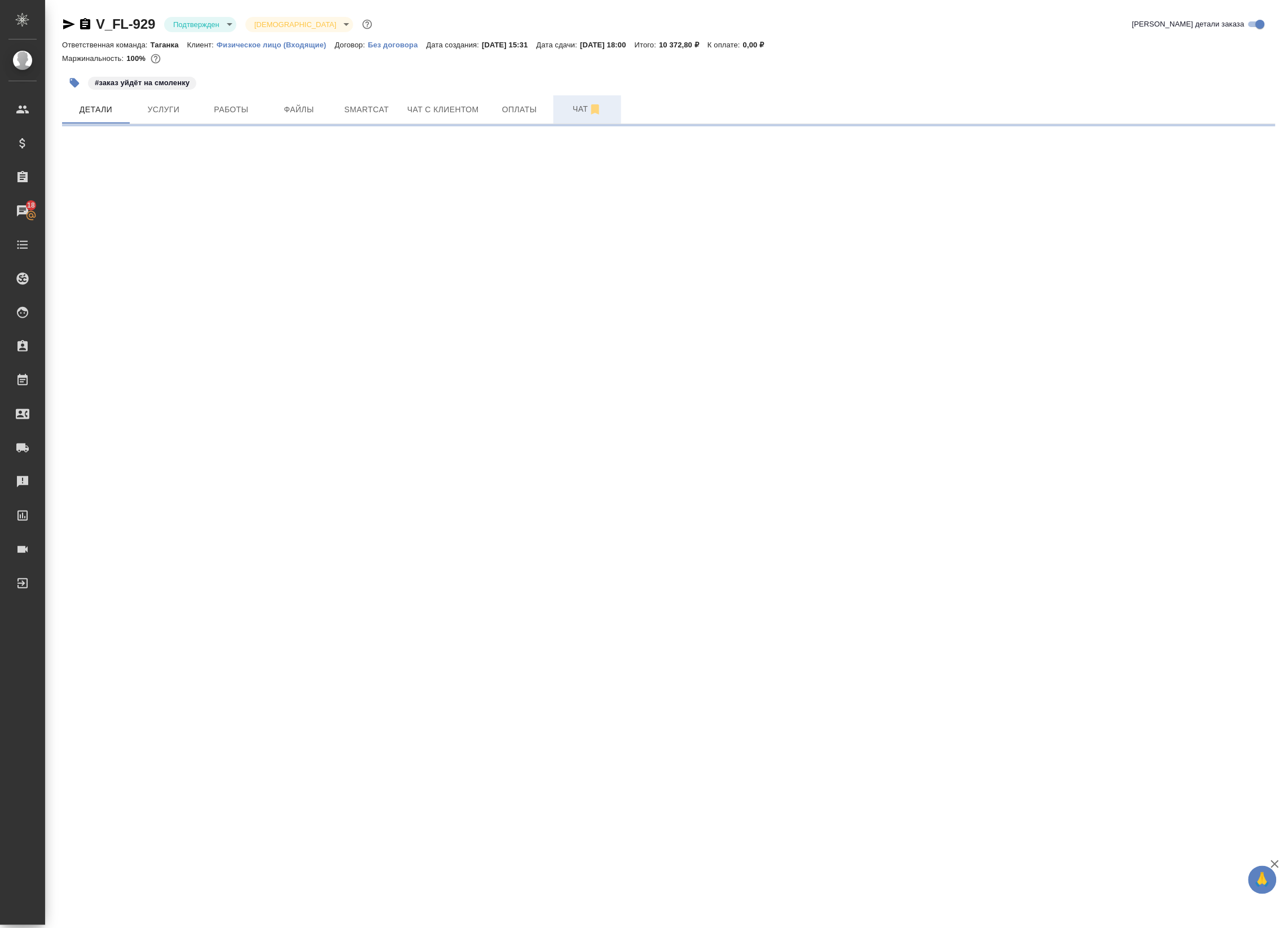
select select "RU"
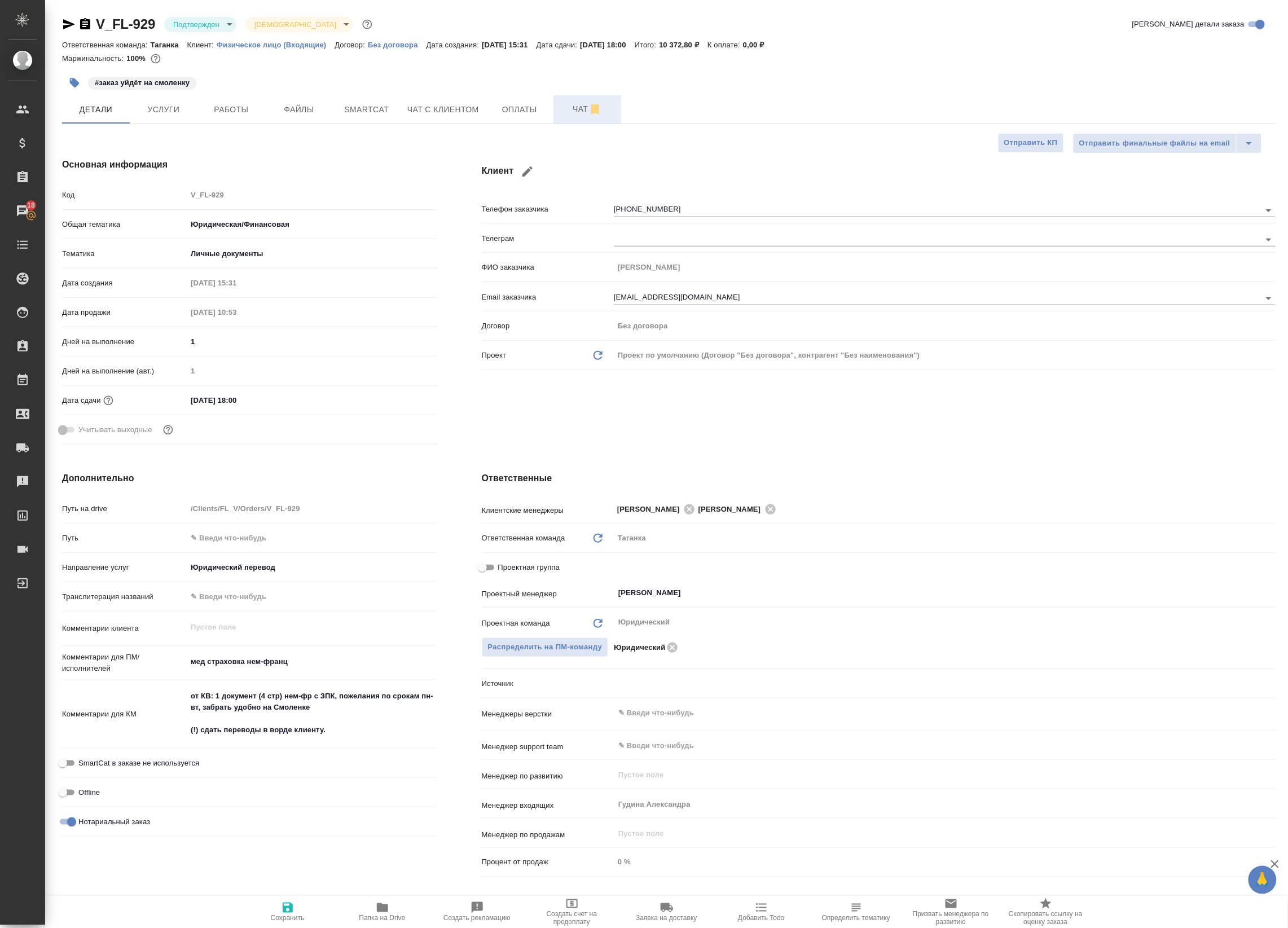
type textarea "x"
click at [574, 97] on button "Чат" at bounding box center [587, 109] width 68 height 28
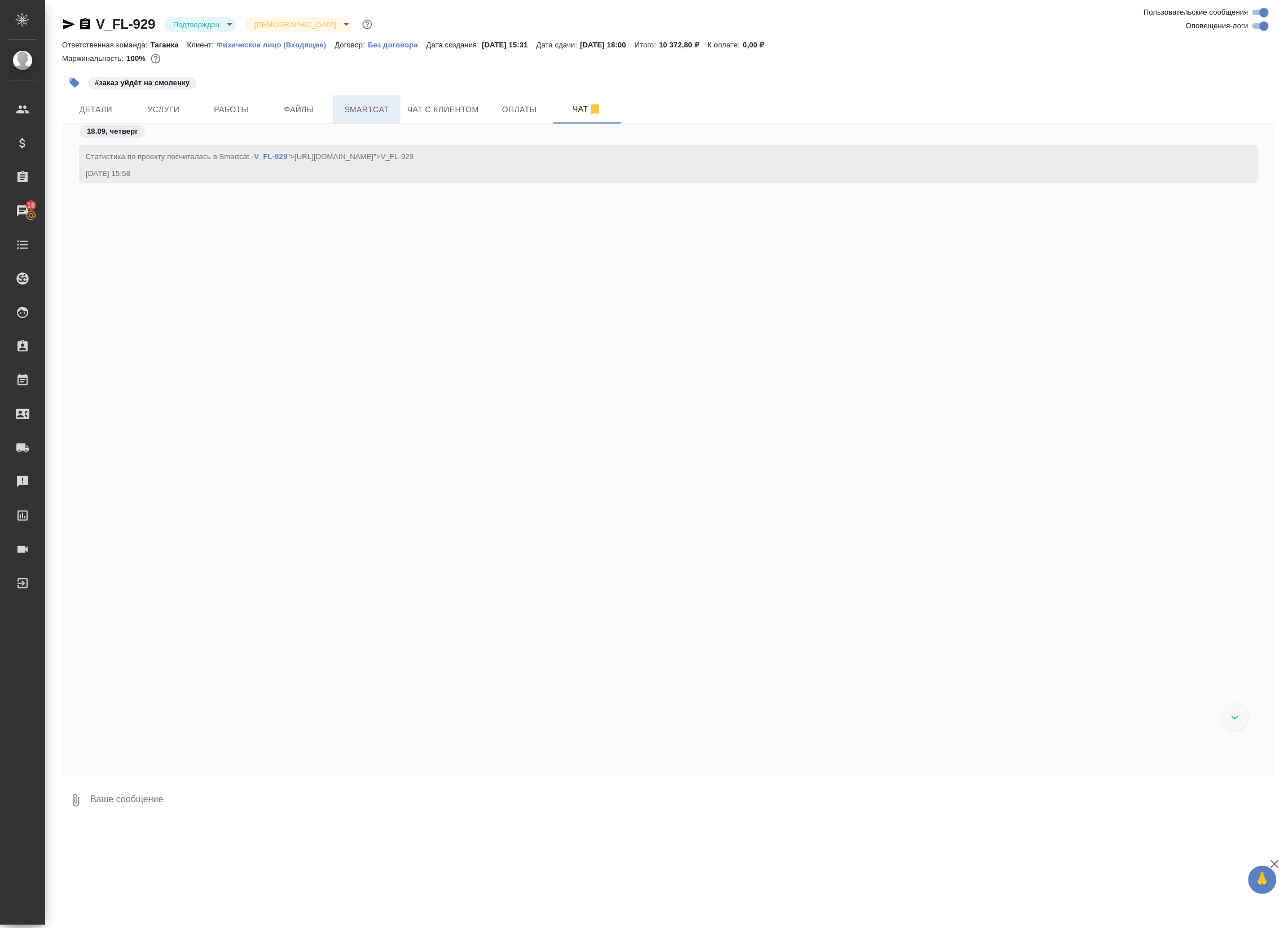
scroll to position [633, 0]
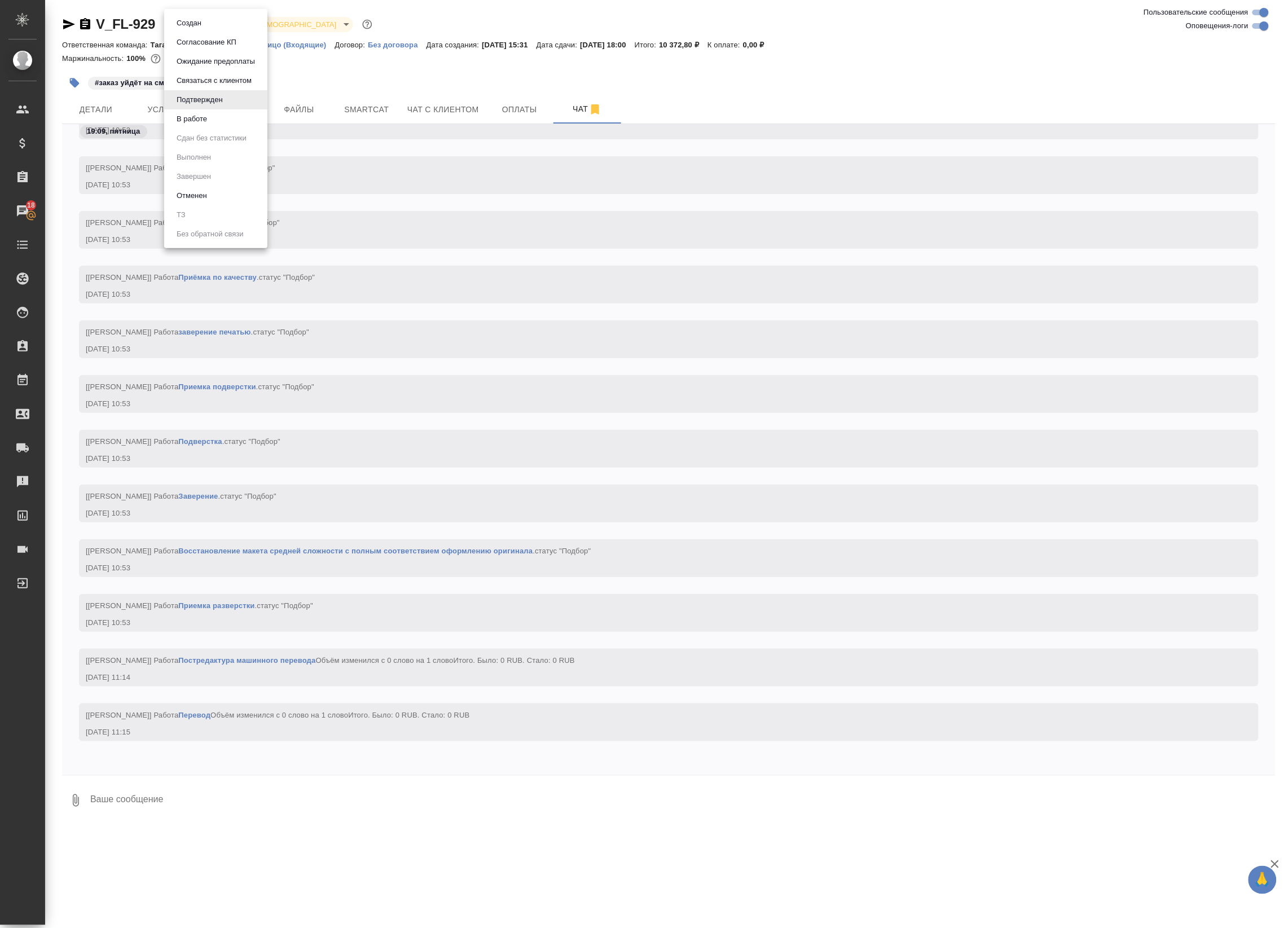
click at [219, 24] on body "🙏 .cls-1 fill:#fff; AWATERA Badanyan Artak Клиенты Спецификации Заказы 18 Чаты …" at bounding box center [644, 464] width 1288 height 928
click at [293, 24] on div at bounding box center [644, 464] width 1288 height 928
click at [187, 21] on body "🙏 .cls-1 fill:#fff; AWATERA Badanyan Artak Клиенты Спецификации Заказы 18 Чаты …" at bounding box center [644, 464] width 1288 height 928
click at [230, 27] on li "Создан" at bounding box center [216, 23] width 103 height 20
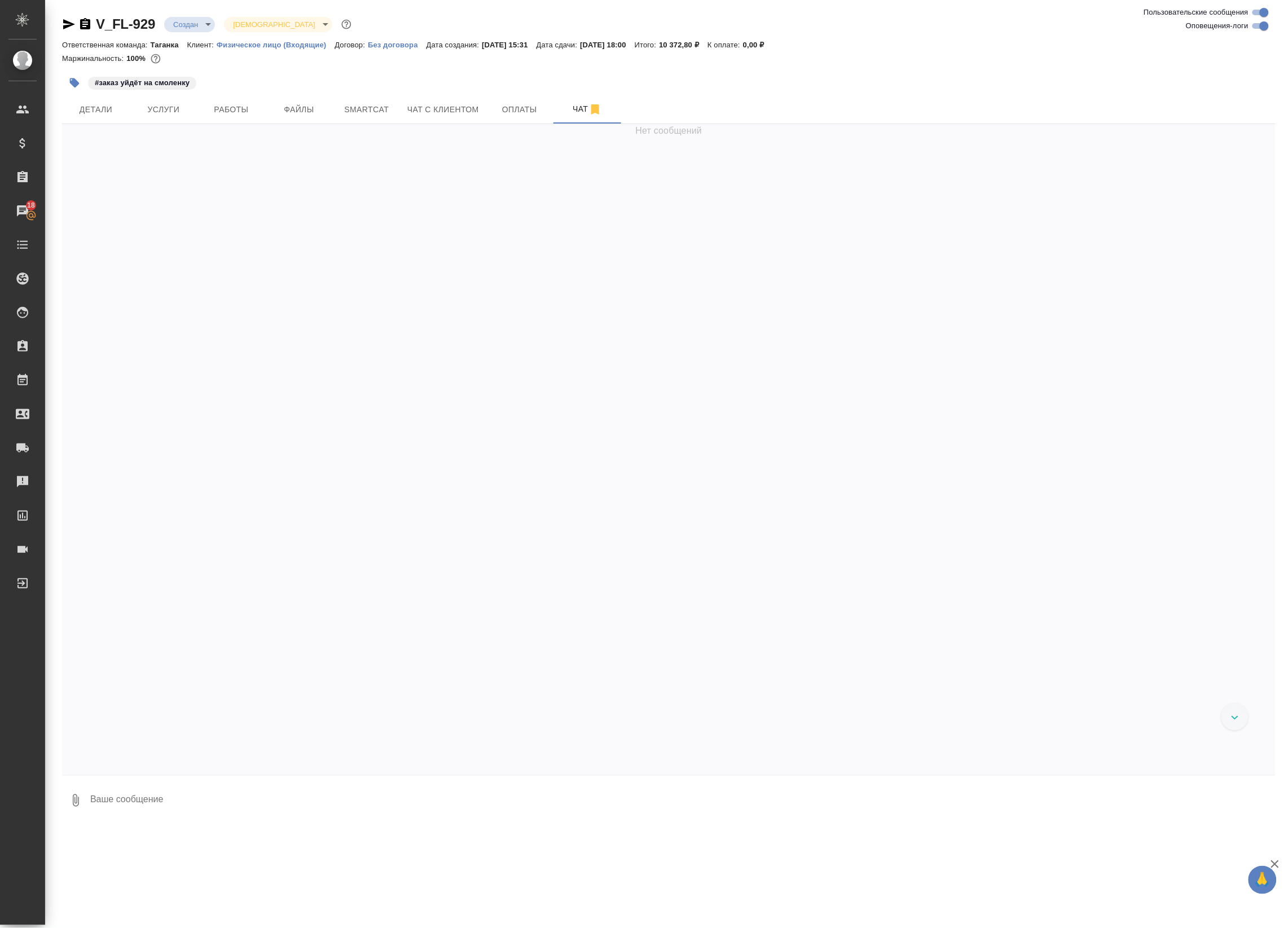
scroll to position [689, 0]
click at [210, 21] on body "🙏 .cls-1 fill:#fff; AWATERA Badanyan Artak Клиенты Спецификации Заказы 18 Чаты …" at bounding box center [644, 464] width 1288 height 928
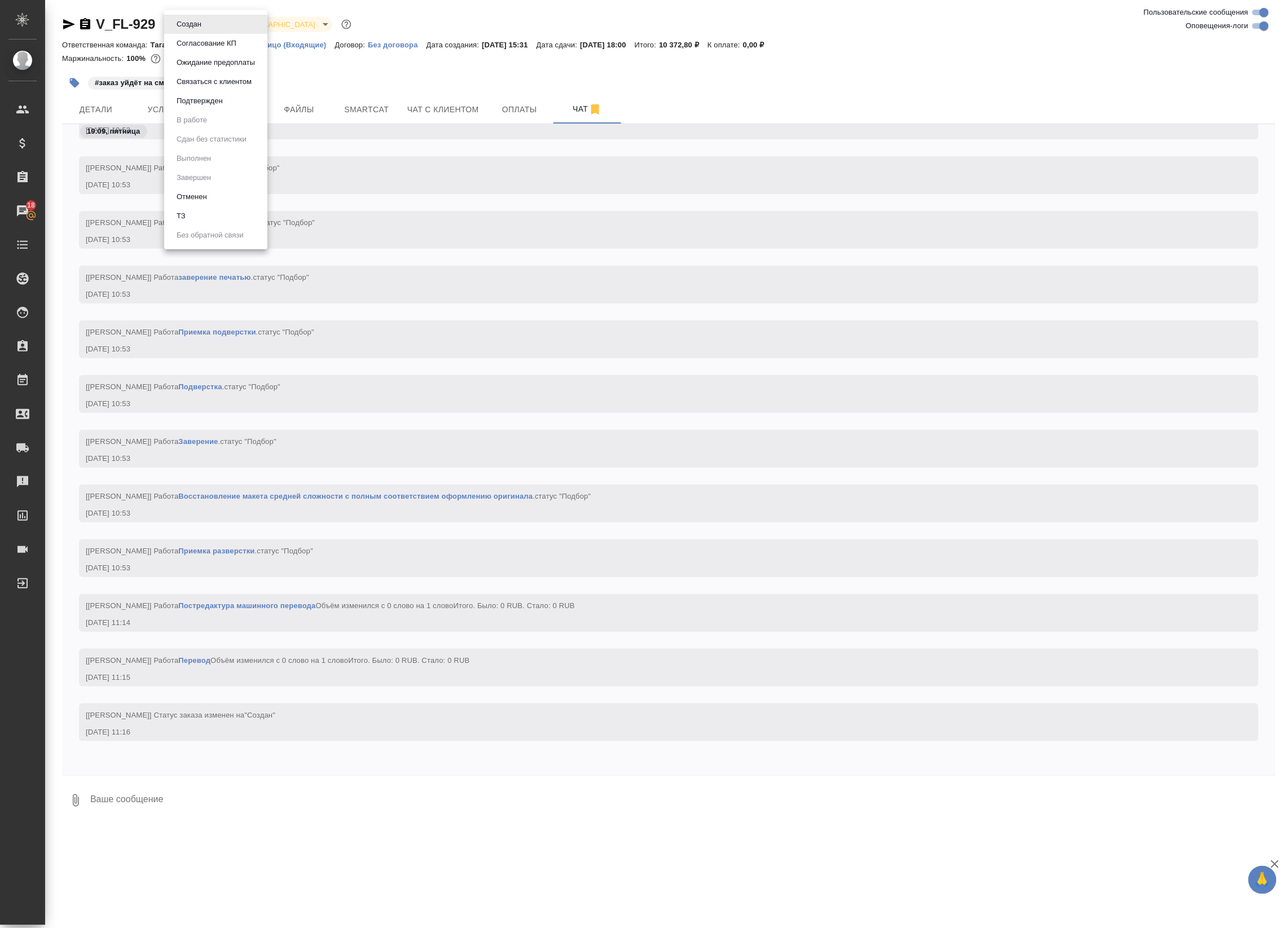
click at [195, 214] on li "ТЗ" at bounding box center [216, 217] width 103 height 20
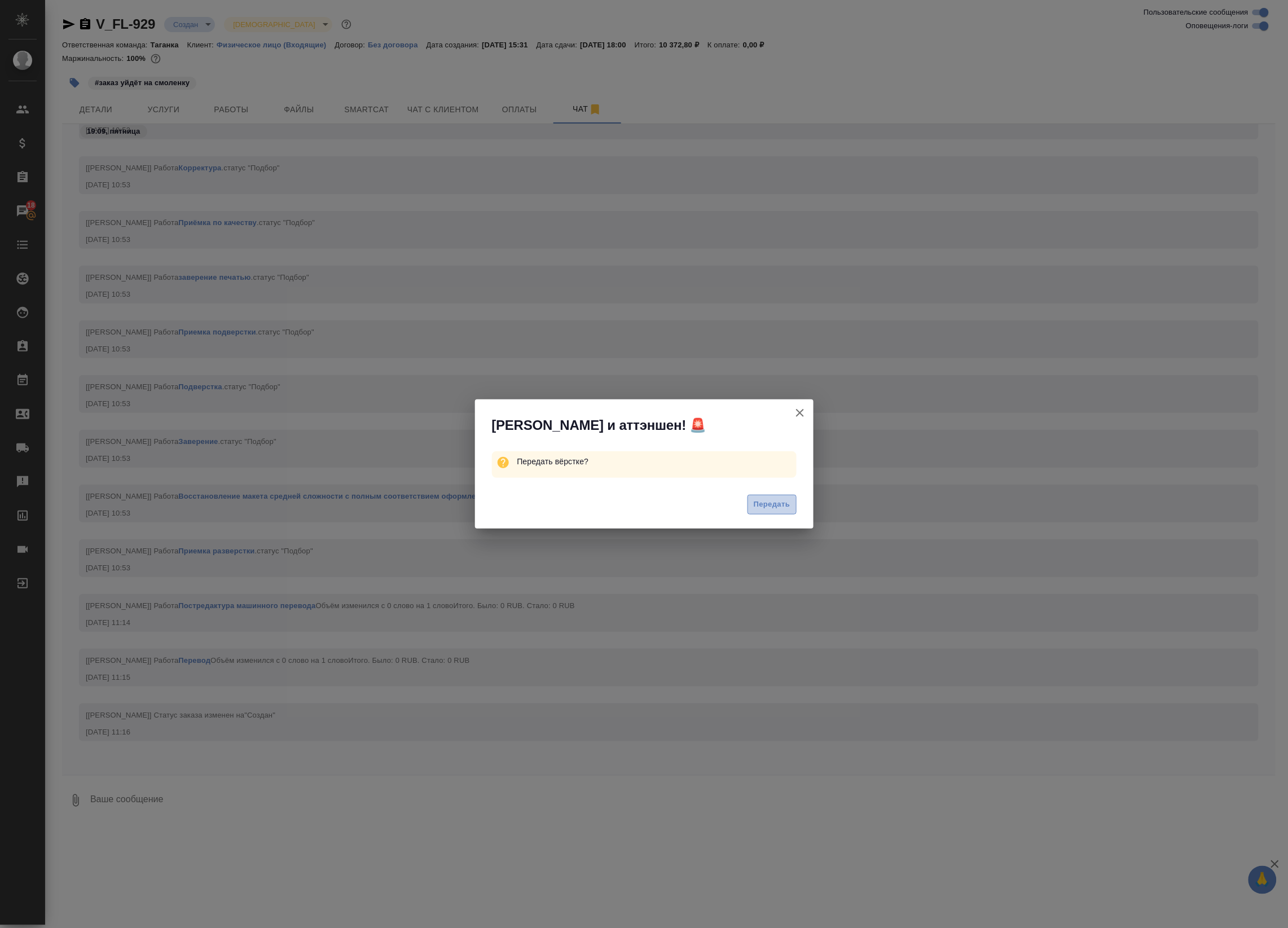
click at [784, 500] on span "Передать" at bounding box center [772, 504] width 36 height 13
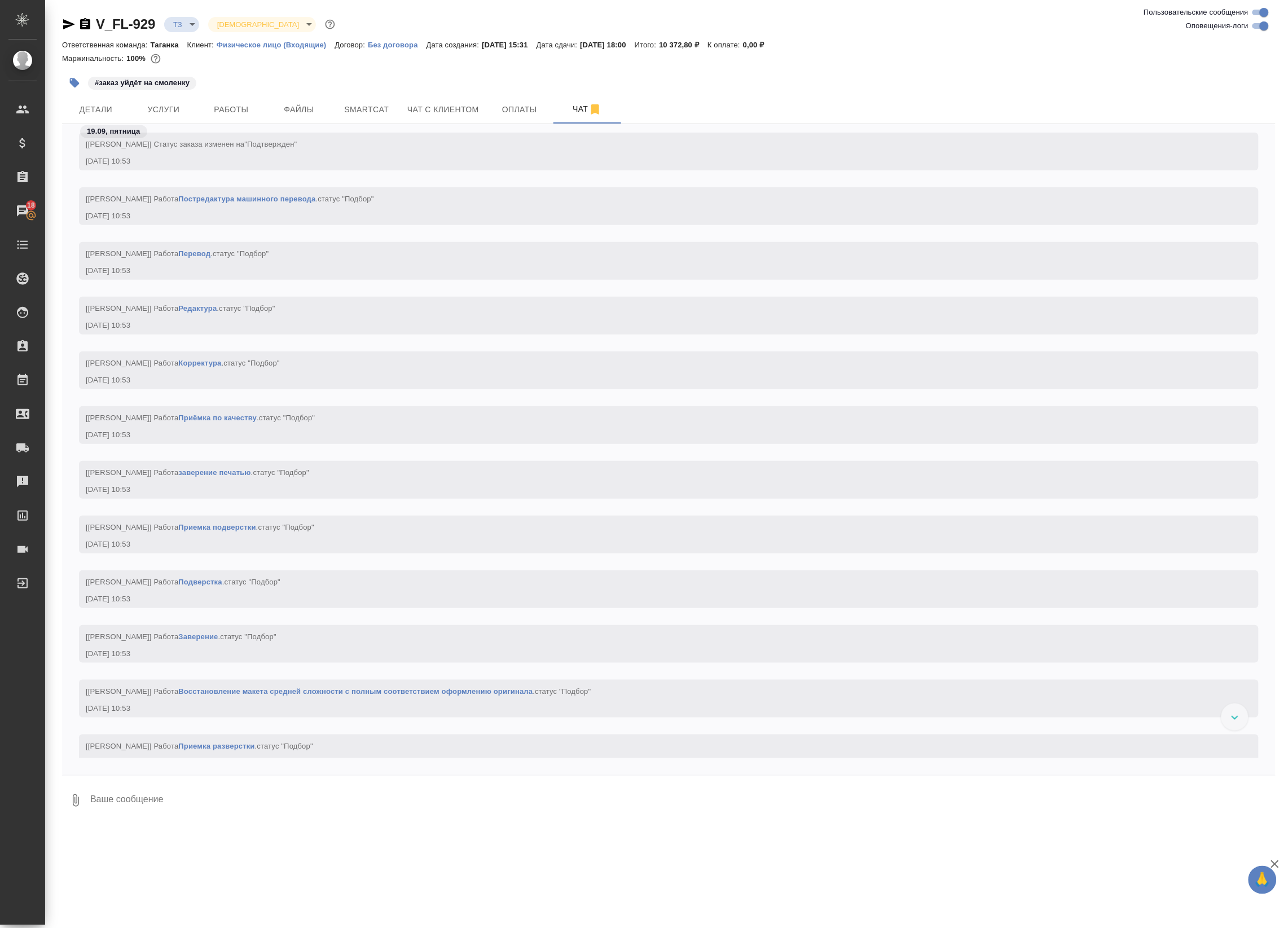
scroll to position [766, 0]
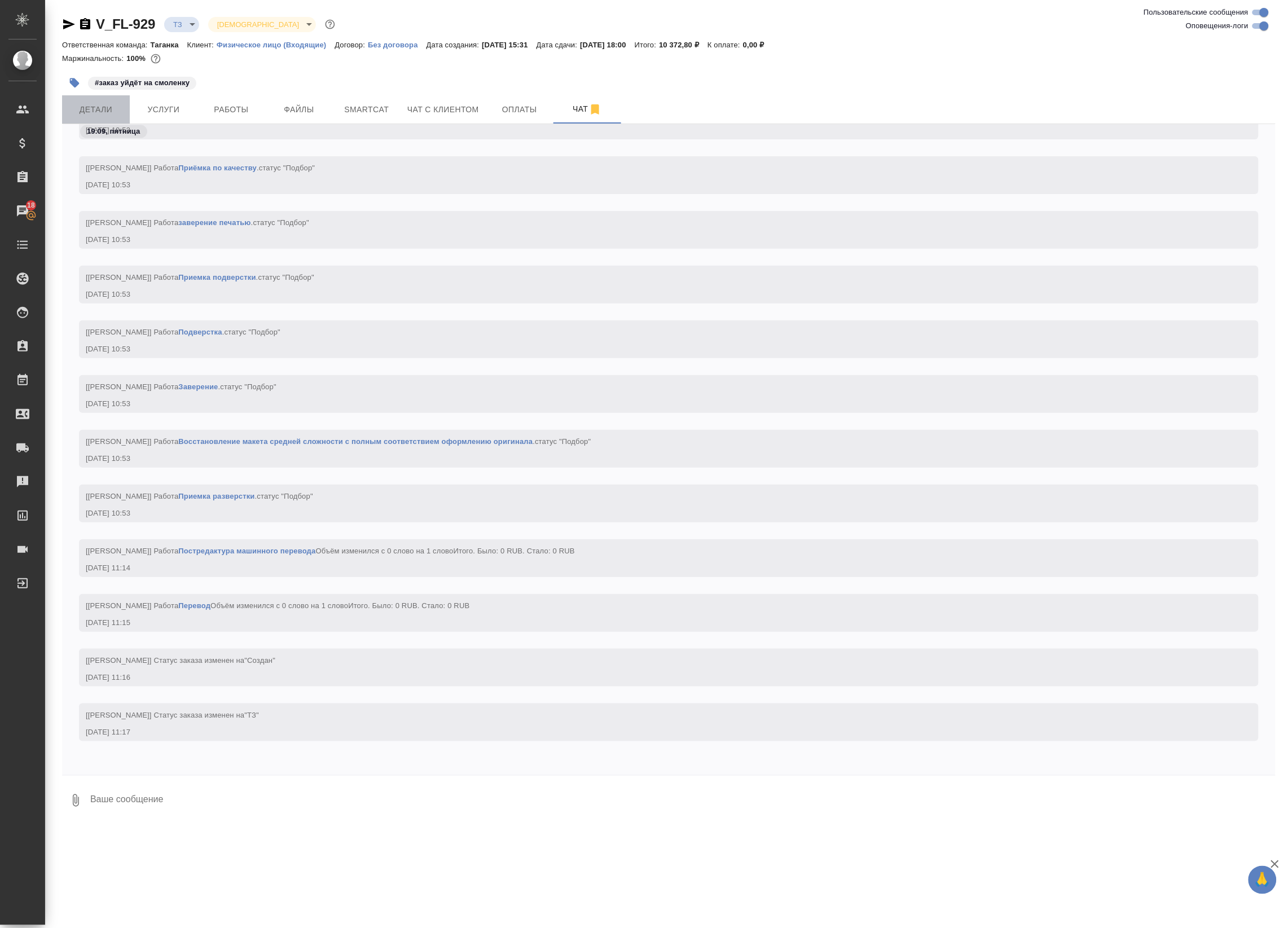
click at [113, 112] on span "Детали" at bounding box center [96, 110] width 54 height 14
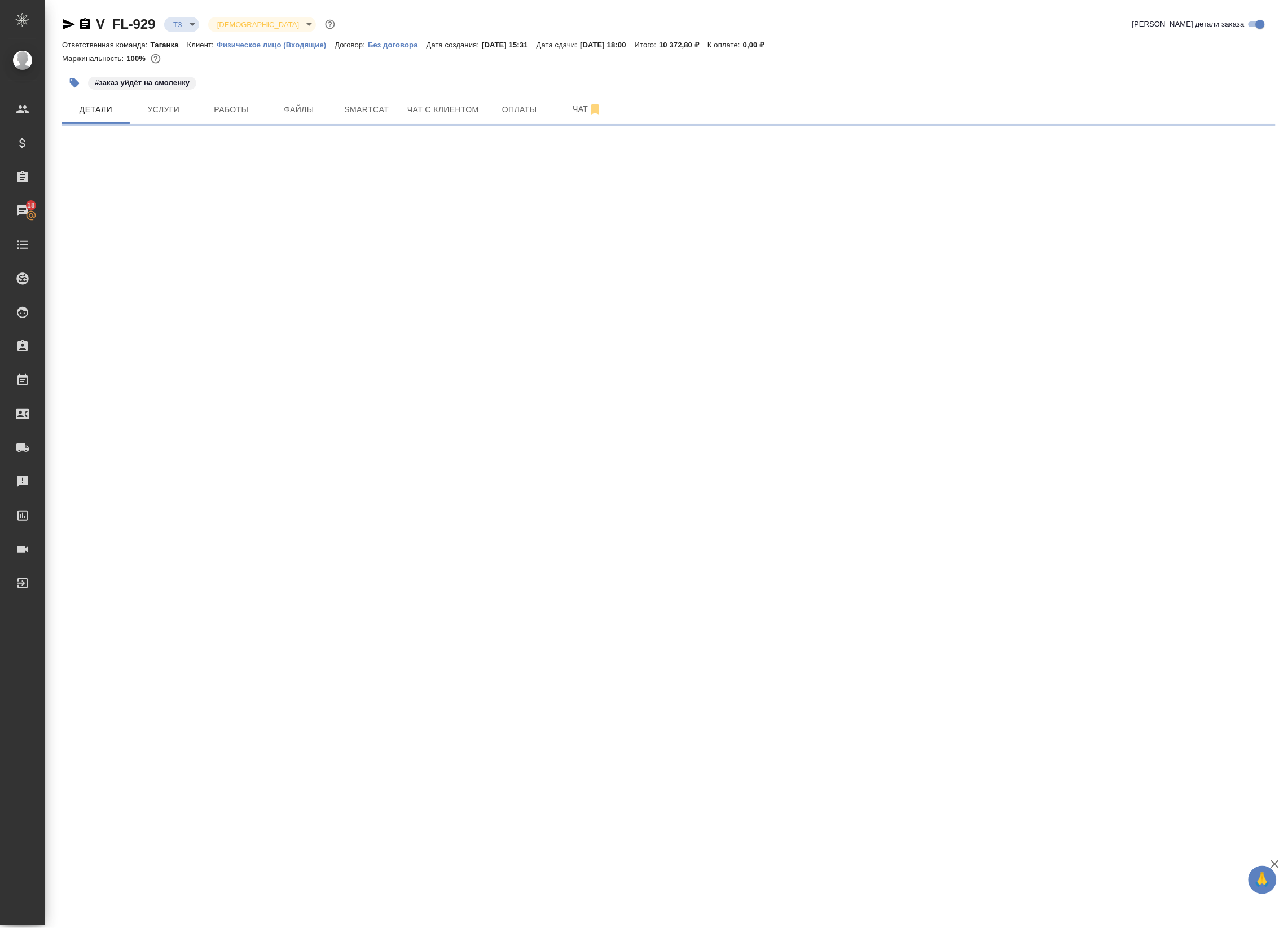
select select "RU"
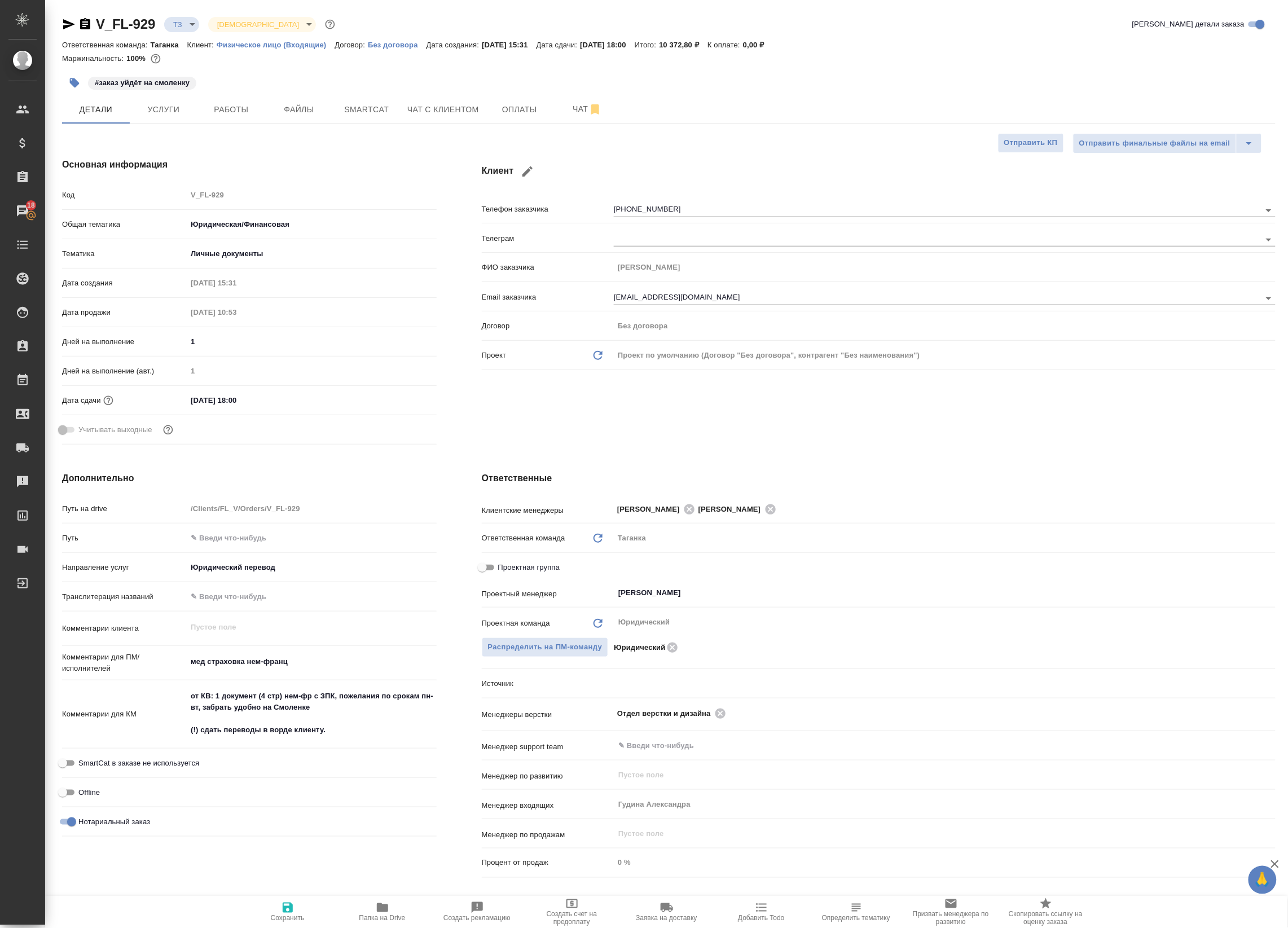
type textarea "x"
click at [570, 103] on span "Чат" at bounding box center [587, 109] width 54 height 14
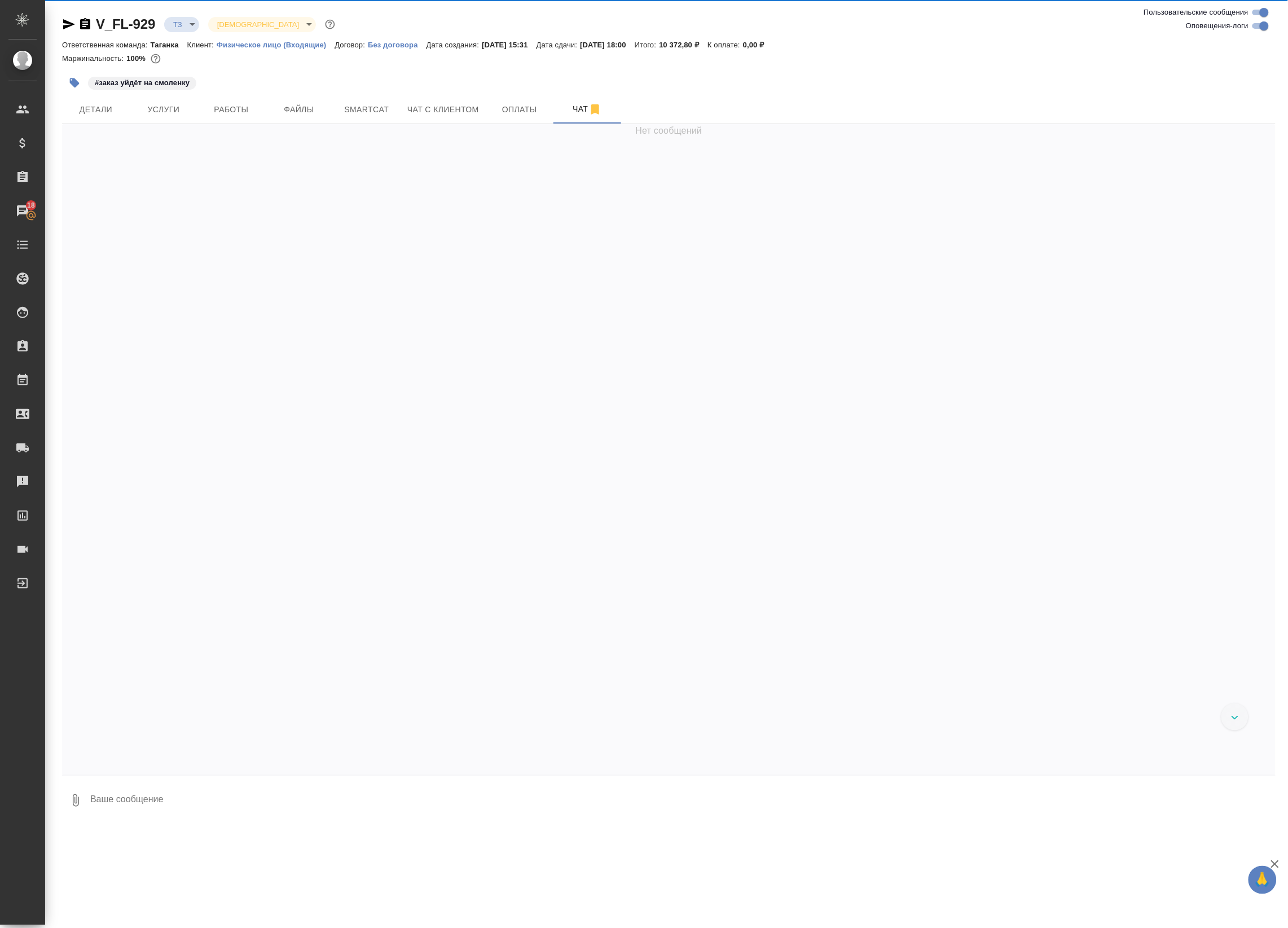
scroll to position [743, 0]
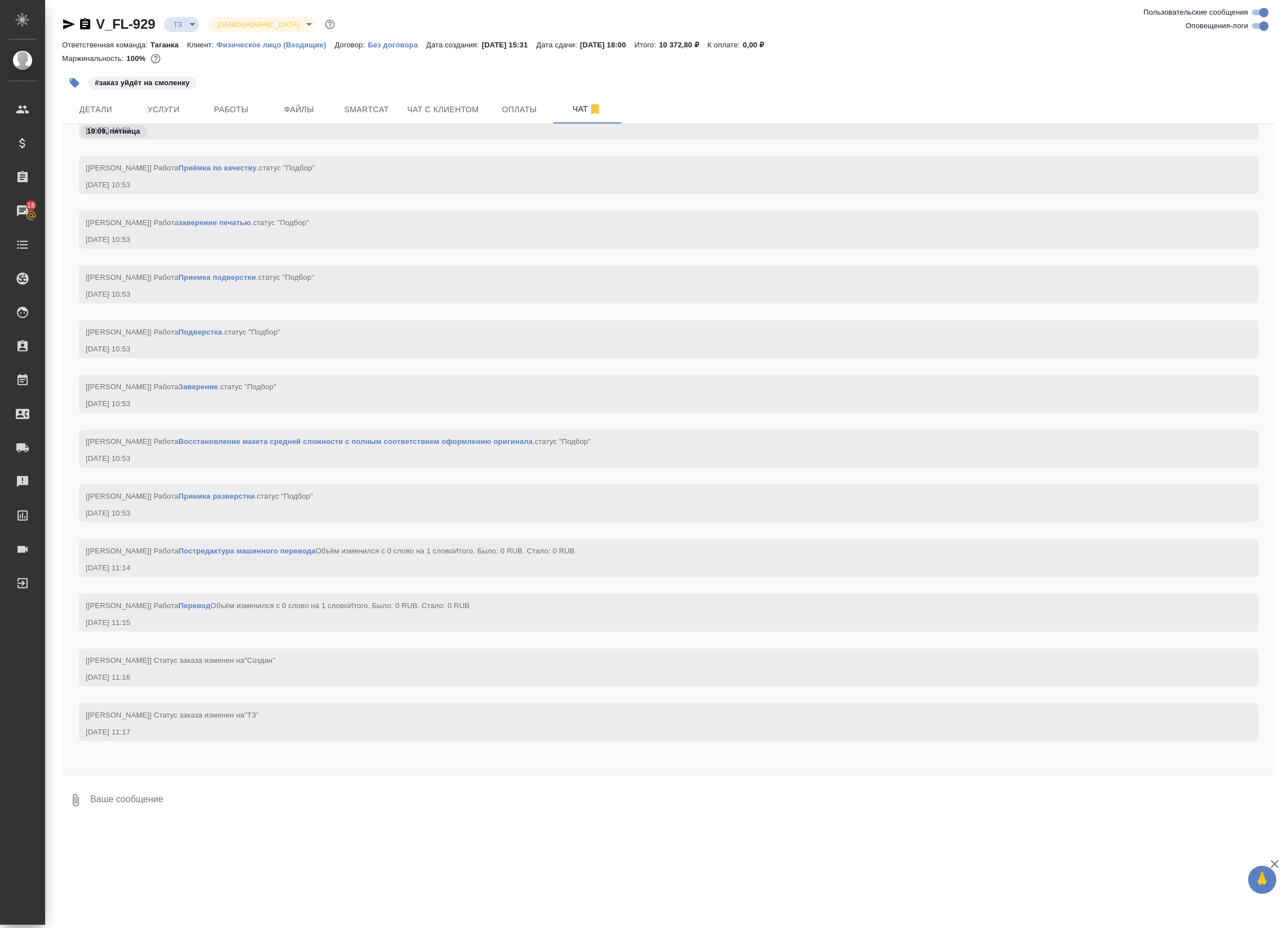
click at [1268, 24] on input "Оповещения-логи" at bounding box center [1265, 26] width 41 height 13
checkbox input "false"
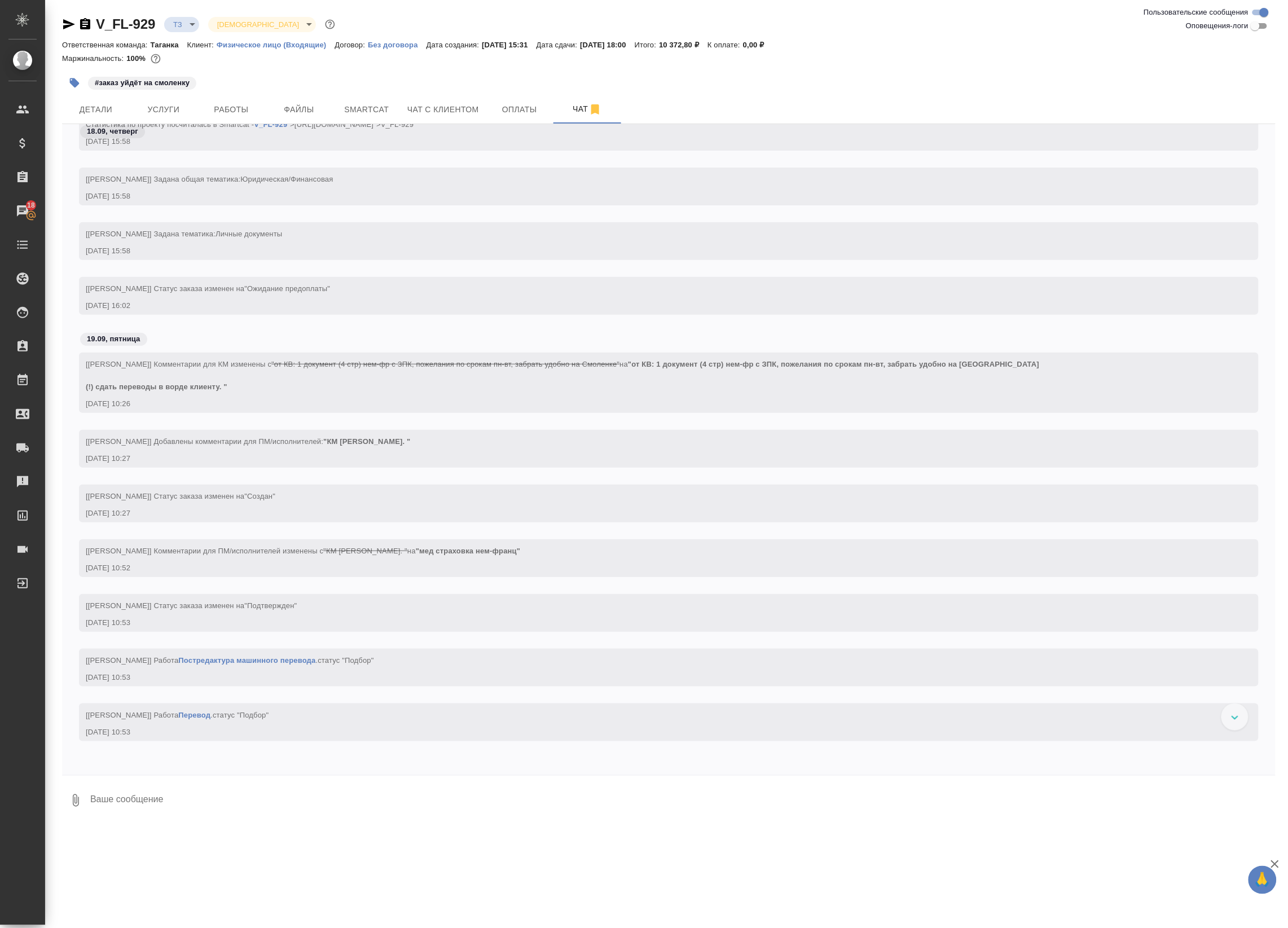
scroll to position [0, 0]
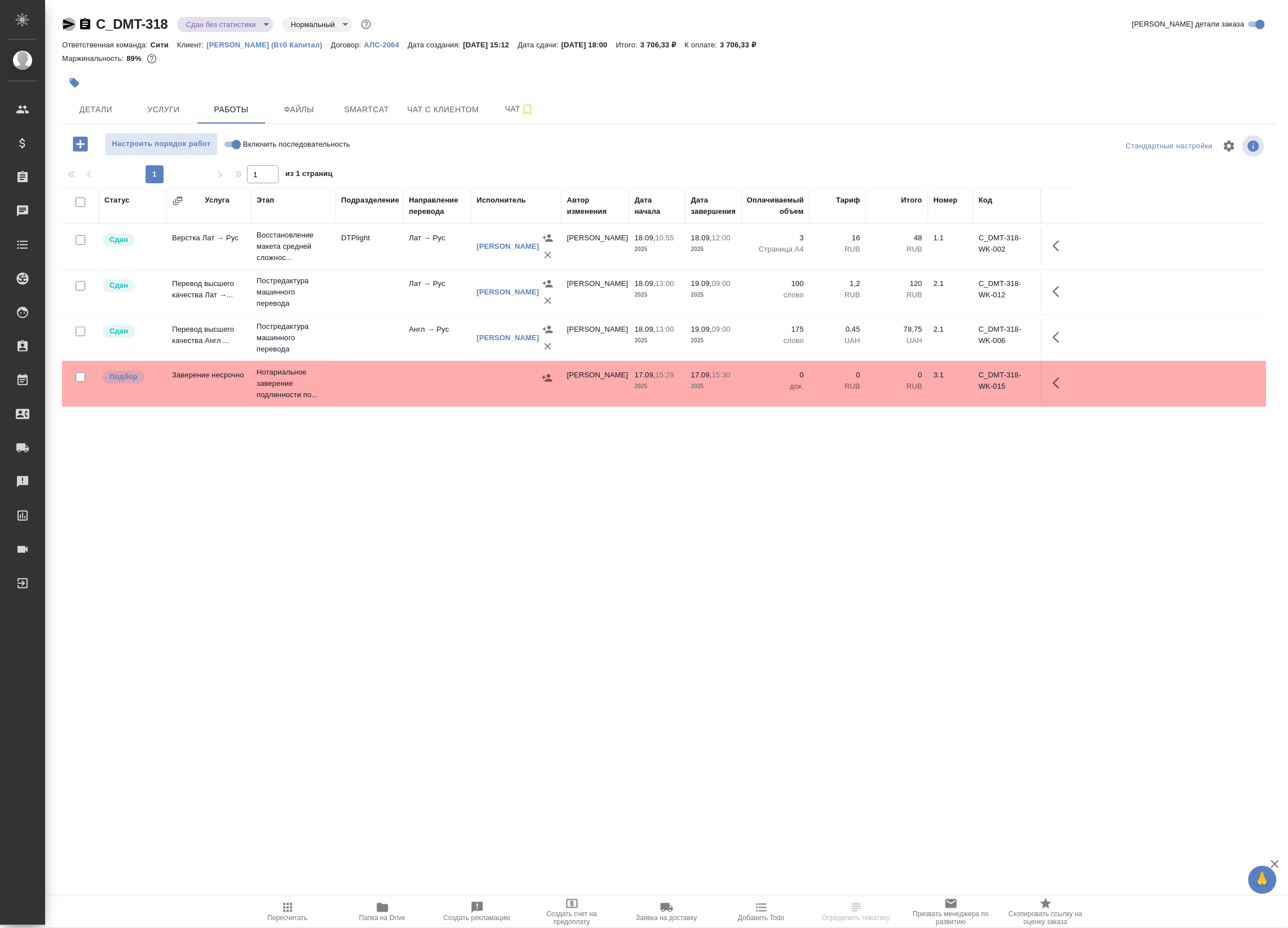
click at [64, 24] on icon "button" at bounding box center [68, 24] width 13 height 13
click at [112, 103] on span "Детали" at bounding box center [96, 110] width 54 height 14
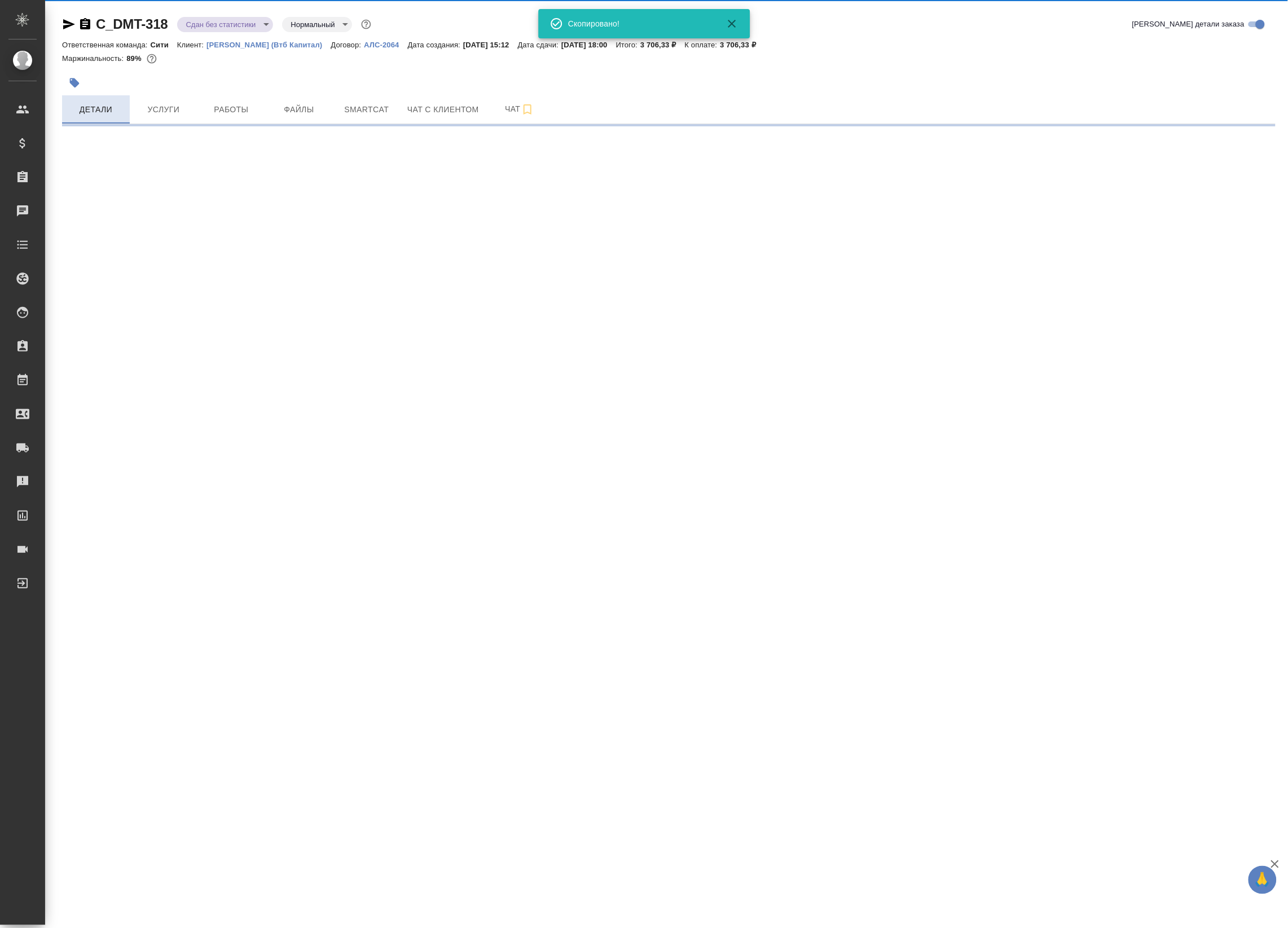
select select "RU"
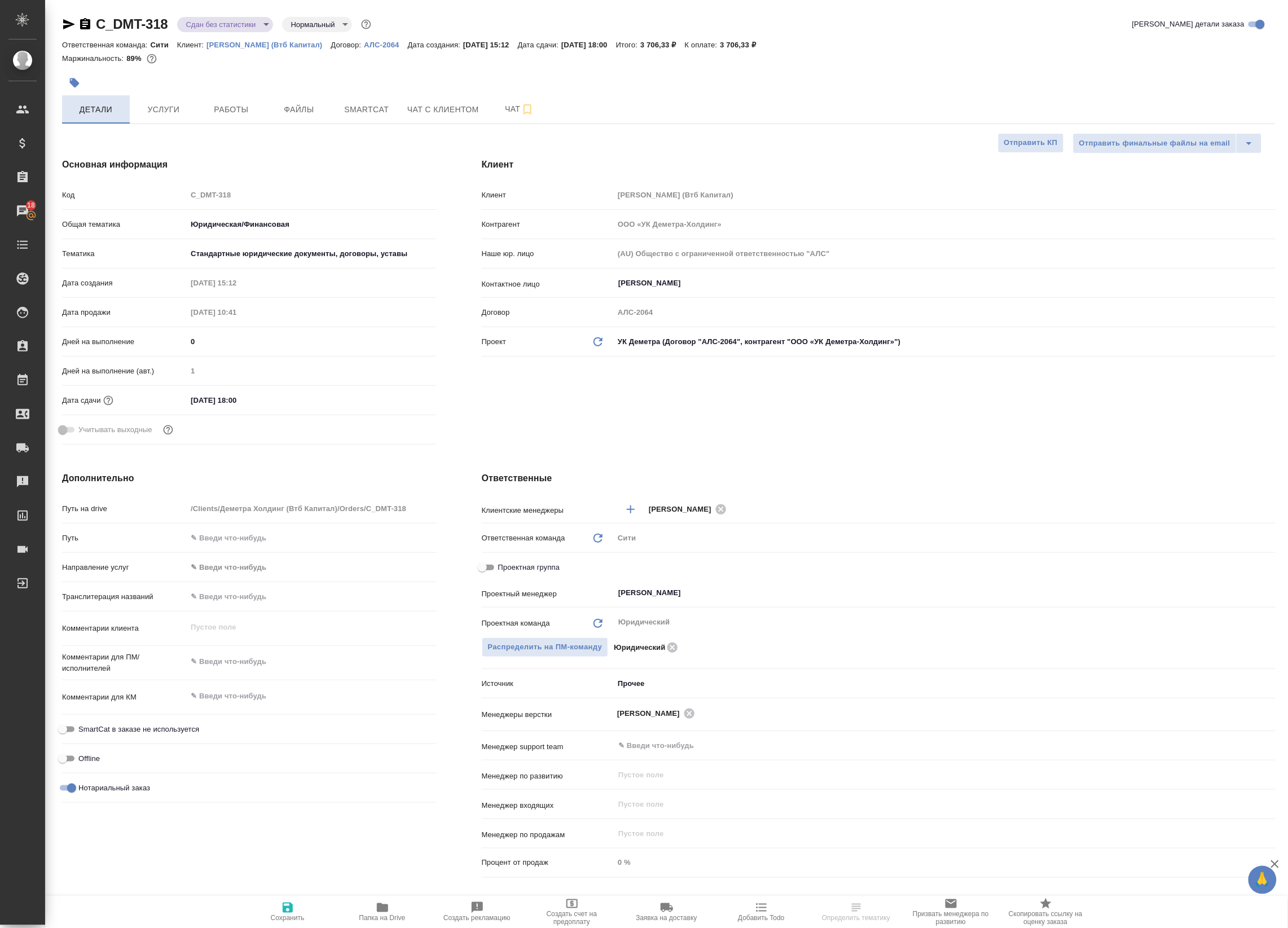
type textarea "x"
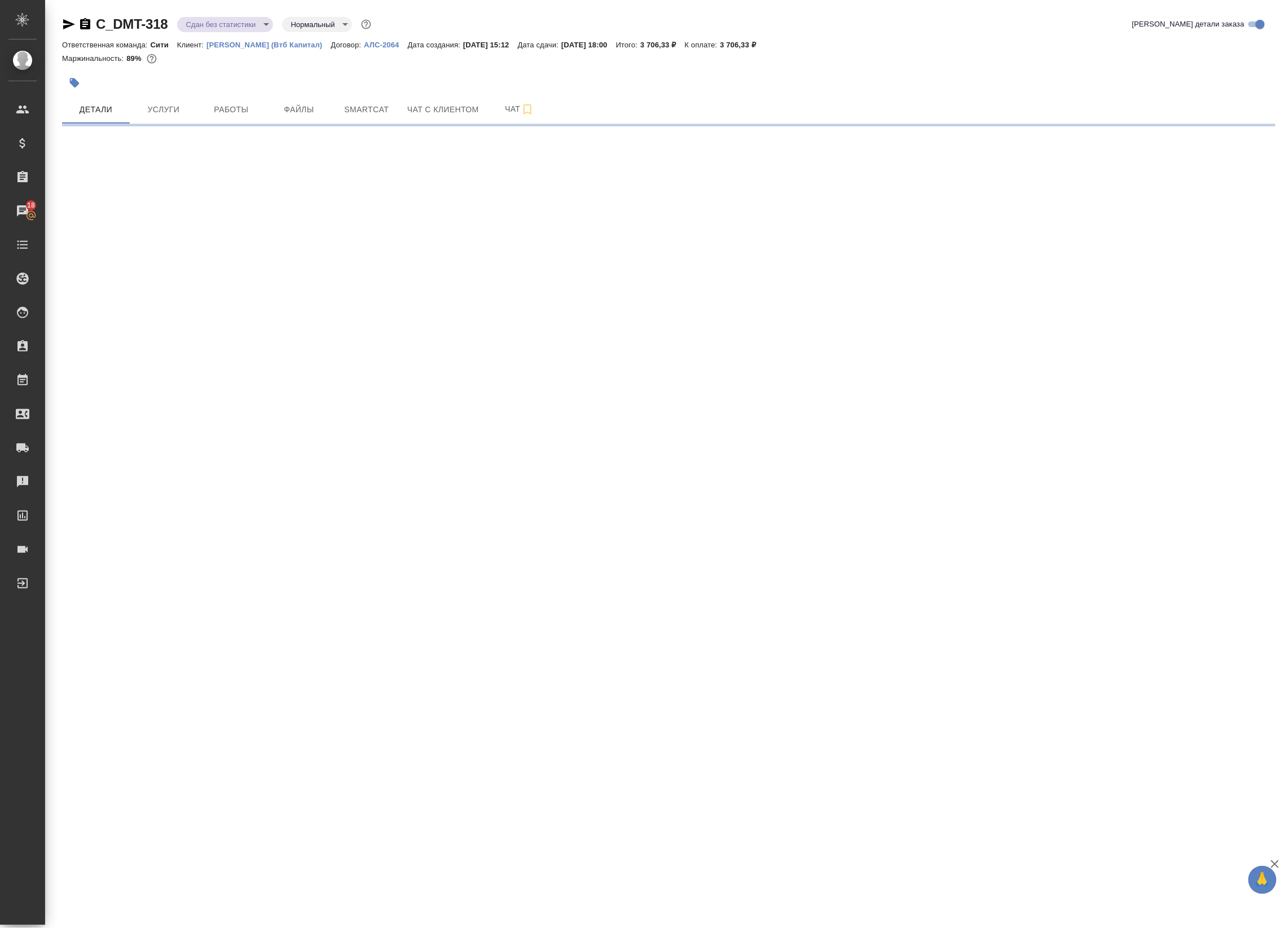
select select "RU"
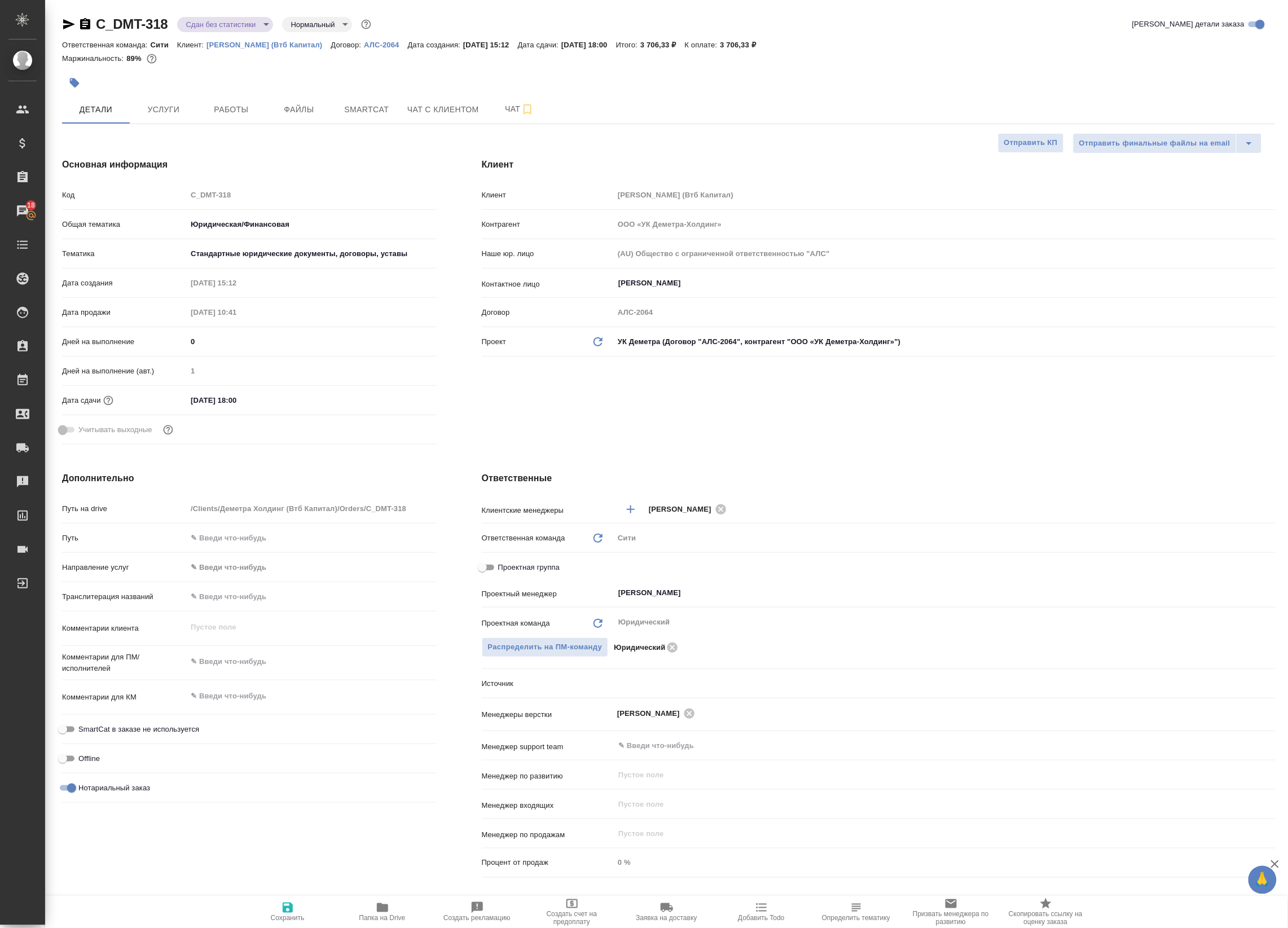
type textarea "x"
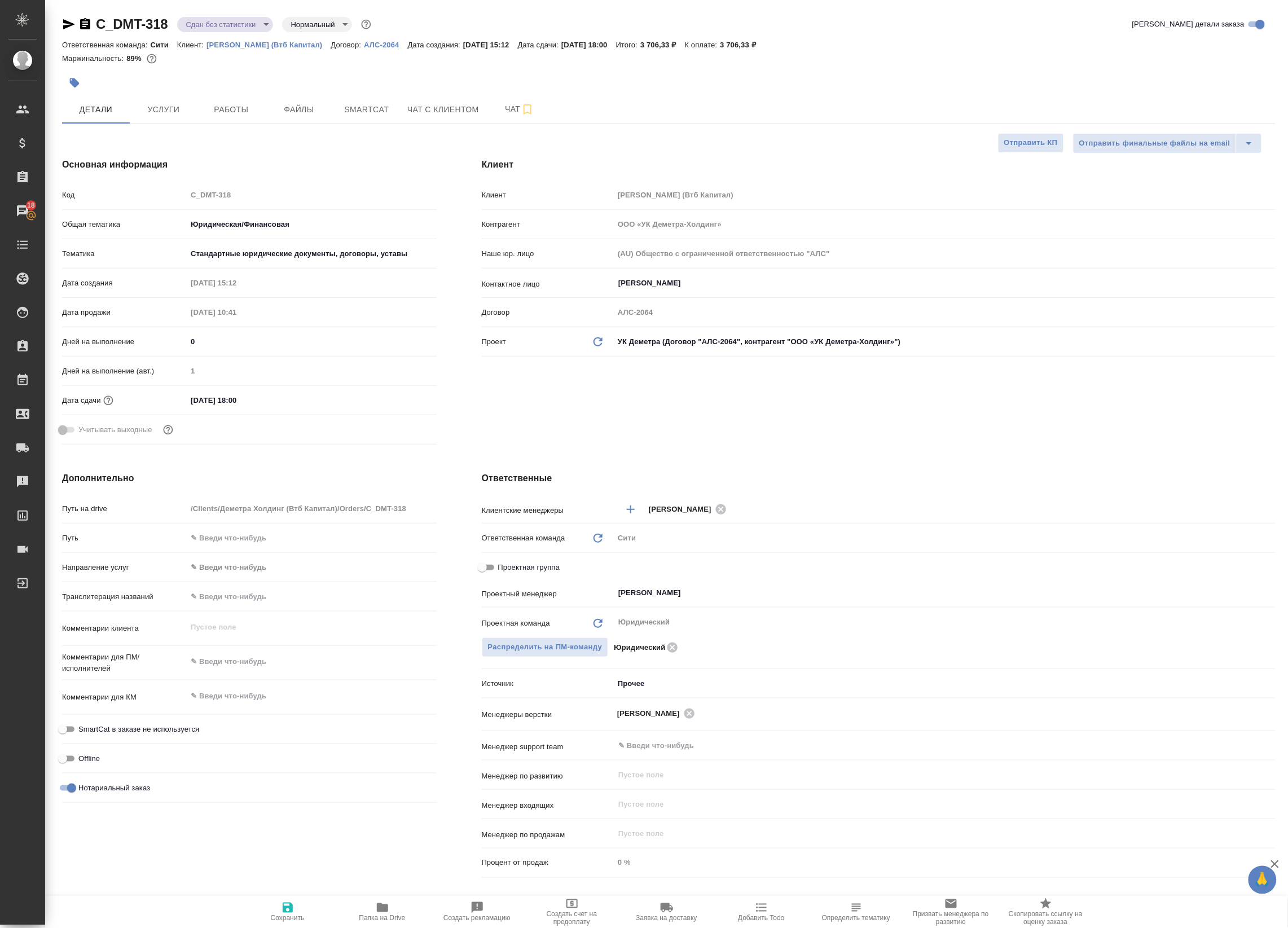
type textarea "x"
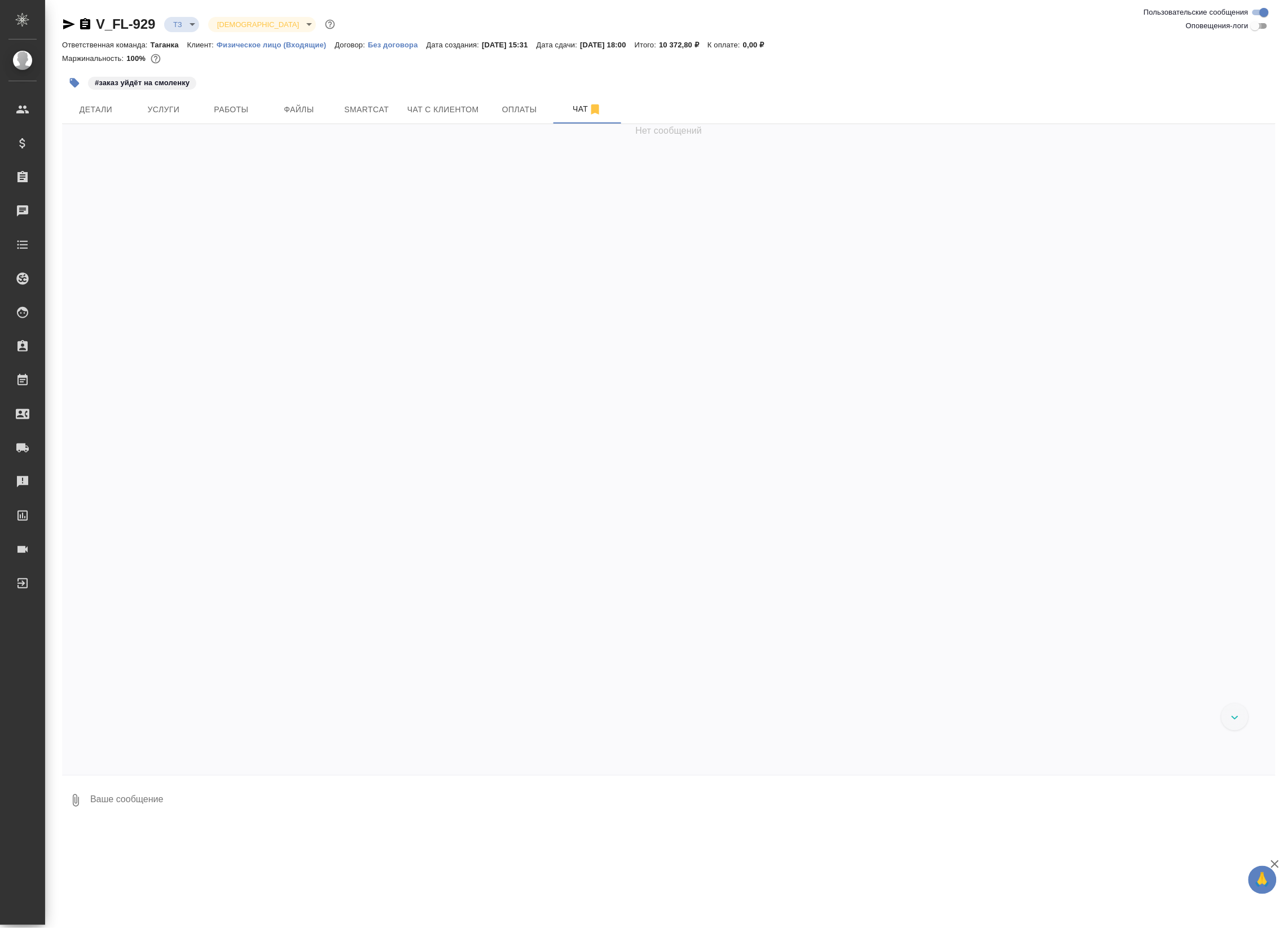
drag, startPoint x: 1253, startPoint y: 26, endPoint x: 1101, endPoint y: 31, distance: 152.1
click at [1253, 27] on input "Оповещения-логи" at bounding box center [1256, 26] width 41 height 13
checkbox input "true"
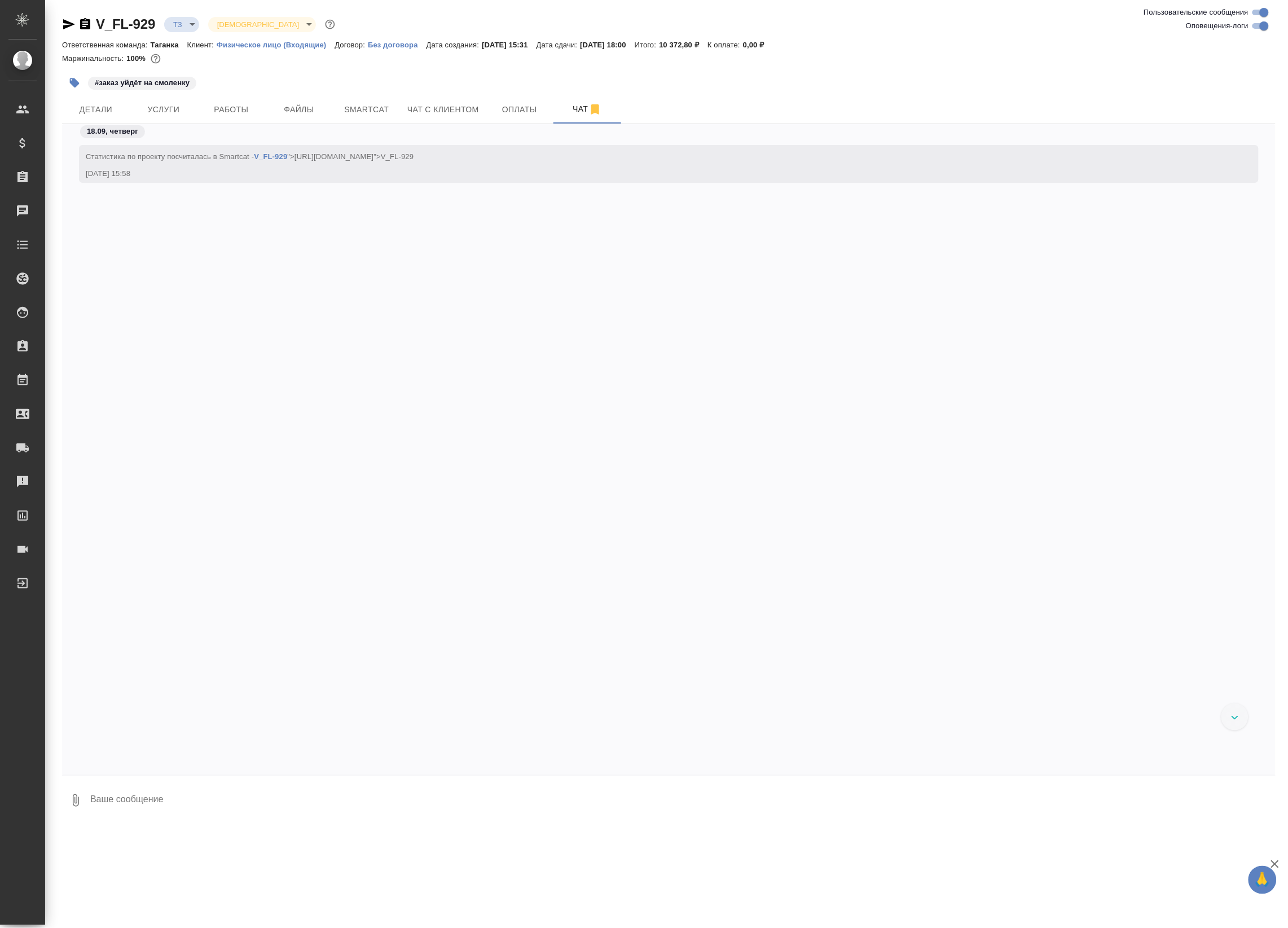
scroll to position [743, 0]
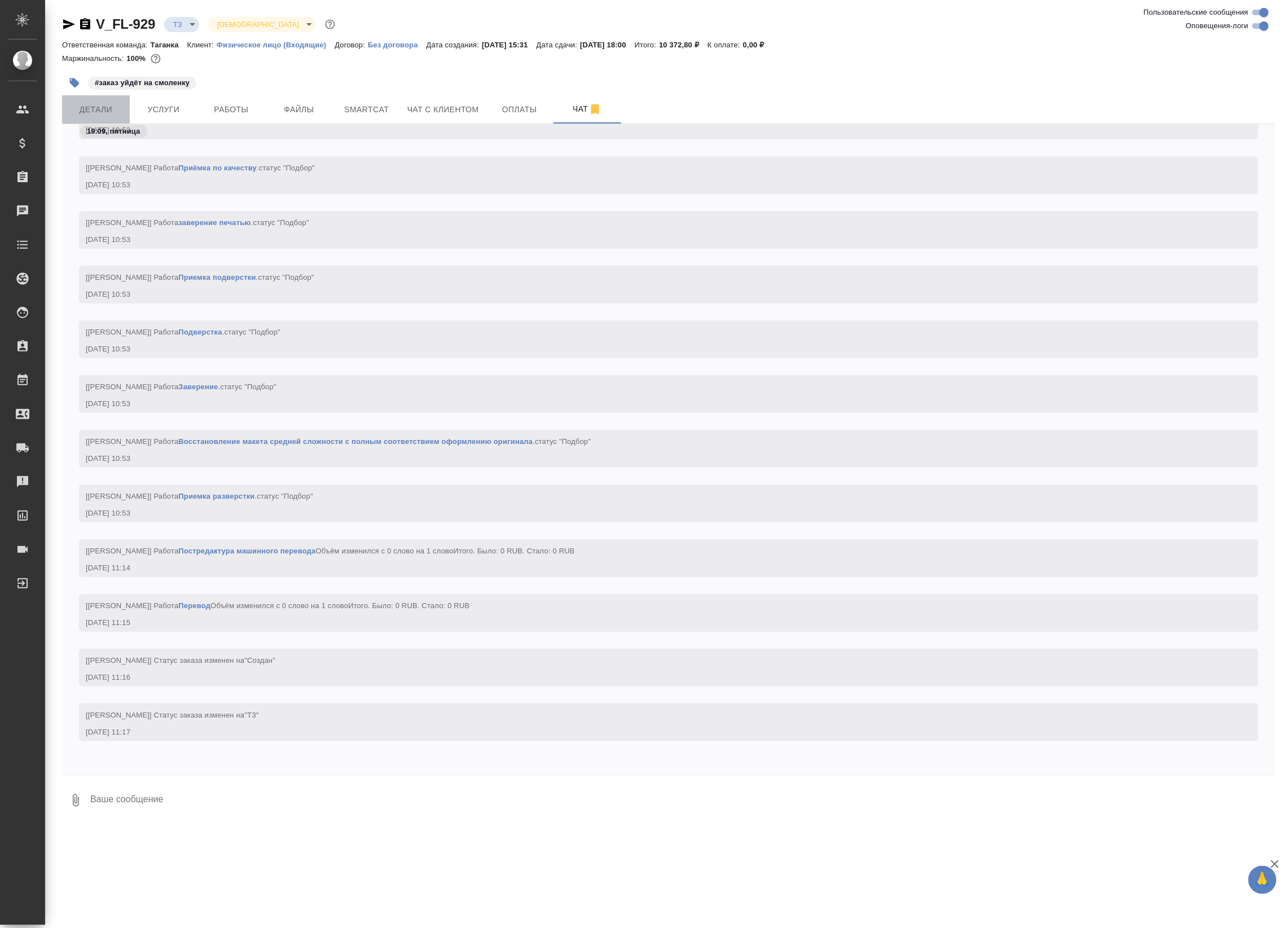
click at [68, 107] on button "Детали" at bounding box center [96, 109] width 68 height 28
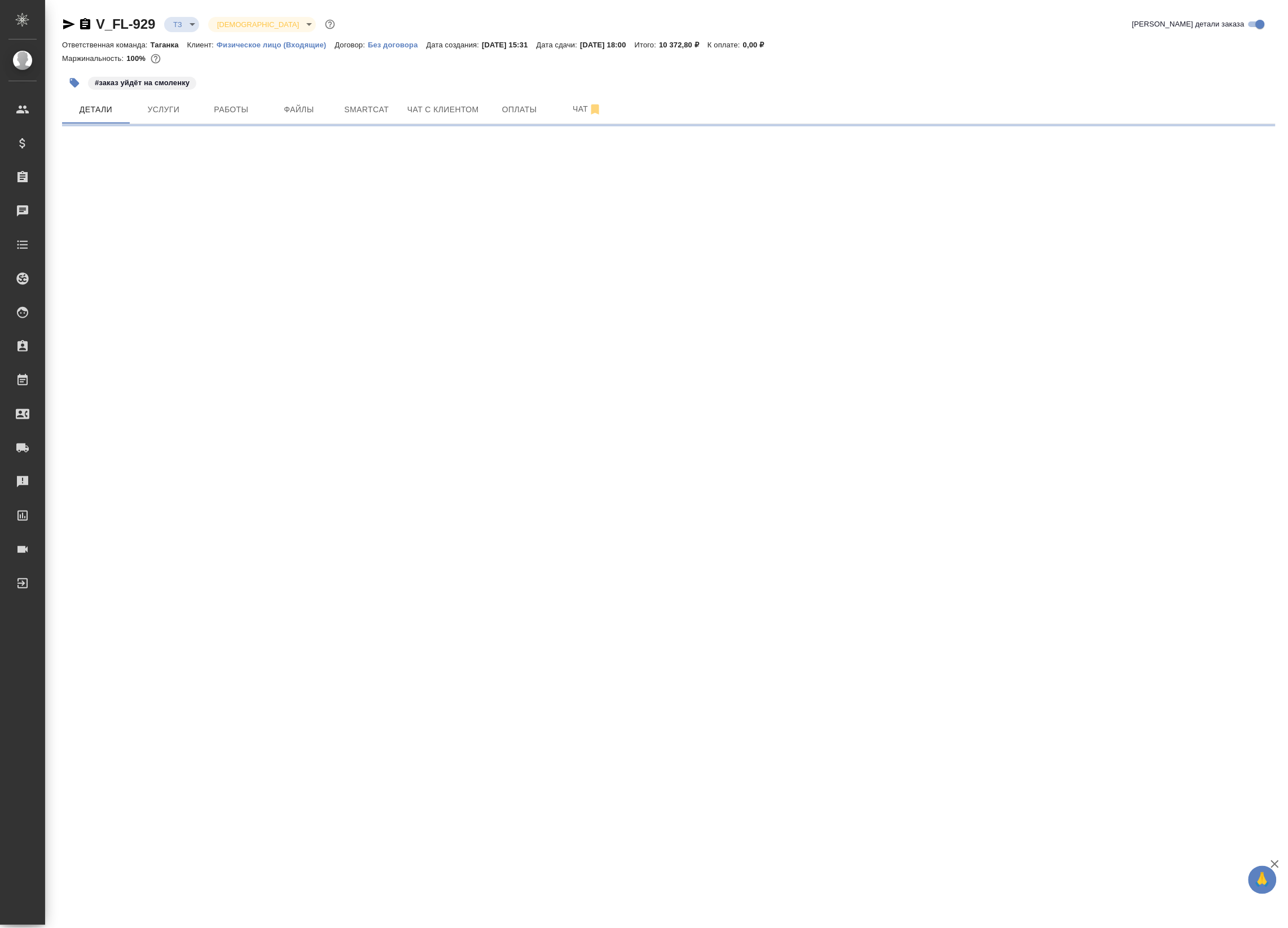
select select "RU"
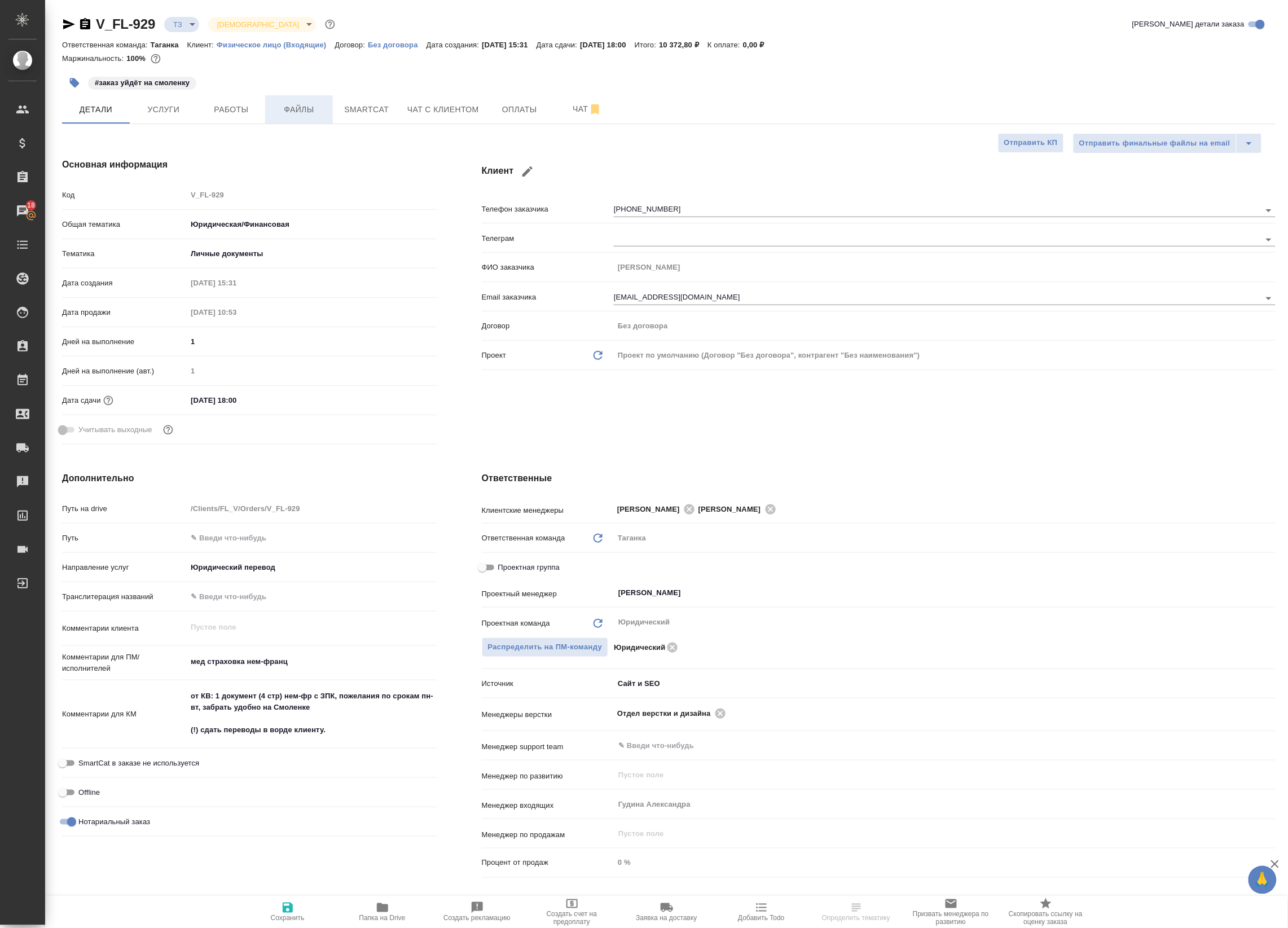
type textarea "x"
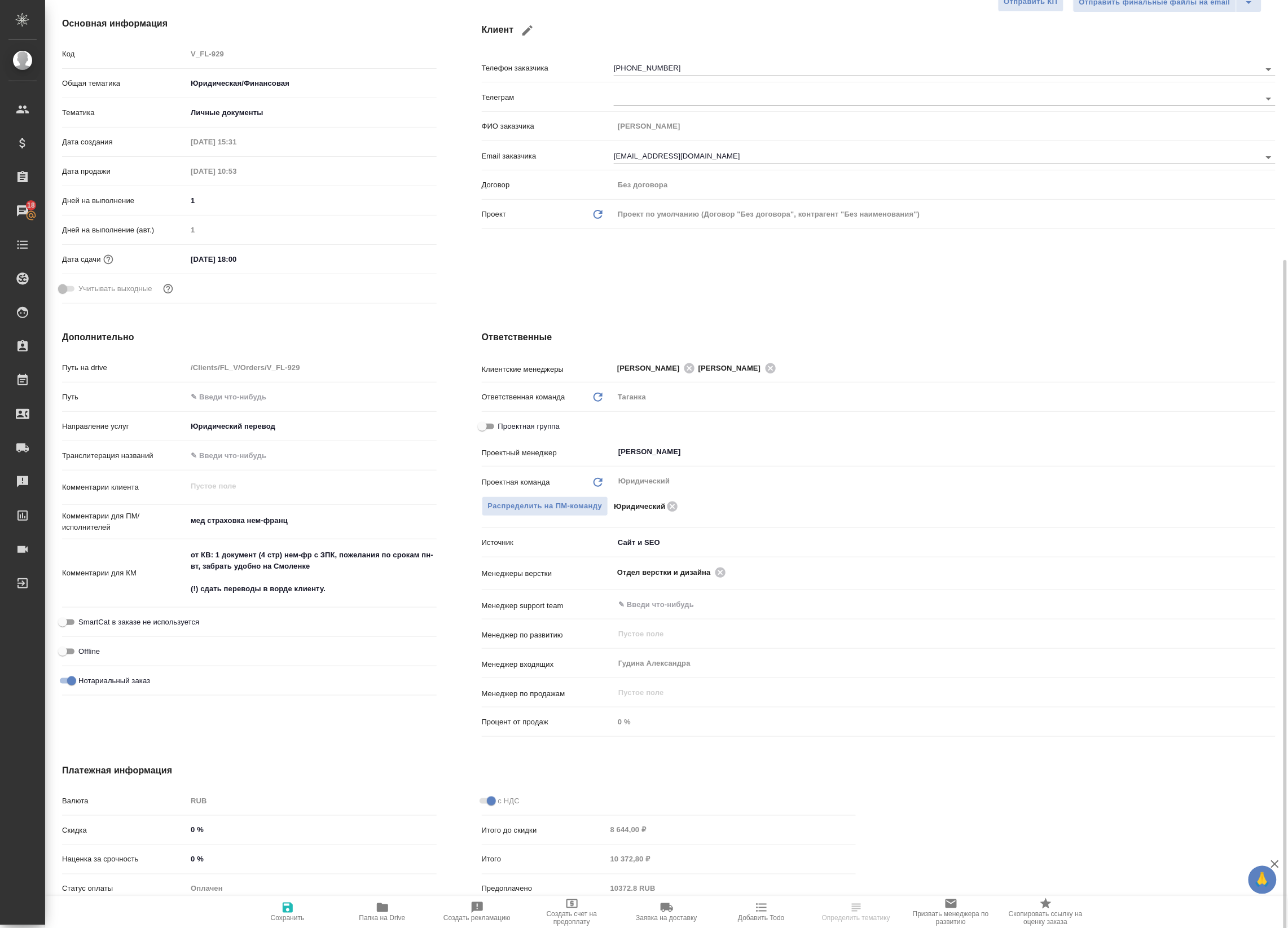
scroll to position [222, 0]
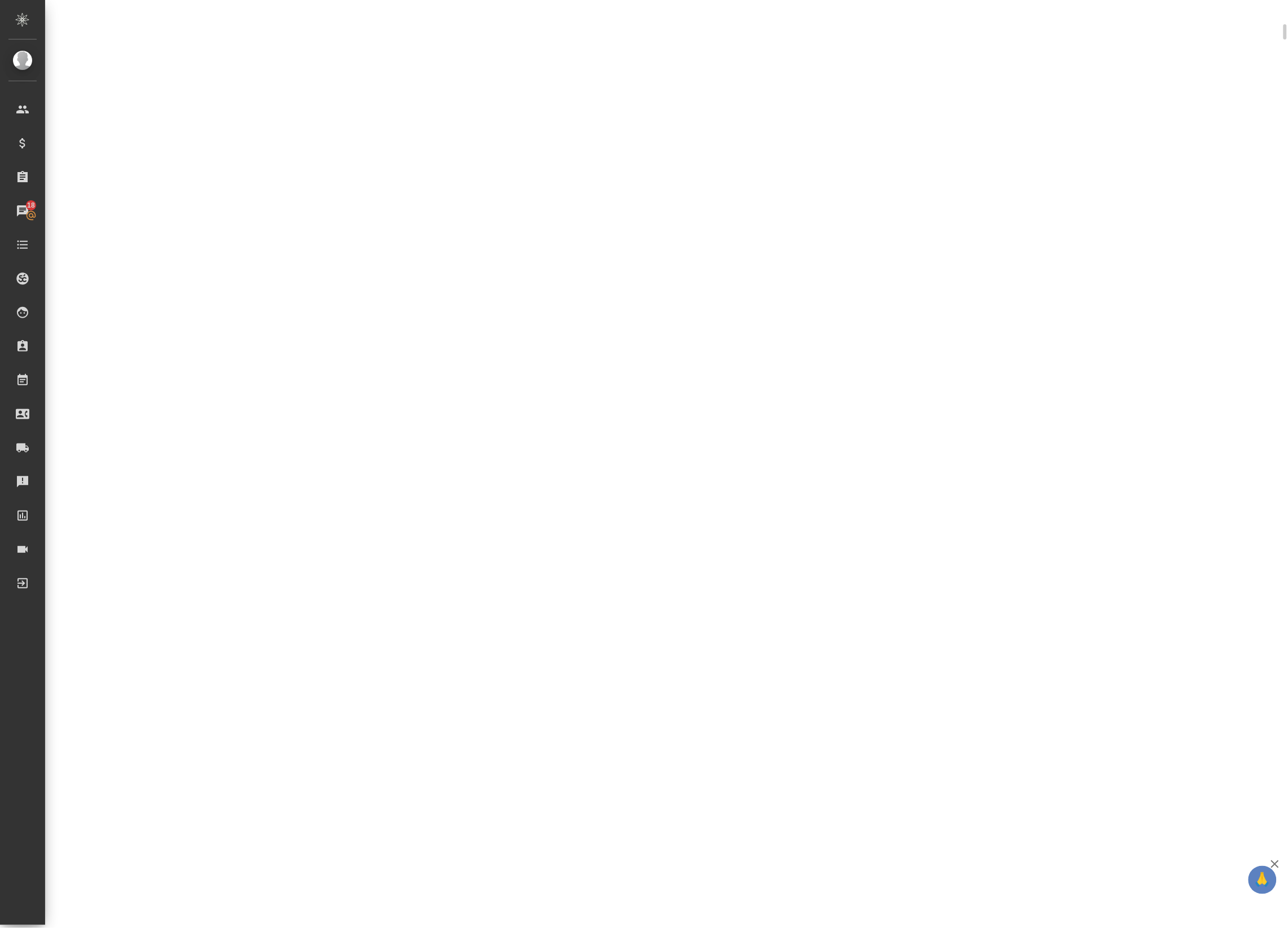
select select "RU"
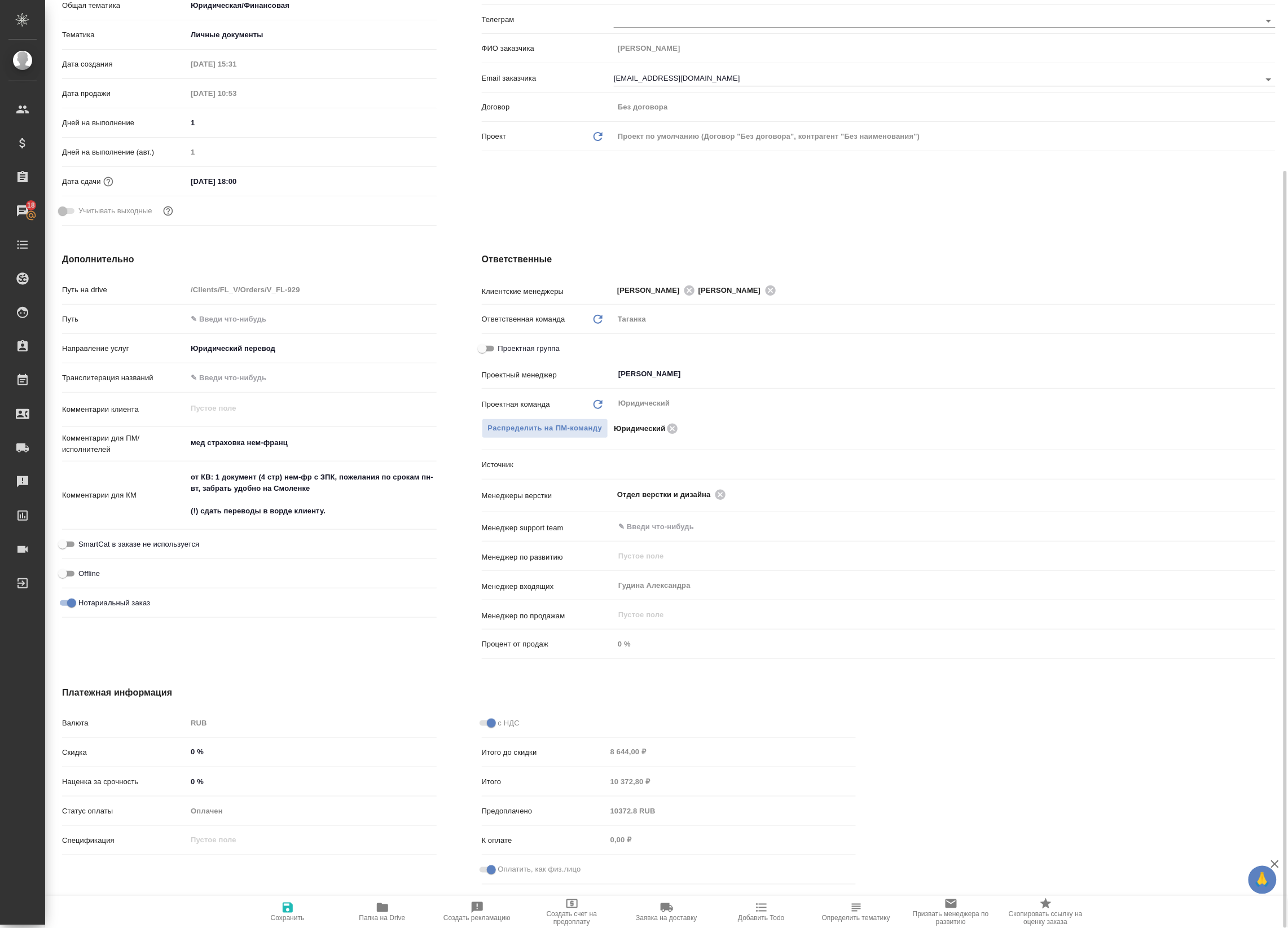
type textarea "x"
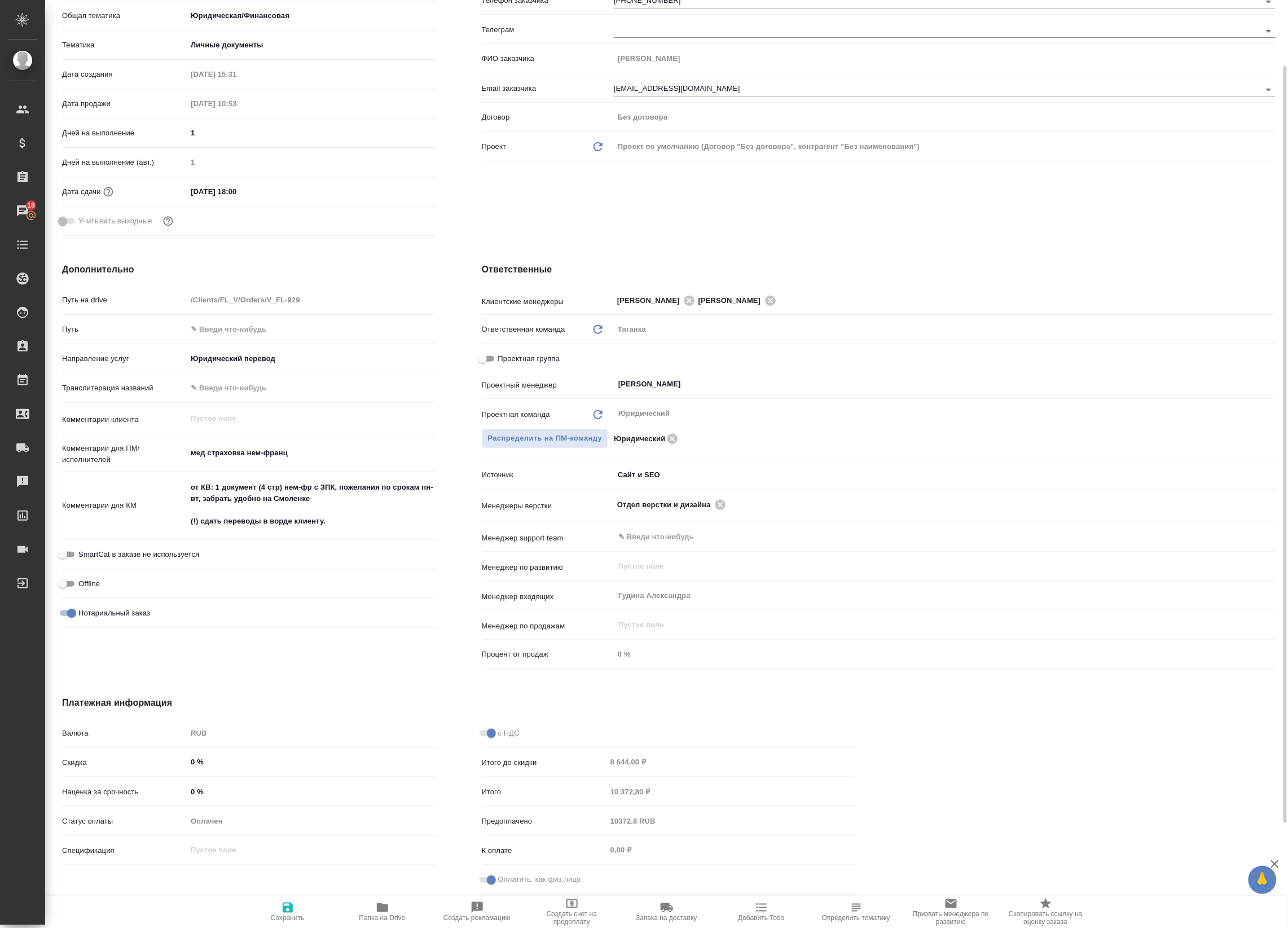
scroll to position [0, 0]
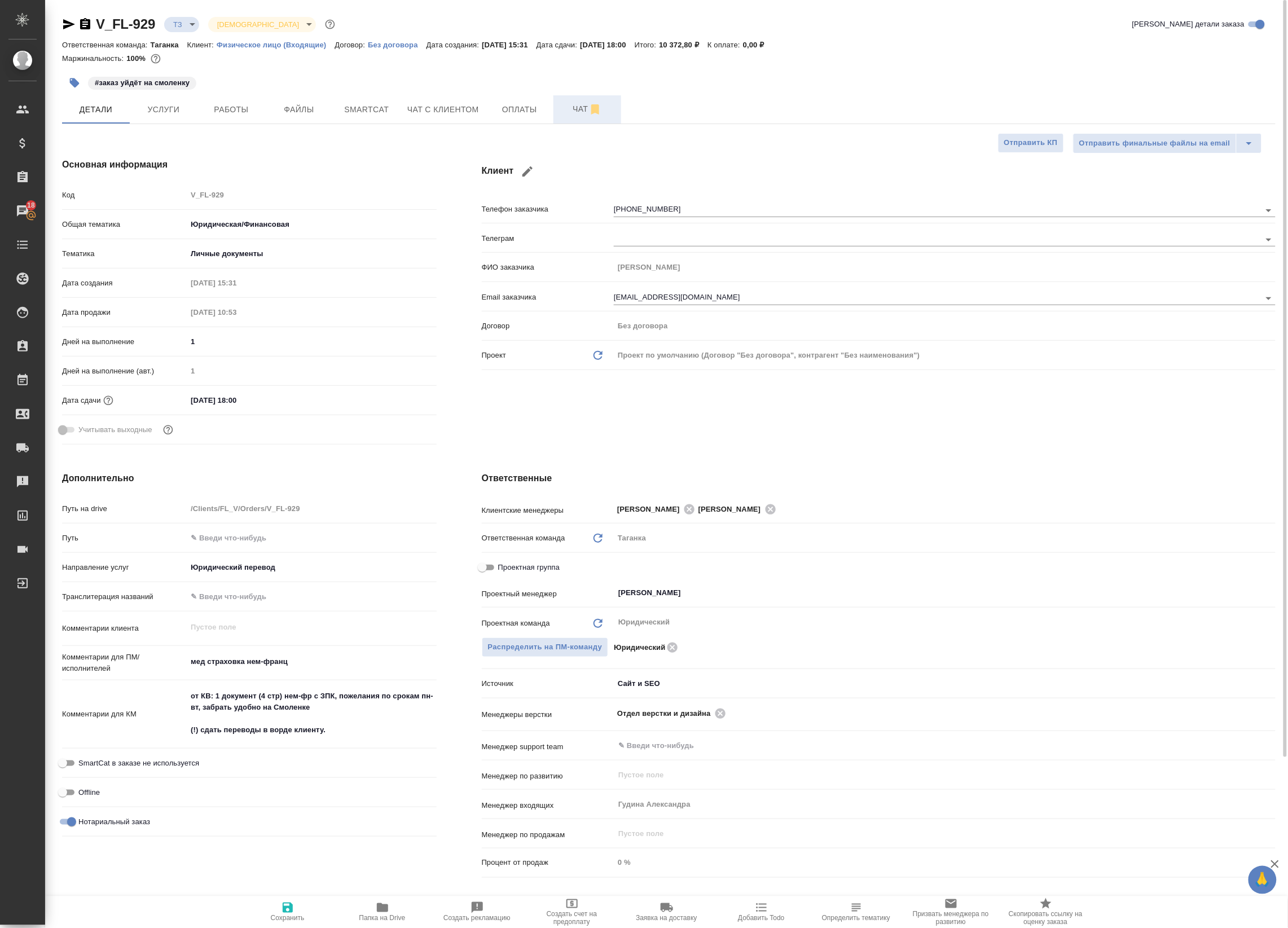
click at [585, 115] on span "Чат" at bounding box center [587, 109] width 54 height 14
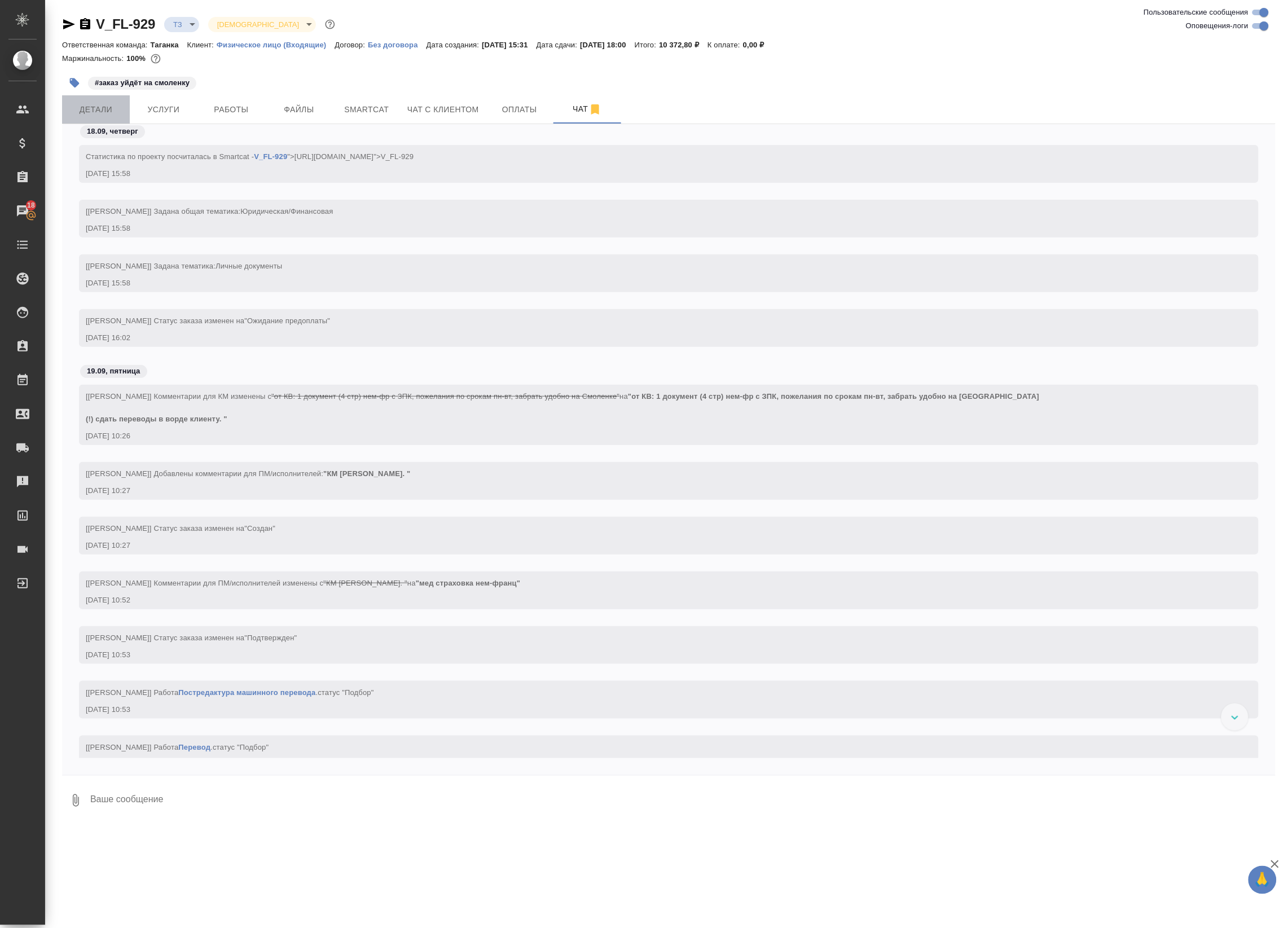
click at [119, 99] on button "Детали" at bounding box center [96, 109] width 68 height 28
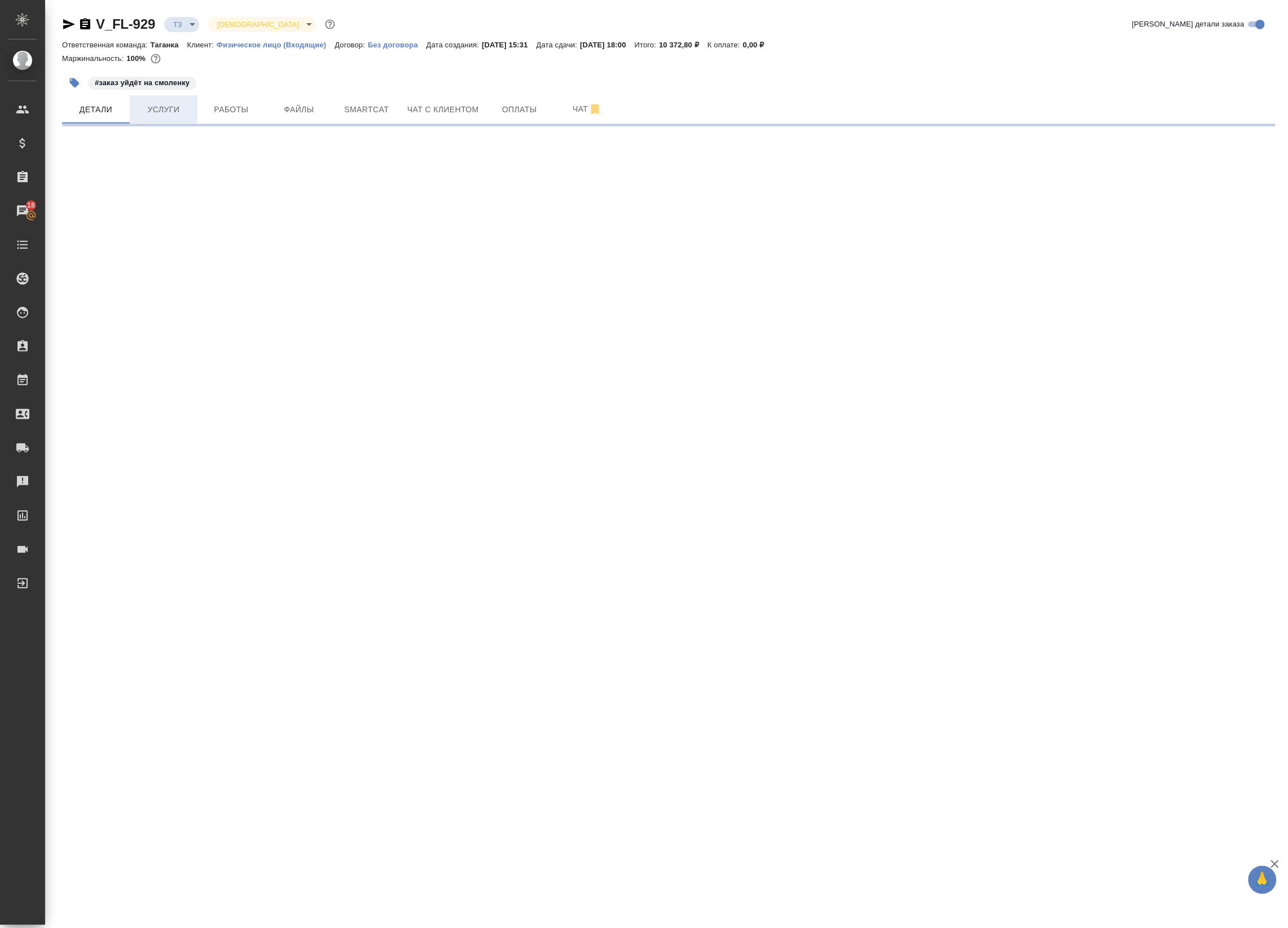
select select "RU"
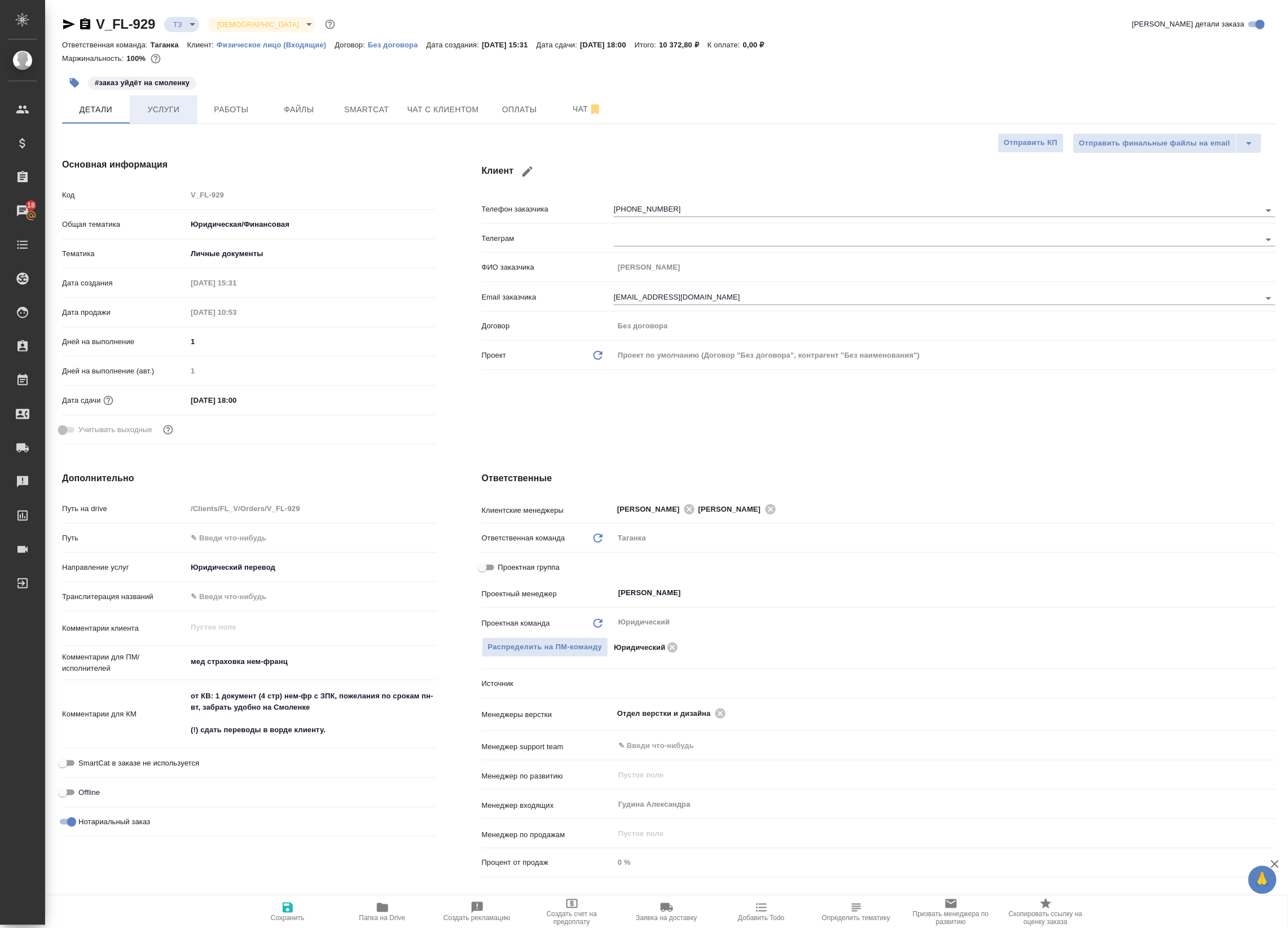
type textarea "x"
click at [183, 105] on span "Услуги" at bounding box center [163, 110] width 54 height 14
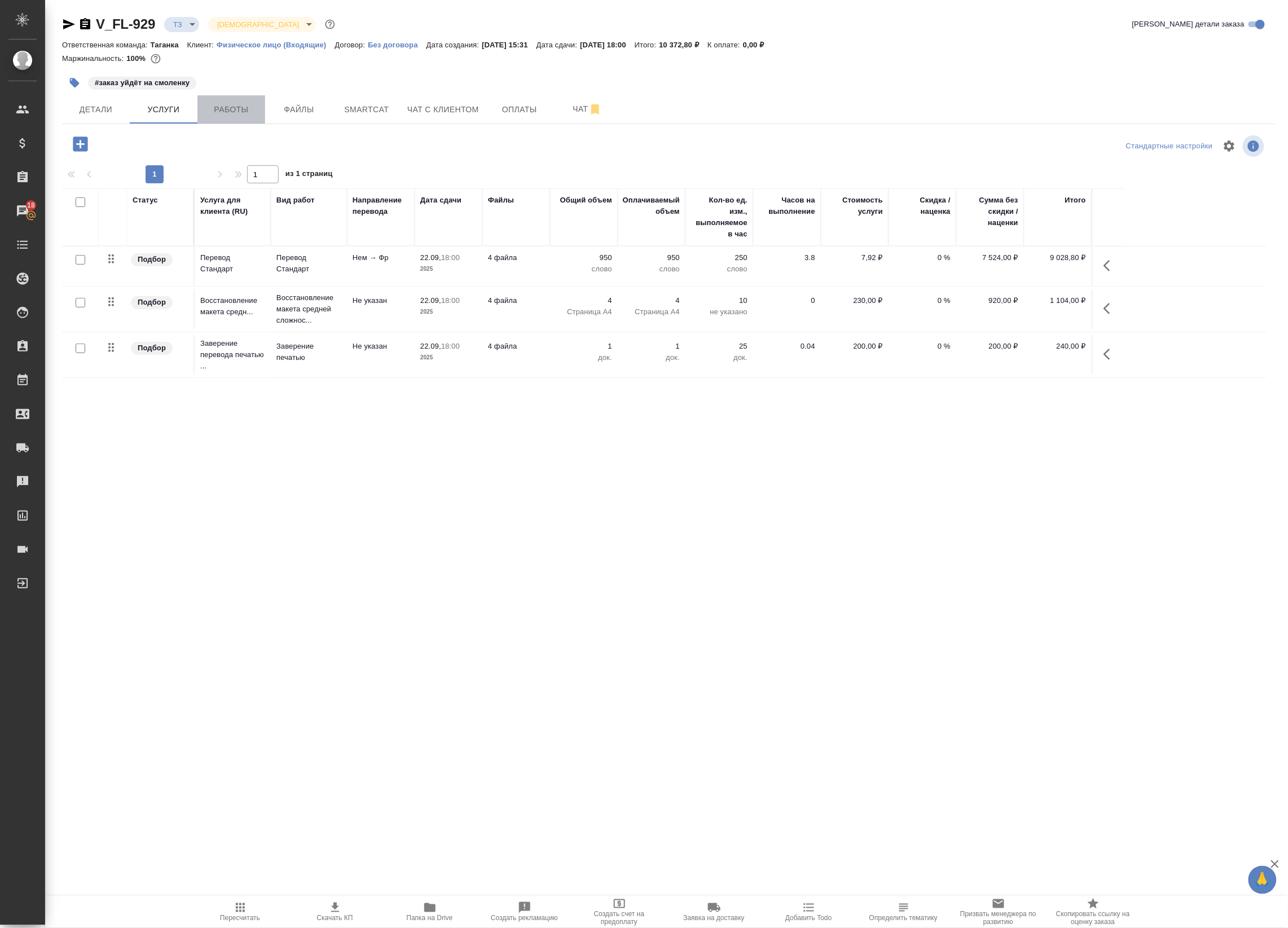
click at [258, 109] on span "Работы" at bounding box center [231, 110] width 54 height 14
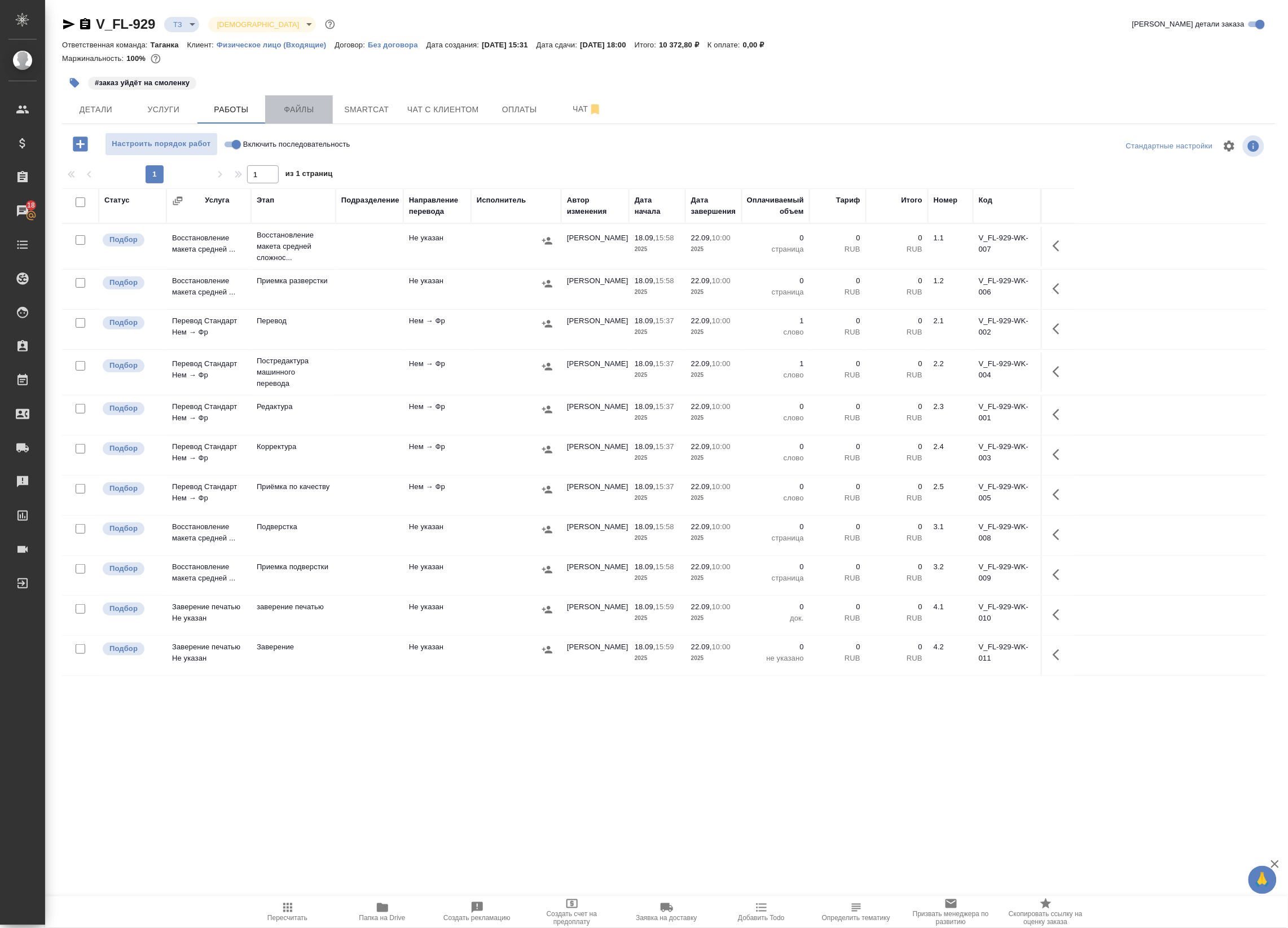
click at [308, 110] on span "Файлы" at bounding box center [298, 110] width 54 height 14
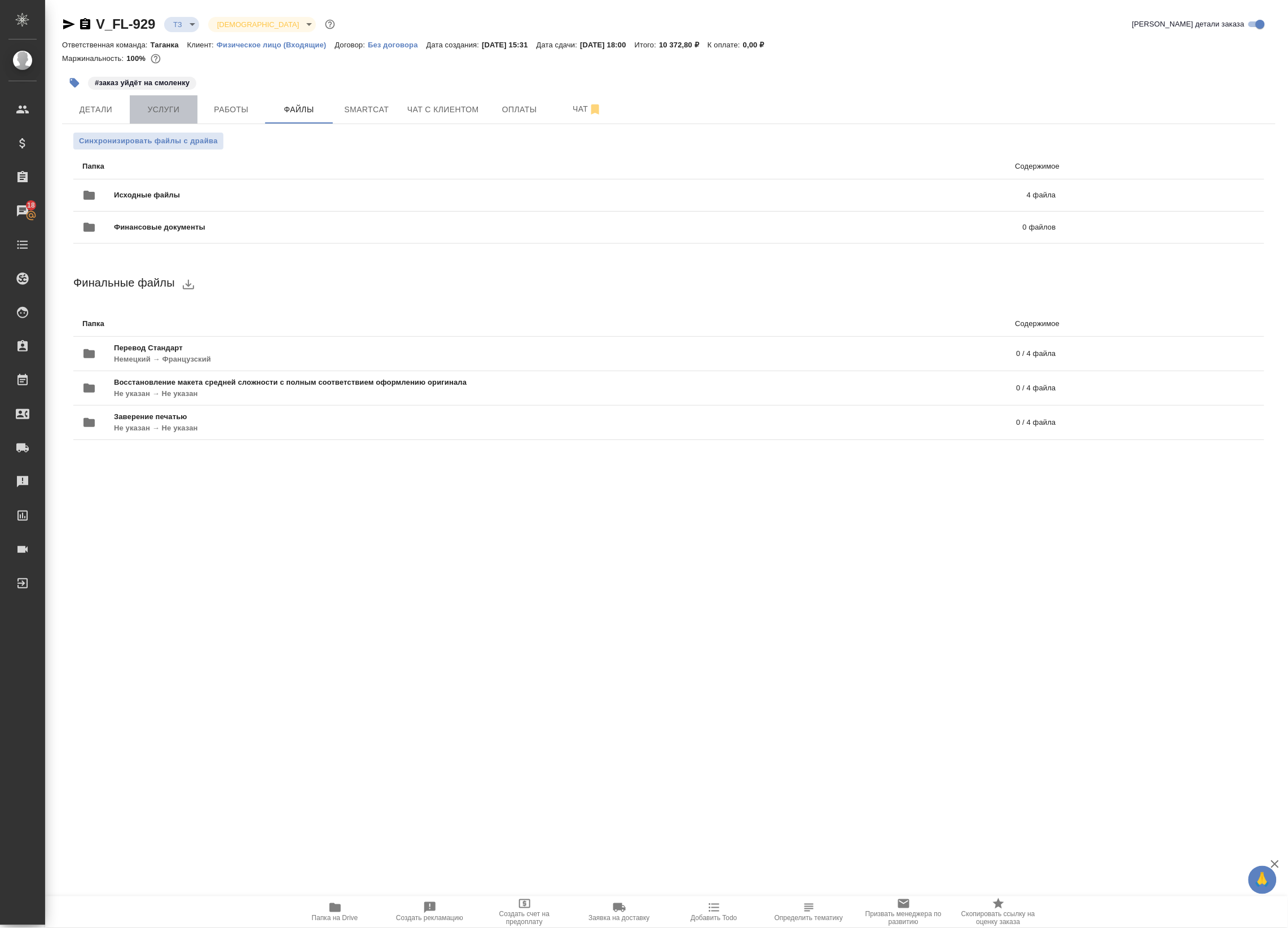
click at [179, 107] on span "Услуги" at bounding box center [163, 110] width 54 height 14
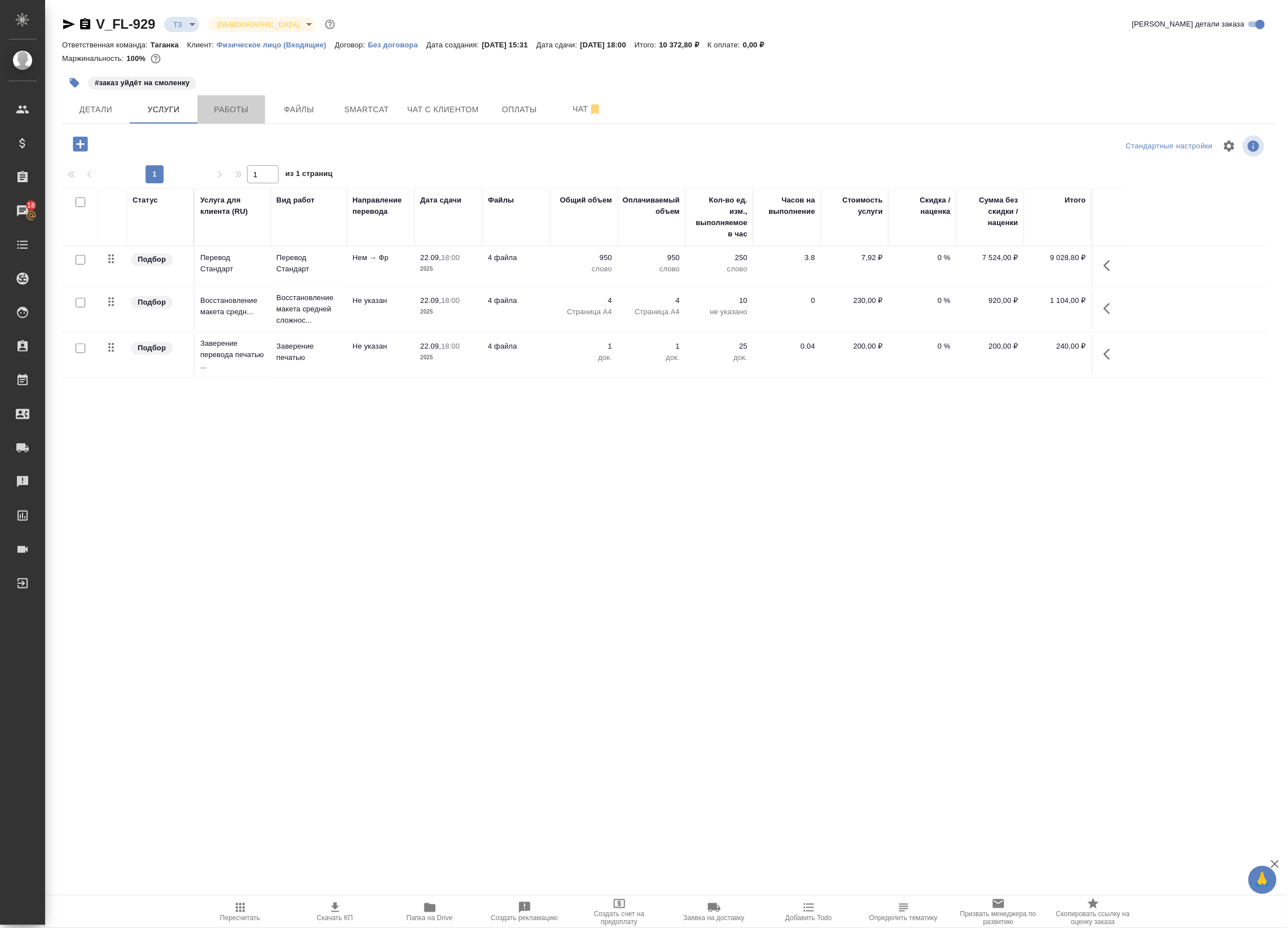
click at [224, 107] on span "Работы" at bounding box center [231, 110] width 54 height 14
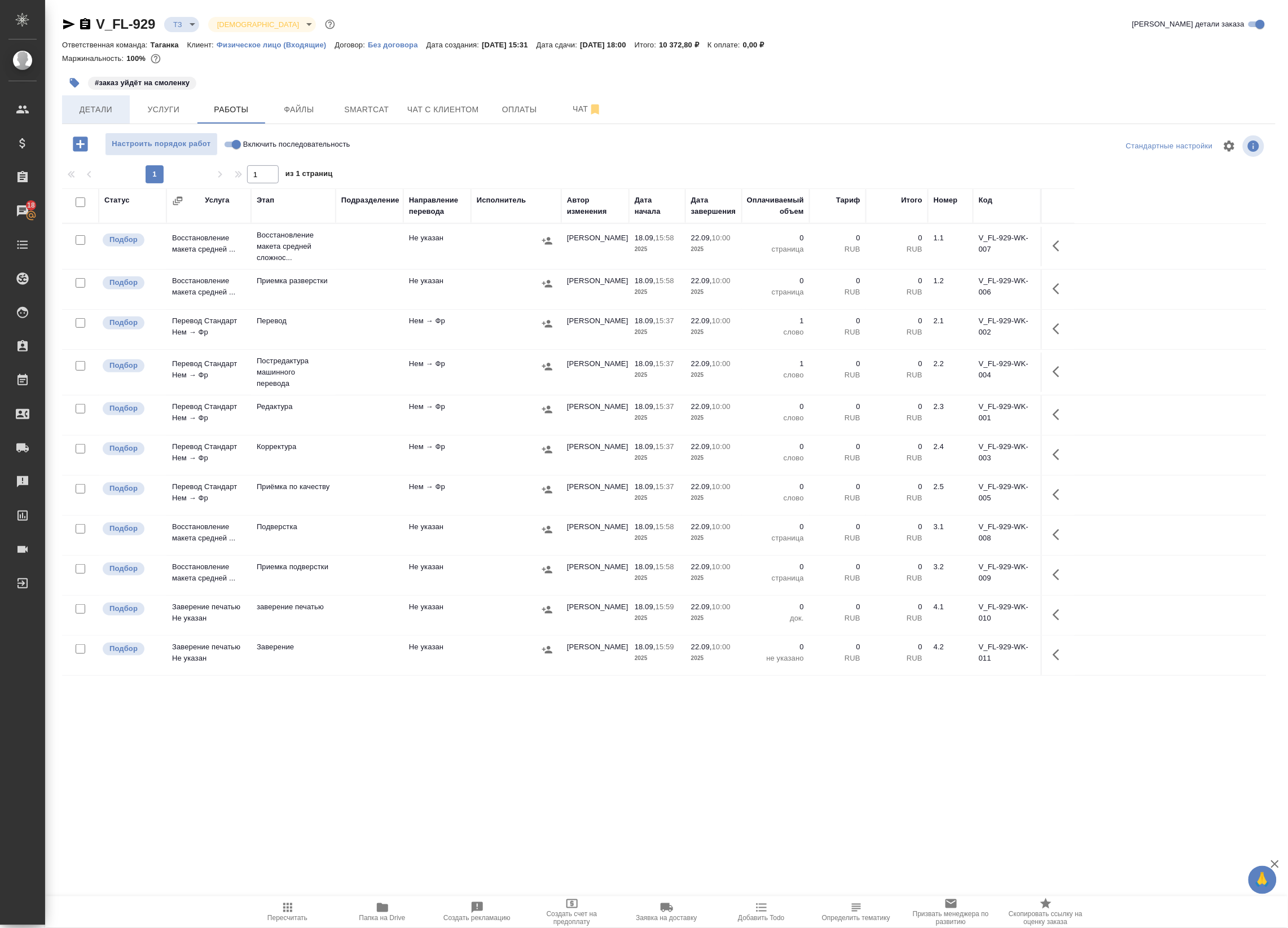
click at [118, 114] on span "Детали" at bounding box center [96, 110] width 54 height 14
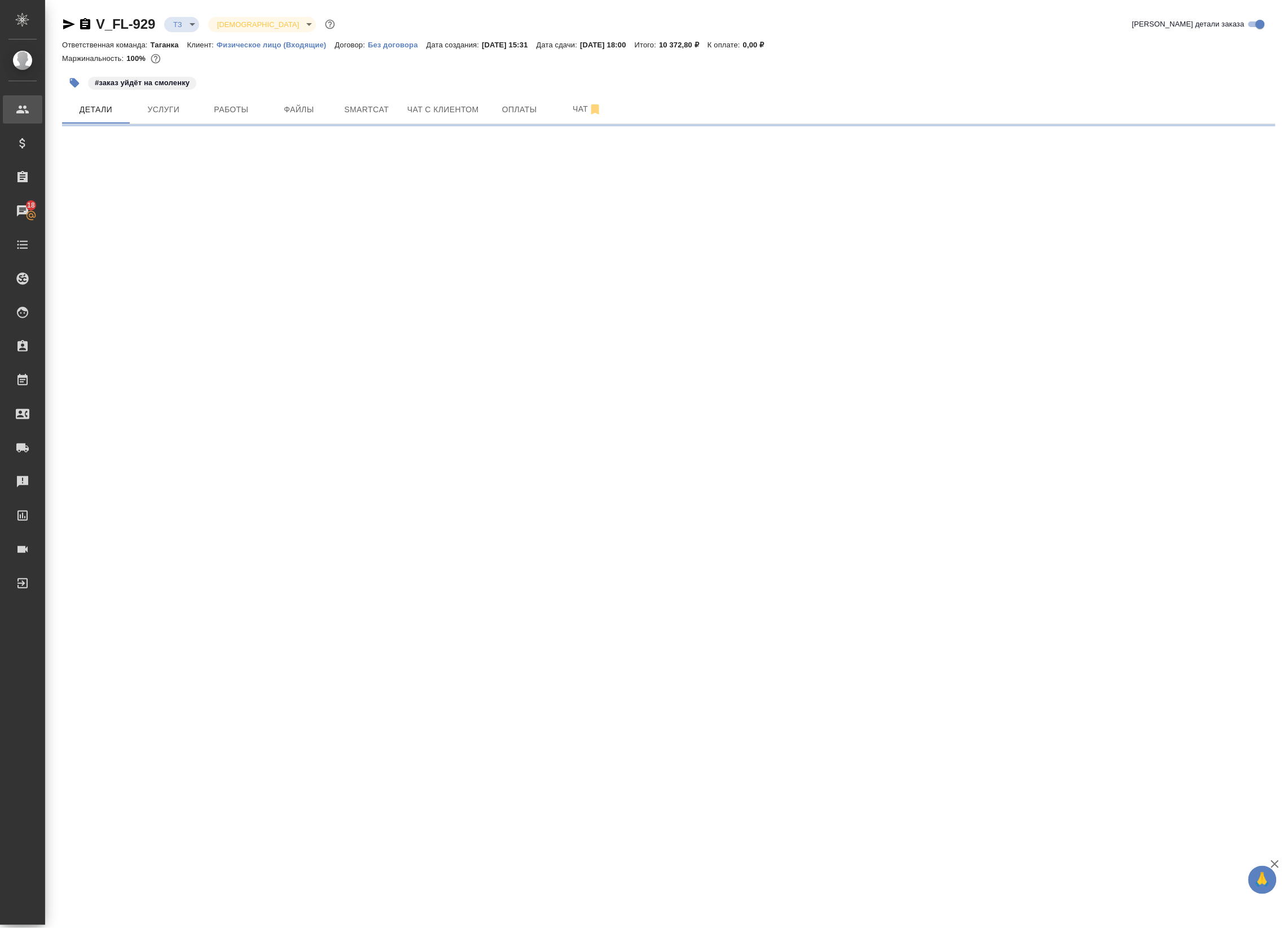
select select "RU"
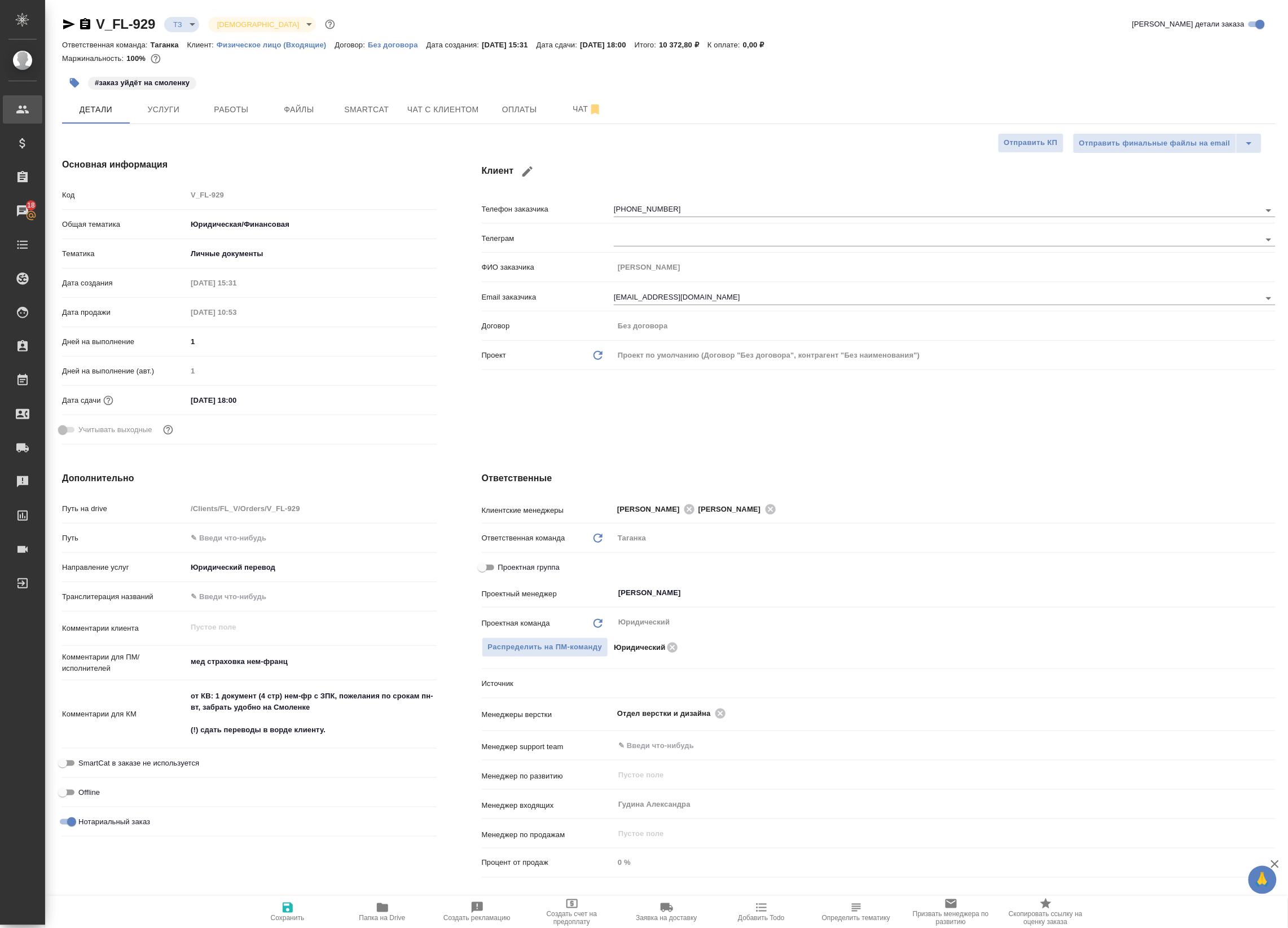
type textarea "x"
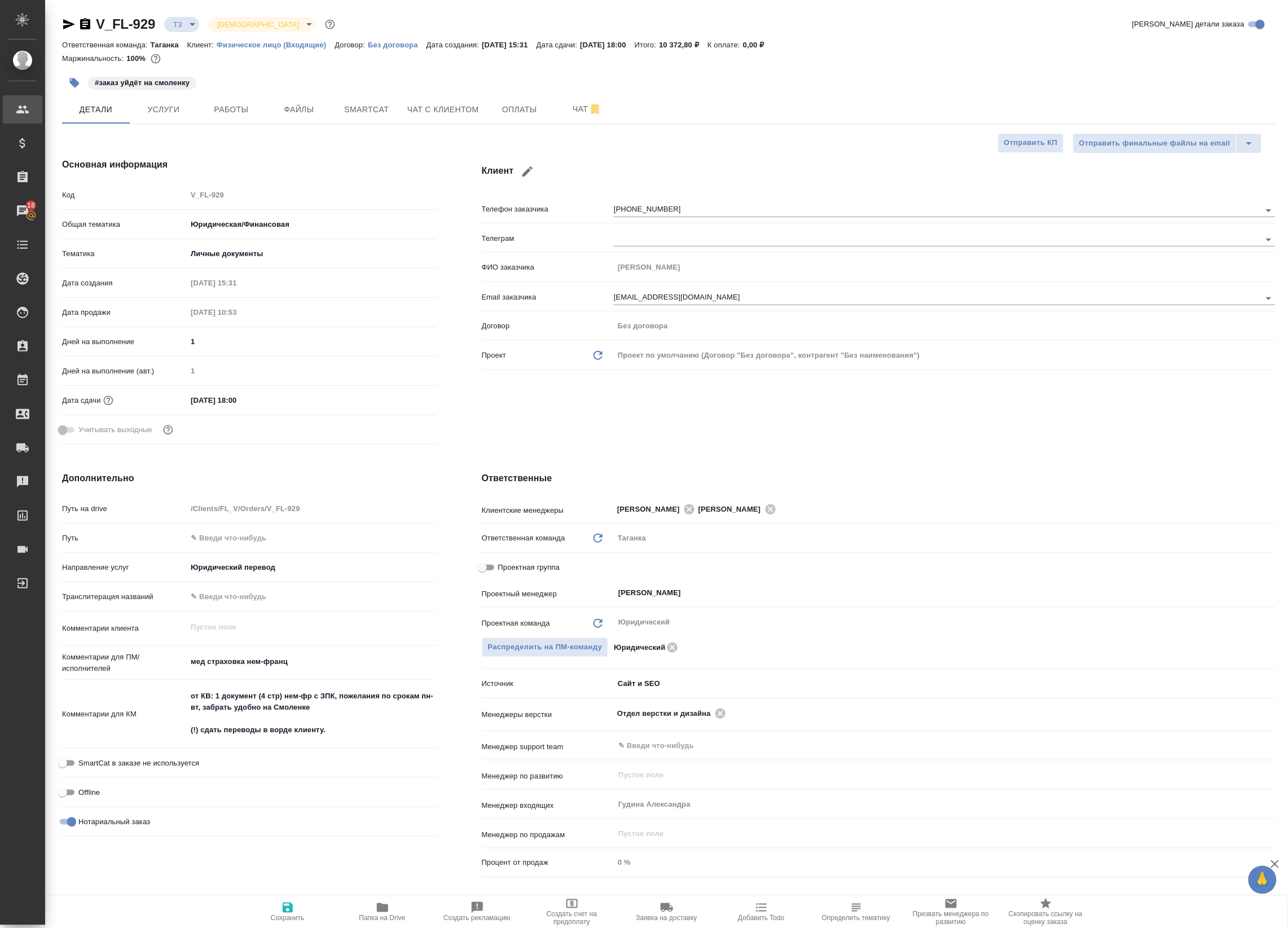
type textarea "x"
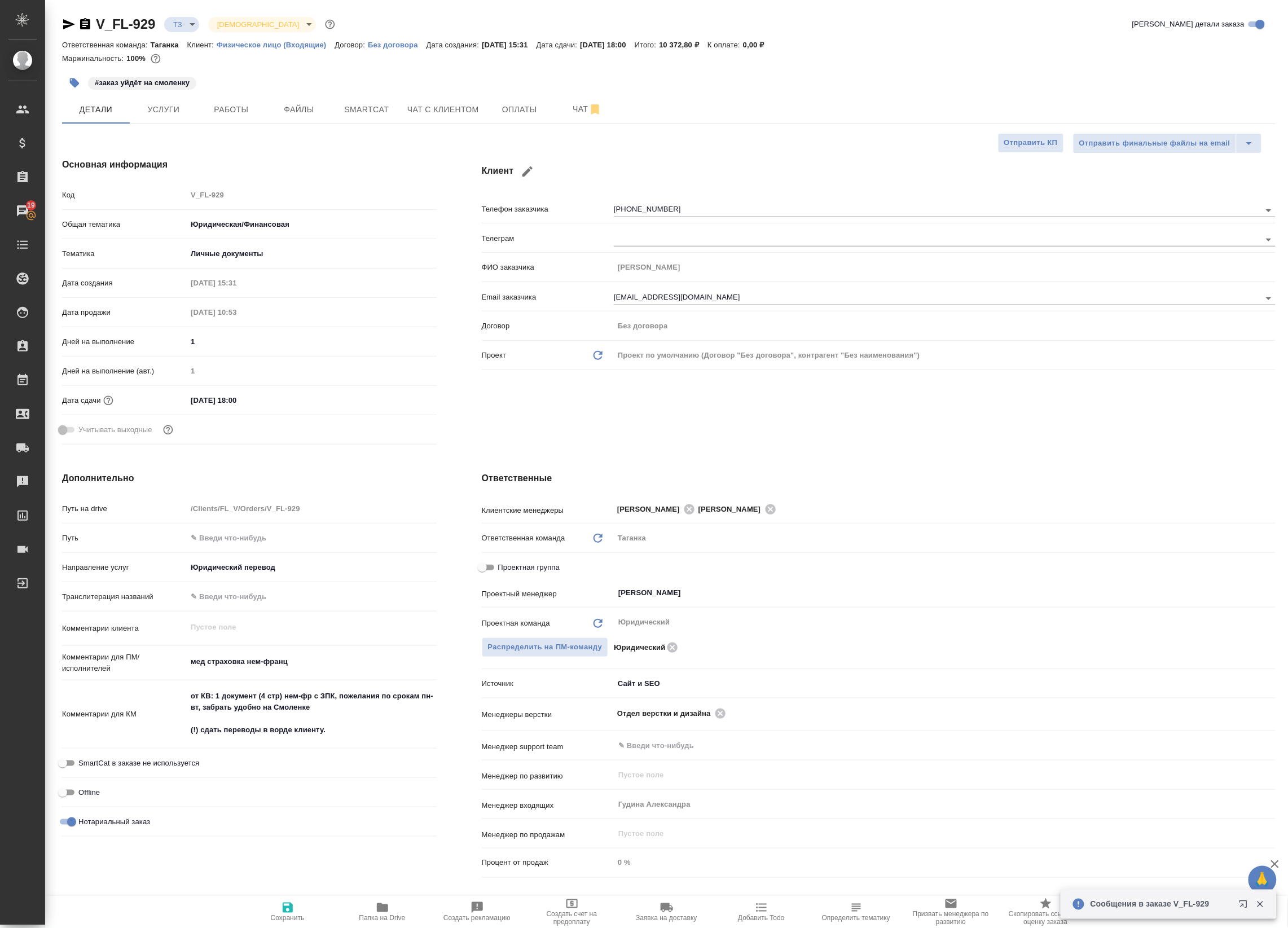
type textarea "x"
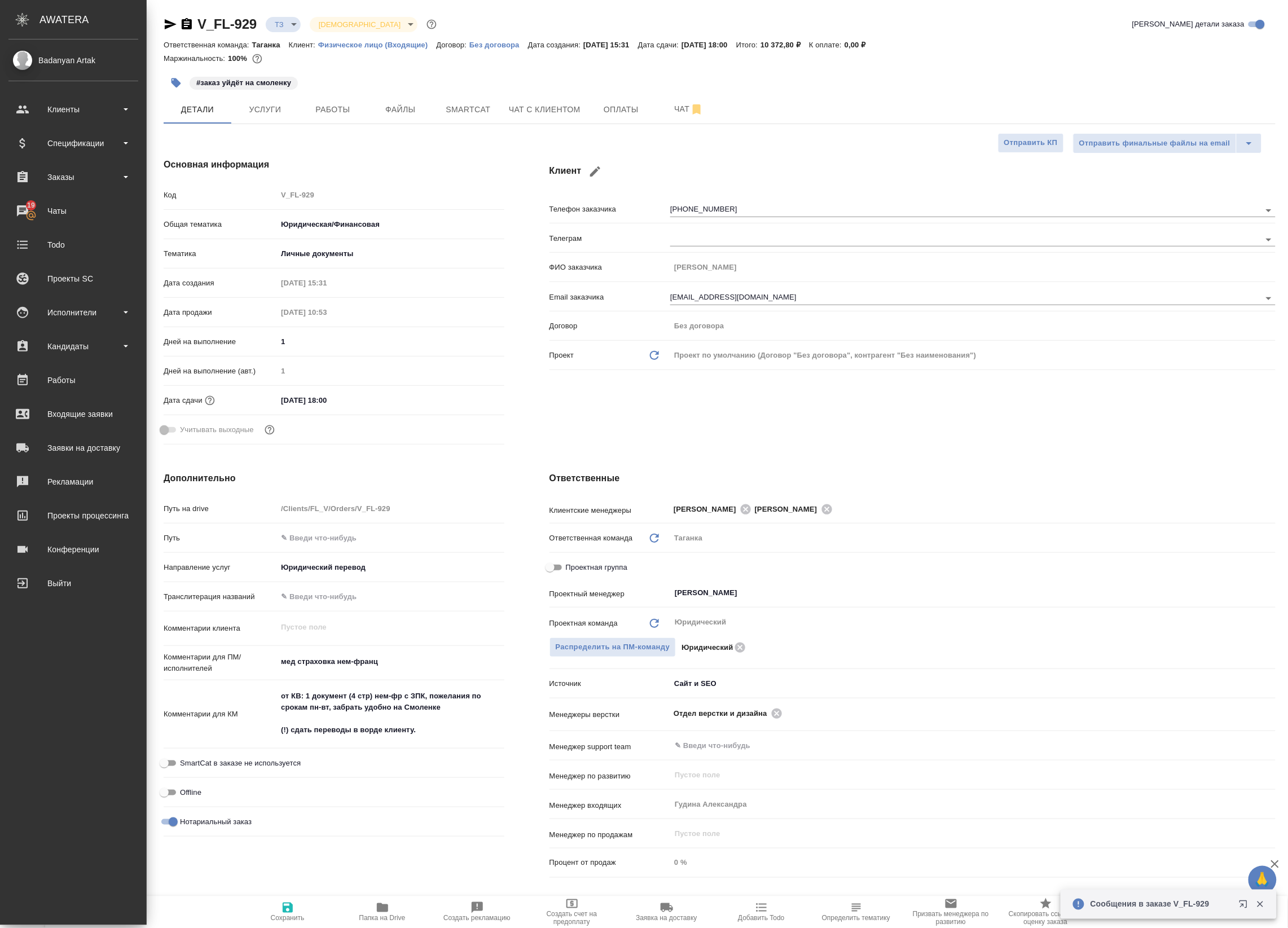
type textarea "x"
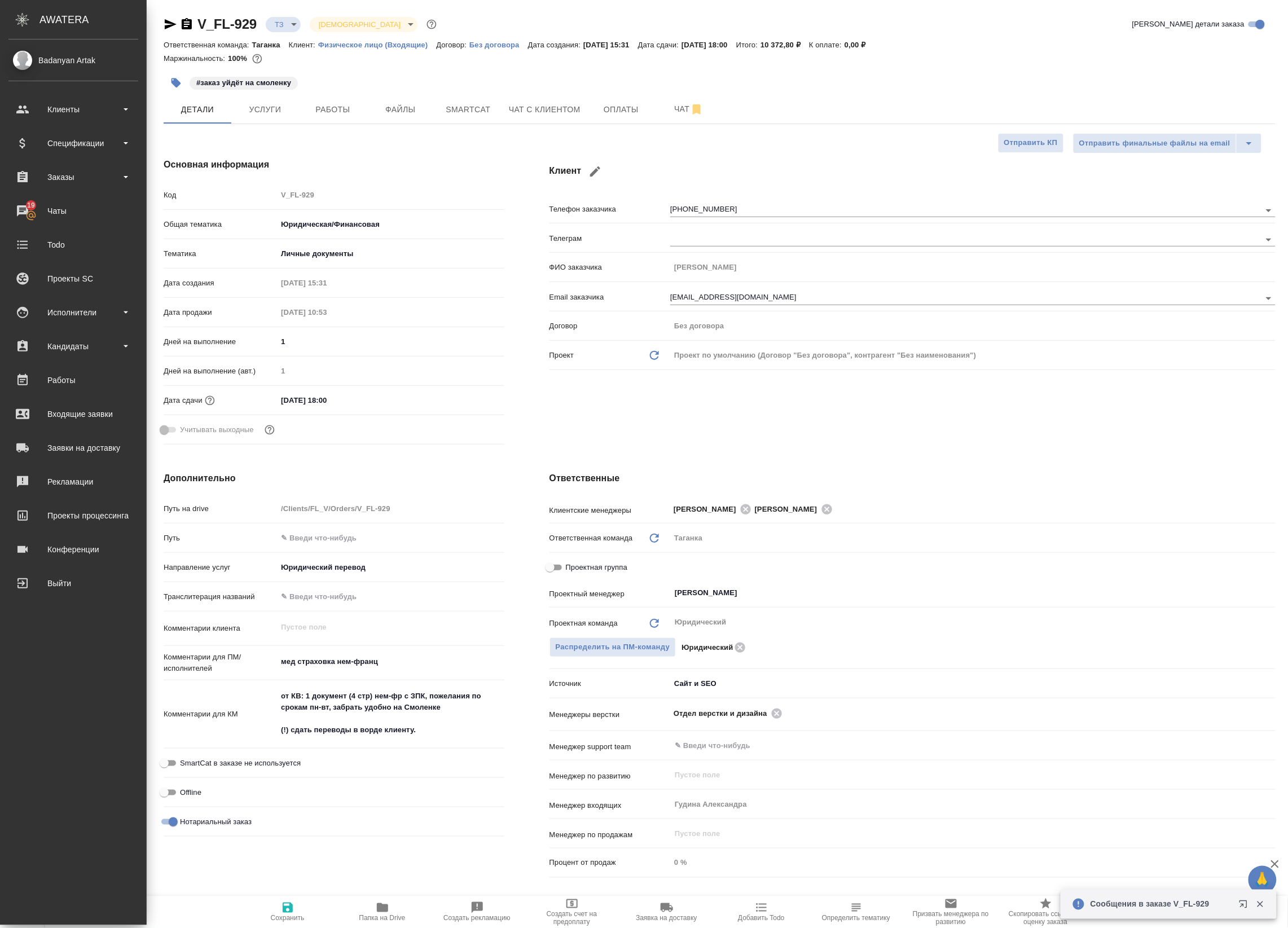
type textarea "x"
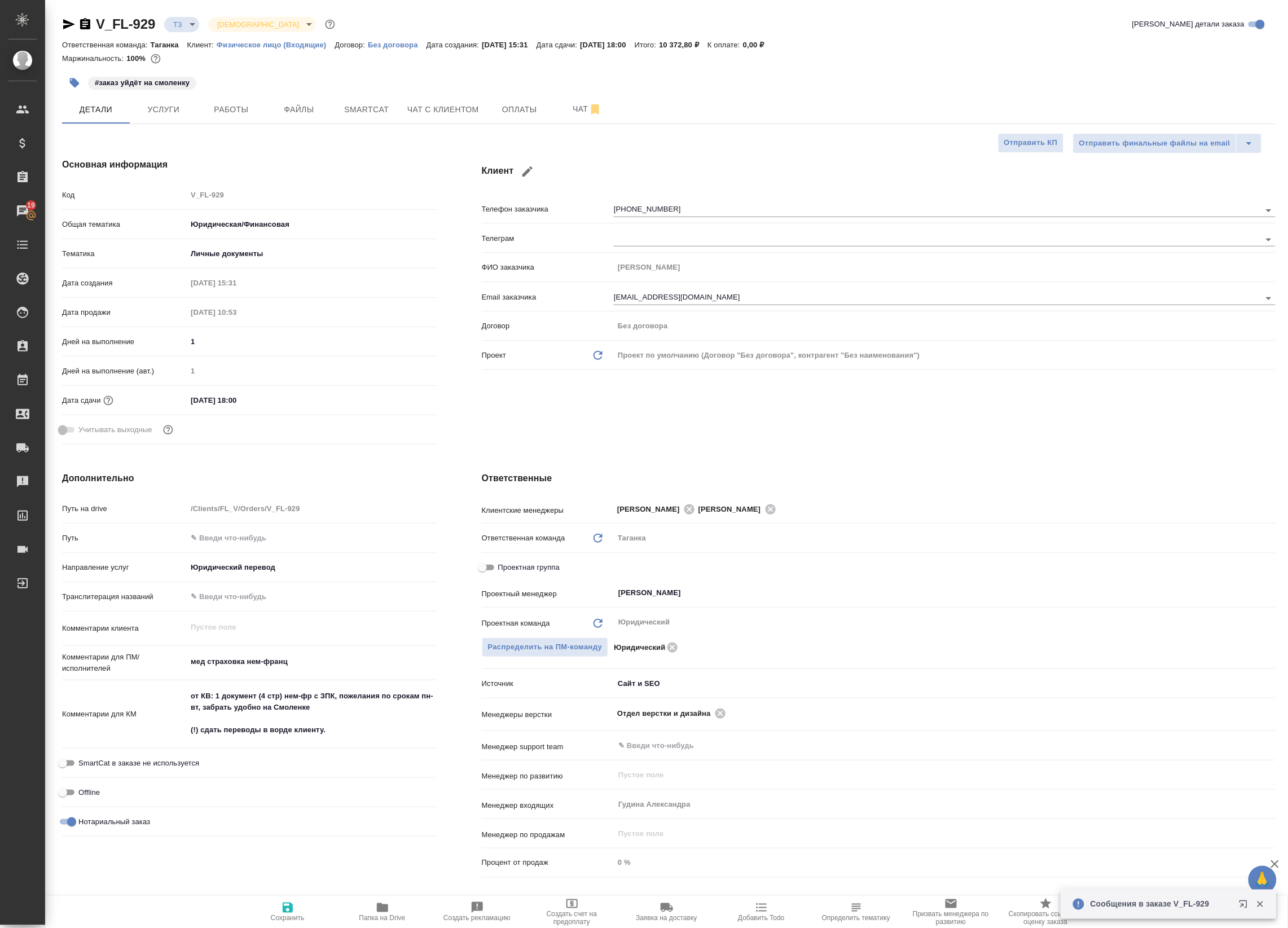
type textarea "x"
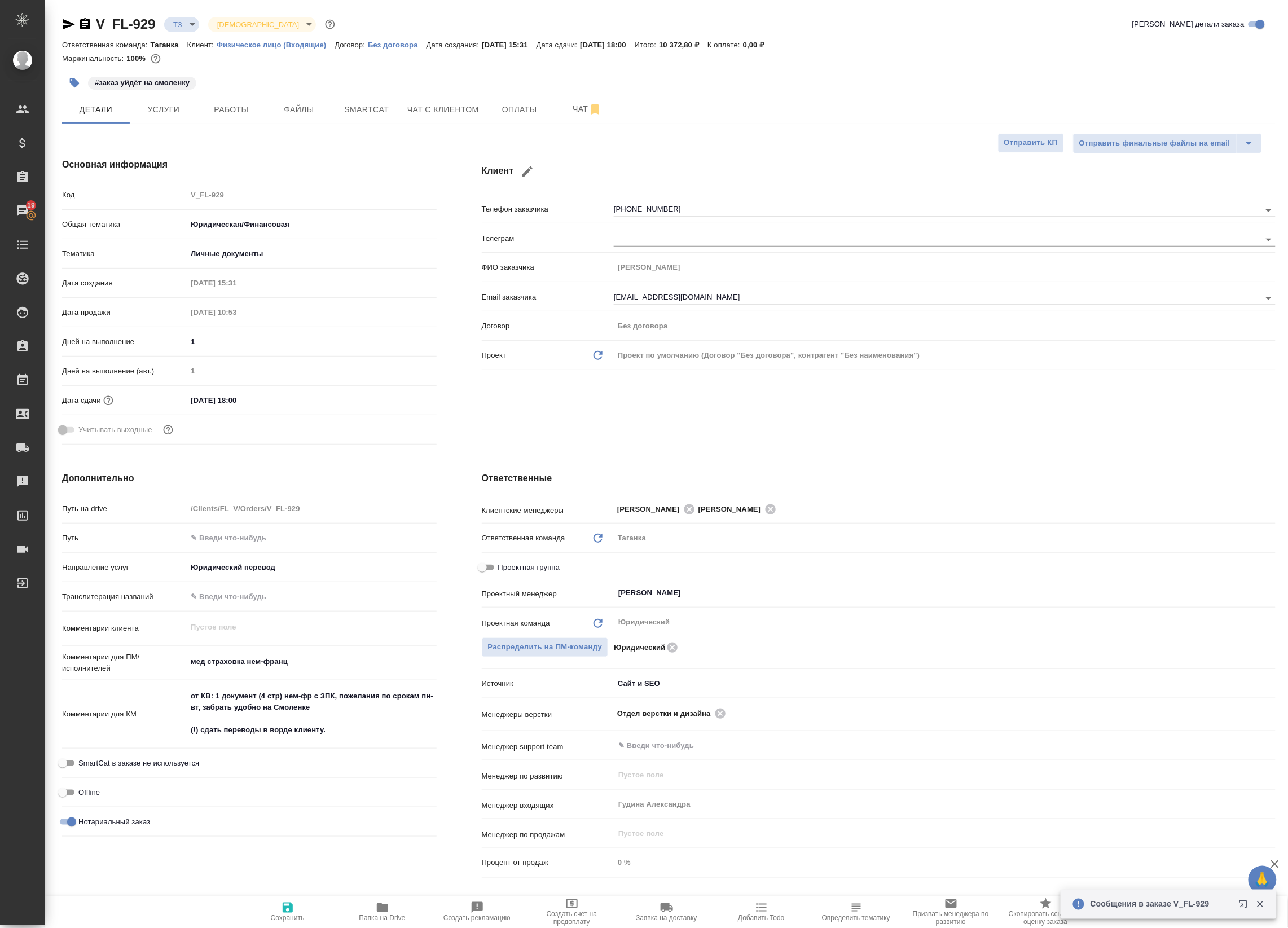
type textarea "x"
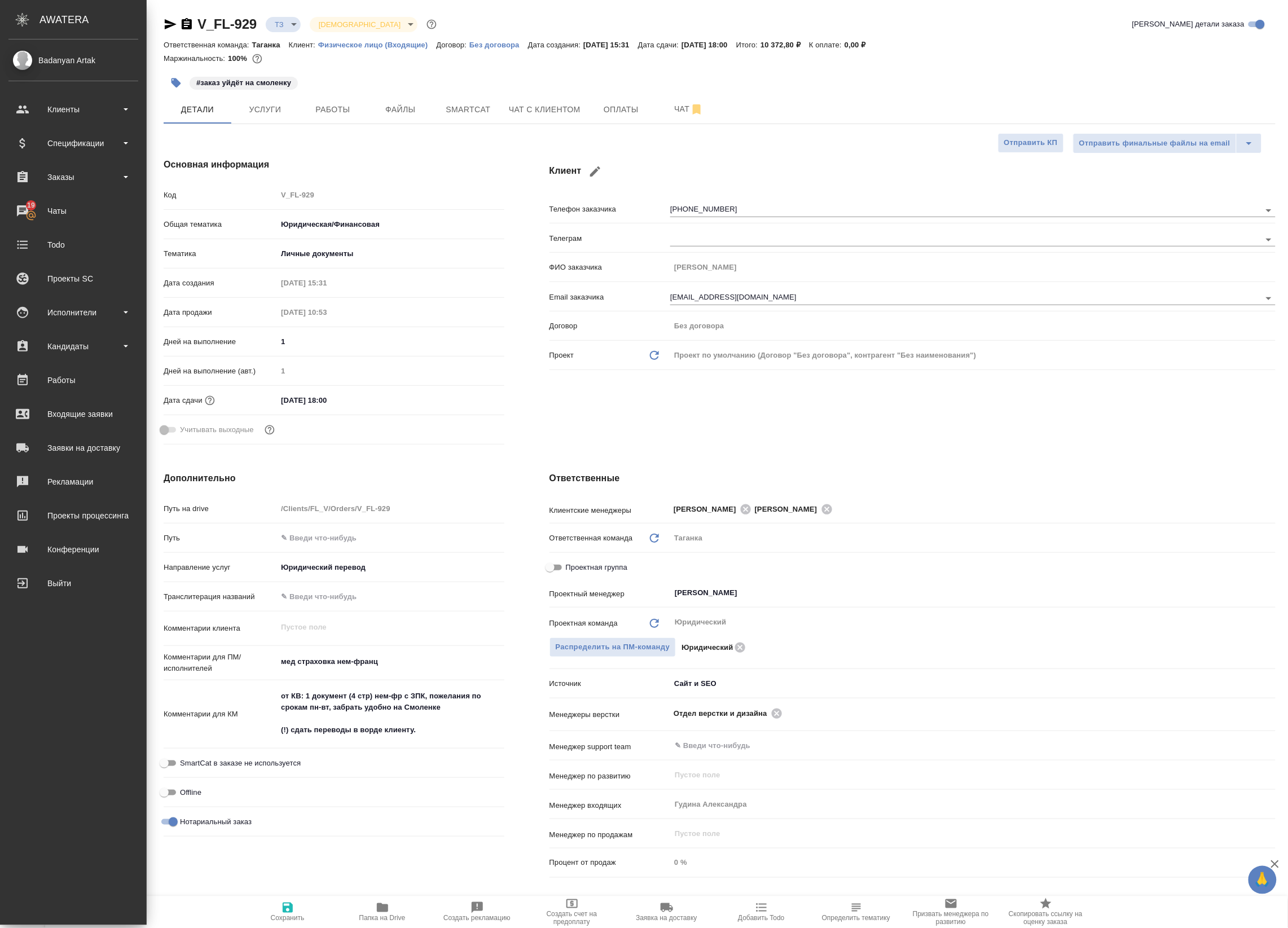
type textarea "x"
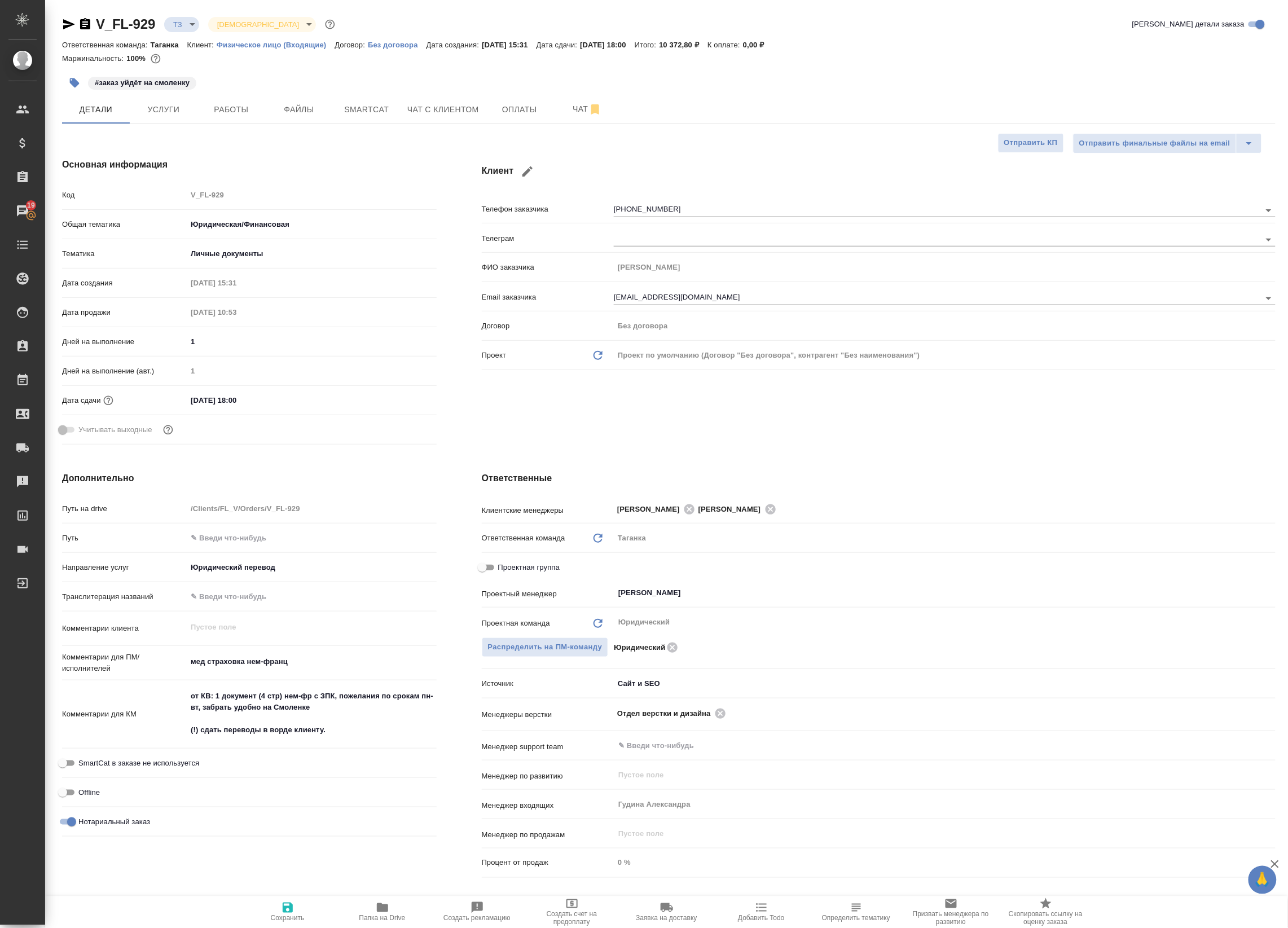
type textarea "x"
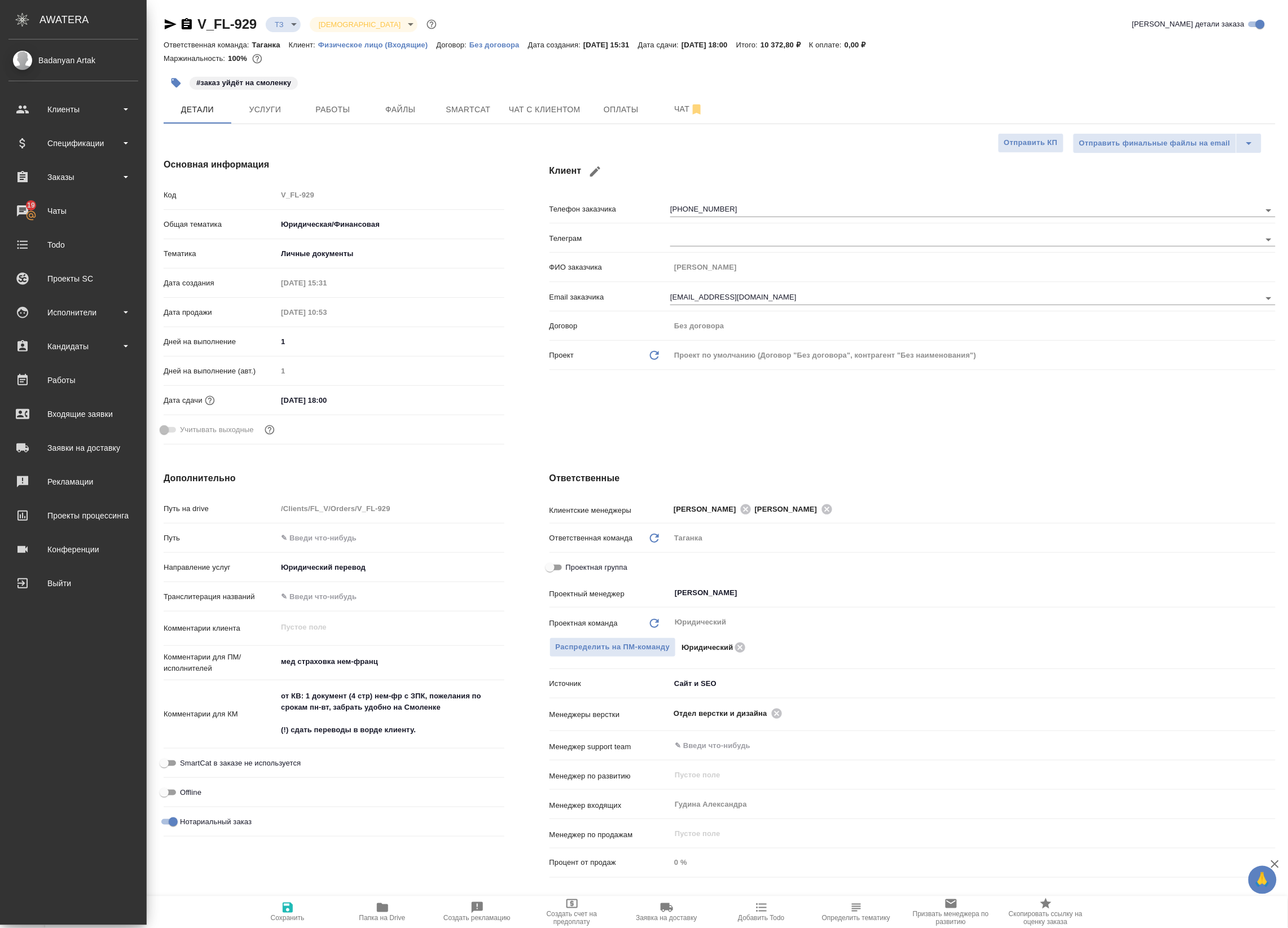
type textarea "x"
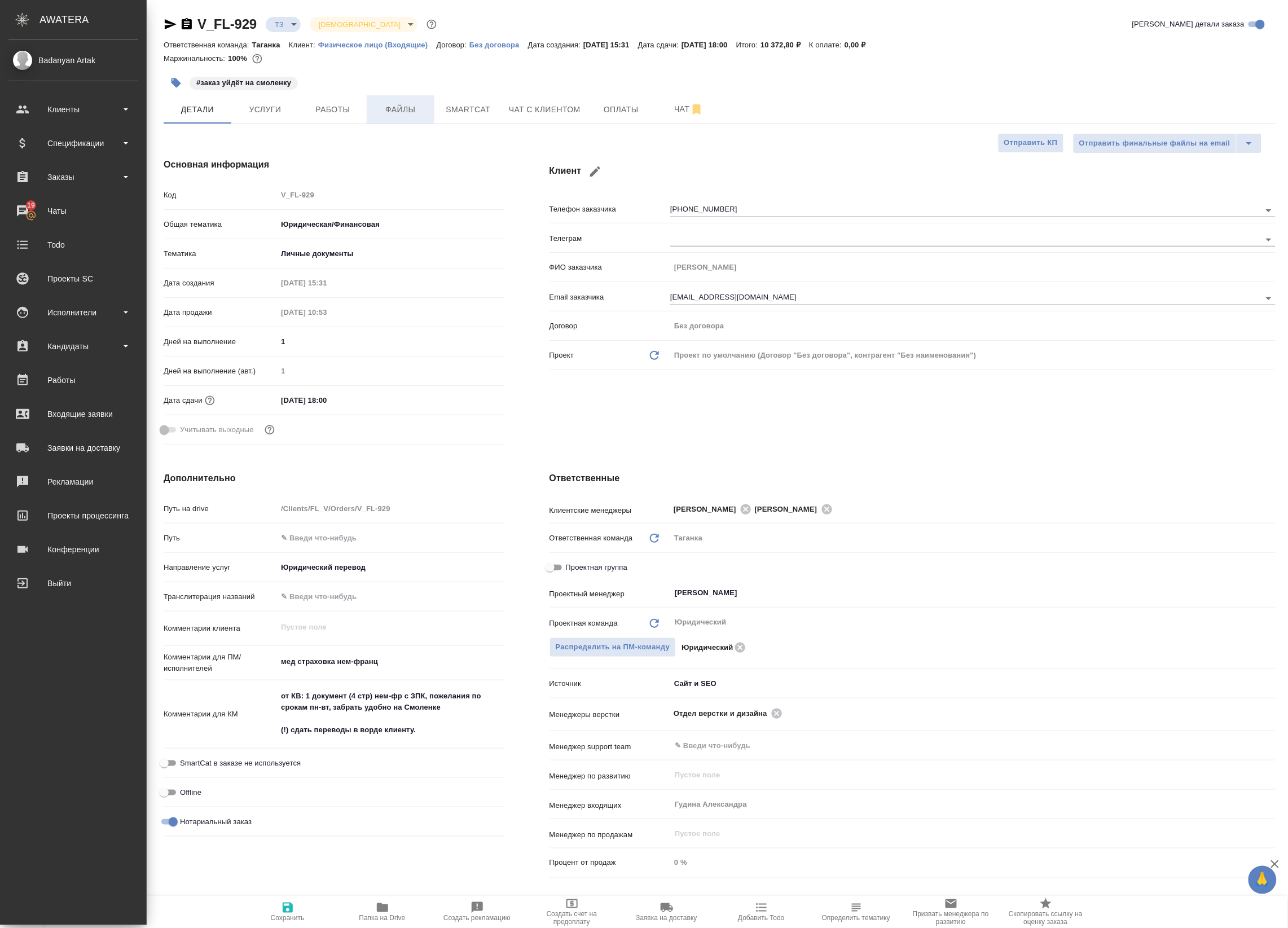
type textarea "x"
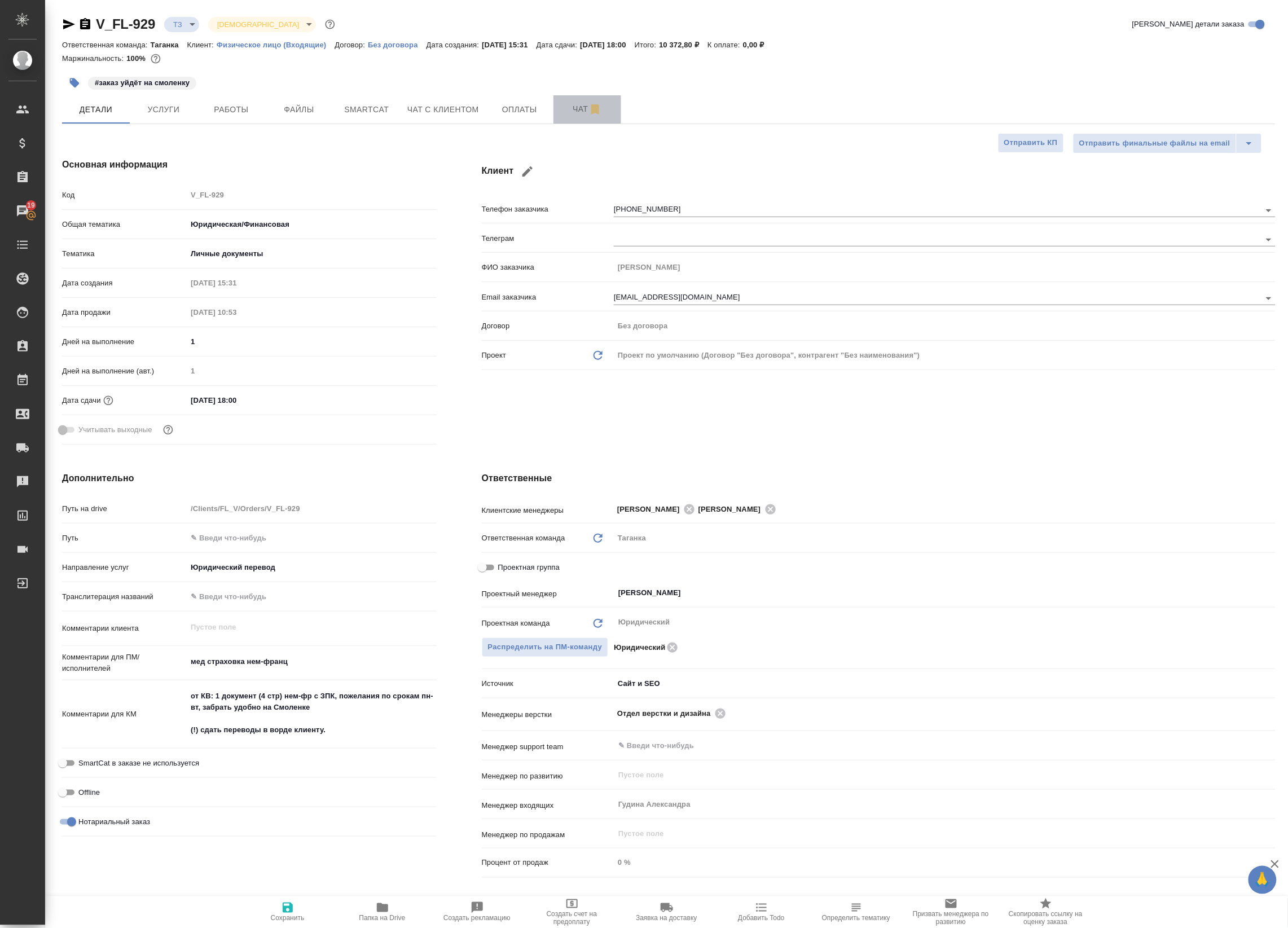
click at [574, 117] on button "Чат" at bounding box center [587, 109] width 68 height 28
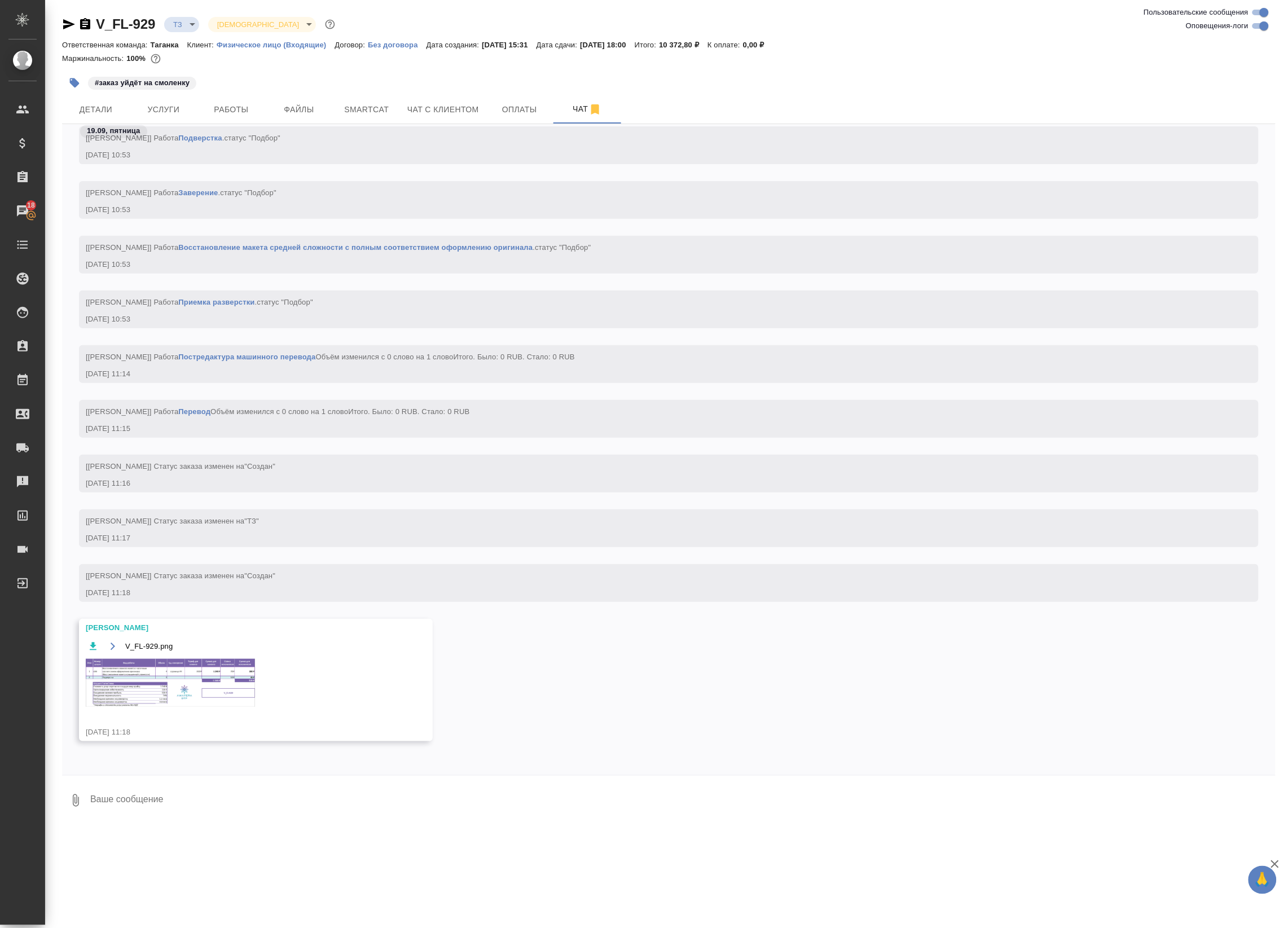
scroll to position [938, 0]
click at [1261, 24] on input "Оповещения-логи" at bounding box center [1265, 26] width 41 height 13
checkbox input "false"
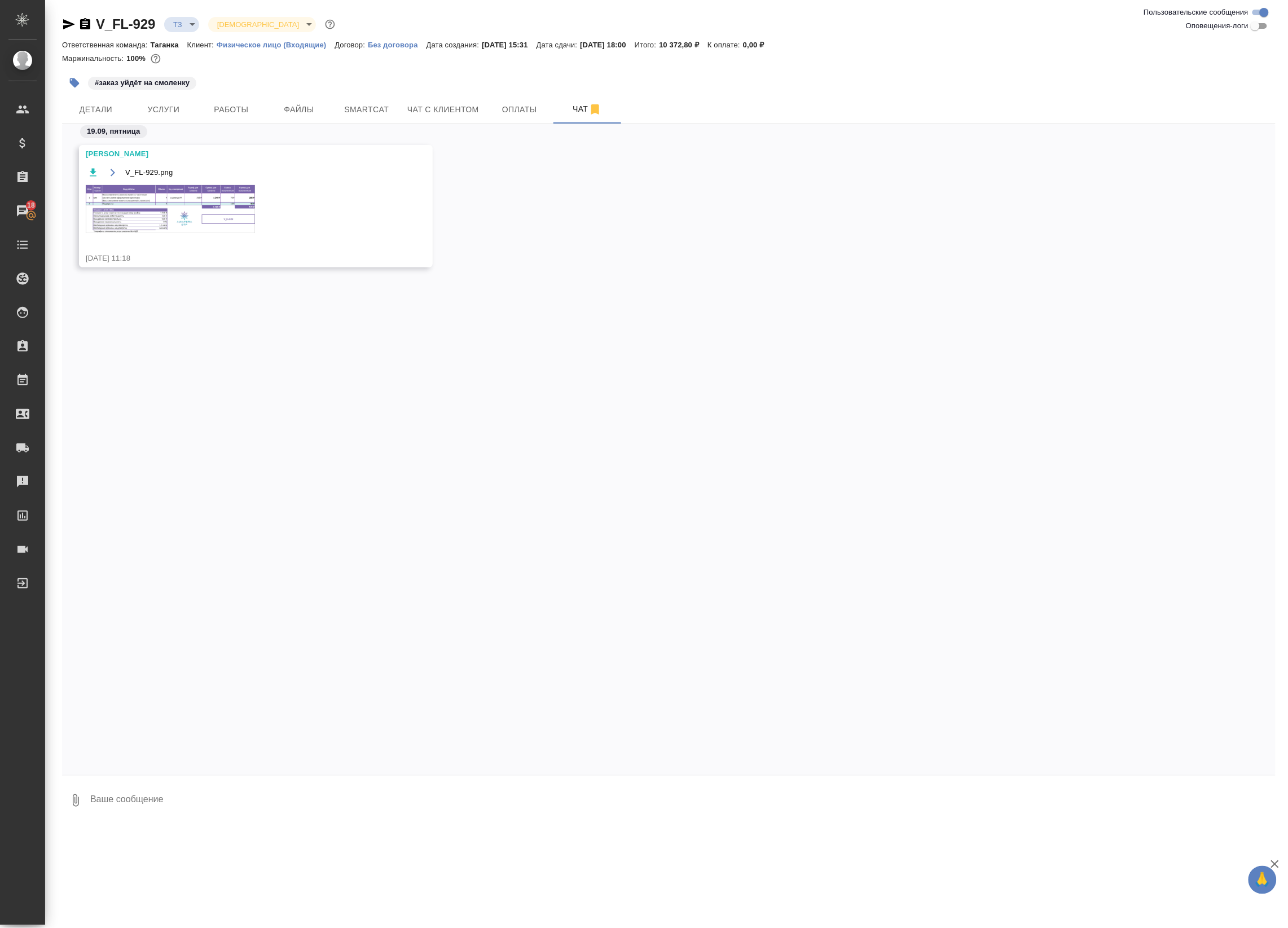
click at [184, 30] on body "🙏 .cls-1 fill:#fff; AWATERA Badanyan Artak Клиенты Спецификации Заказы 18 Чаты …" at bounding box center [644, 464] width 1288 height 928
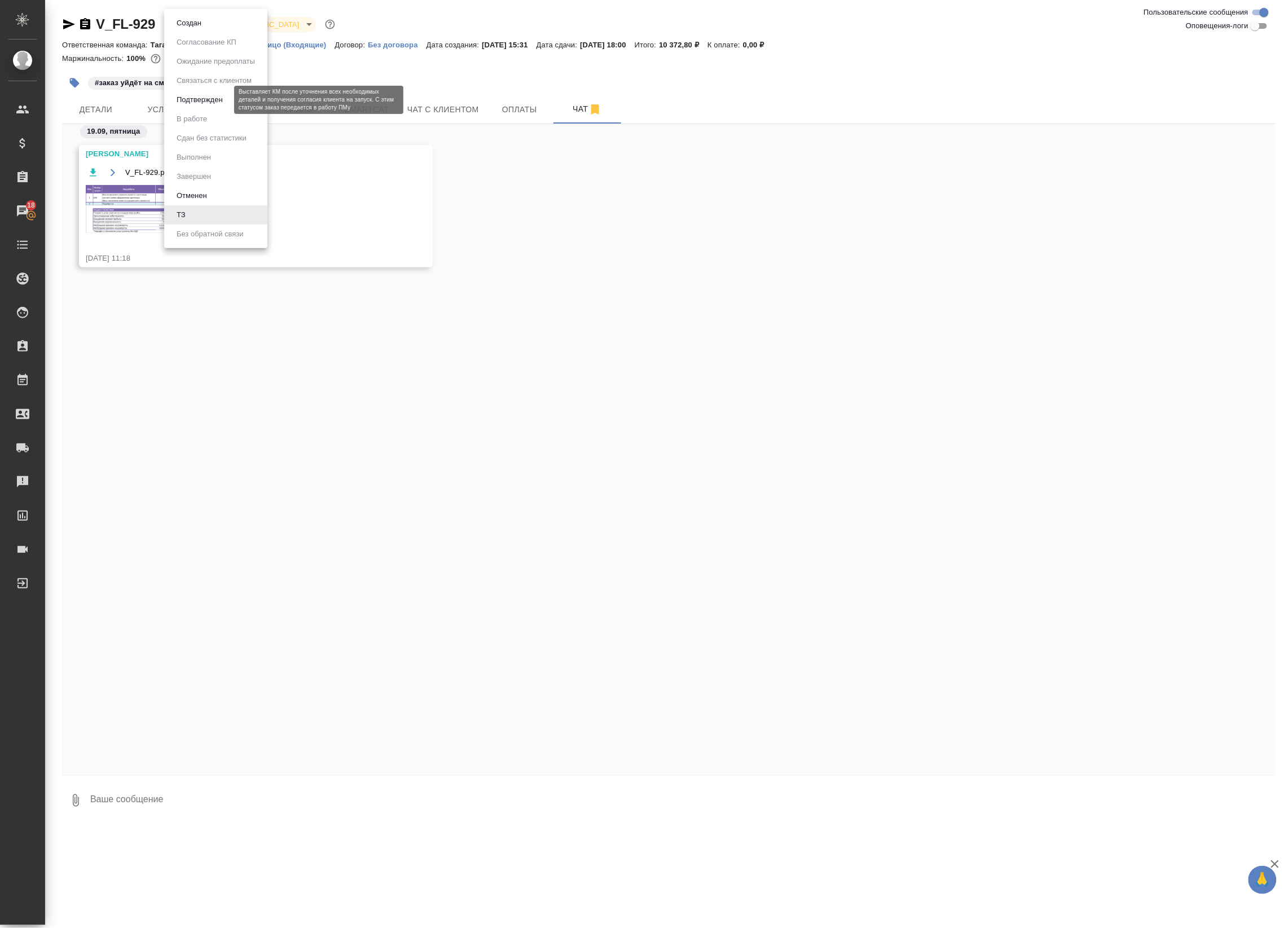
click at [199, 105] on button "Подтвержден" at bounding box center [200, 99] width 53 height 12
click at [189, 27] on body "🙏 .cls-1 fill:#fff; AWATERA Badanyan Artak Клиенты Спецификации Заказы 18 Чаты …" at bounding box center [644, 464] width 1288 height 928
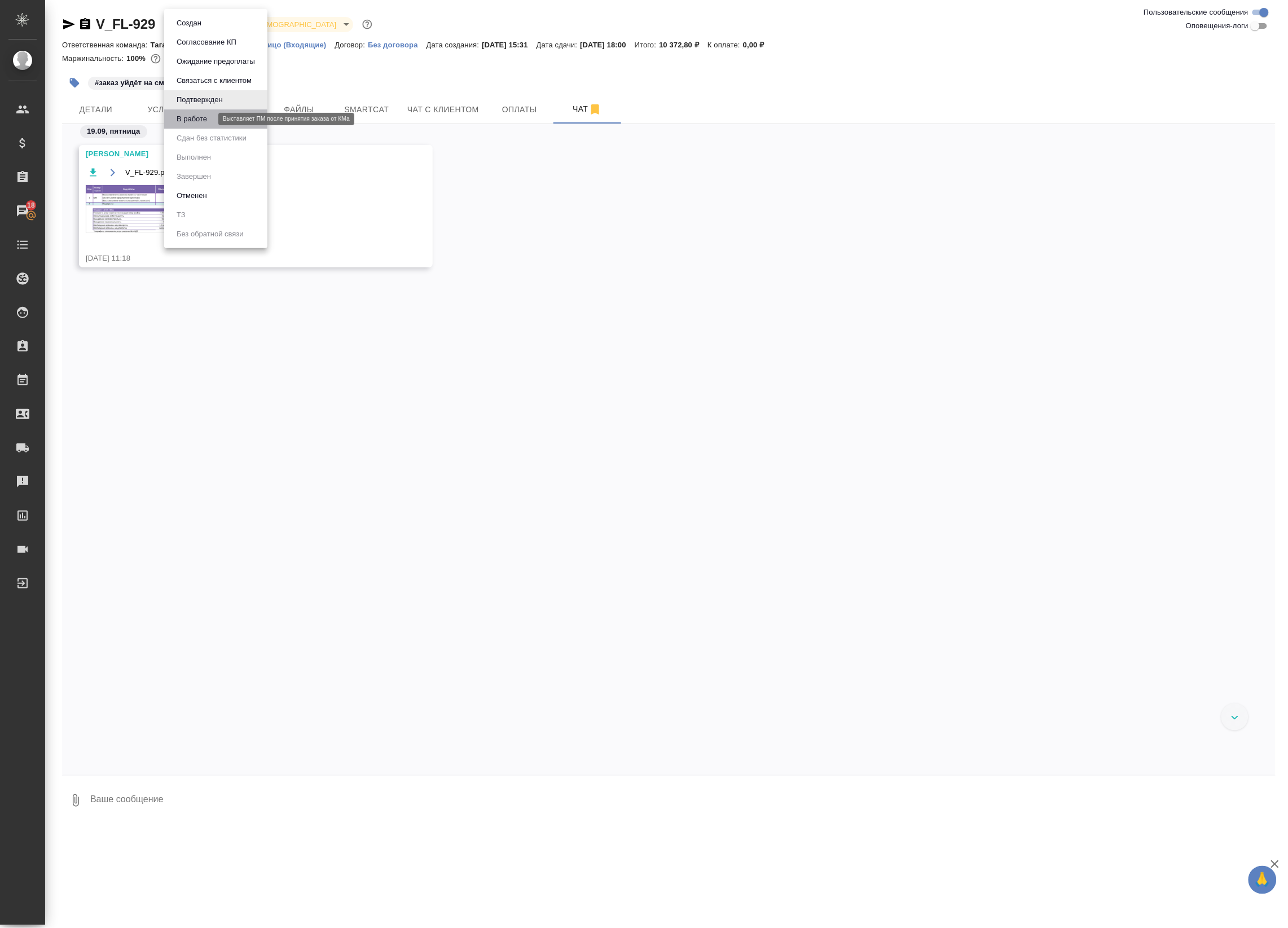
click at [191, 123] on button "В работе" at bounding box center [192, 119] width 37 height 12
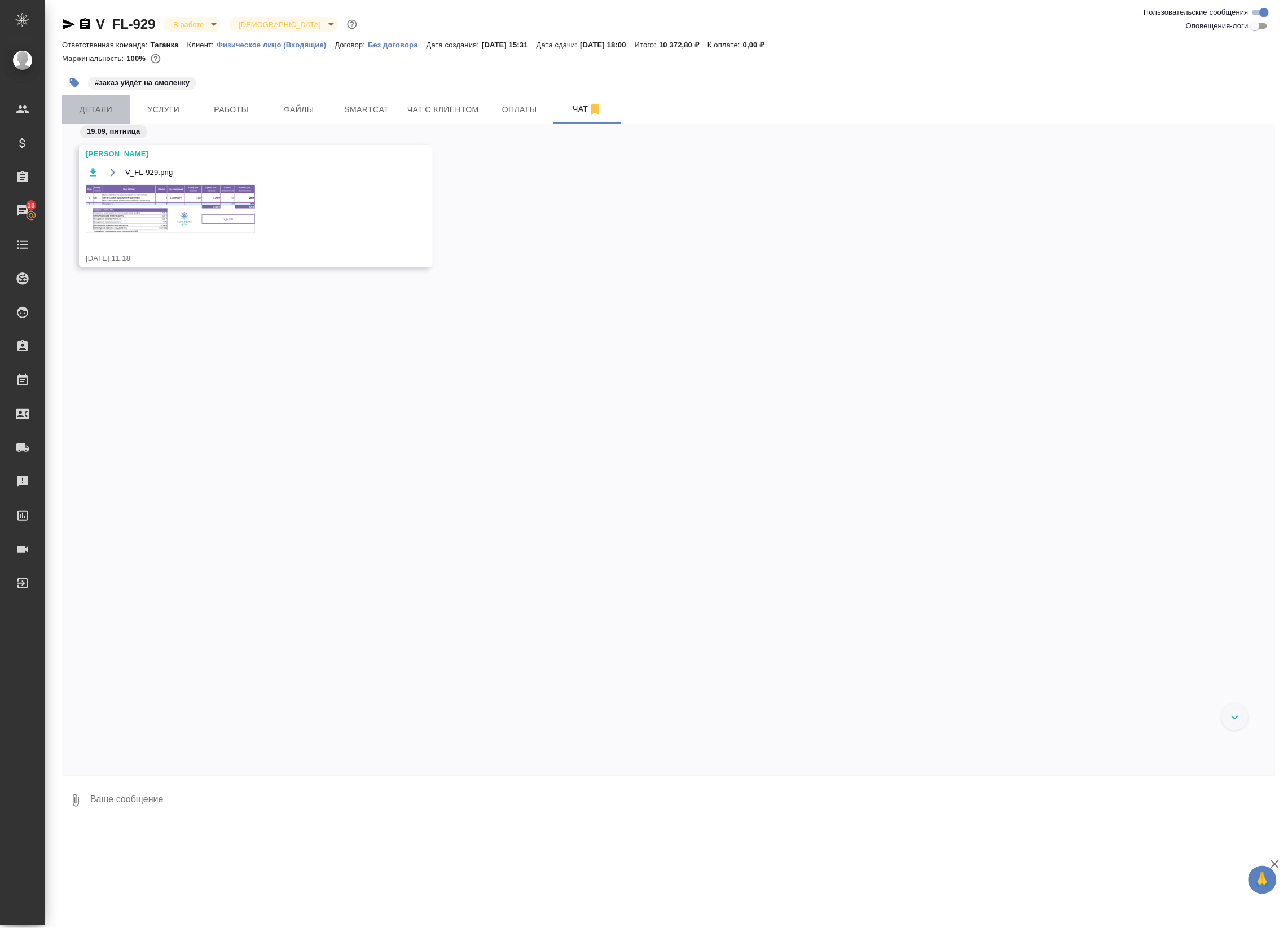
click at [89, 106] on span "Детали" at bounding box center [96, 110] width 54 height 14
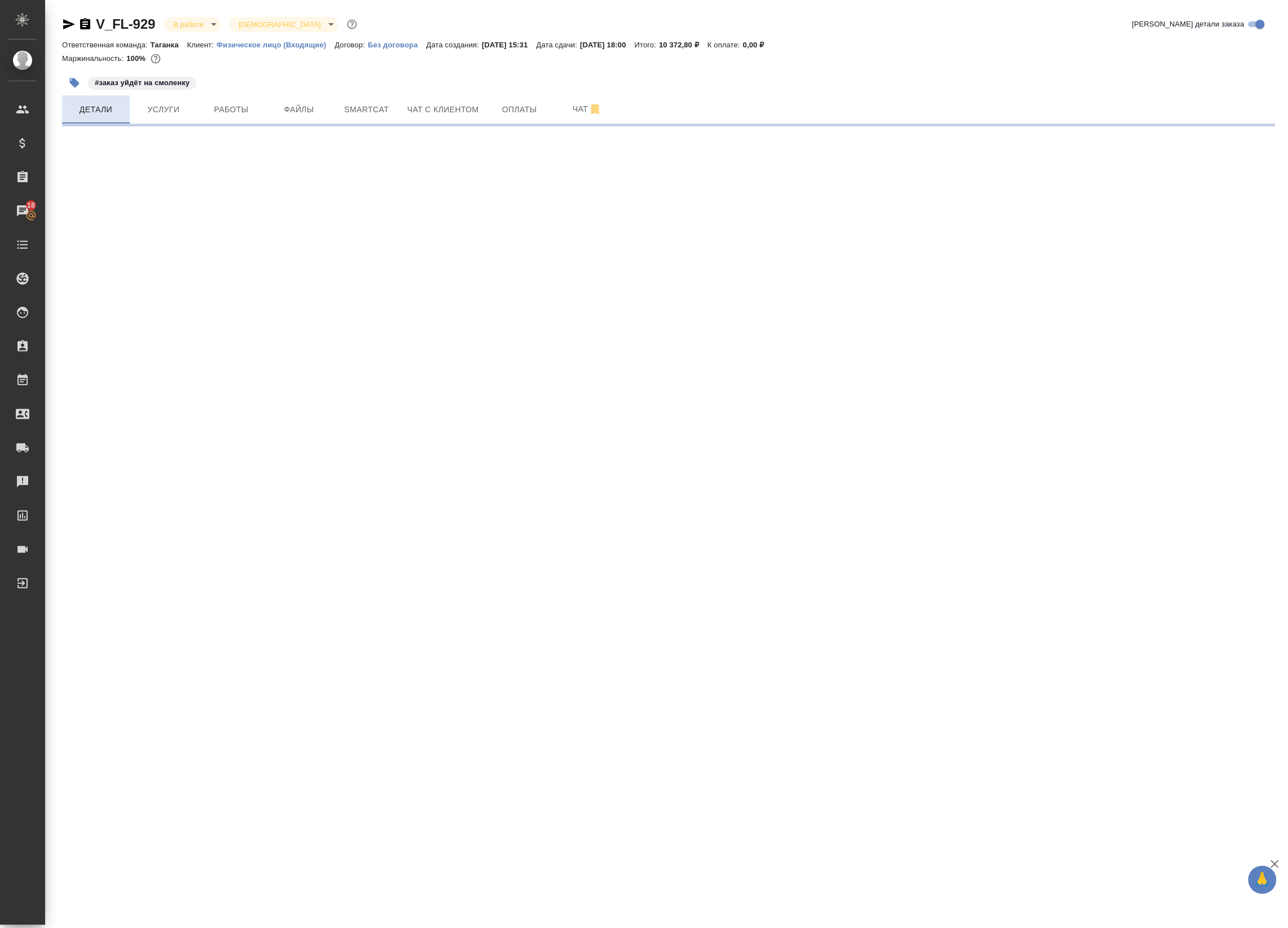
select select "RU"
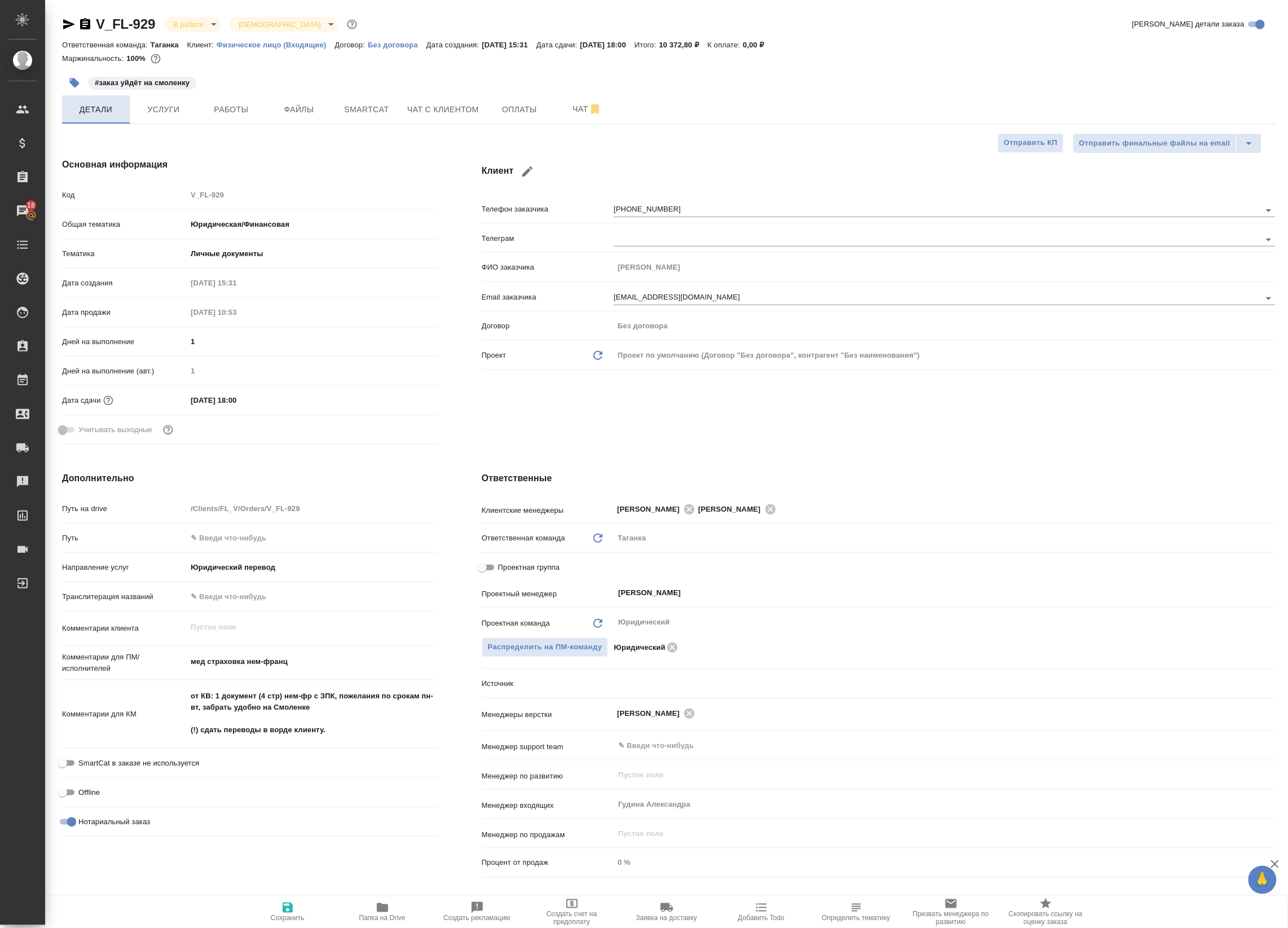
type textarea "x"
click at [314, 106] on span "Файлы" at bounding box center [298, 110] width 54 height 14
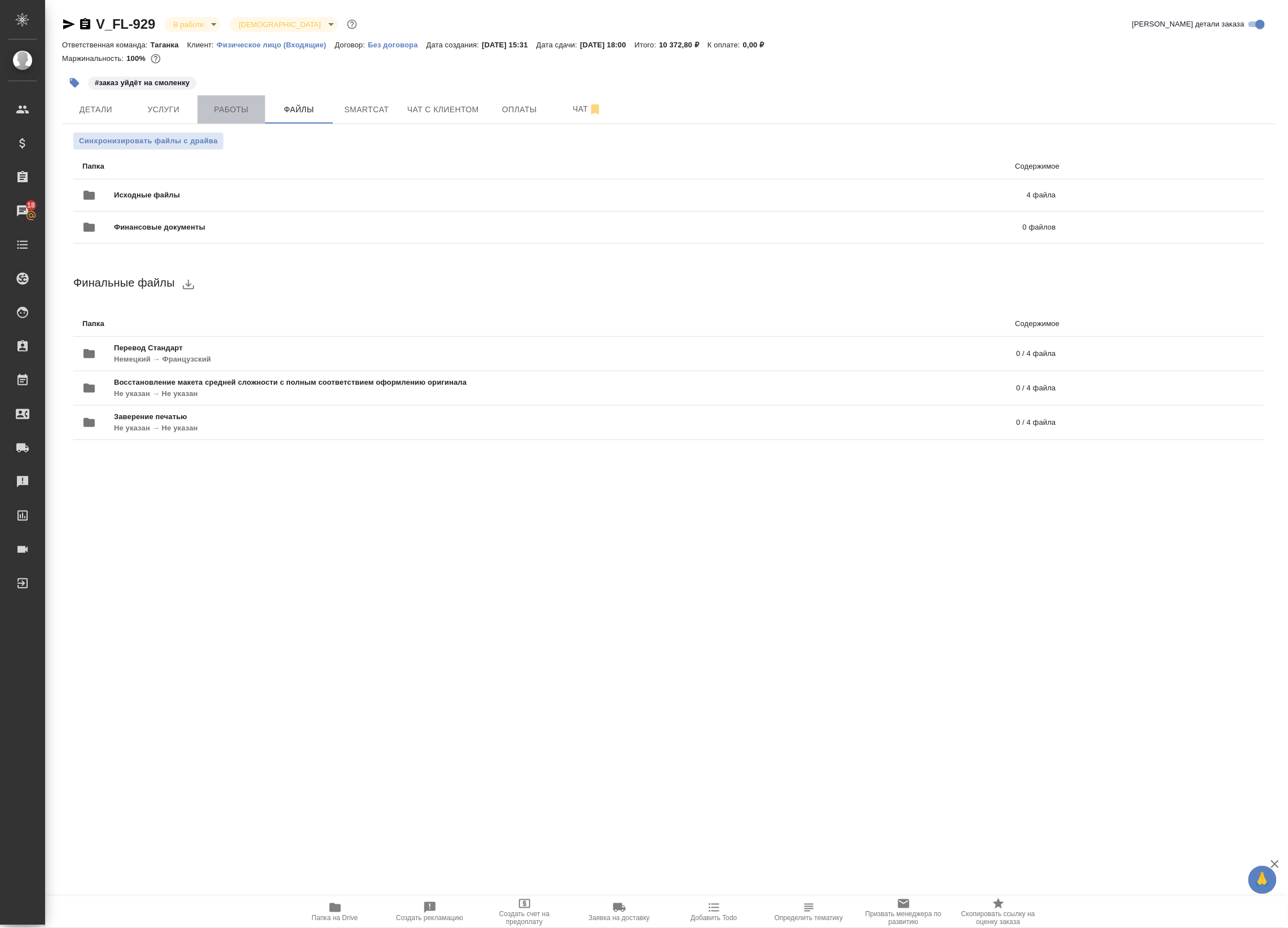
click at [247, 114] on span "Работы" at bounding box center [231, 110] width 54 height 14
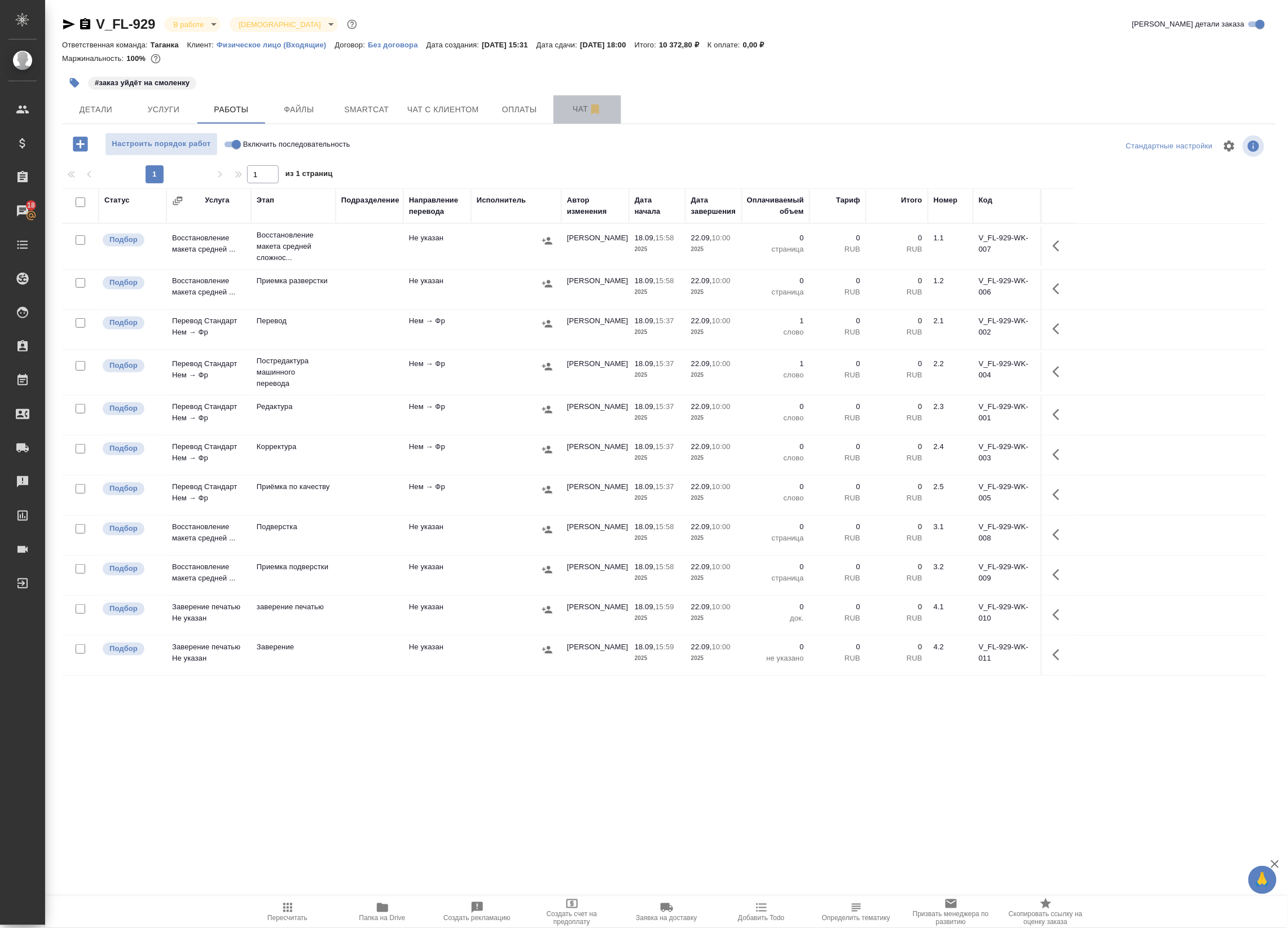
click at [578, 103] on span "Чат" at bounding box center [587, 109] width 54 height 14
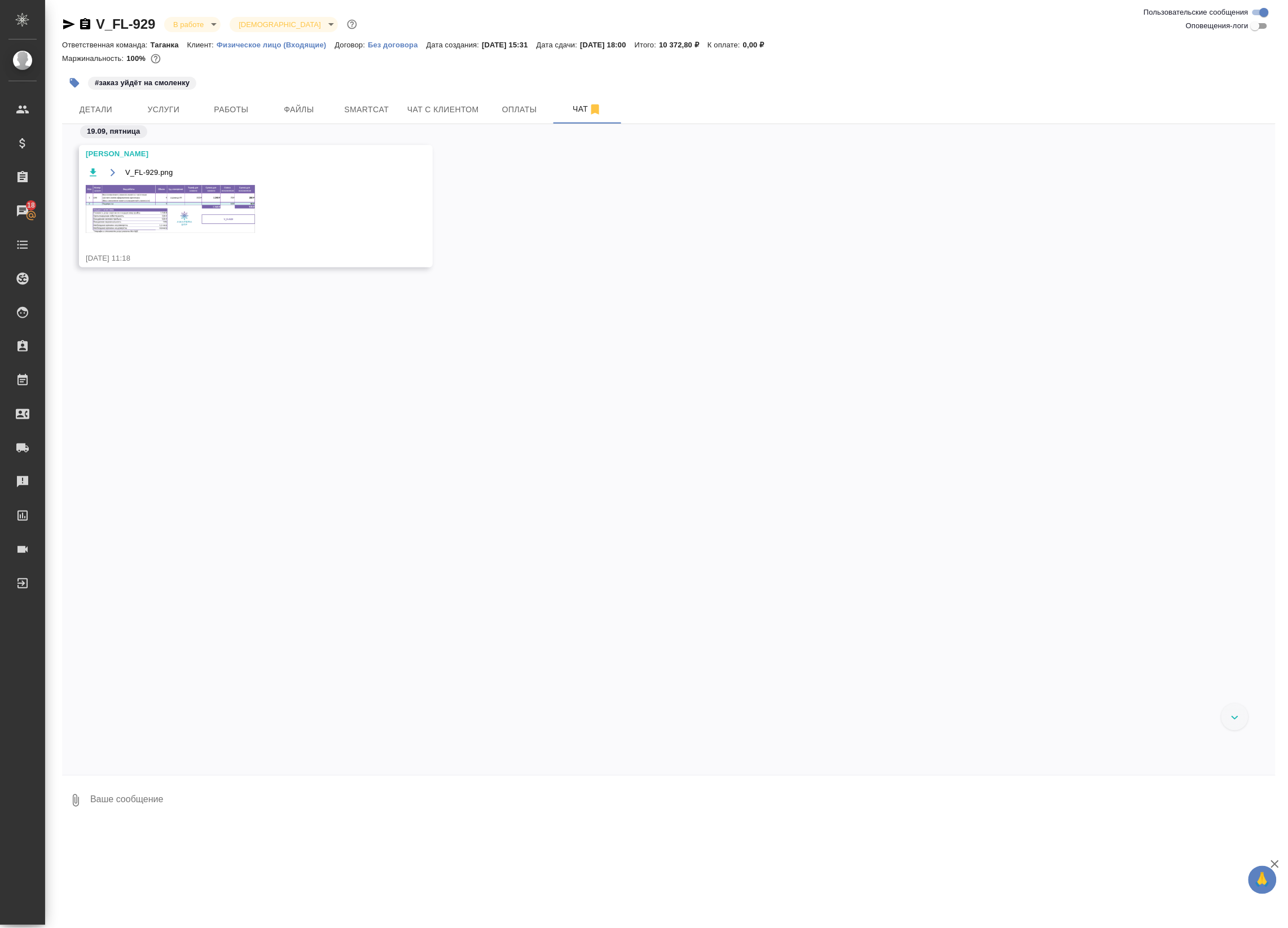
click at [168, 226] on img at bounding box center [171, 209] width 170 height 48
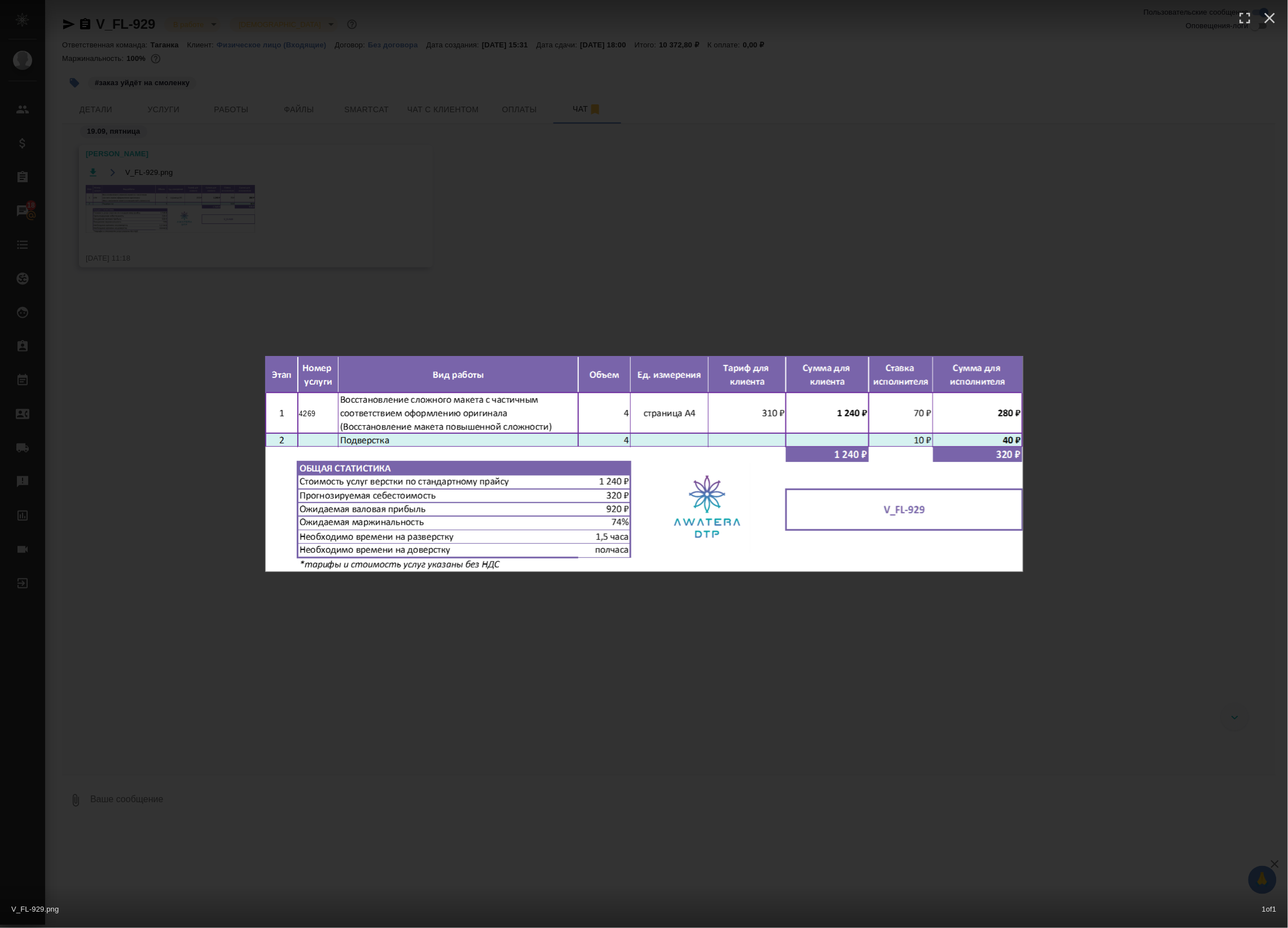
click at [416, 246] on div "V_FL-929.png 1 of 1" at bounding box center [644, 464] width 1288 height 928
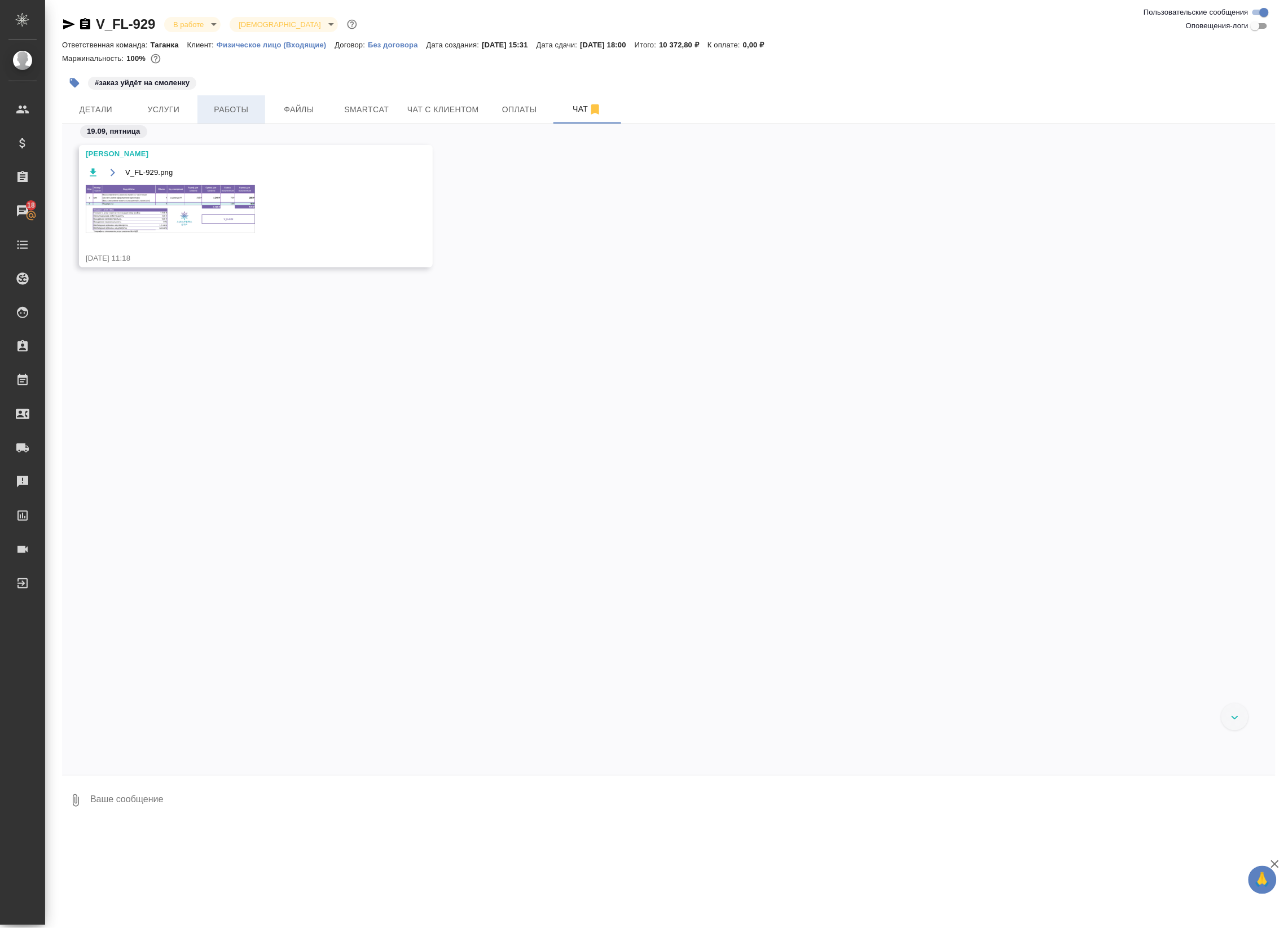
click at [242, 110] on span "Работы" at bounding box center [231, 110] width 54 height 14
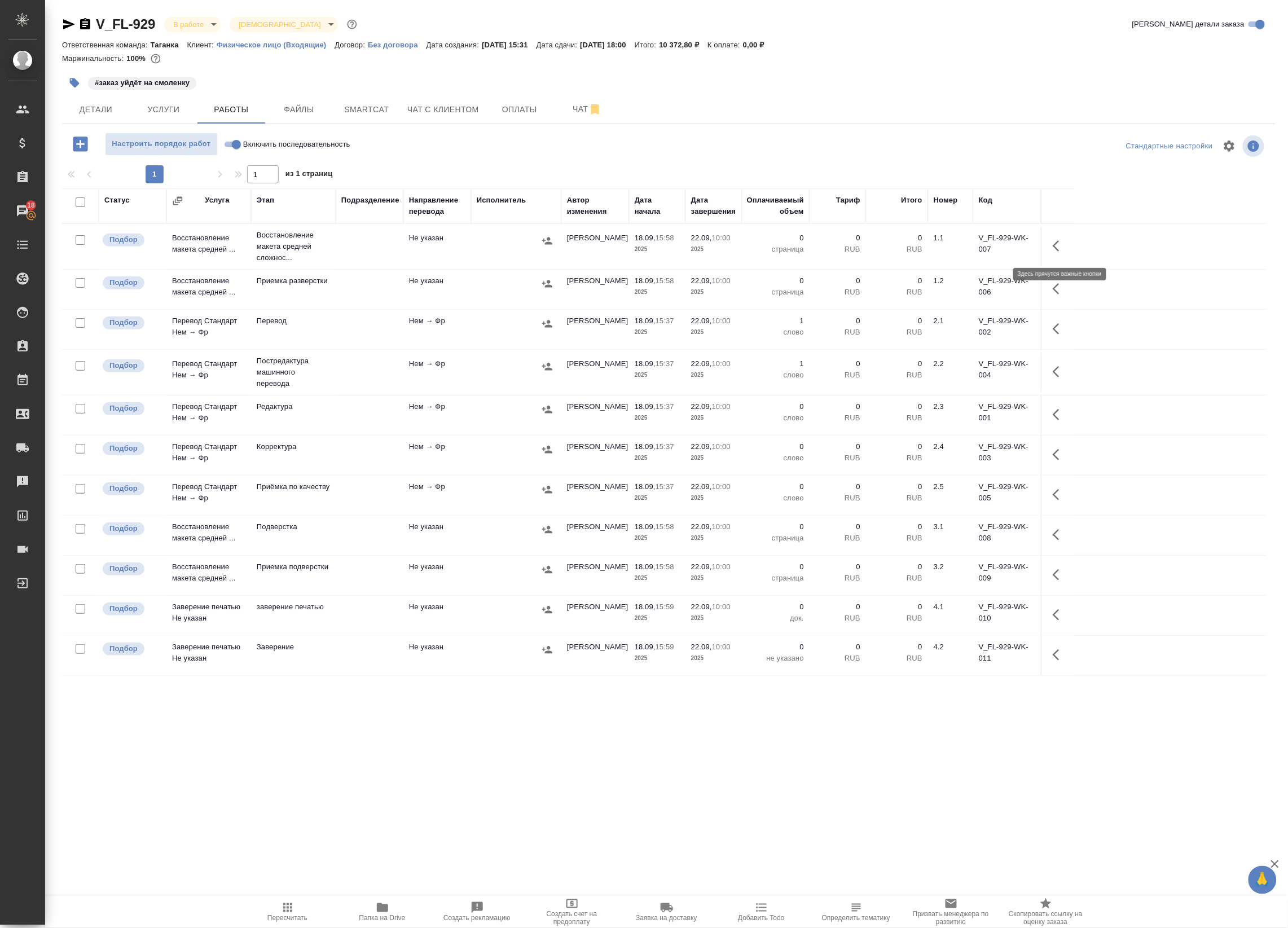
click at [1065, 242] on icon "button" at bounding box center [1059, 245] width 13 height 13
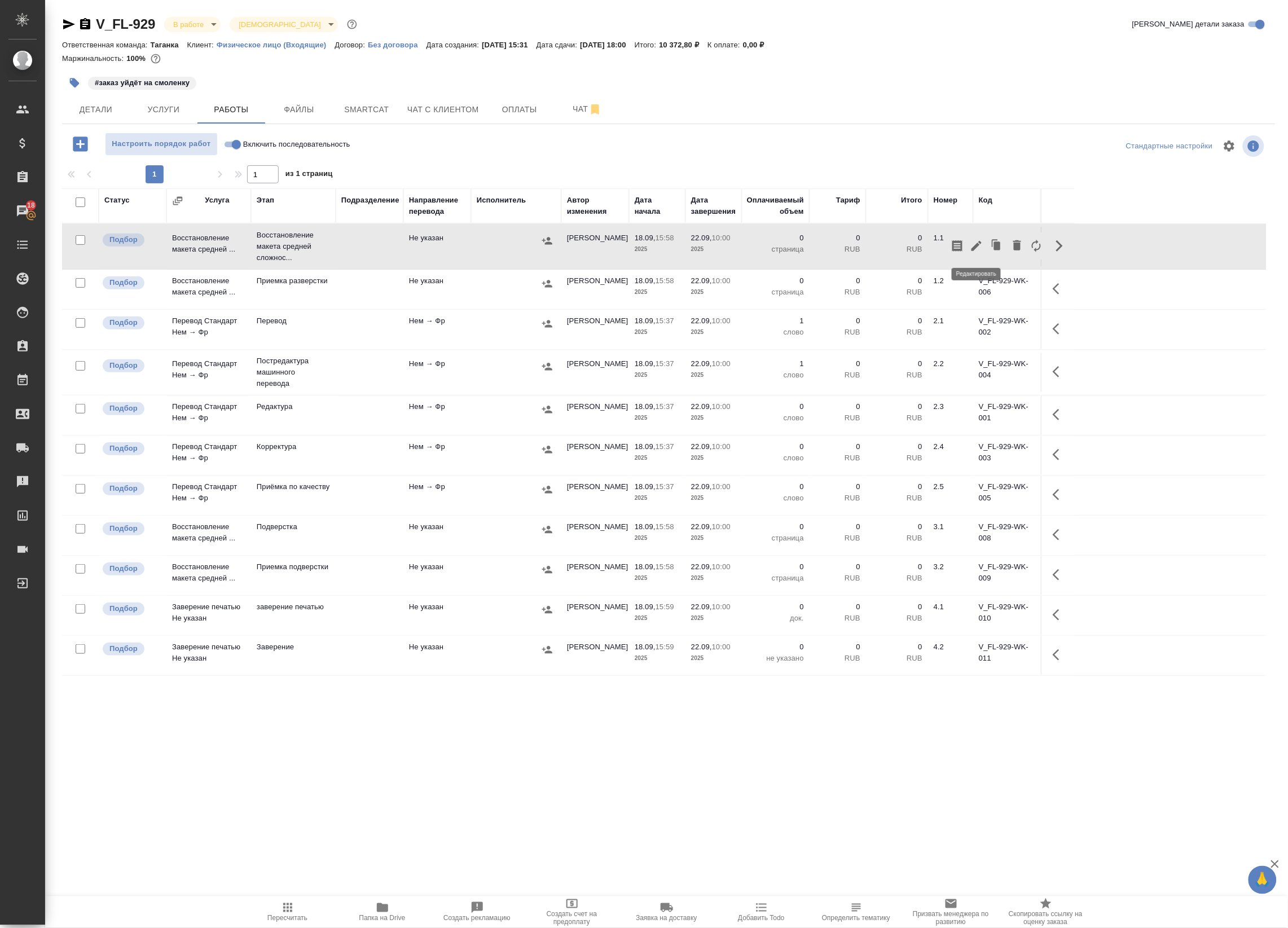
click at [974, 244] on icon "button" at bounding box center [976, 245] width 13 height 13
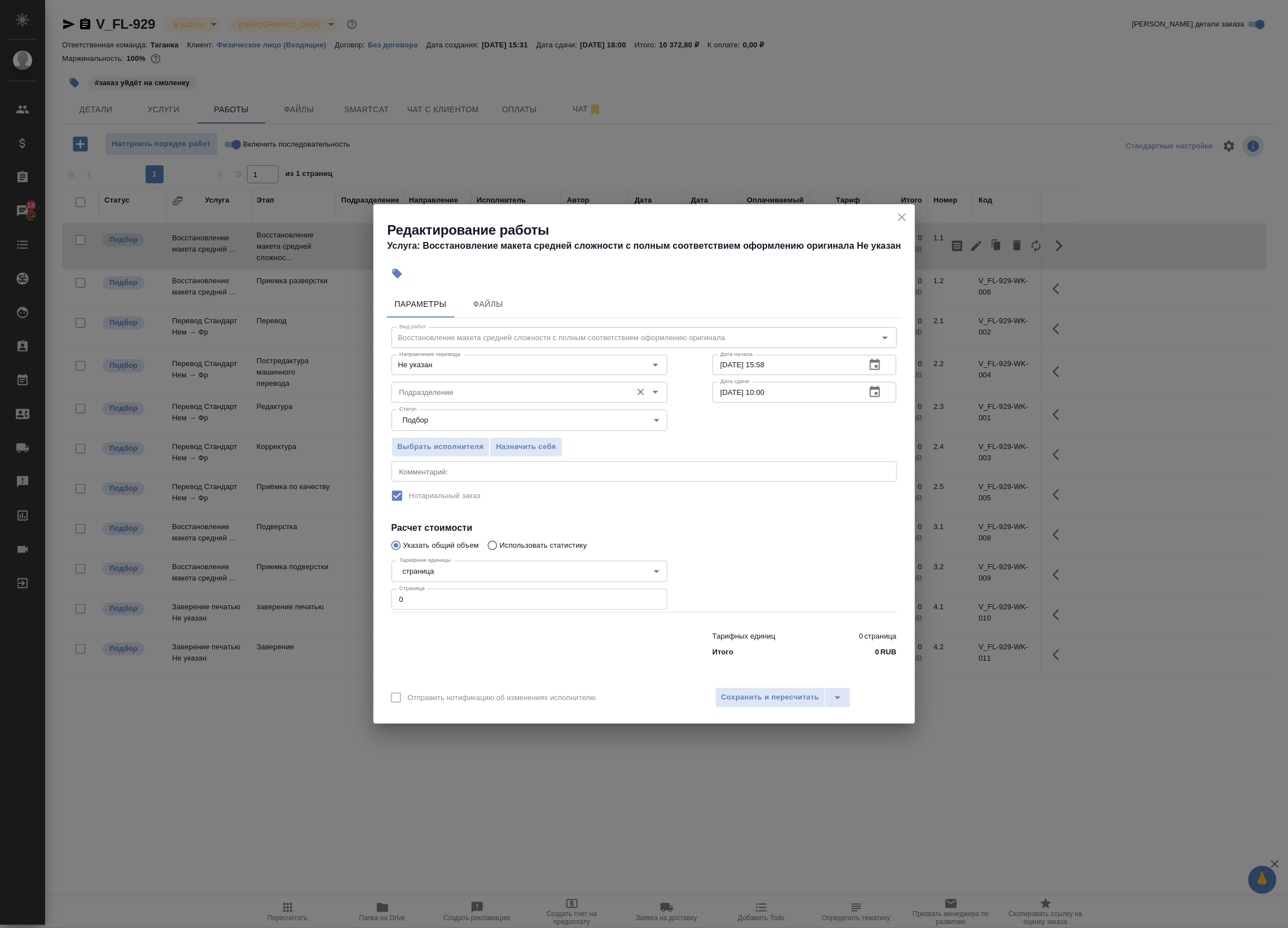
click at [457, 391] on input "Подразделение" at bounding box center [511, 392] width 231 height 13
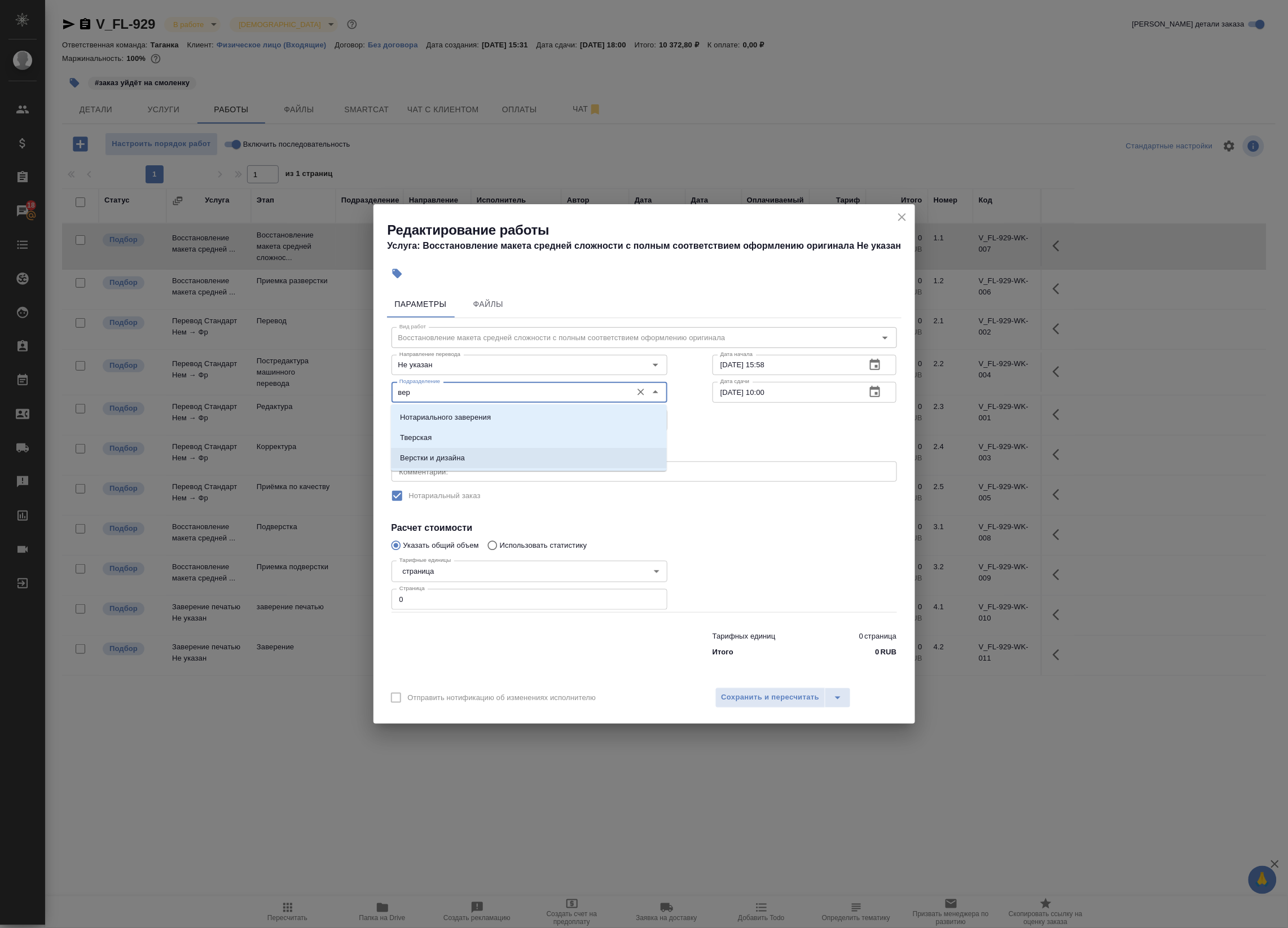
click at [489, 460] on li "Верстки и дизайна" at bounding box center [529, 457] width 276 height 20
type input "Верстки и дизайна"
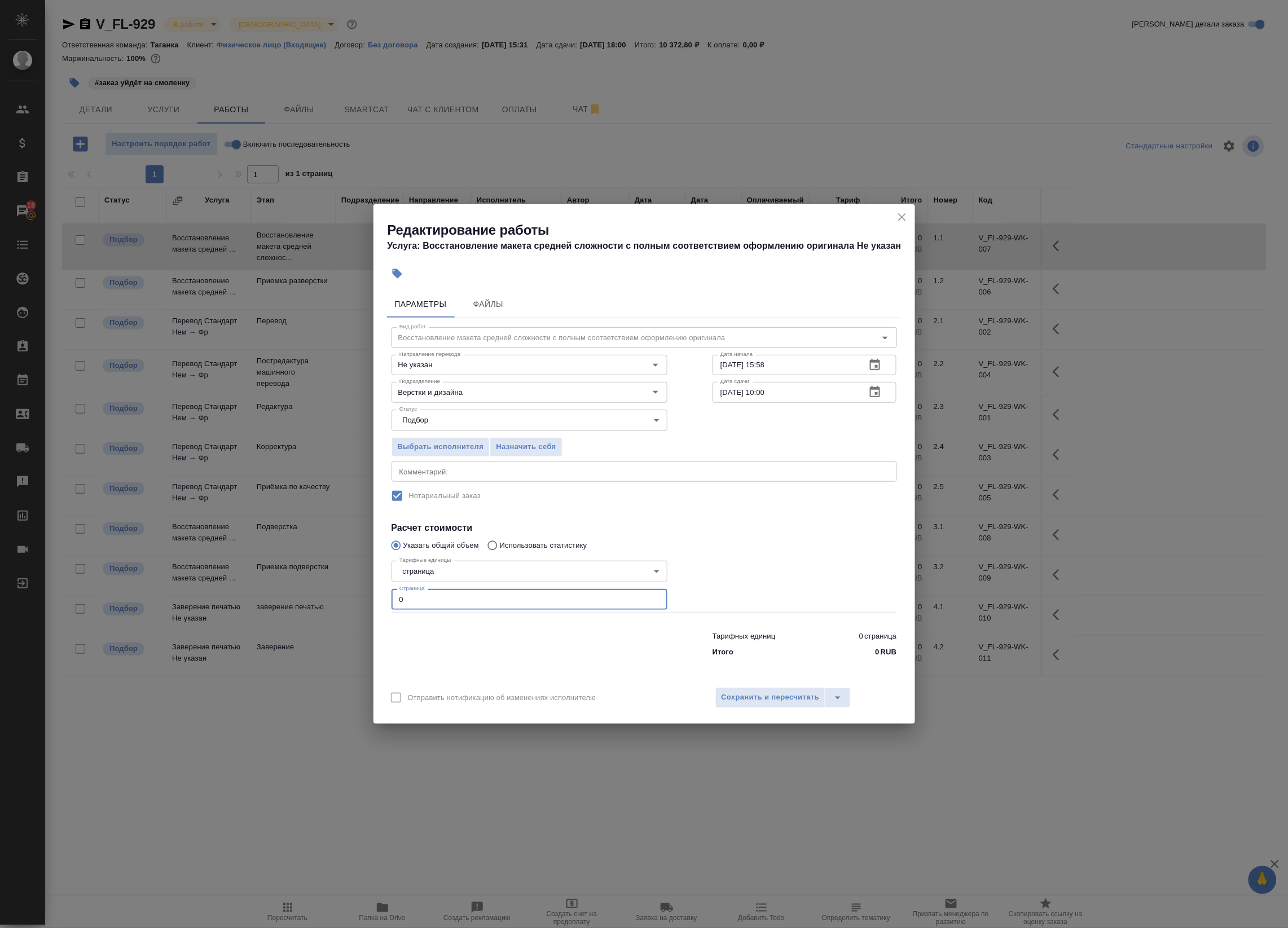
drag, startPoint x: 428, startPoint y: 605, endPoint x: 287, endPoint y: 587, distance: 142.1
click at [287, 587] on div "Редактирование работы Услуга: Восстановление макета средней сложности с полным …" at bounding box center [644, 464] width 1288 height 928
type input "4"
click at [491, 643] on div at bounding box center [529, 642] width 321 height 45
click at [686, 472] on textarea at bounding box center [644, 472] width 489 height 9
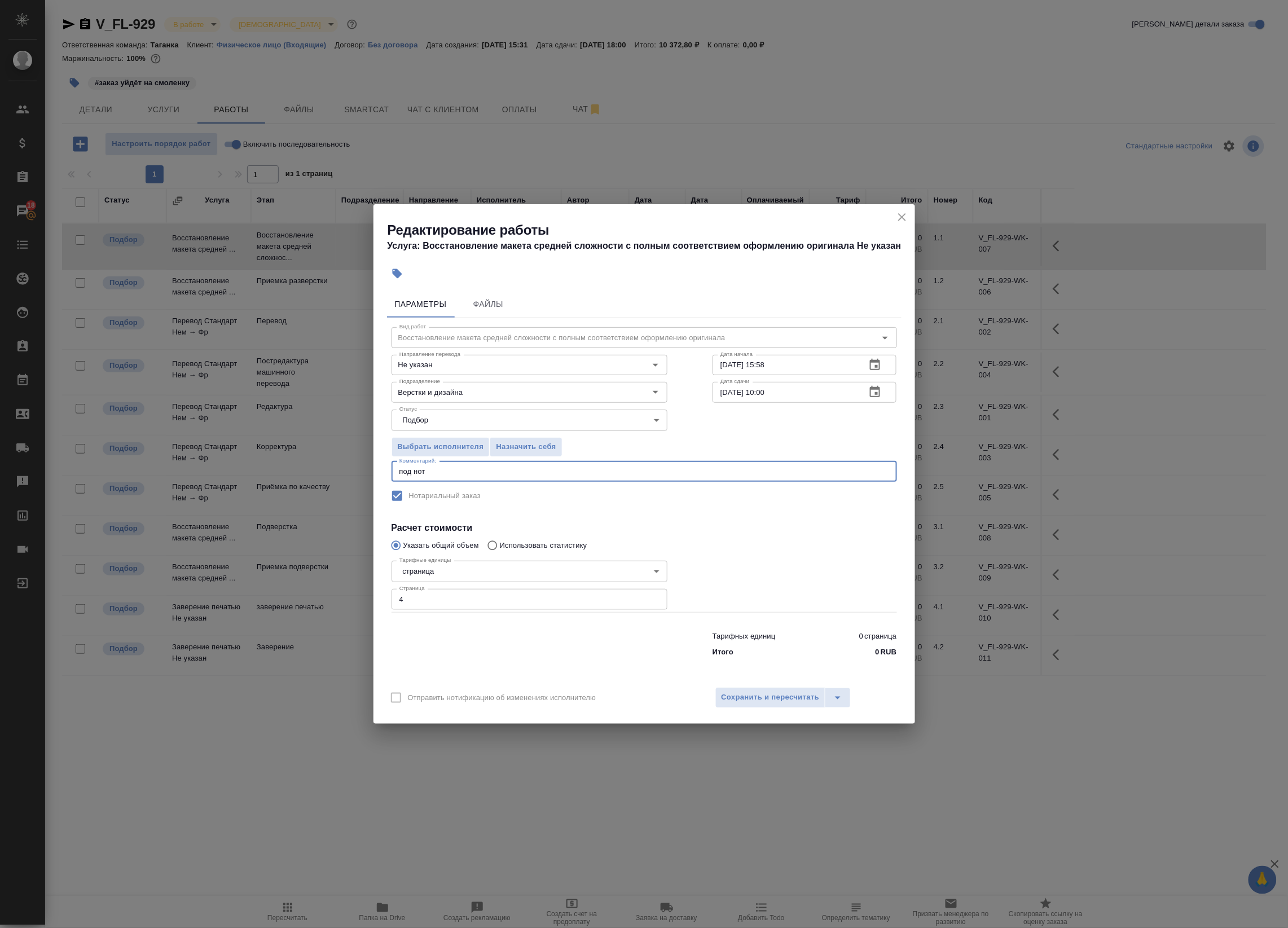
type textarea "под нот"
click at [879, 393] on icon "button" at bounding box center [875, 392] width 13 height 13
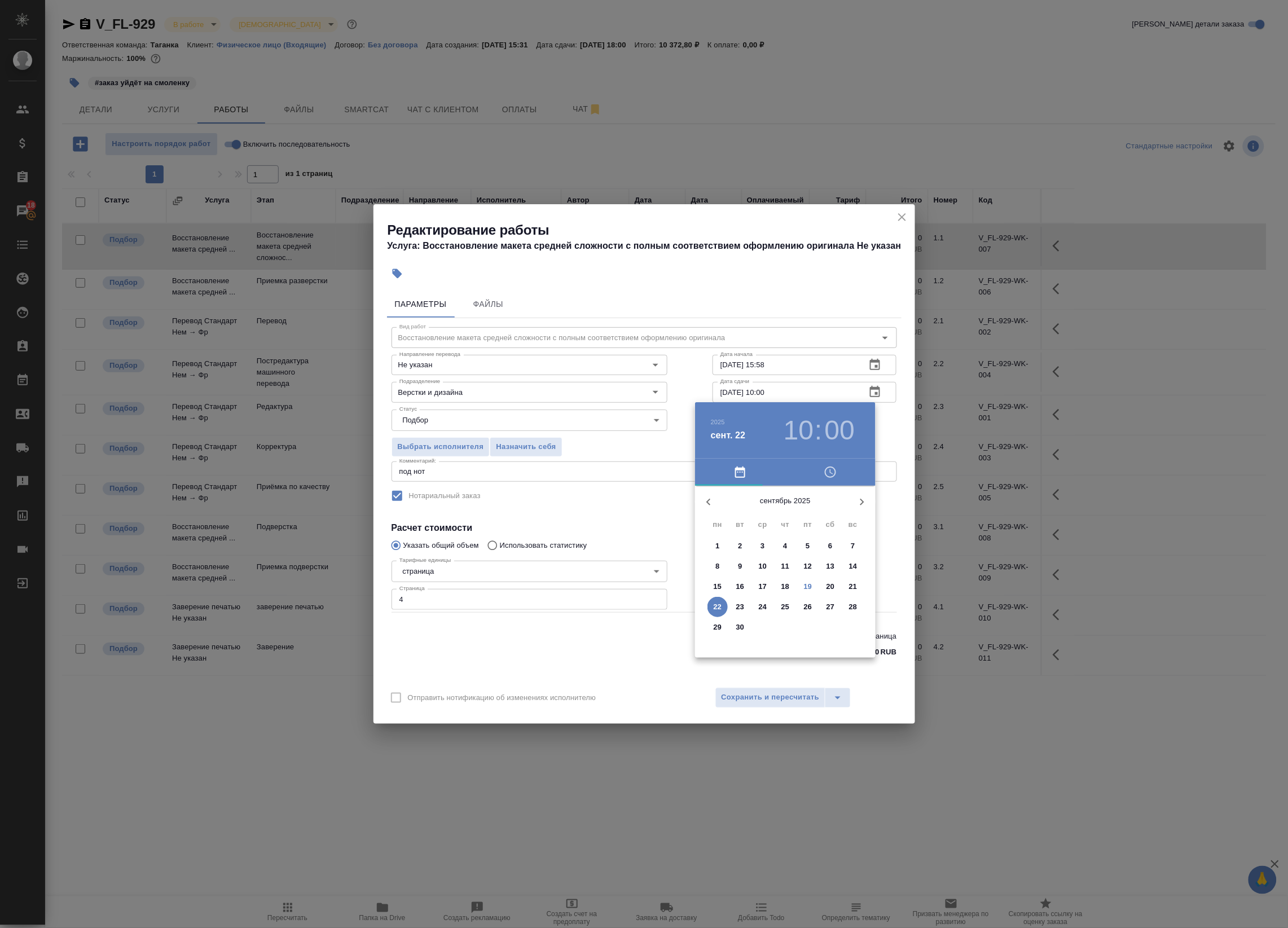
click at [879, 370] on div at bounding box center [644, 464] width 1288 height 928
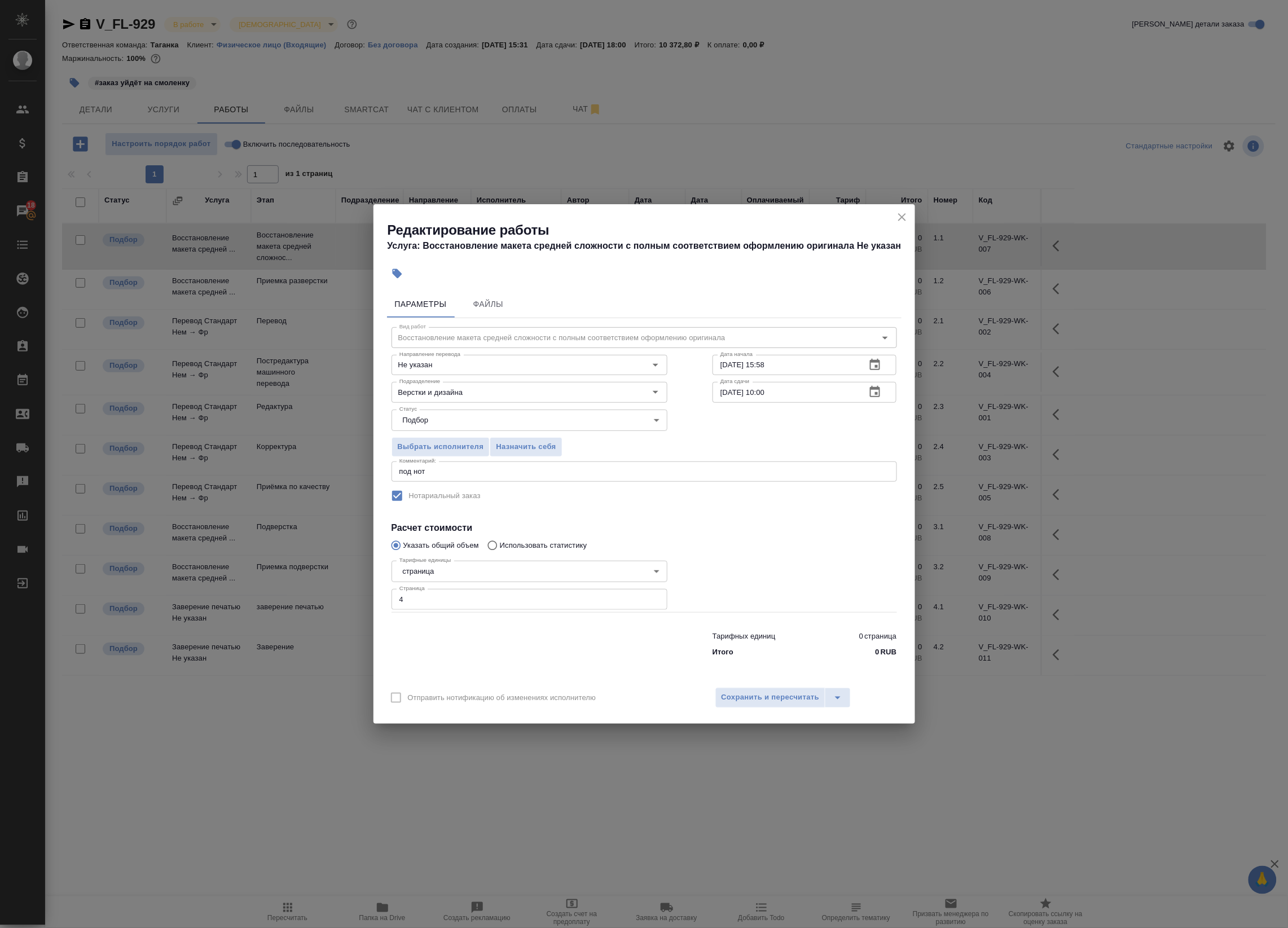
click at [875, 361] on icon "button" at bounding box center [875, 364] width 10 height 12
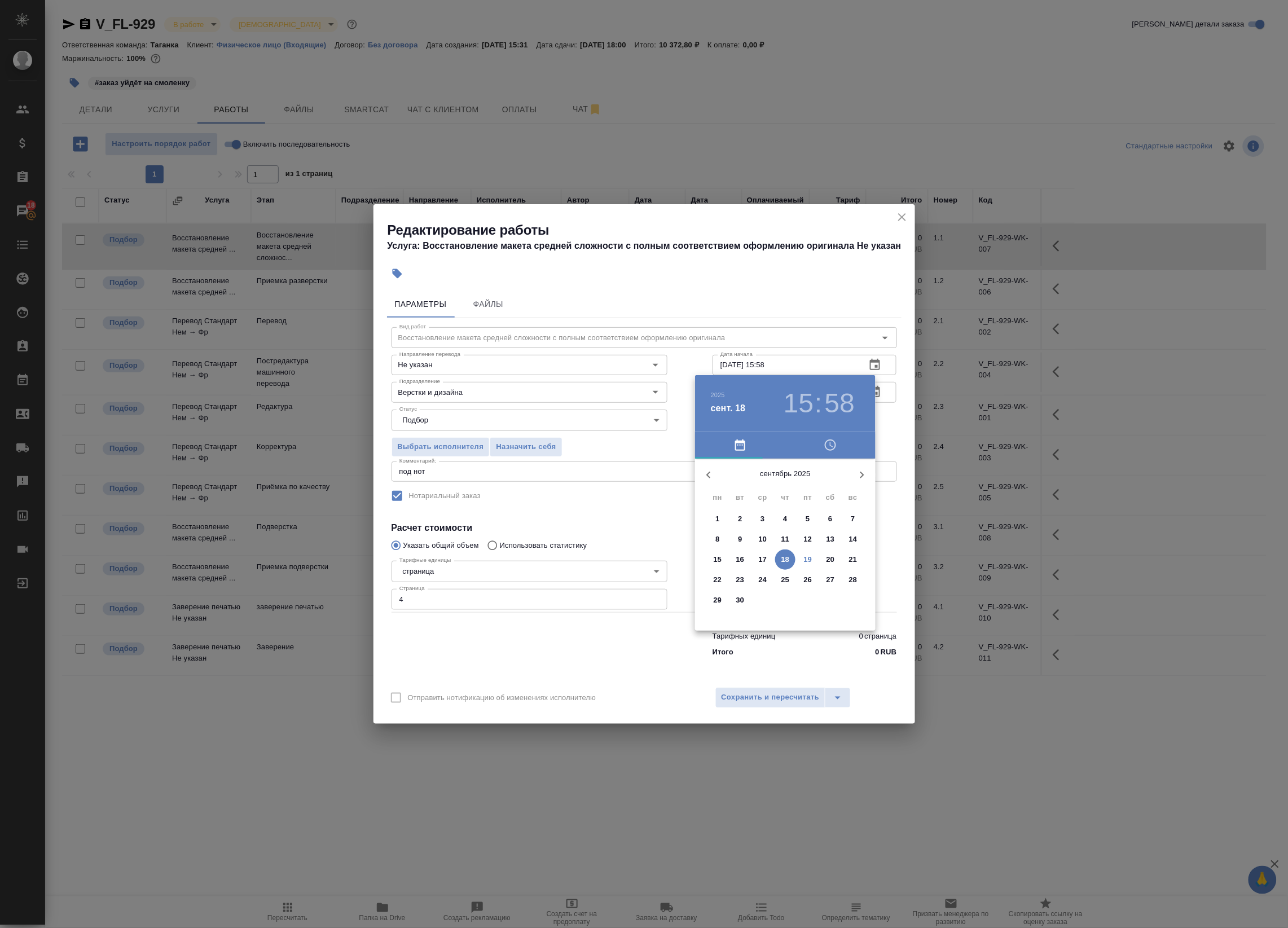
click at [810, 553] on button "19" at bounding box center [807, 559] width 20 height 20
click at [806, 509] on div at bounding box center [785, 547] width 147 height 147
type input "19.09.2025 13:00"
click at [784, 481] on div at bounding box center [785, 547] width 147 height 147
click at [908, 422] on div at bounding box center [644, 464] width 1288 height 928
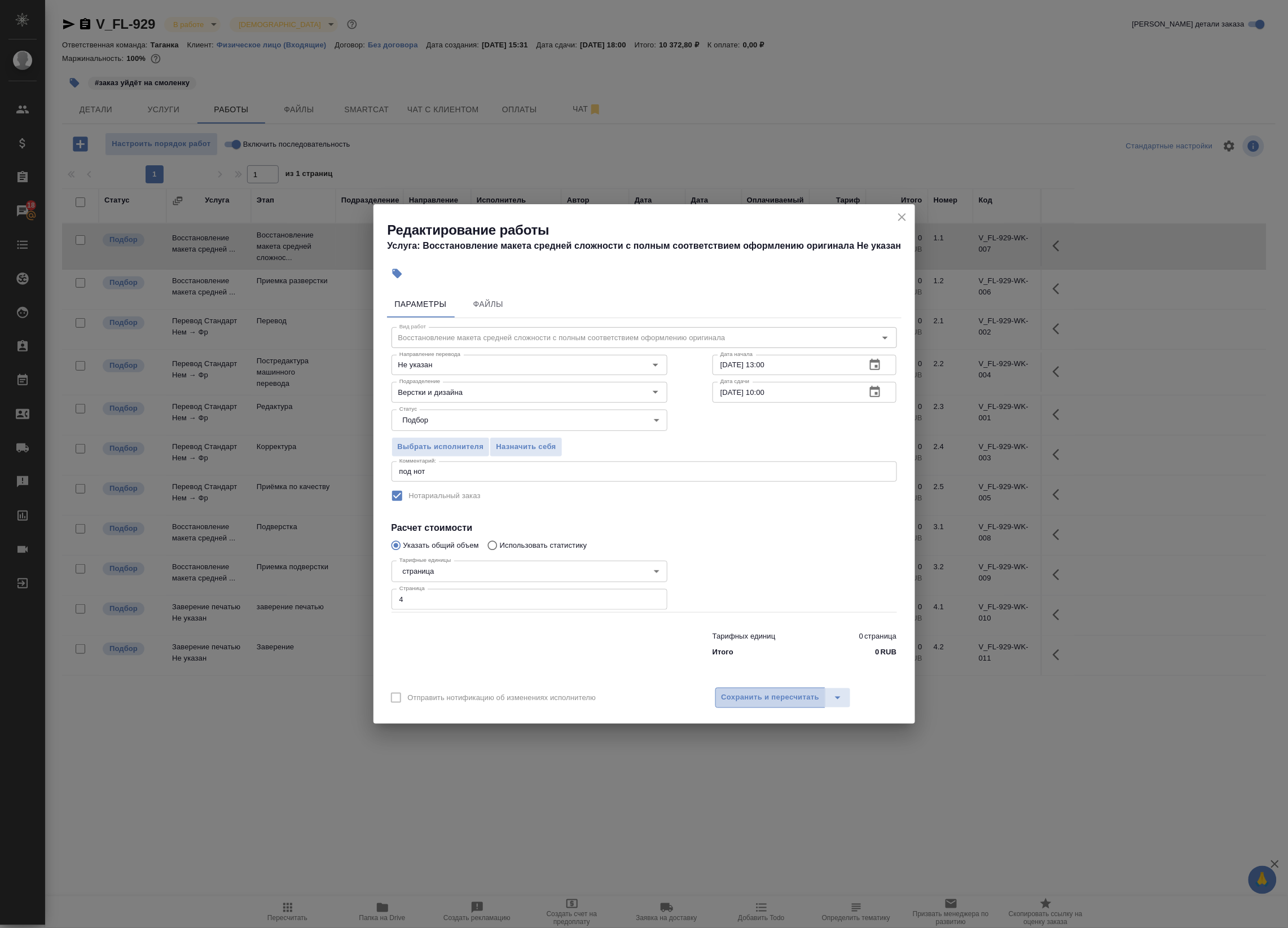
click at [794, 697] on span "Сохранить и пересчитать" at bounding box center [771, 697] width 99 height 13
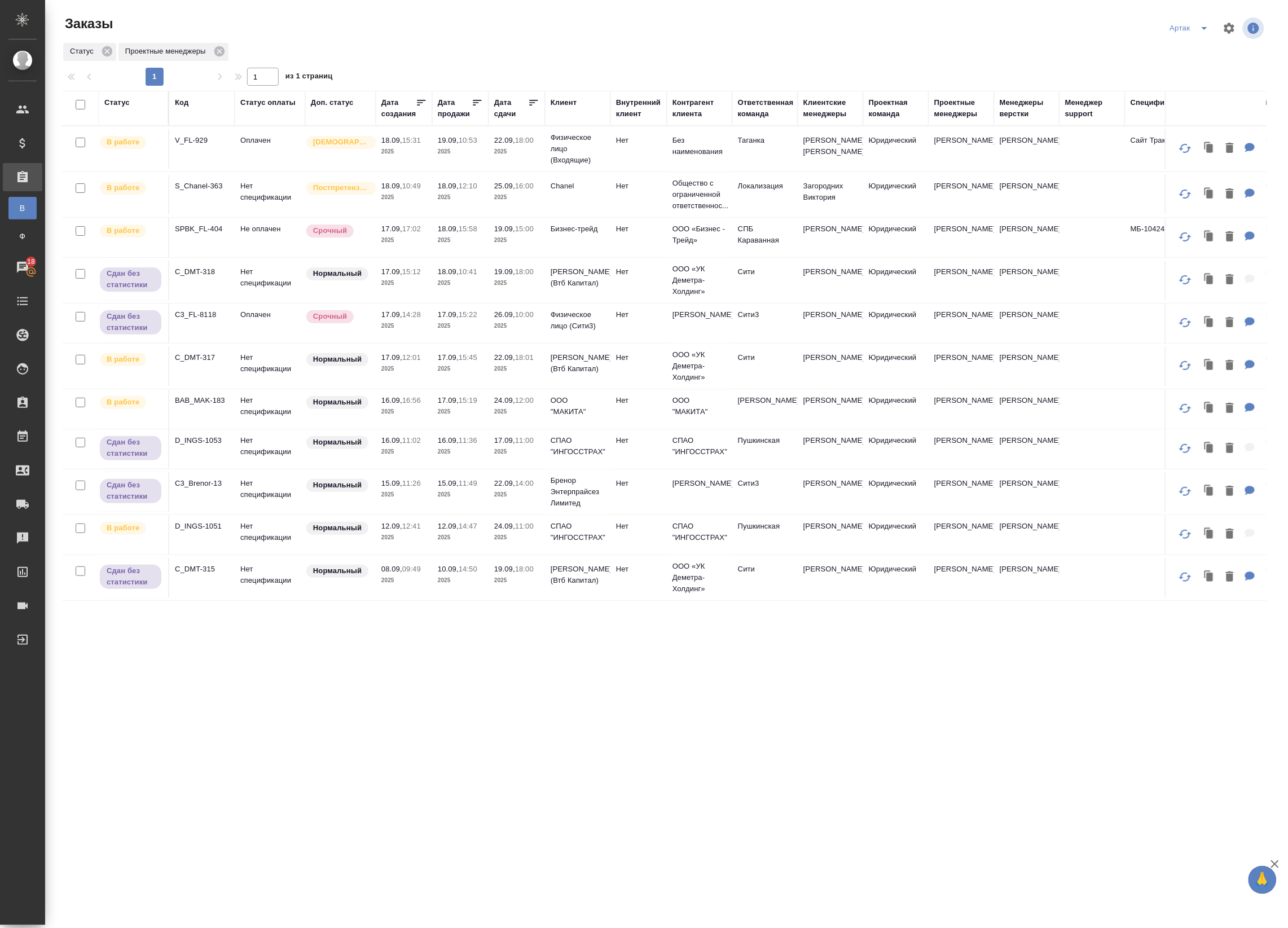
click at [129, 106] on div "Статус" at bounding box center [117, 102] width 26 height 12
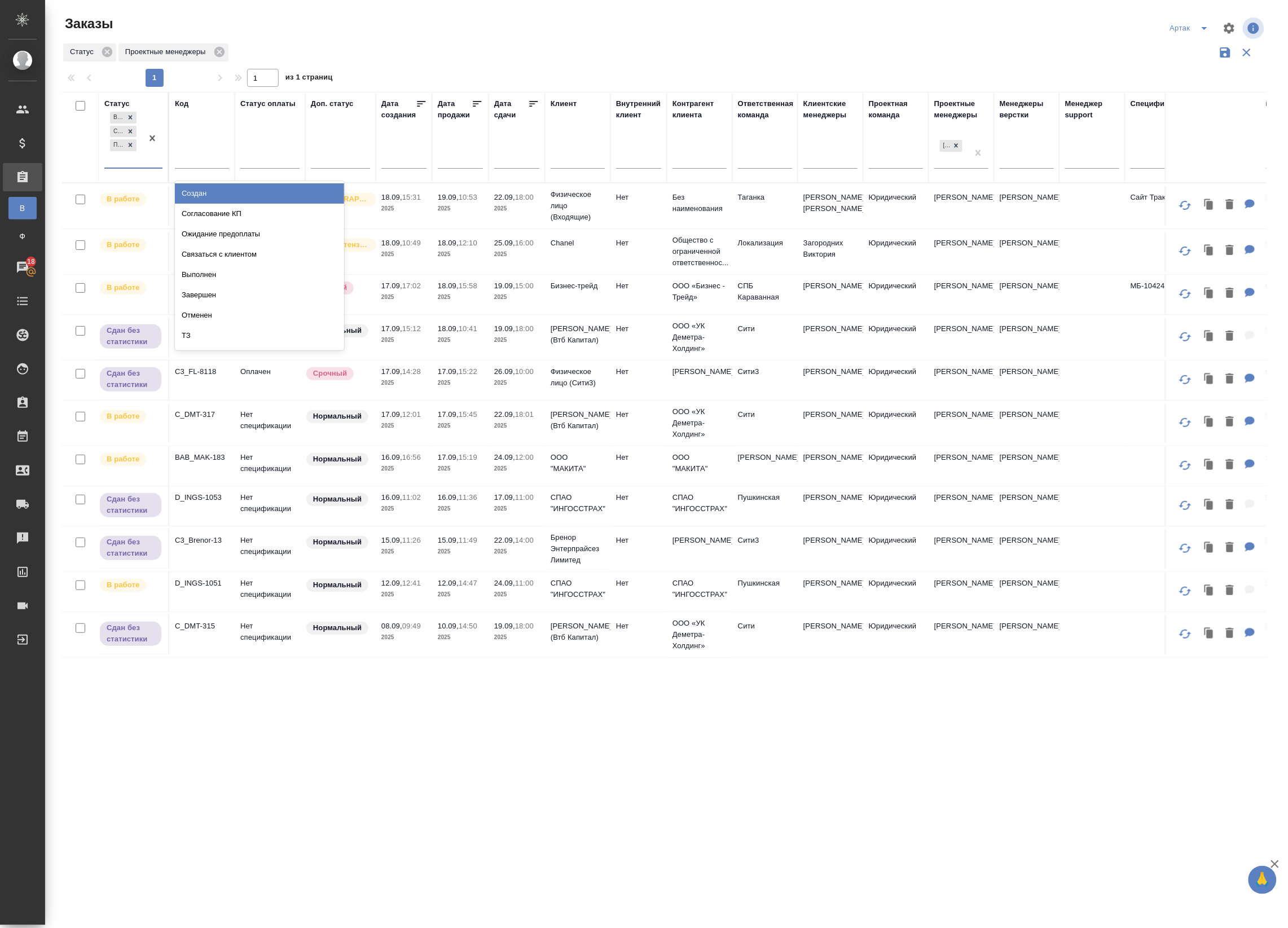
click at [128, 167] on div "В работе Сдан без статистики Подтвержден" at bounding box center [123, 138] width 38 height 58
click at [194, 192] on div "Создан" at bounding box center [259, 193] width 170 height 20
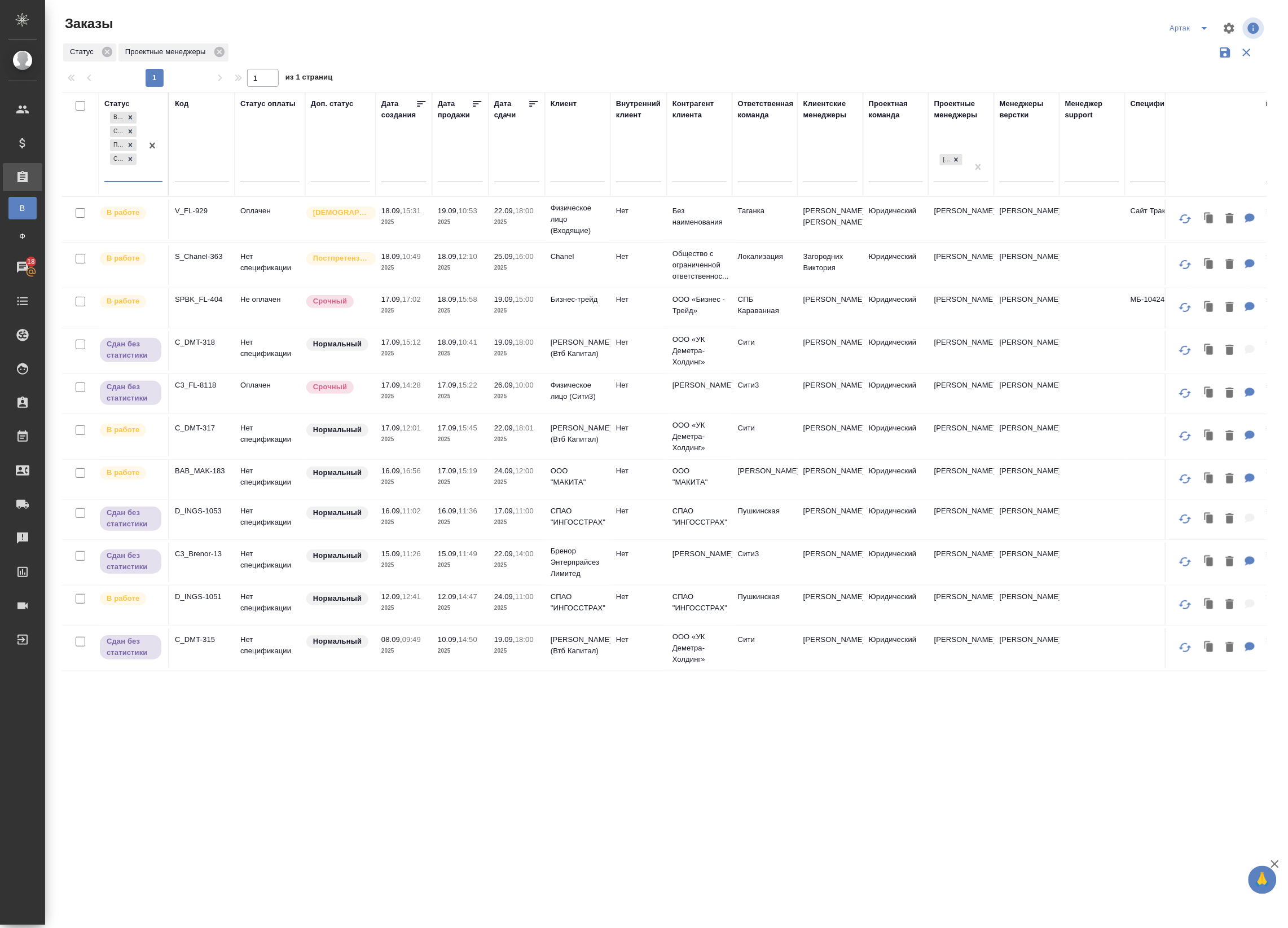
click at [1226, 54] on icon "button" at bounding box center [1225, 52] width 13 height 13
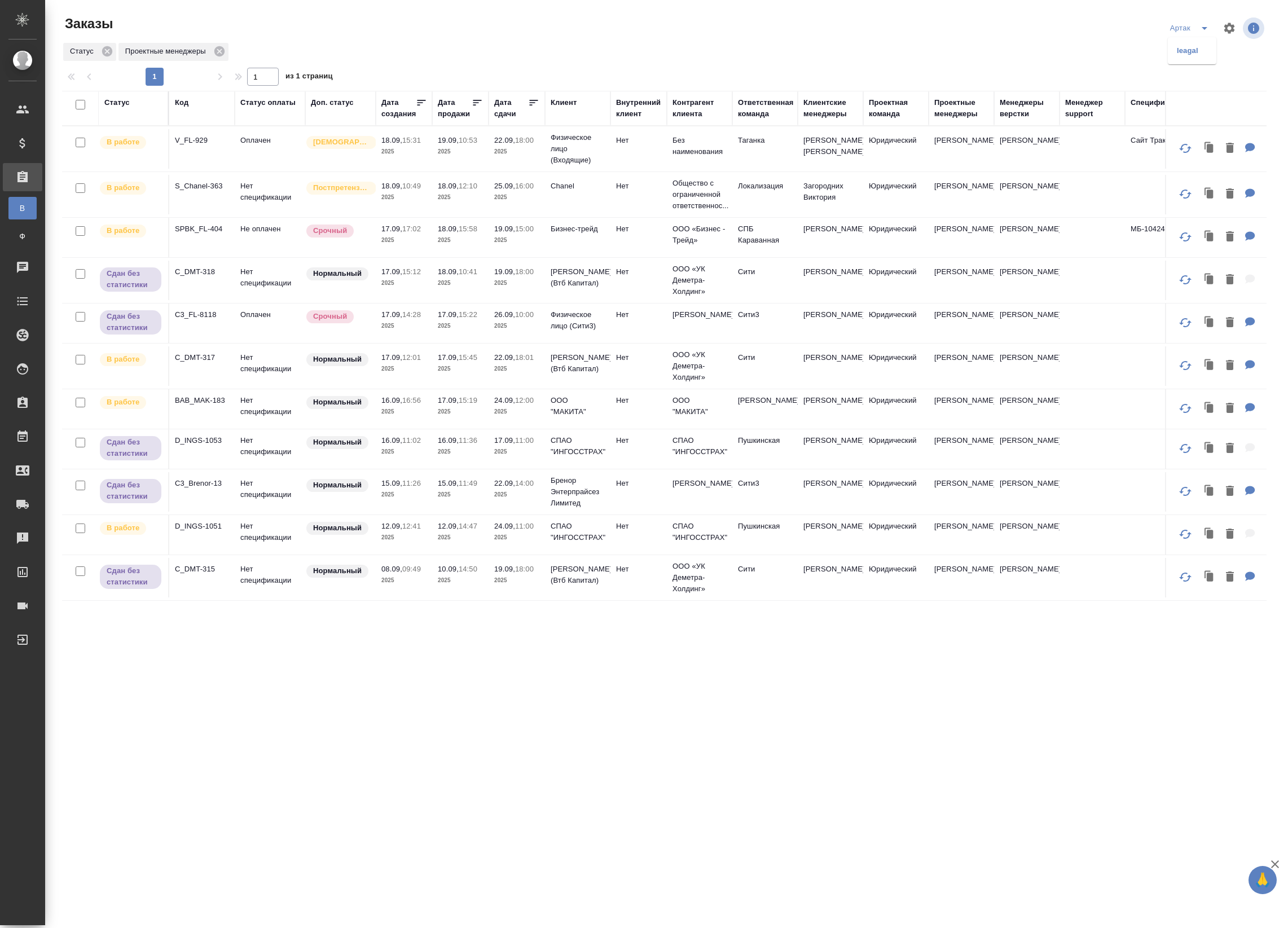
click at [1189, 58] on li "leagal" at bounding box center [1192, 51] width 49 height 18
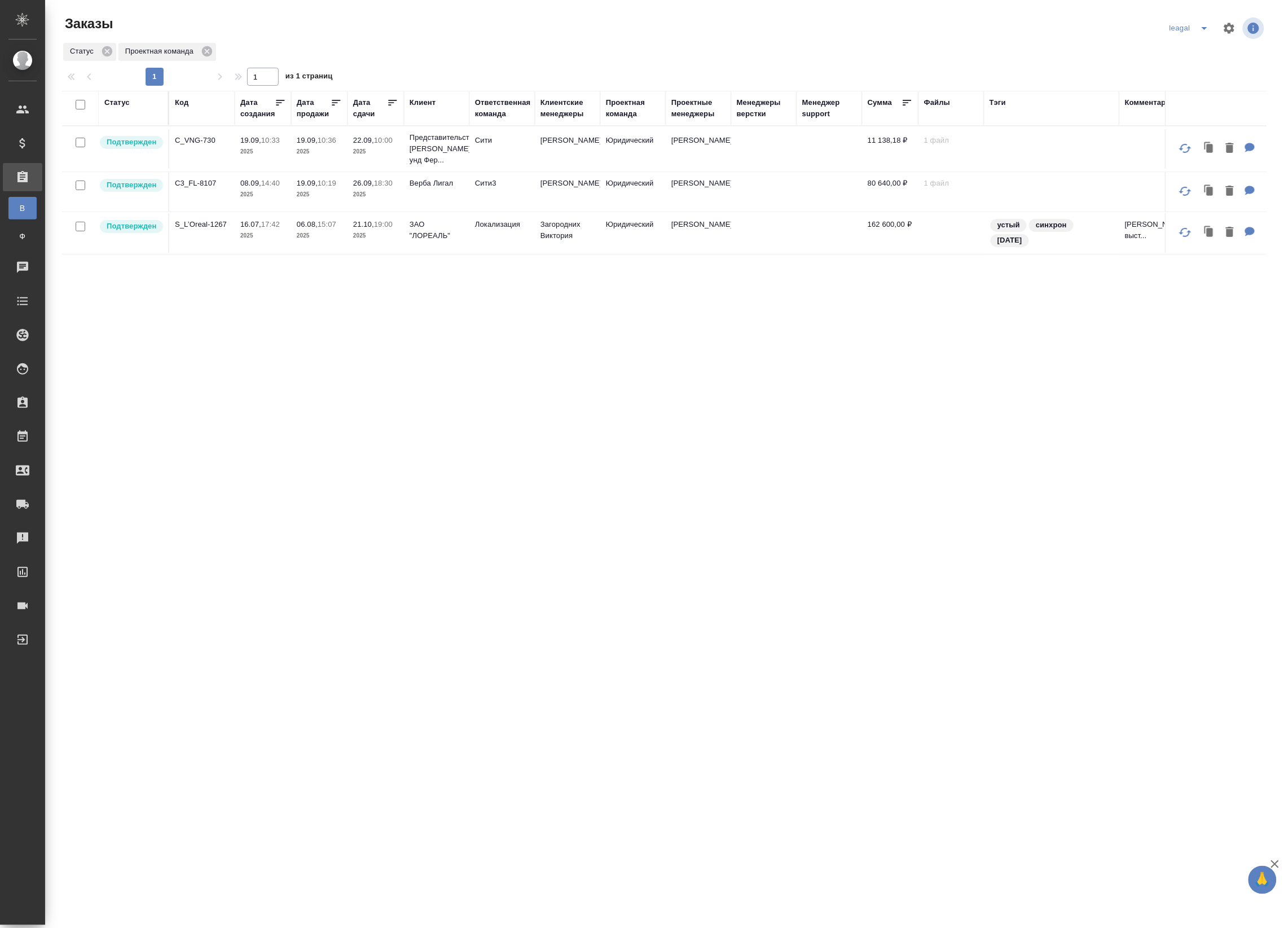
click at [130, 103] on div "Статус" at bounding box center [133, 102] width 58 height 12
click at [122, 103] on div "Статус" at bounding box center [117, 102] width 26 height 12
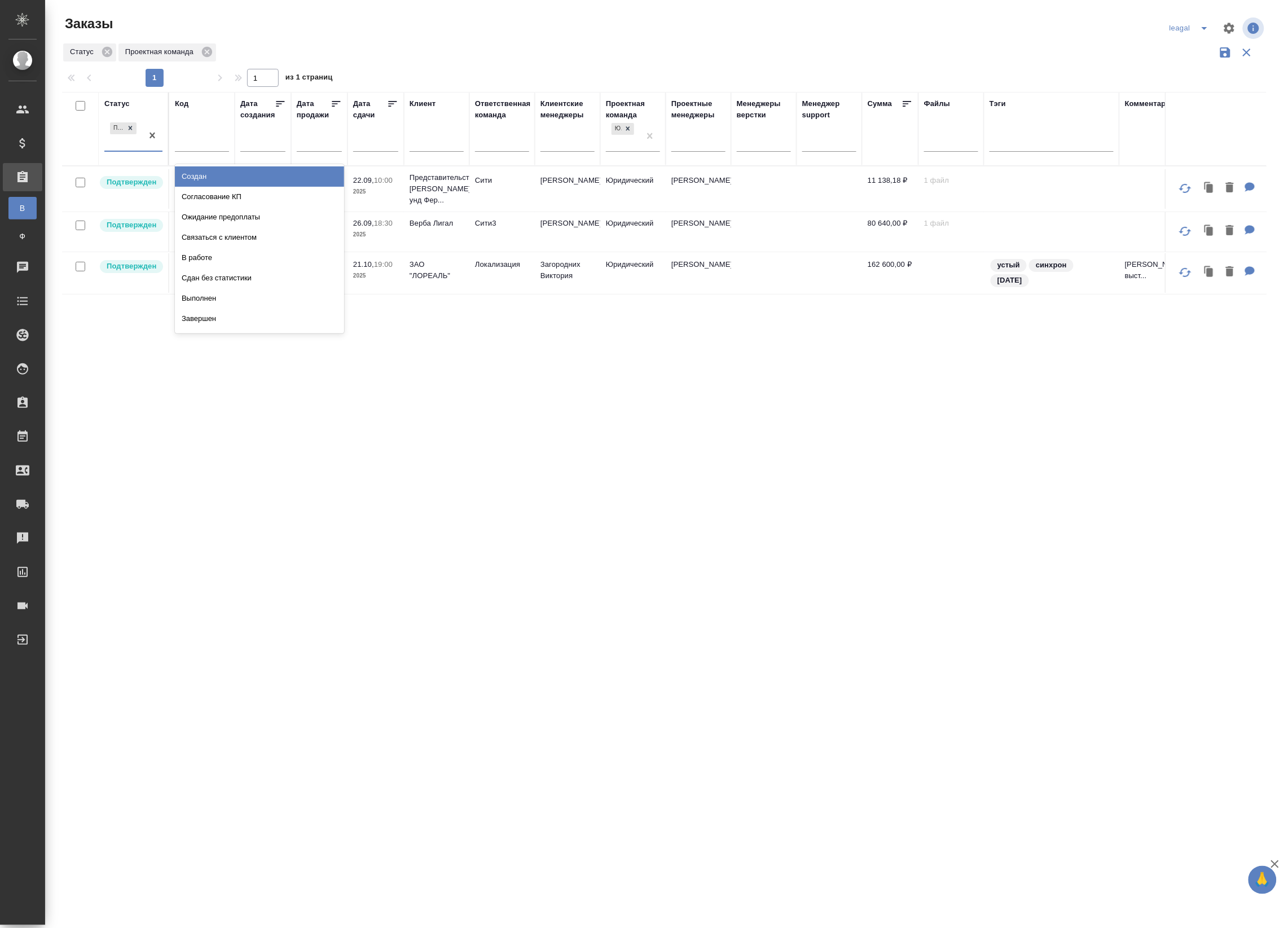
click at [132, 144] on div "Подтвержден" at bounding box center [123, 135] width 38 height 30
click at [196, 176] on div "Создан" at bounding box center [259, 176] width 170 height 20
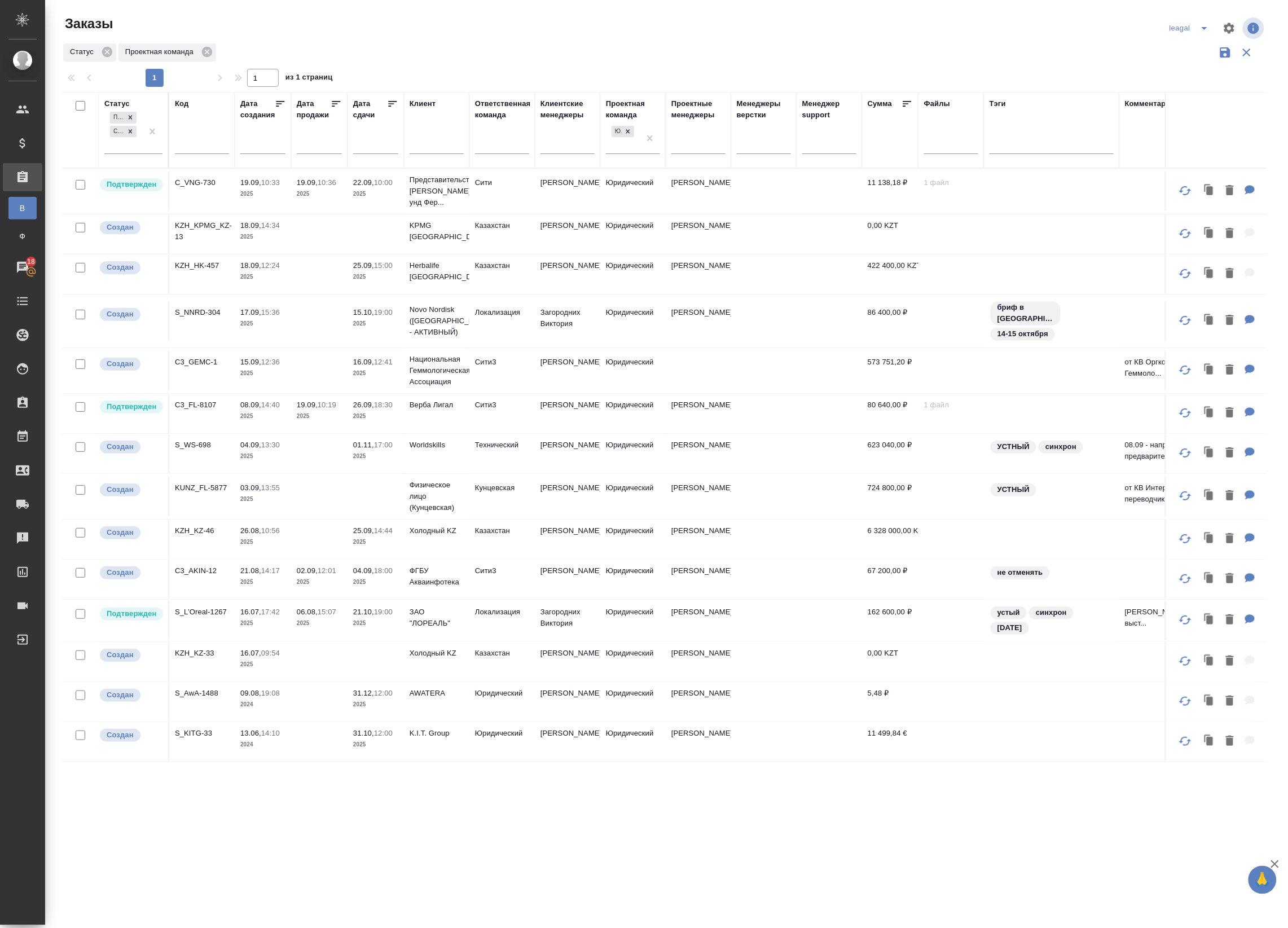
click at [355, 477] on td at bounding box center [376, 496] width 57 height 39
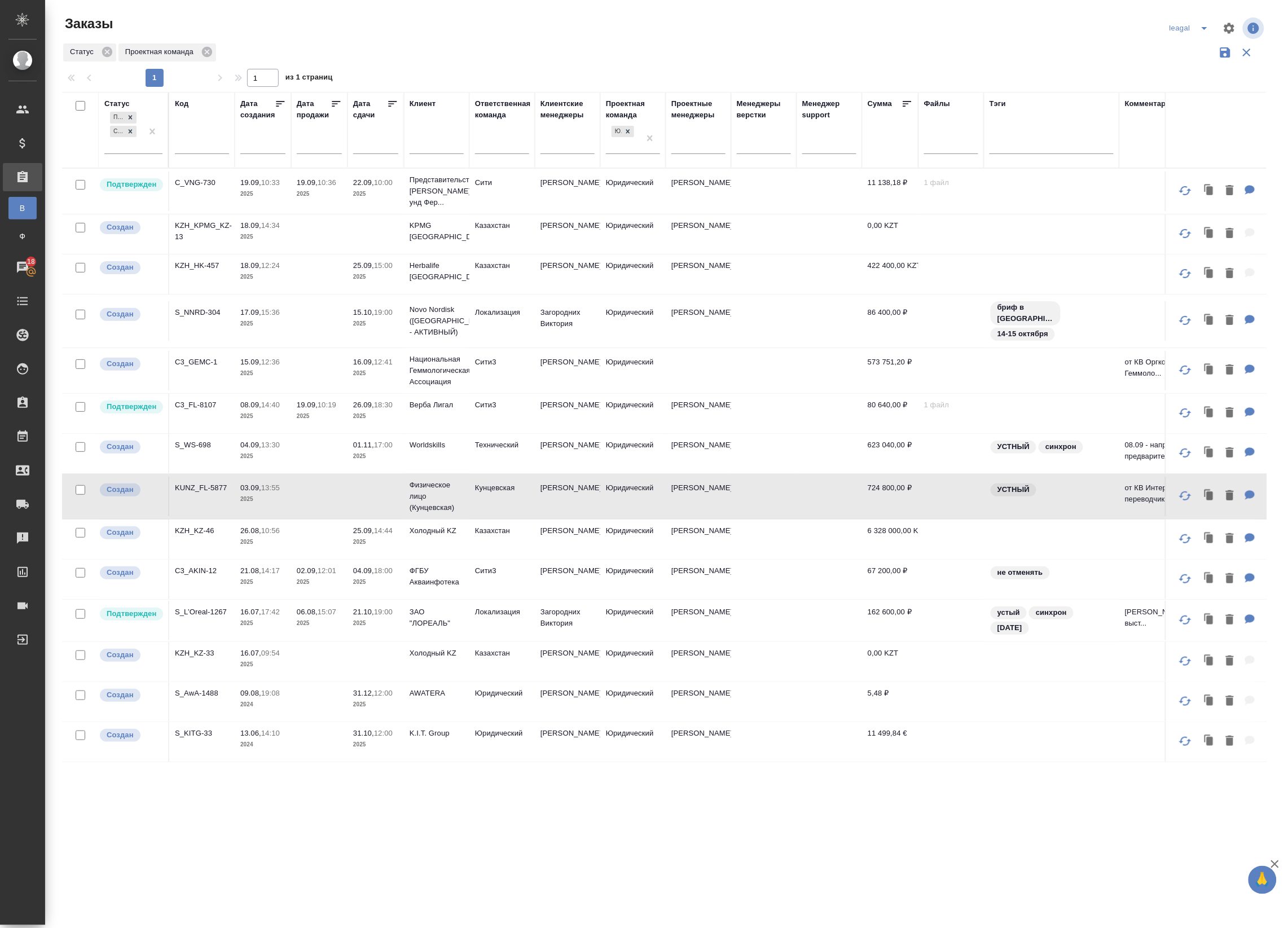
click at [362, 179] on p "22.09," at bounding box center [364, 183] width 21 height 9
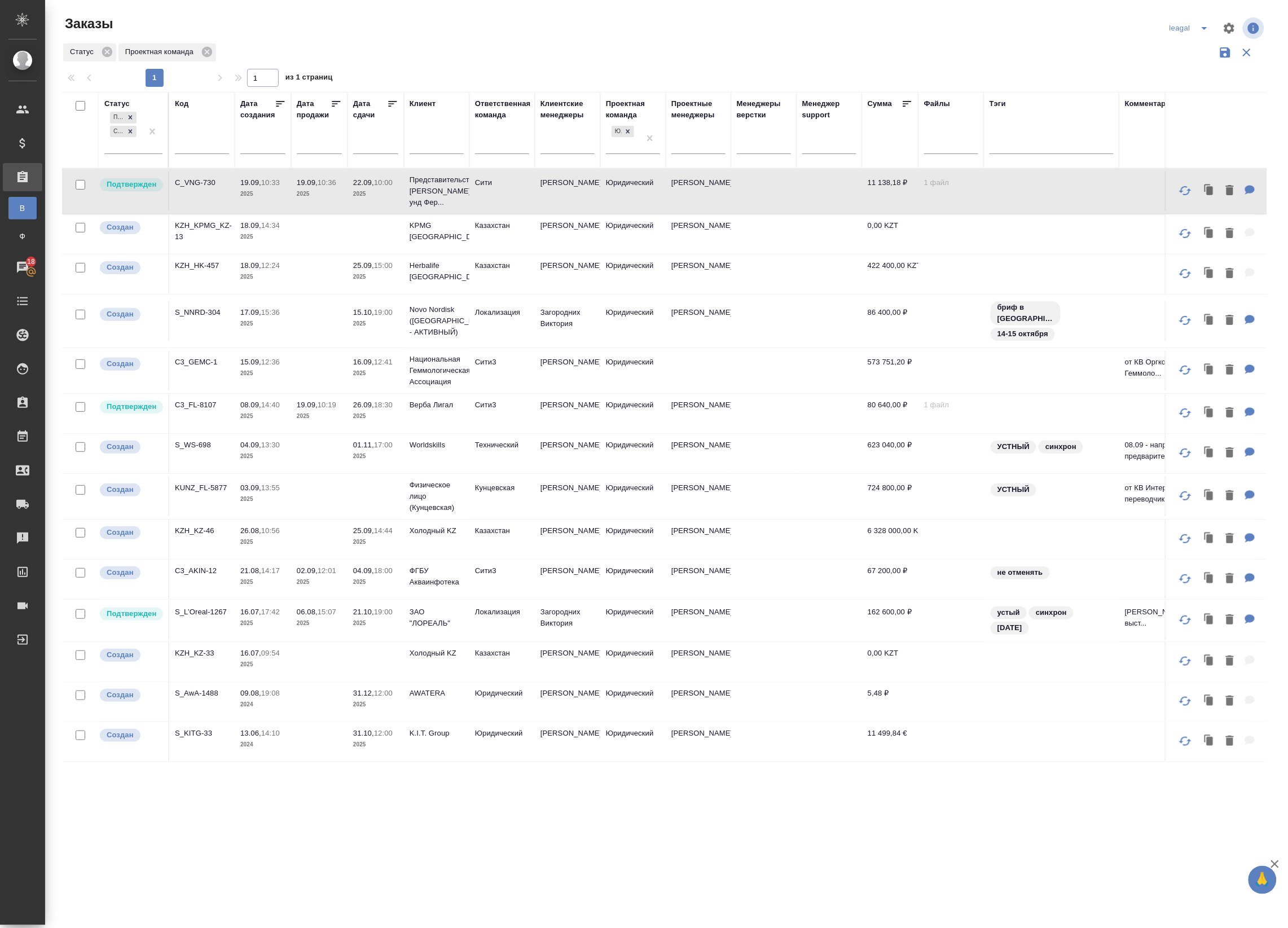
click at [1197, 21] on span "split button" at bounding box center [1205, 28] width 17 height 13
click at [1180, 52] on li "Артак" at bounding box center [1191, 51] width 49 height 18
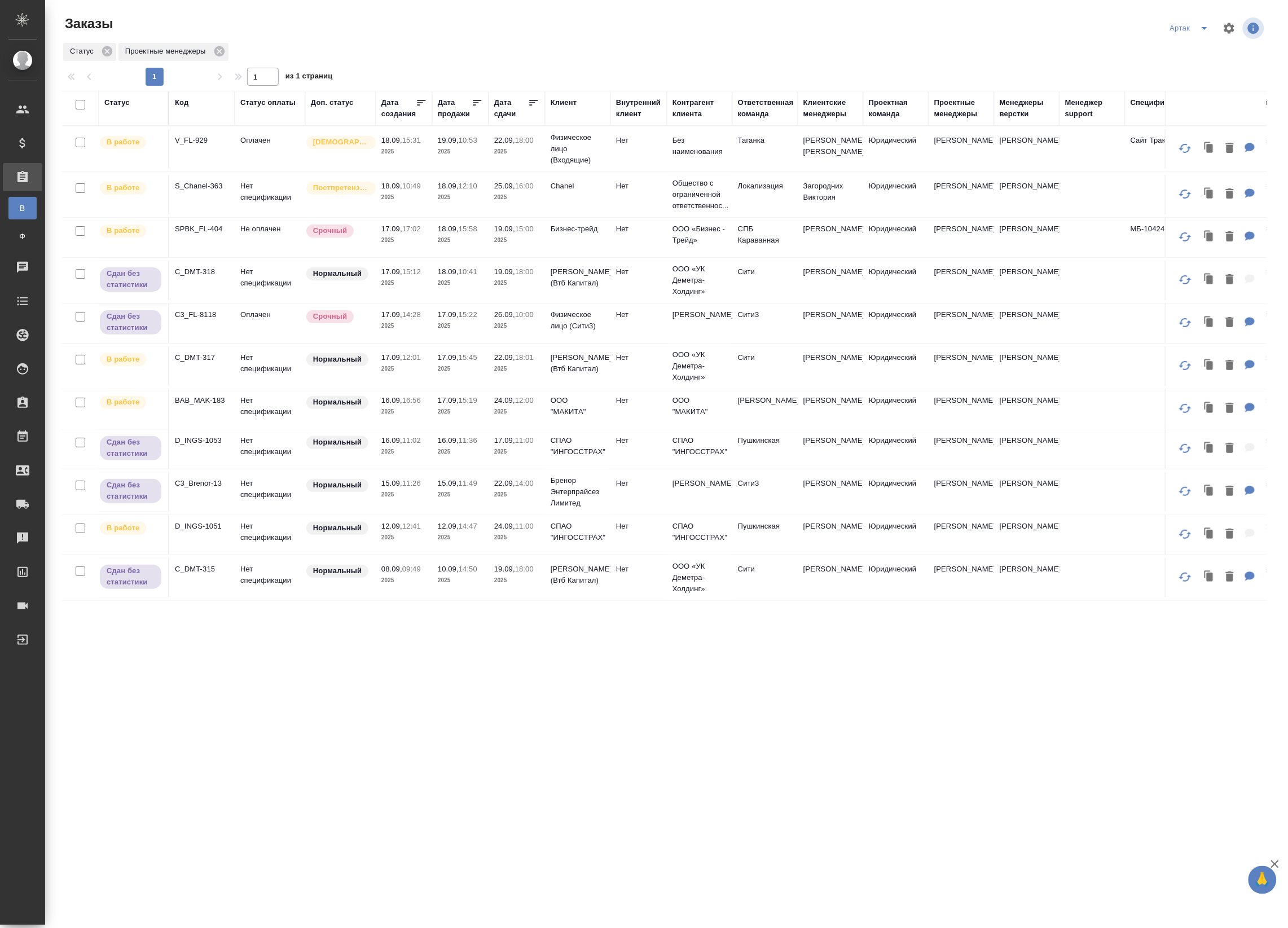
click at [120, 107] on div "Статус" at bounding box center [117, 102] width 26 height 12
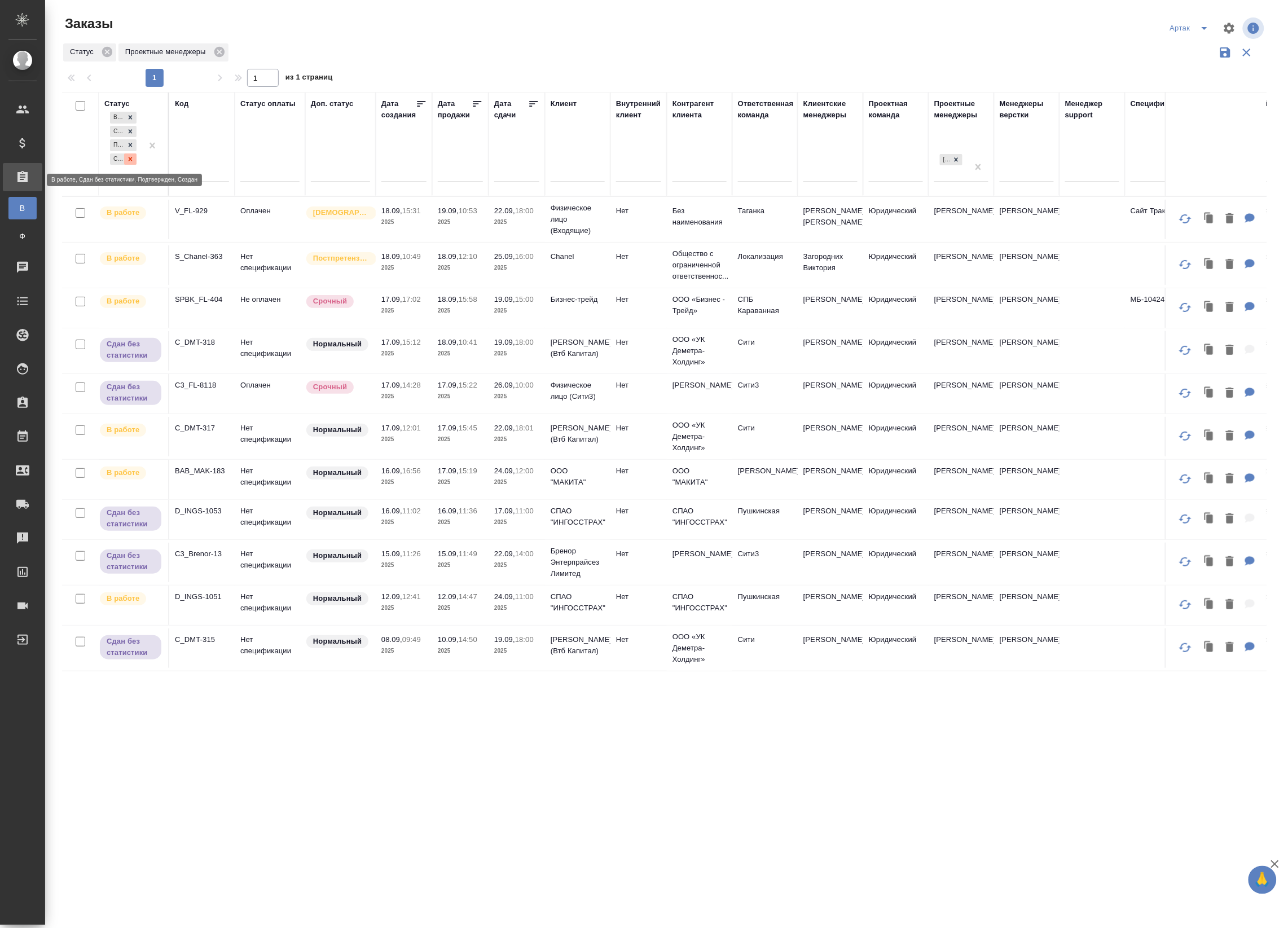
click at [130, 160] on icon at bounding box center [131, 159] width 4 height 4
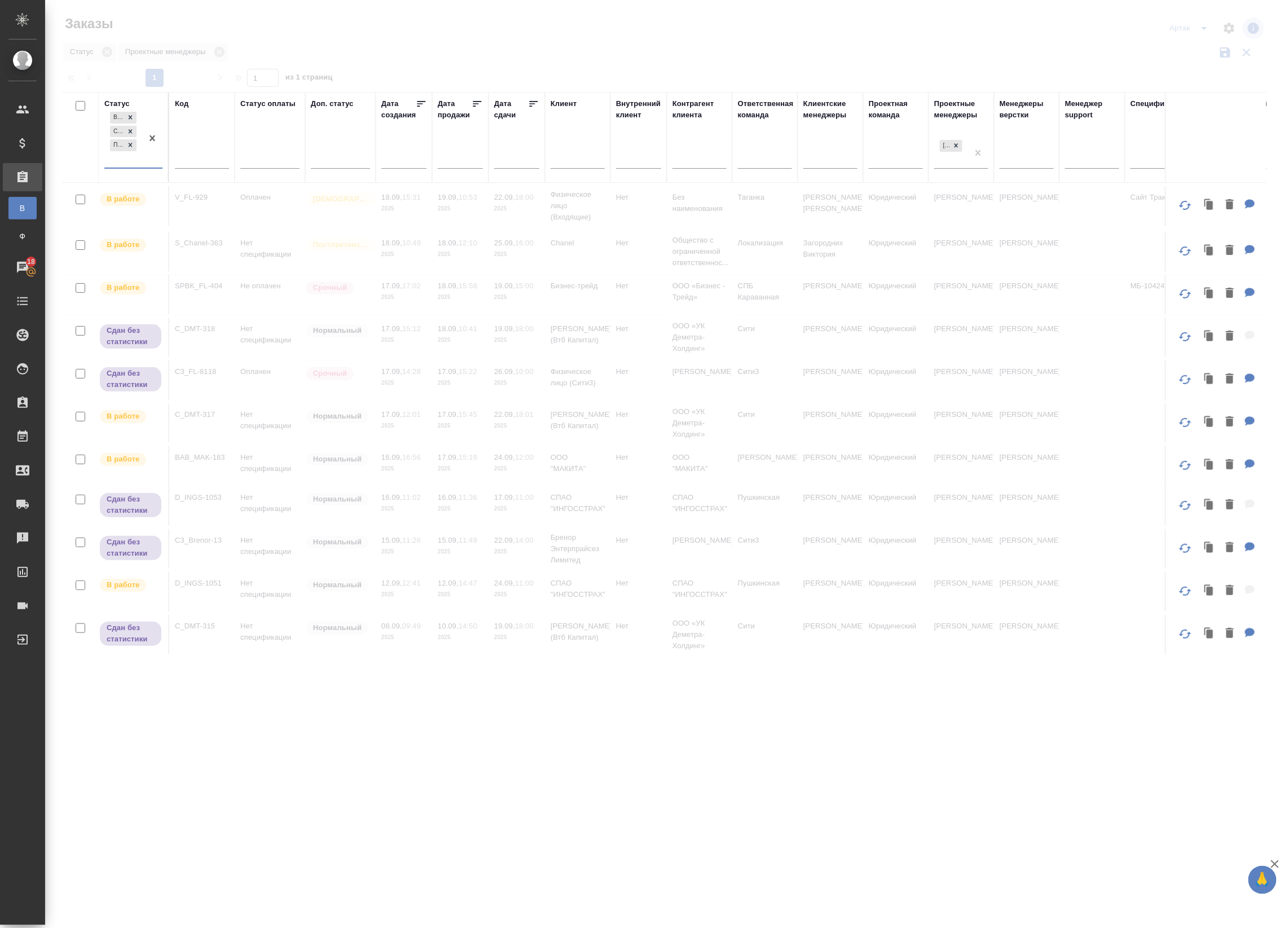
click at [364, 33] on div "Заказы" at bounding box center [264, 28] width 404 height 27
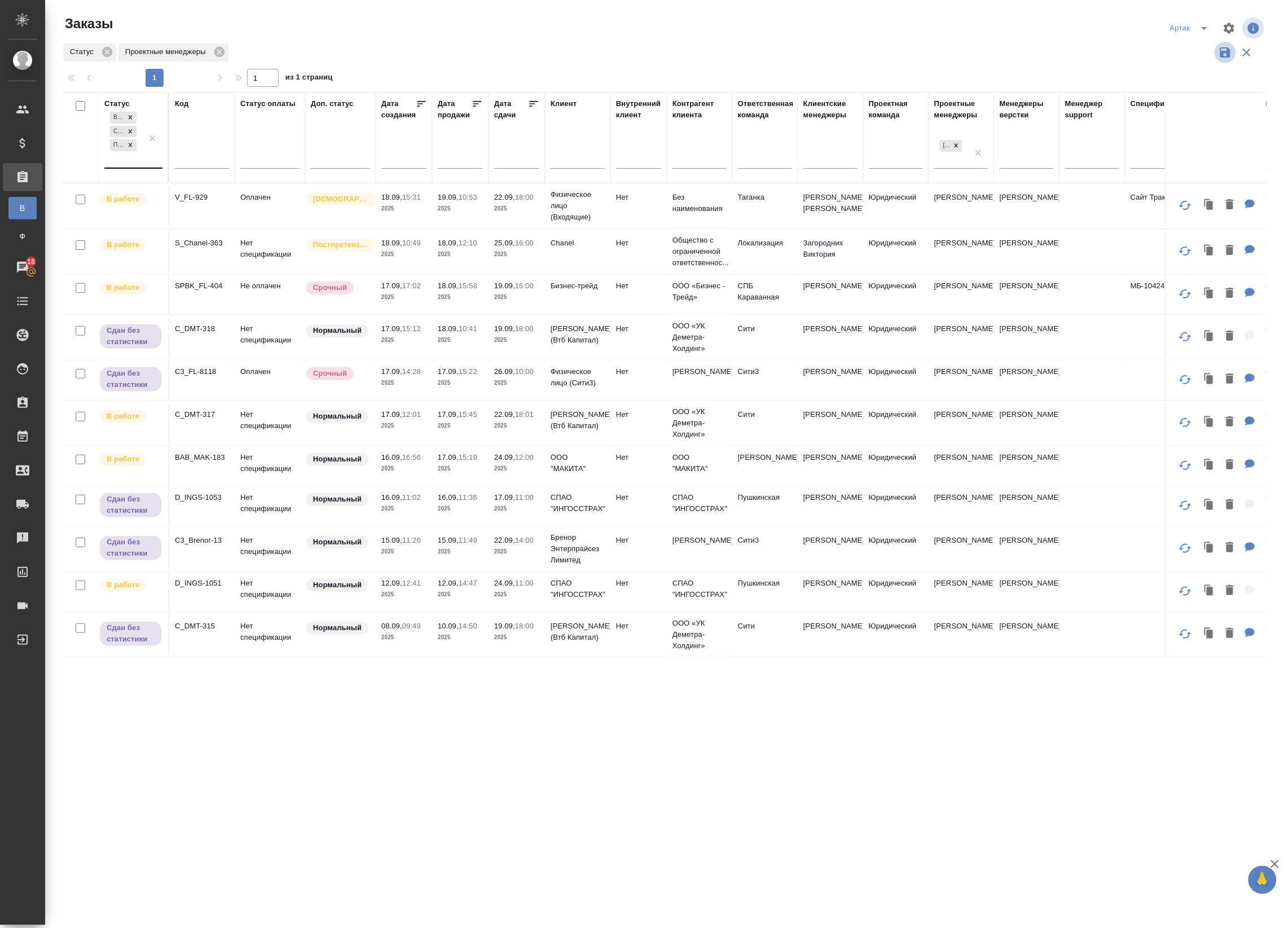
click at [1229, 51] on icon "button" at bounding box center [1225, 52] width 10 height 10
